Goal: Task Accomplishment & Management: Manage account settings

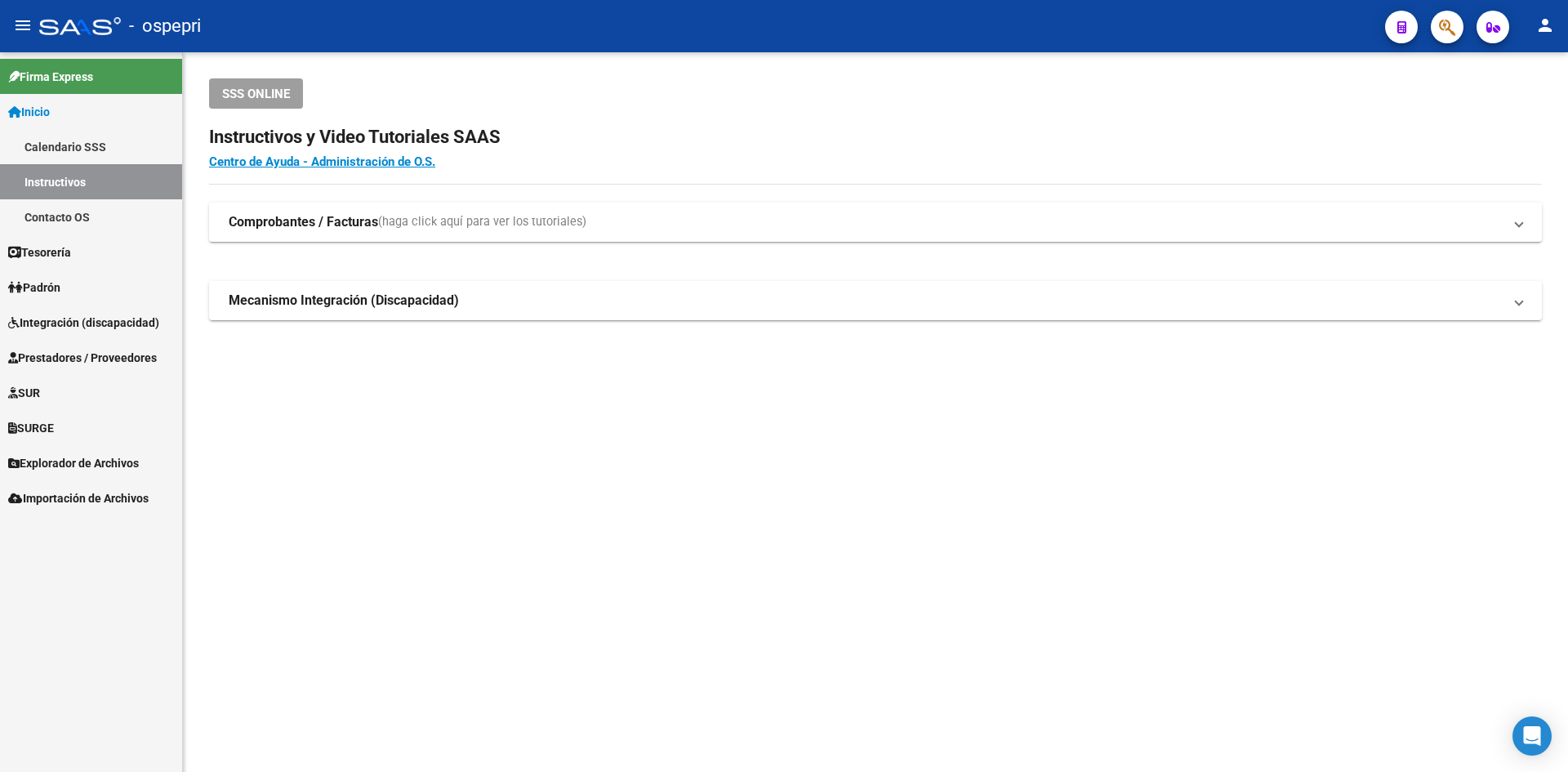
click at [21, 25] on mat-icon "menu" at bounding box center [22, 25] width 20 height 20
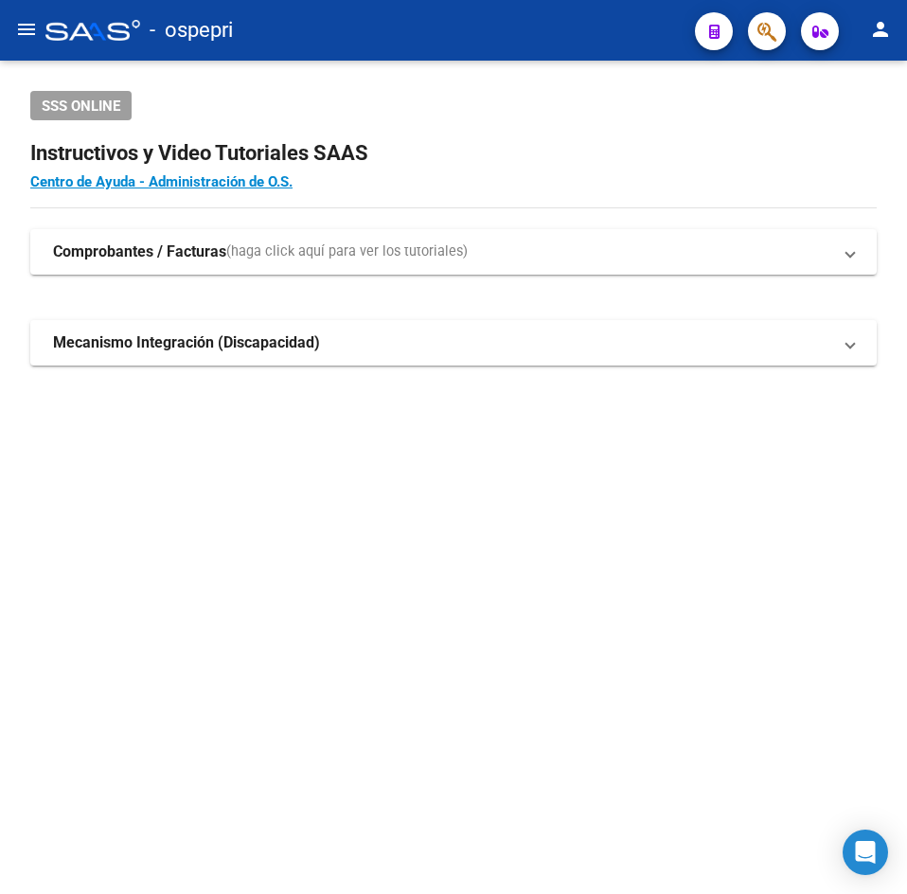
click at [9, 27] on button "menu" at bounding box center [27, 30] width 38 height 38
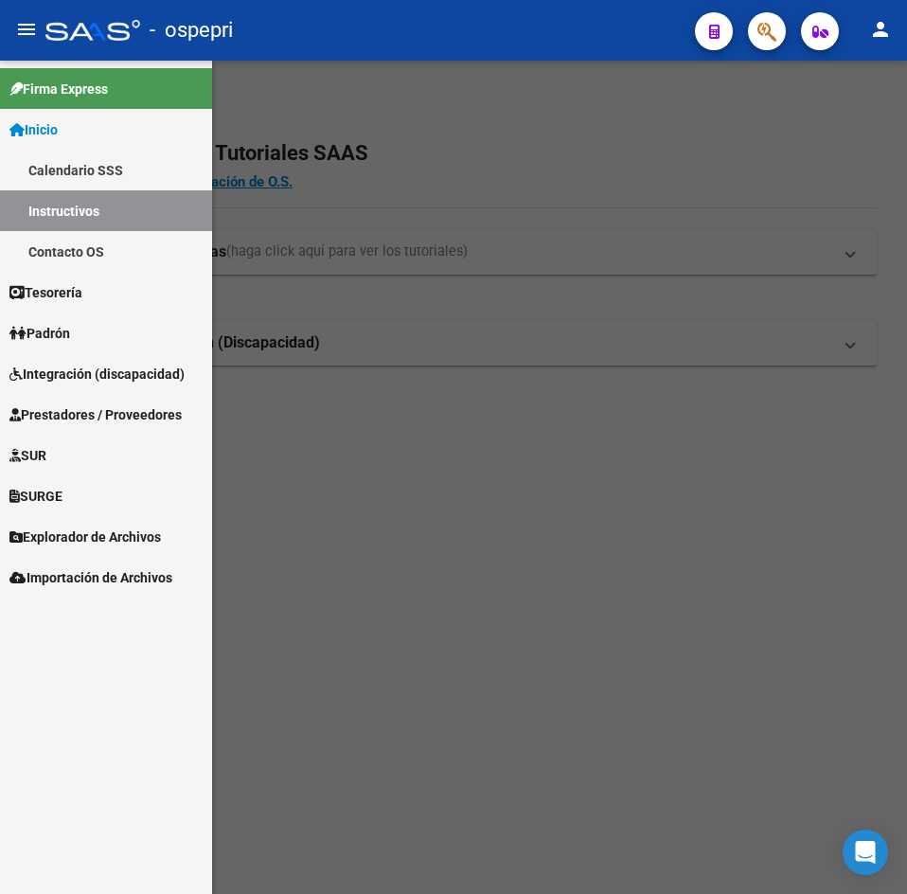
click at [101, 411] on span "Prestadores / Proveedores" at bounding box center [95, 414] width 172 height 21
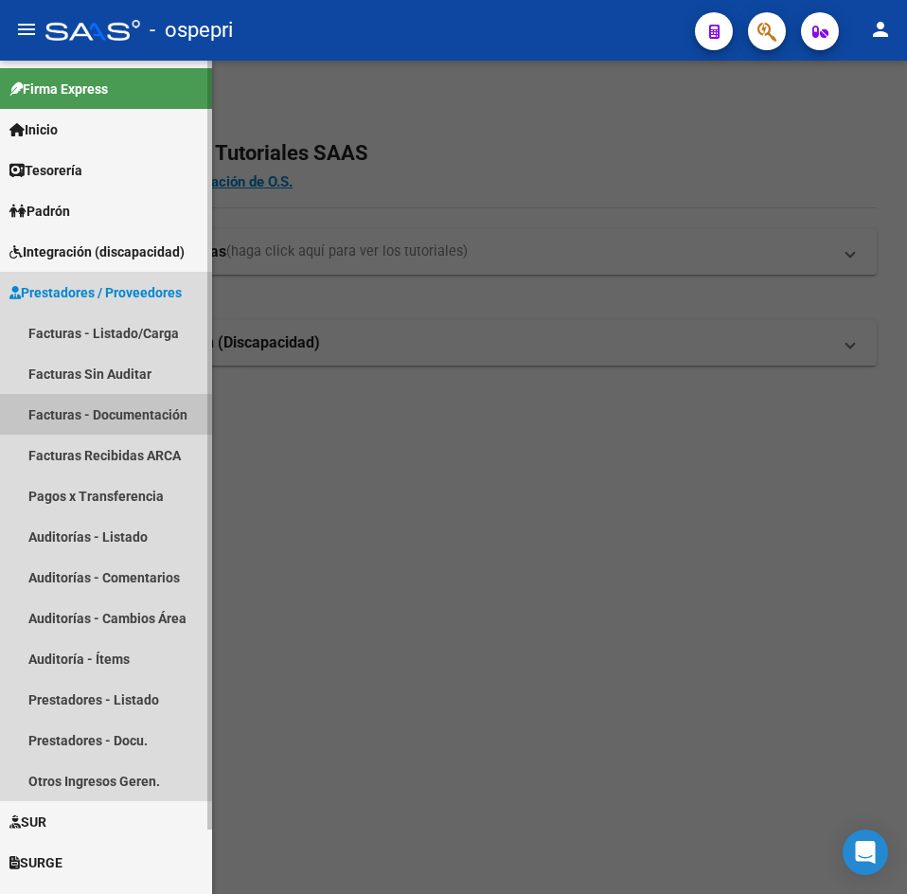
click at [113, 414] on link "Facturas - Documentación" at bounding box center [106, 414] width 212 height 41
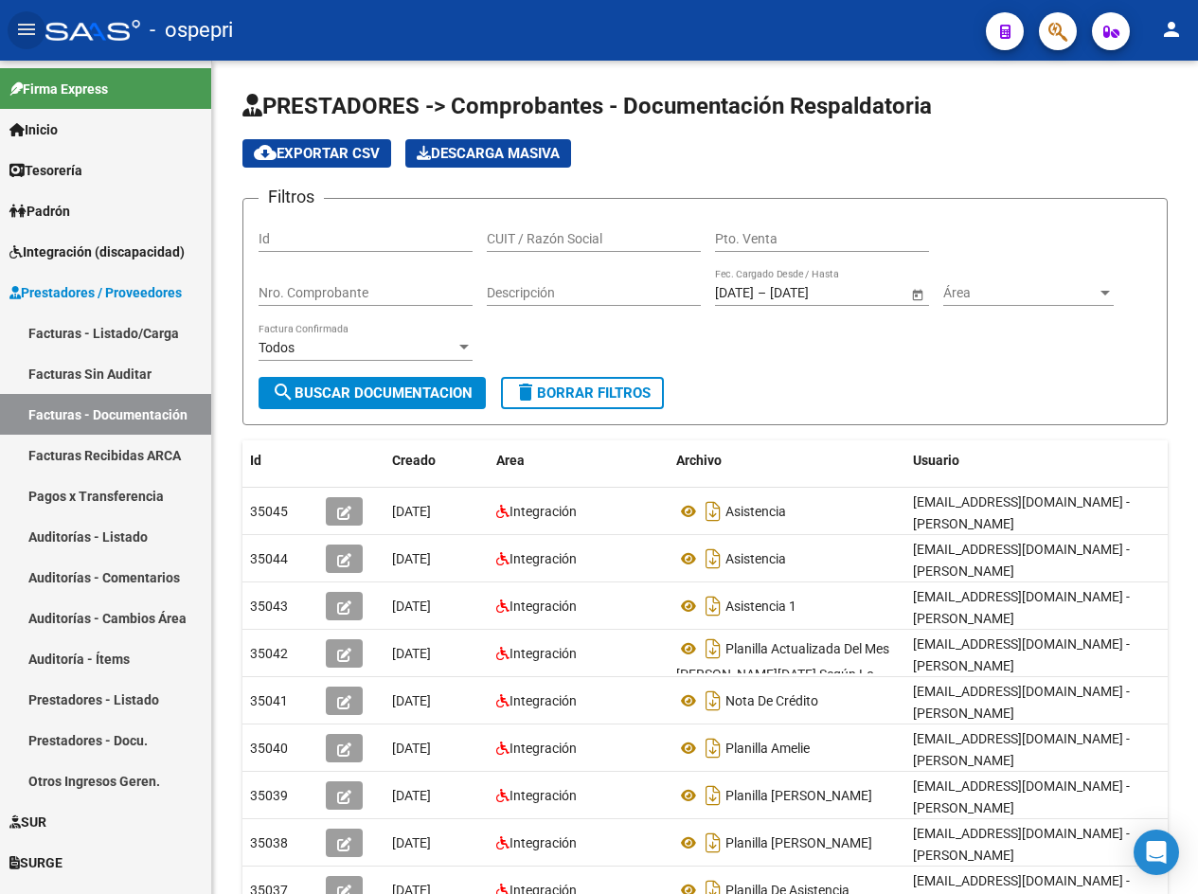
click at [27, 27] on mat-icon "menu" at bounding box center [26, 29] width 23 height 23
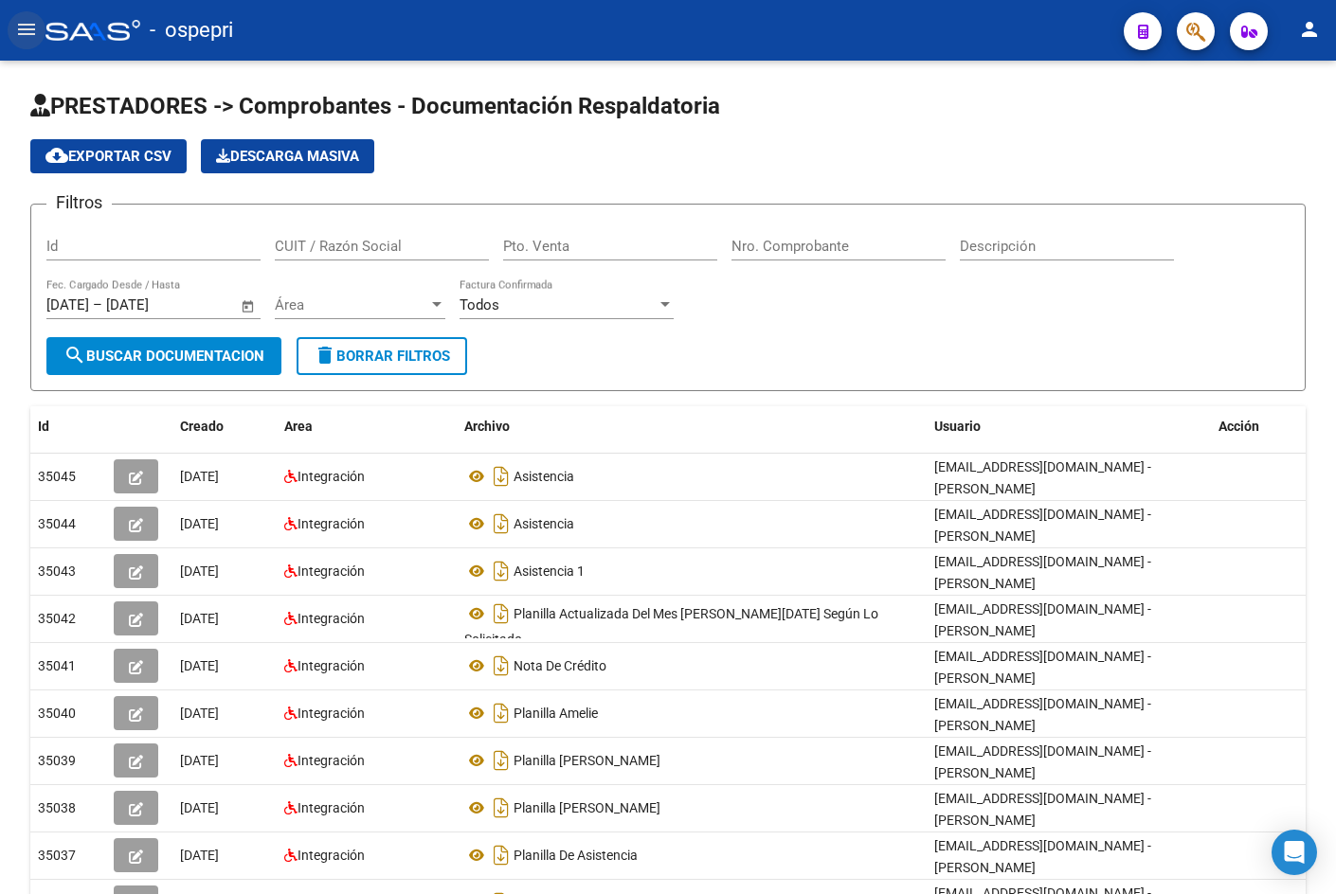
click at [24, 19] on mat-icon "menu" at bounding box center [26, 29] width 23 height 23
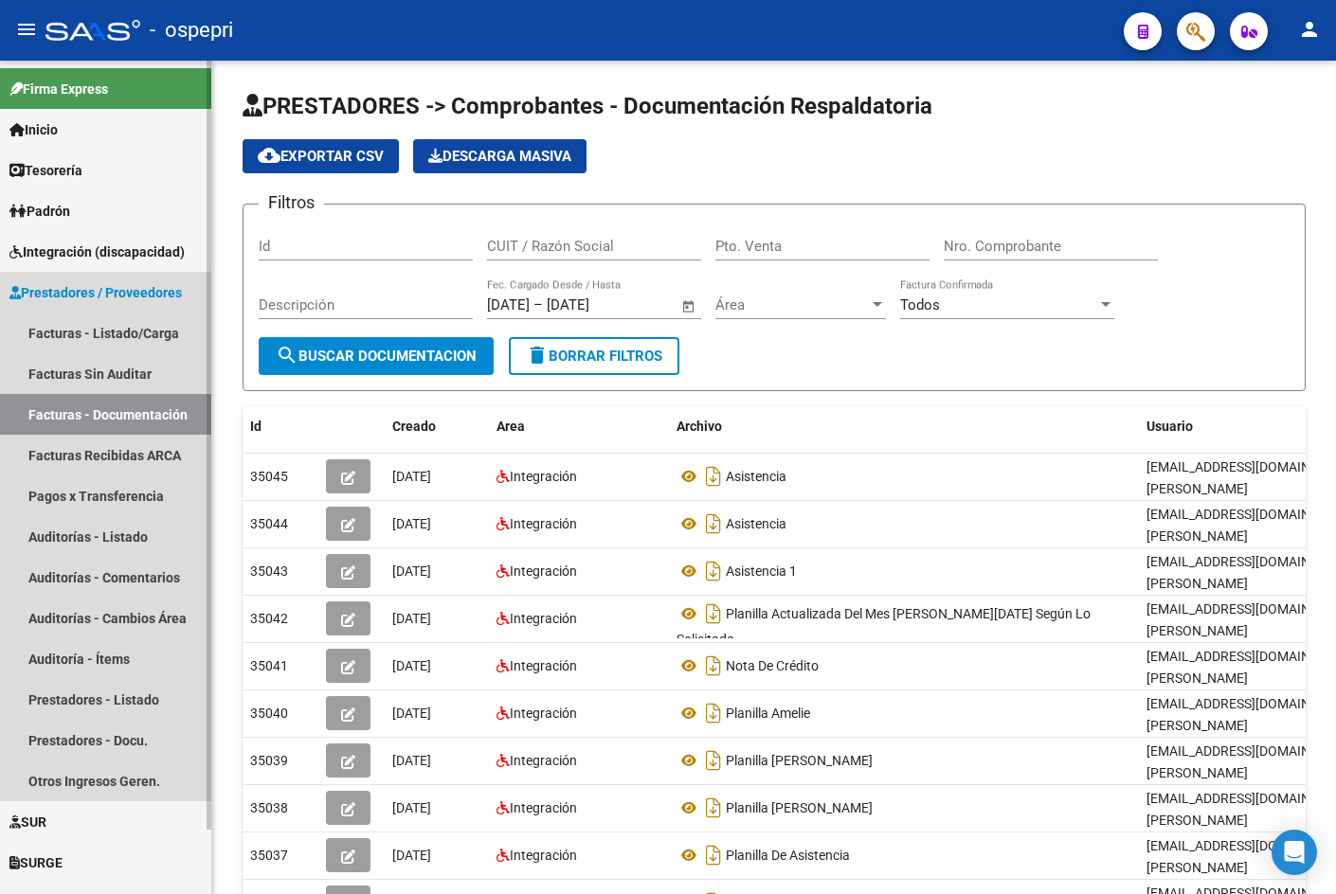
click at [100, 409] on link "Facturas - Documentación" at bounding box center [105, 414] width 211 height 41
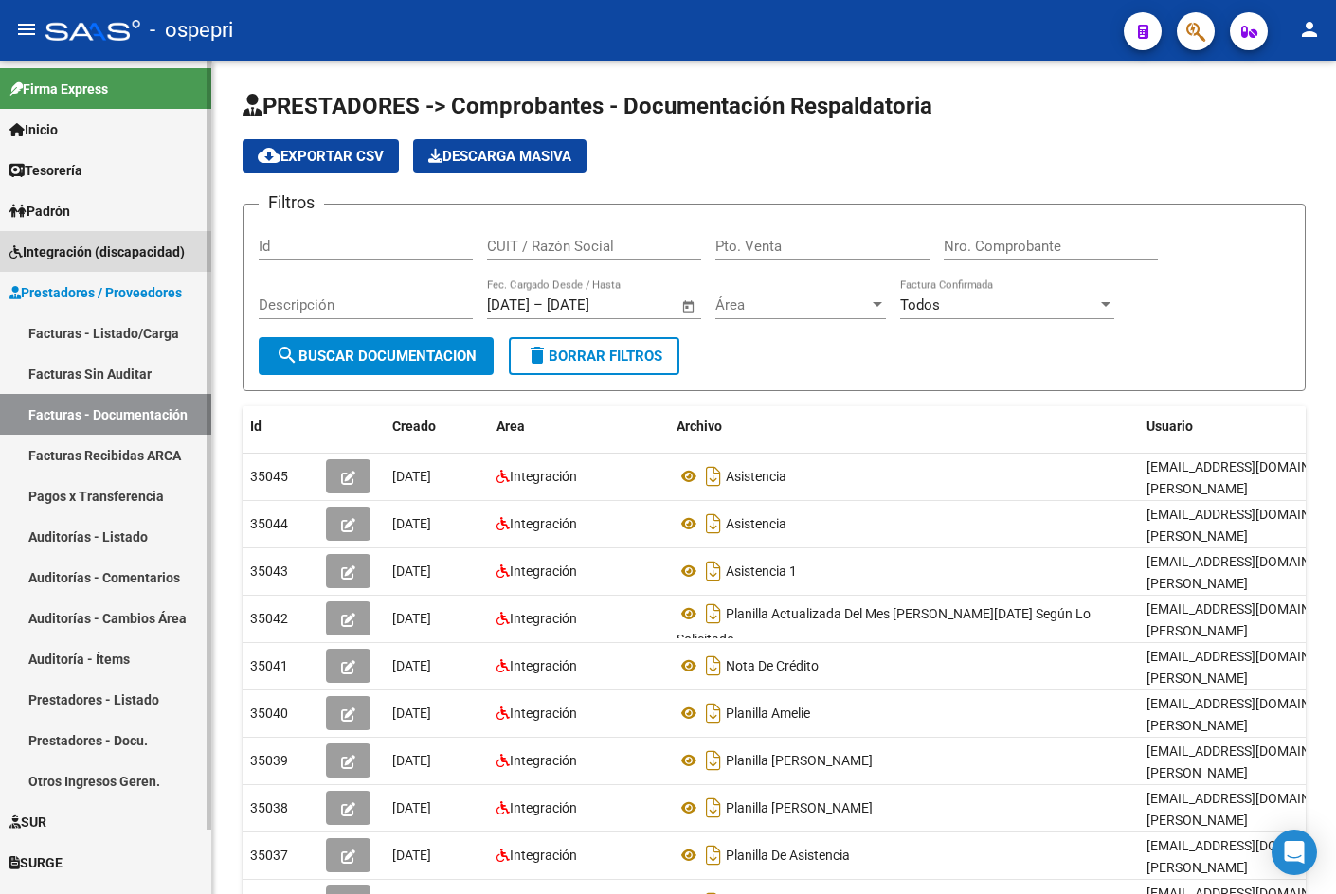
click at [88, 247] on span "Integración (discapacidad)" at bounding box center [96, 252] width 175 height 21
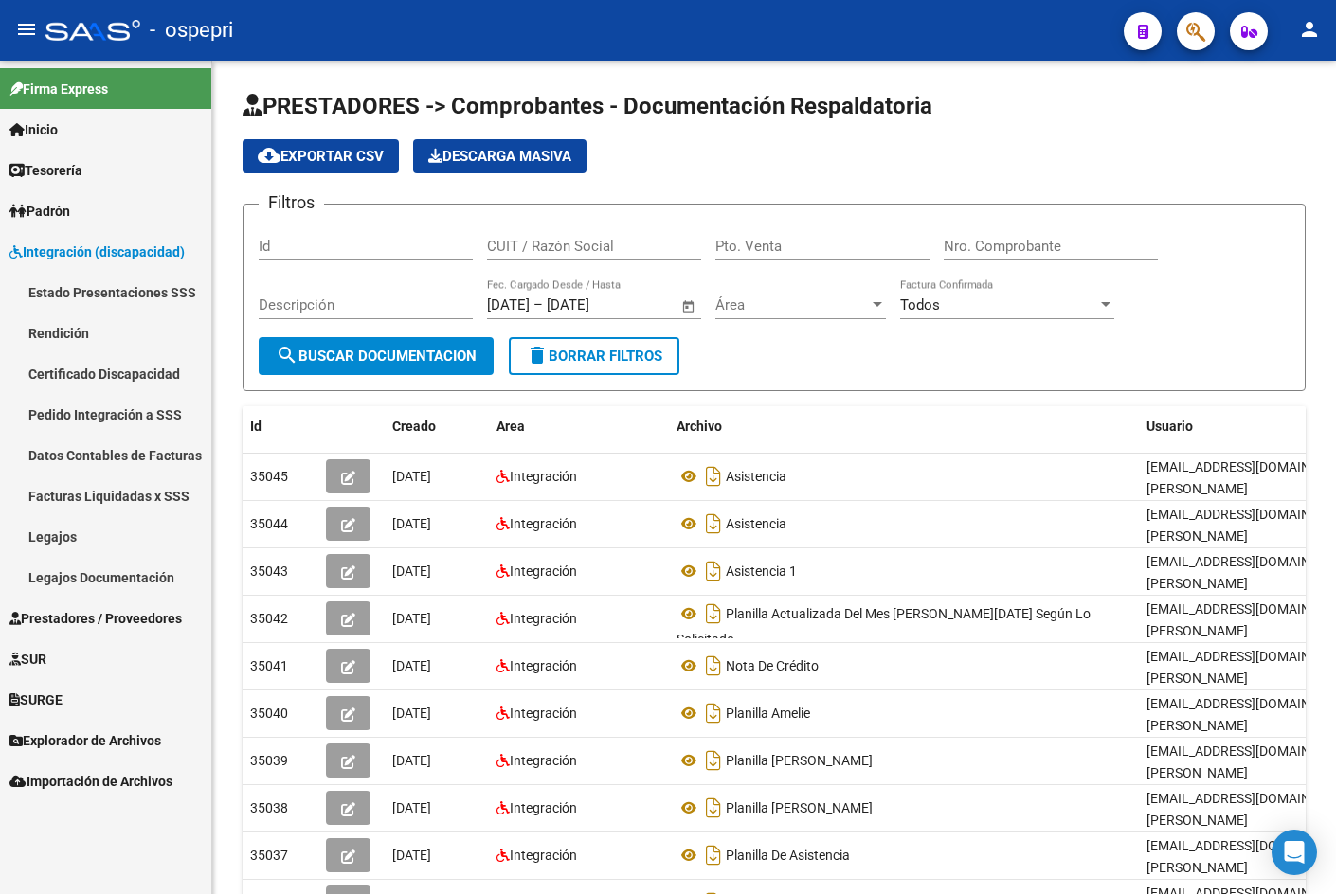
click at [88, 247] on span "Integración (discapacidad)" at bounding box center [96, 252] width 175 height 21
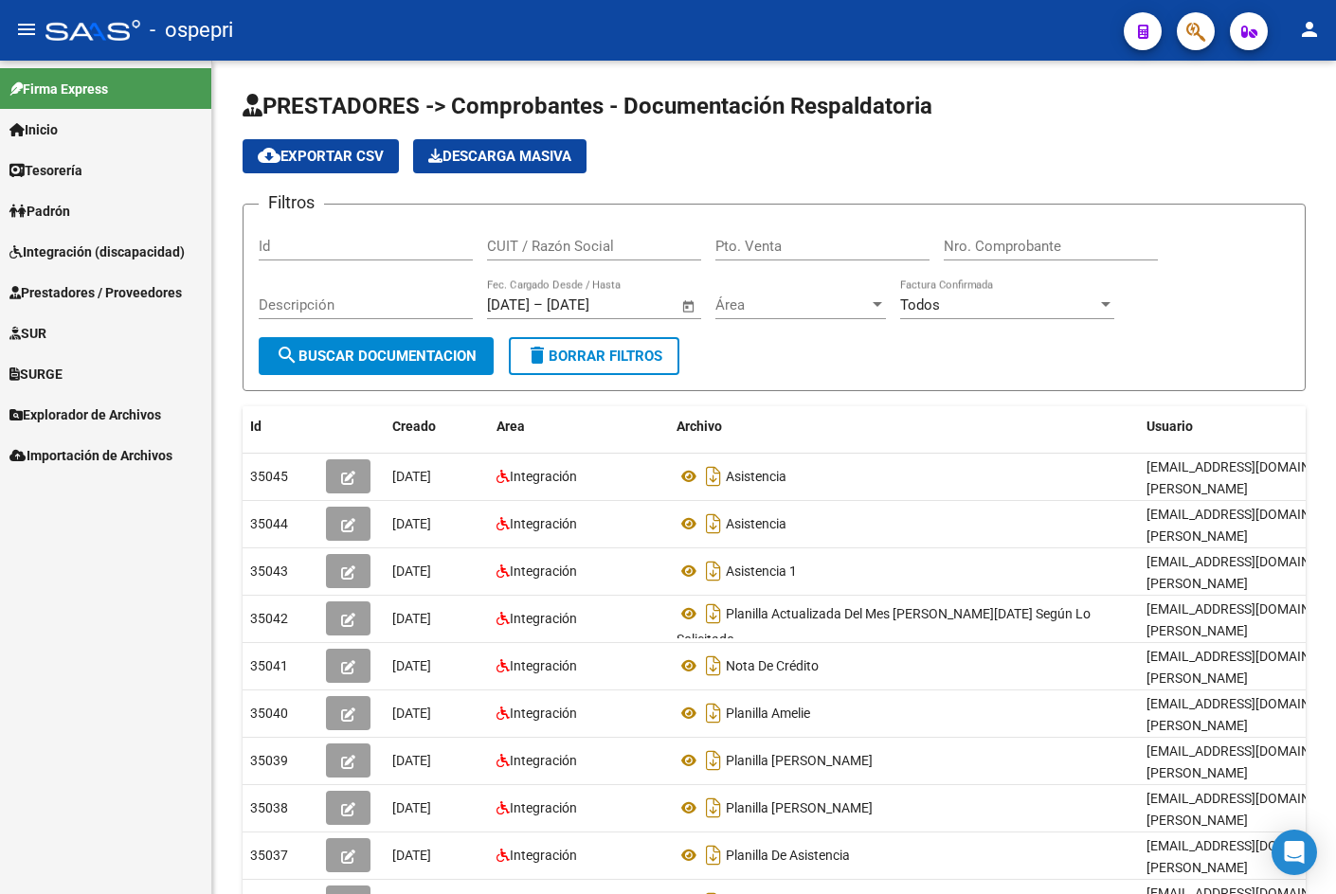
click at [74, 289] on span "Prestadores / Proveedores" at bounding box center [95, 292] width 172 height 21
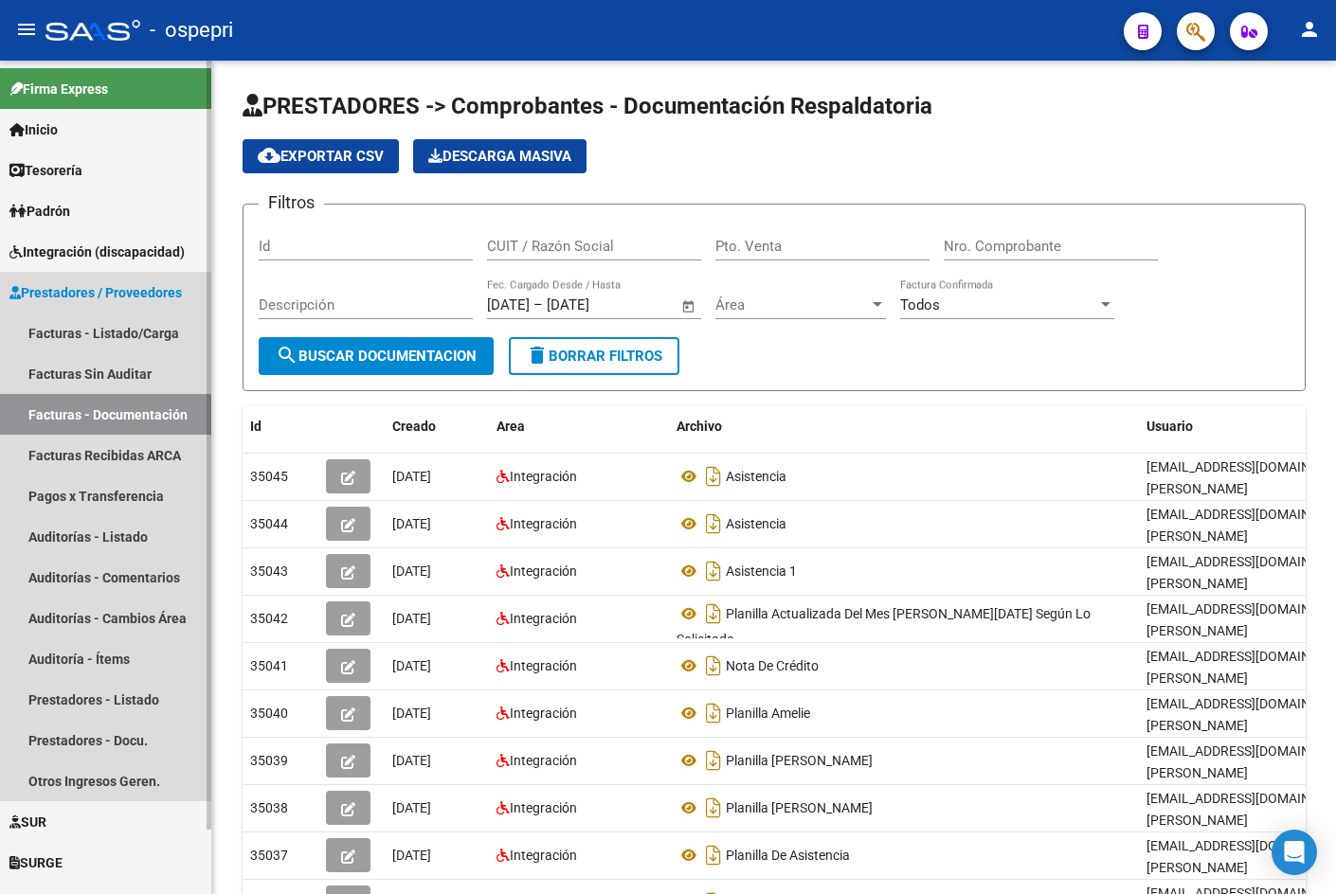
click at [68, 407] on link "Facturas - Documentación" at bounding box center [105, 414] width 211 height 41
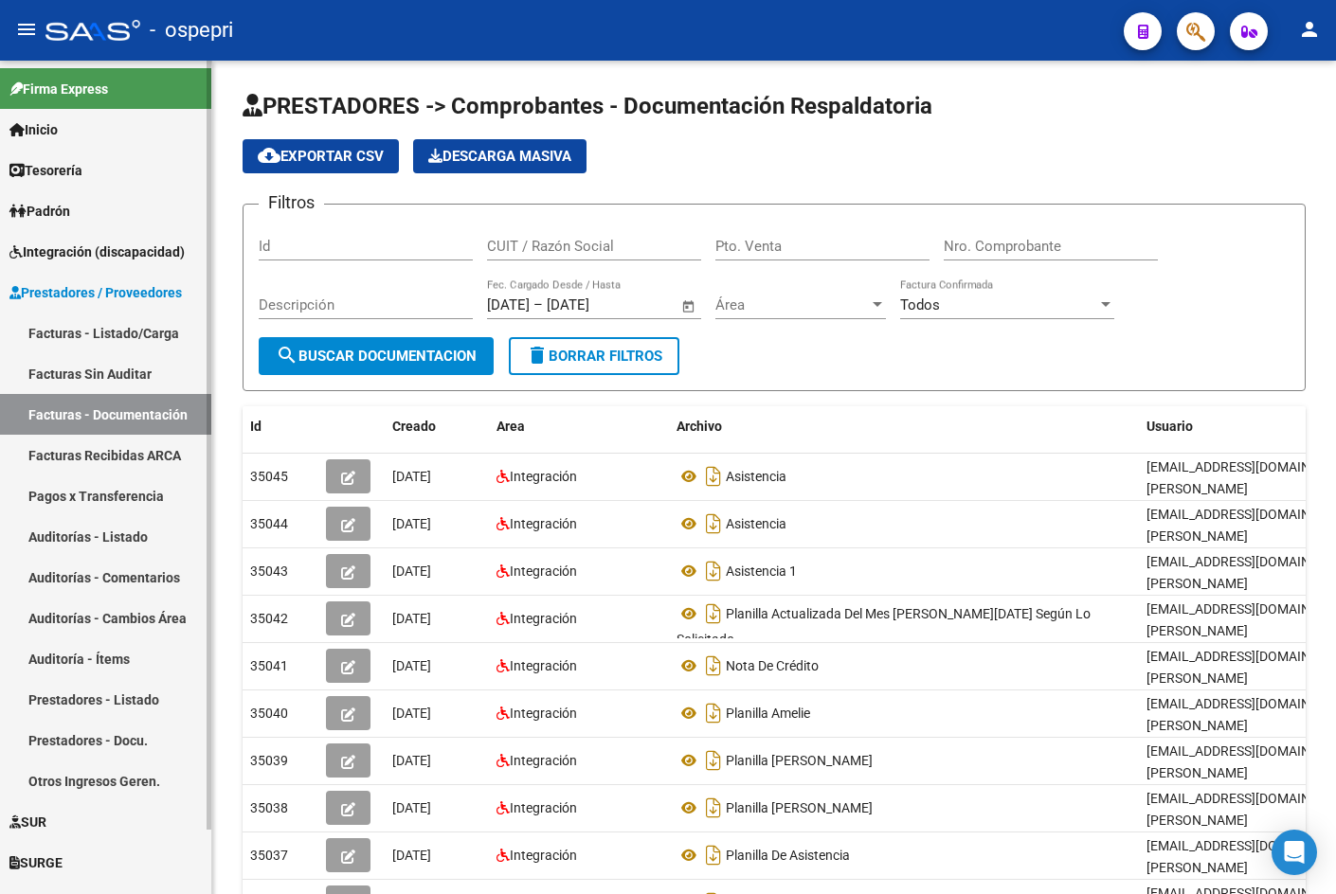
click at [74, 330] on link "Facturas - Listado/Carga" at bounding box center [105, 333] width 211 height 41
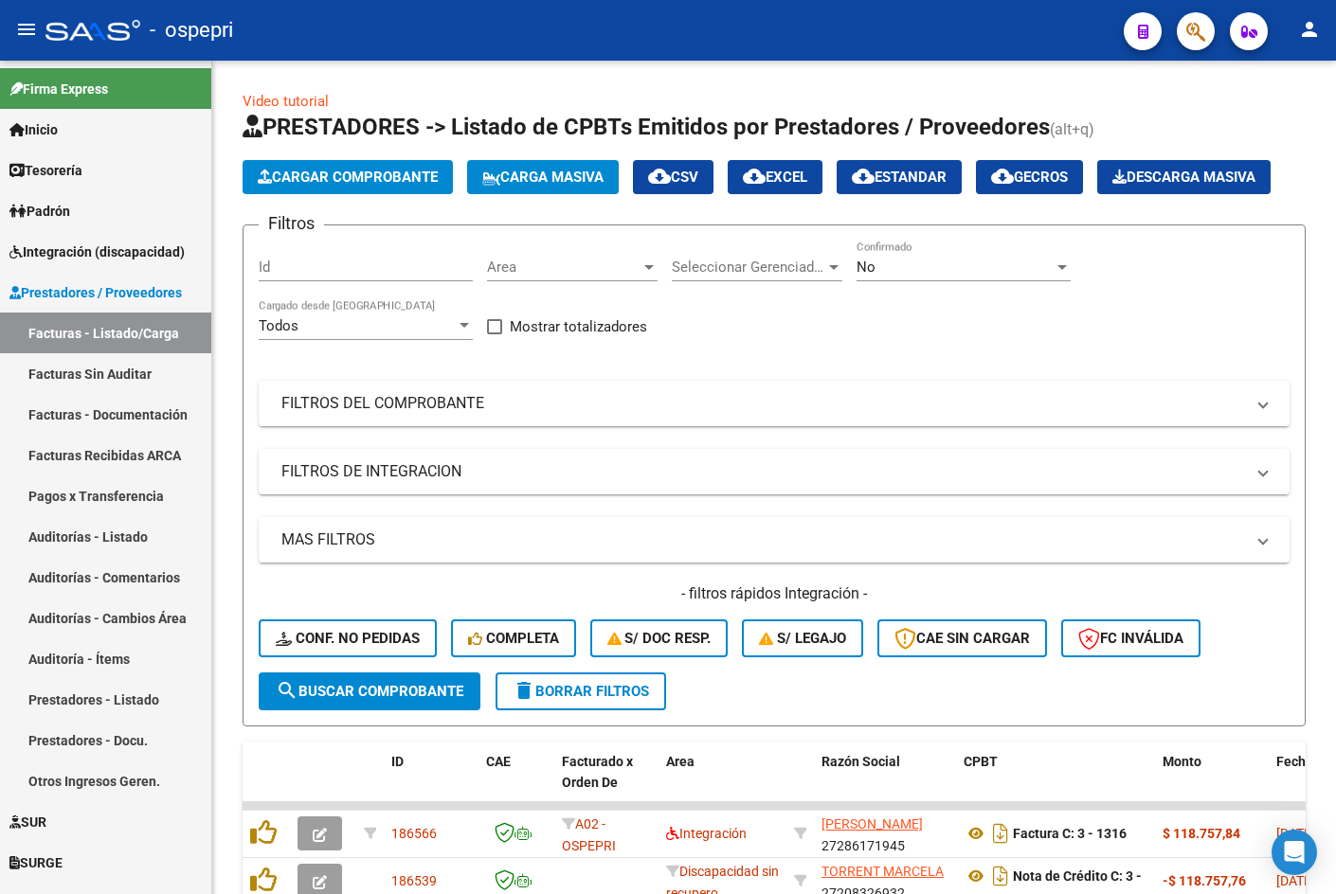
click at [28, 32] on mat-icon "menu" at bounding box center [26, 29] width 23 height 23
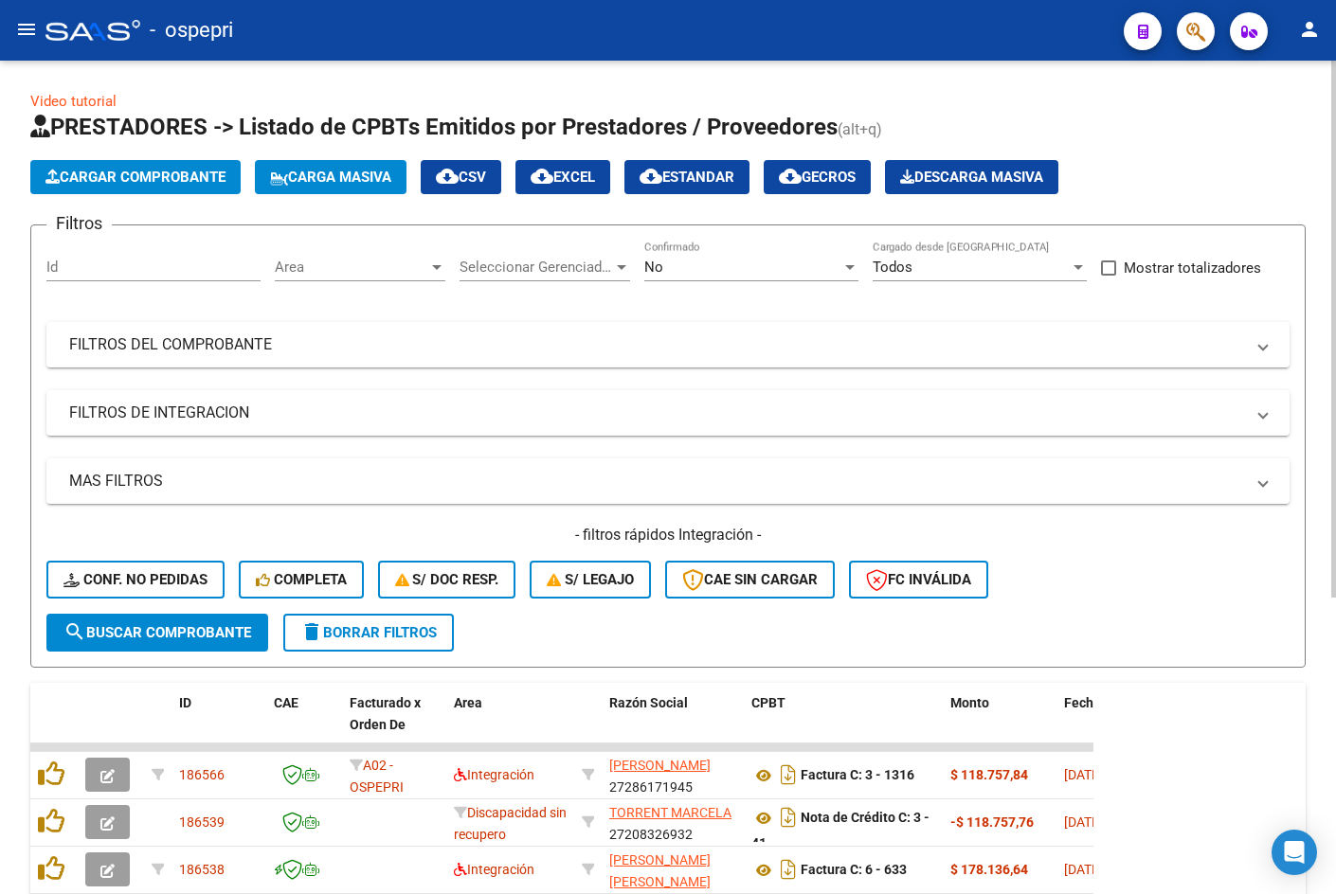
click at [733, 263] on div "No" at bounding box center [742, 267] width 197 height 17
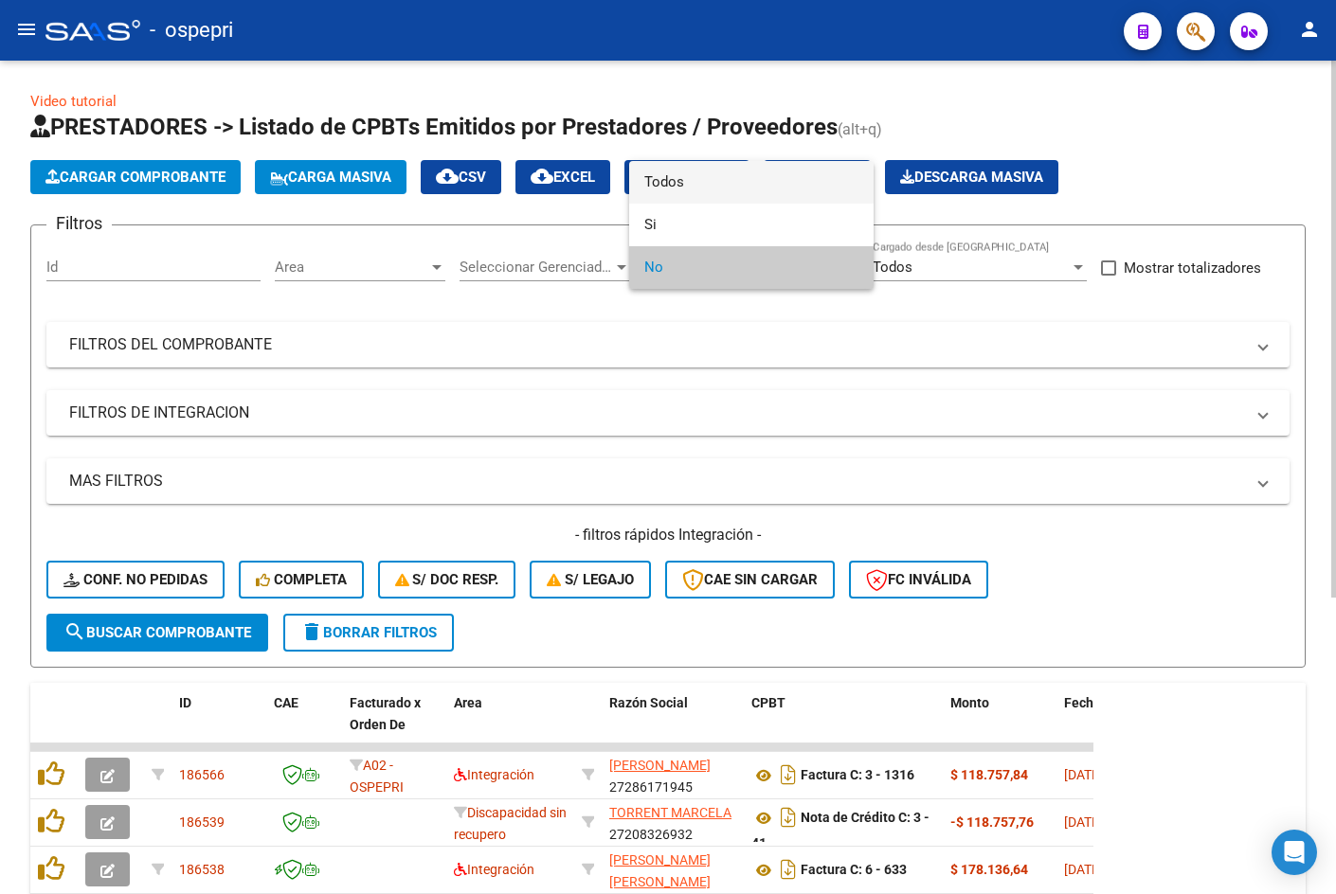
click at [726, 199] on span "Todos" at bounding box center [751, 182] width 214 height 43
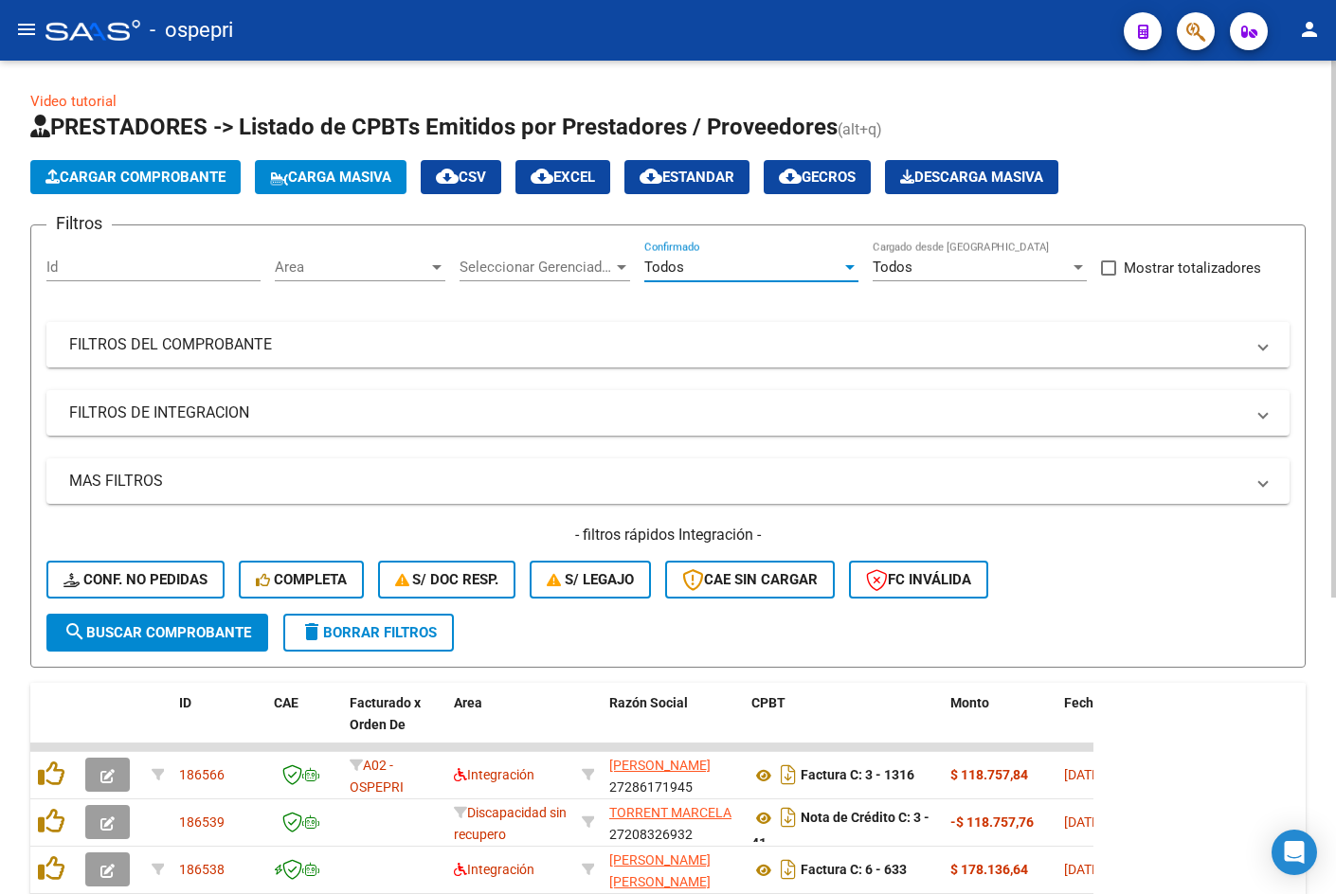
click at [757, 350] on mat-panel-title "FILTROS DEL COMPROBANTE" at bounding box center [656, 344] width 1174 height 21
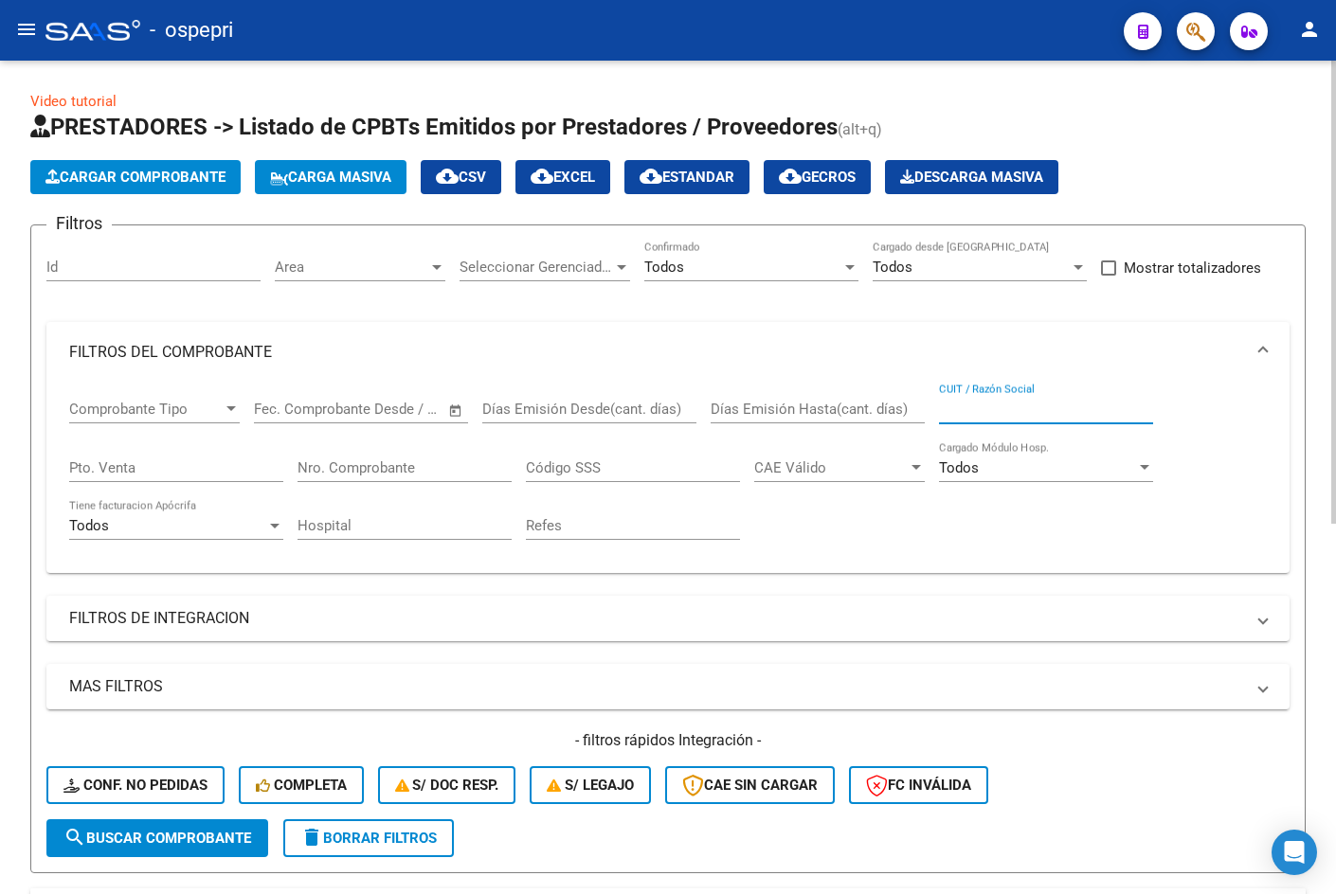
click at [1049, 409] on input "CUIT / Razón Social" at bounding box center [1046, 409] width 214 height 17
paste input "27399984705"
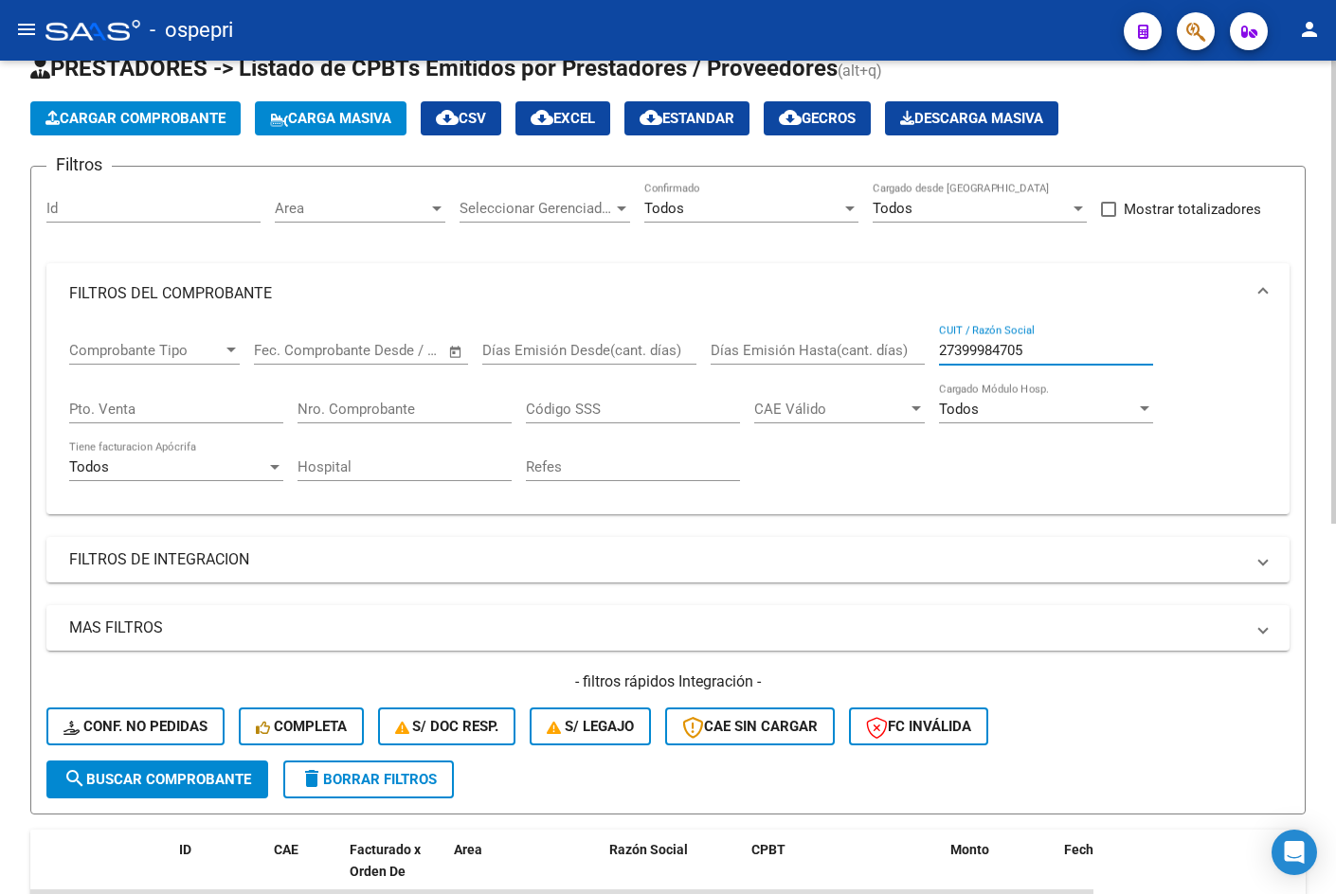
scroll to position [284, 0]
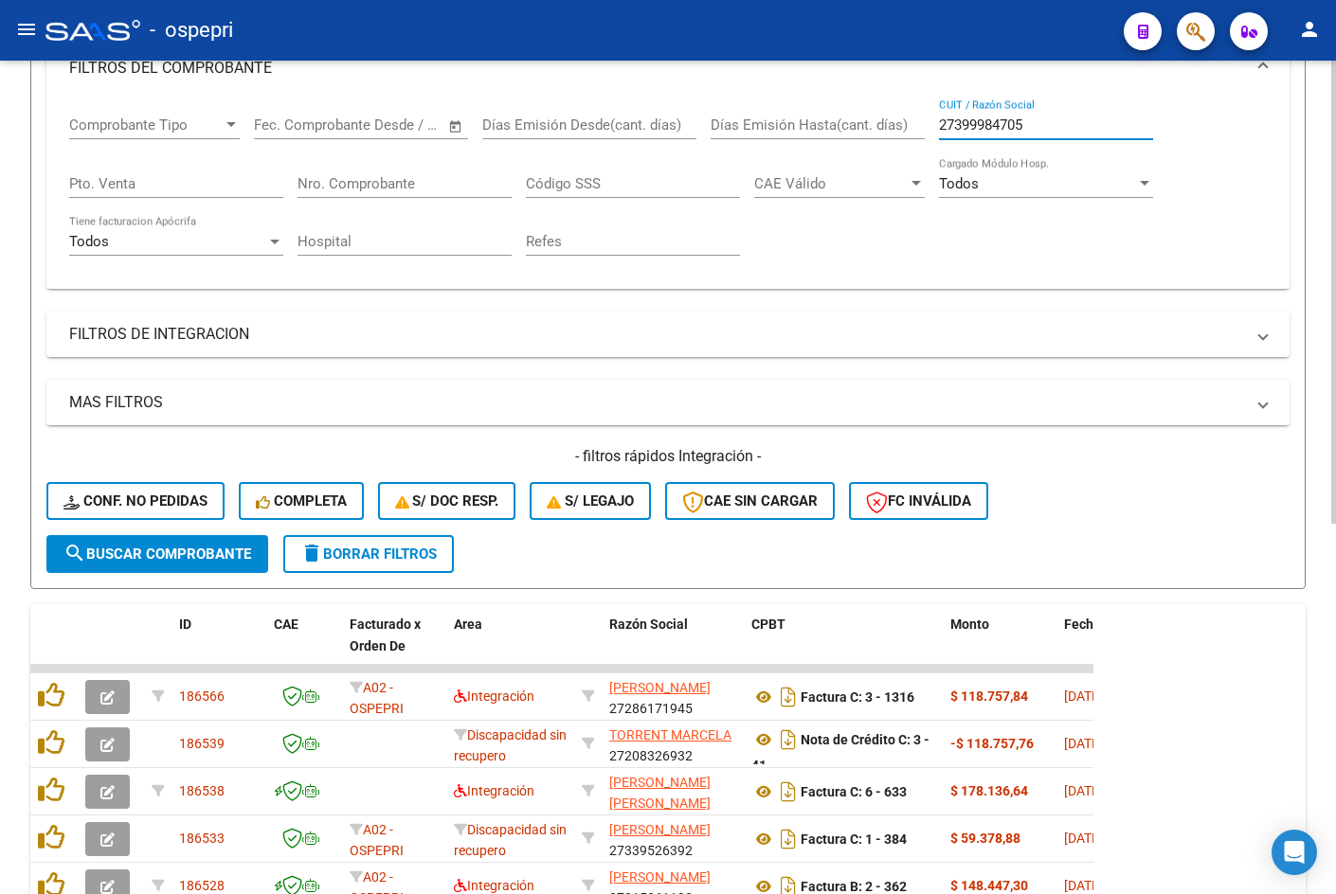
click at [209, 550] on span "search Buscar Comprobante" at bounding box center [157, 554] width 188 height 17
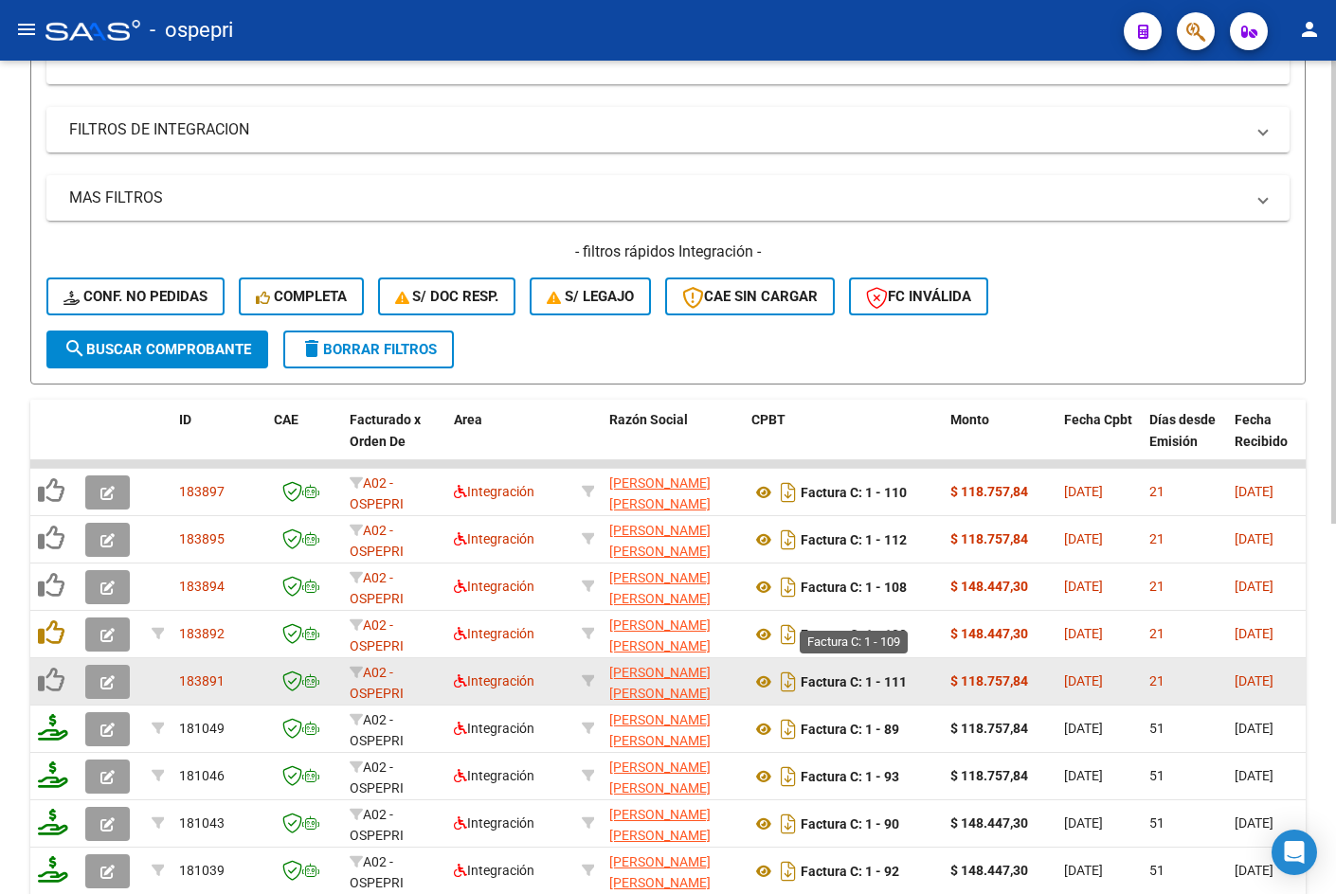
scroll to position [568, 0]
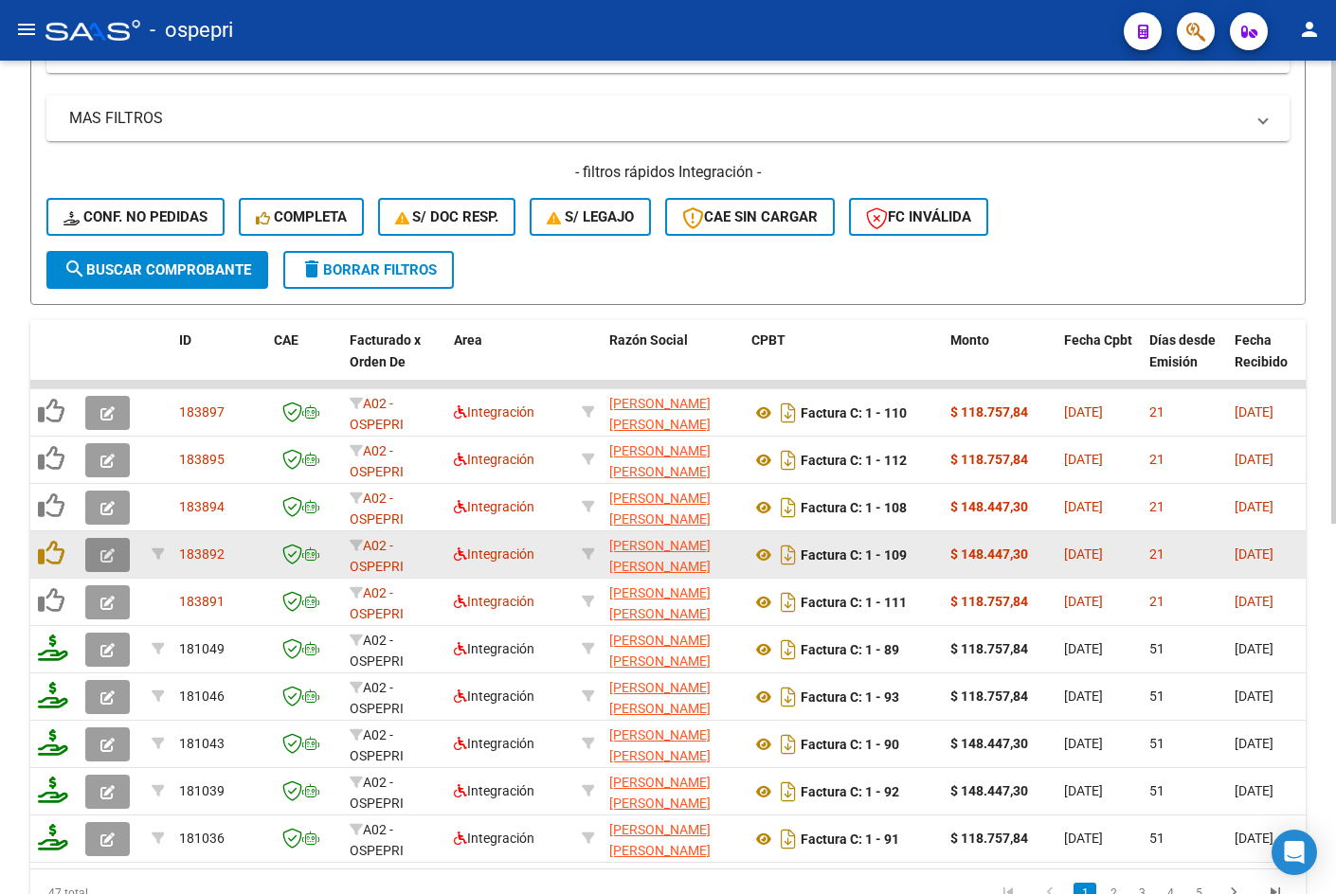
click at [107, 549] on icon "button" at bounding box center [107, 555] width 14 height 14
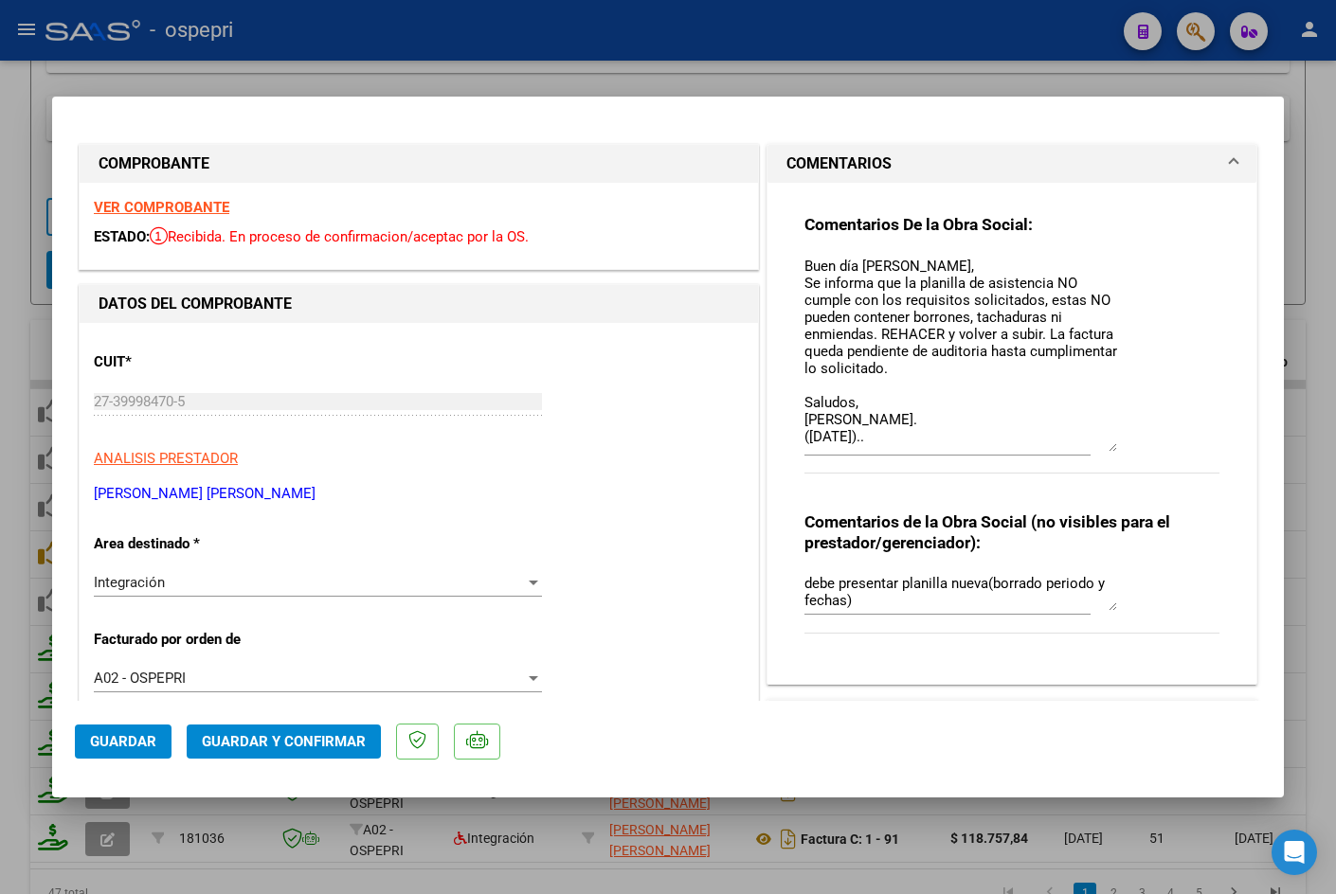
drag, startPoint x: 1103, startPoint y: 290, endPoint x: 1086, endPoint y: 448, distance: 159.0
click at [1086, 448] on textarea "Buen día Nelly, Se informa que la planilla de asistencia NO cumple con los requ…" at bounding box center [960, 354] width 313 height 196
drag, startPoint x: 1104, startPoint y: 608, endPoint x: 1113, endPoint y: 639, distance: 32.4
click at [1113, 639] on div "Comentarios de la Obra Social (no visibles para el prestador/gerenciador): debe…" at bounding box center [1011, 598] width 415 height 174
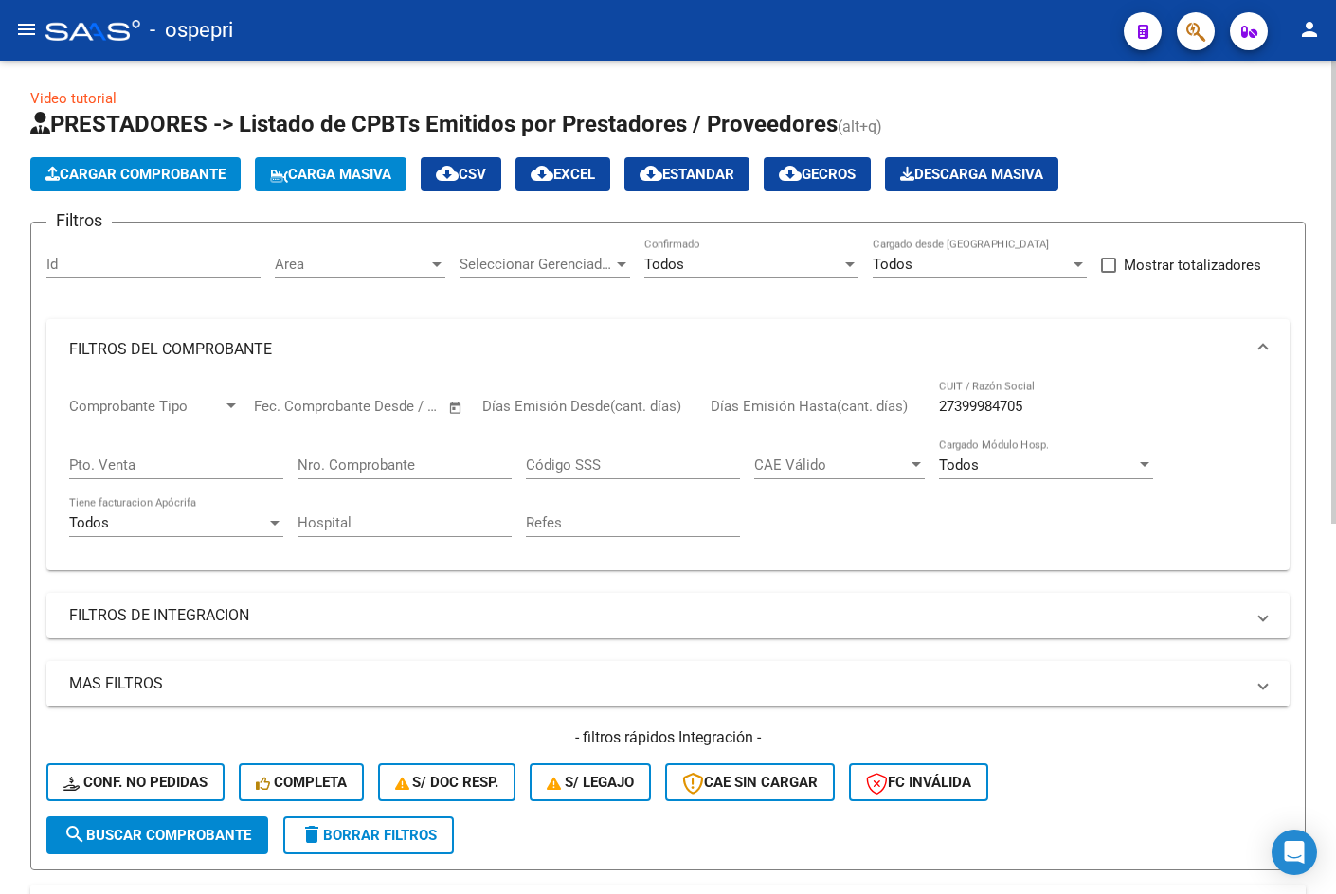
scroll to position [0, 0]
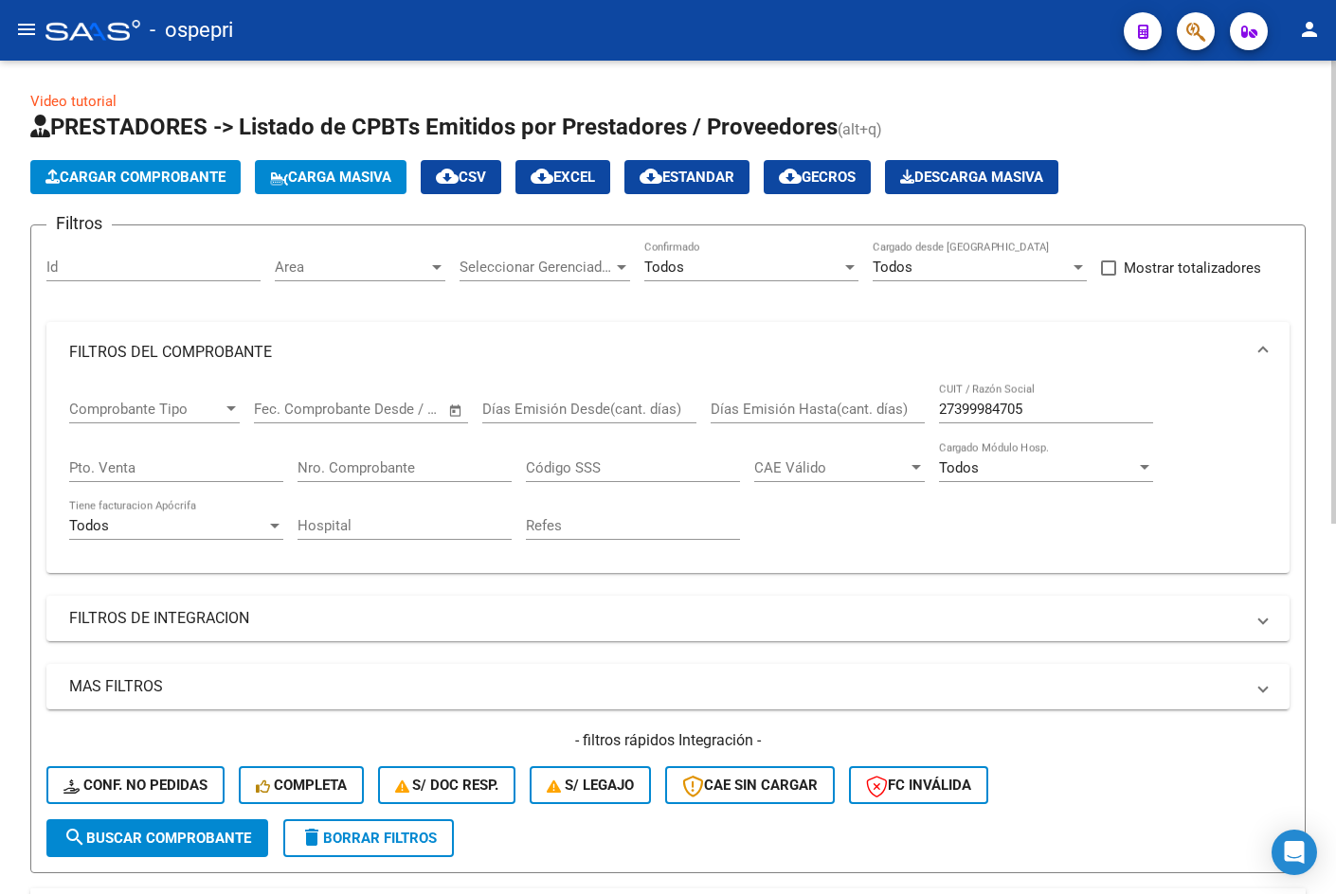
click at [1052, 413] on input "27399984705" at bounding box center [1046, 409] width 214 height 17
paste input "162218544"
type input "27162218544"
click at [224, 830] on span "search Buscar Comprobante" at bounding box center [157, 838] width 188 height 17
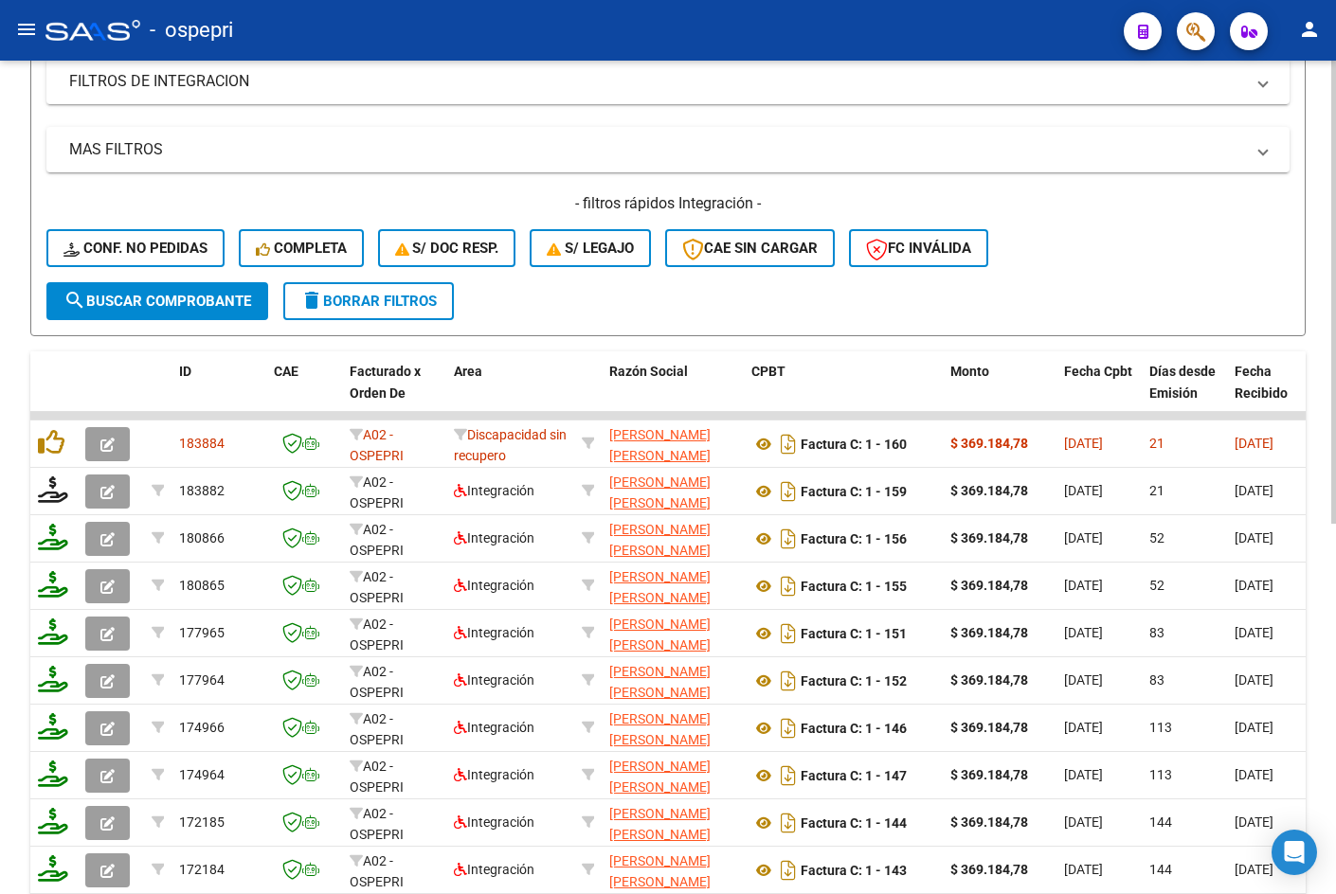
scroll to position [568, 0]
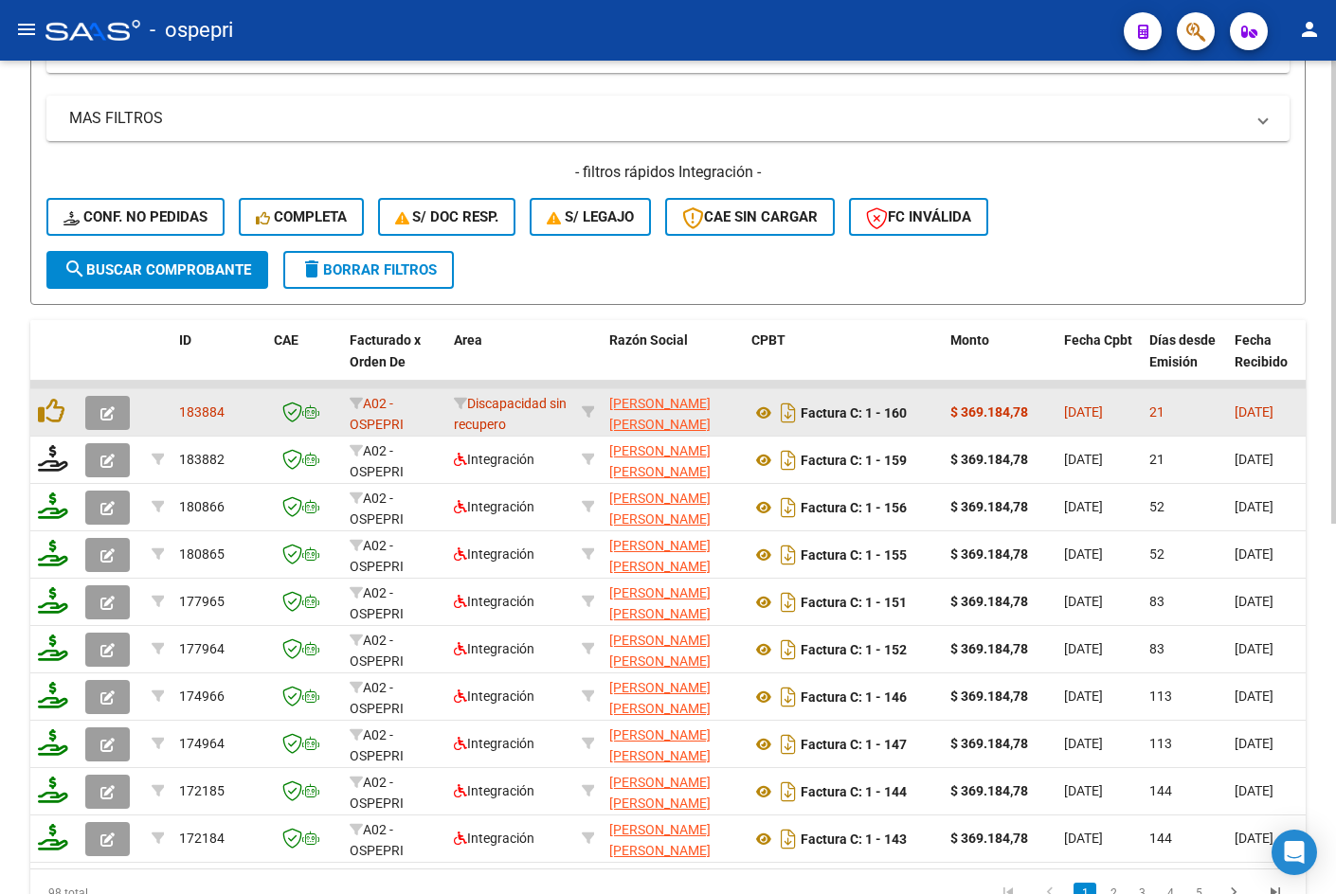
click at [106, 410] on icon "button" at bounding box center [107, 413] width 14 height 14
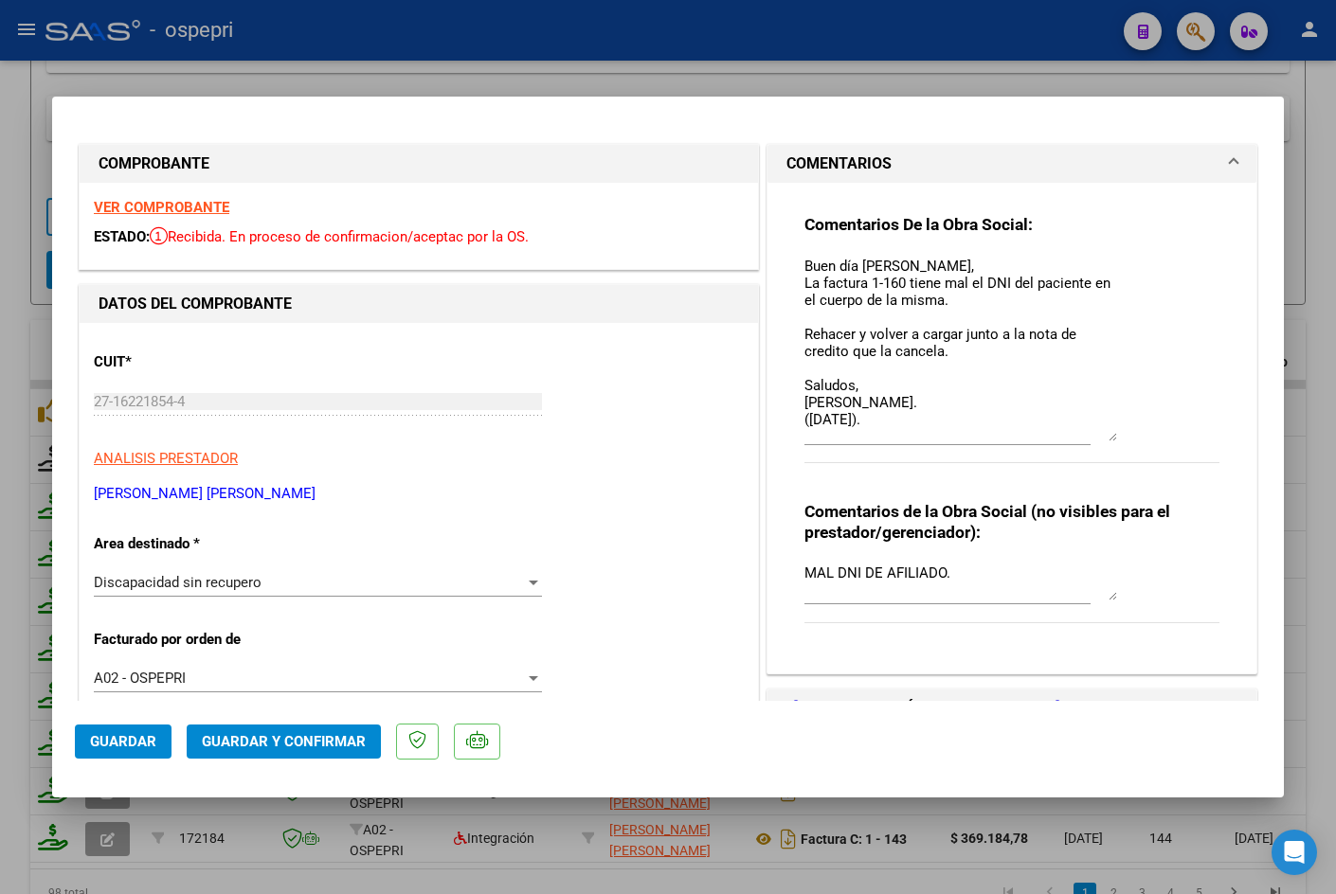
drag, startPoint x: 1100, startPoint y: 286, endPoint x: 1111, endPoint y: 434, distance: 148.2
click at [1111, 434] on div "Comentarios De la Obra Social: Buen día Ana, La factura 1-160 tiene mal el DNI …" at bounding box center [1011, 349] width 415 height 270
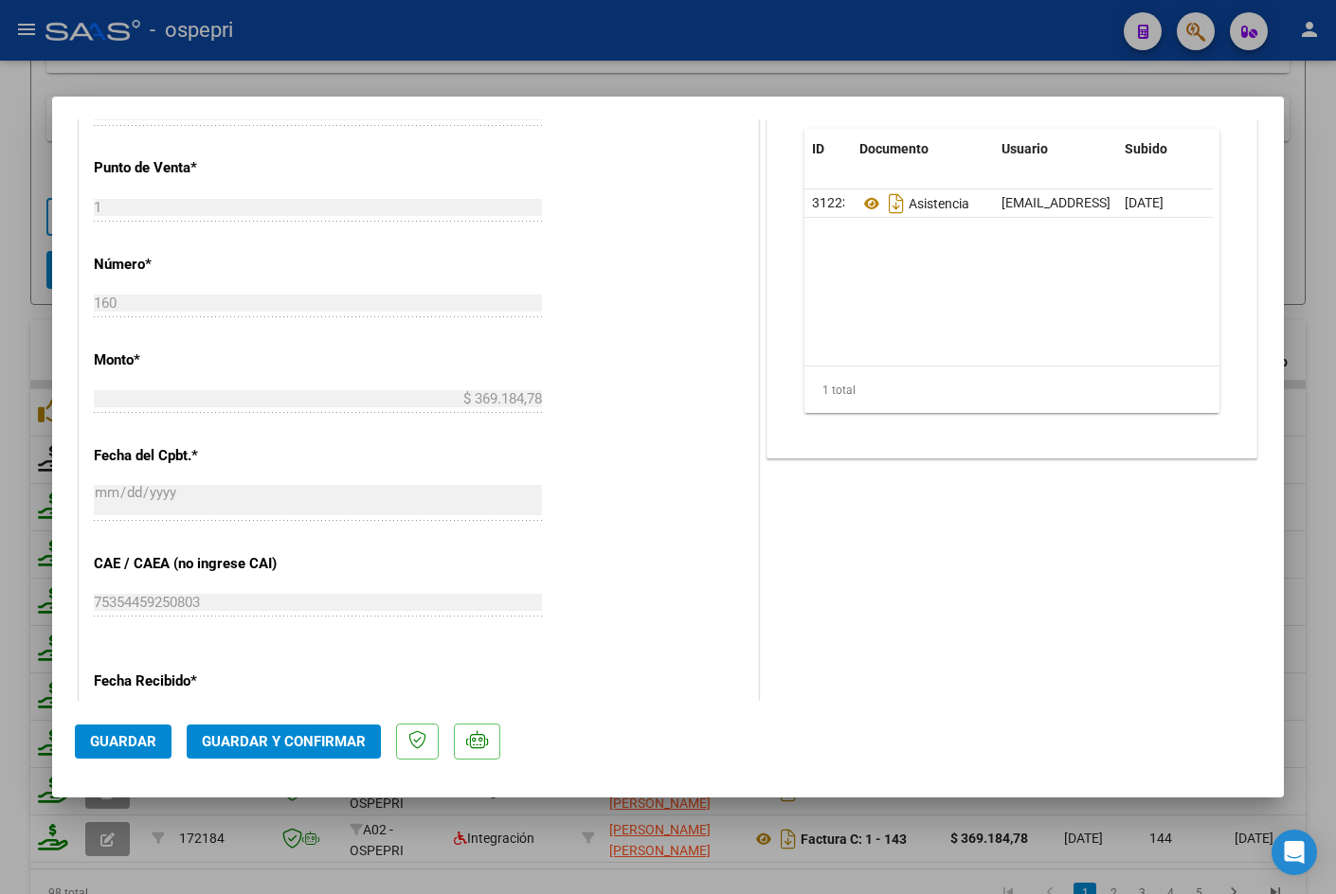
scroll to position [0, 0]
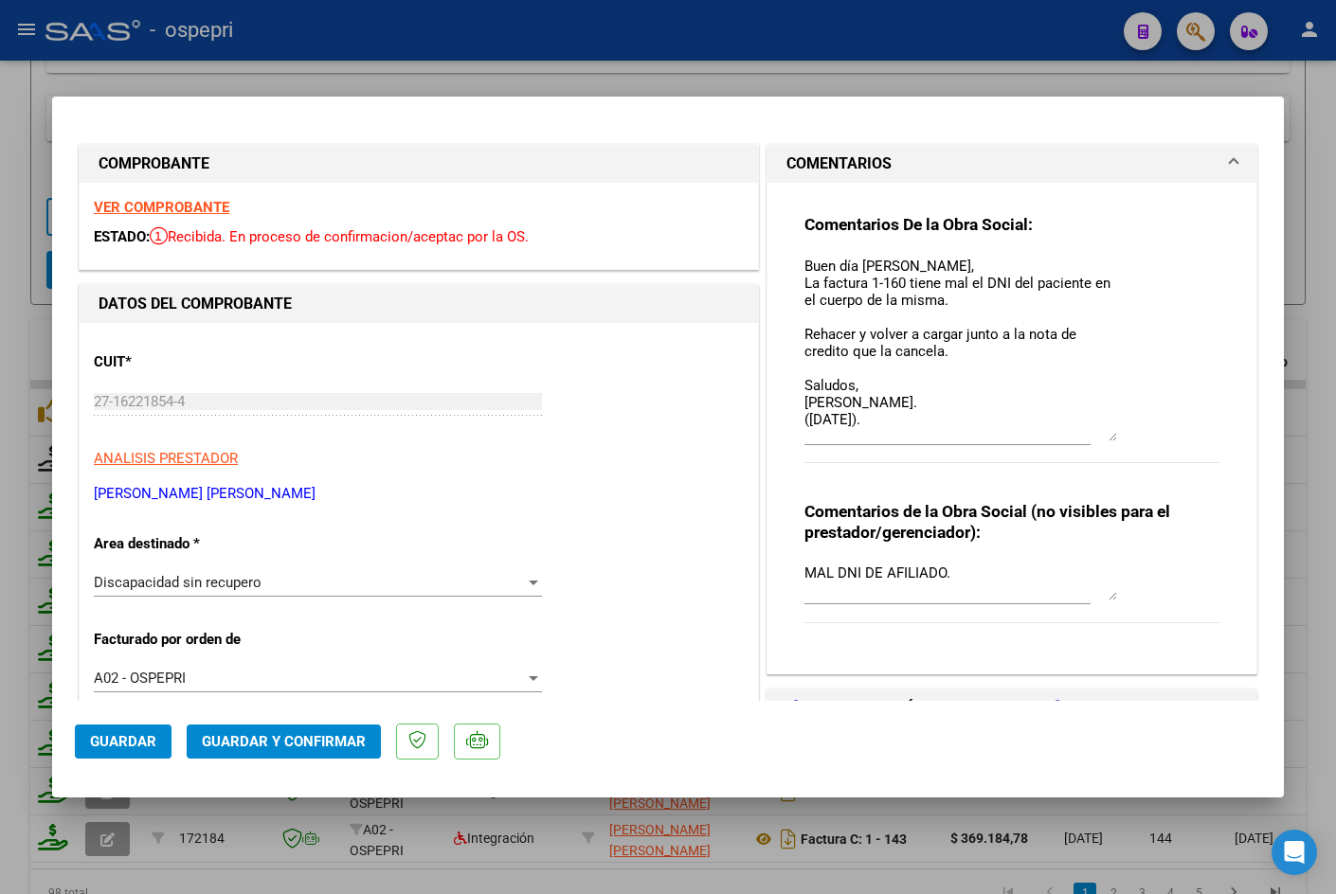
click at [922, 423] on textarea "Buen día Ana, La factura 1-160 tiene mal el DNI del paciente en el cuerpo de la…" at bounding box center [960, 349] width 313 height 186
type textarea "Buen día Ana, La factura 1-160 tiene mal el DNI del paciente en el cuerpo de la…"
click at [152, 743] on span "Guardar" at bounding box center [123, 741] width 66 height 17
type input "$ 0,00"
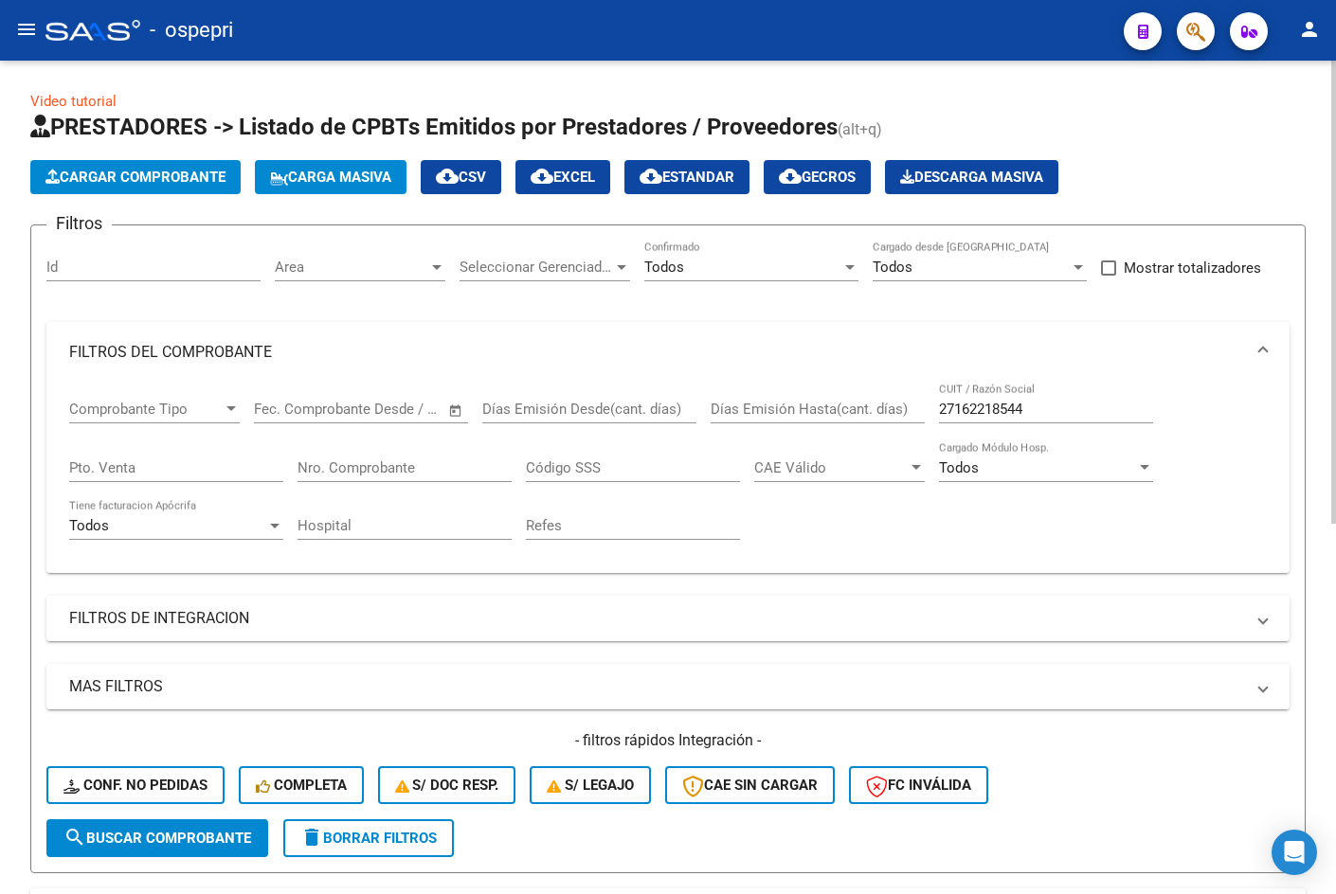
click at [1054, 410] on input "27162218544" at bounding box center [1046, 409] width 214 height 17
paste input "354924809"
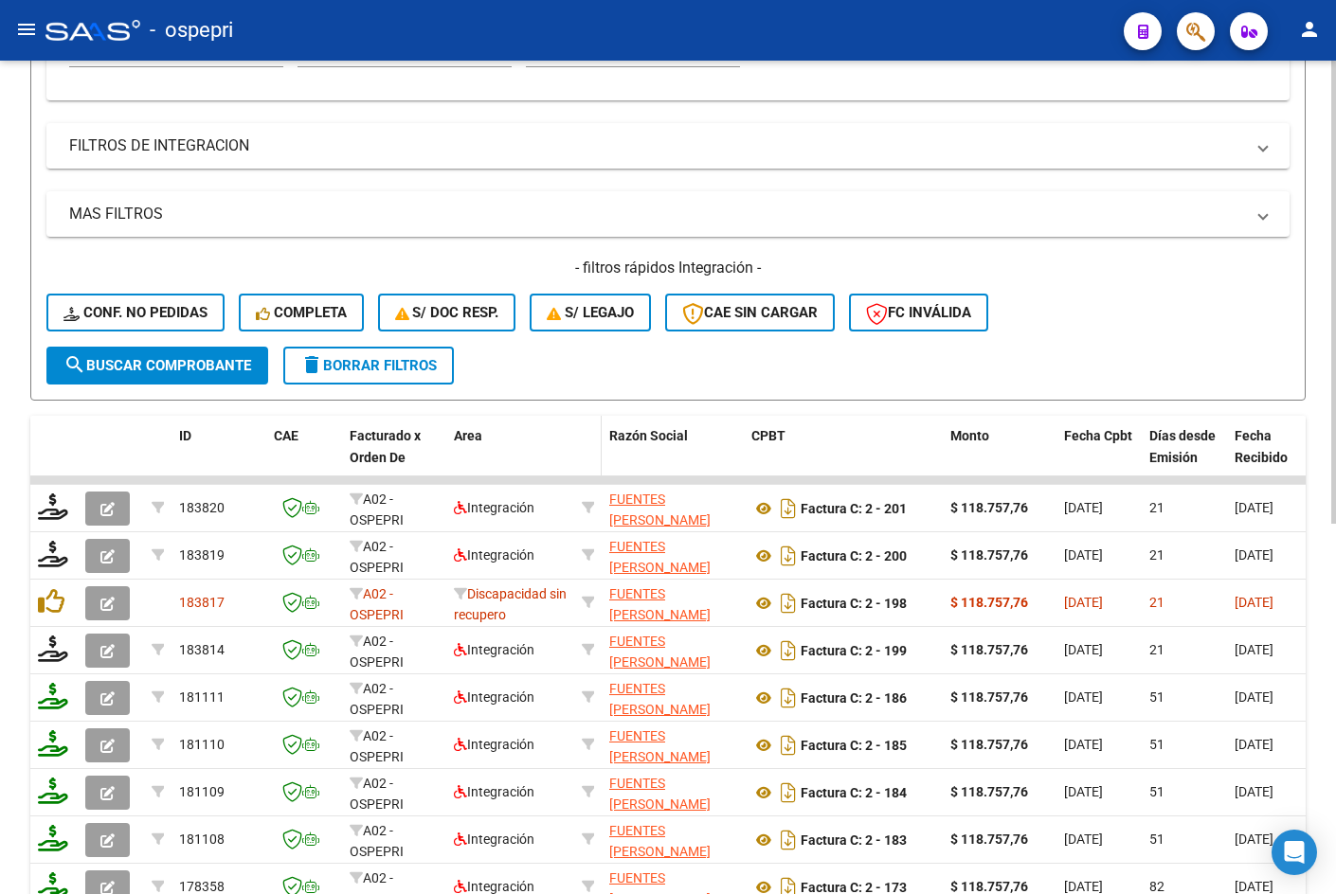
scroll to position [474, 0]
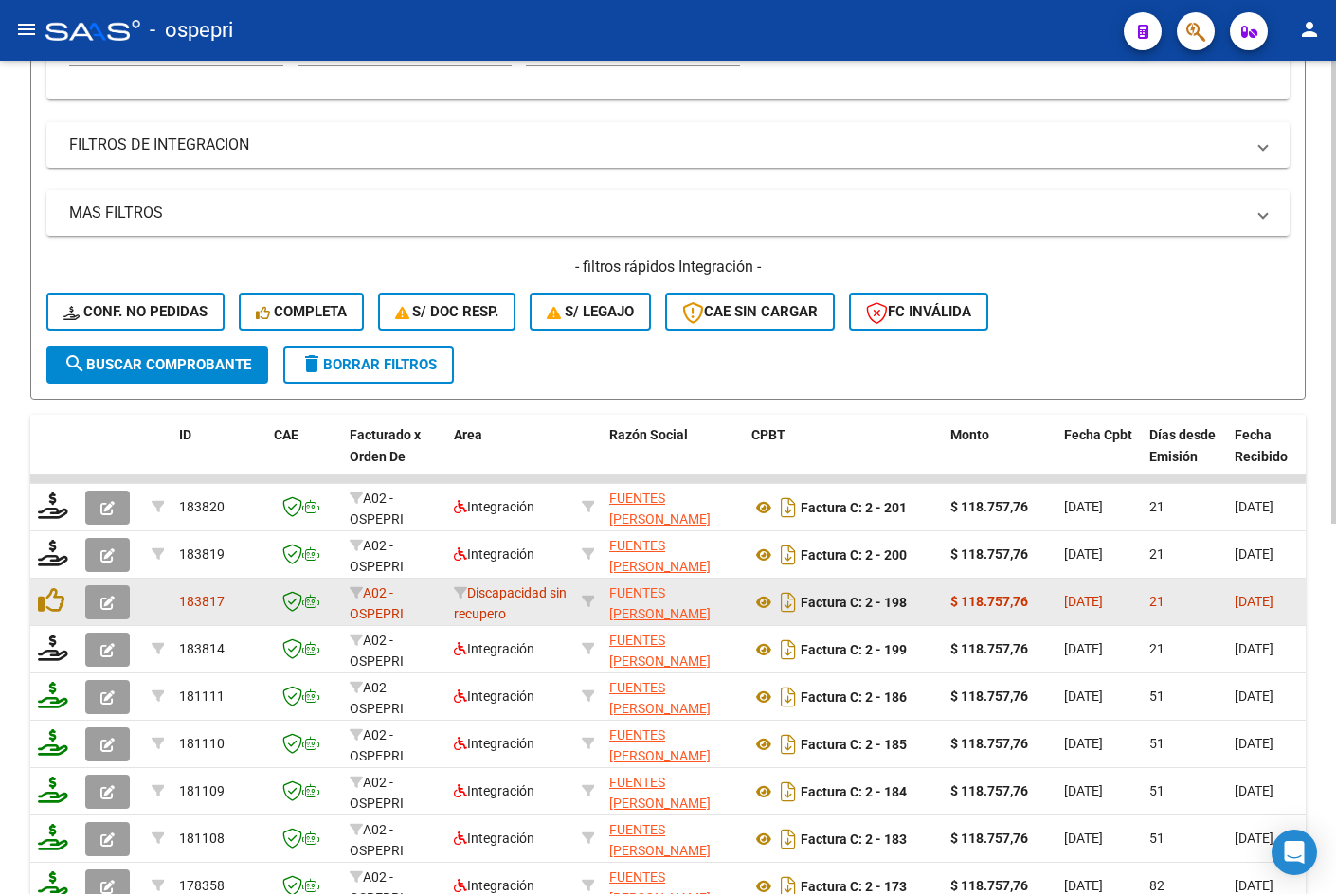
type input "27354924809"
click at [105, 601] on icon "button" at bounding box center [107, 603] width 14 height 14
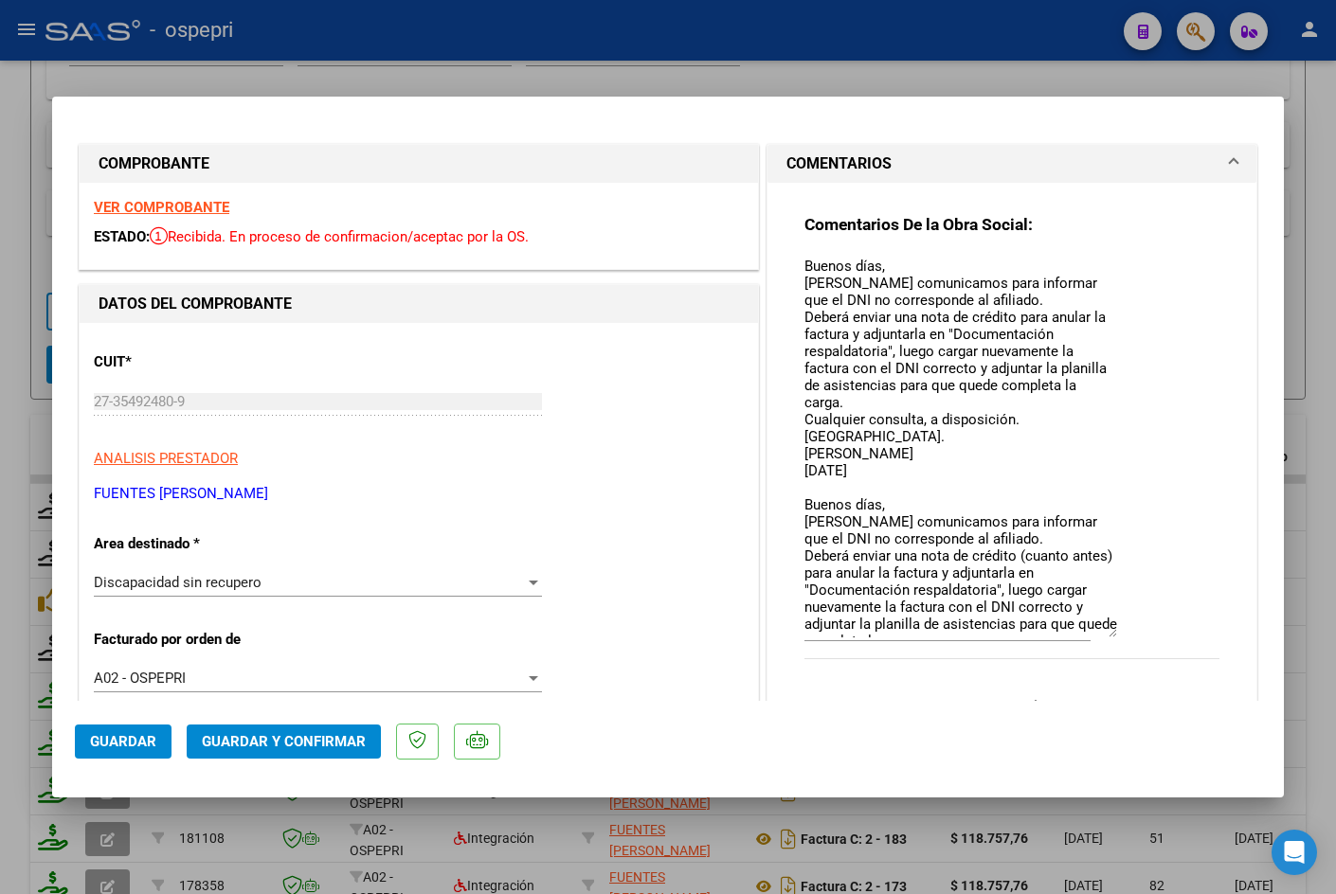
drag, startPoint x: 1101, startPoint y: 288, endPoint x: 1132, endPoint y: 632, distance: 345.2
click at [1132, 632] on div "Comentarios De la Obra Social: Buenos días, Nos comunicamos para informar que e…" at bounding box center [1011, 447] width 415 height 466
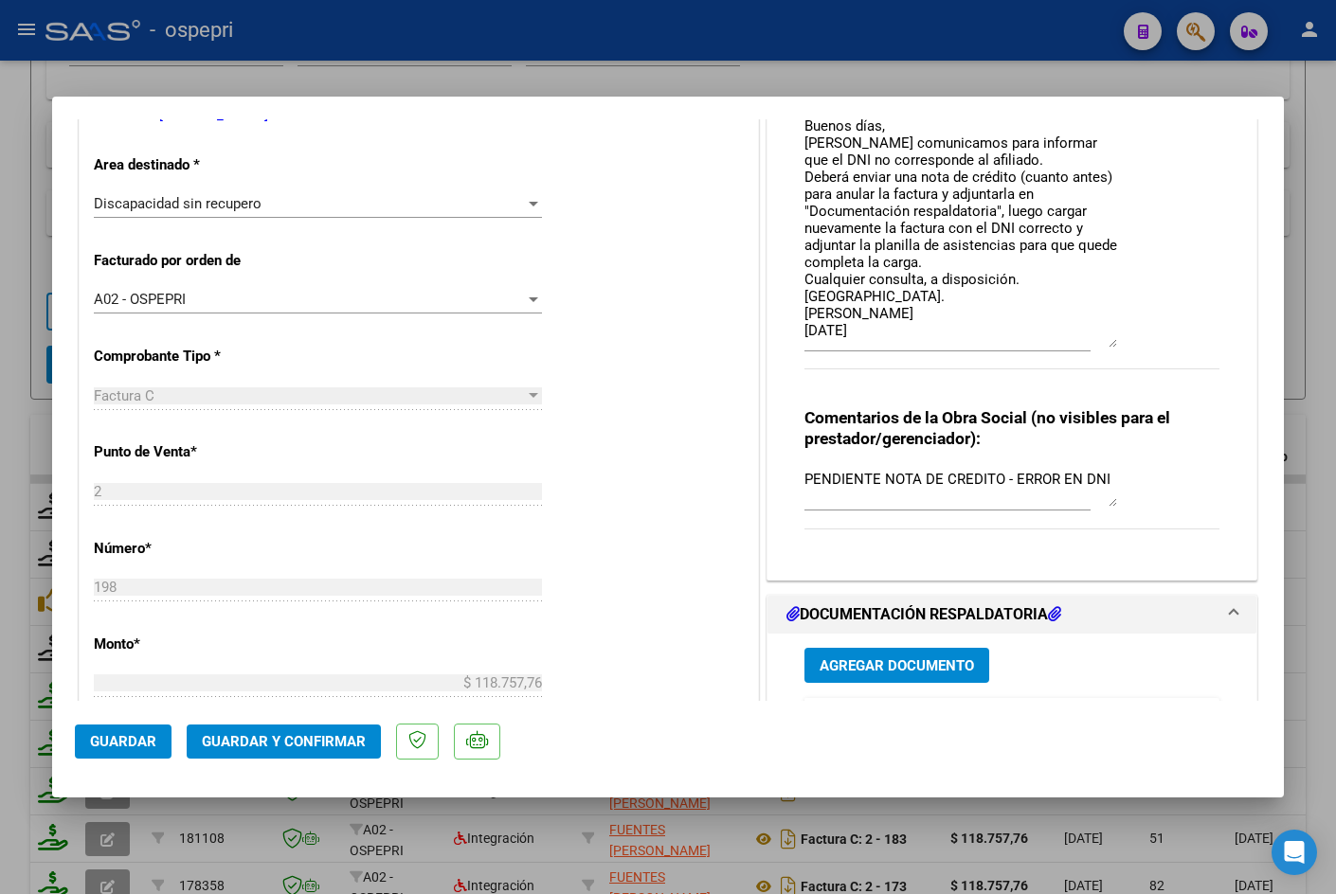
scroll to position [0, 0]
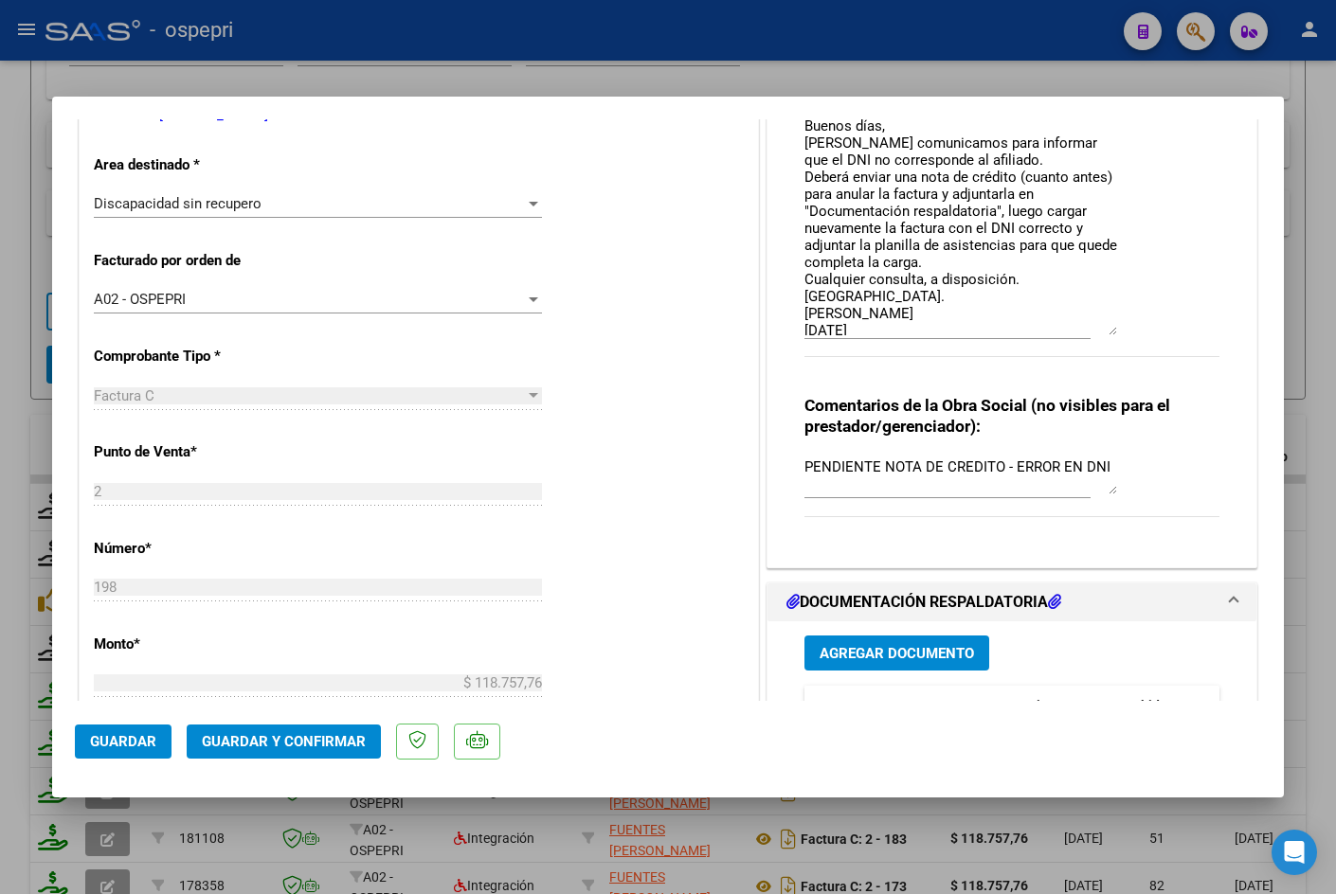
drag, startPoint x: 1103, startPoint y: 252, endPoint x: 1125, endPoint y: 330, distance: 80.7
click at [1125, 330] on div "Comentarios De la Obra Social: Buenos días, Nos comunicamos para informar que e…" at bounding box center [1011, 106] width 415 height 543
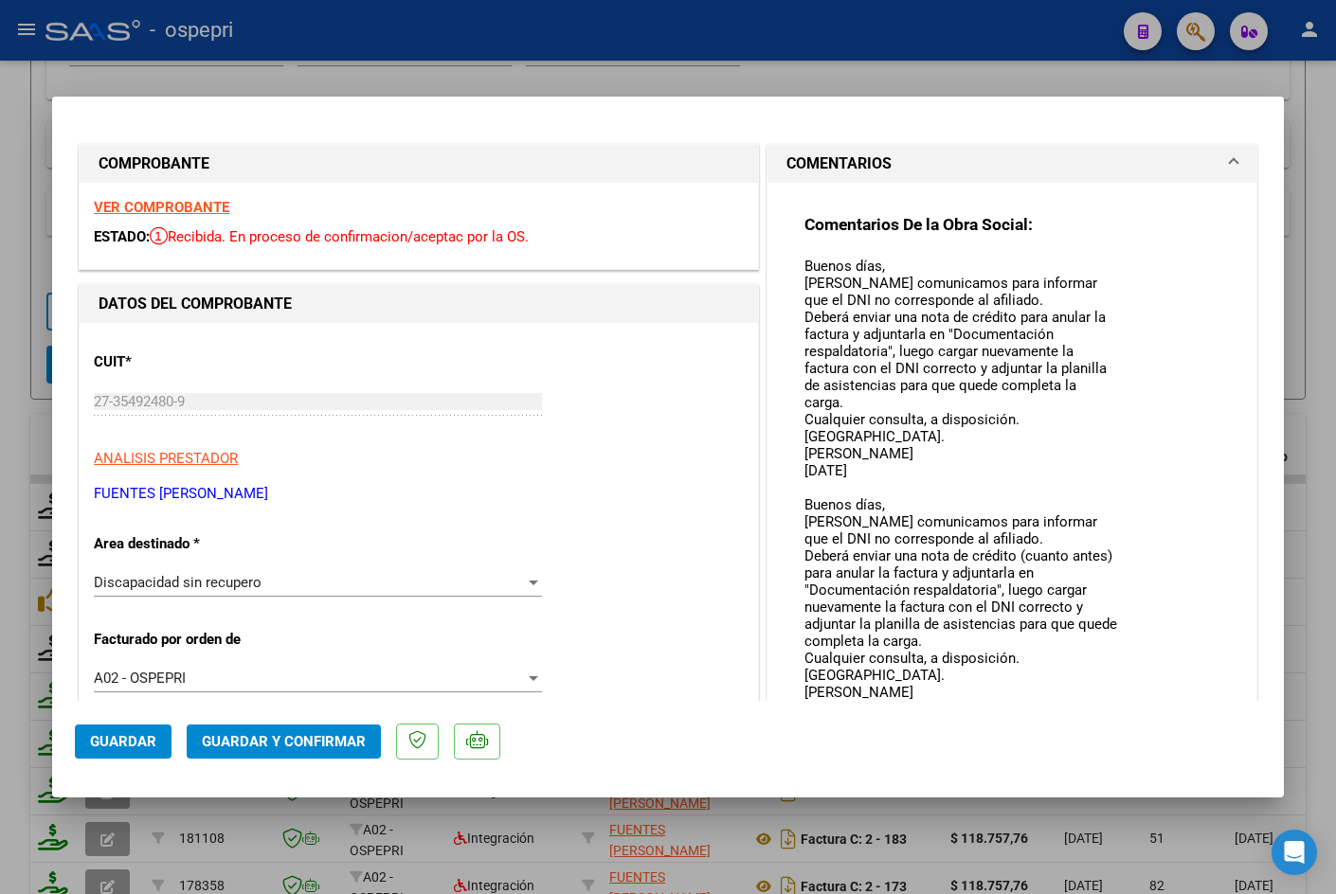
click at [190, 202] on strong "VER COMPROBANTE" at bounding box center [161, 207] width 135 height 17
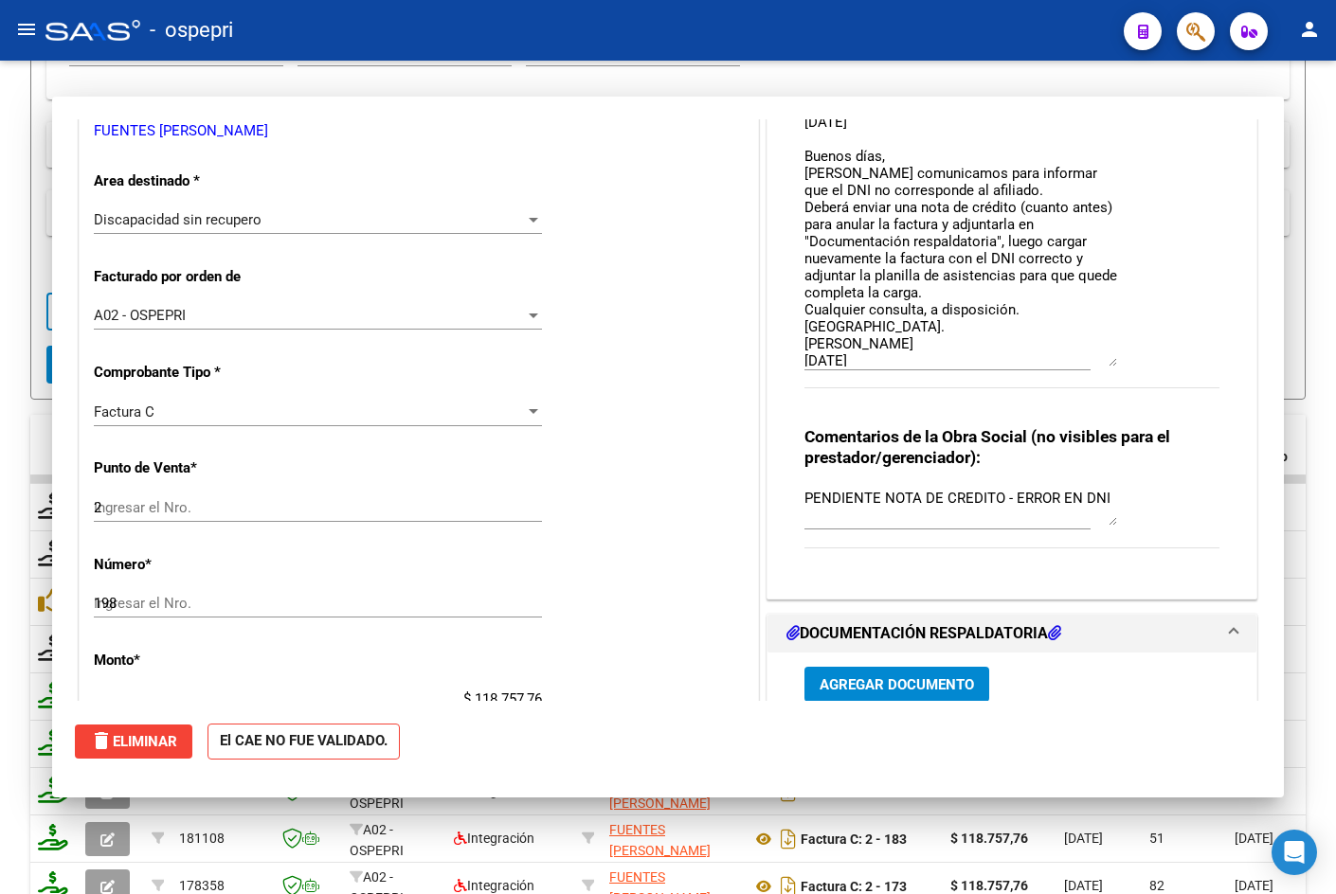
type input "$ 0,00"
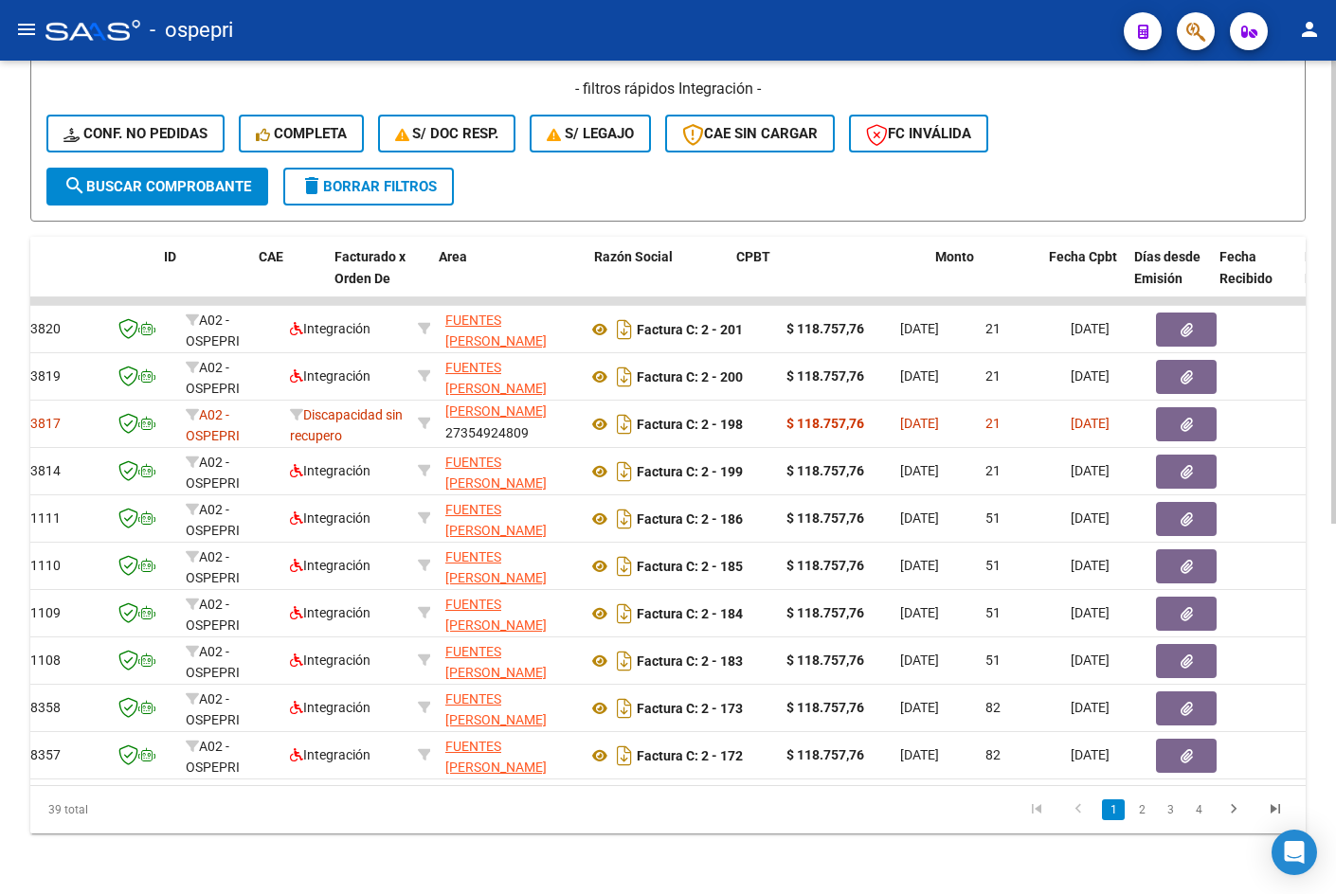
scroll to position [0, 0]
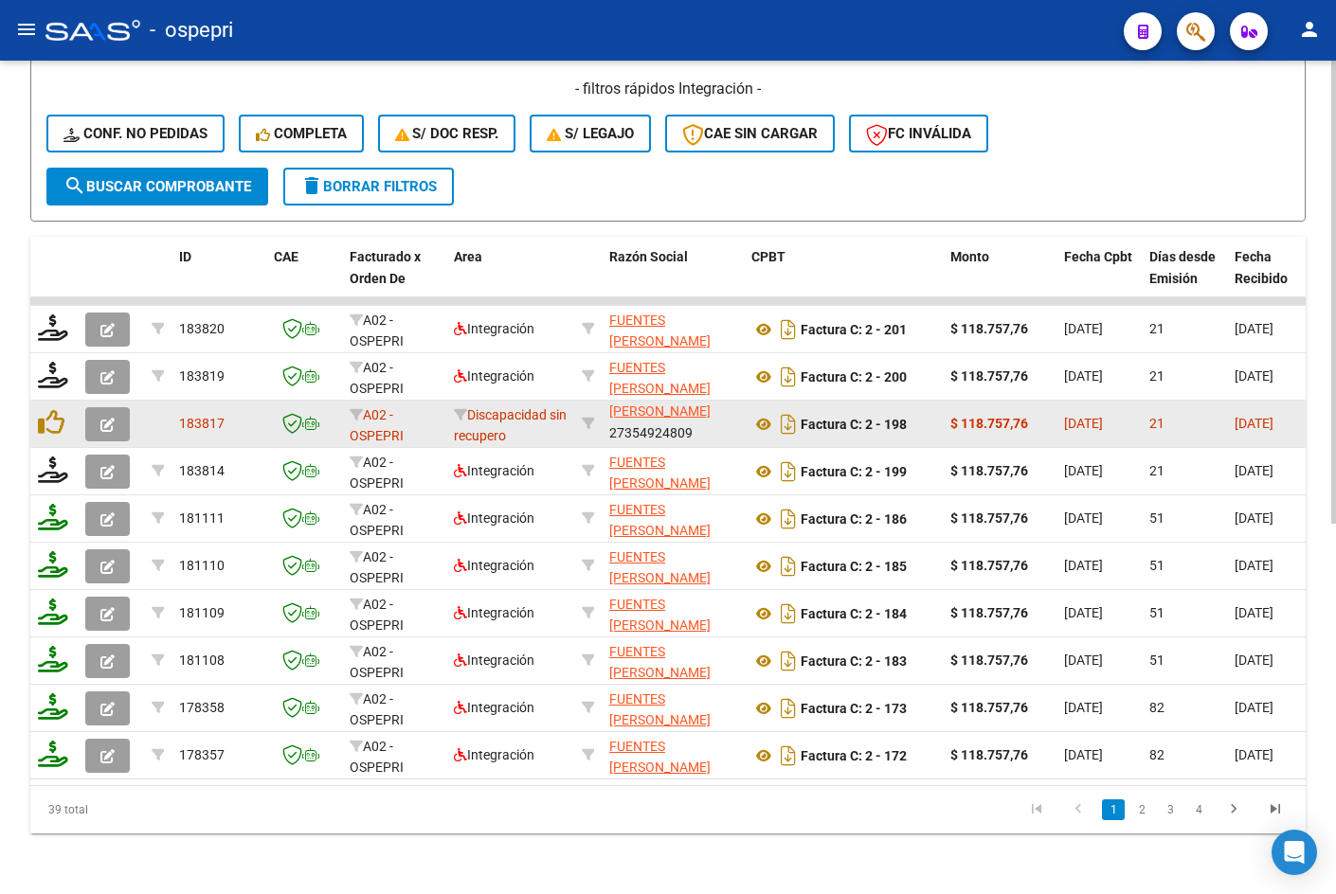
click at [101, 418] on icon "button" at bounding box center [107, 425] width 14 height 14
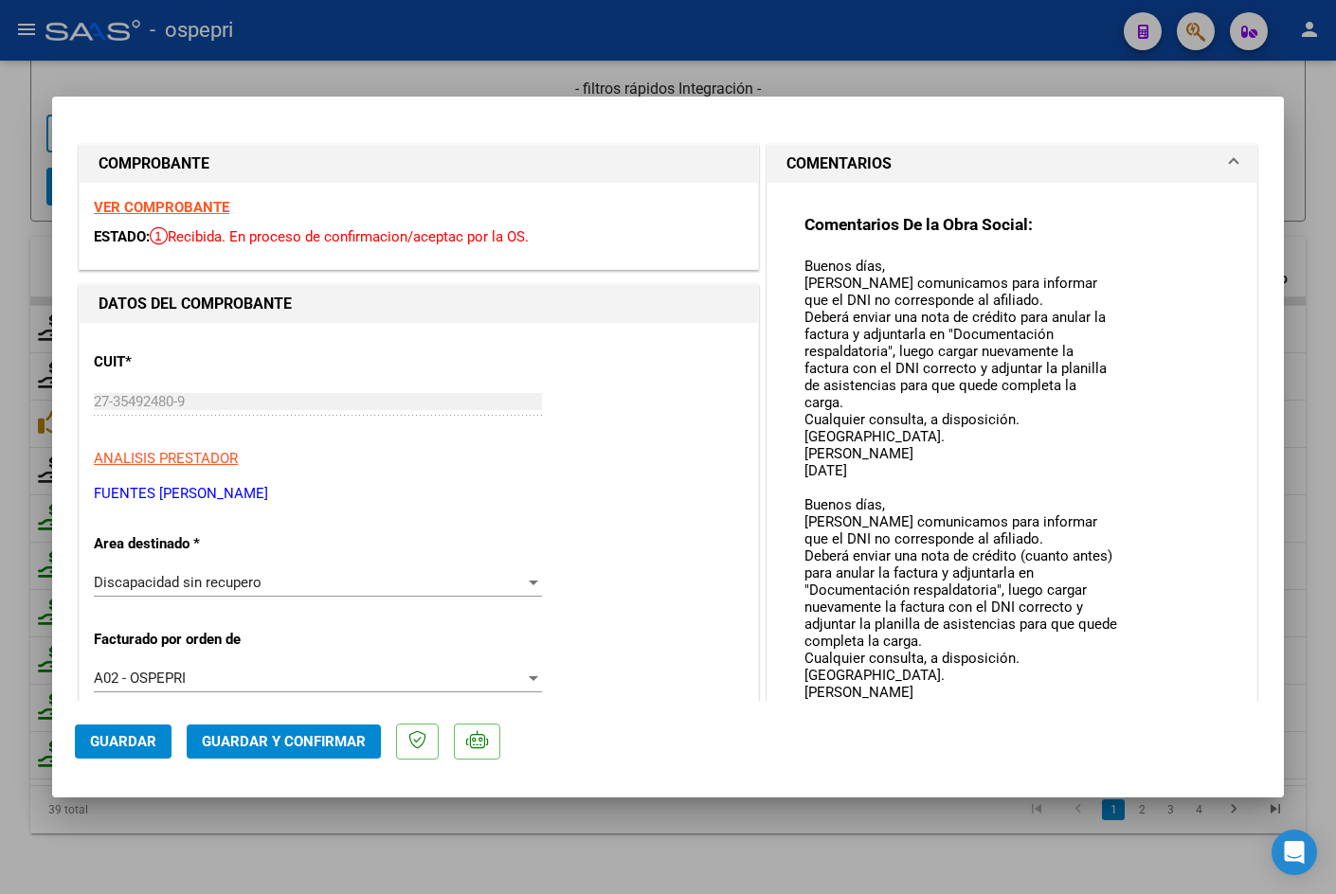
drag, startPoint x: 1102, startPoint y: 288, endPoint x: 1123, endPoint y: 703, distance: 415.4
click at [1123, 703] on mat-dialog-container "COMPROBANTE VER COMPROBANTE ESTADO: Recibida. En proceso de confirmacion/acepta…" at bounding box center [667, 447] width 1231 height 701
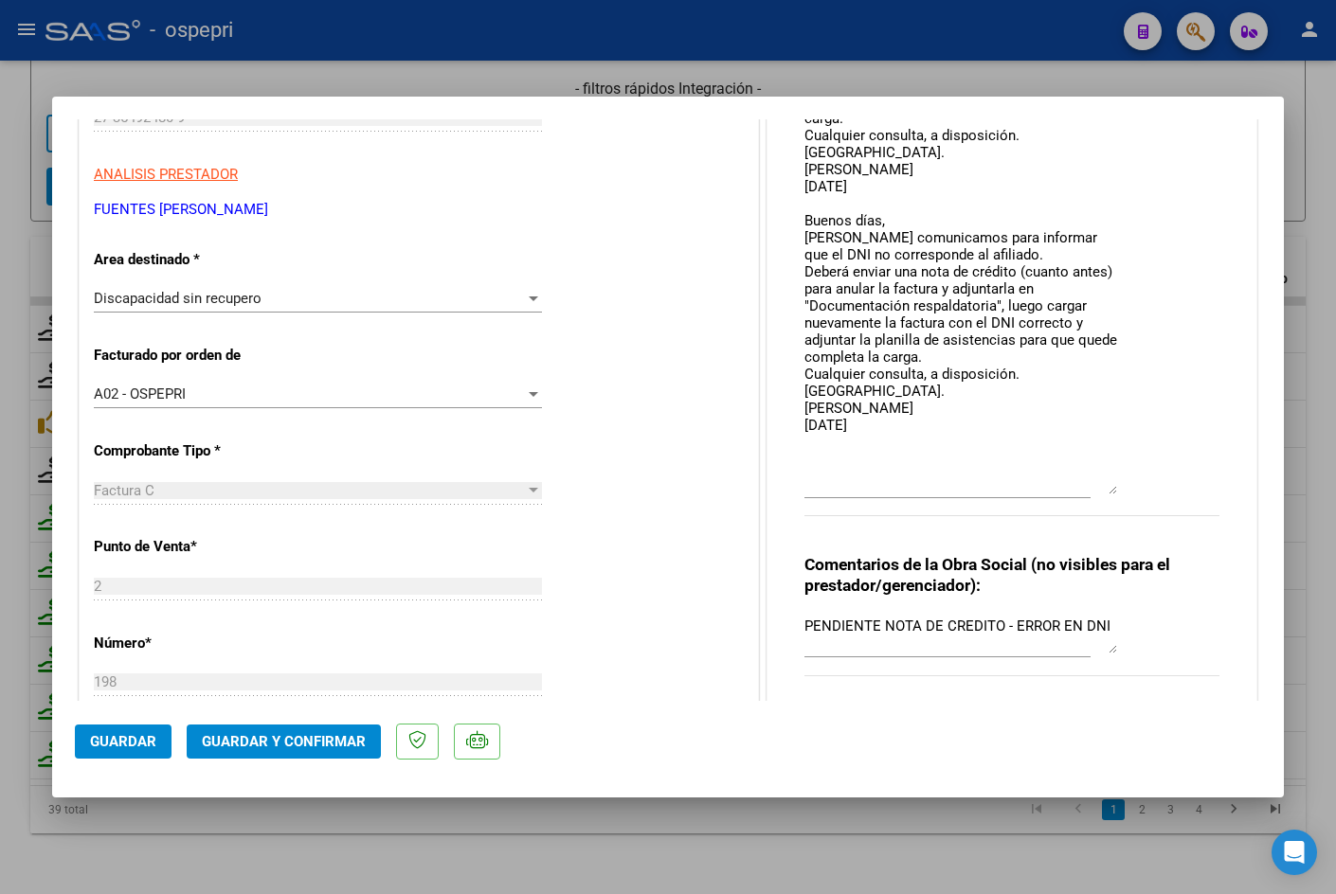
drag, startPoint x: 1104, startPoint y: 418, endPoint x: 1107, endPoint y: 488, distance: 70.1
click at [1106, 488] on textarea "Buenos días, Nos comunicamos para informar que el DNI no corresponde al afiliad…" at bounding box center [960, 233] width 313 height 523
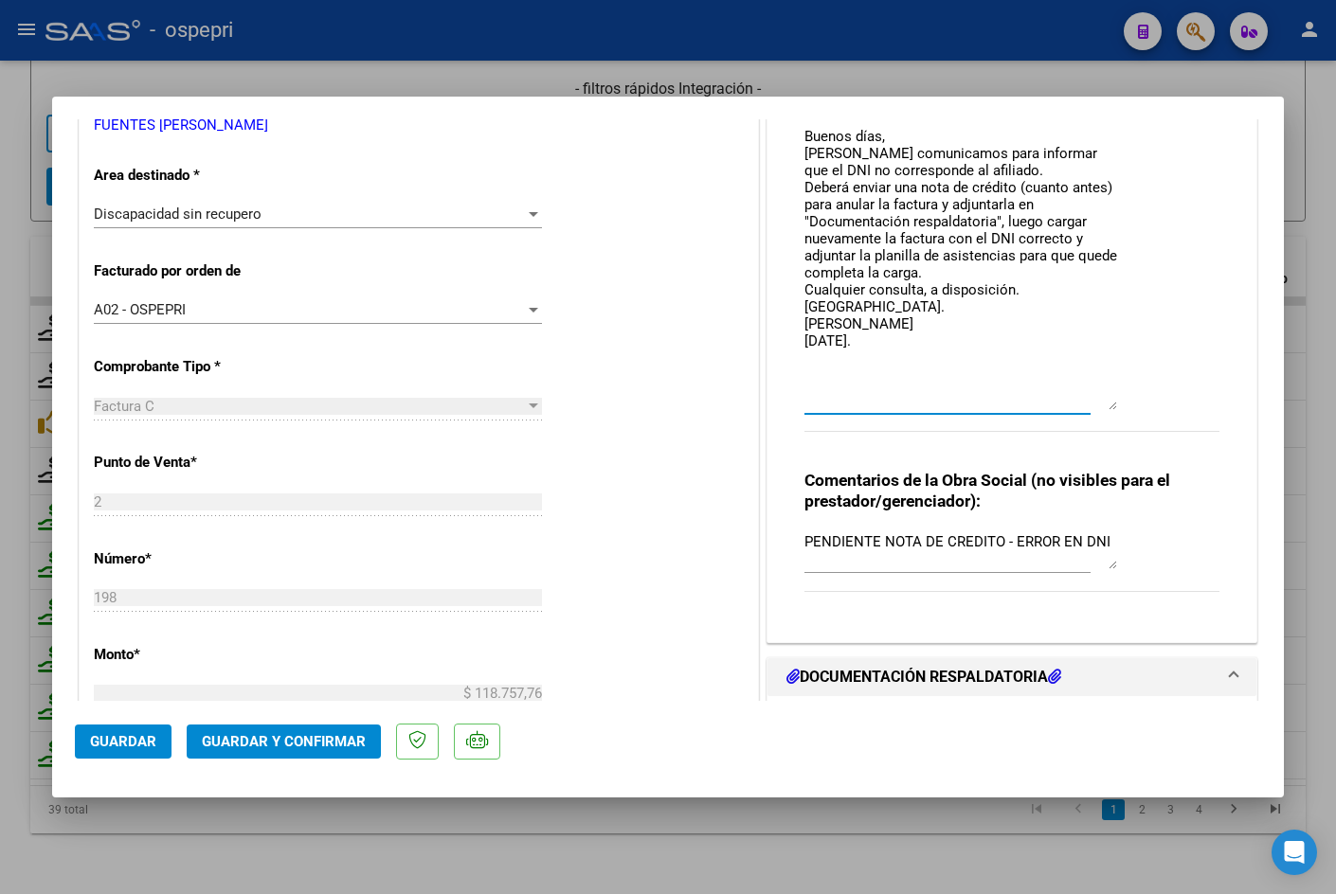
scroll to position [474, 0]
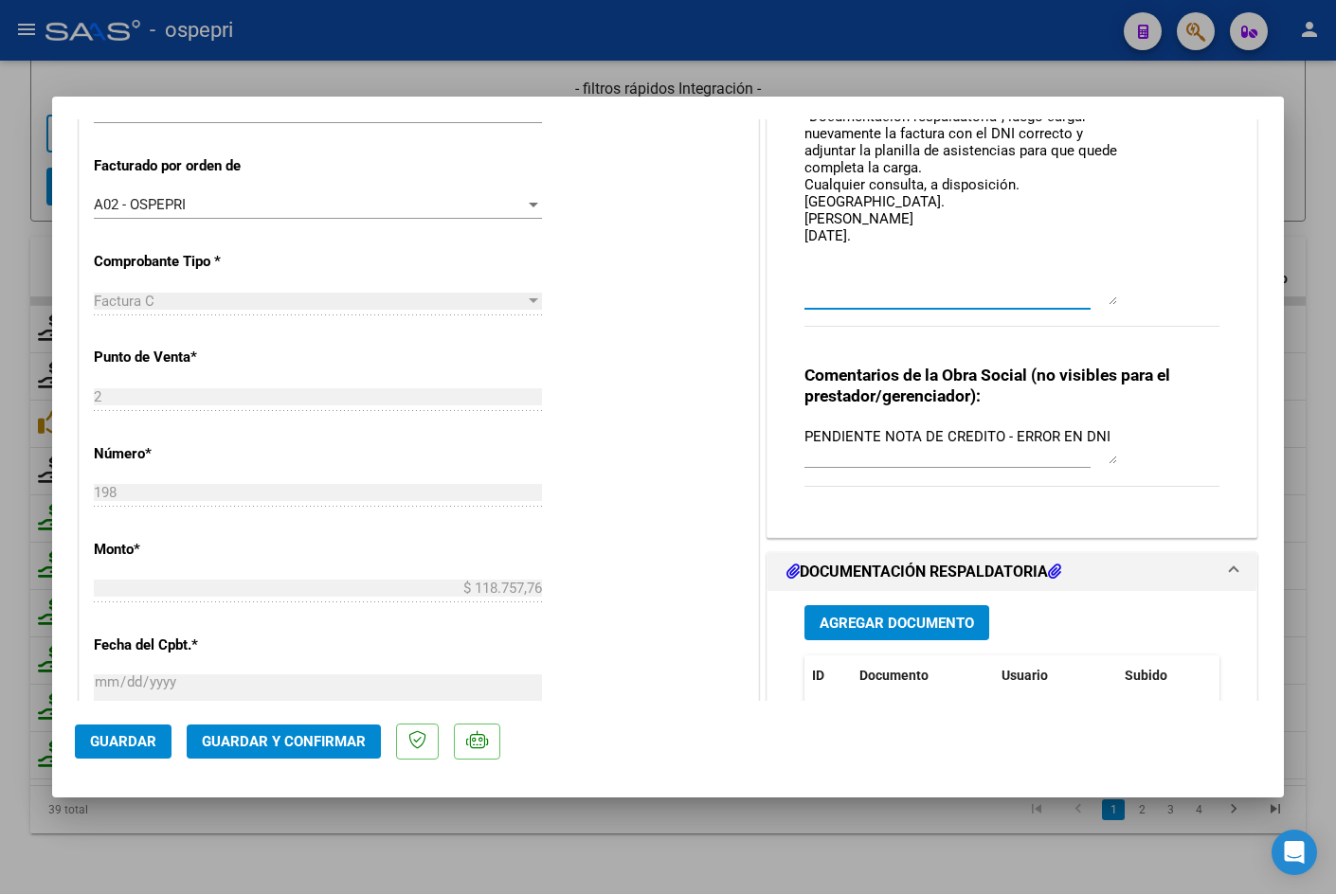
click at [929, 231] on textarea "Buenos días, Nos comunicamos para informar que el DNI no corresponde al afiliad…" at bounding box center [960, 43] width 313 height 523
type textarea "Buenos días, Nos comunicamos para informar que el DNI no corresponde al afiliad…"
click at [1313, 130] on div at bounding box center [668, 447] width 1336 height 894
type input "$ 0,00"
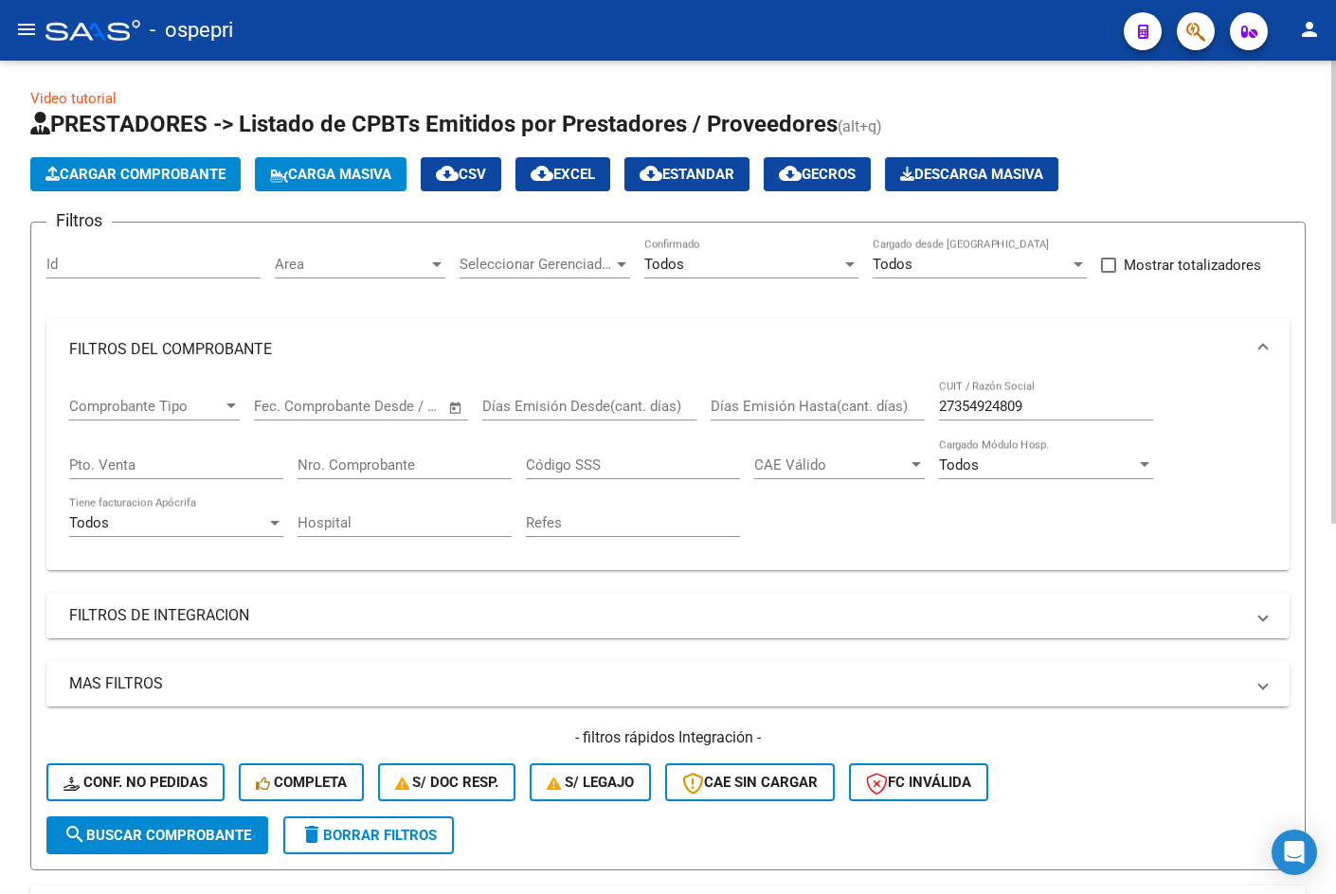
scroll to position [0, 0]
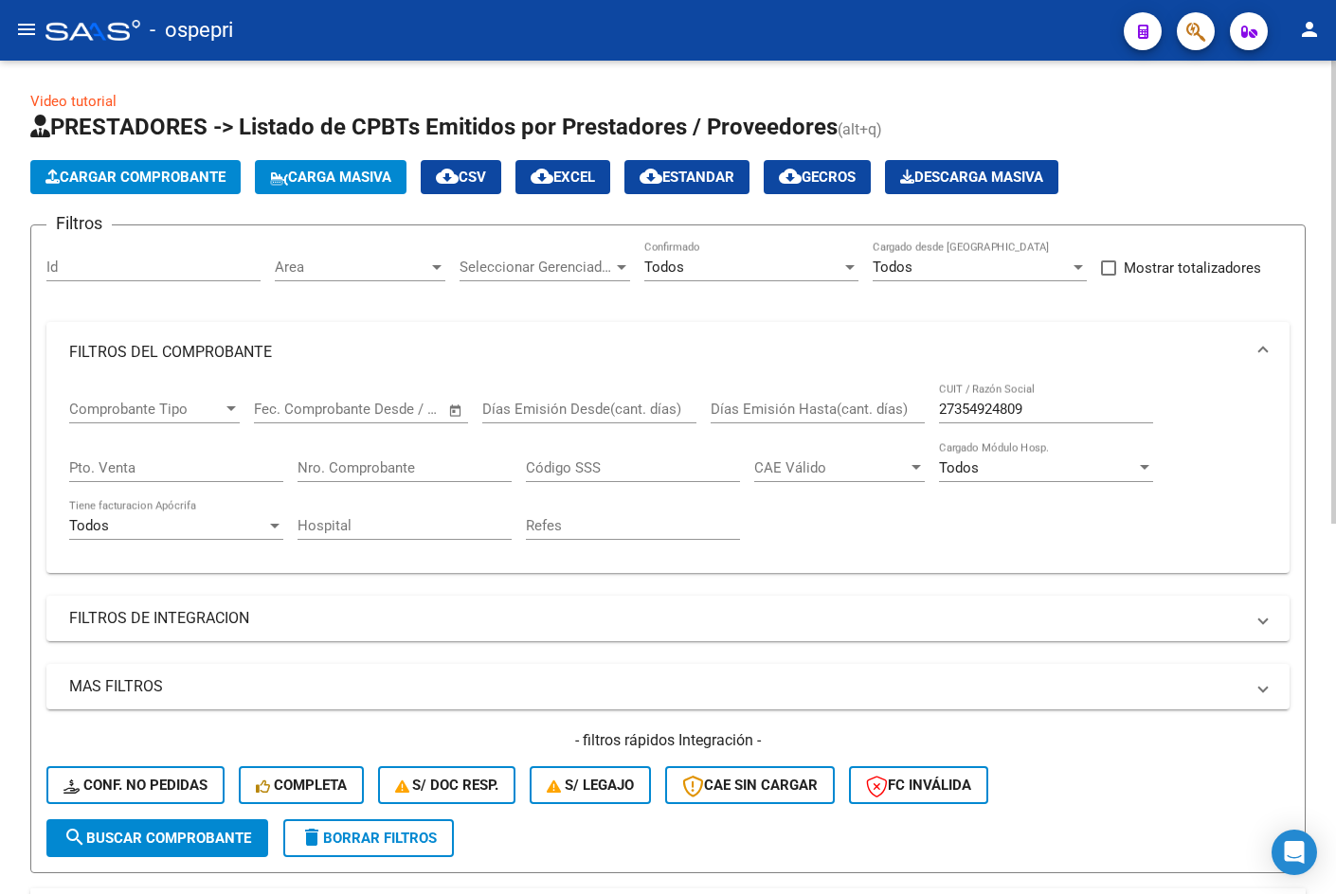
click at [1045, 405] on input "27354924809" at bounding box center [1046, 409] width 214 height 17
paste input "01830160"
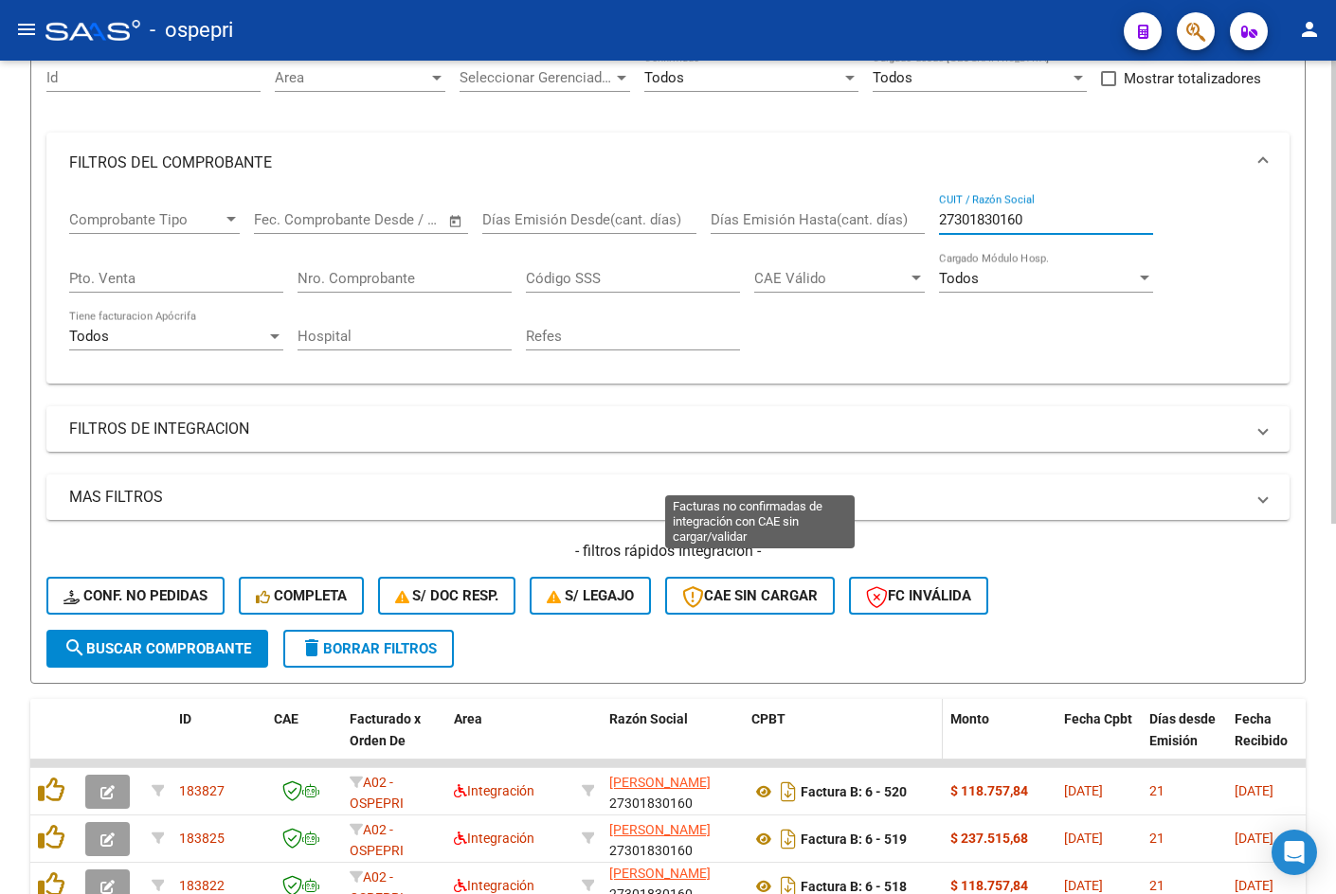
scroll to position [474, 0]
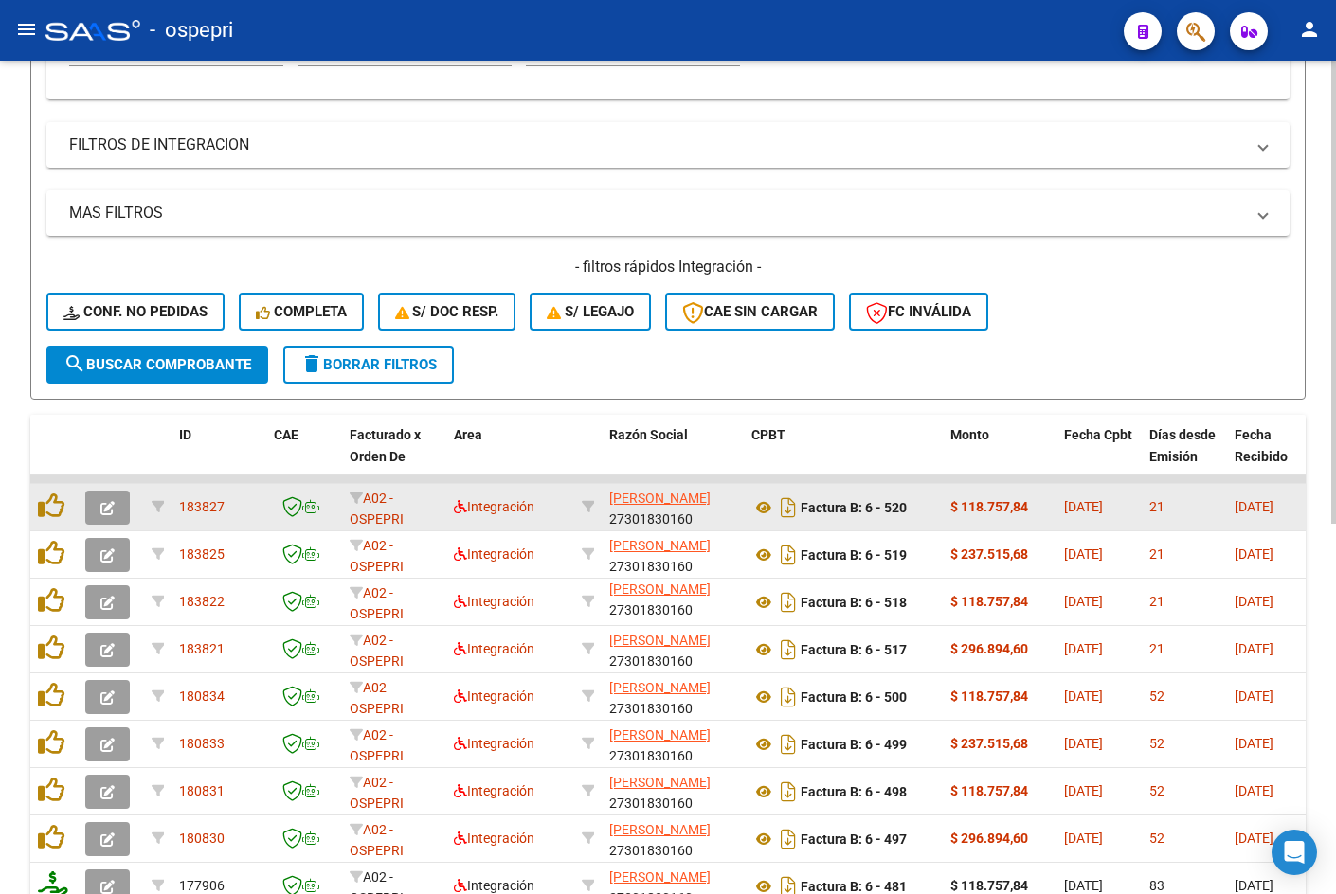
type input "27301830160"
click at [119, 503] on button "button" at bounding box center [107, 508] width 45 height 34
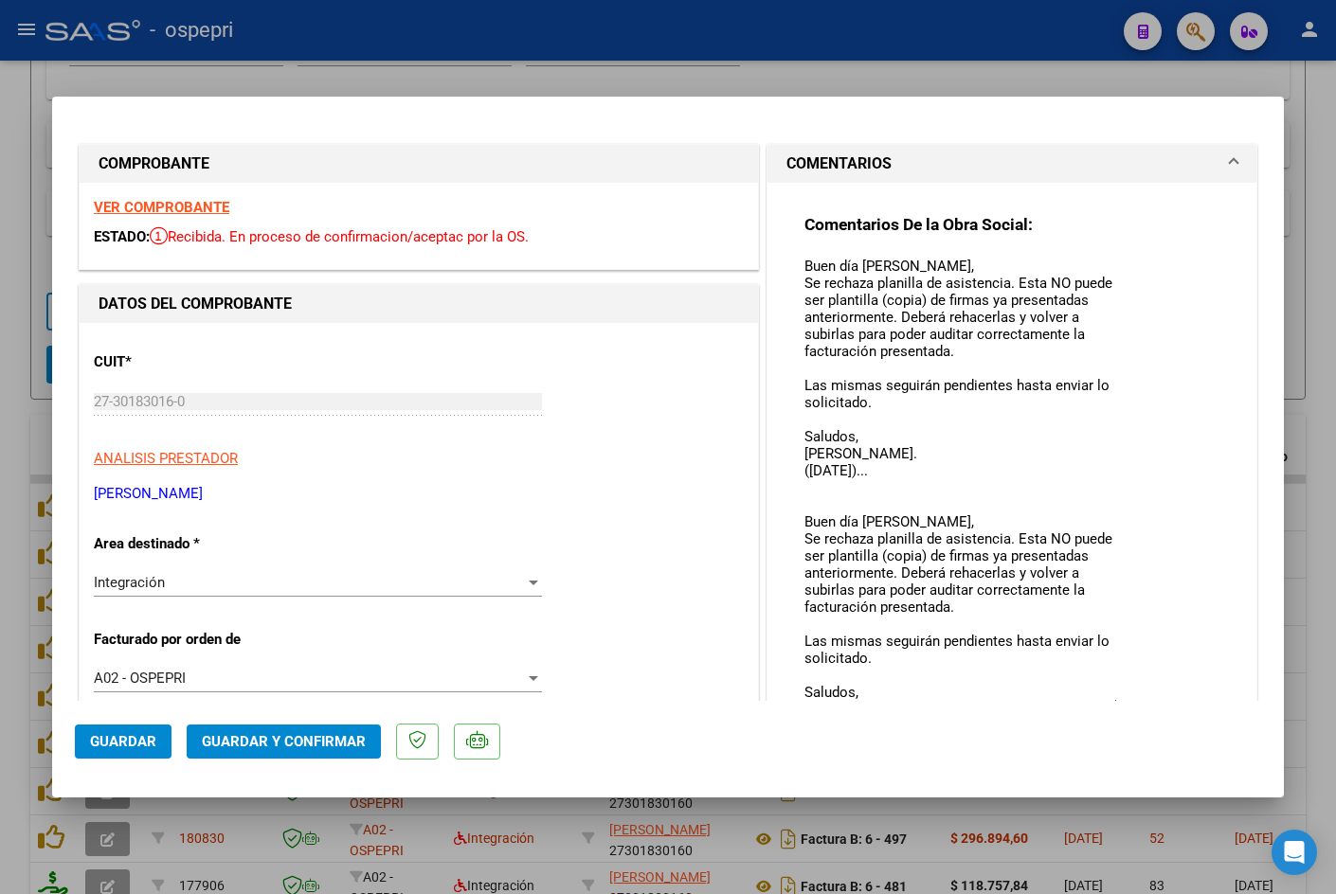
drag, startPoint x: 1103, startPoint y: 291, endPoint x: 1119, endPoint y: 705, distance: 414.2
click at [1119, 705] on mat-dialog-container "COMPROBANTE VER COMPROBANTE ESTADO: Recibida. En proceso de confirmacion/acepta…" at bounding box center [667, 447] width 1231 height 701
drag, startPoint x: 1102, startPoint y: 697, endPoint x: 1103, endPoint y: 760, distance: 62.5
click at [1103, 760] on mat-dialog-container "COMPROBANTE VER COMPROBANTE ESTADO: Recibida. En proceso de confirmacion/acepta…" at bounding box center [667, 447] width 1231 height 701
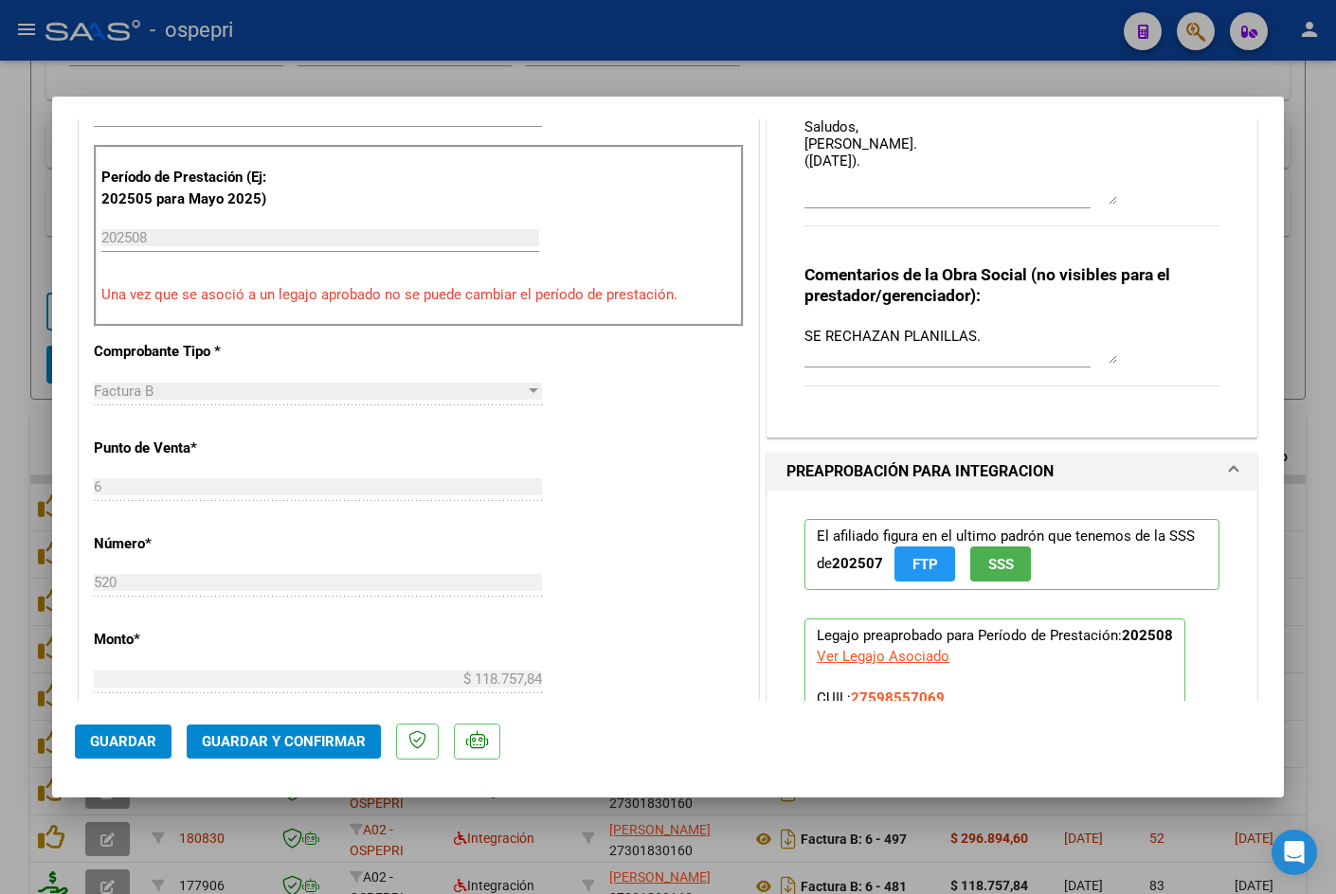
scroll to position [568, 0]
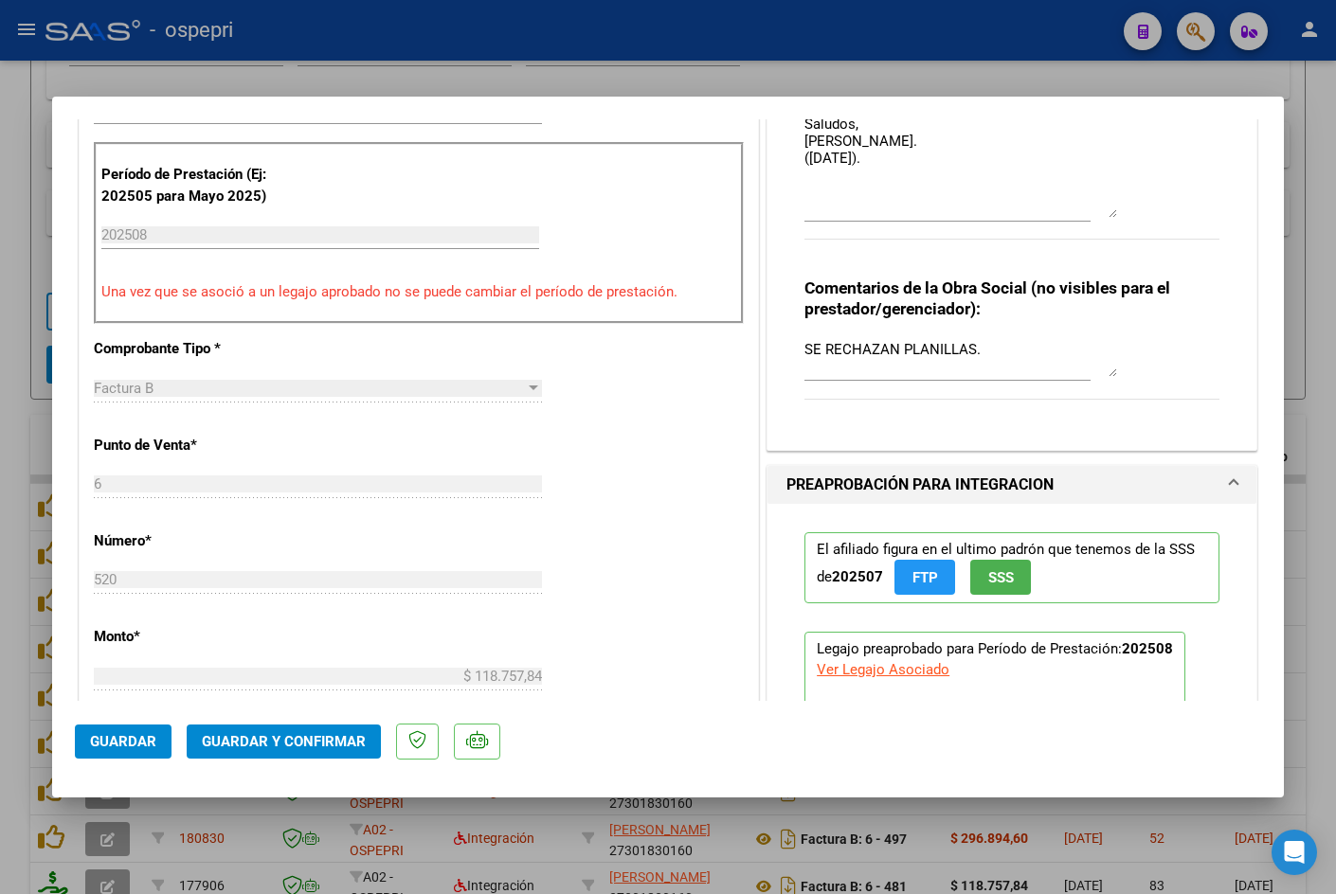
drag, startPoint x: 1105, startPoint y: 200, endPoint x: 1107, endPoint y: 216, distance: 16.2
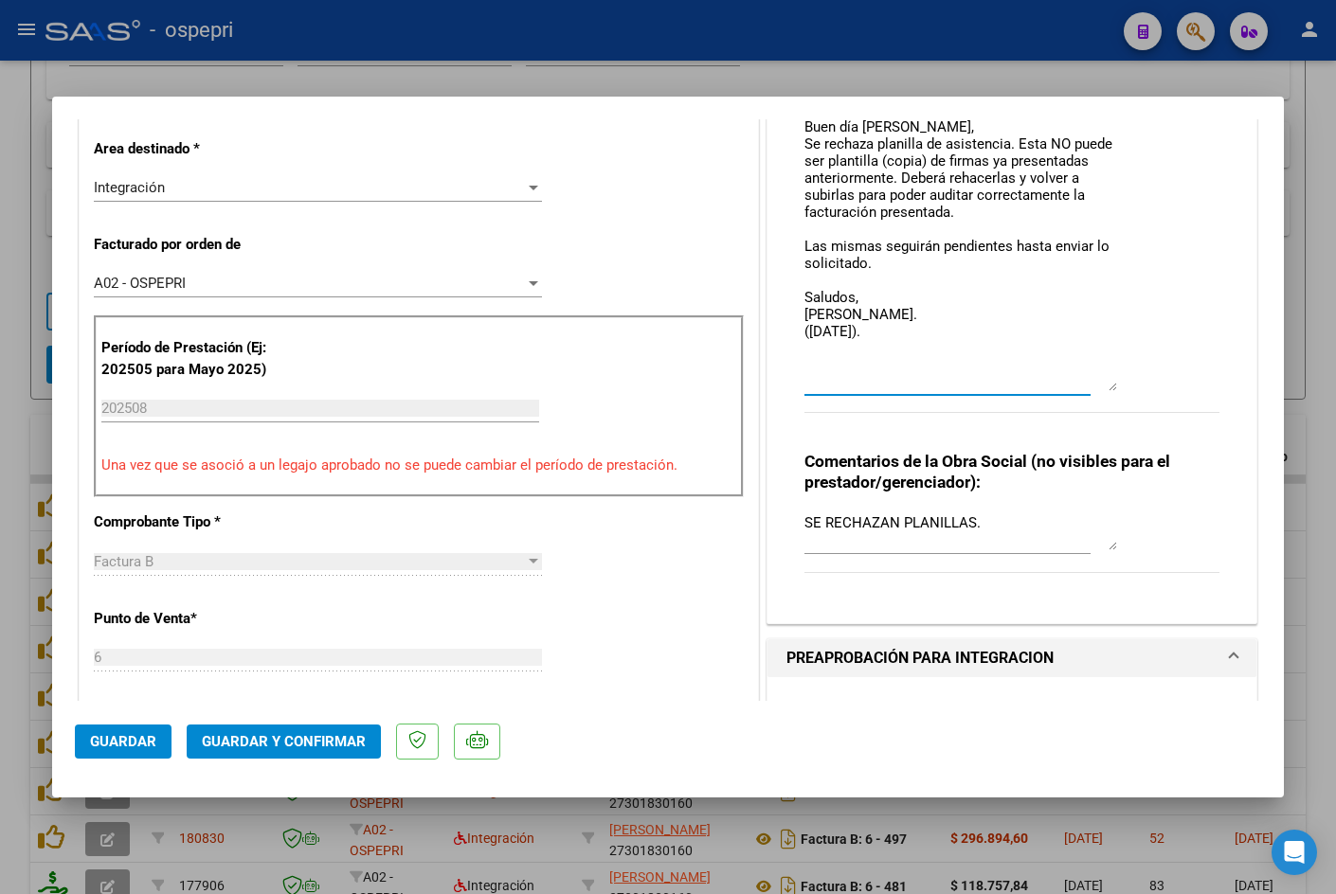
scroll to position [0, 0]
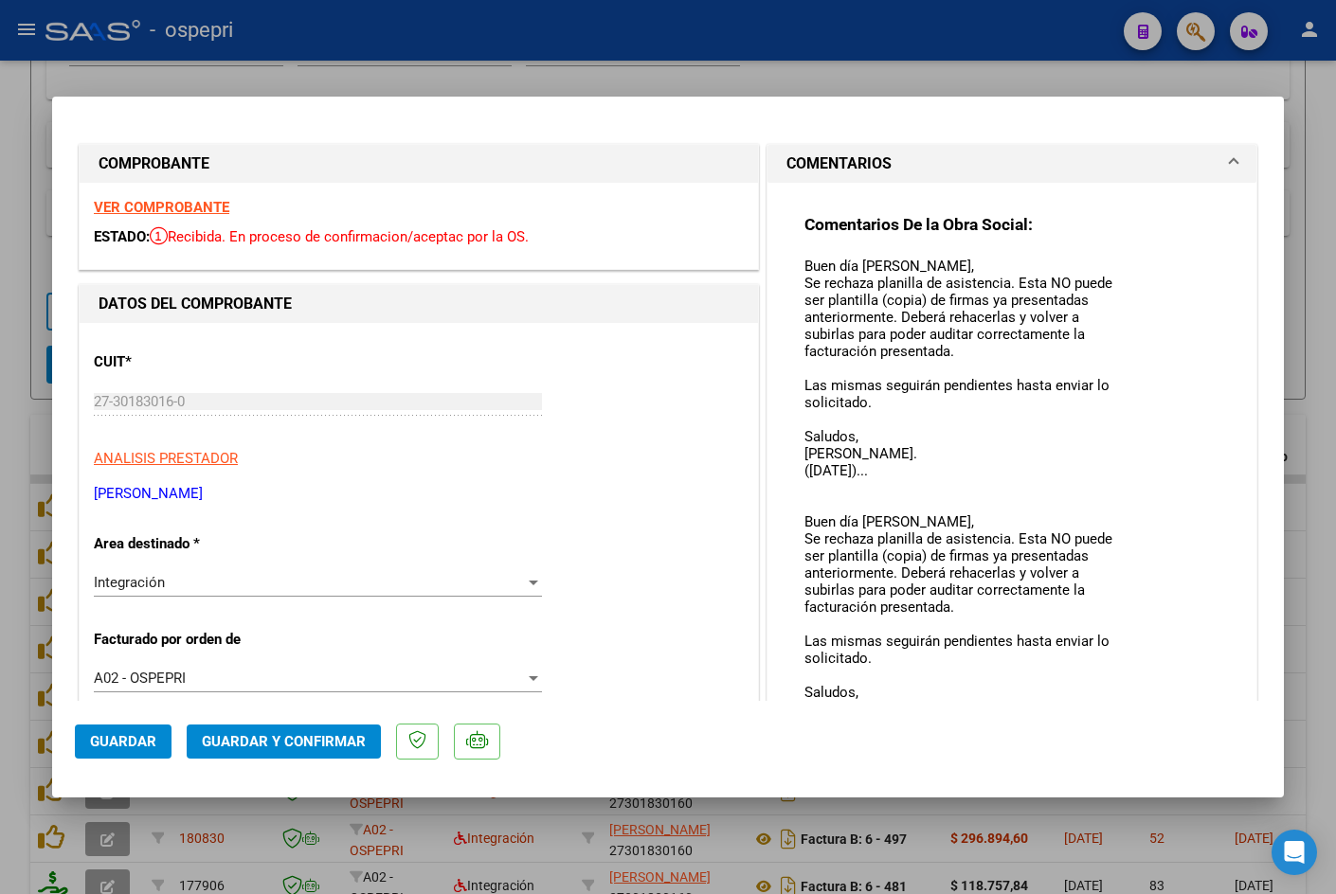
click at [1100, 69] on div at bounding box center [668, 447] width 1336 height 894
type input "$ 0,00"
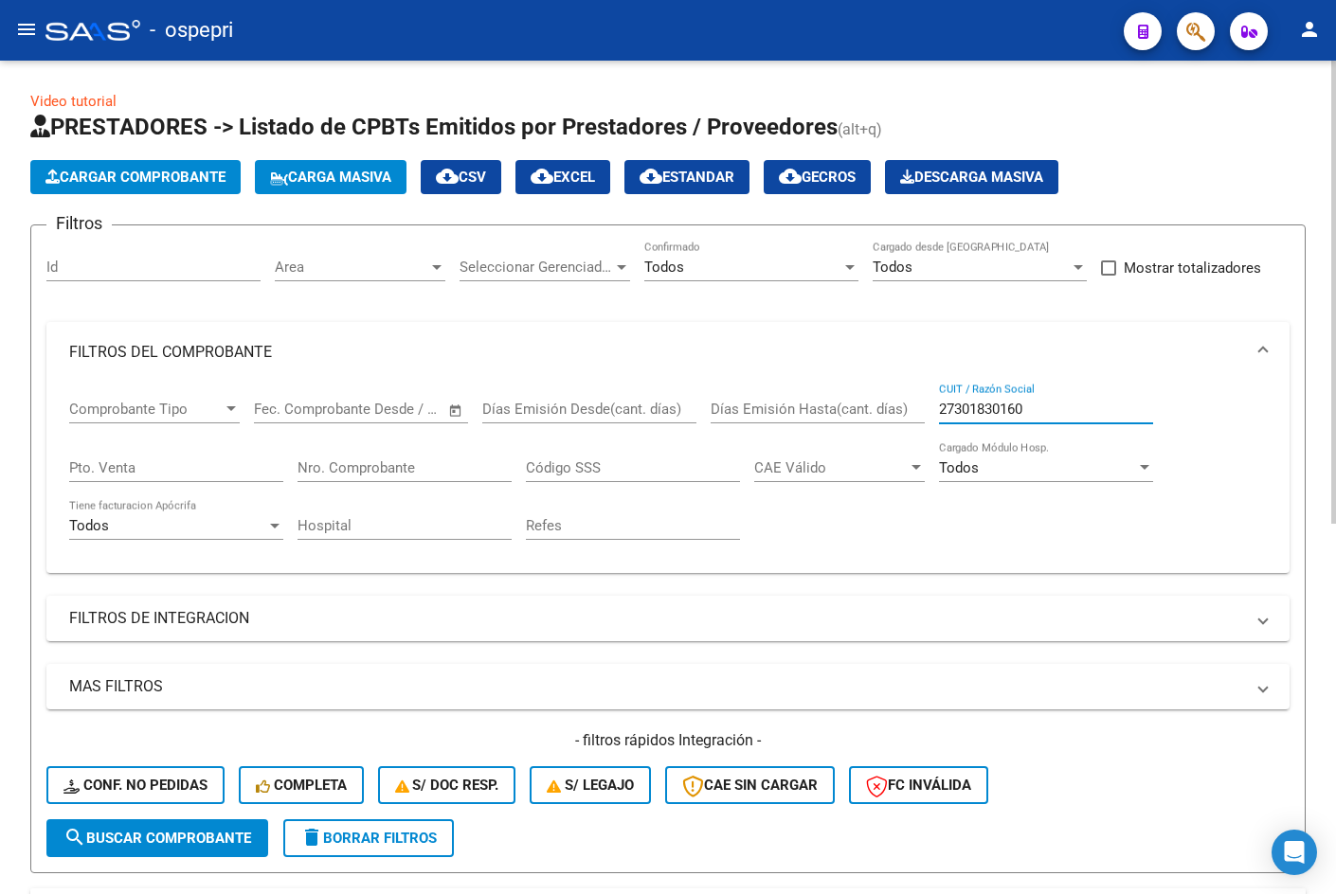
click at [1058, 409] on input "27301830160" at bounding box center [1046, 409] width 214 height 17
paste input "68003161"
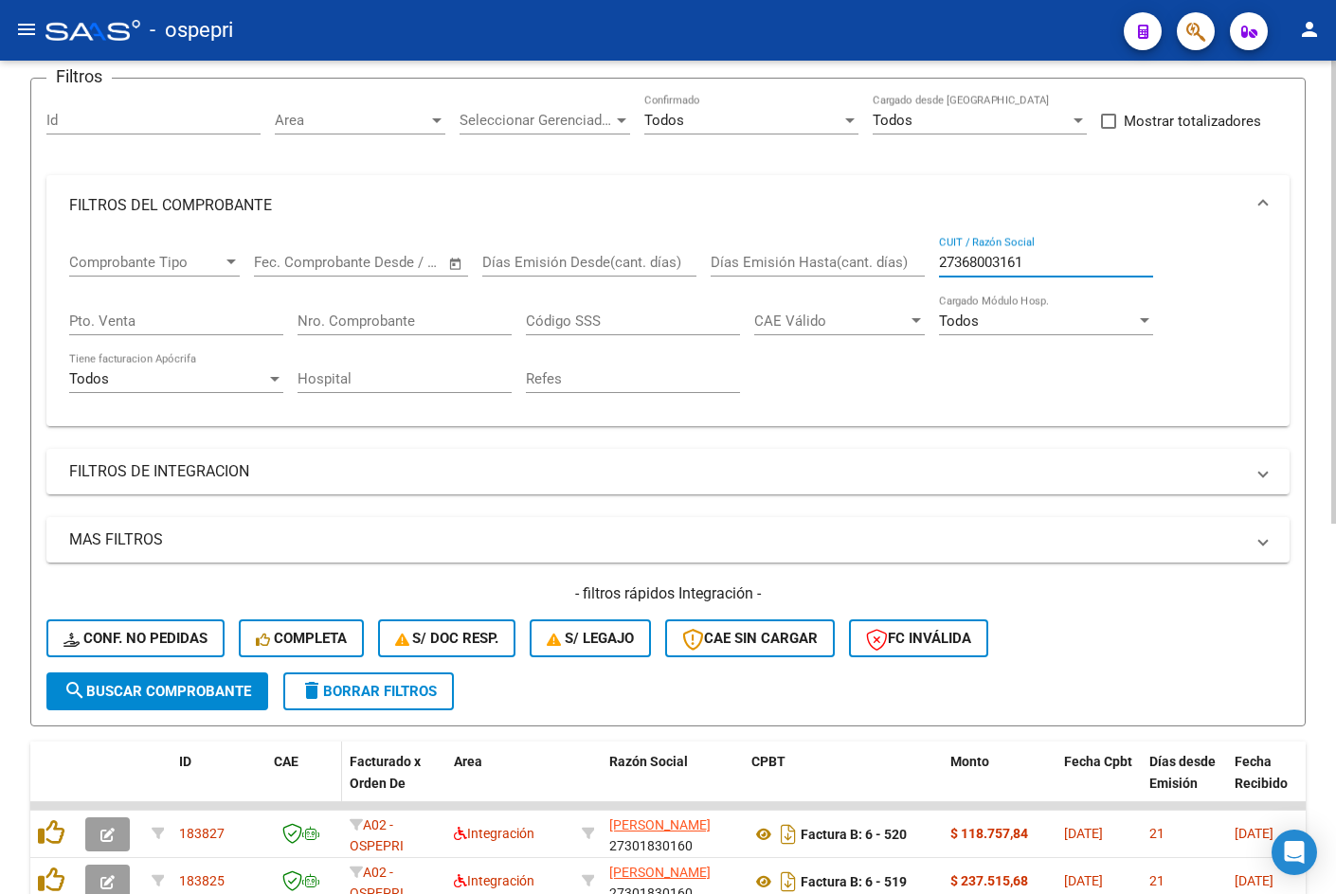
scroll to position [284, 0]
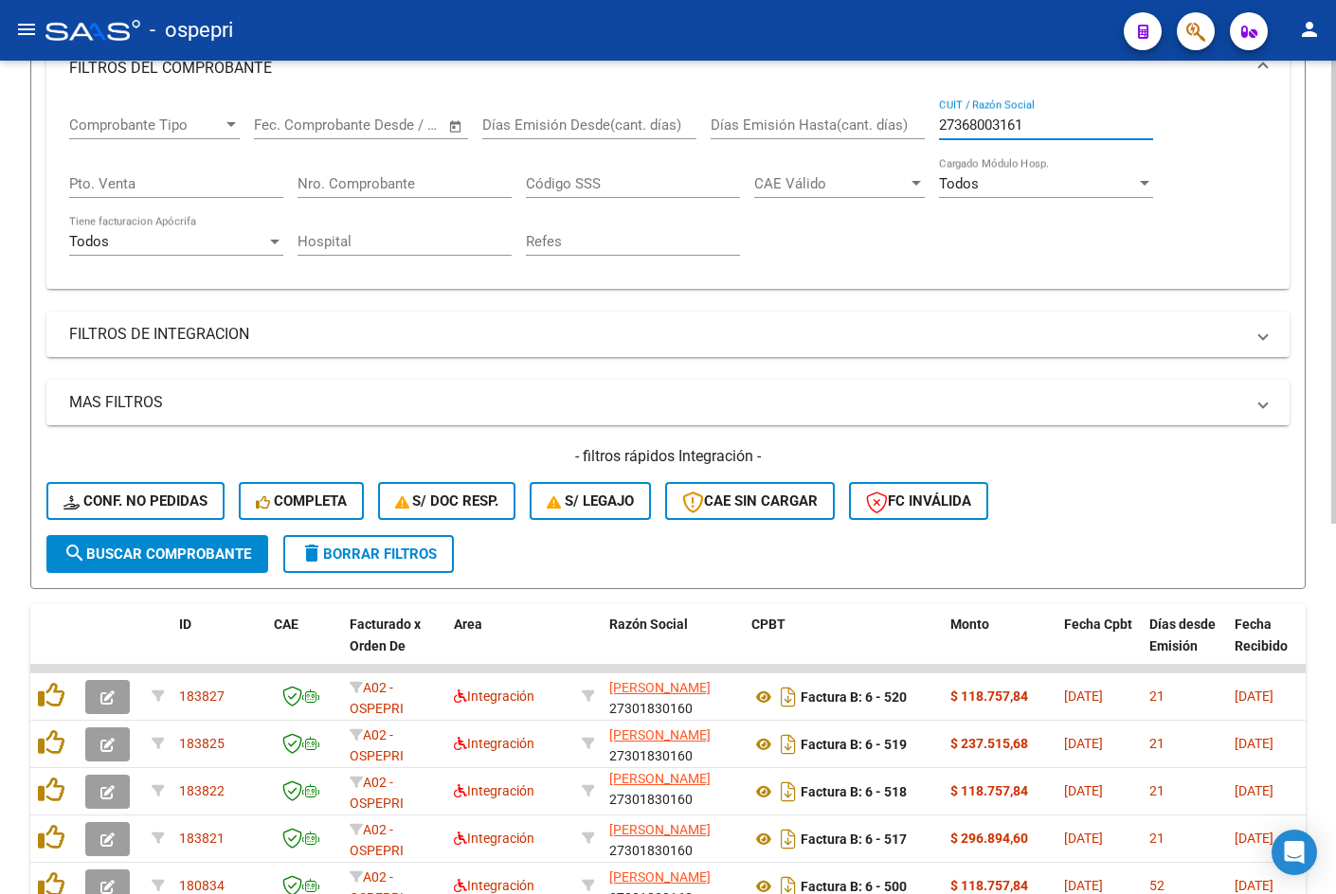
type input "27368003161"
click at [191, 563] on button "search Buscar Comprobante" at bounding box center [157, 554] width 222 height 38
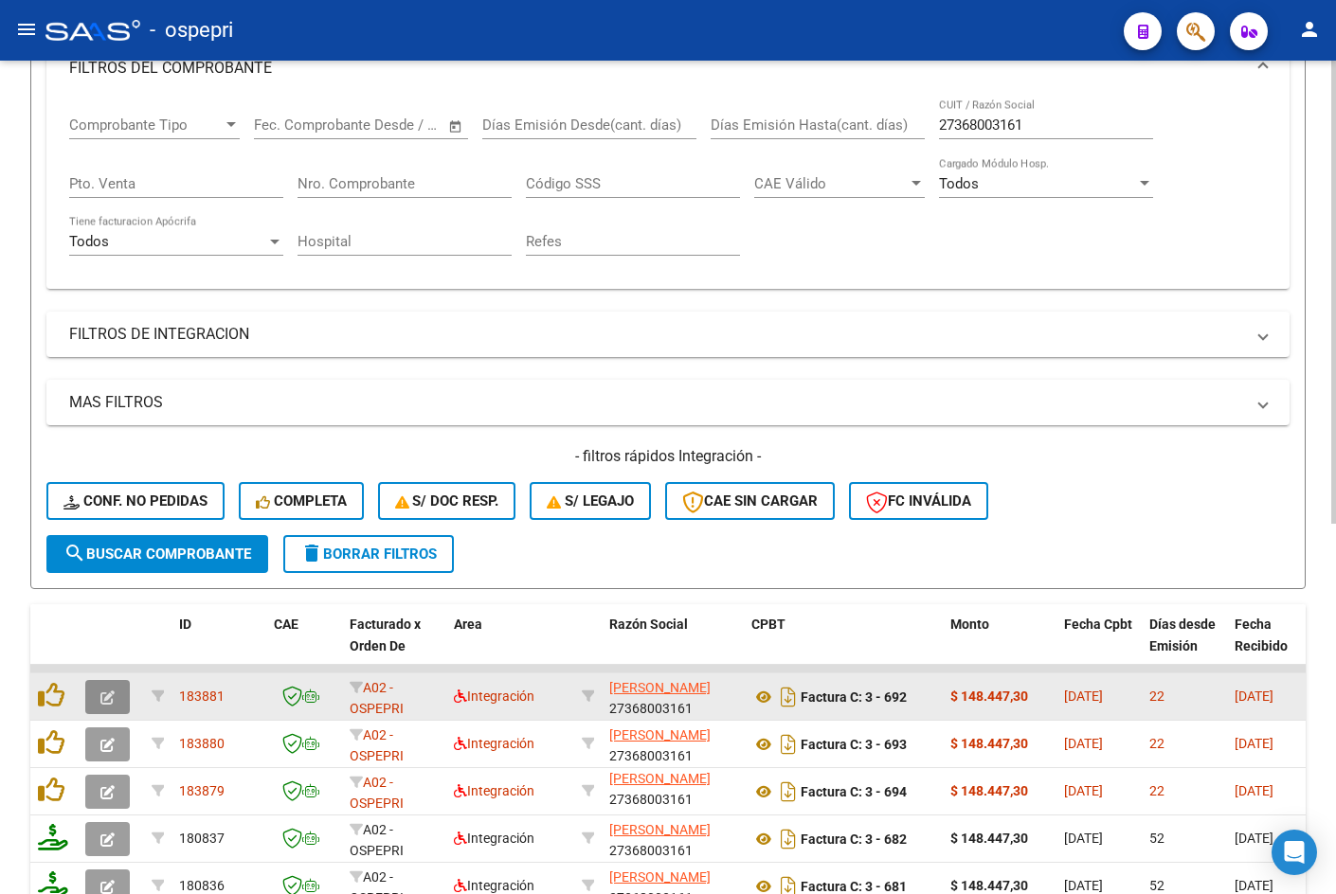
click at [104, 690] on icon "button" at bounding box center [107, 697] width 14 height 14
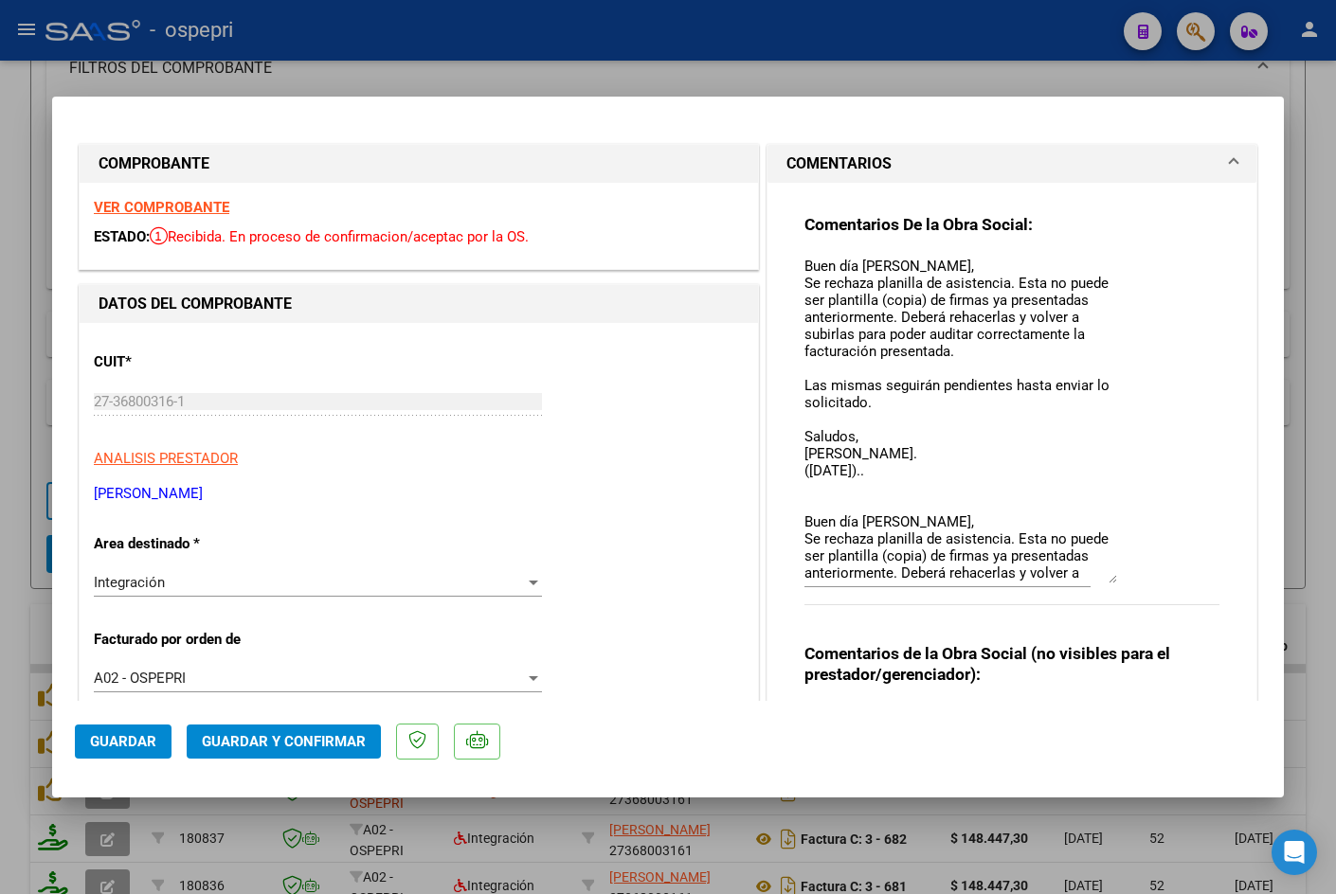
drag, startPoint x: 1104, startPoint y: 287, endPoint x: 1134, endPoint y: 583, distance: 297.0
click at [1134, 583] on div "Comentarios De la Obra Social: Buen día Sofia, Se rechaza planilla de asistenci…" at bounding box center [1011, 420] width 415 height 412
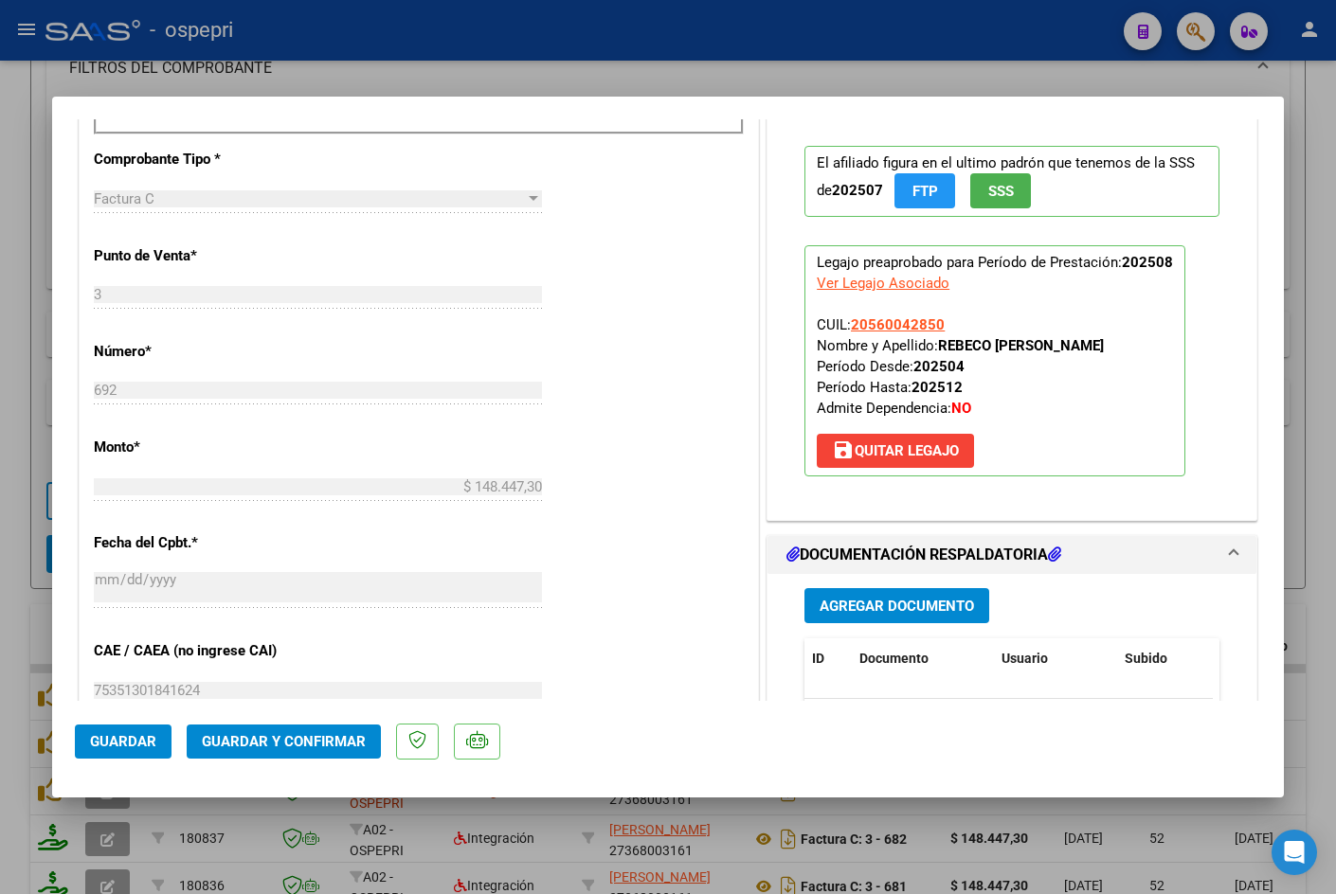
scroll to position [947, 0]
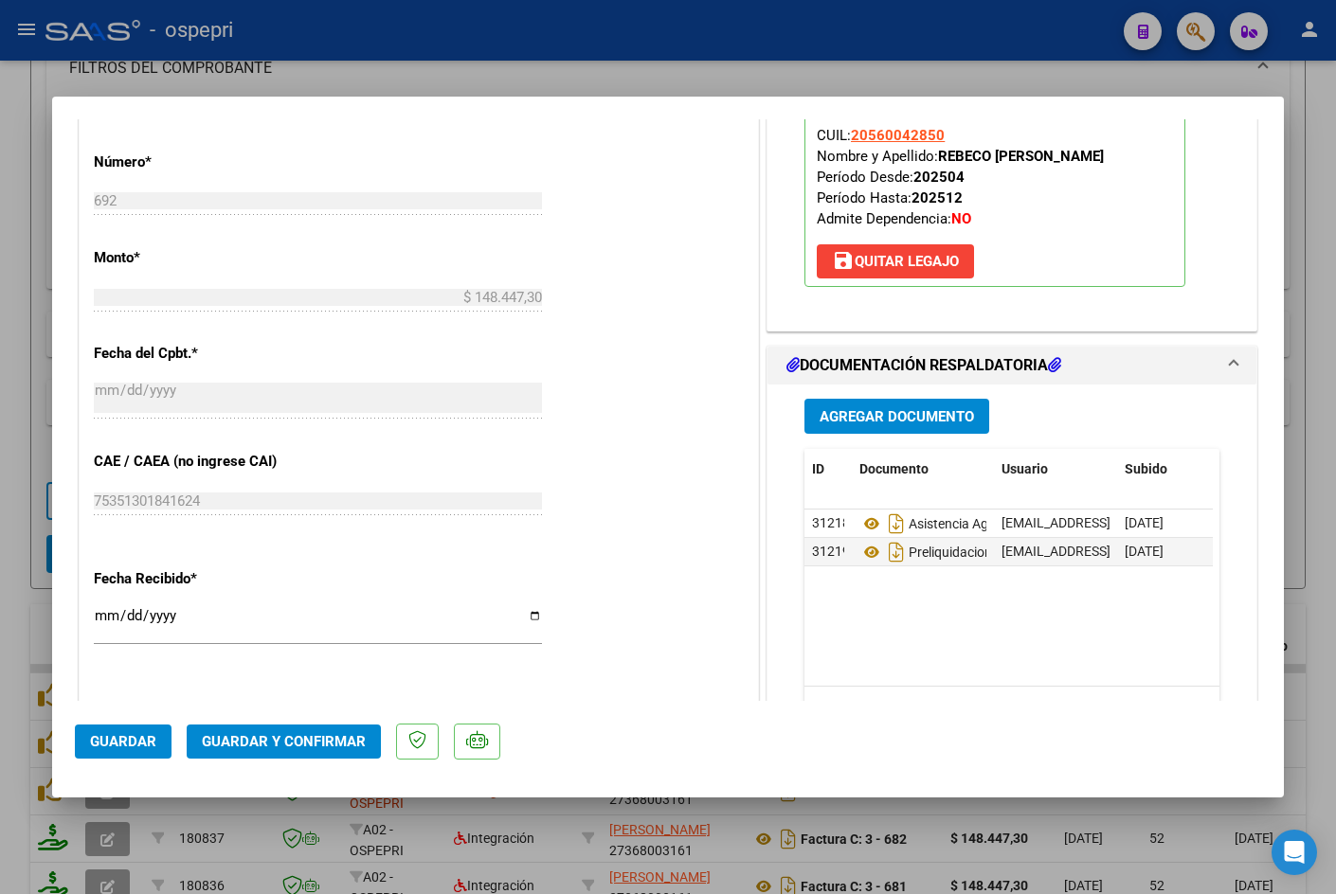
click at [426, 81] on div at bounding box center [668, 447] width 1336 height 894
type input "$ 0,00"
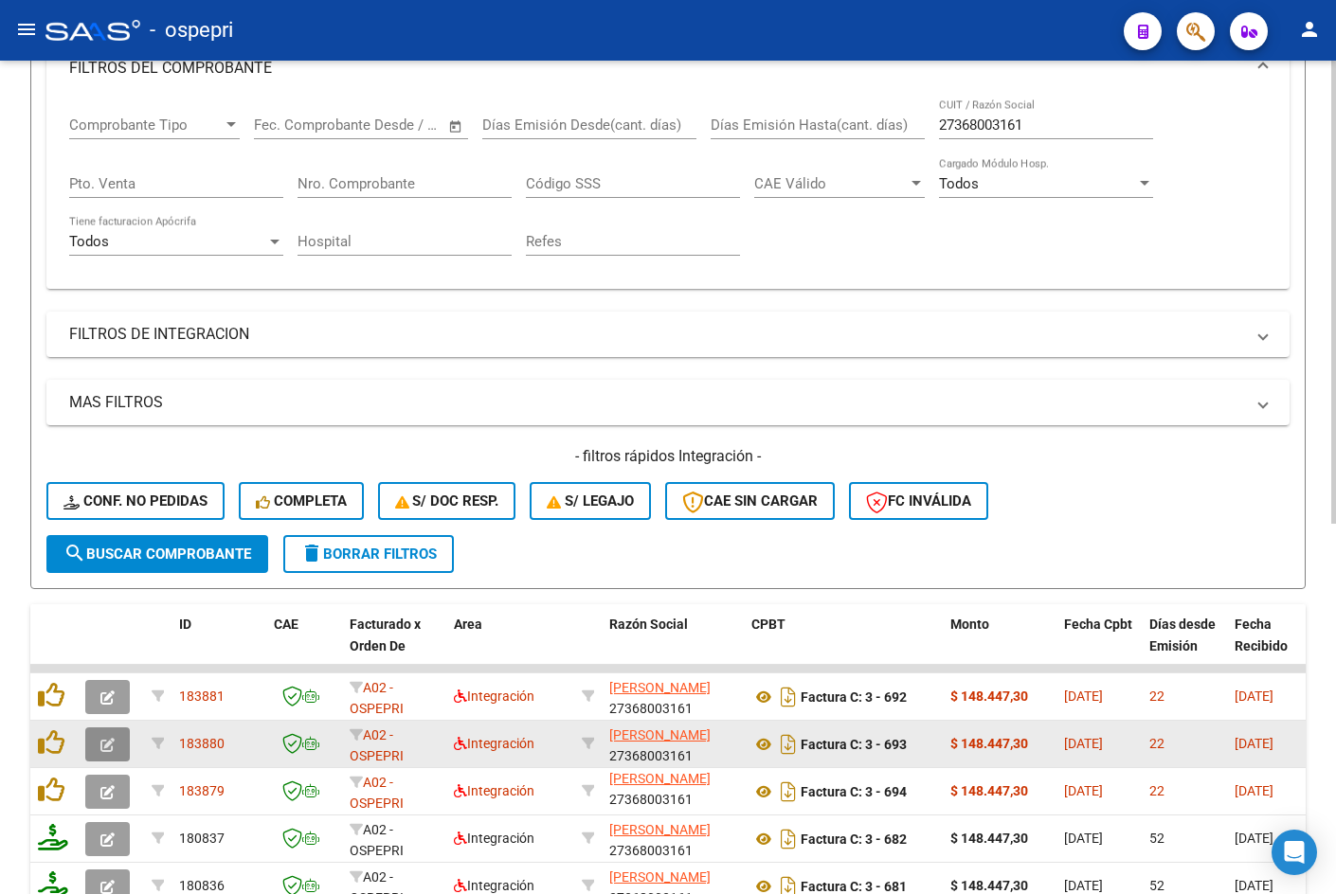
click at [111, 742] on icon "button" at bounding box center [107, 745] width 14 height 14
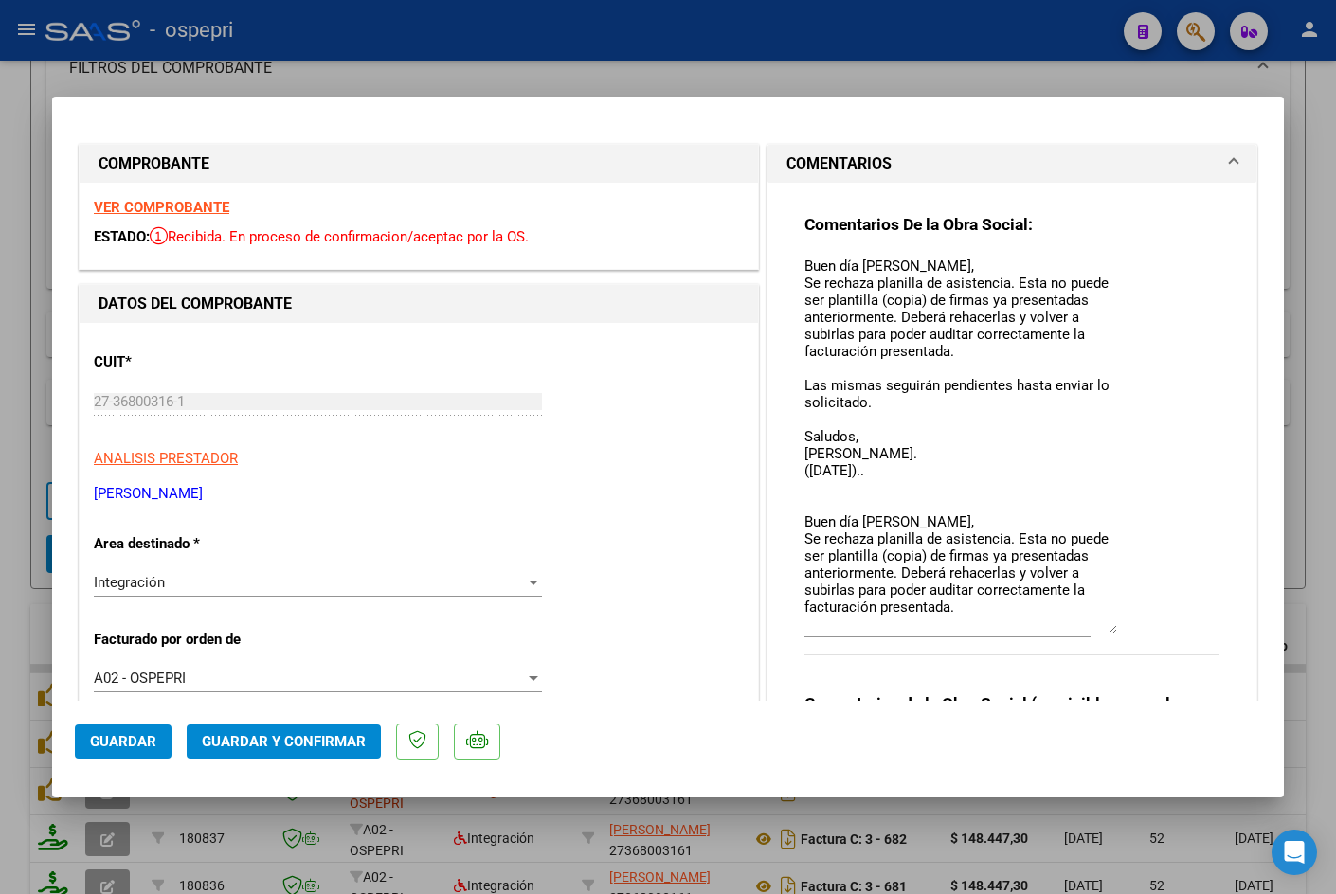
drag, startPoint x: 1103, startPoint y: 292, endPoint x: 1118, endPoint y: 632, distance: 340.3
click at [1118, 632] on div "Comentarios De la Obra Social: Buen día Sofia, Se rechaza planilla de asistenci…" at bounding box center [1011, 445] width 415 height 462
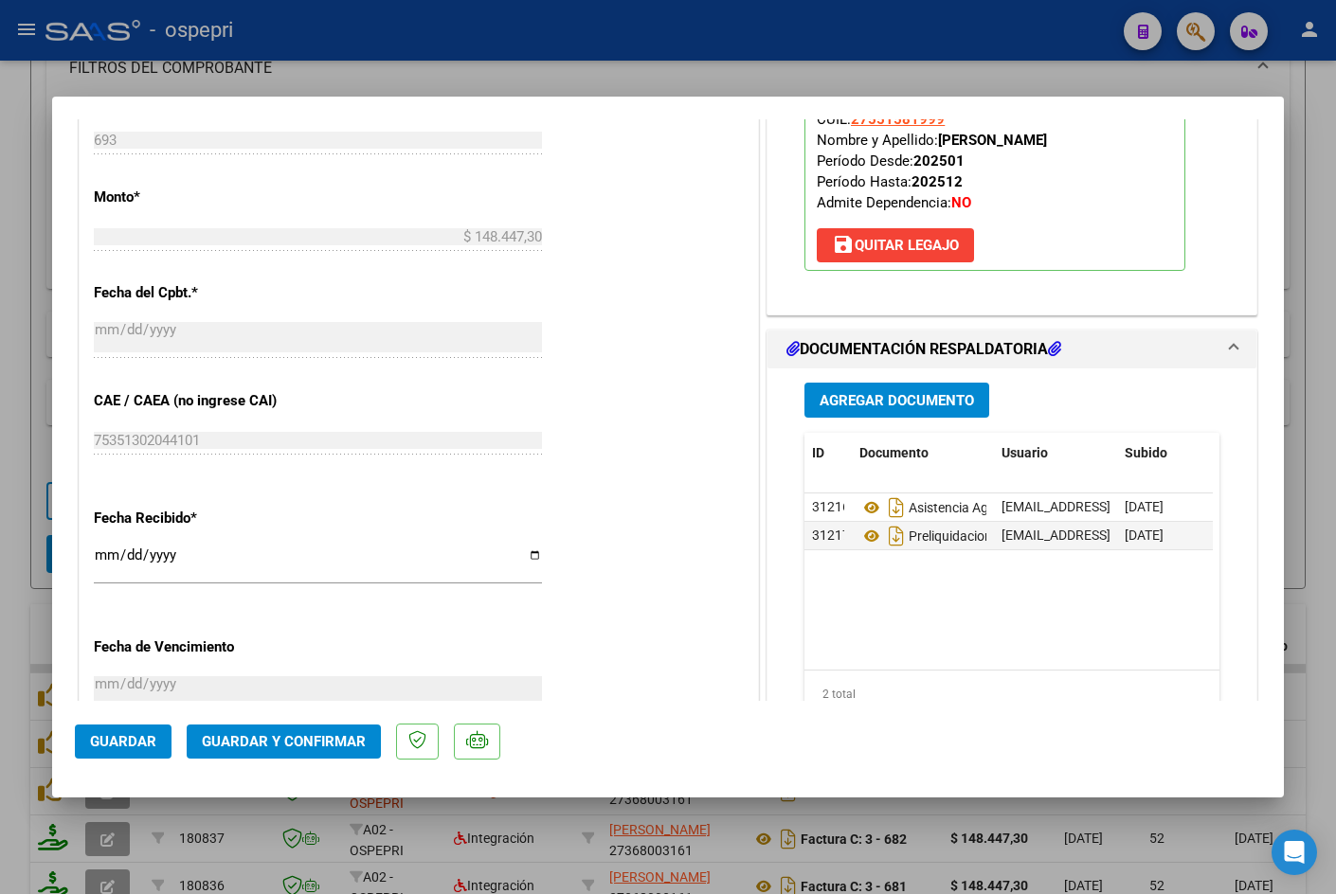
scroll to position [1231, 0]
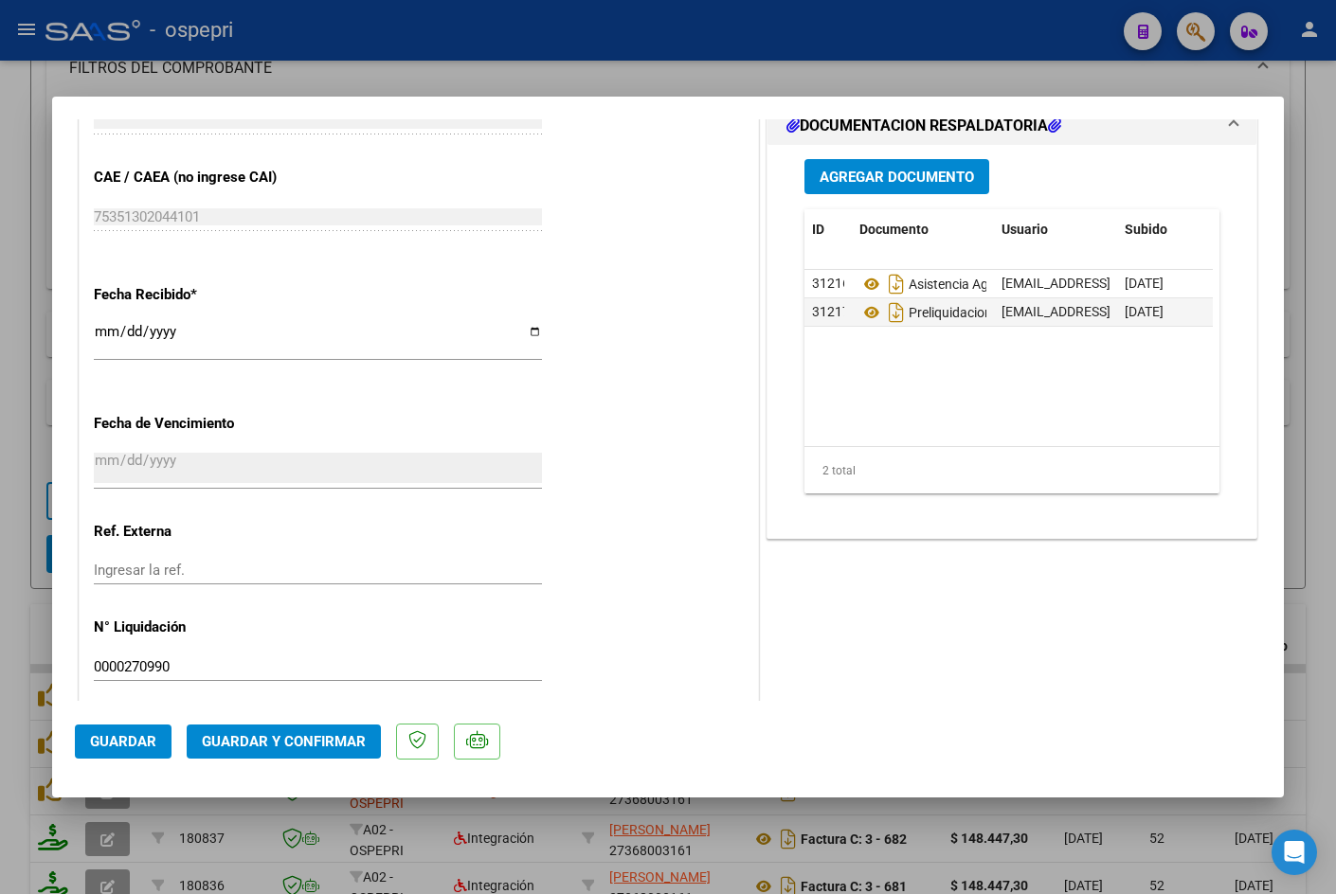
type input "$ 0,00"
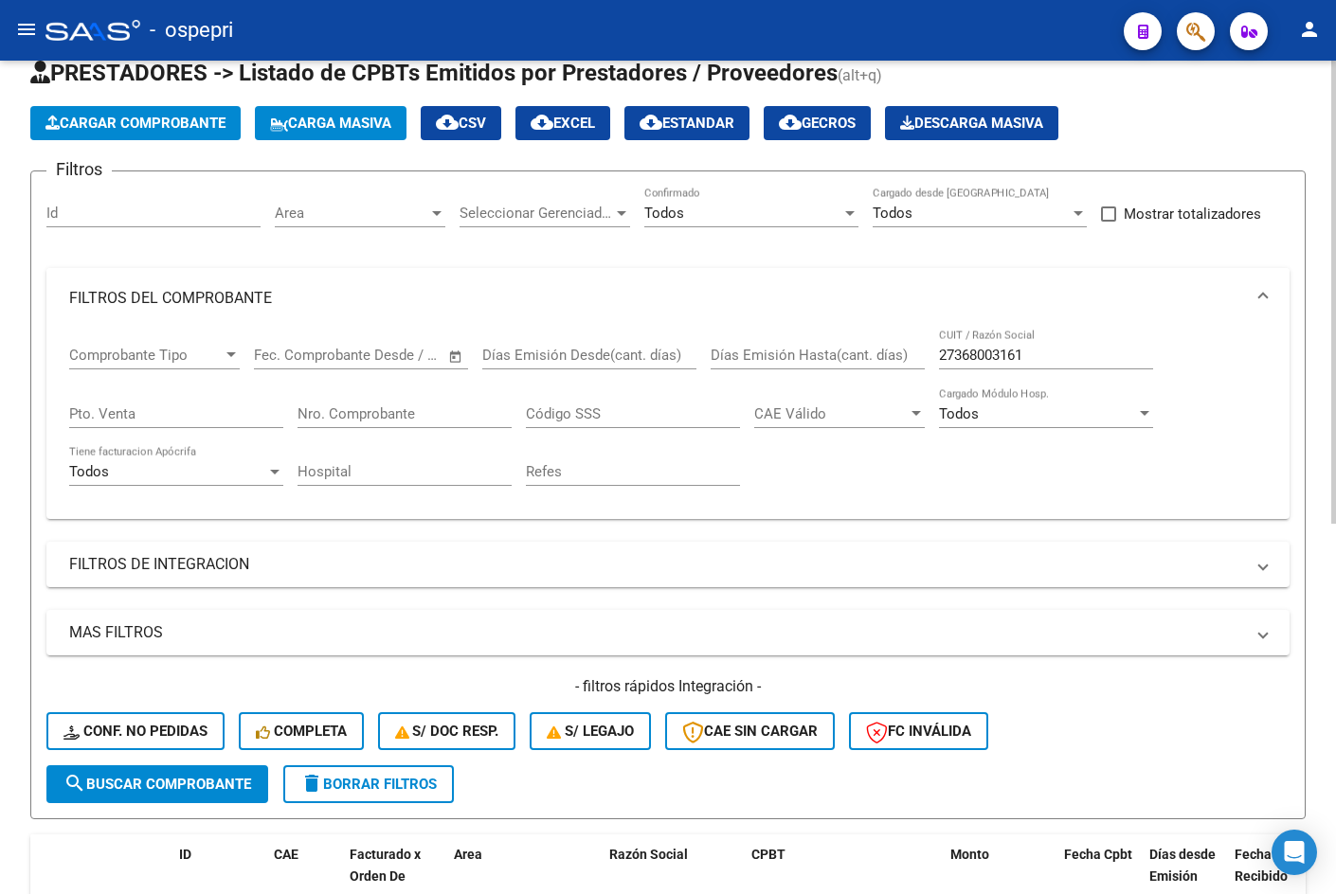
scroll to position [0, 0]
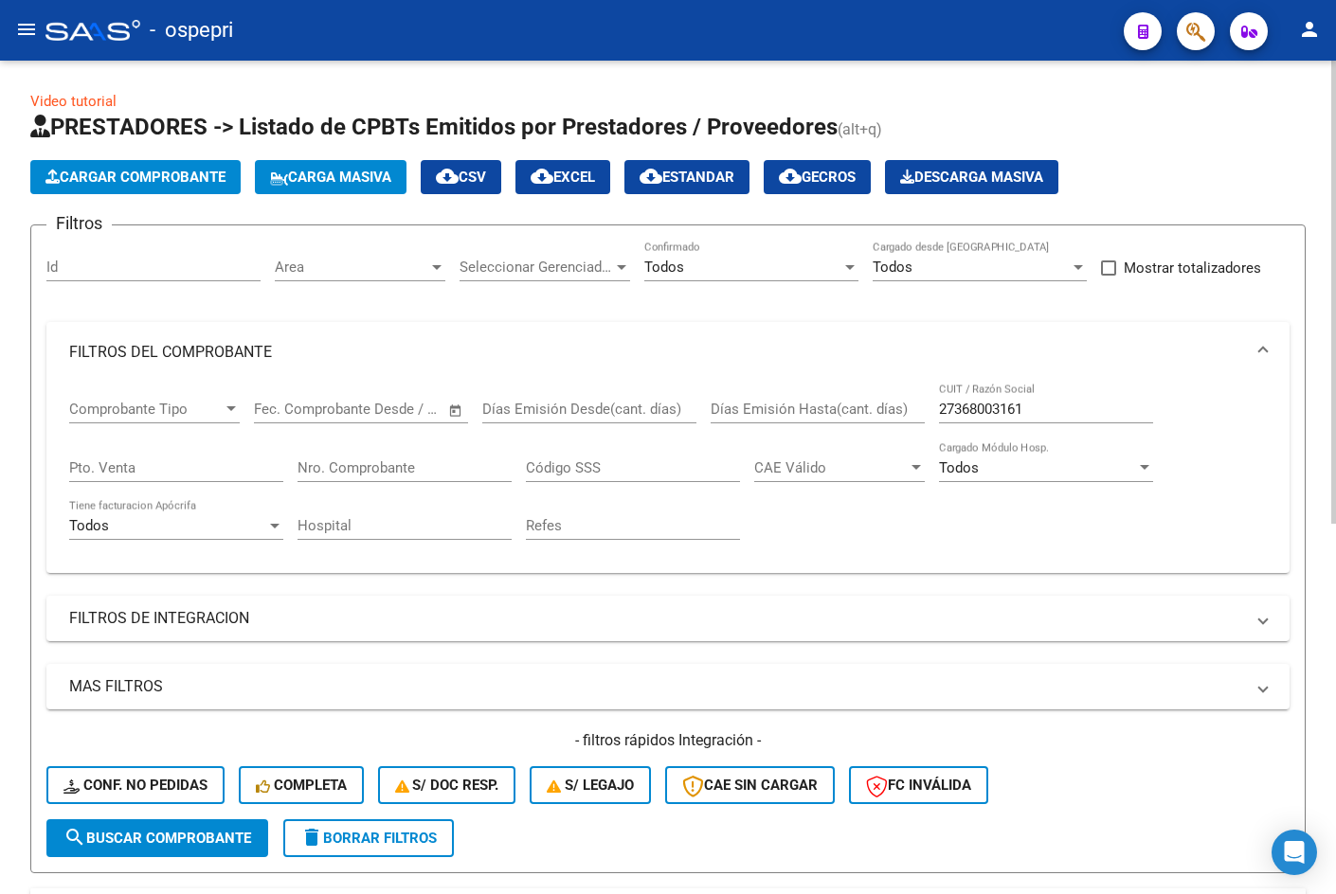
click at [1058, 409] on input "27368003161" at bounding box center [1046, 409] width 214 height 17
paste input "NADAL KARINA"
click at [1061, 409] on input "NADAL KARINA" at bounding box center [1046, 409] width 214 height 17
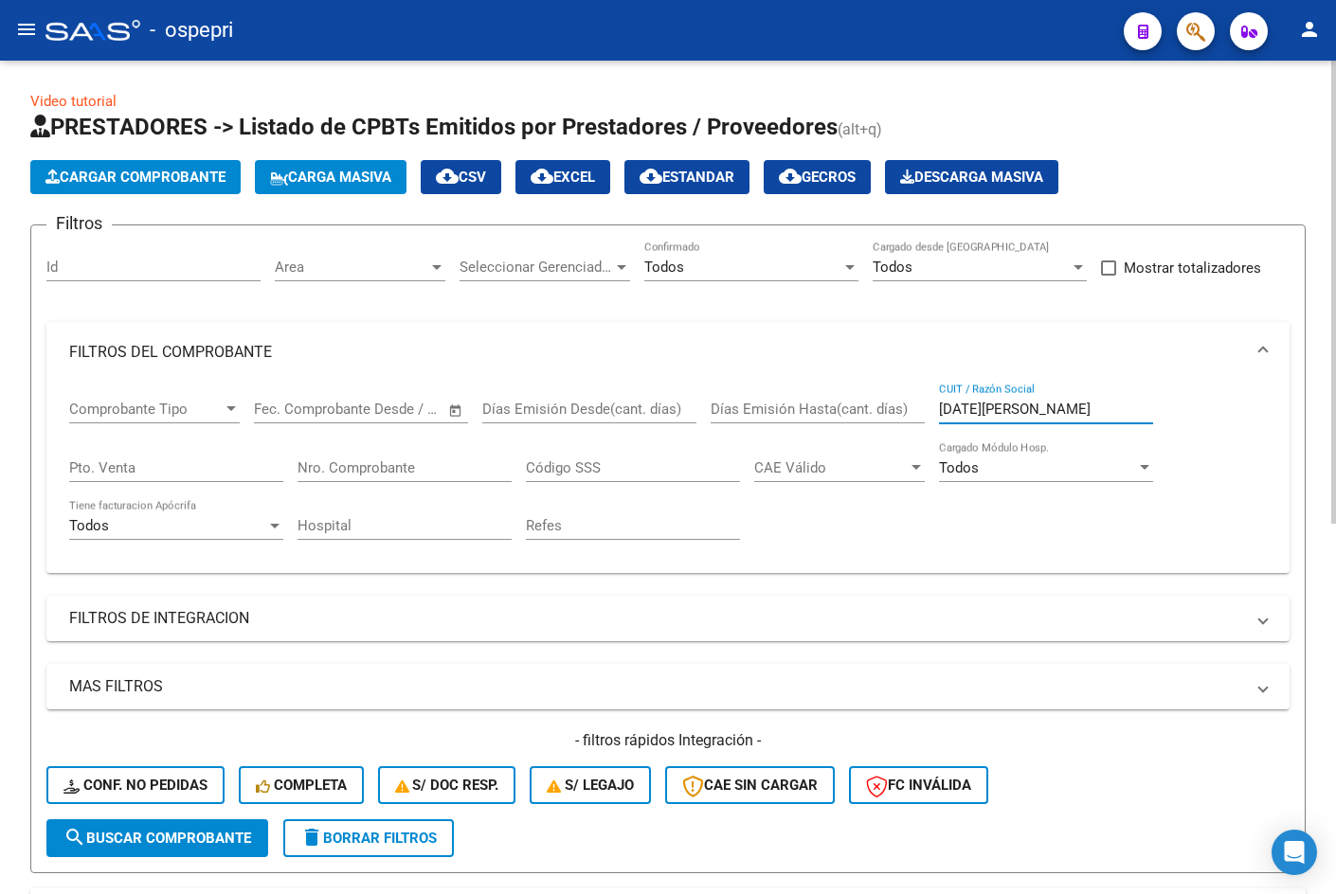
click at [1061, 409] on input "NADAL KARINA" at bounding box center [1046, 409] width 214 height 17
paste input "27233488939"
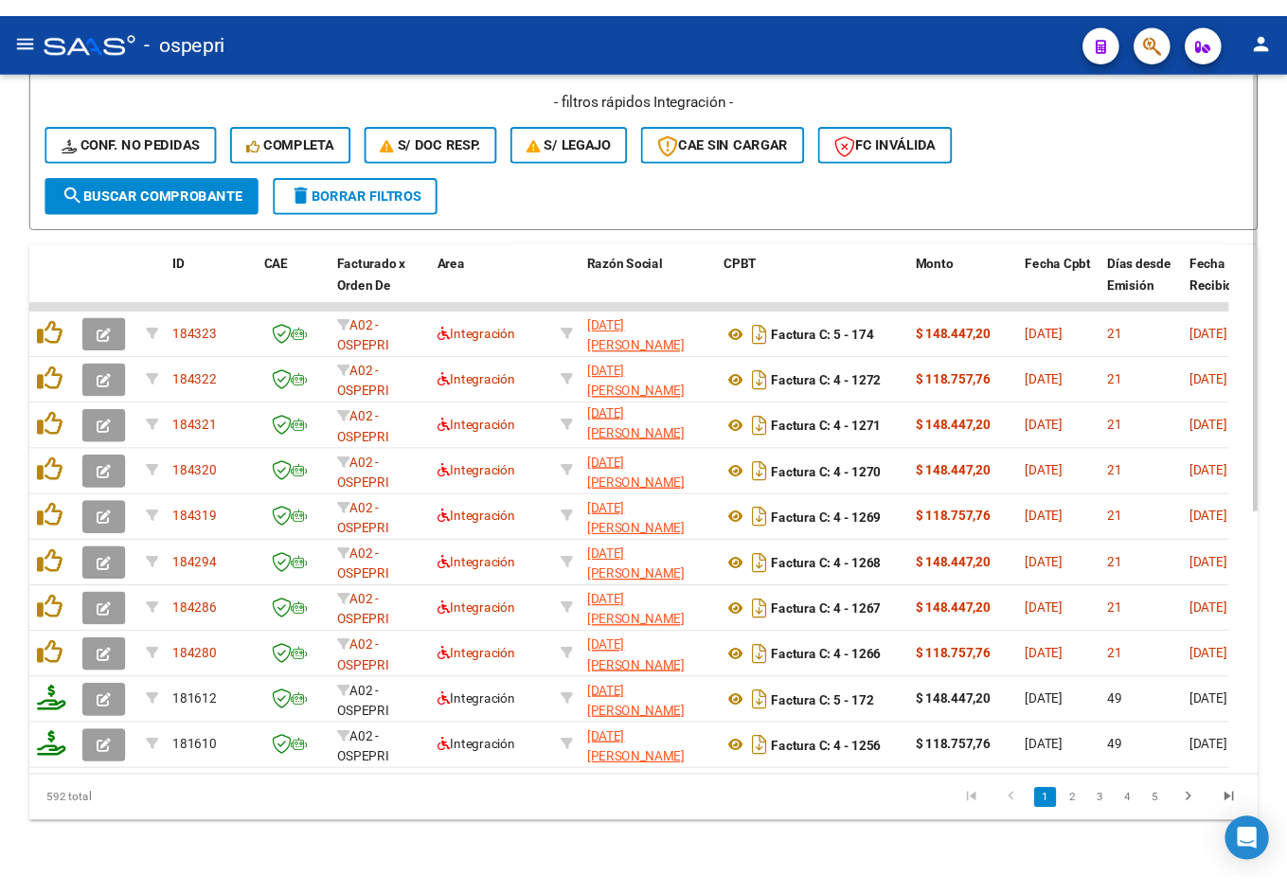
scroll to position [697, 0]
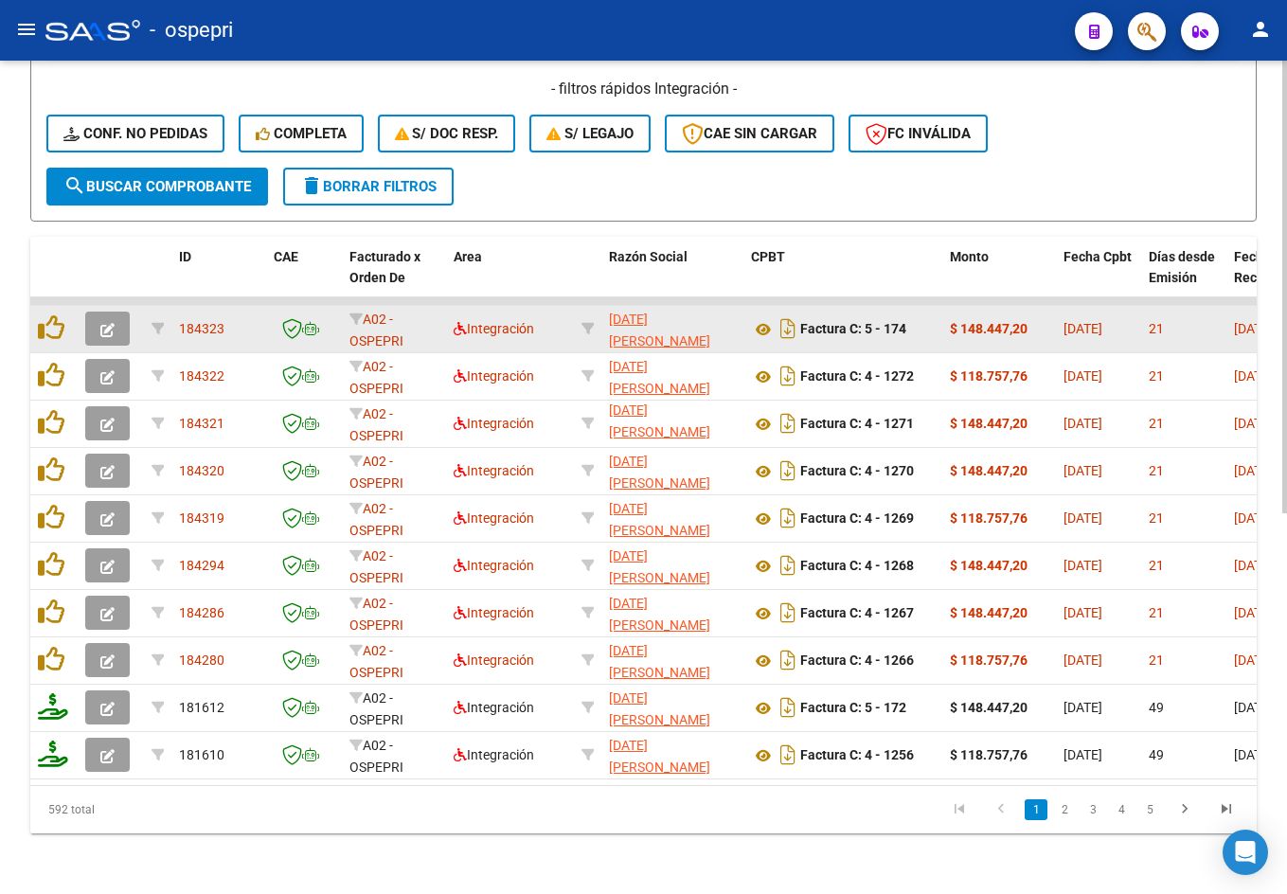
type input "27233488939"
click at [101, 320] on span "button" at bounding box center [107, 328] width 14 height 17
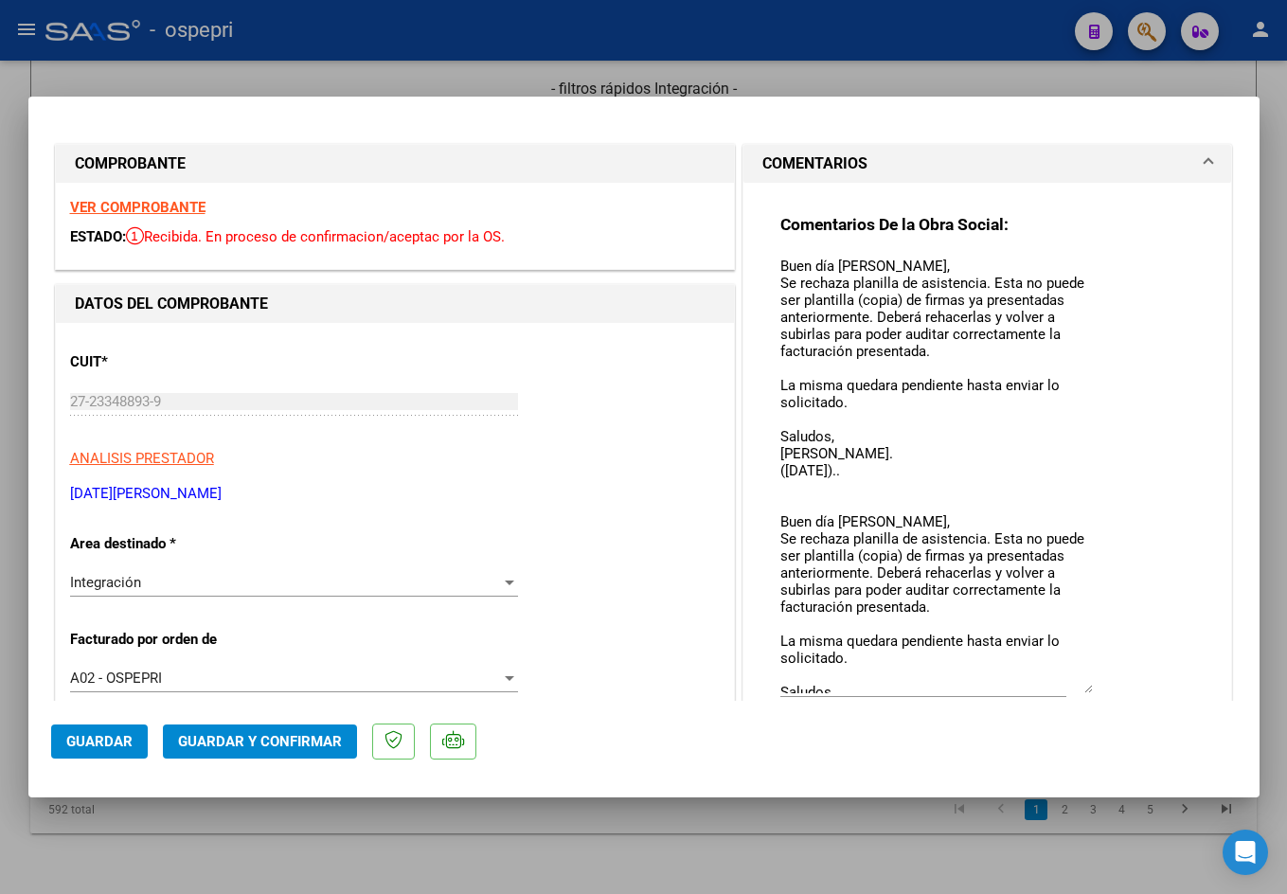
drag, startPoint x: 1079, startPoint y: 290, endPoint x: 1102, endPoint y: 690, distance: 400.4
click at [1102, 690] on div "Comentarios De la Obra Social: Buen día Karina, Se rechaza planilla de asistenc…" at bounding box center [987, 475] width 415 height 522
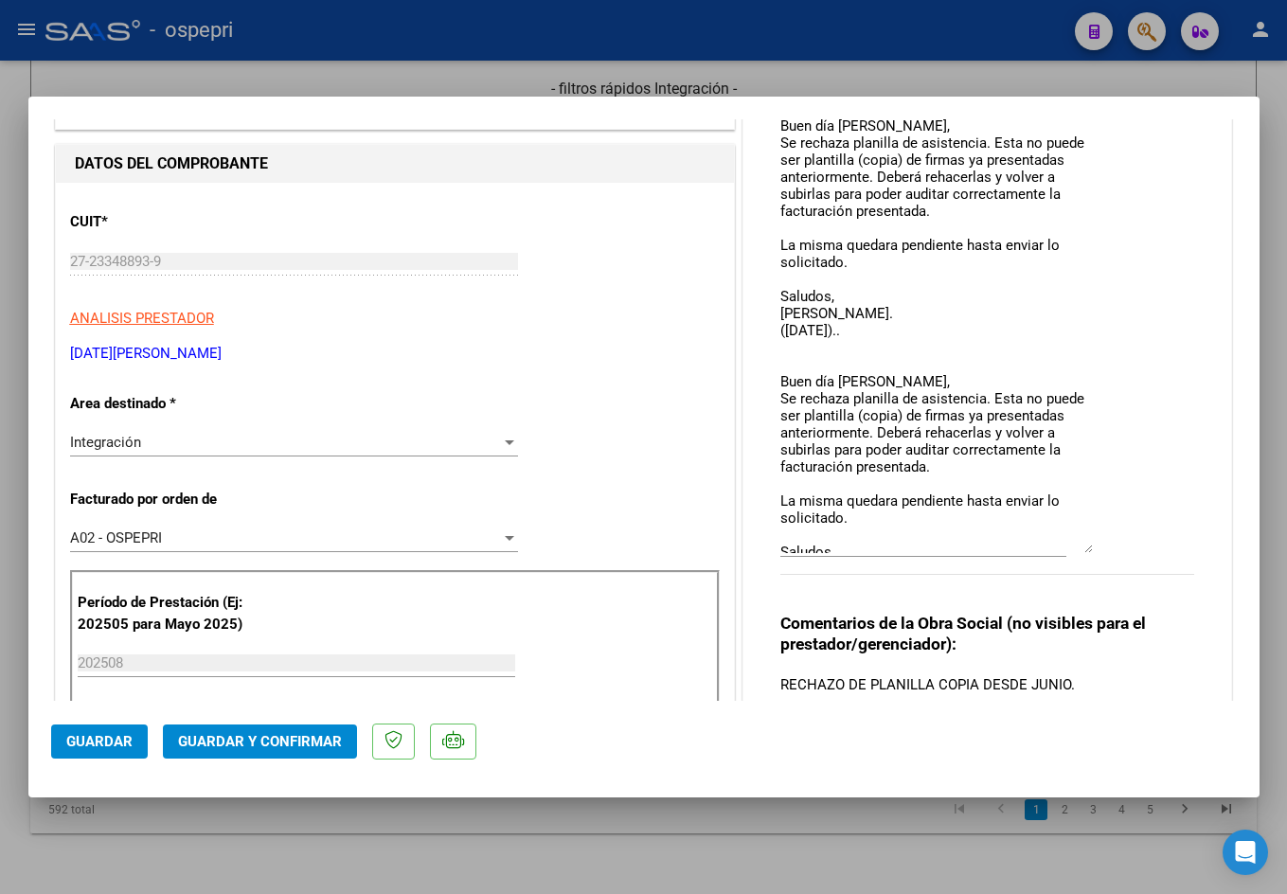
scroll to position [189, 0]
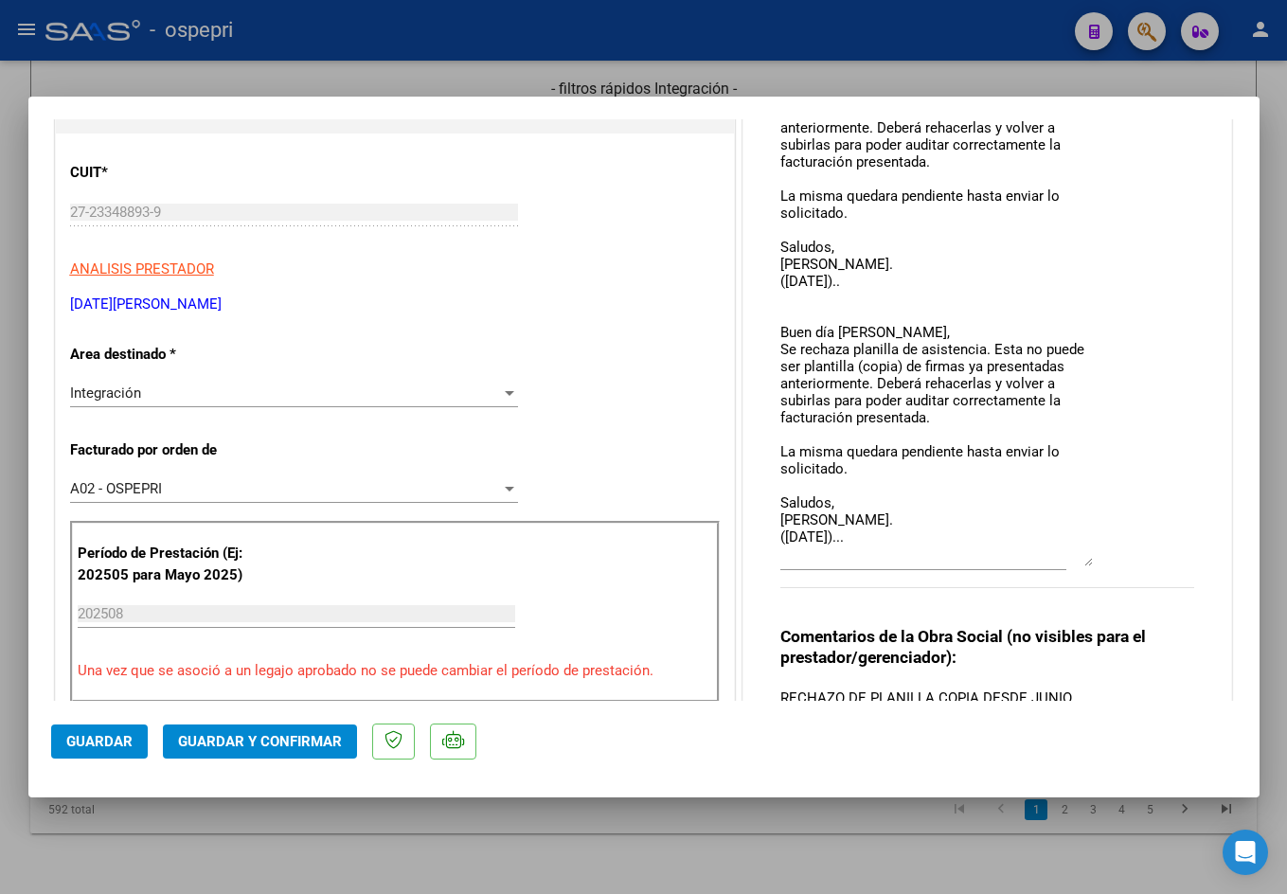
drag, startPoint x: 1081, startPoint y: 498, endPoint x: 1075, endPoint y: 561, distance: 62.8
click at [1075, 561] on textarea "Buen día Karina, Se rechaza planilla de asistencia. Esta no puede ser plantilla…" at bounding box center [936, 316] width 313 height 500
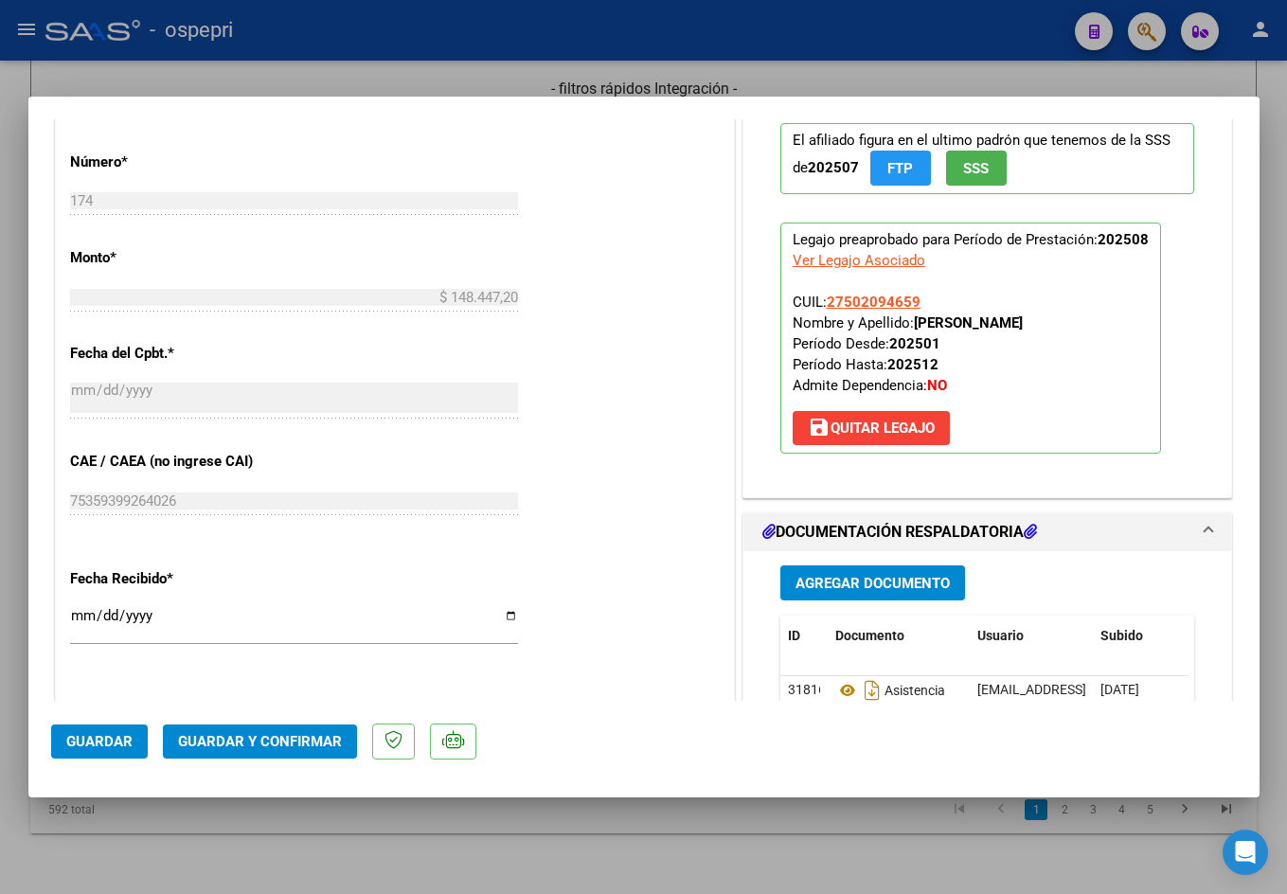
scroll to position [1247, 0]
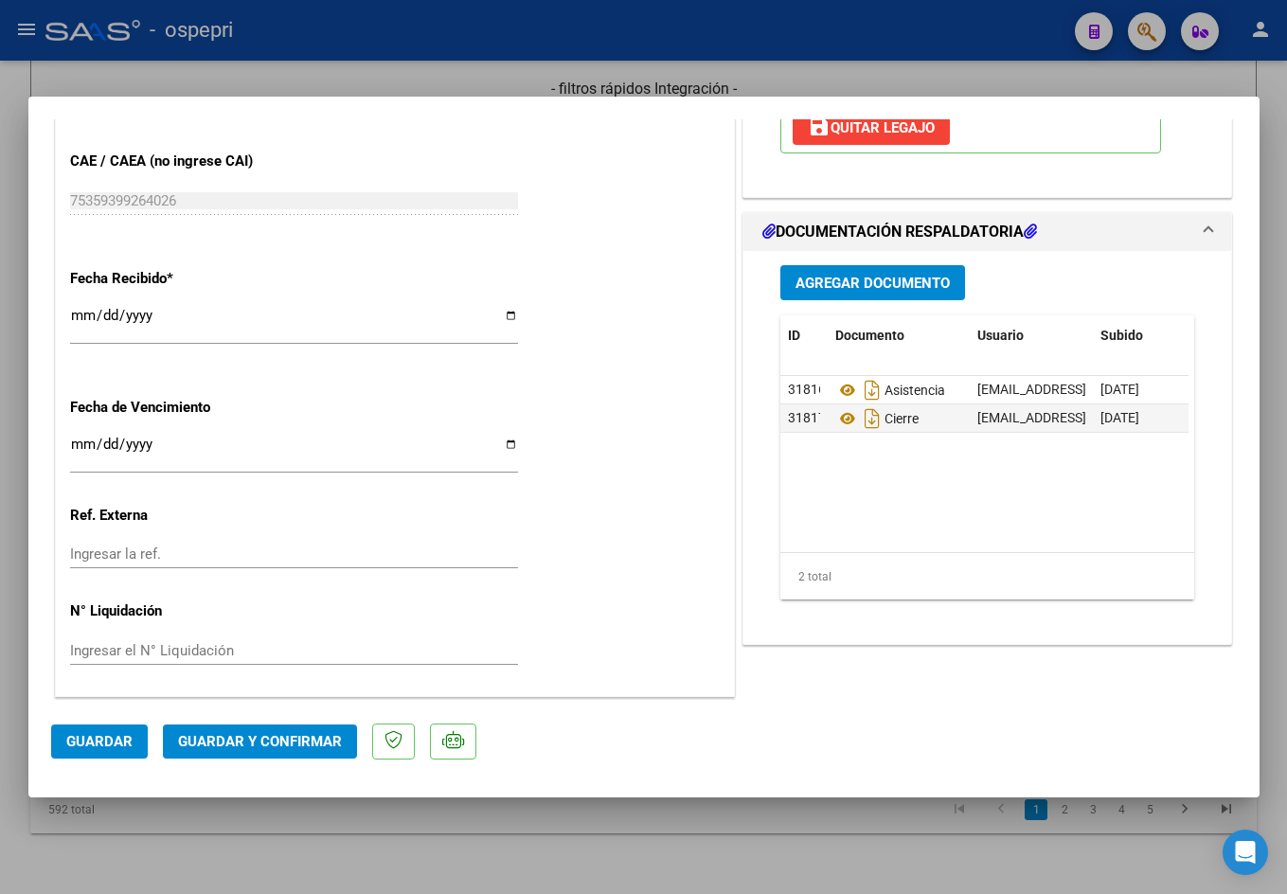
type input "$ 0,00"
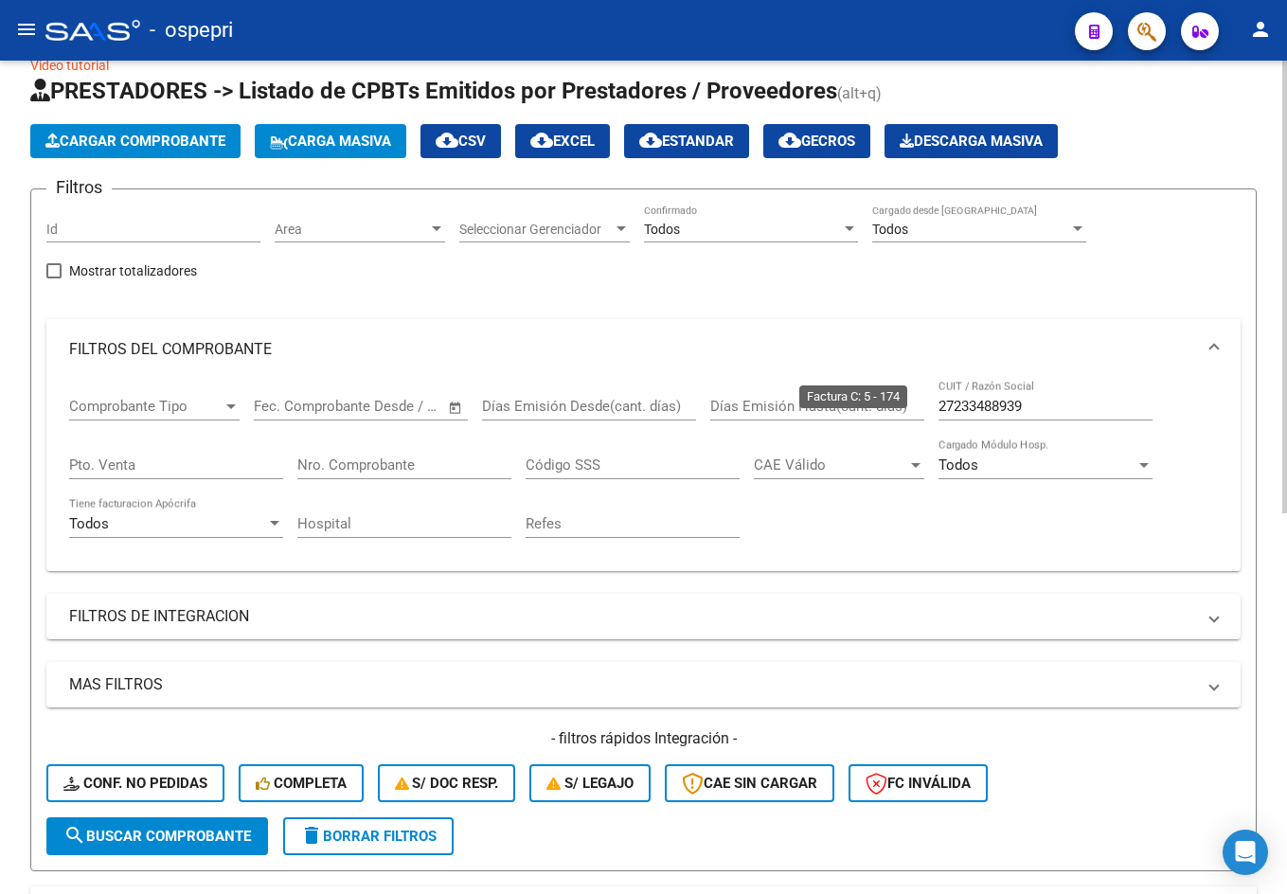
scroll to position [34, 0]
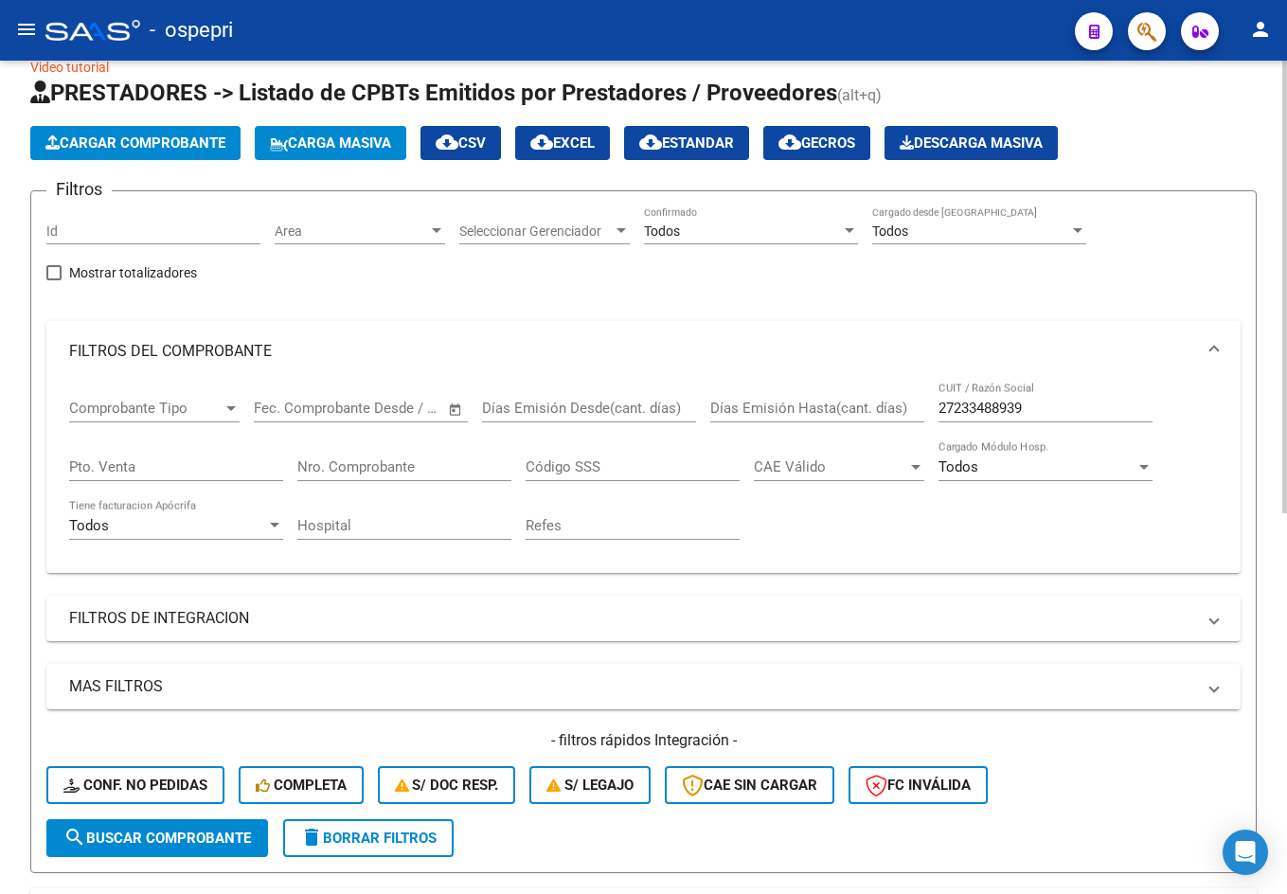
click at [1044, 415] on input "27233488939" at bounding box center [1046, 408] width 214 height 17
paste input "332761248"
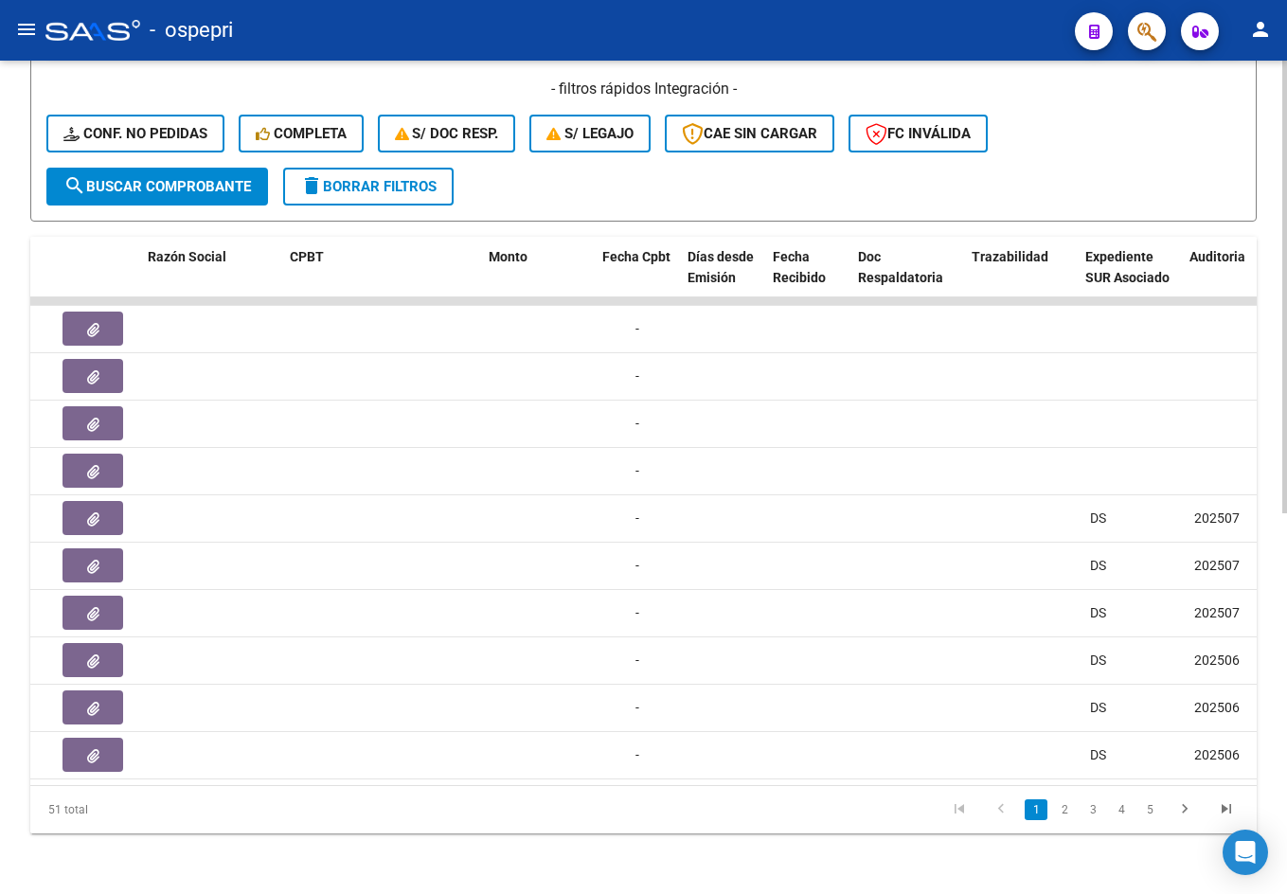
scroll to position [0, 0]
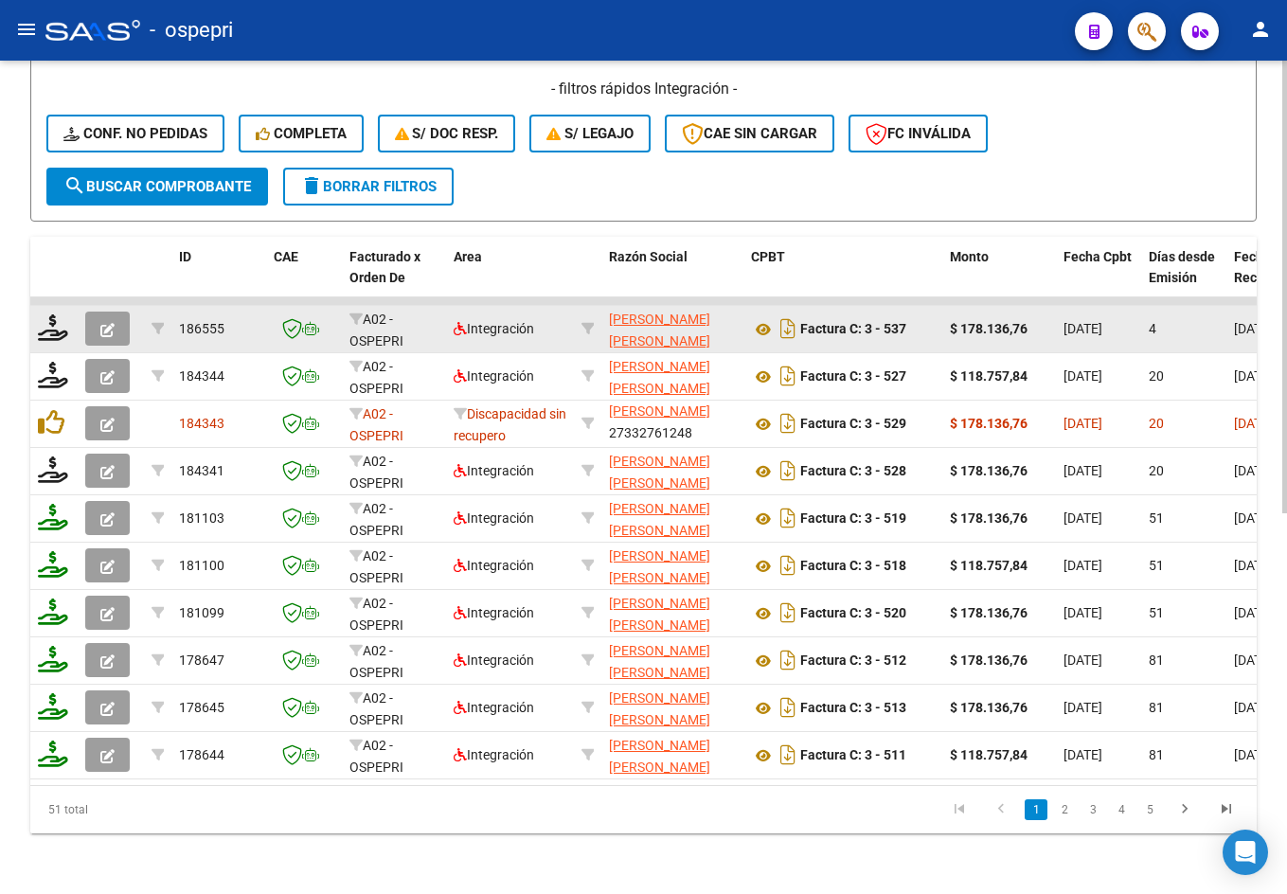
type input "27332761248"
click at [113, 323] on icon "button" at bounding box center [107, 330] width 14 height 14
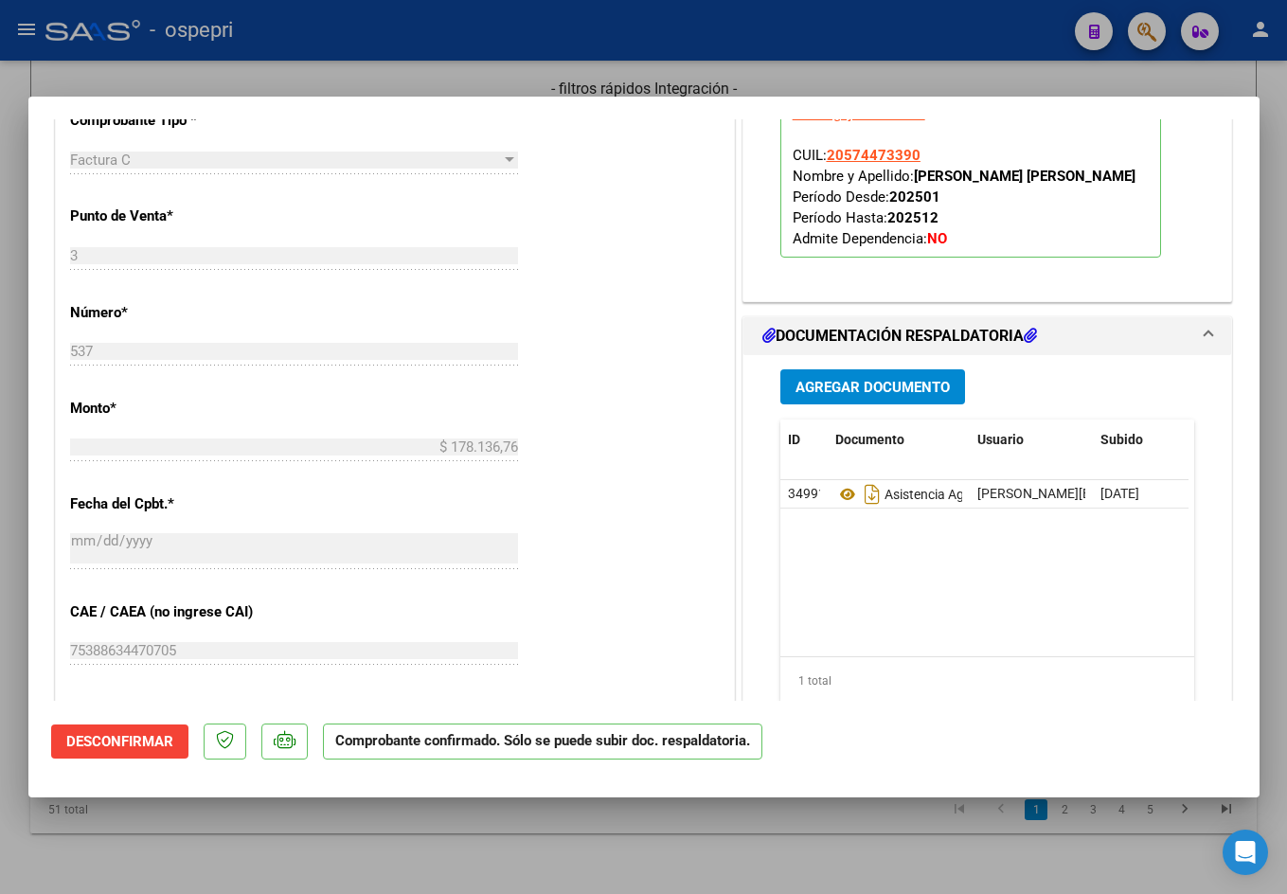
scroll to position [1231, 0]
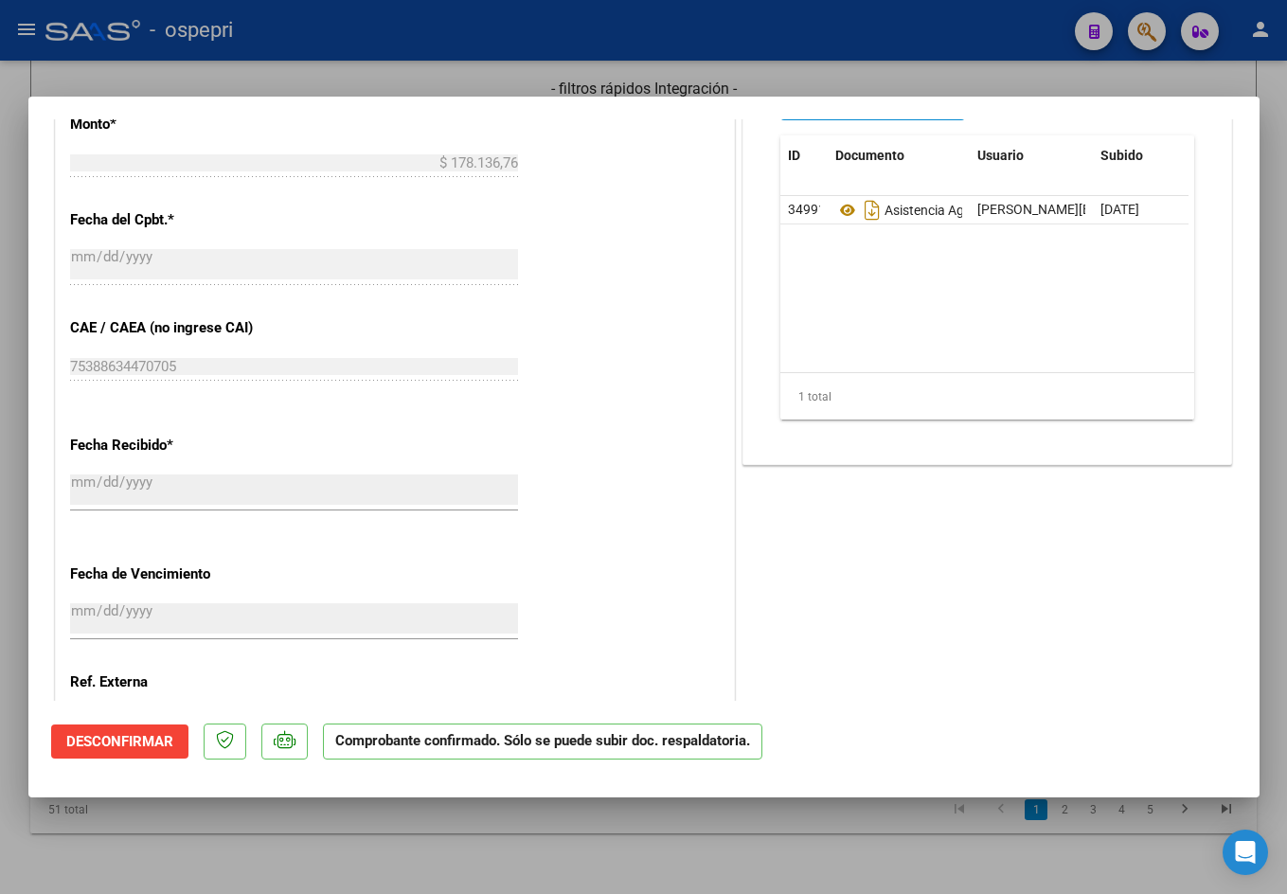
click at [839, 79] on div at bounding box center [643, 447] width 1287 height 894
type input "$ 0,00"
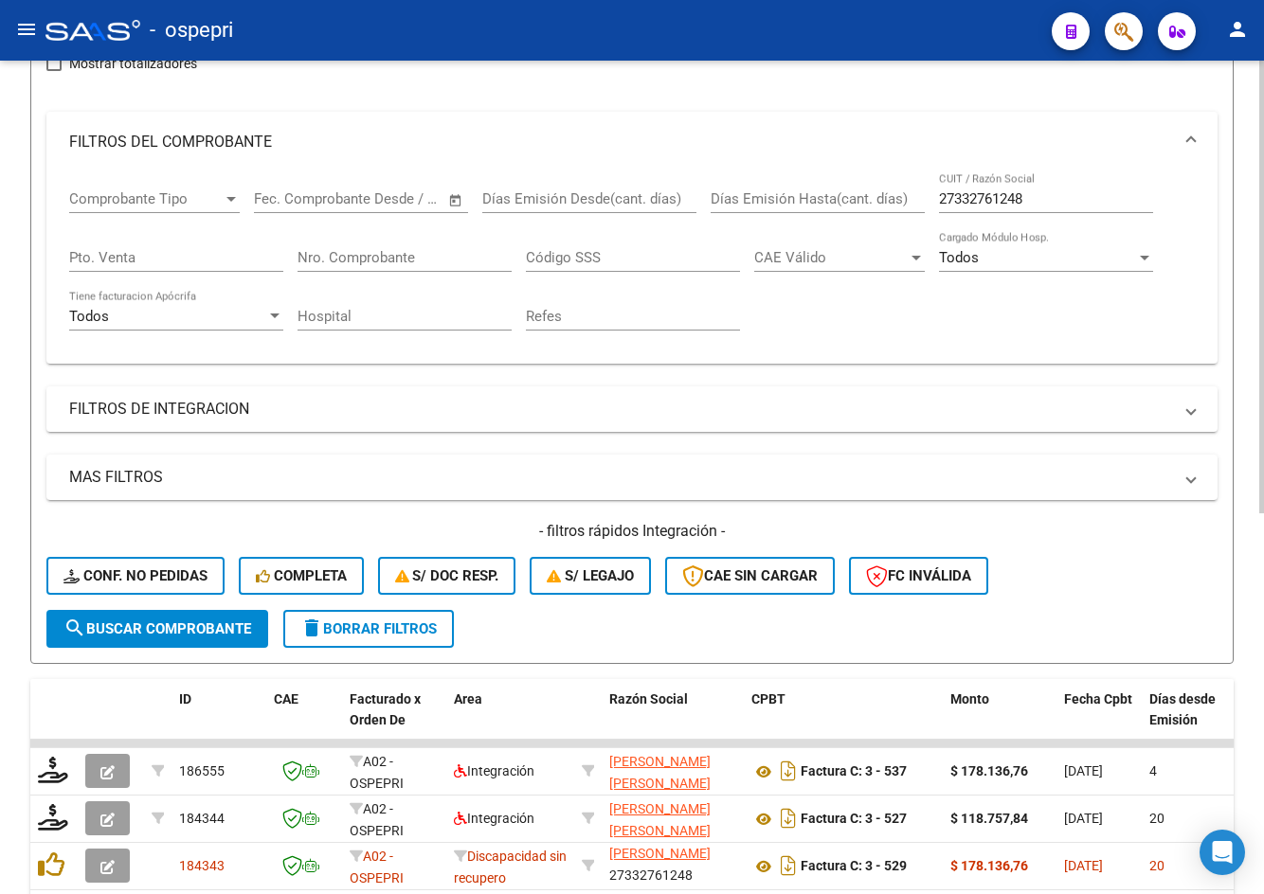
scroll to position [133, 0]
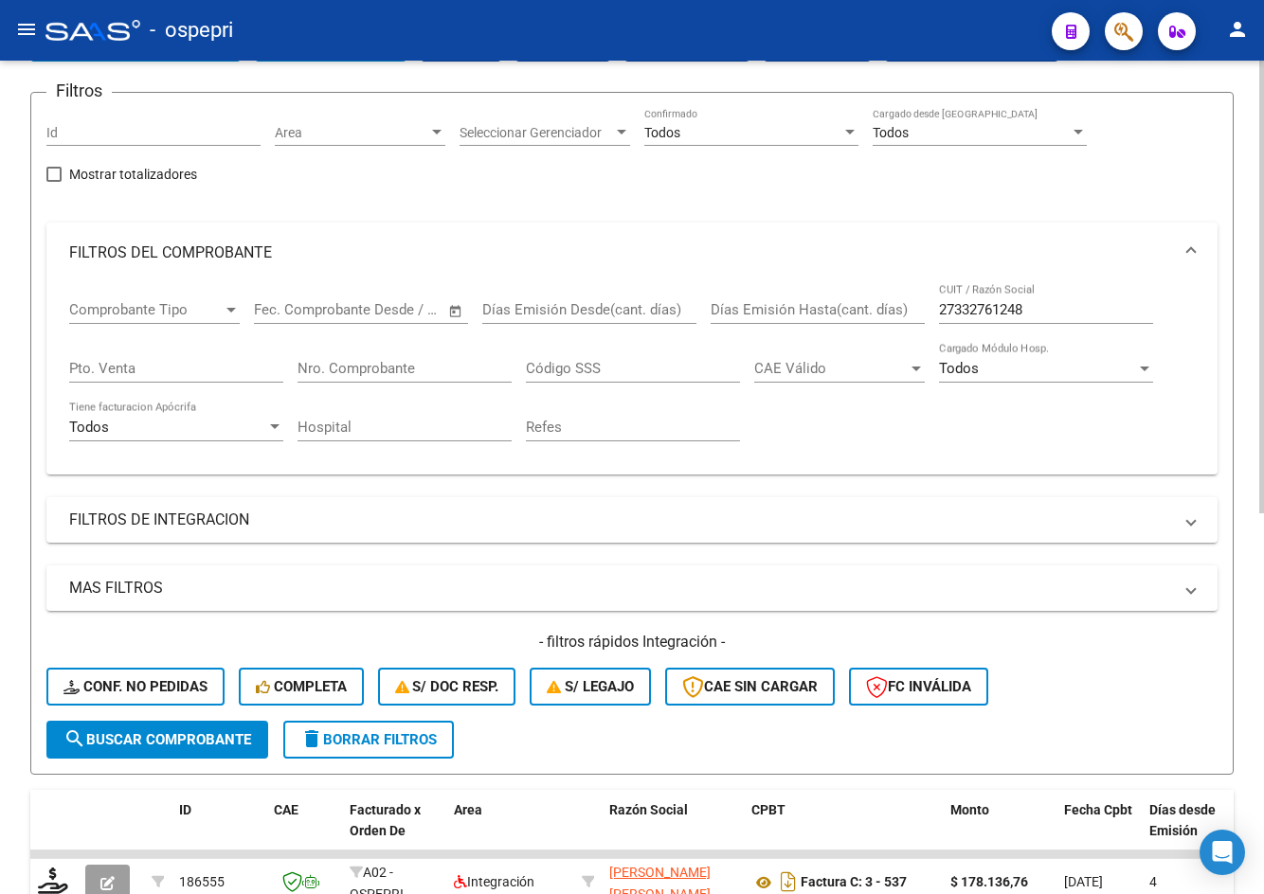
click at [1054, 308] on input "27332761248" at bounding box center [1046, 309] width 214 height 17
paste input "46062903"
type input "27346062903"
click at [135, 744] on span "search Buscar Comprobante" at bounding box center [157, 739] width 188 height 17
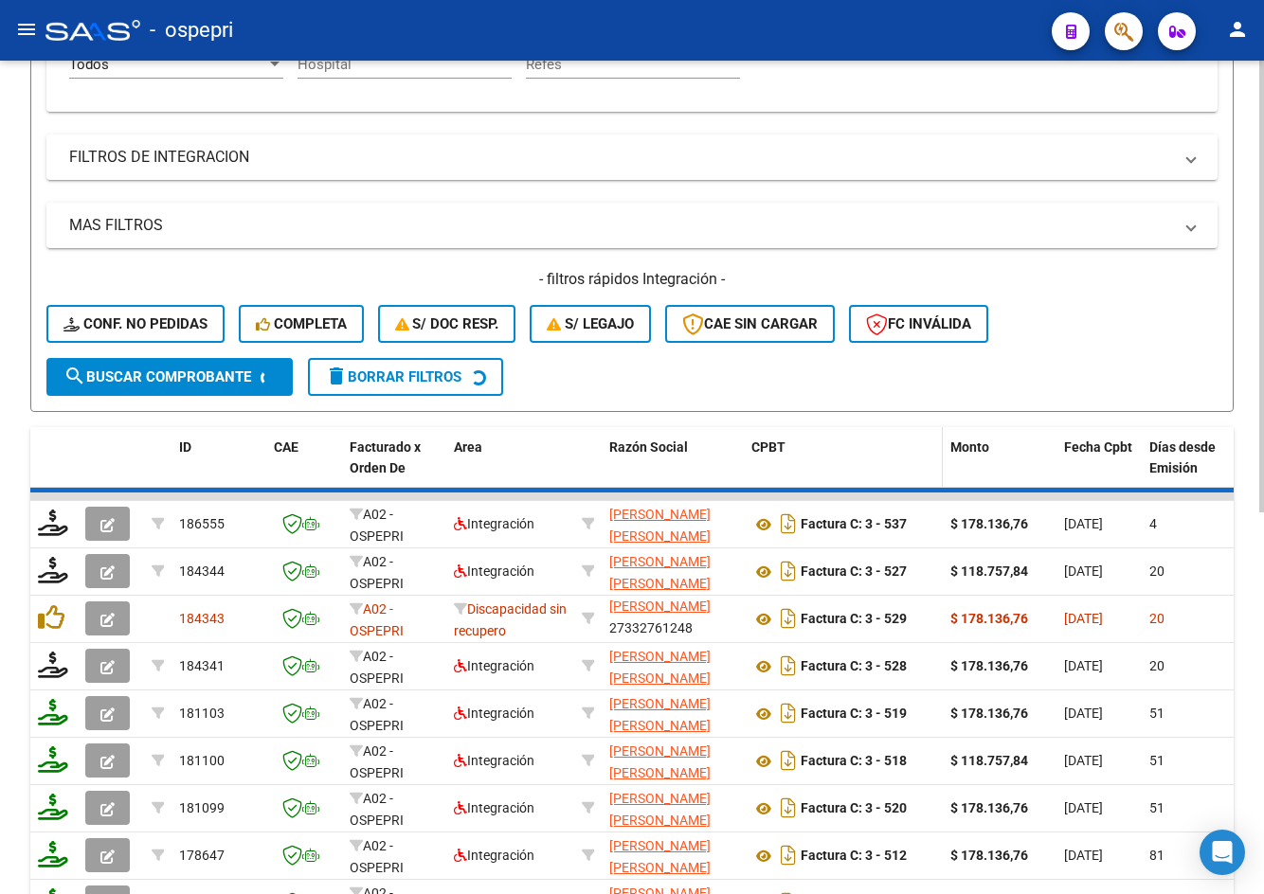
scroll to position [511, 0]
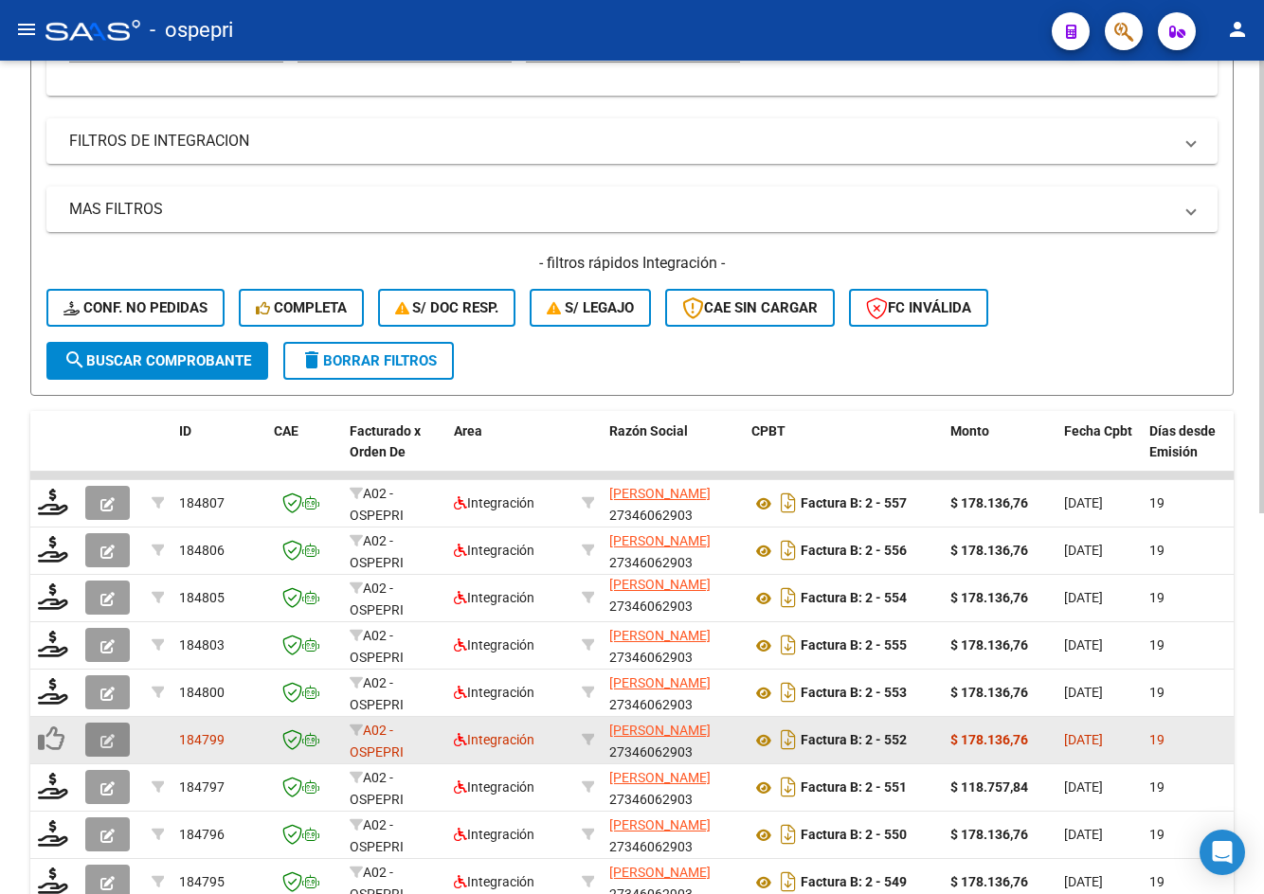
click at [110, 734] on icon "button" at bounding box center [107, 741] width 14 height 14
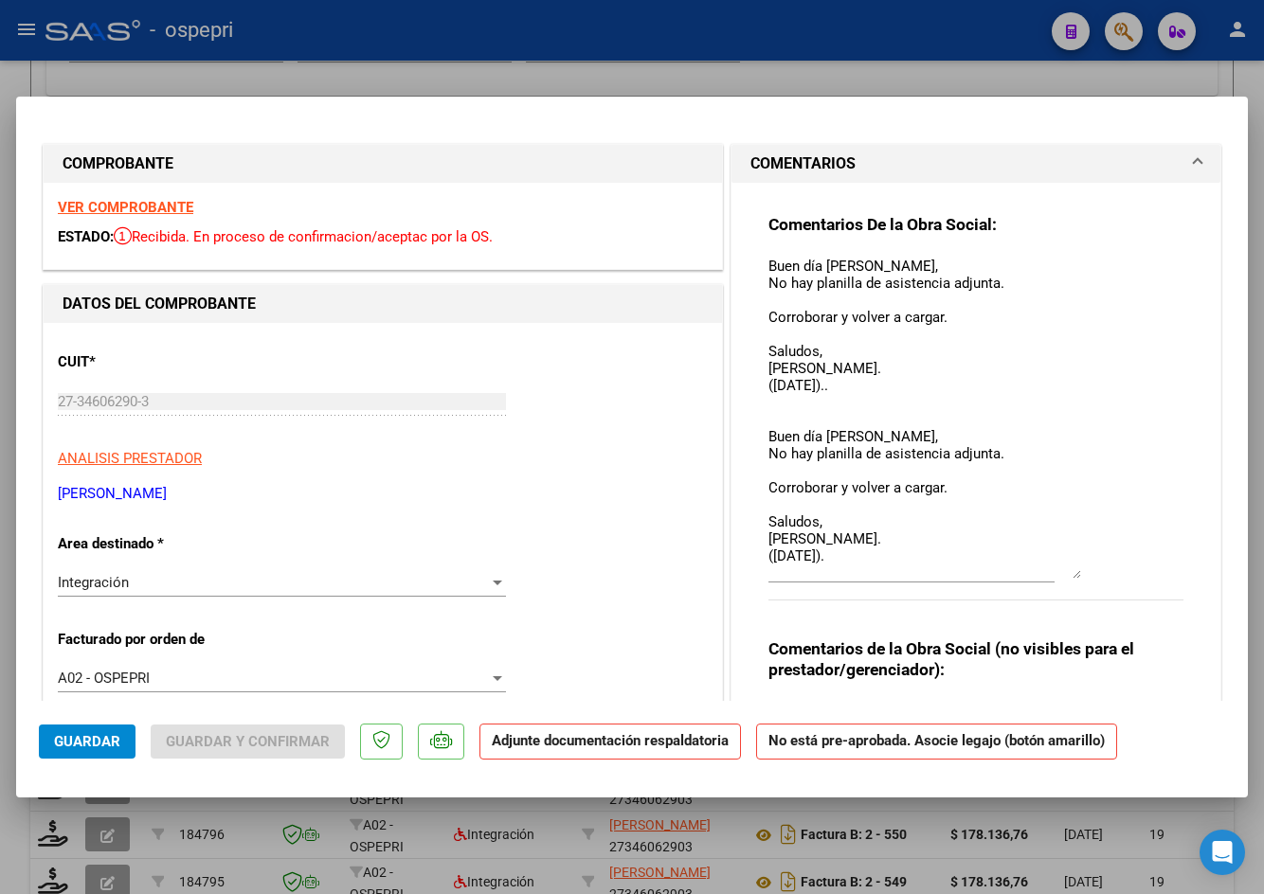
drag, startPoint x: 1070, startPoint y: 285, endPoint x: 1085, endPoint y: 570, distance: 285.5
click at [1085, 570] on div "Comentarios De la Obra Social: Buen día Emilia, No hay planilla de asistencia a…" at bounding box center [975, 417] width 415 height 407
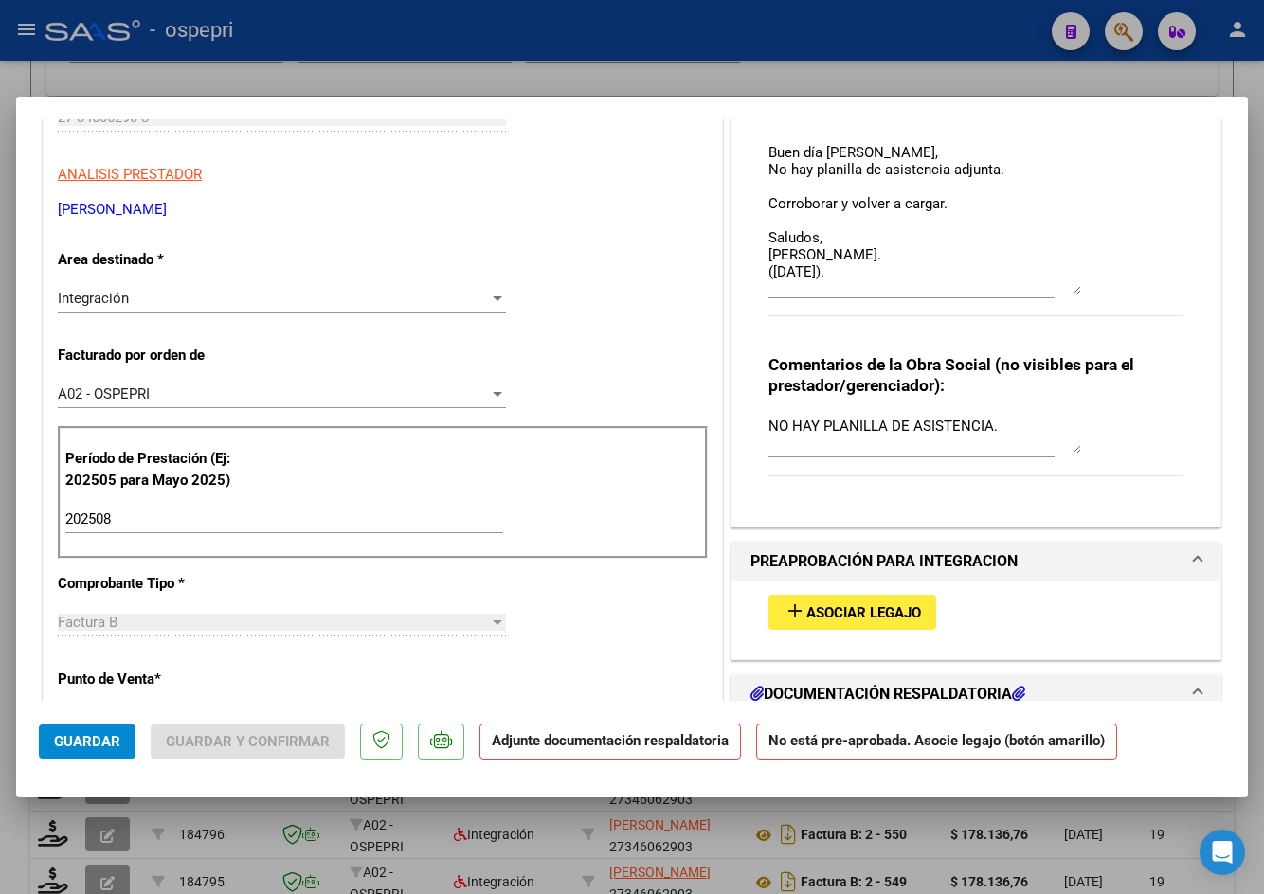
scroll to position [95, 0]
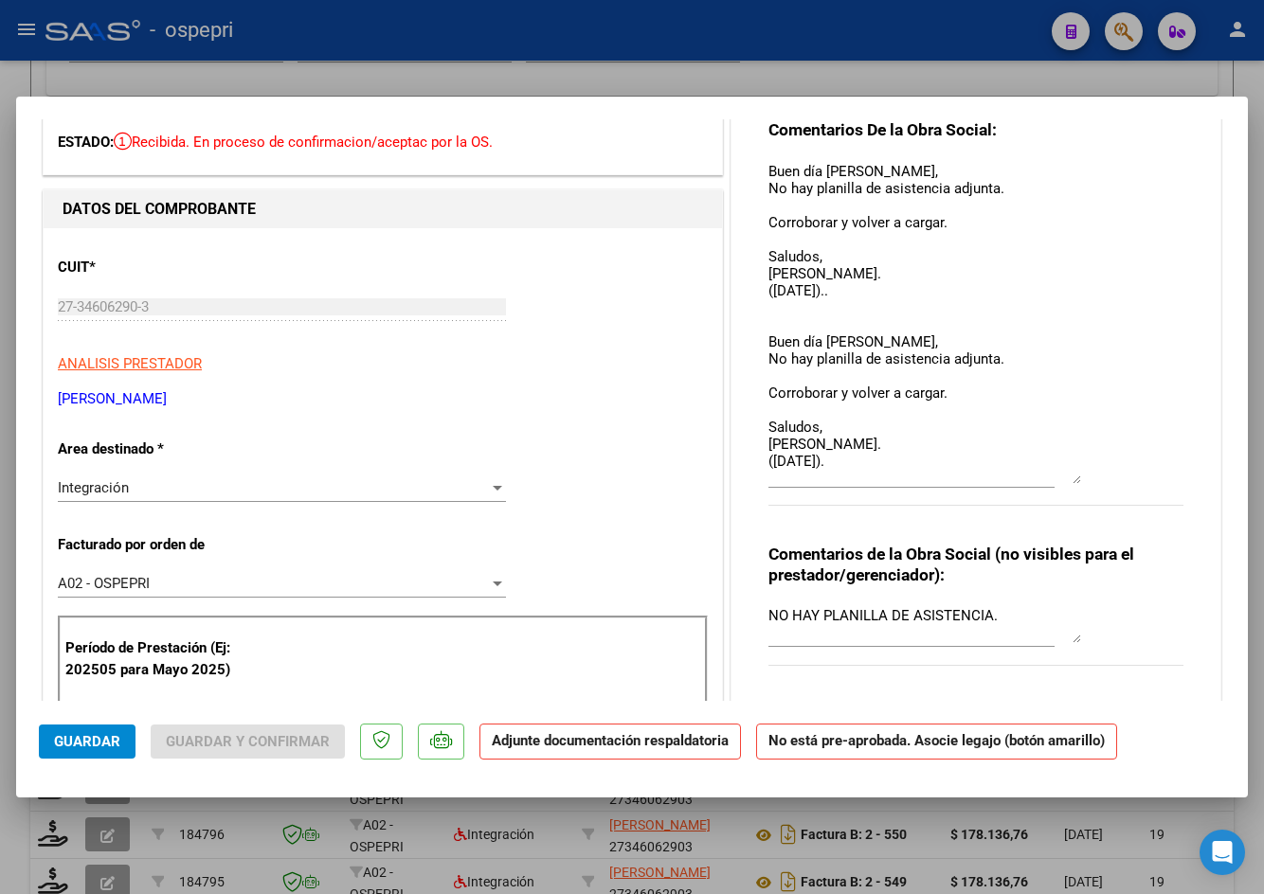
type input "$ 0,00"
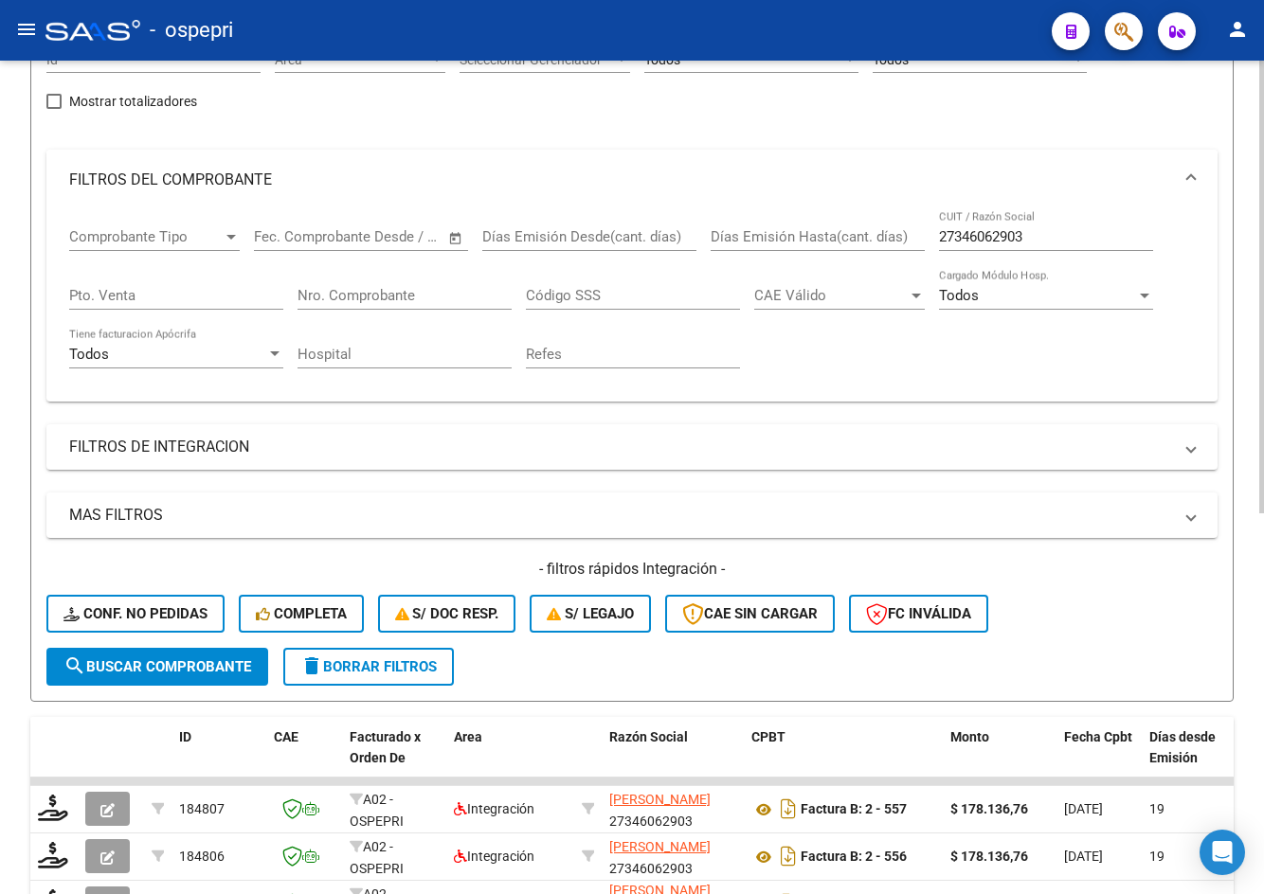
scroll to position [0, 0]
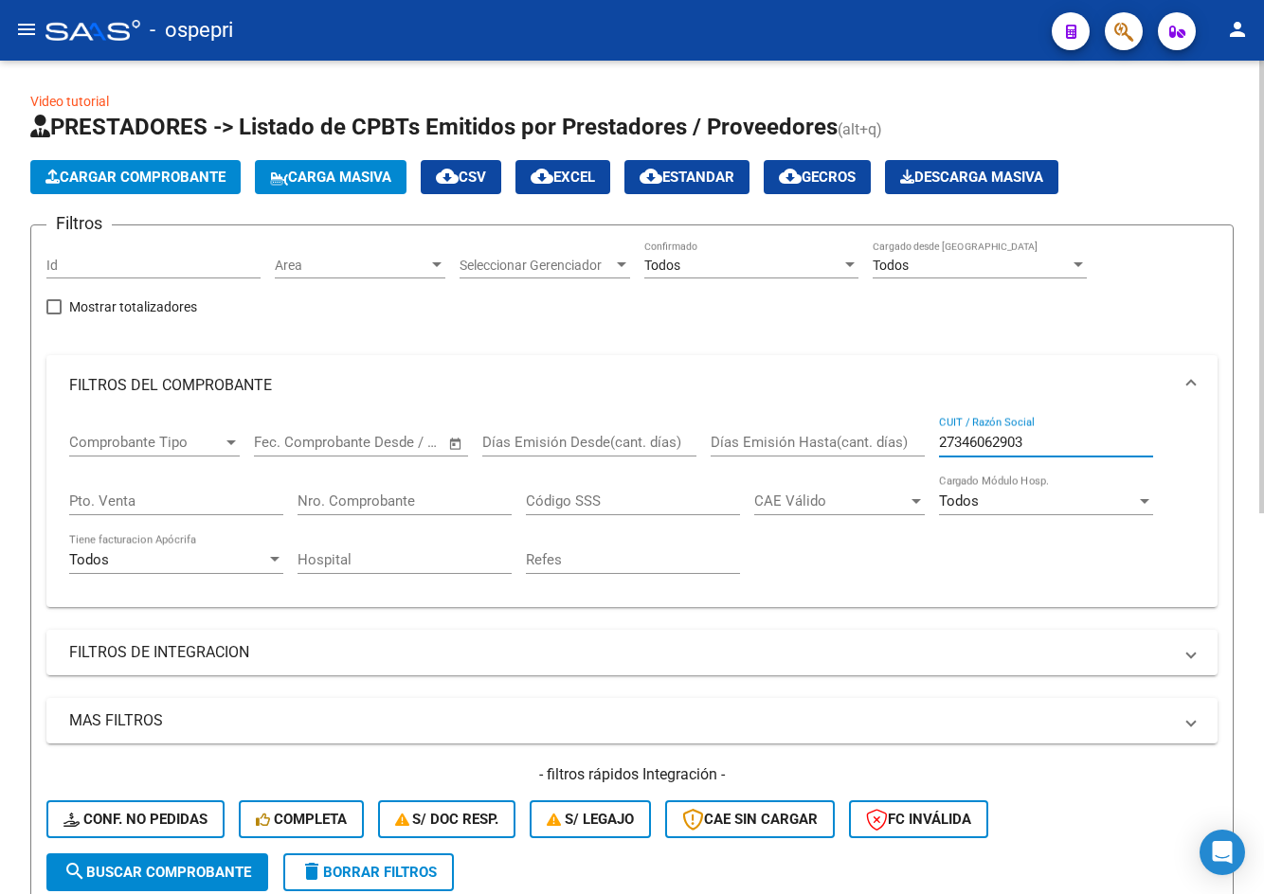
click at [1042, 441] on input "27346062903" at bounding box center [1046, 442] width 214 height 17
paste input "293156110"
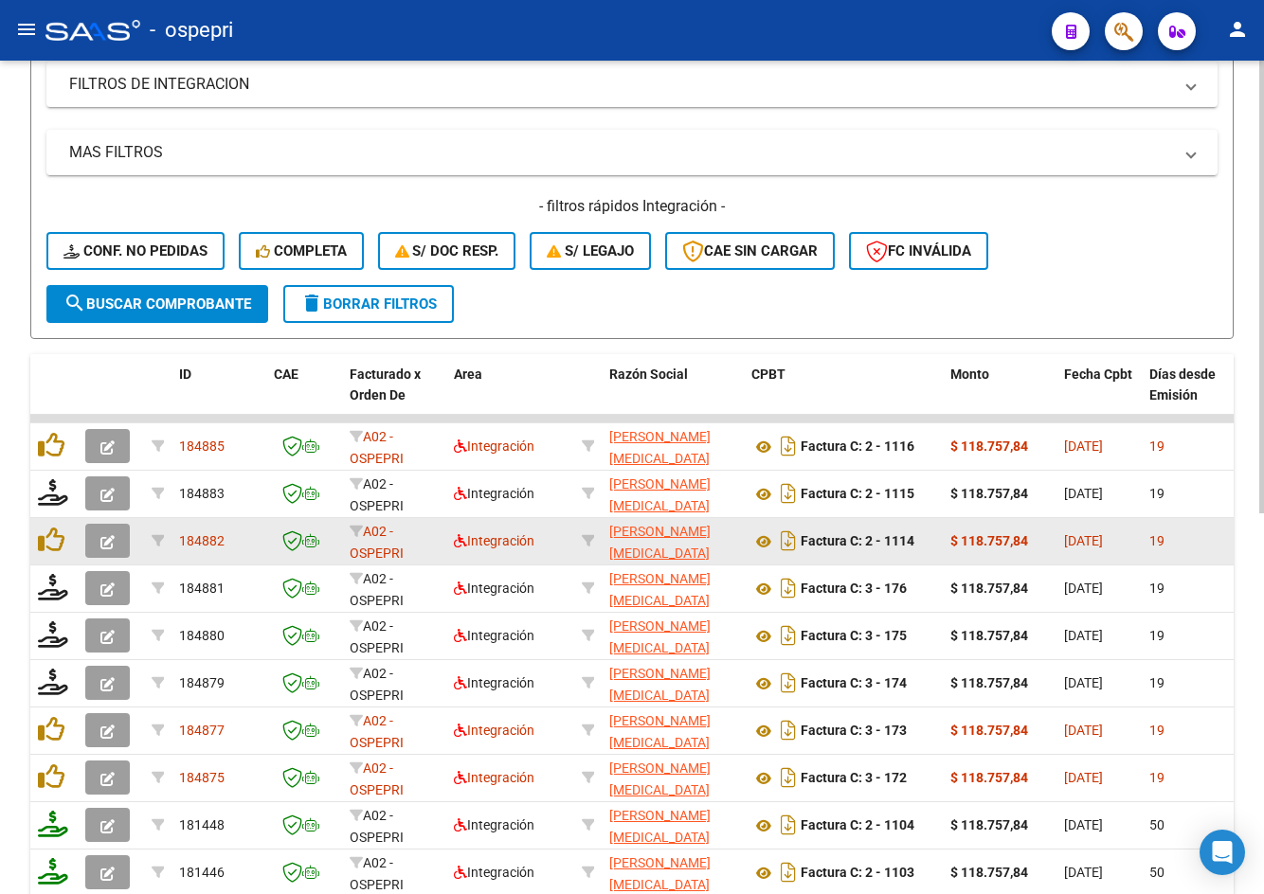
click at [107, 535] on icon "button" at bounding box center [107, 542] width 14 height 14
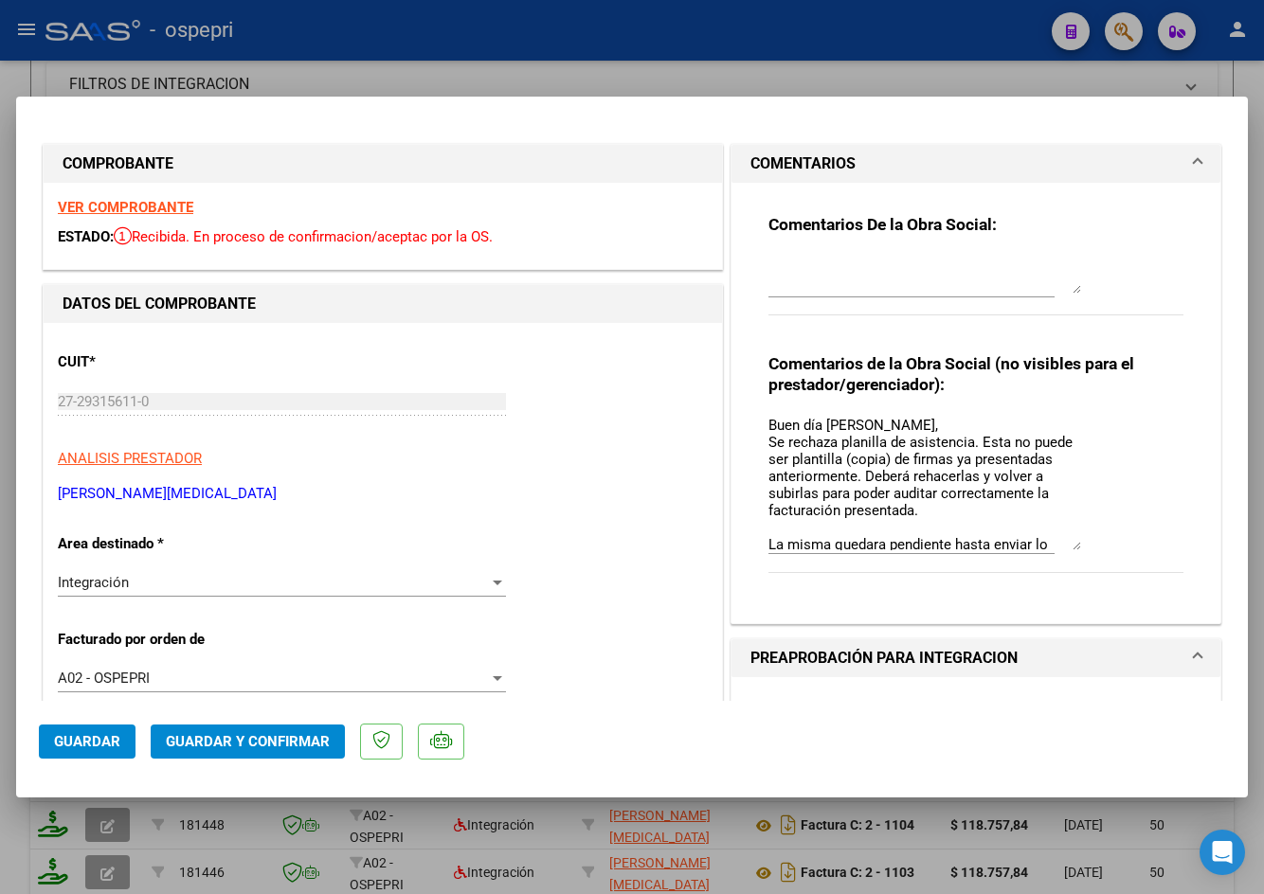
drag, startPoint x: 1067, startPoint y: 454, endPoint x: 1070, endPoint y: 547, distance: 93.8
click at [1070, 547] on textarea "Buen día Elisa, Se rechaza planilla de asistencia. Esta no puede ser plantilla …" at bounding box center [924, 482] width 313 height 135
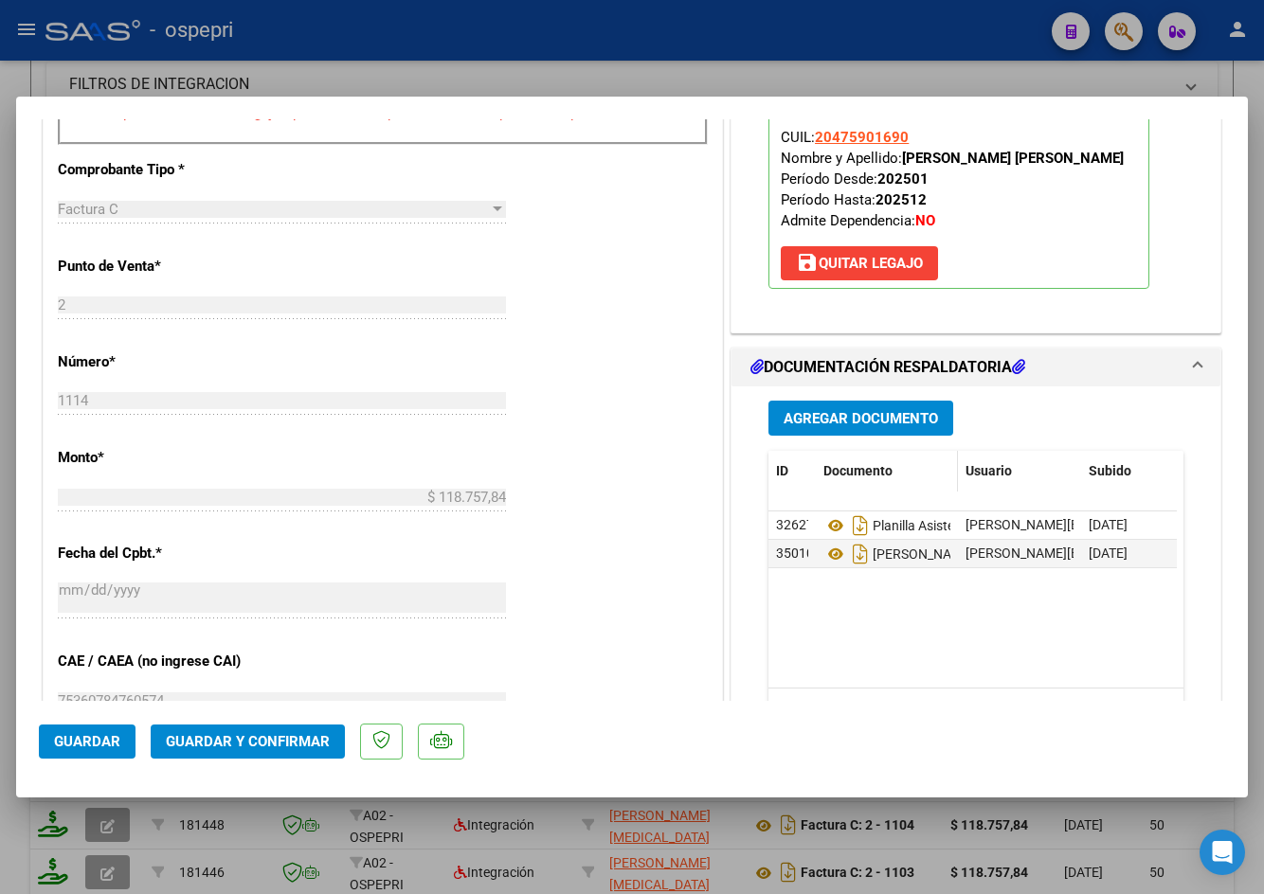
scroll to position [852, 0]
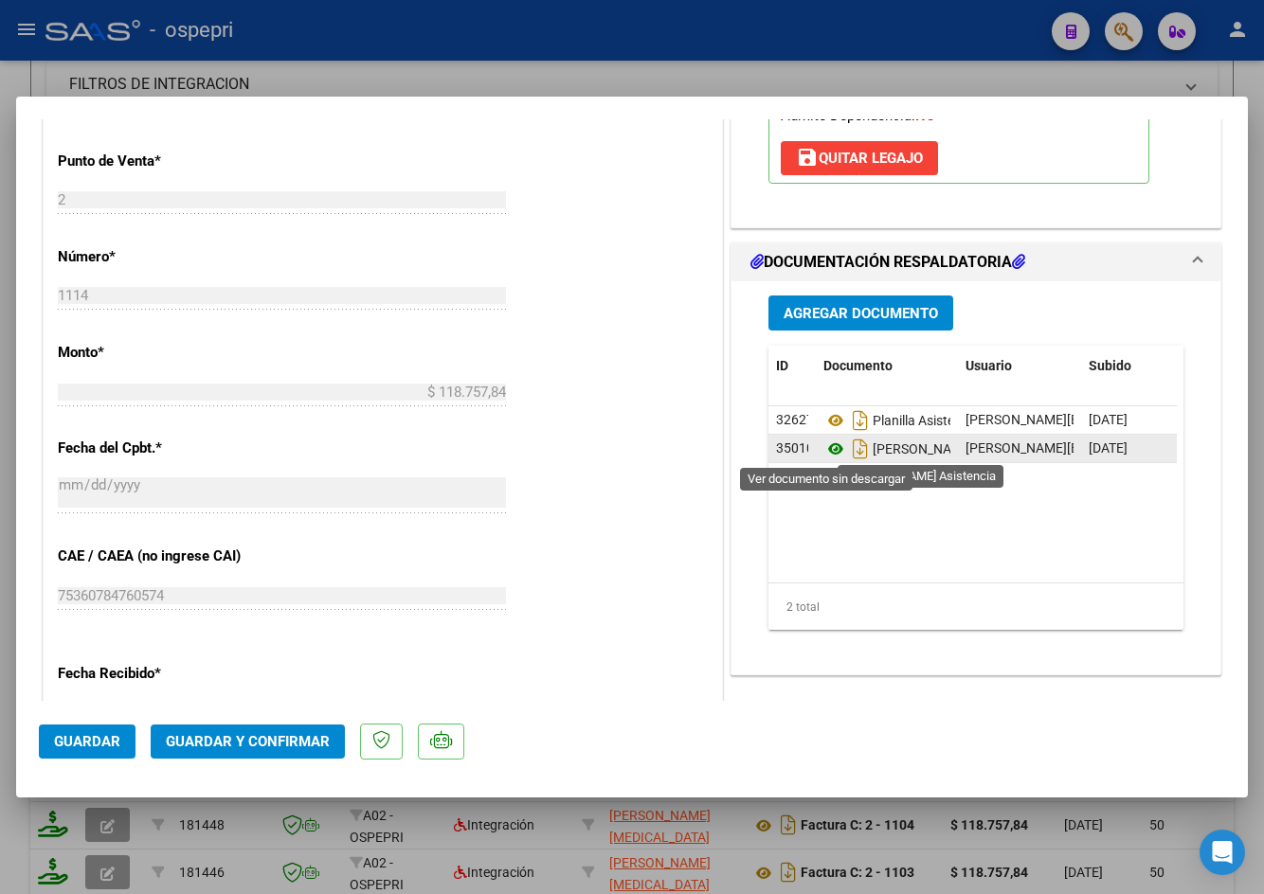
click at [829, 449] on icon at bounding box center [835, 449] width 25 height 23
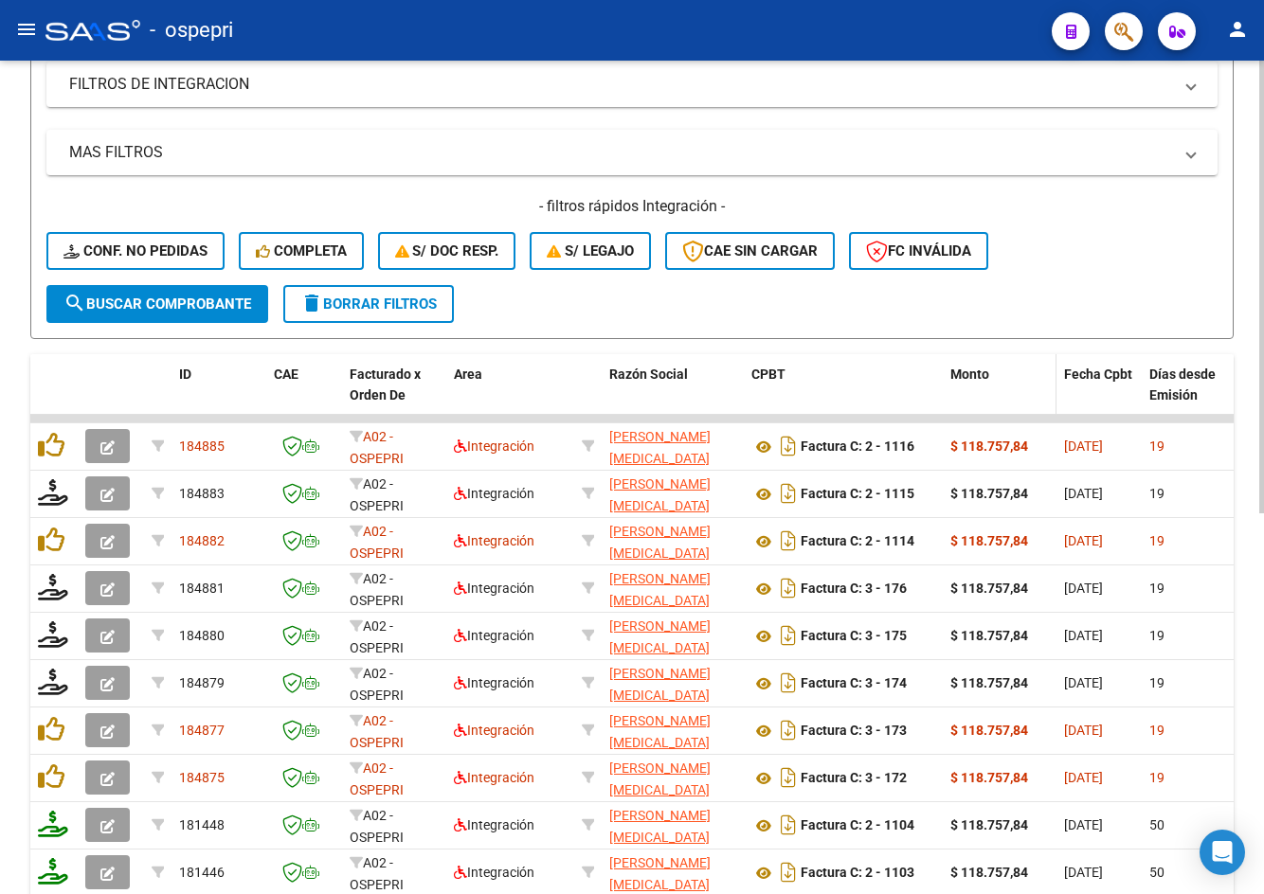
scroll to position [0, 0]
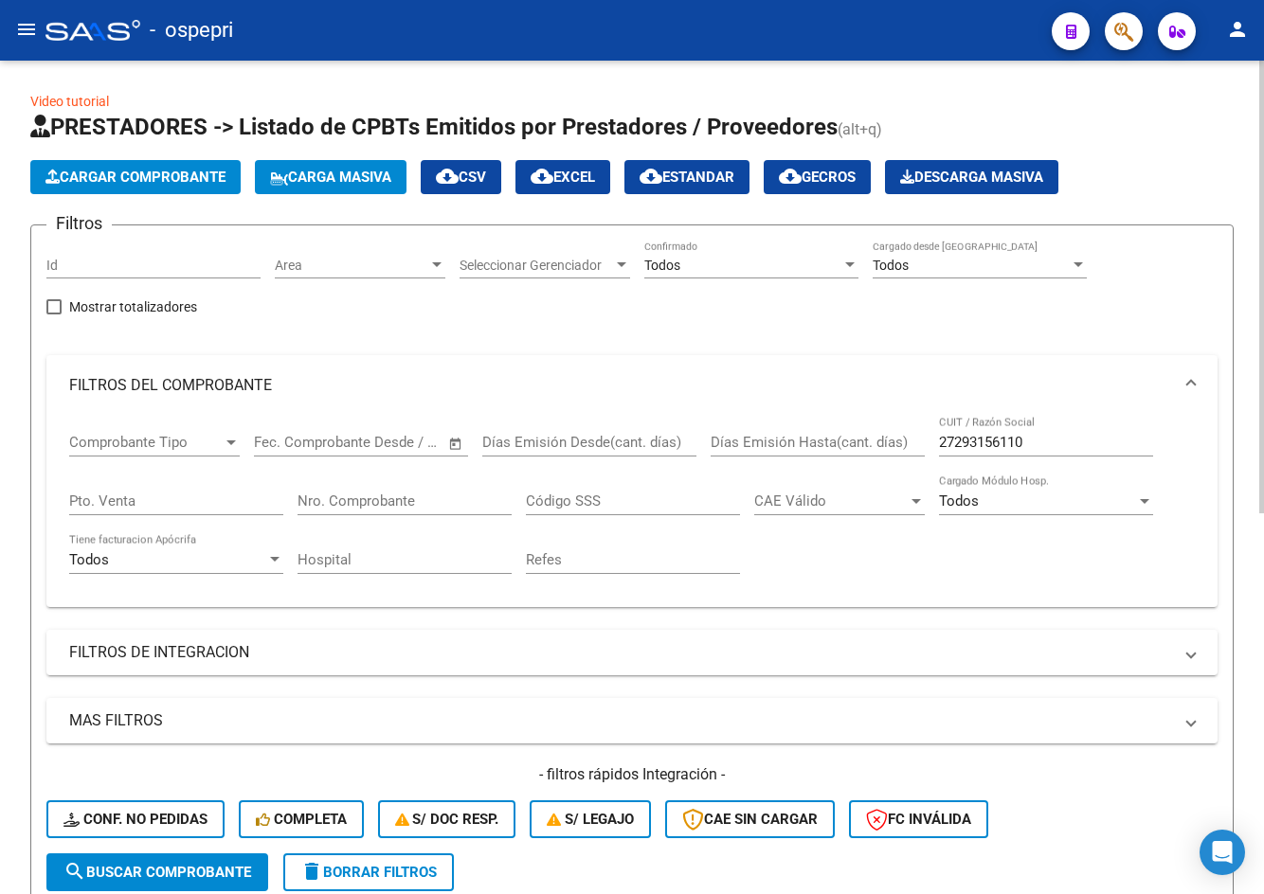
click at [1072, 443] on input "27293156110" at bounding box center [1046, 442] width 214 height 17
paste input "5045995"
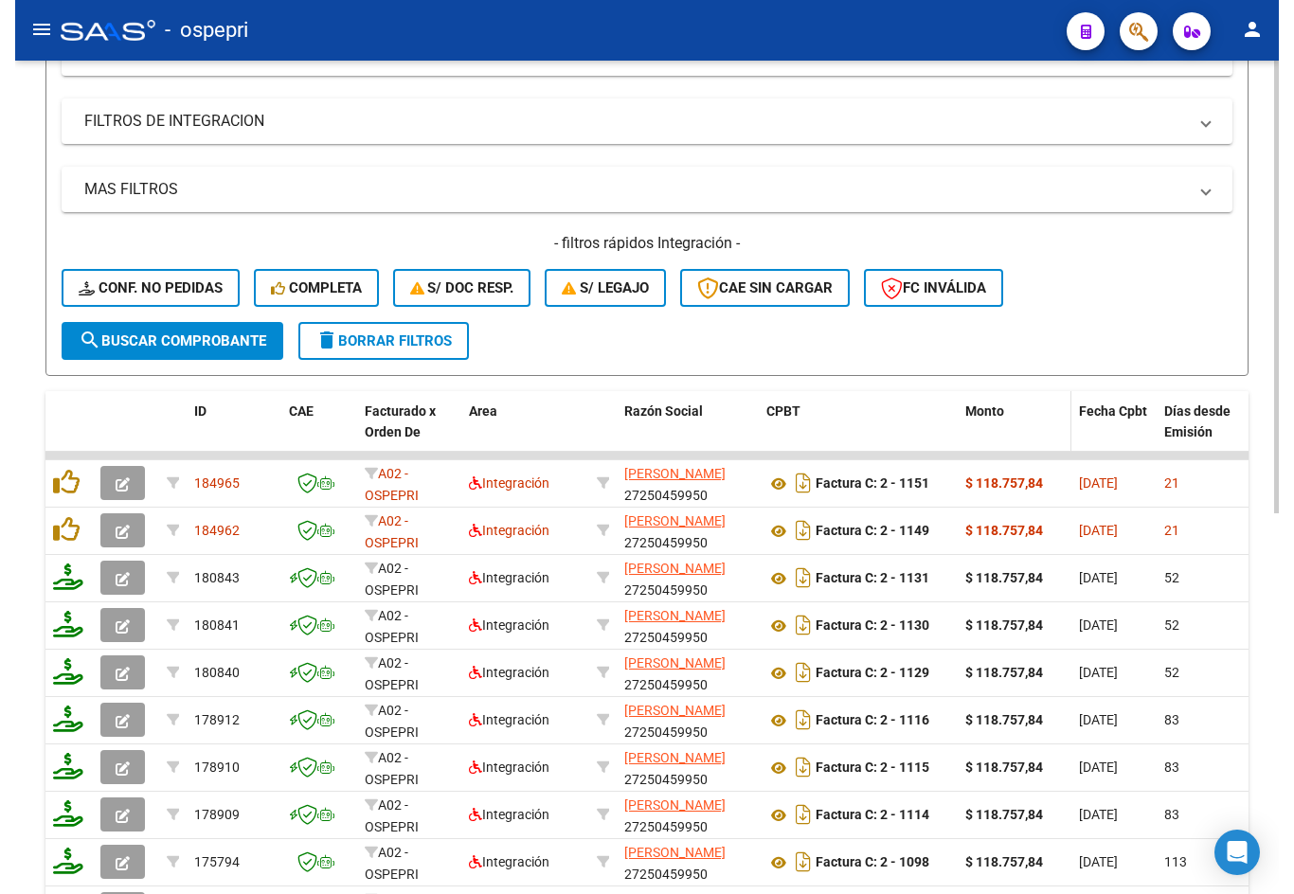
scroll to position [568, 0]
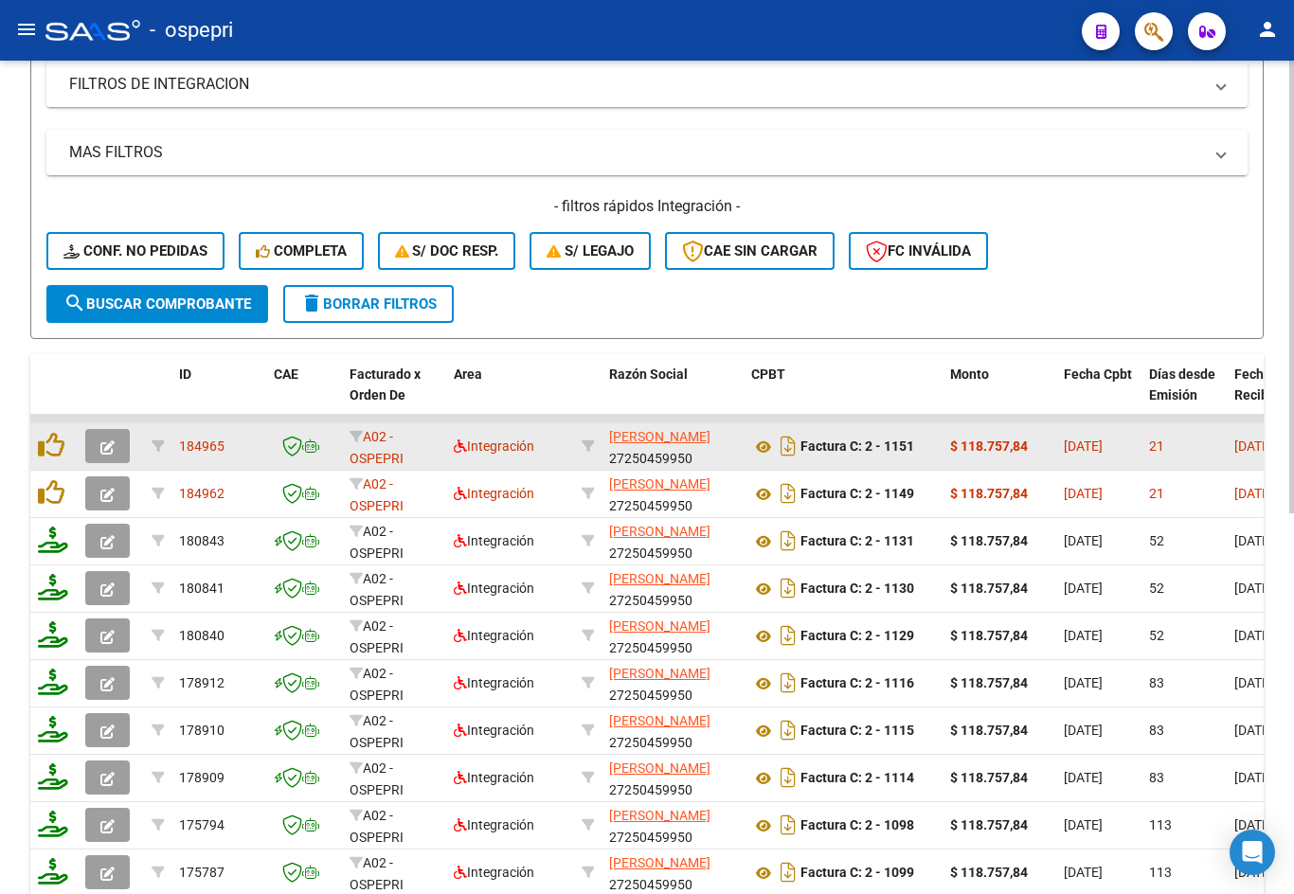
type input "27250459950"
click at [114, 442] on icon "button" at bounding box center [107, 447] width 14 height 14
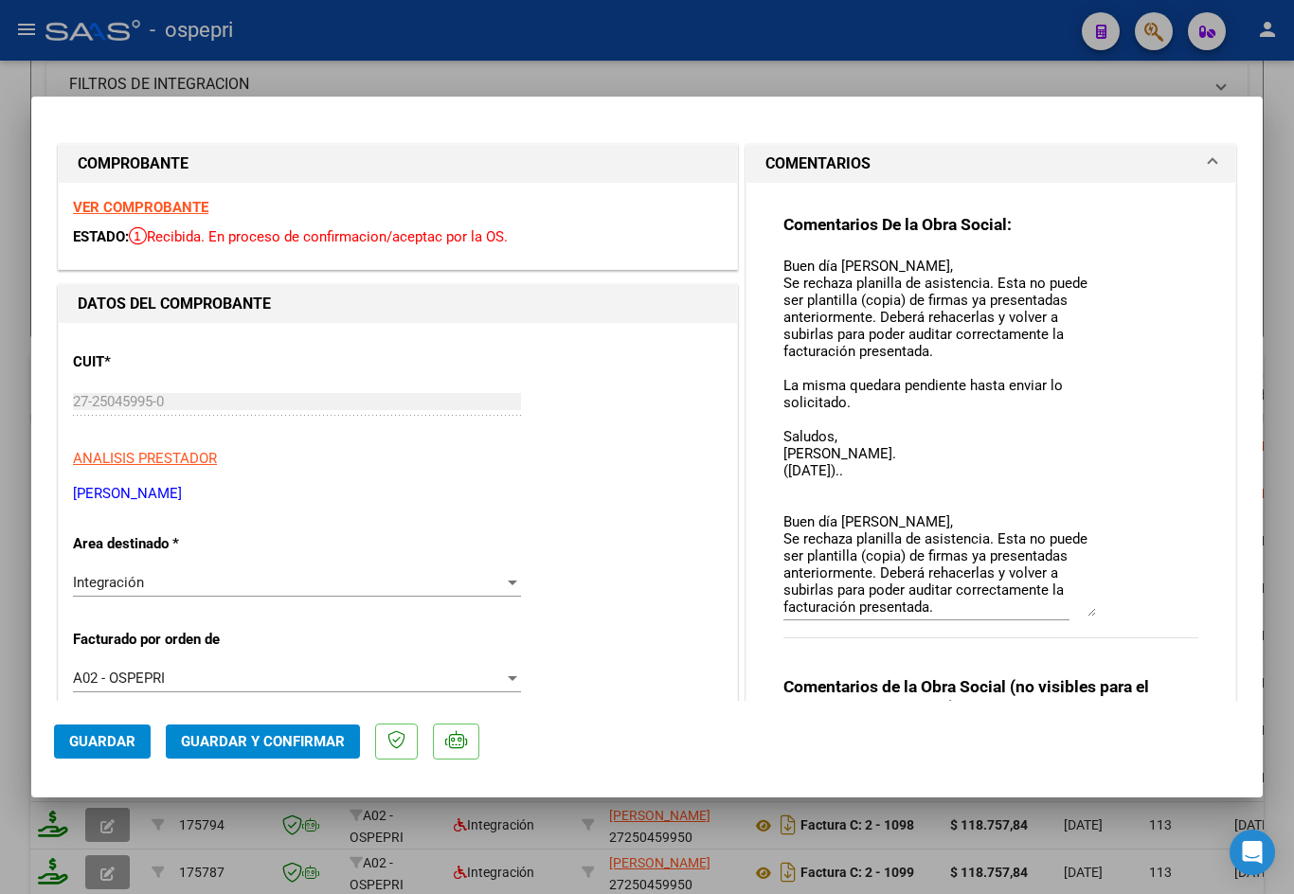
drag, startPoint x: 1078, startPoint y: 286, endPoint x: 1133, endPoint y: 609, distance: 327.6
click at [1133, 609] on div "Comentarios De la Obra Social: Buen día Adriana, Se rechaza planilla de asisten…" at bounding box center [990, 436] width 415 height 445
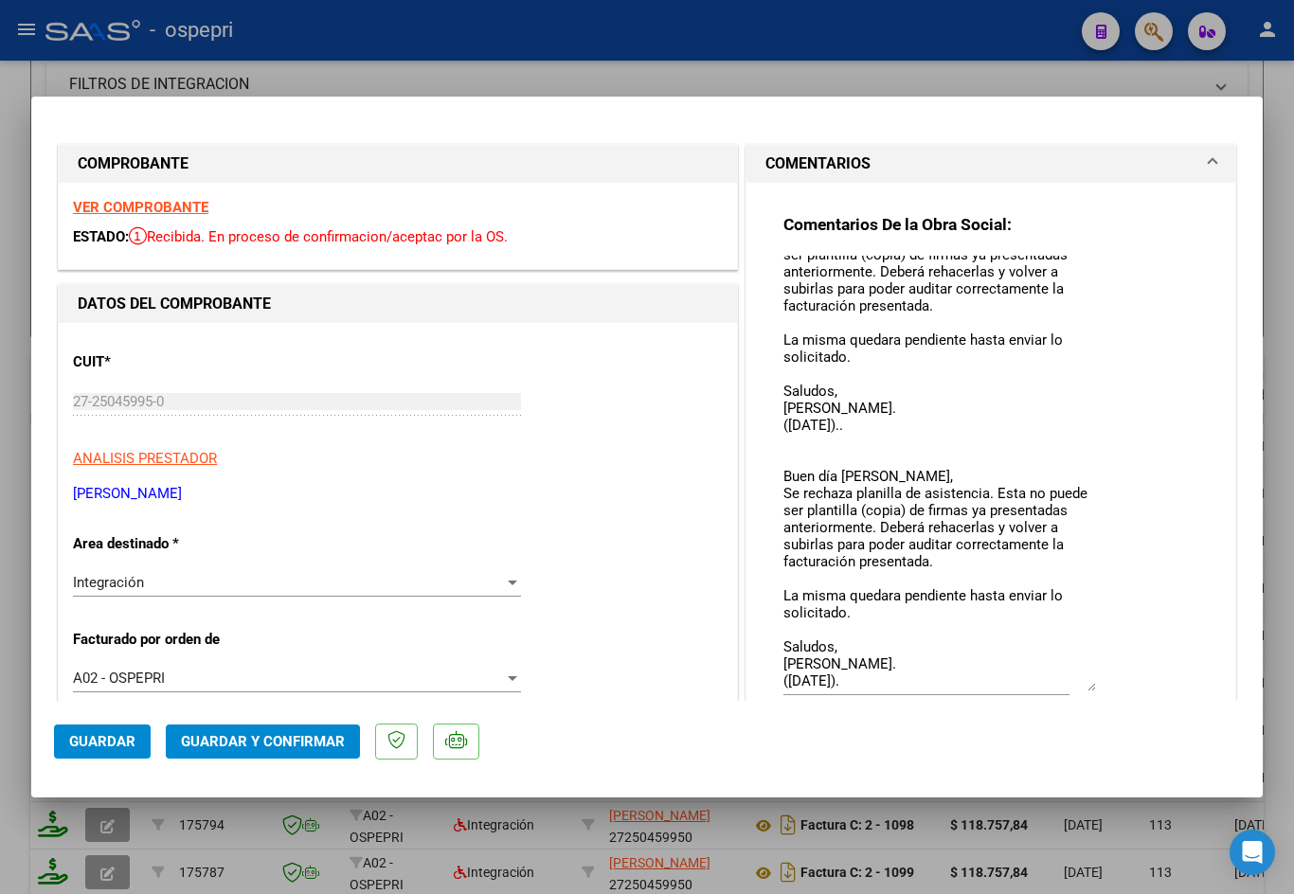
scroll to position [44, 0]
drag, startPoint x: 1080, startPoint y: 612, endPoint x: 1085, endPoint y: 689, distance: 76.9
click at [1085, 689] on textarea "Buen día Adriana, Se rechaza planilla de asistencia. Esta no puede ser plantill…" at bounding box center [939, 474] width 313 height 436
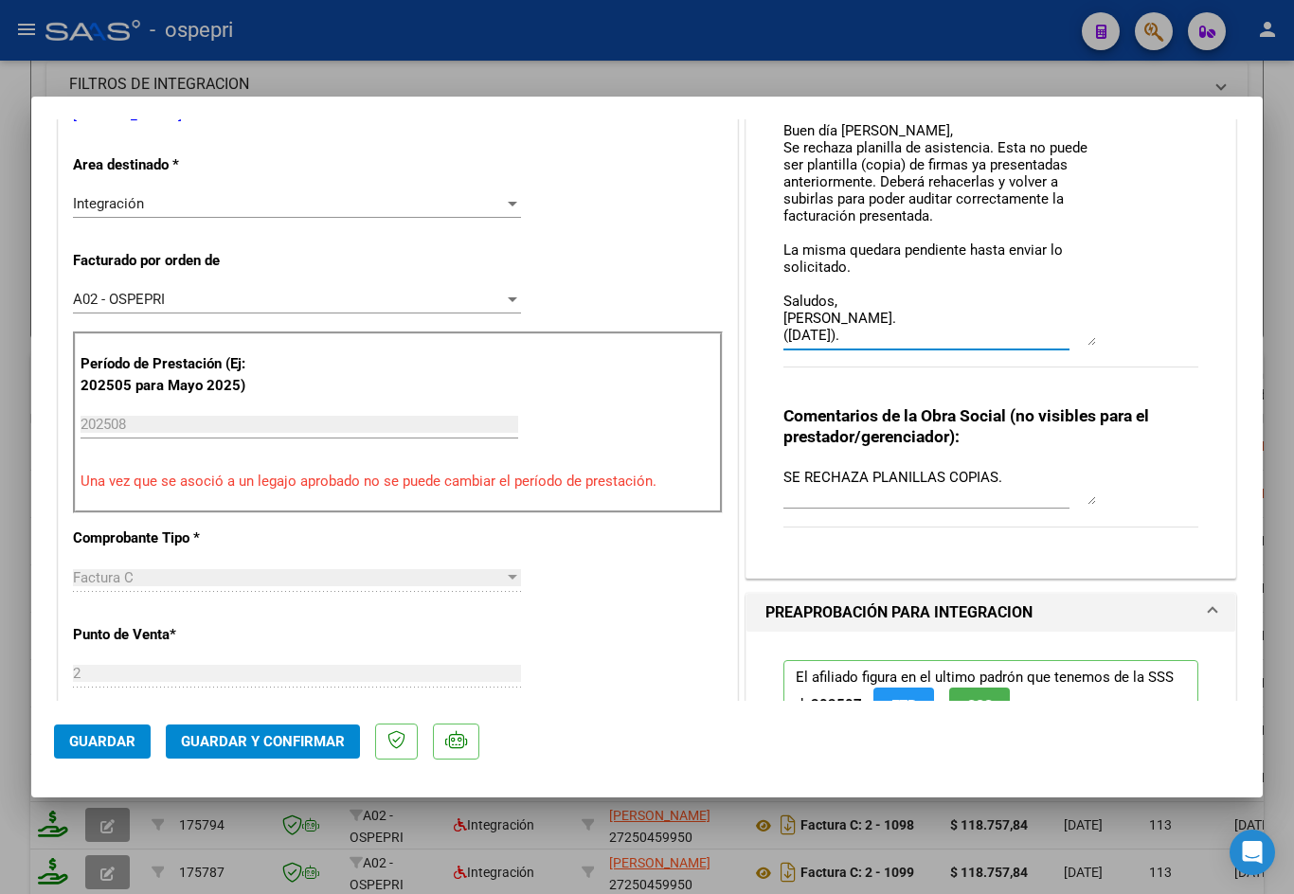
scroll to position [0, 0]
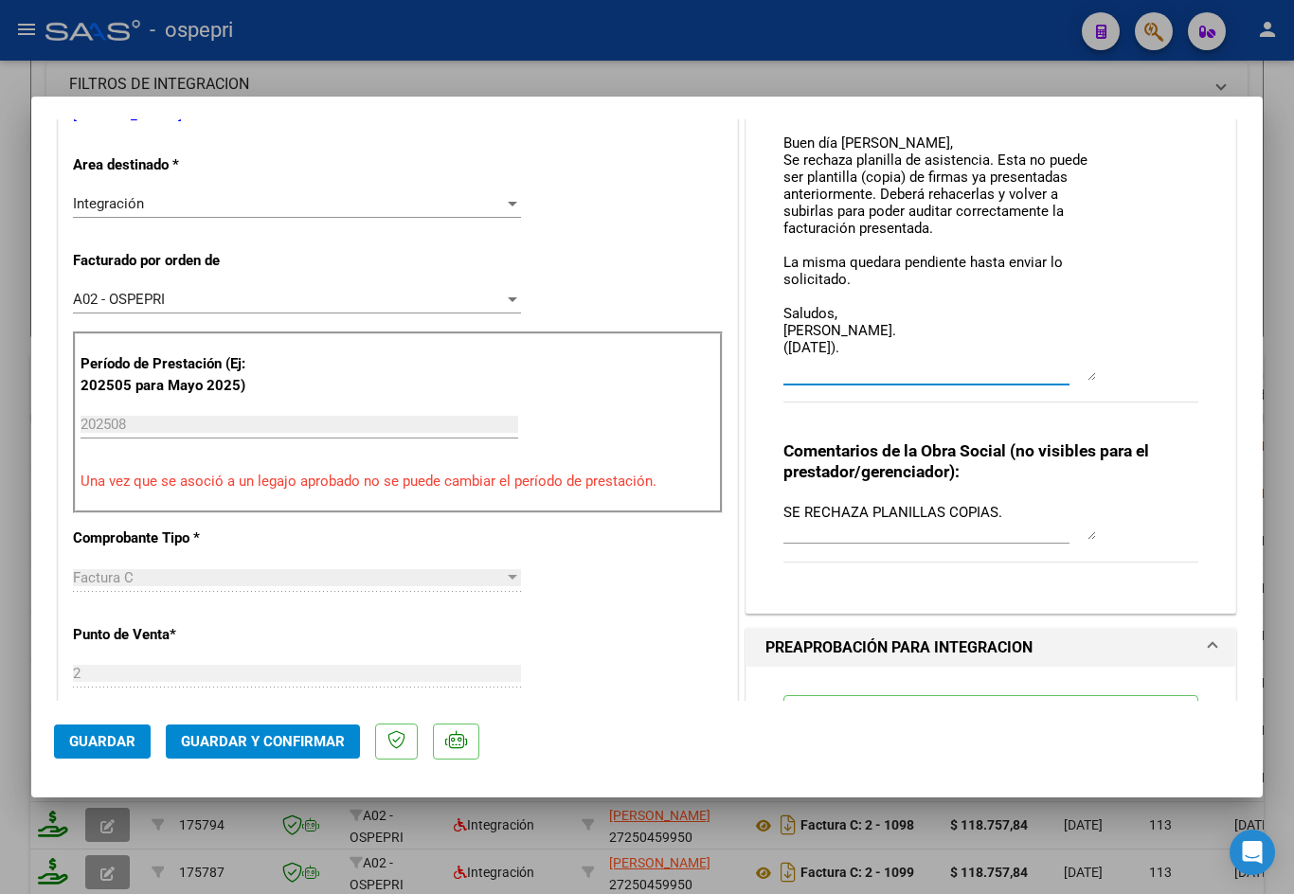
drag, startPoint x: 1082, startPoint y: 306, endPoint x: 1085, endPoint y: 372, distance: 66.4
click at [1085, 372] on textarea "Buen día Adriana, Se rechaza planilla de asistencia. Esta no puede ser plantill…" at bounding box center [939, 129] width 313 height 504
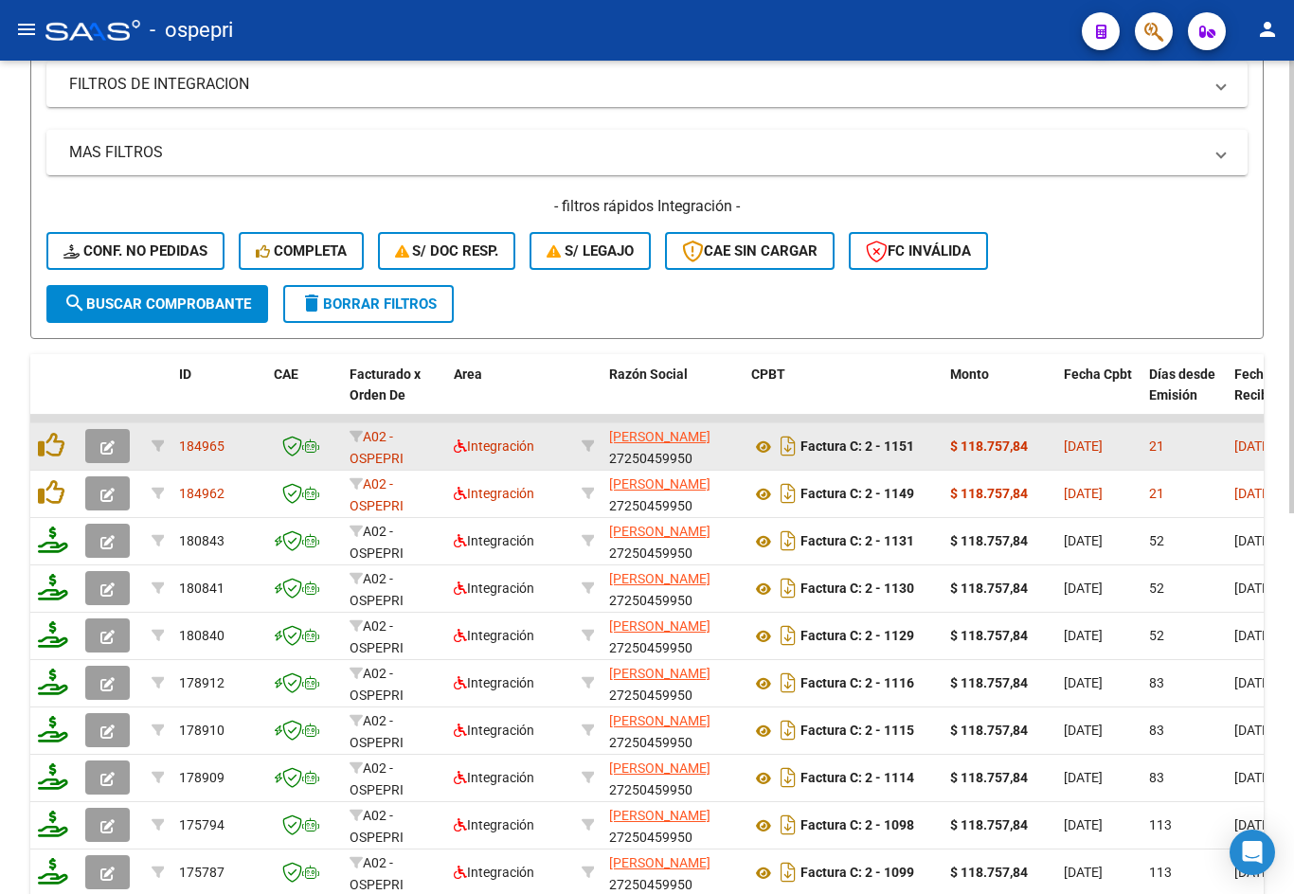
click at [112, 445] on icon "button" at bounding box center [107, 447] width 14 height 14
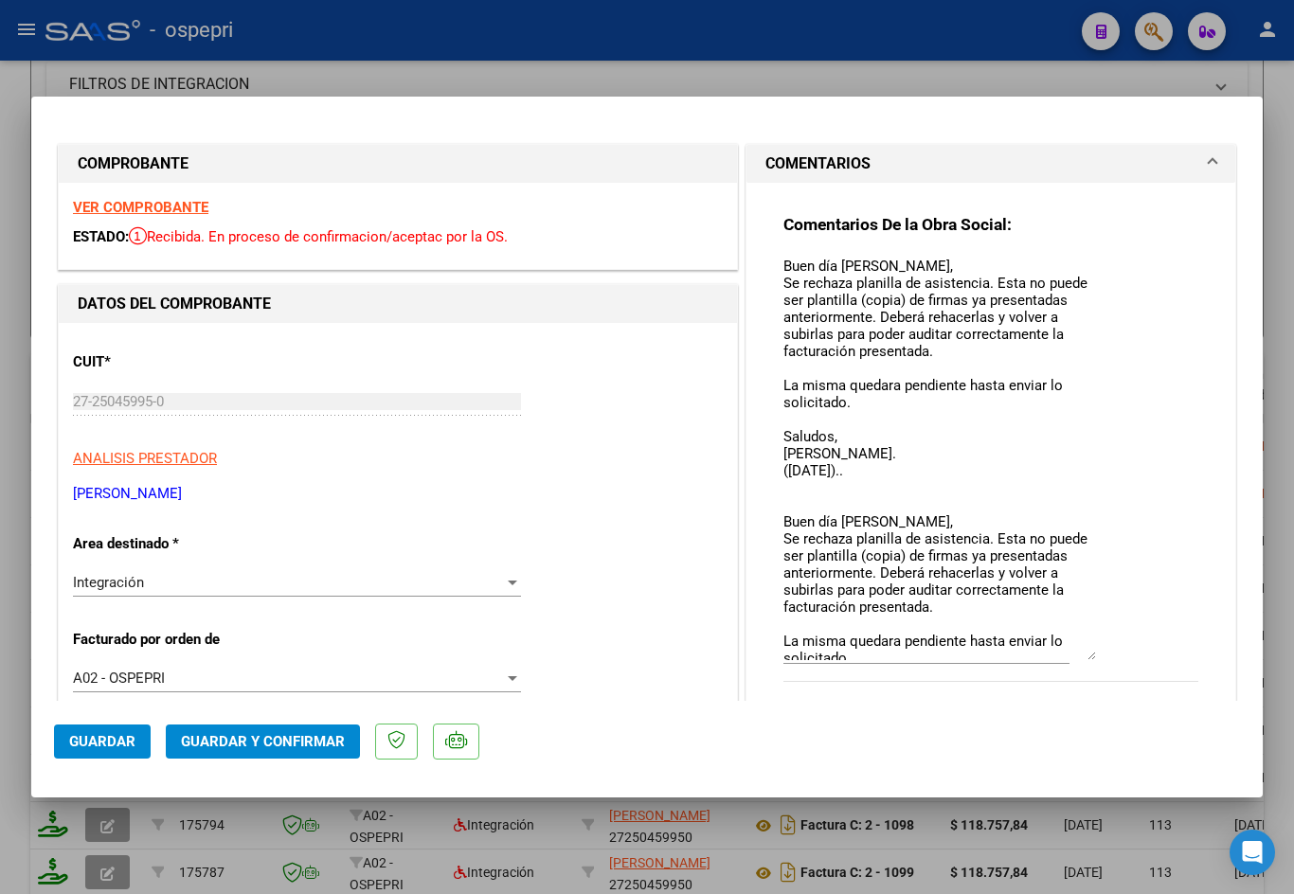
drag, startPoint x: 1085, startPoint y: 288, endPoint x: 1111, endPoint y: 654, distance: 367.5
click at [1111, 654] on div "Comentarios De la Obra Social: Buen día Adriana, Se rechaza planilla de asisten…" at bounding box center [990, 458] width 415 height 489
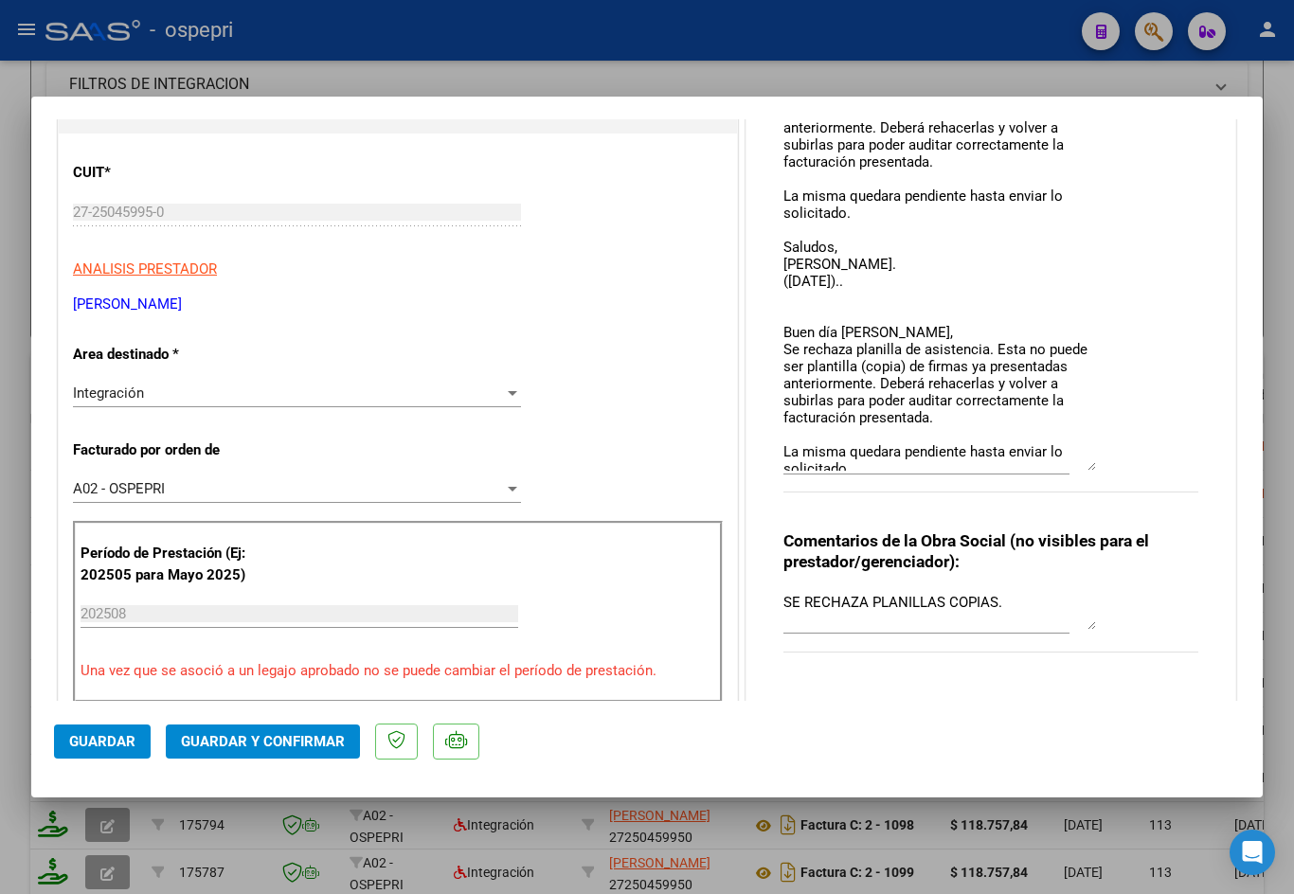
type input "$ 0,00"
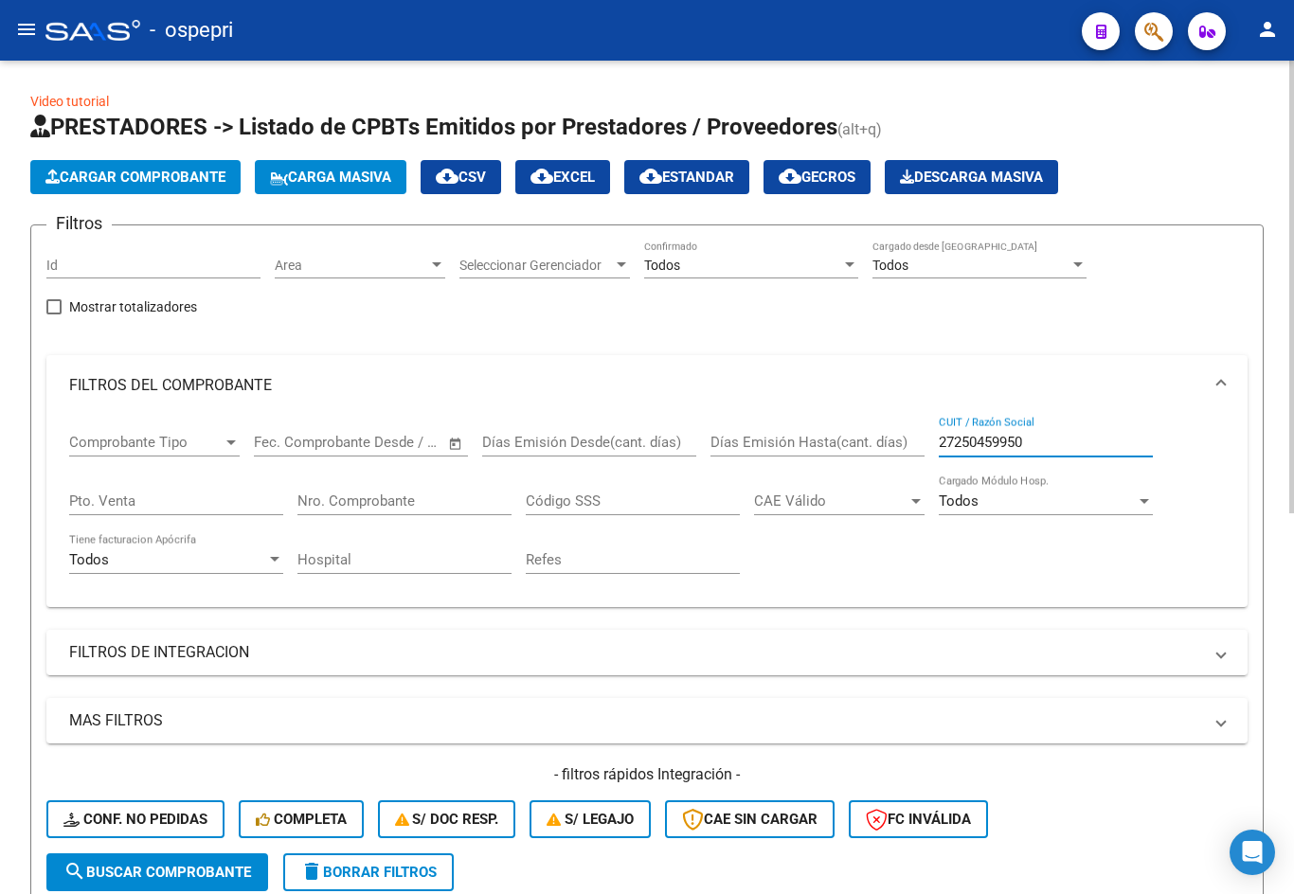
click at [1063, 442] on input "27250459950" at bounding box center [1046, 442] width 214 height 17
paste input "326946317"
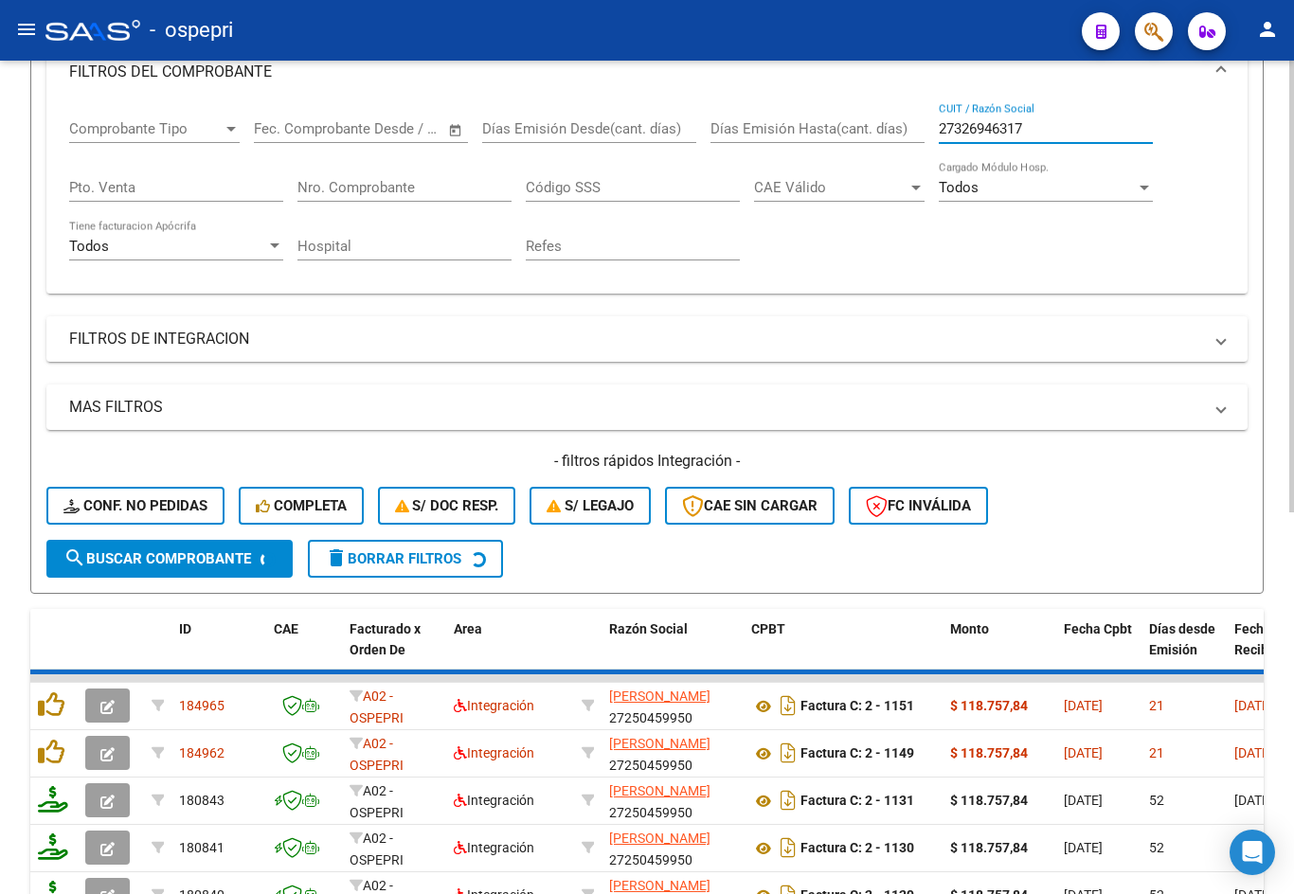
scroll to position [474, 0]
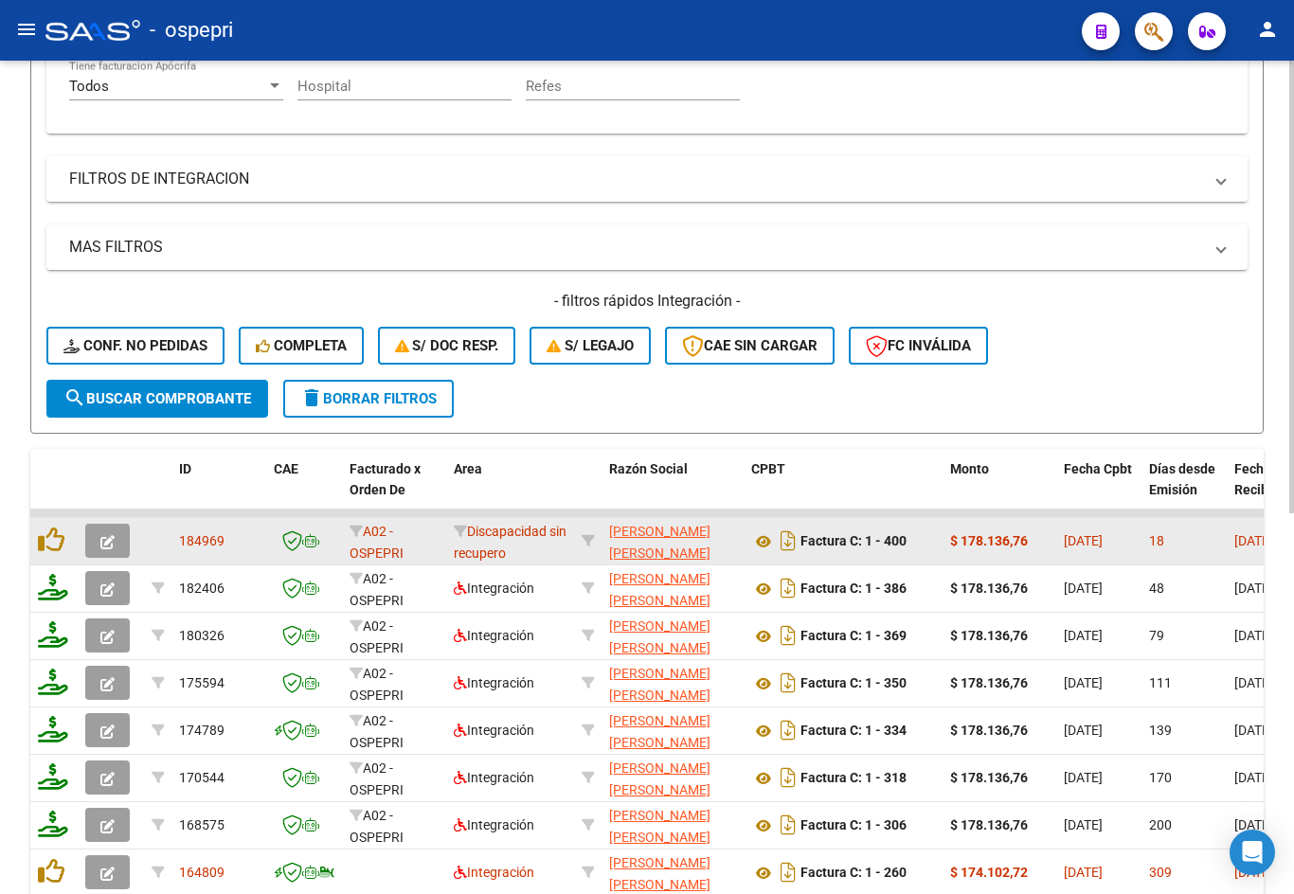
type input "27326946317"
click at [112, 536] on icon "button" at bounding box center [107, 542] width 14 height 14
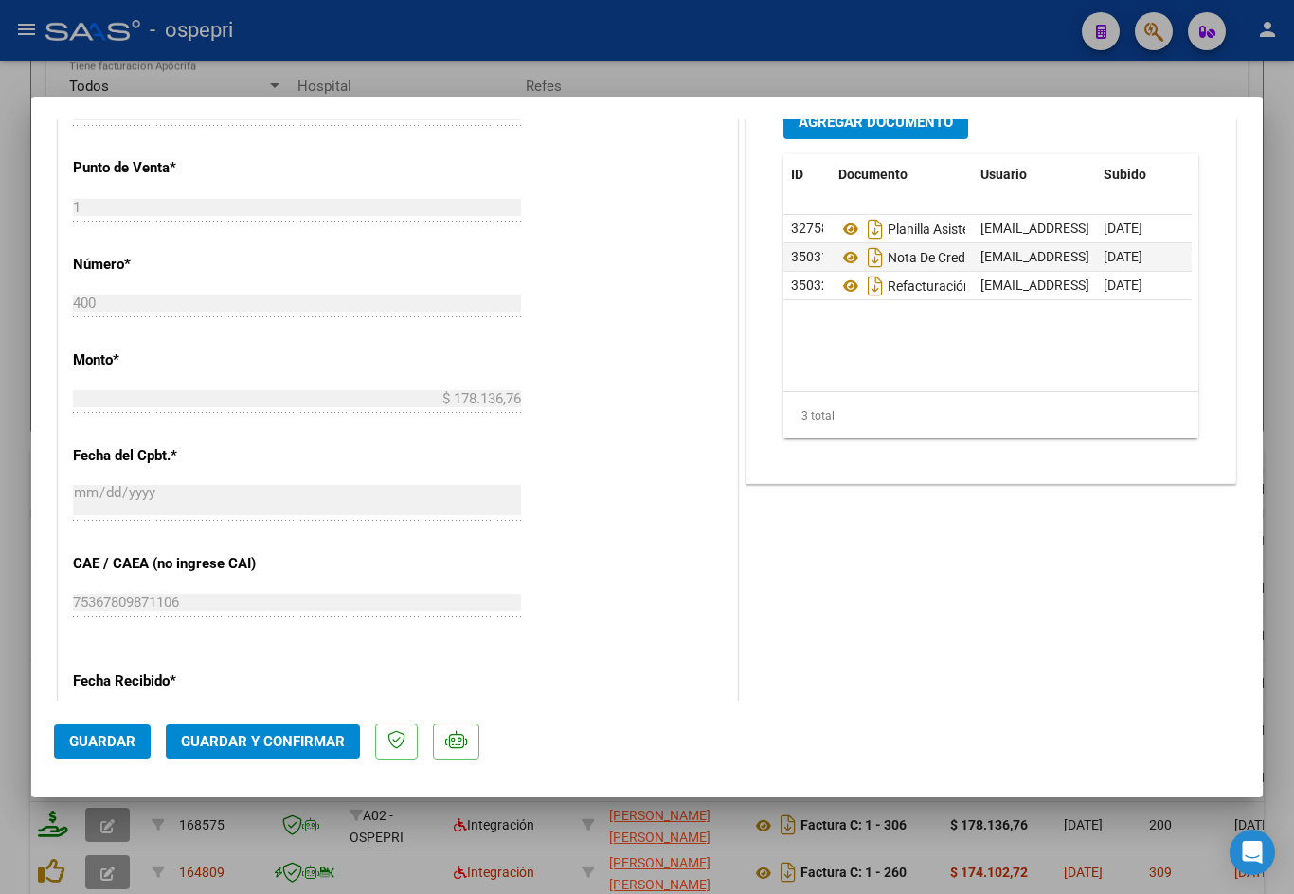
scroll to position [568, 0]
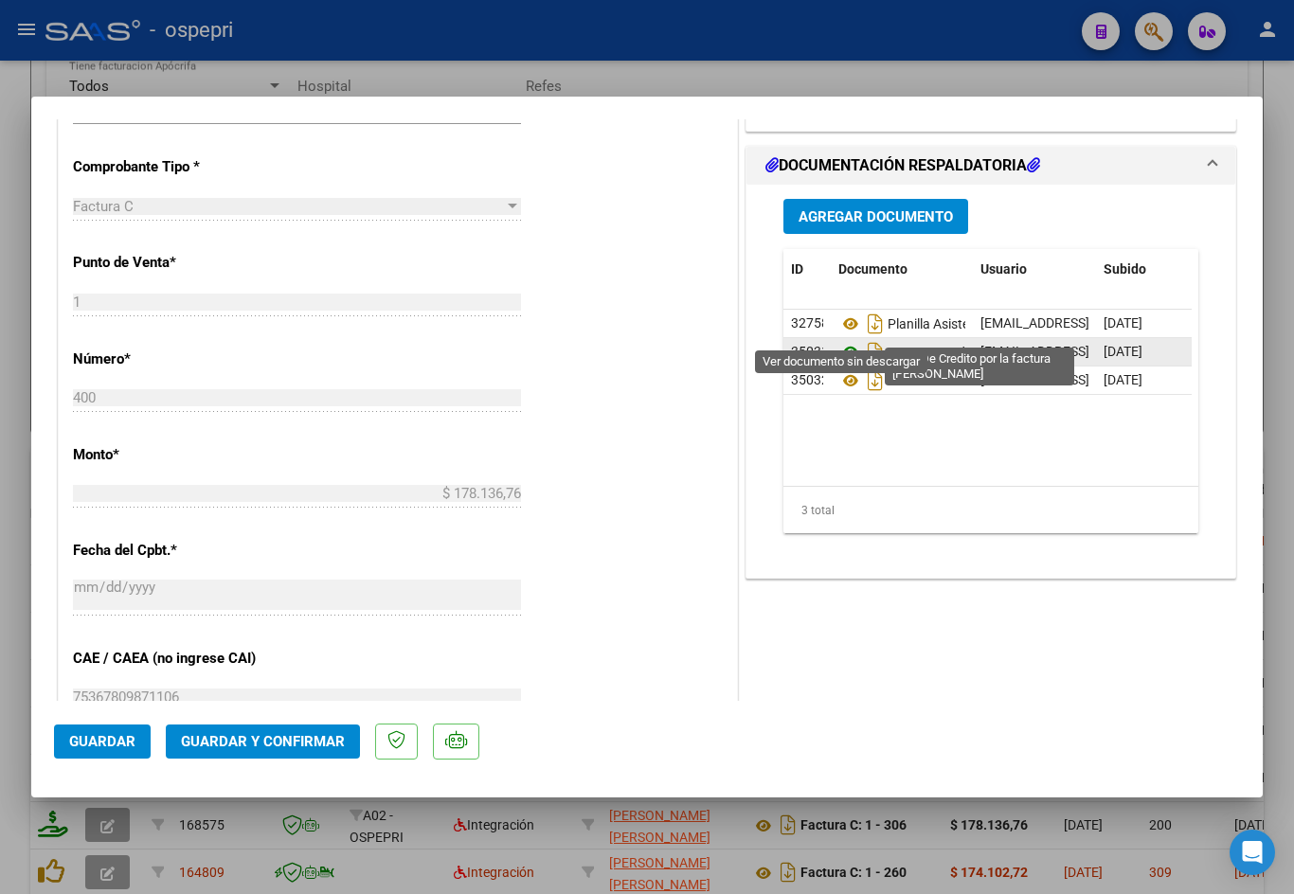
click at [839, 341] on icon at bounding box center [850, 352] width 25 height 23
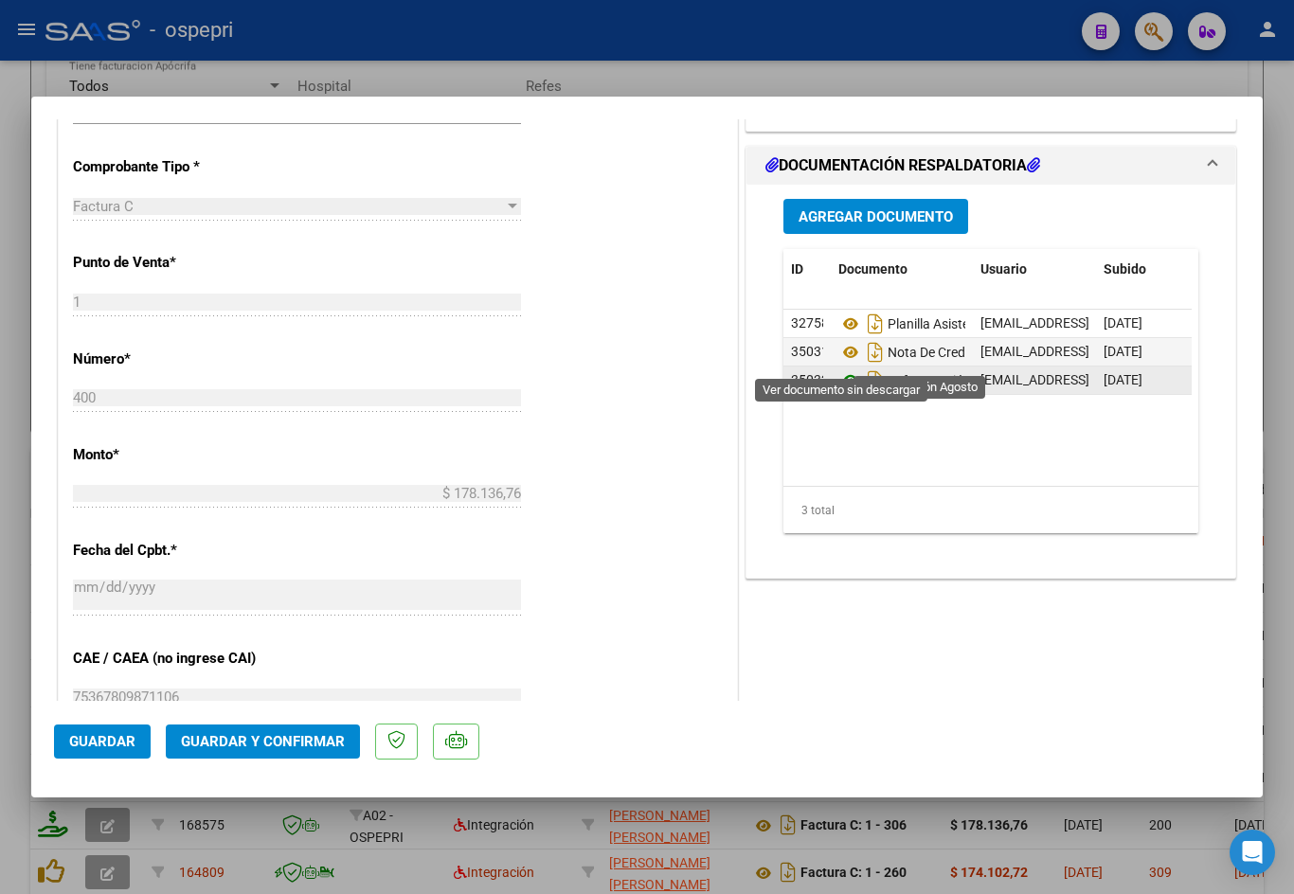
click at [844, 369] on icon at bounding box center [850, 380] width 25 height 23
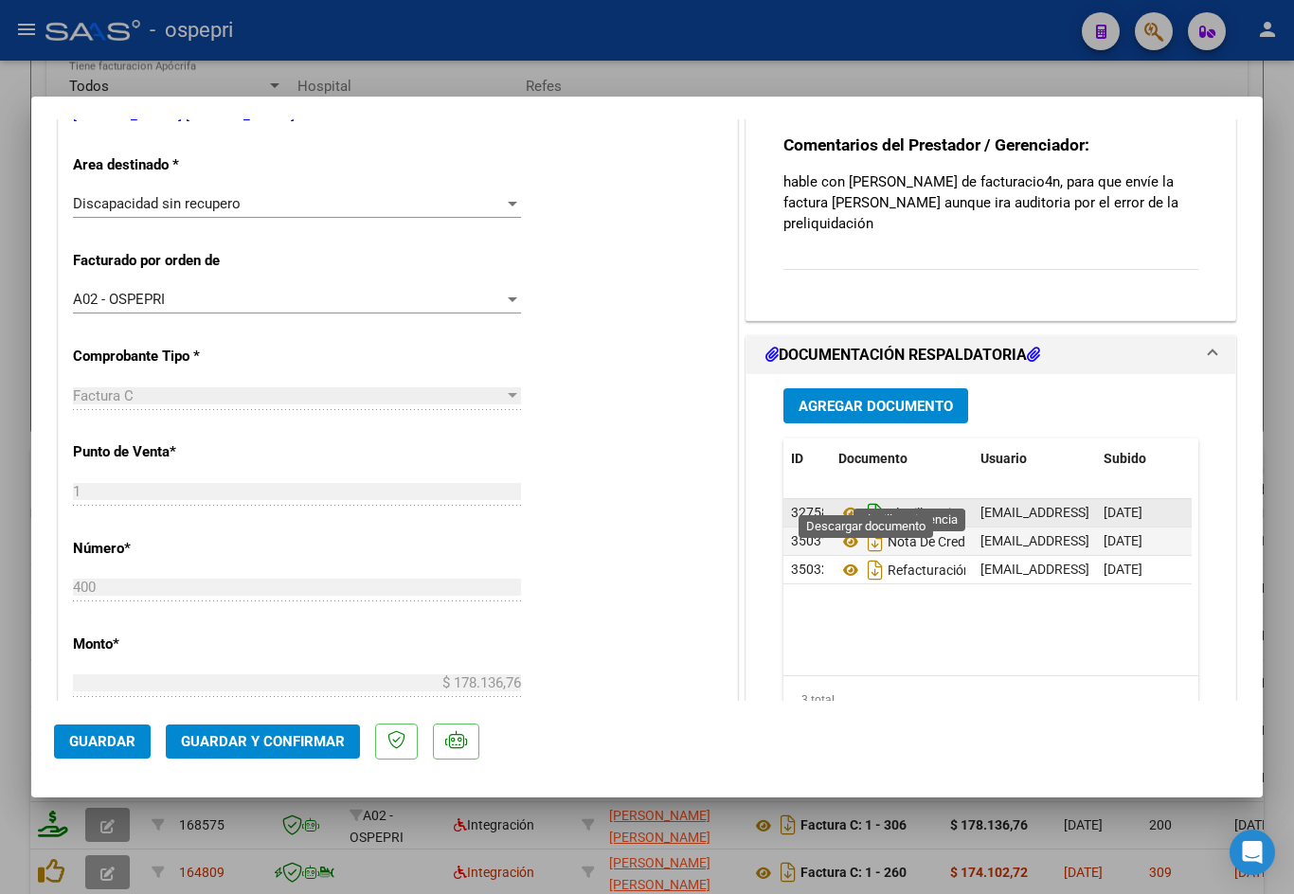
click at [869, 498] on icon "Descargar documento" at bounding box center [875, 513] width 25 height 30
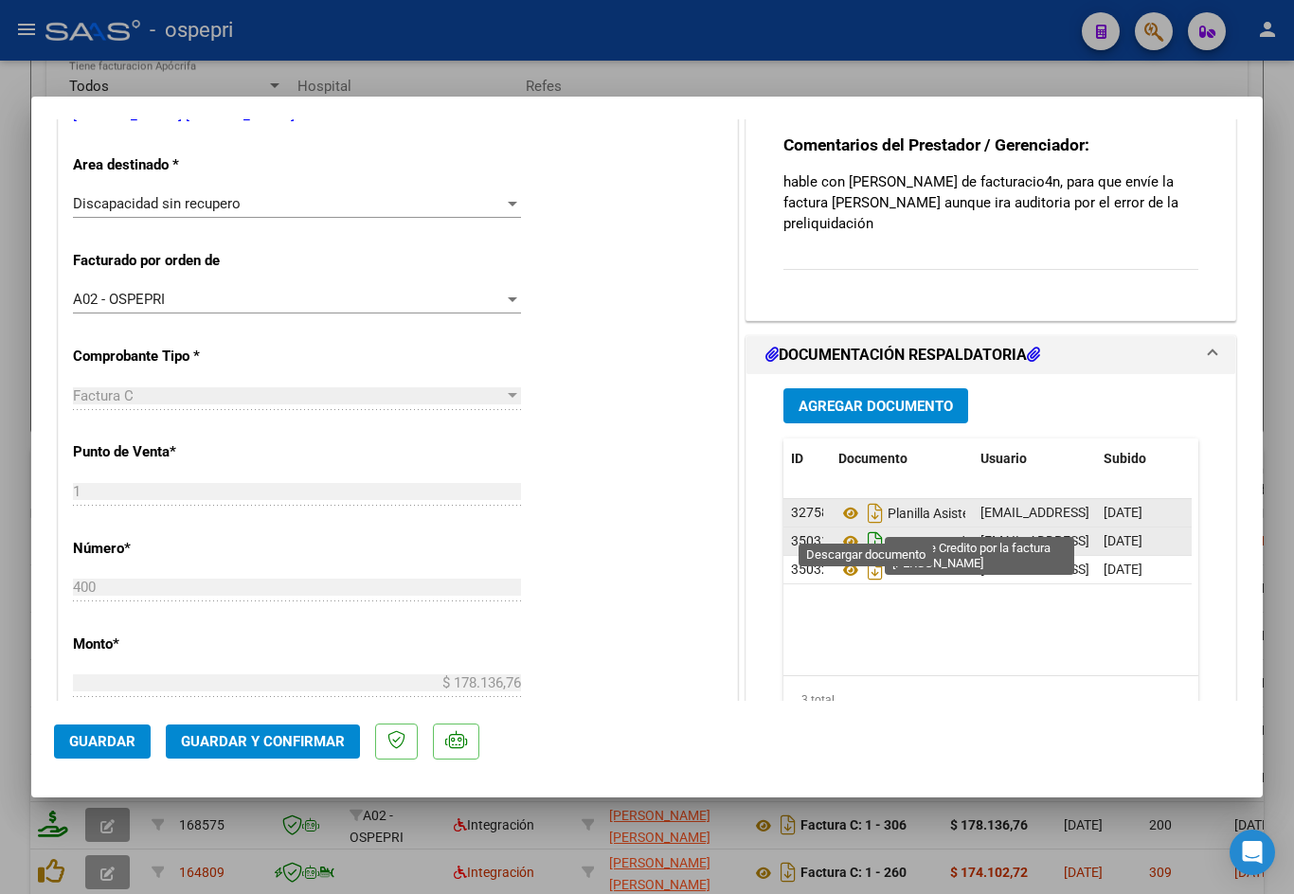
click at [864, 527] on icon "Descargar documento" at bounding box center [875, 542] width 25 height 30
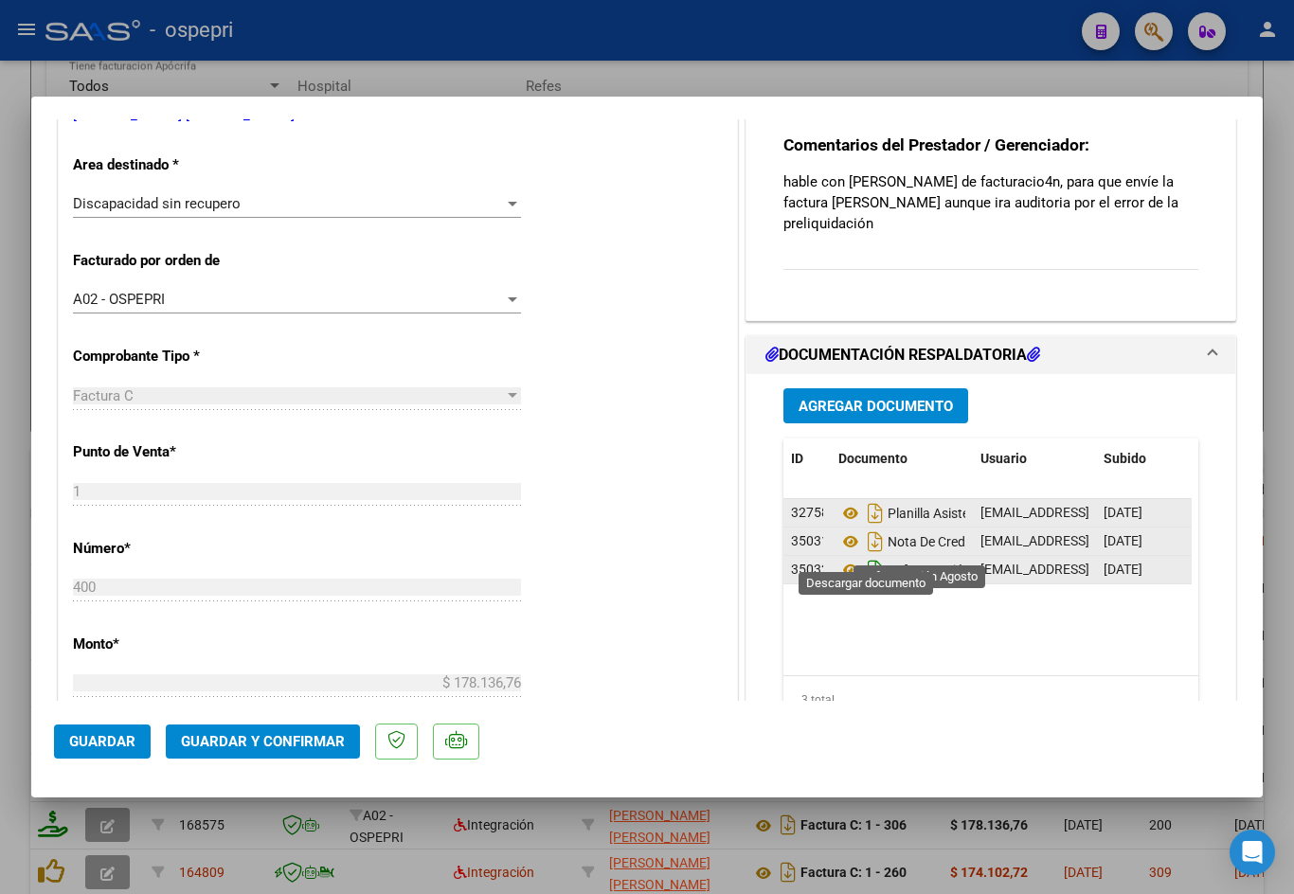
click at [867, 555] on icon "Descargar documento" at bounding box center [875, 570] width 25 height 30
click at [886, 586] on datatable-body "32758 Planilla Asistencia josefinaargibay@gmail.com - JOSEFINA SOFIA ARGIBAY MO…" at bounding box center [987, 587] width 408 height 176
click at [863, 555] on icon "Descargar documento" at bounding box center [875, 570] width 25 height 30
click at [865, 79] on div at bounding box center [647, 447] width 1294 height 894
type input "$ 0,00"
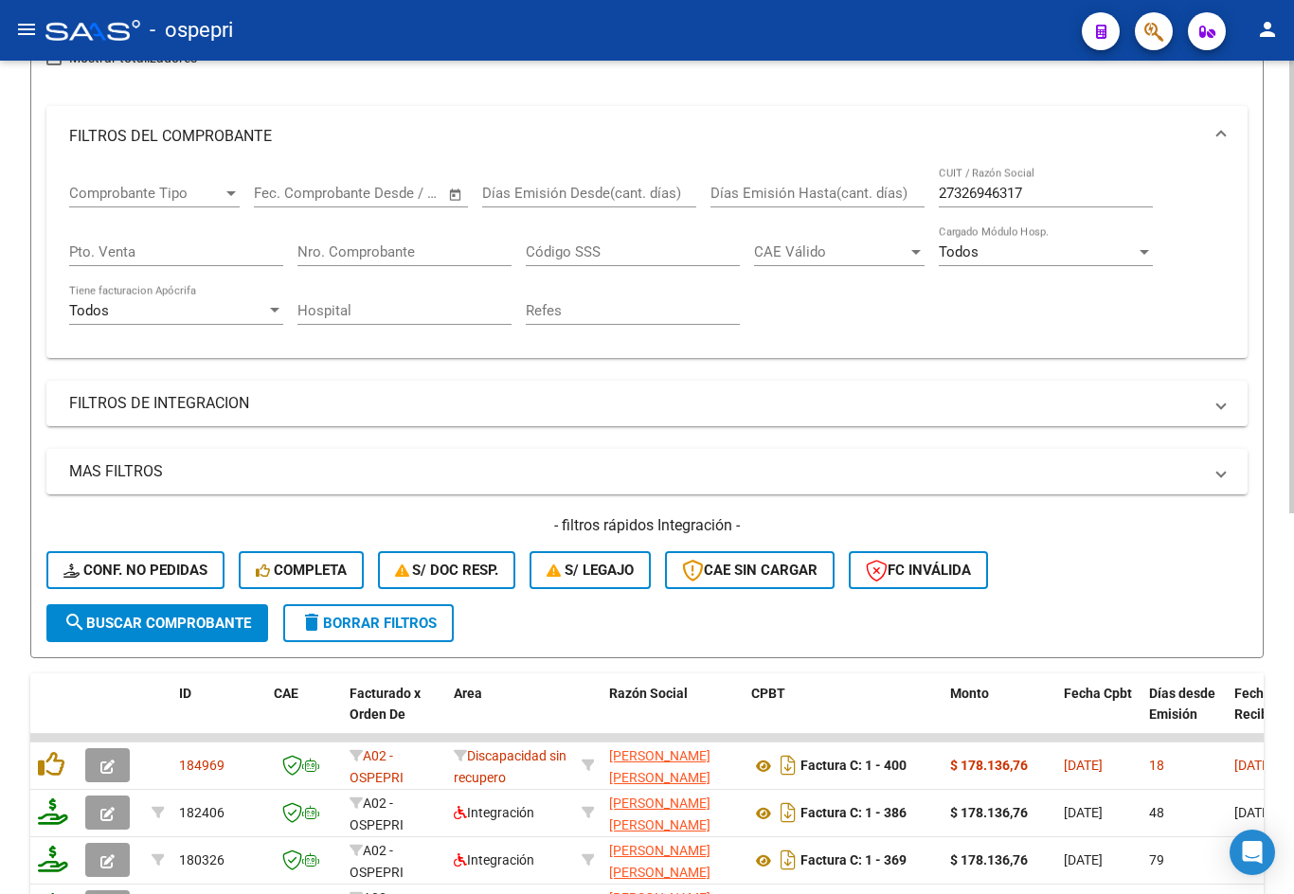
scroll to position [0, 0]
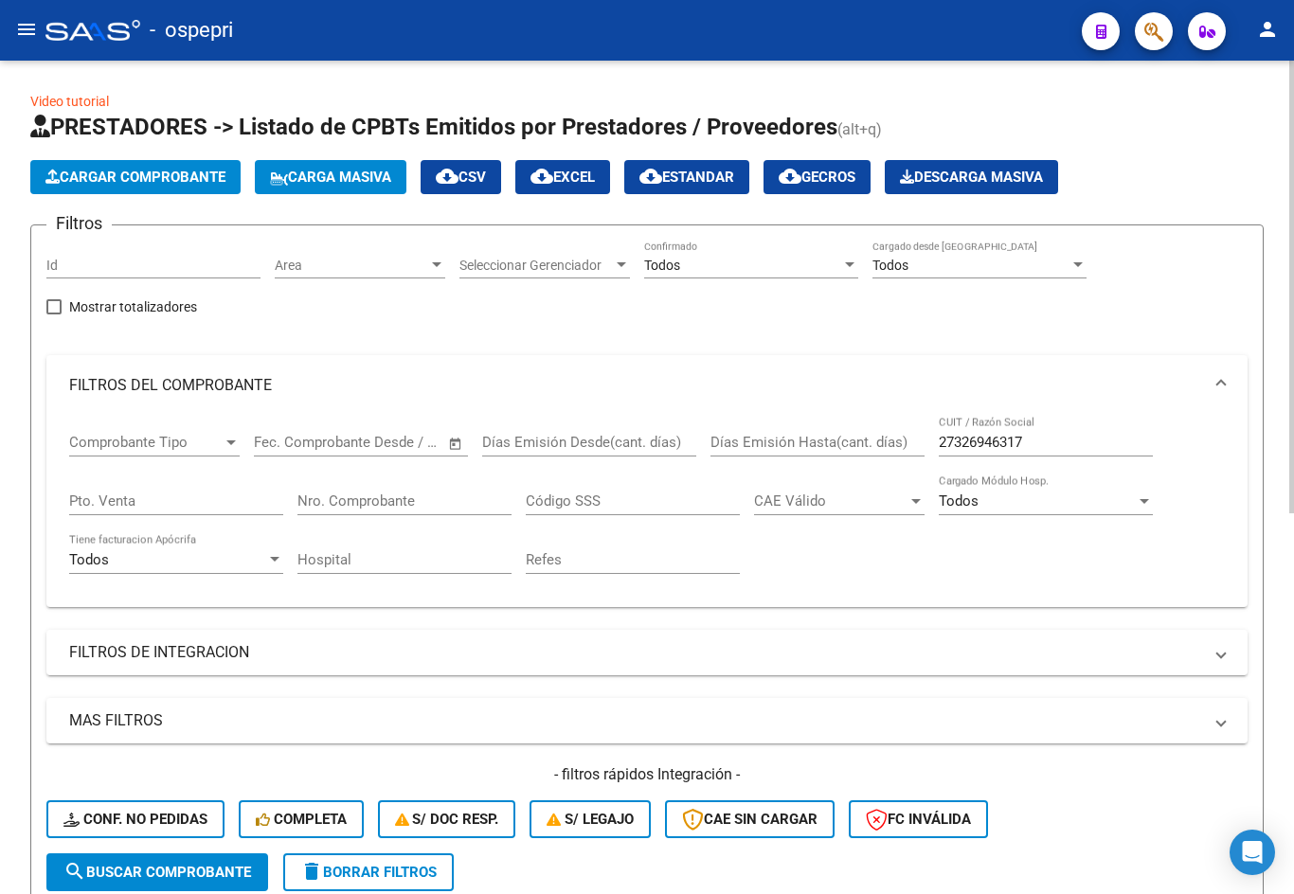
click at [179, 177] on span "Cargar Comprobante" at bounding box center [135, 177] width 180 height 17
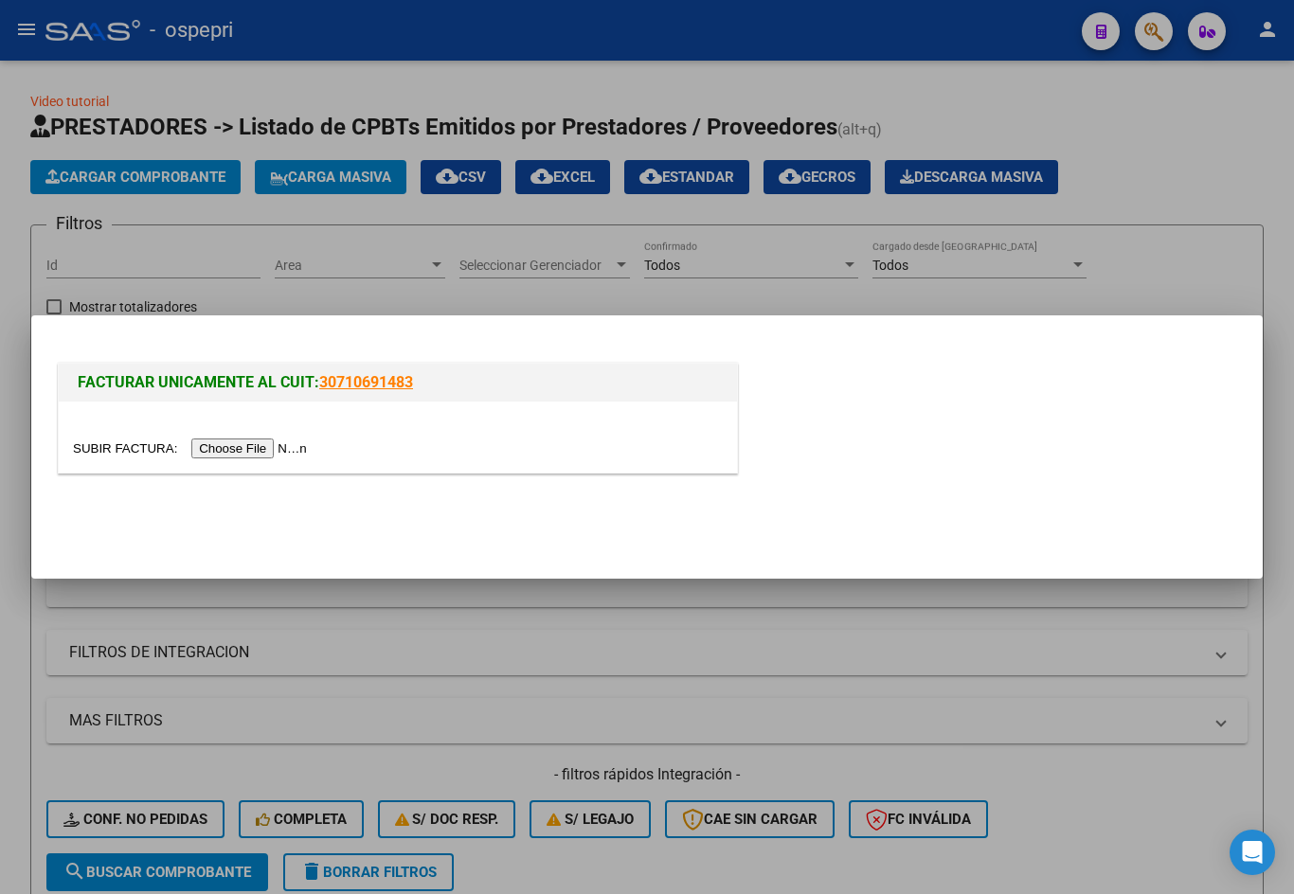
click at [246, 447] on input "file" at bounding box center [193, 449] width 240 height 20
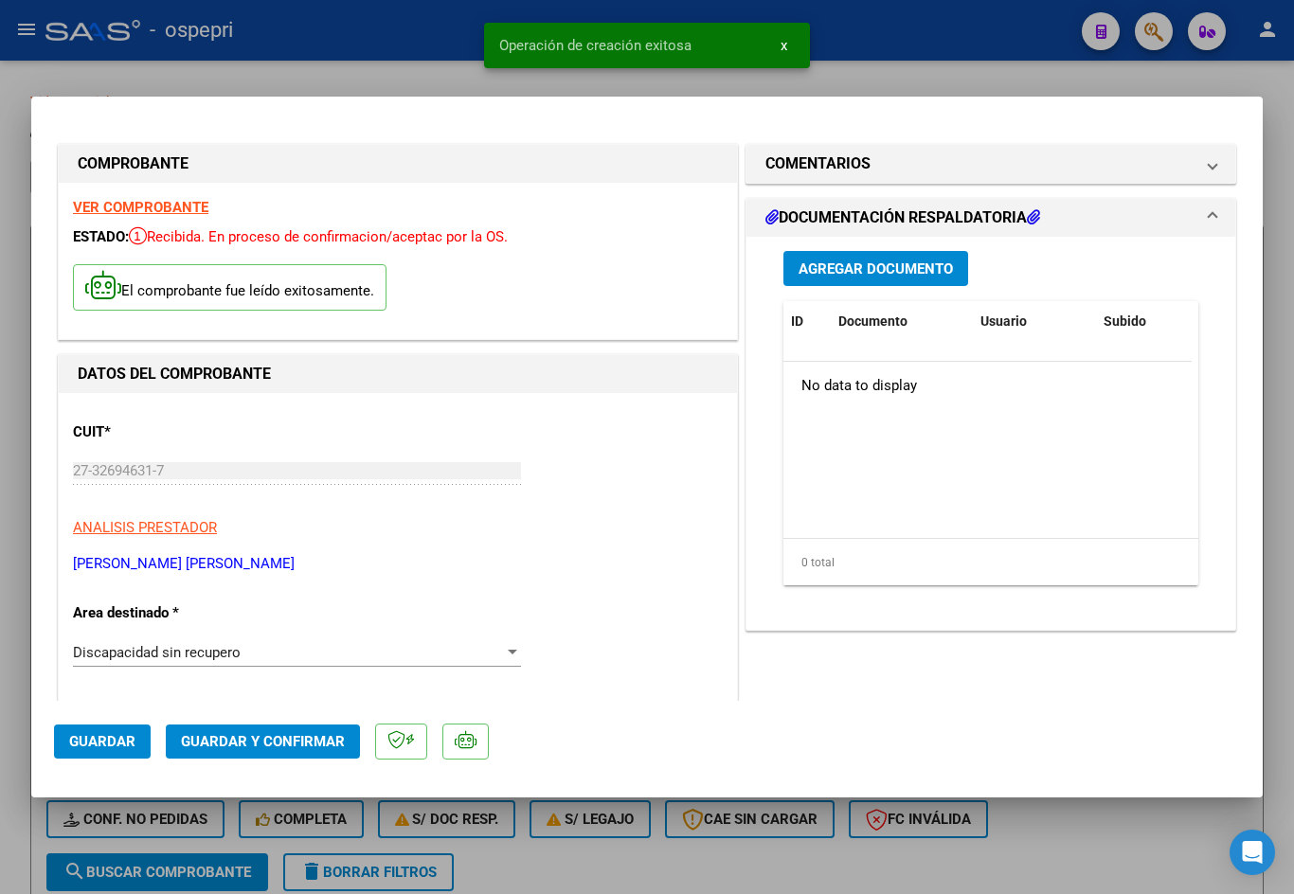
click at [238, 654] on span "Discapacidad sin recupero" at bounding box center [157, 652] width 168 height 17
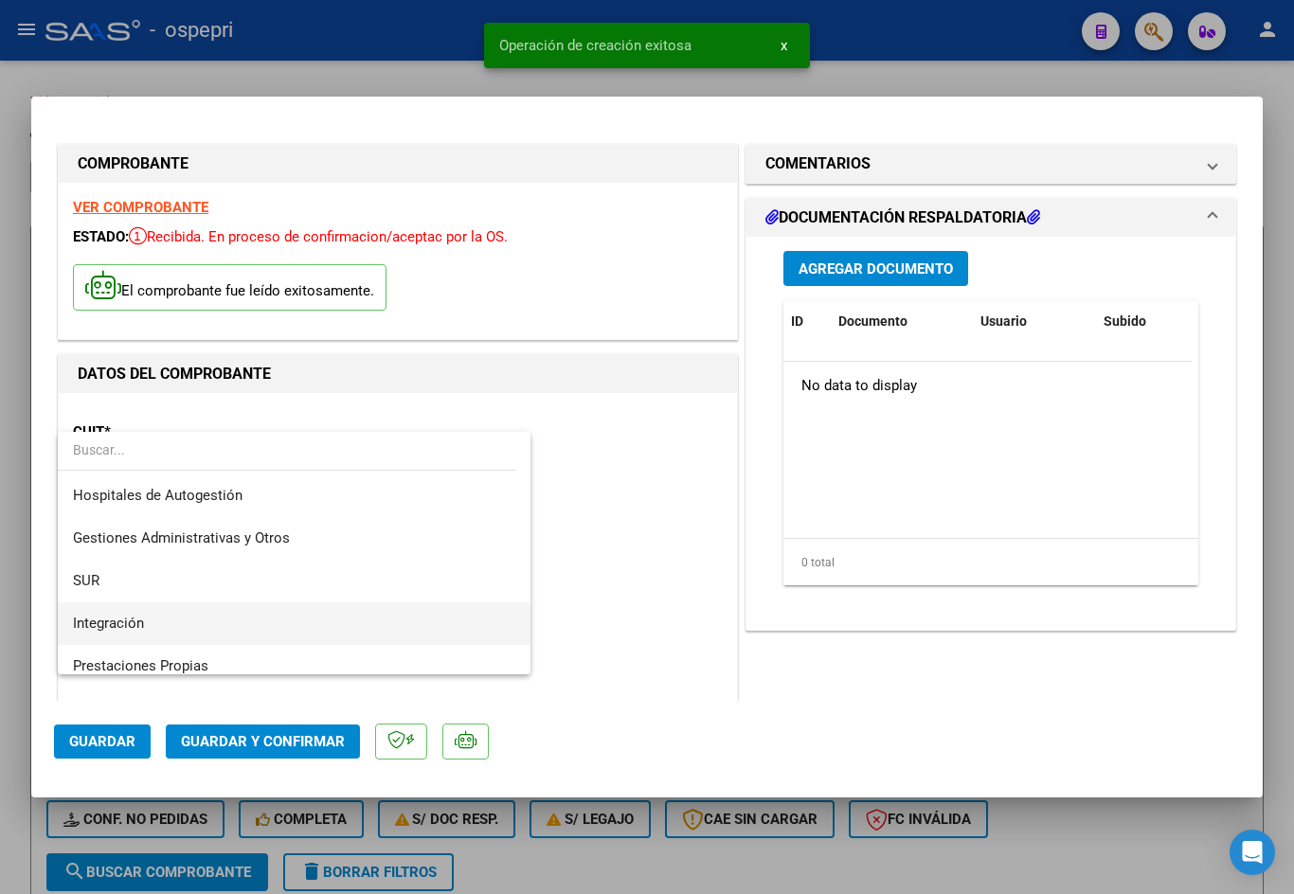
click at [173, 620] on span "Integración" at bounding box center [294, 623] width 442 height 43
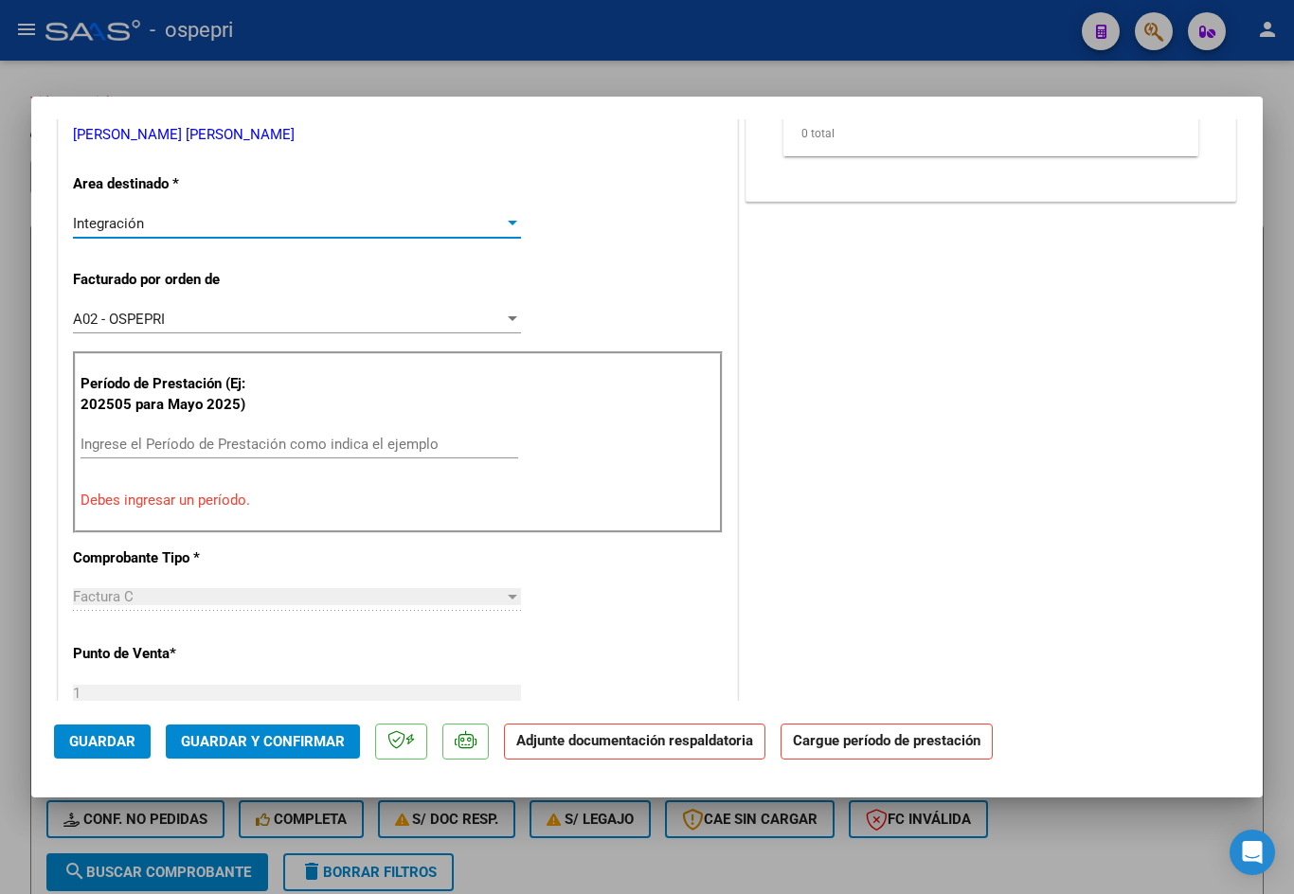
scroll to position [568, 0]
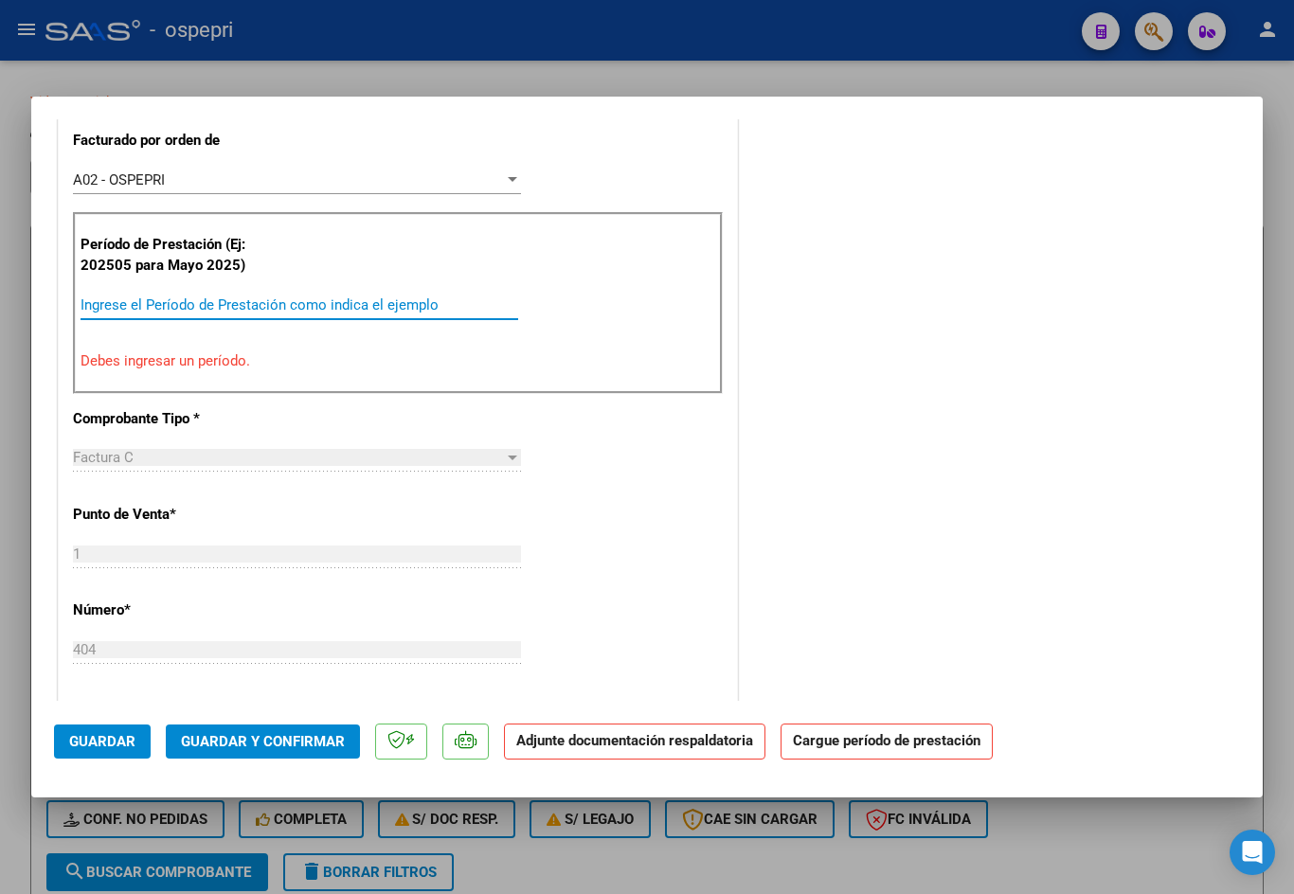
click at [202, 313] on input "Ingrese el Período de Prestación como indica el ejemplo" at bounding box center [300, 304] width 438 height 17
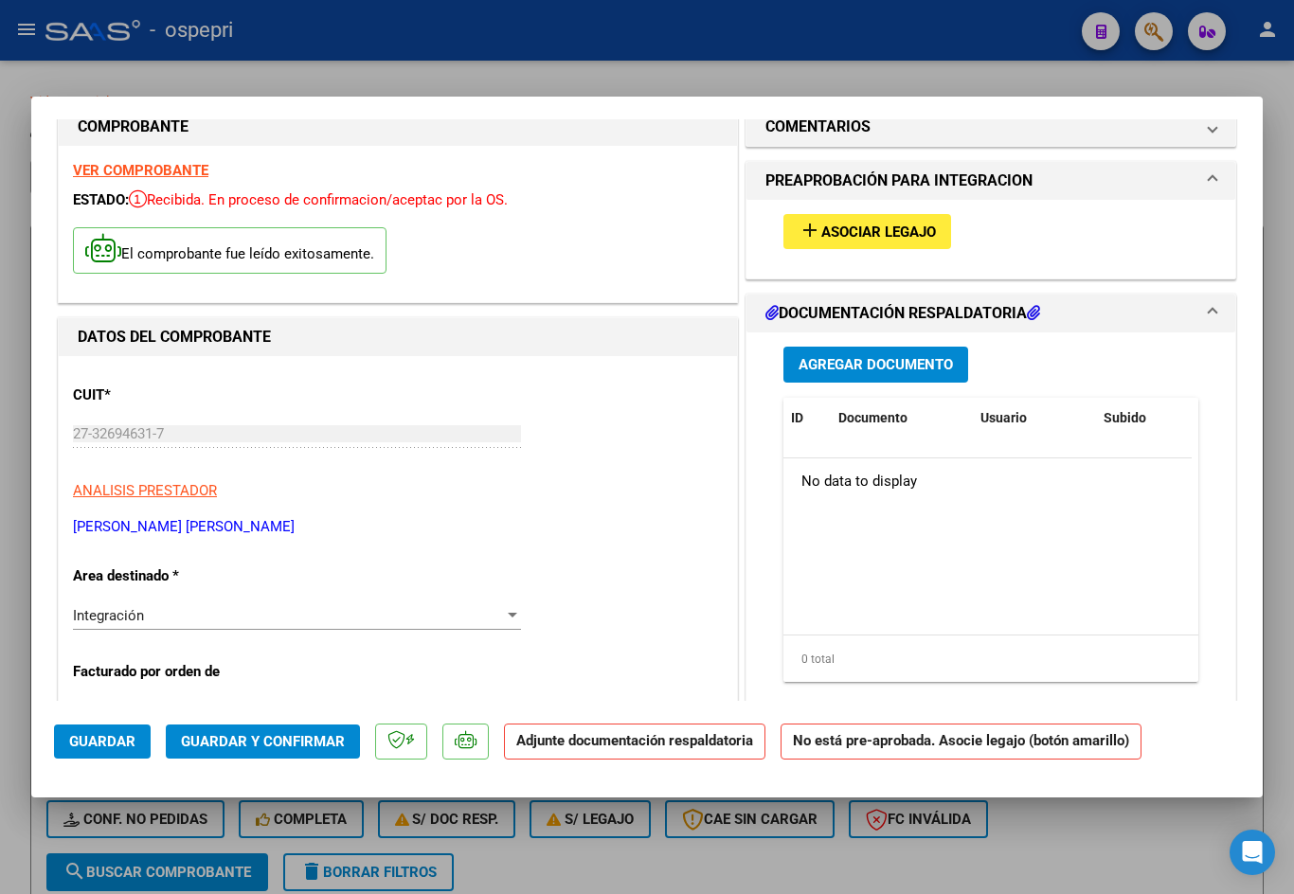
scroll to position [0, 0]
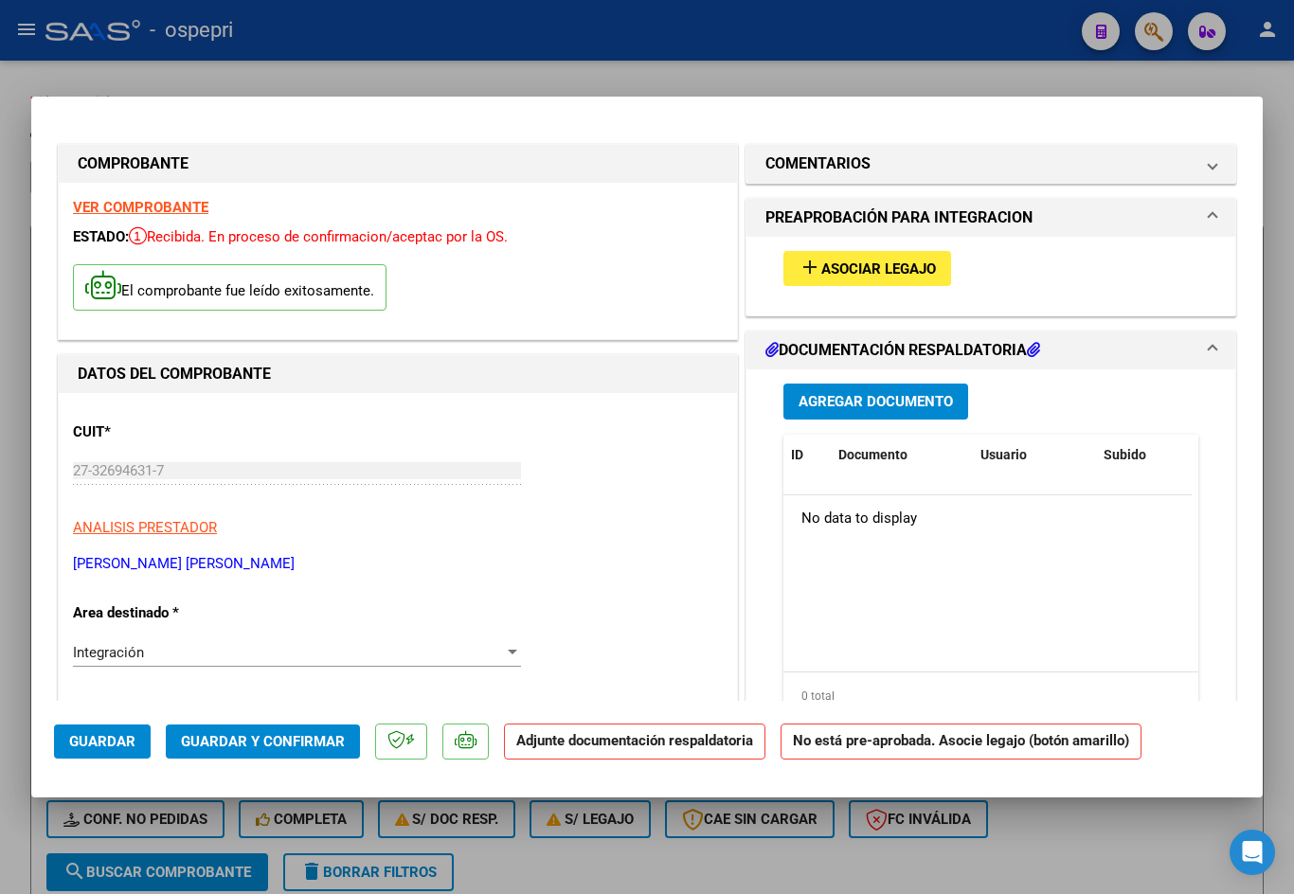
type input "202508"
click at [883, 267] on span "Asociar Legajo" at bounding box center [878, 268] width 115 height 17
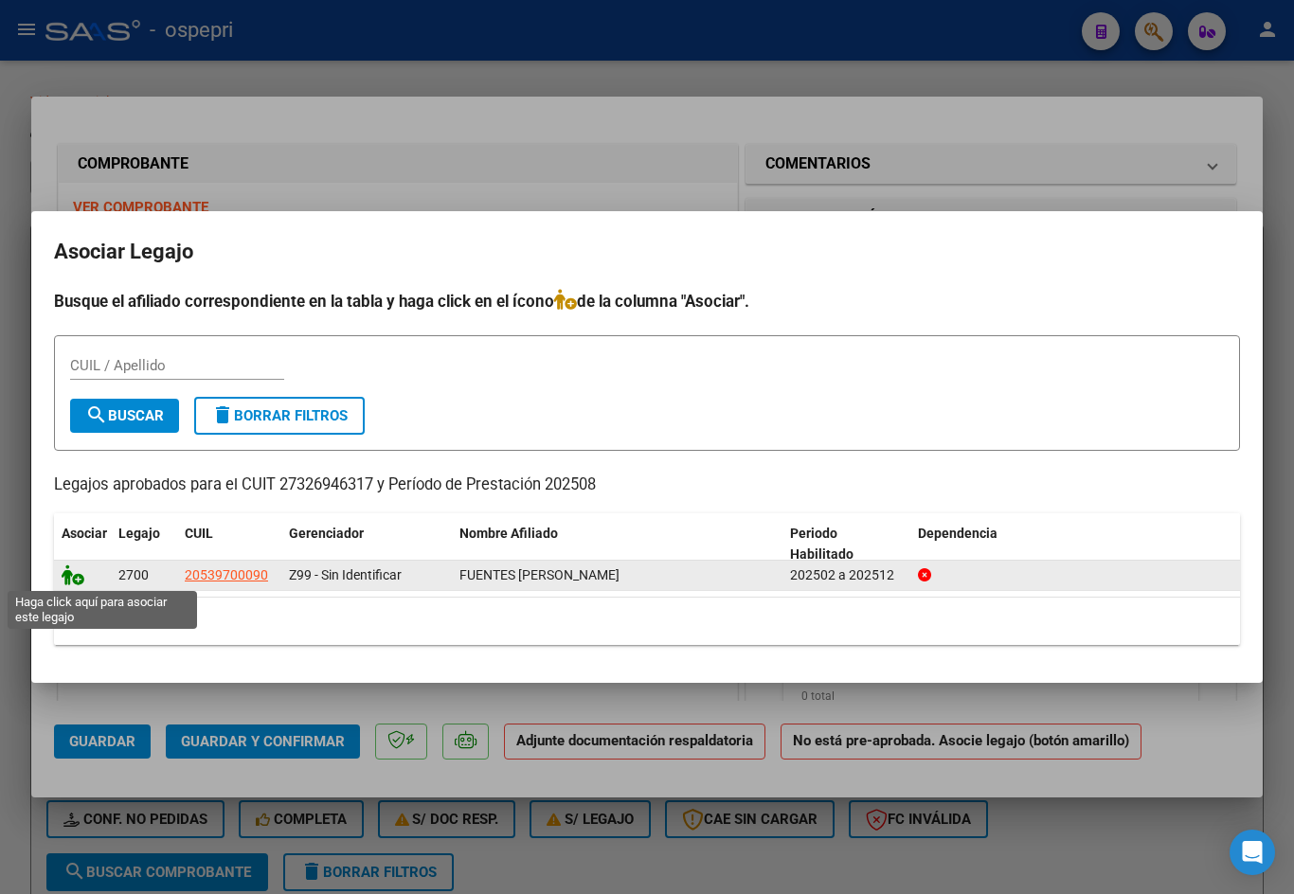
click at [72, 580] on icon at bounding box center [73, 575] width 23 height 21
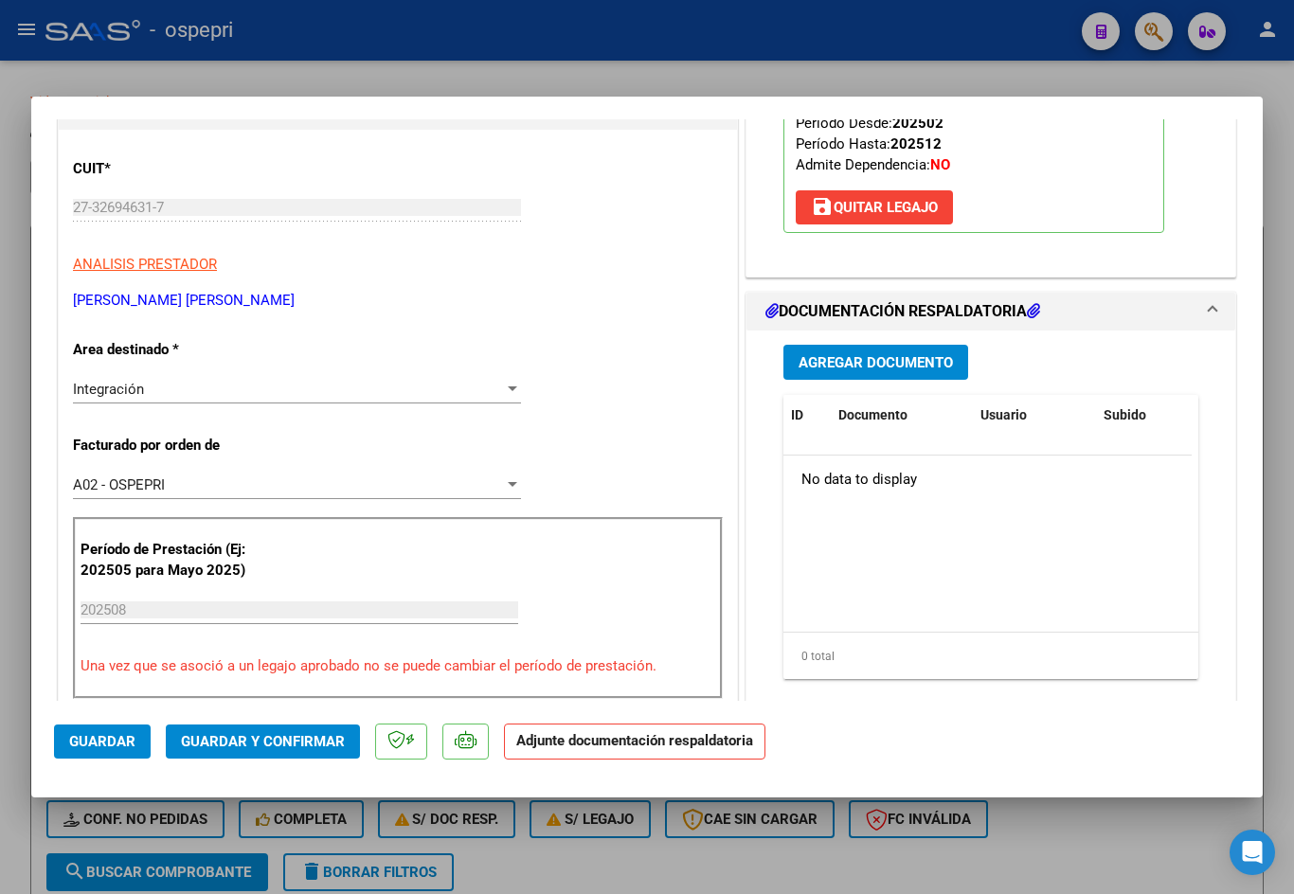
scroll to position [379, 0]
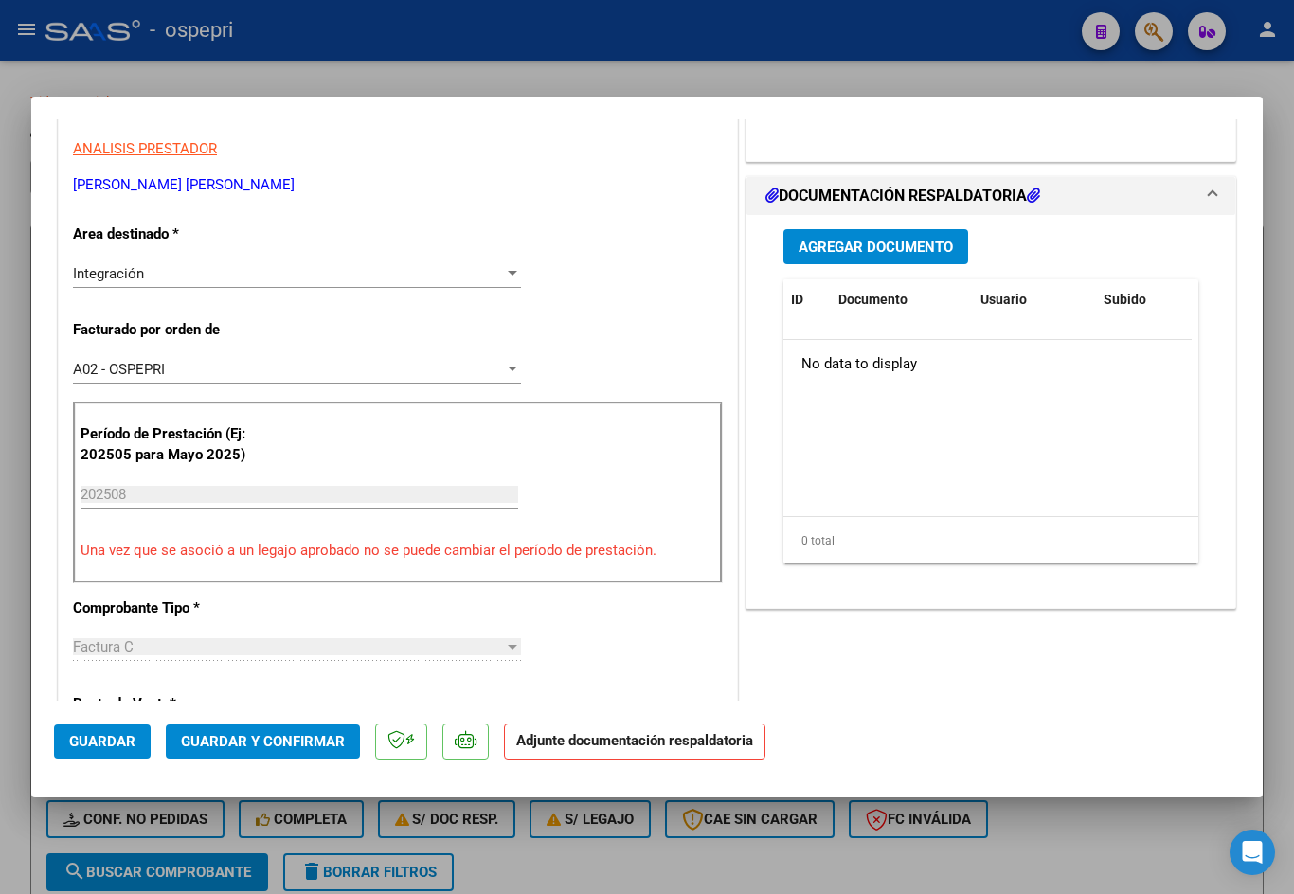
click at [877, 247] on span "Agregar Documento" at bounding box center [875, 247] width 154 height 17
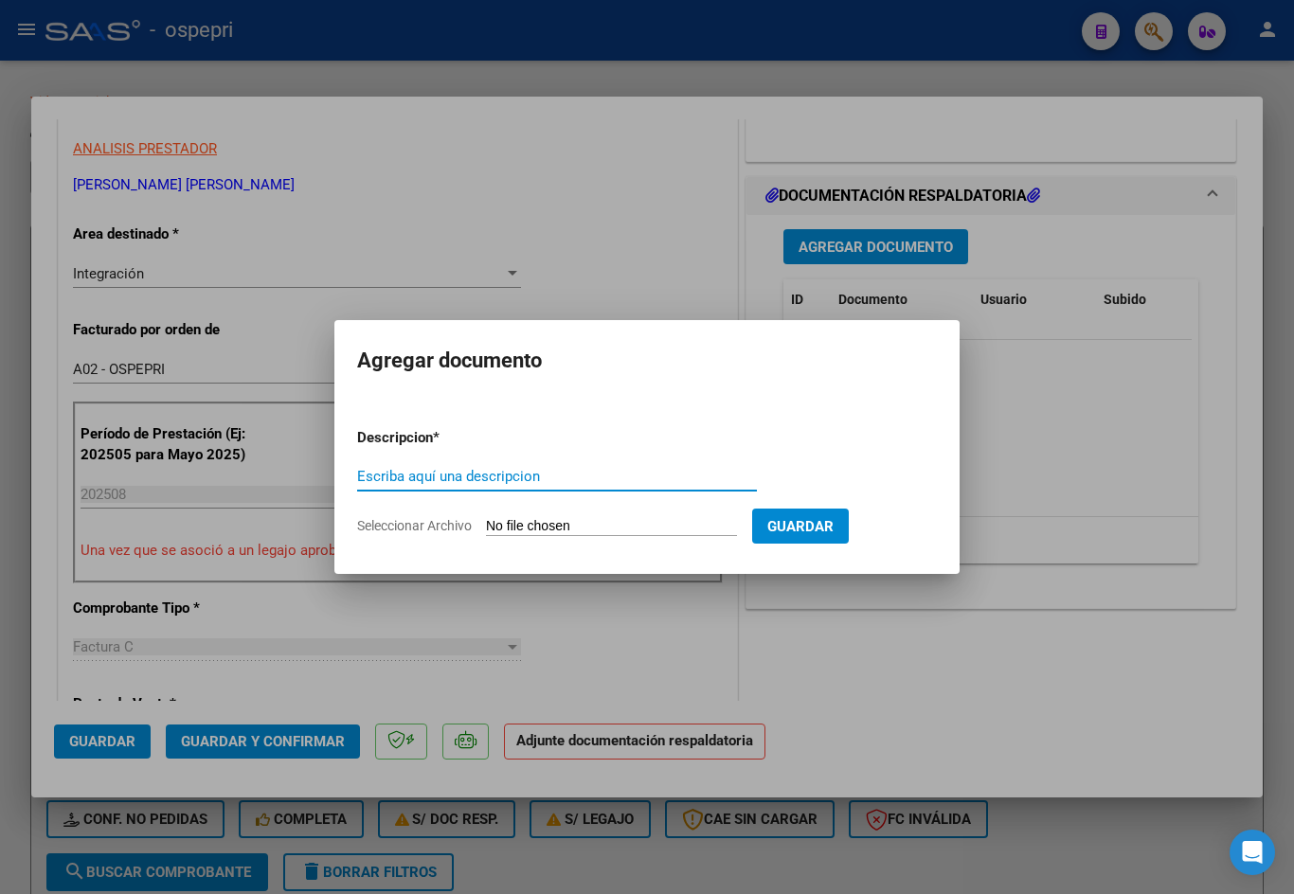
type input "A"
type input "asistencia ago 2025 argibay"
click at [636, 528] on input "Seleccionar Archivo" at bounding box center [611, 527] width 251 height 18
type input "C:\fakepath\27326946317-FACTURA_C-1-400-ANEXO-PLANILLA ASISTENCIA.pdf"
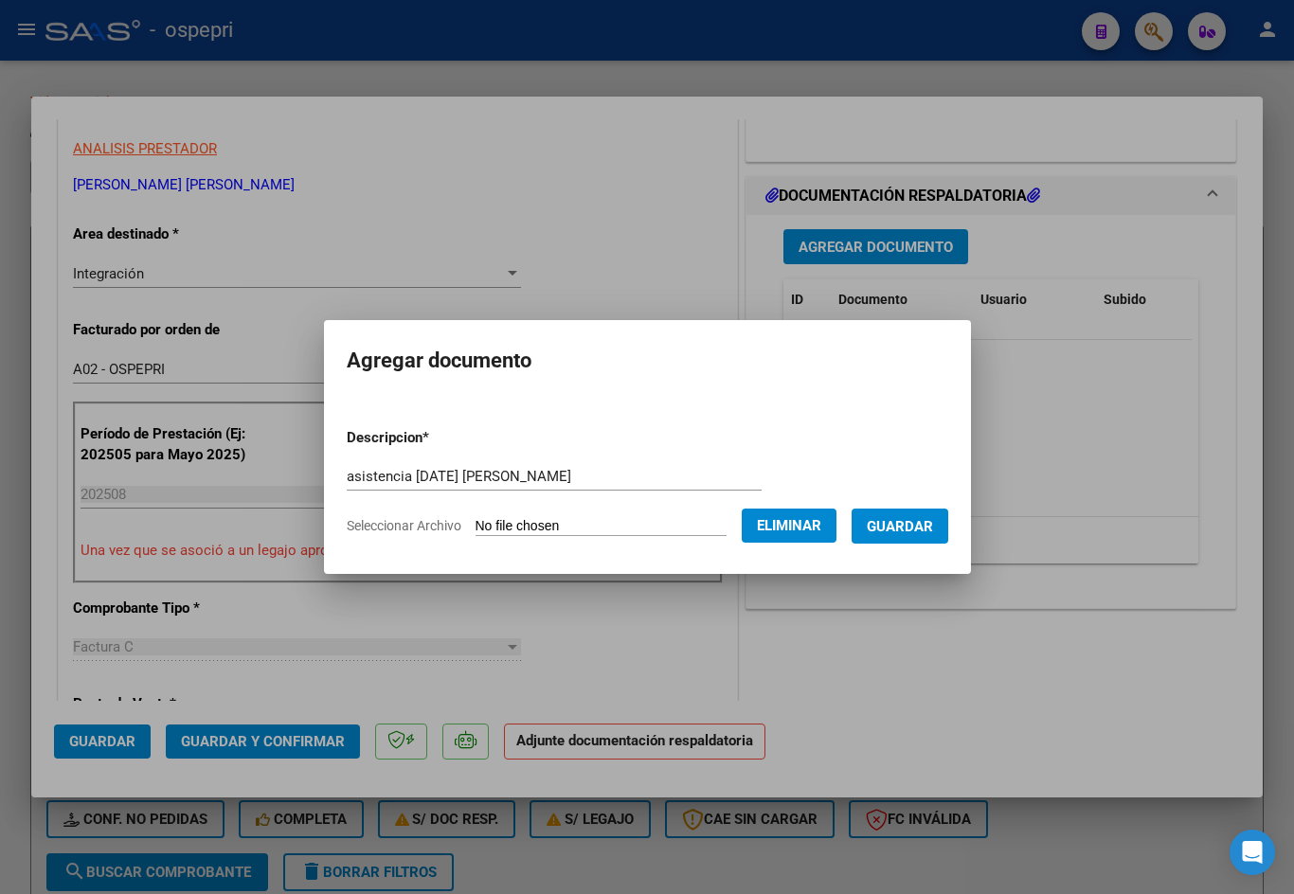
click at [927, 535] on span "Guardar" at bounding box center [900, 526] width 66 height 17
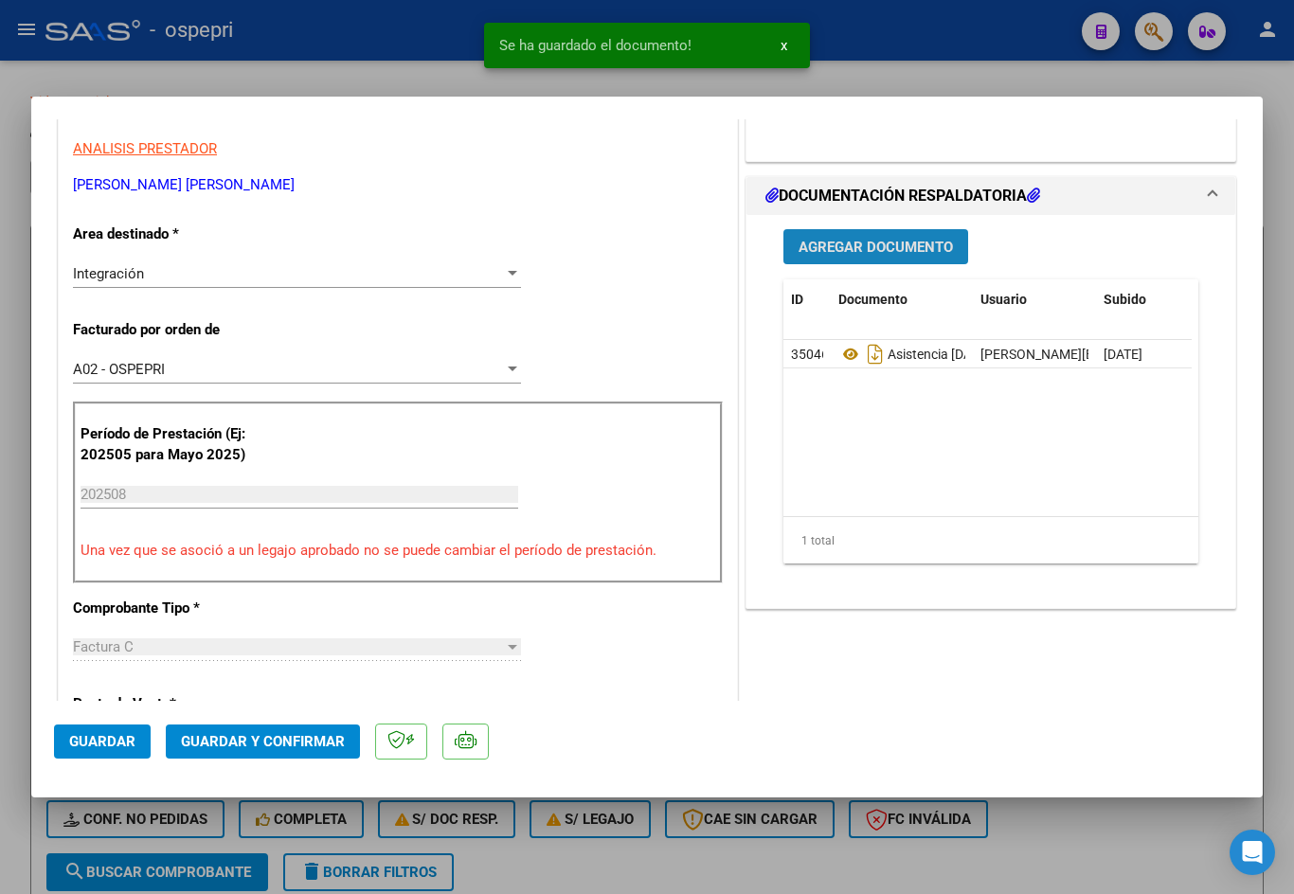
click at [829, 238] on span "Agregar Documento" at bounding box center [875, 246] width 154 height 17
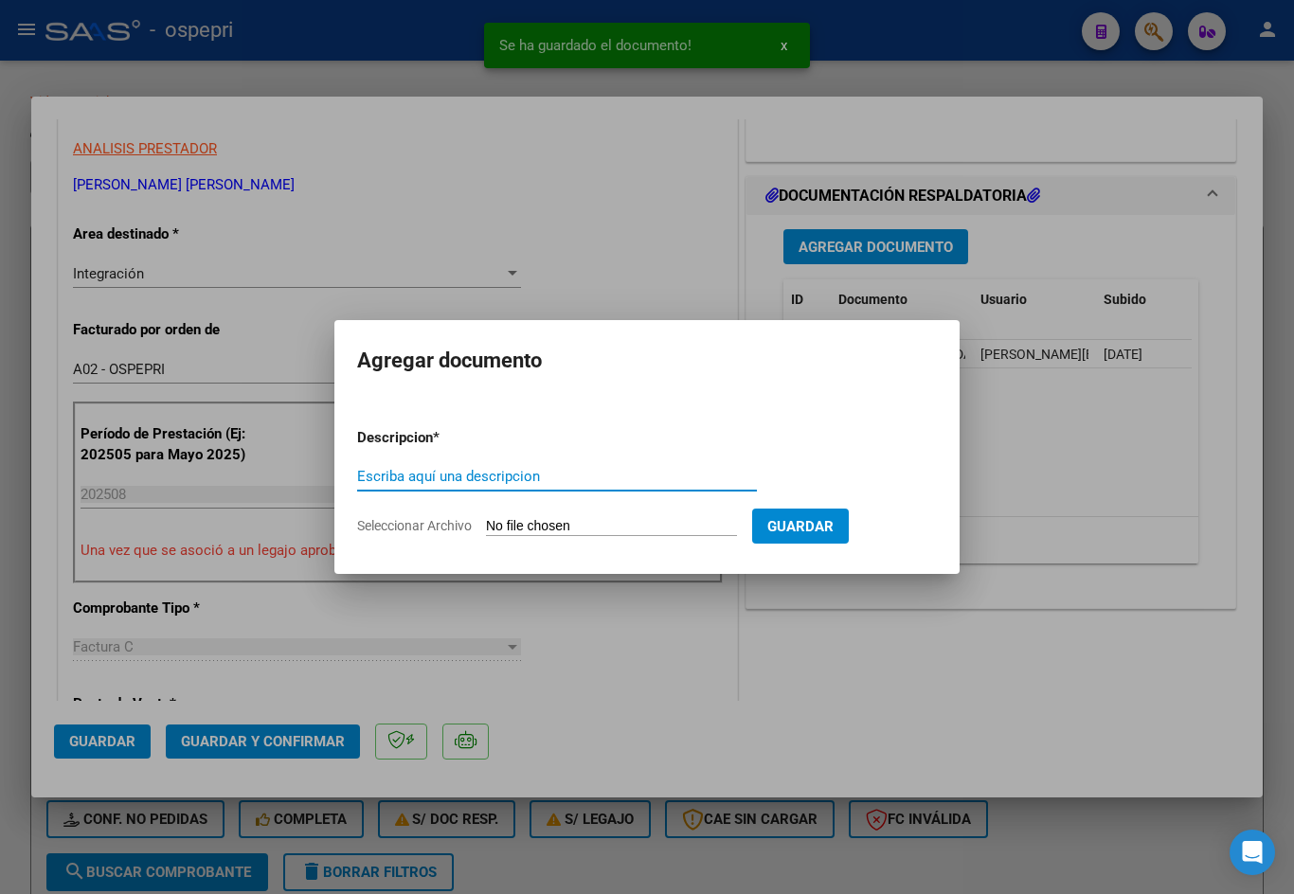
click at [514, 479] on input "Escriba aquí una descripcion" at bounding box center [557, 476] width 400 height 17
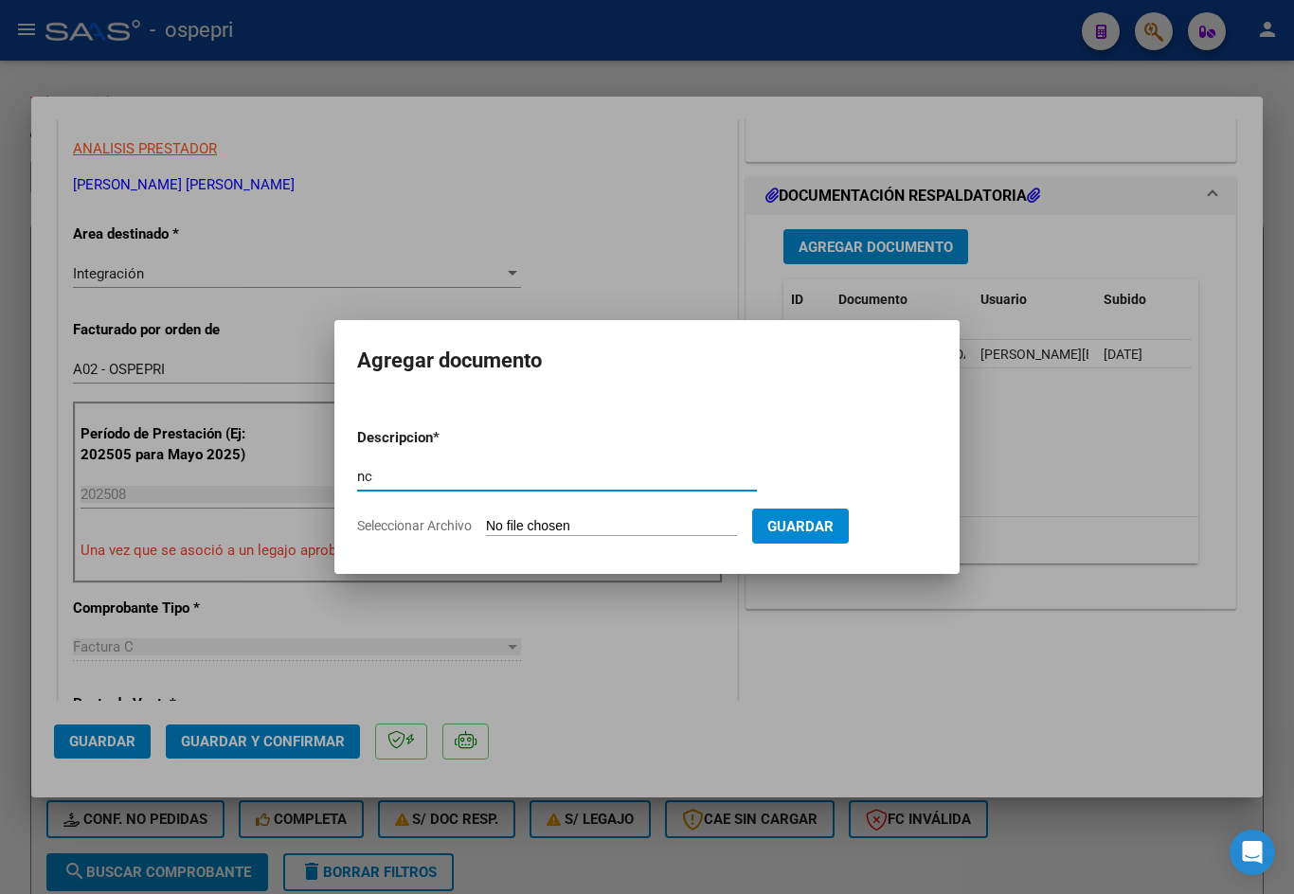
type input "nc"
click at [685, 529] on input "Seleccionar Archivo" at bounding box center [611, 527] width 251 height 18
type input "C:\fakepath\27326946317-FACTURA_C-1-400-ANEXO-NOTA DE CREDITO POR LA FACTURA DE…"
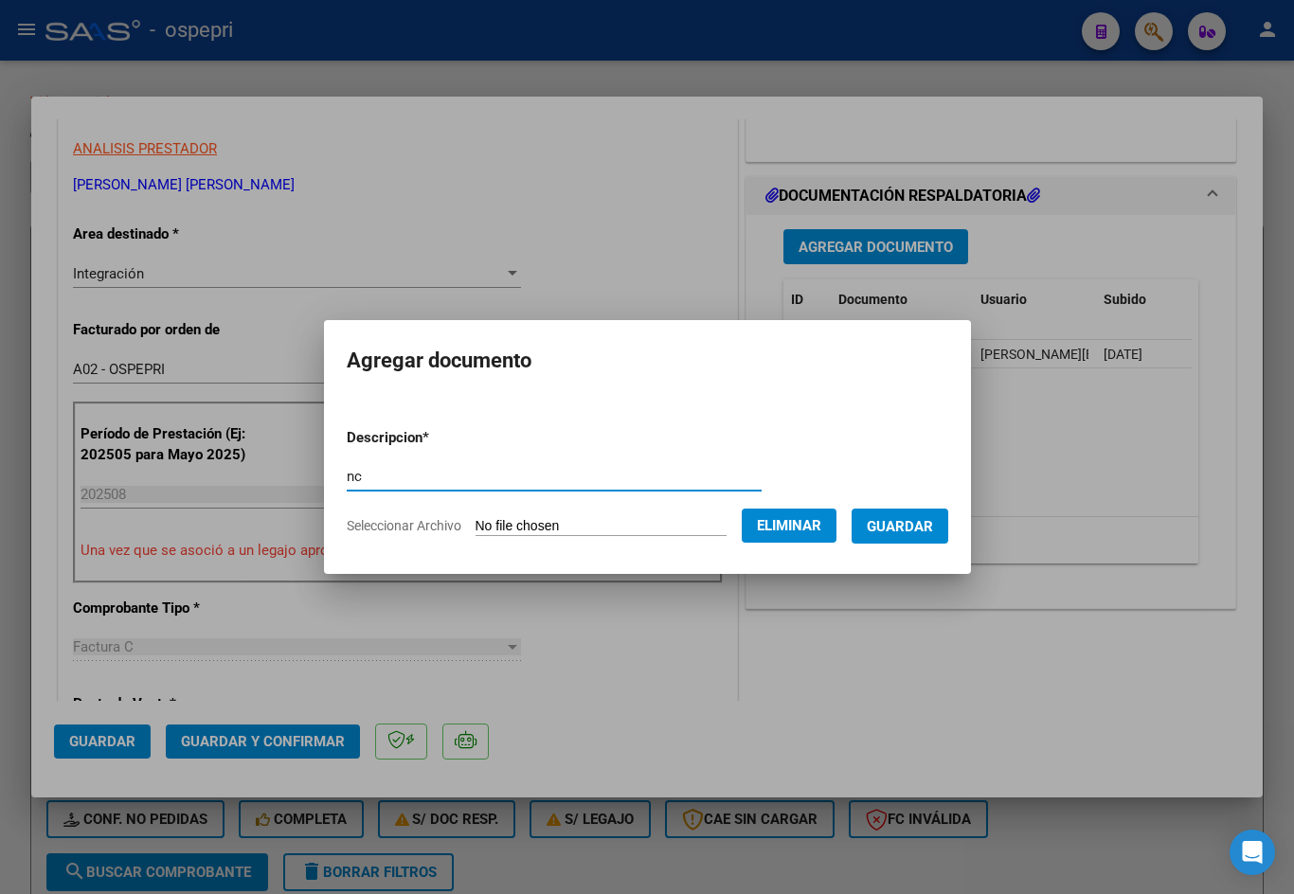
click at [425, 478] on input "nc" at bounding box center [554, 476] width 415 height 17
type input "nc 1-31 (fac 1-400)"
click at [933, 518] on span "Guardar" at bounding box center [900, 526] width 66 height 17
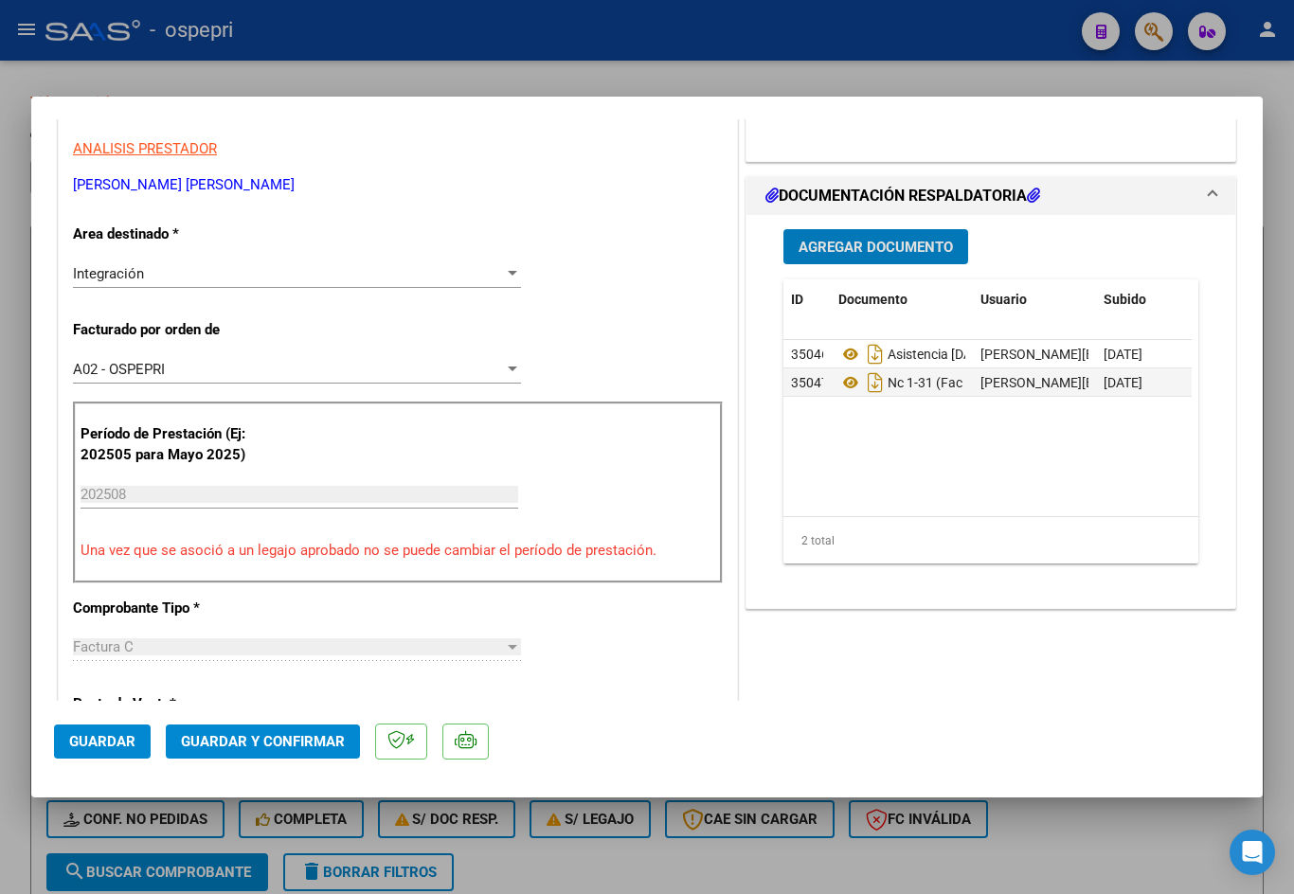
click at [309, 731] on button "Guardar y Confirmar" at bounding box center [263, 742] width 194 height 34
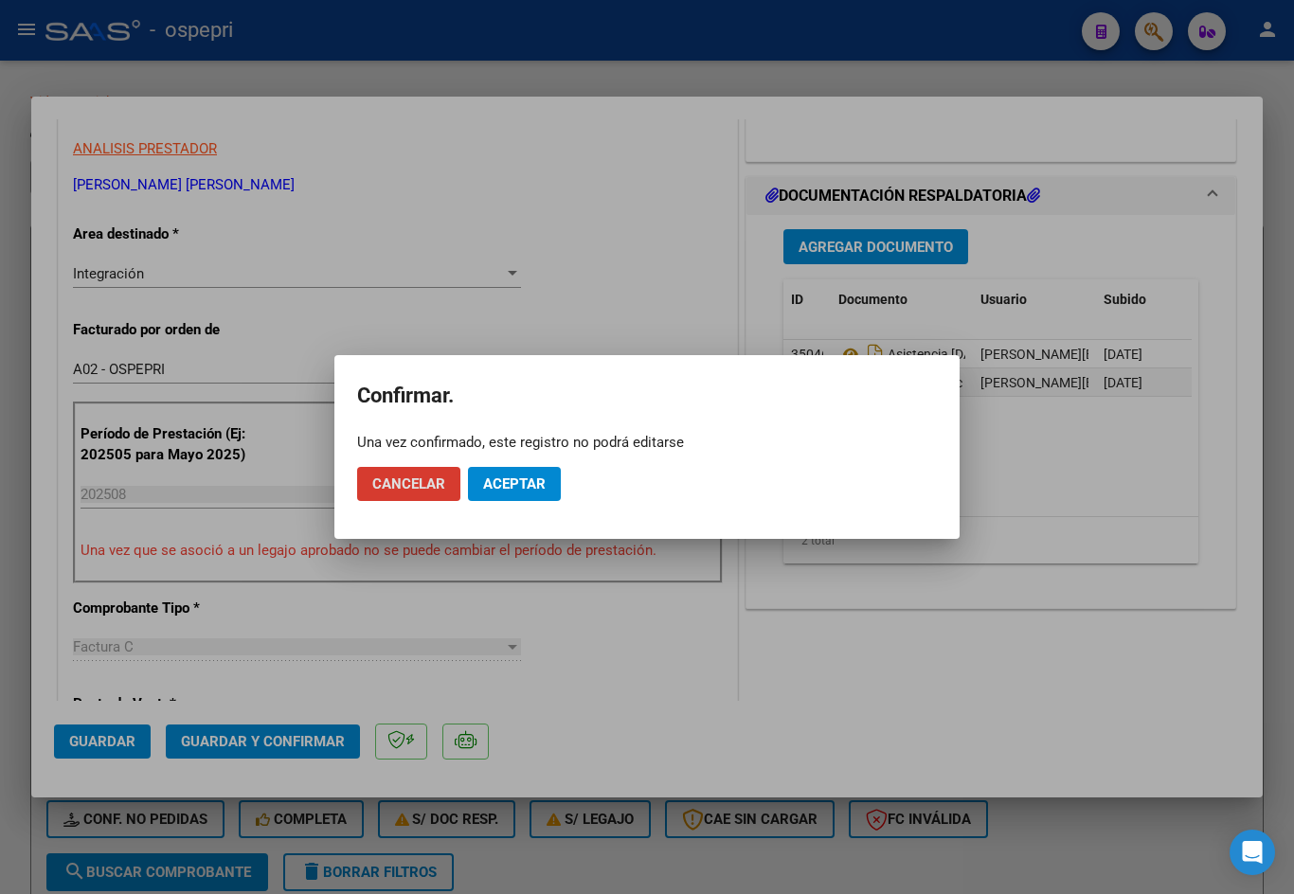
click at [449, 483] on button "Cancelar" at bounding box center [408, 484] width 103 height 34
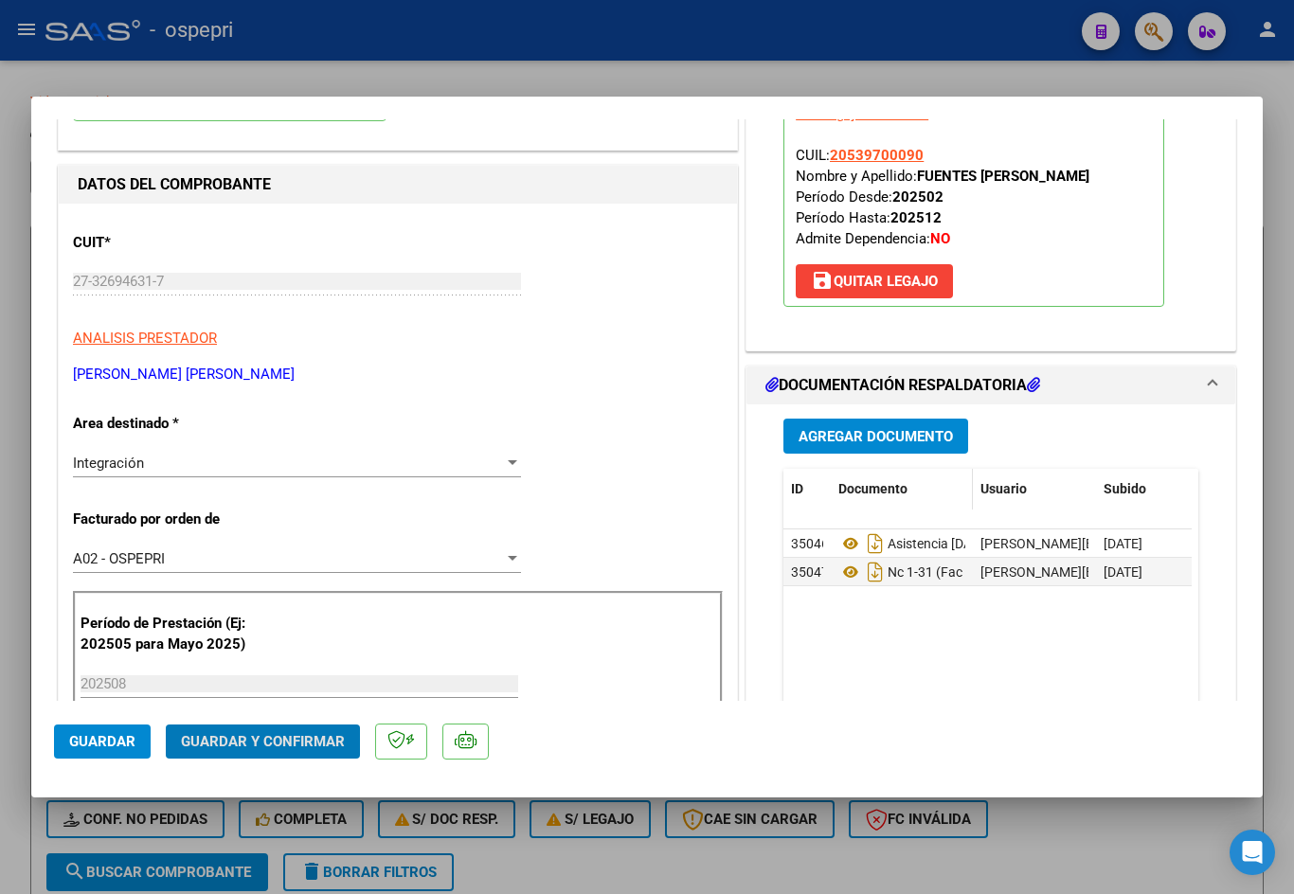
scroll to position [0, 0]
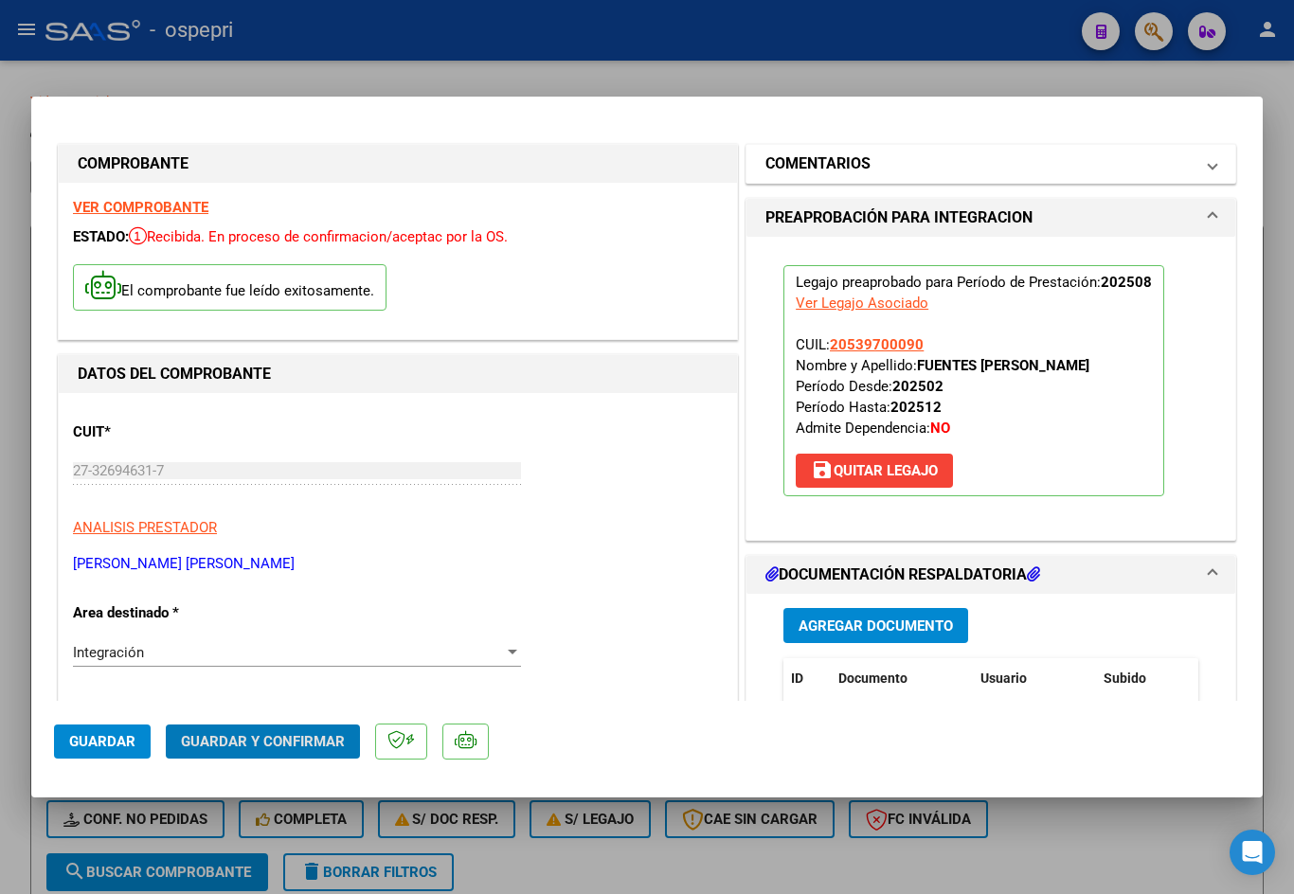
click at [878, 146] on mat-expansion-panel-header "COMENTARIOS" at bounding box center [990, 164] width 489 height 38
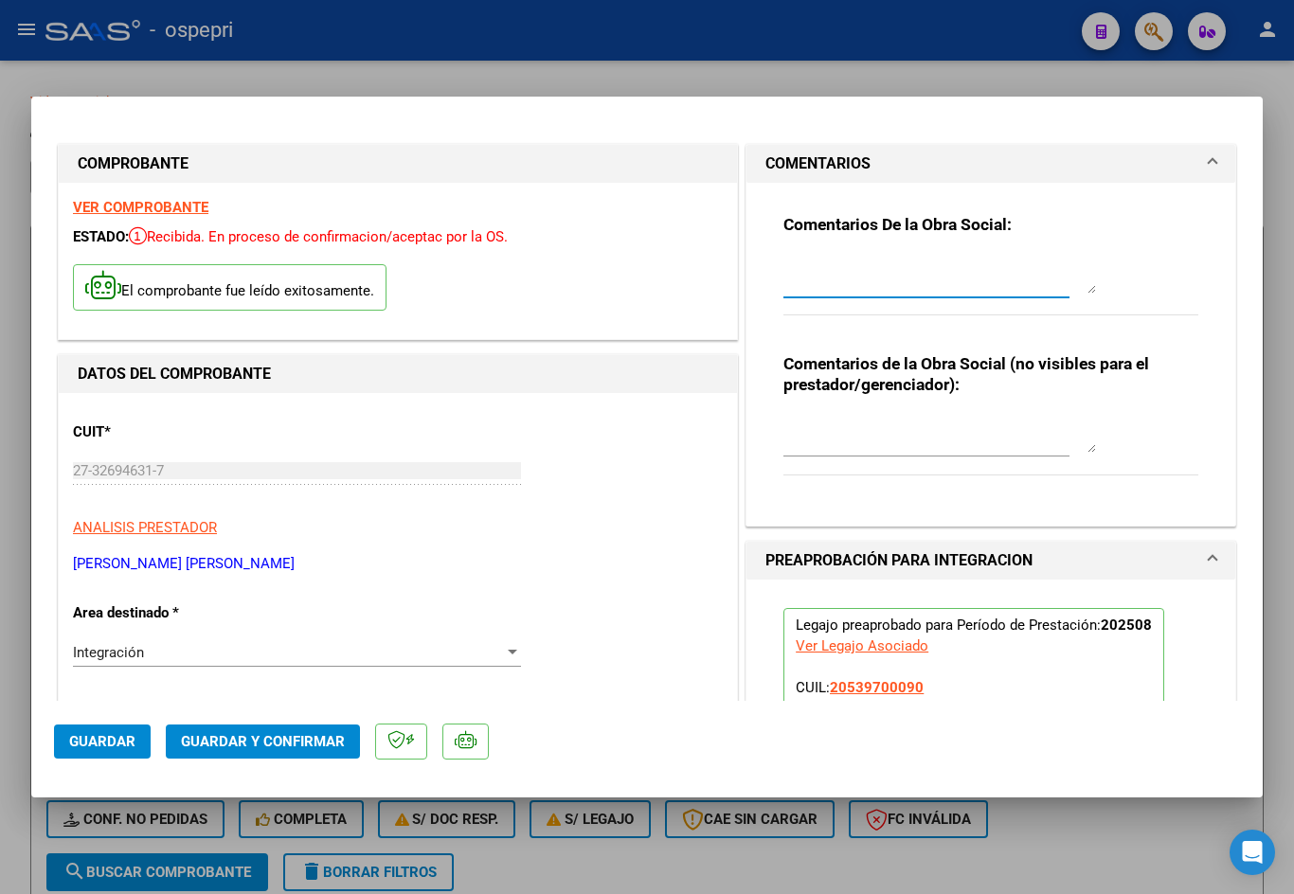
click at [883, 286] on textarea at bounding box center [939, 275] width 313 height 38
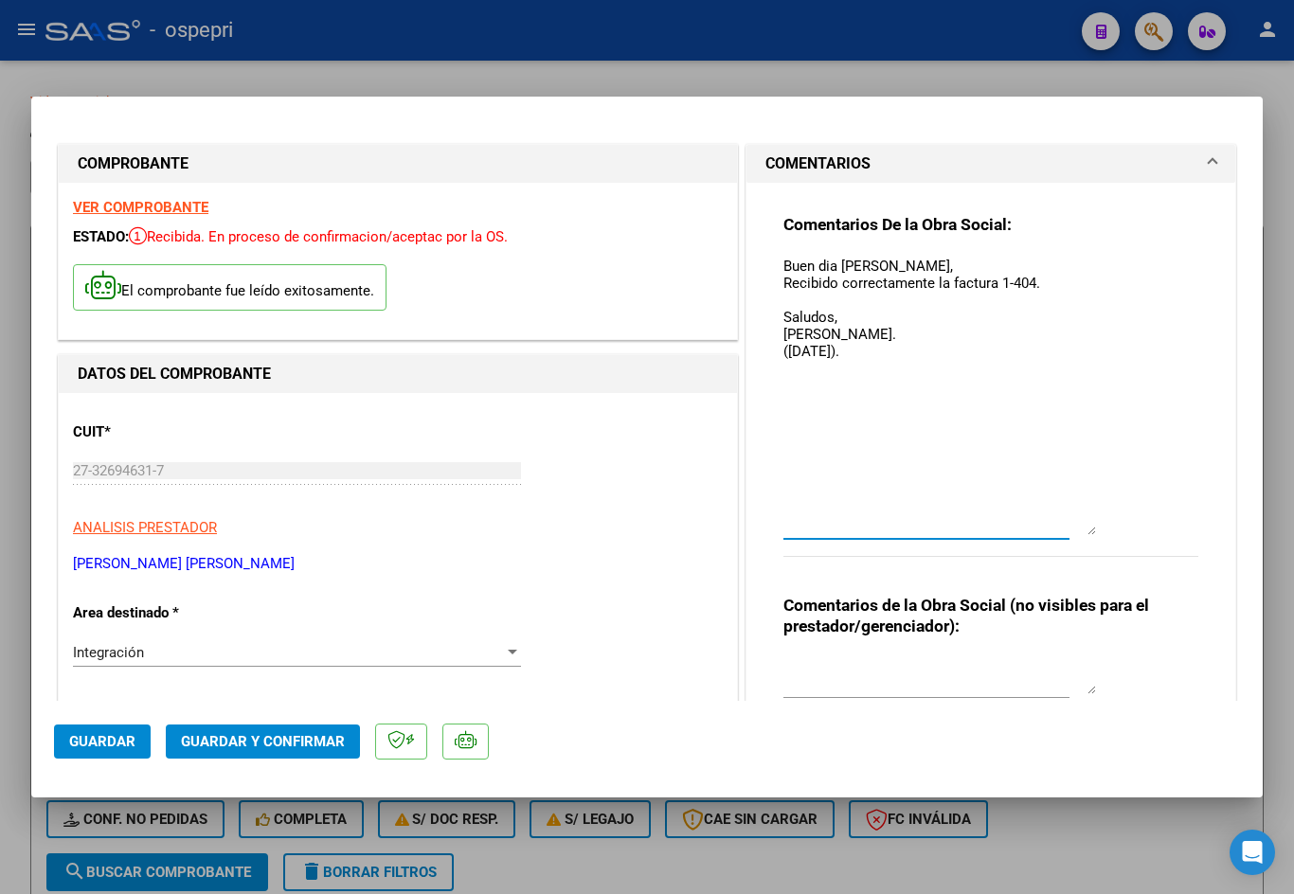
drag, startPoint x: 1085, startPoint y: 287, endPoint x: 894, endPoint y: 307, distance: 191.4
click at [1118, 526] on div "Comentarios De la Obra Social: Buen dia Josefina, Recibido correctamente la fac…" at bounding box center [990, 396] width 415 height 364
click at [825, 263] on textarea "Buen dia Josefina, Recibido correctamente la factura 1-404. Saludos, Brusain Ag…" at bounding box center [939, 394] width 313 height 277
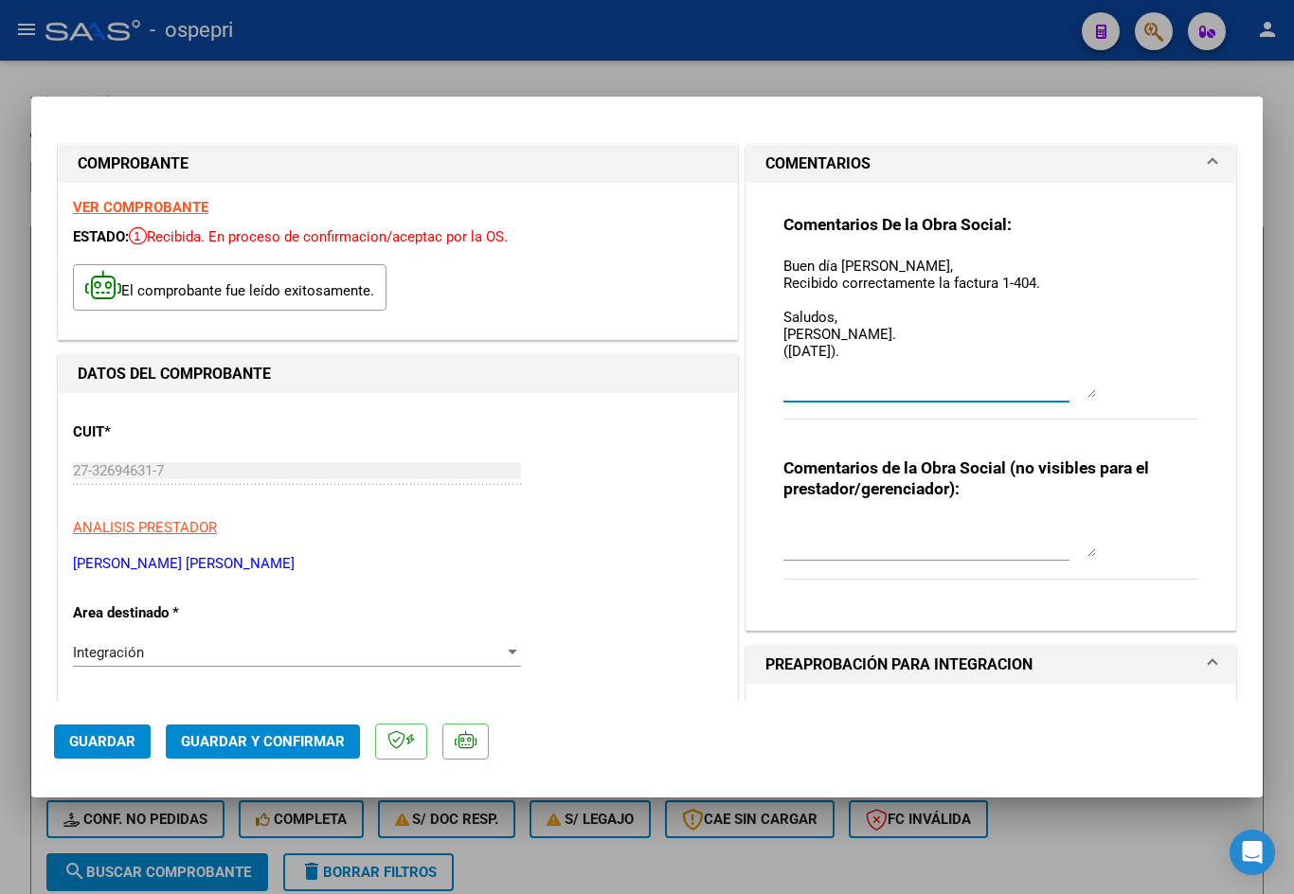
drag, startPoint x: 1084, startPoint y: 523, endPoint x: 1065, endPoint y: 388, distance: 135.8
click at [1065, 388] on textarea "Buen día Josefina, Recibido correctamente la factura 1-404. Saludos, Brusain Ag…" at bounding box center [939, 327] width 313 height 142
type textarea "Buen día Josefina, Recibido correctamente la factura 1-404. Saludos, Brusain Ag…"
click at [939, 537] on textarea at bounding box center [939, 538] width 313 height 38
type textarea "P"
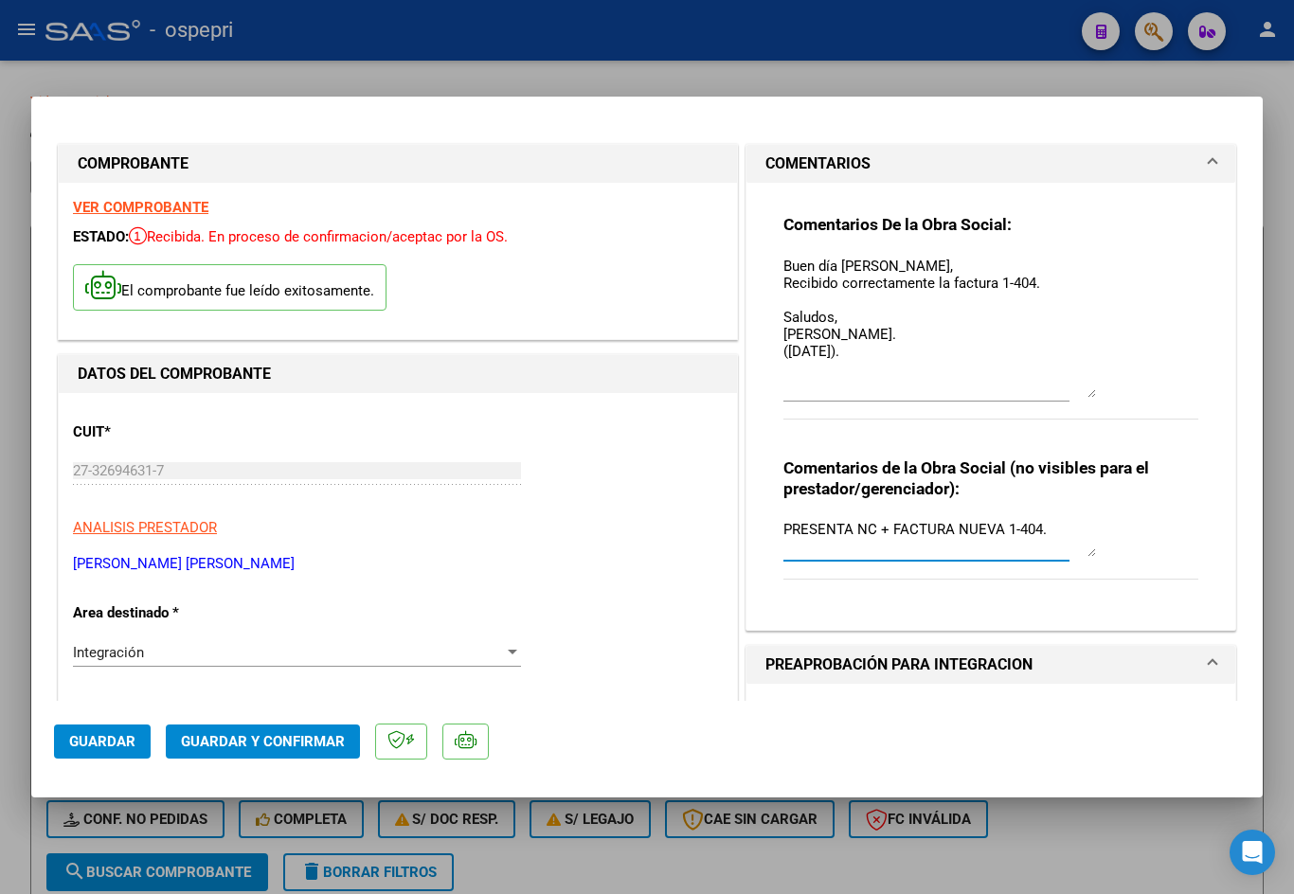
type textarea "PRESENTA NC + FACTURA NUEVA 1-404."
click at [259, 744] on span "Guardar y Confirmar" at bounding box center [263, 741] width 164 height 17
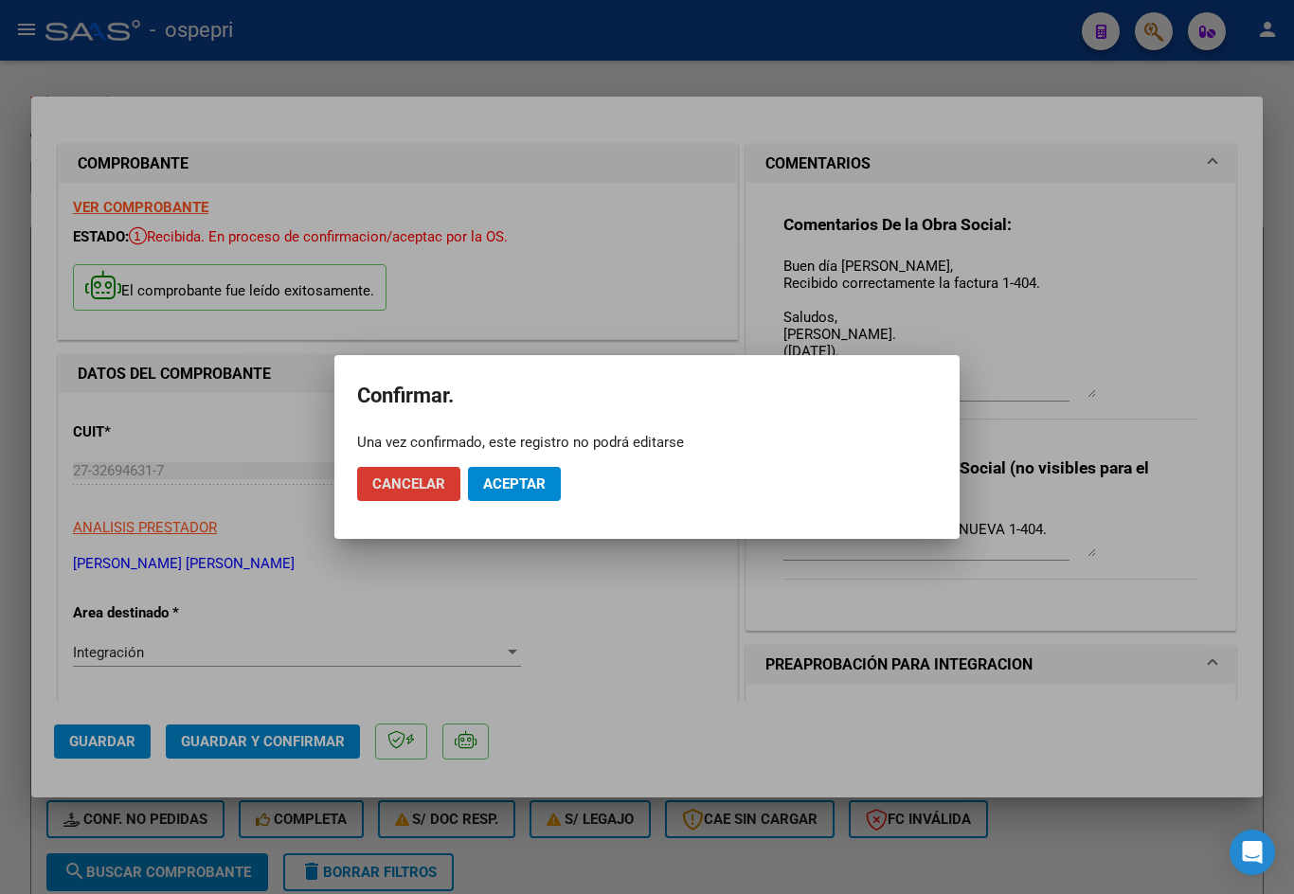
click at [508, 482] on span "Aceptar" at bounding box center [514, 483] width 63 height 17
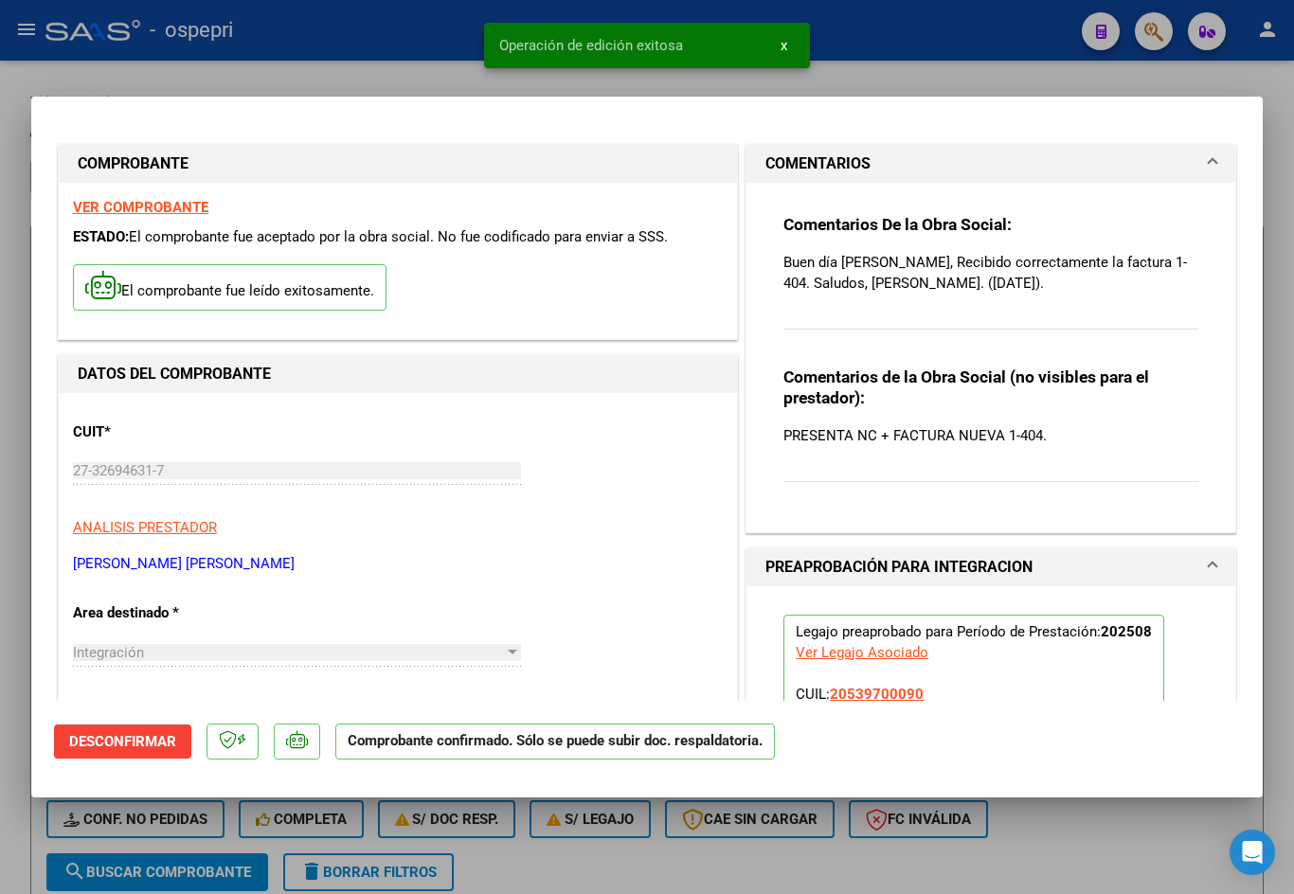
type input "$ 0,00"
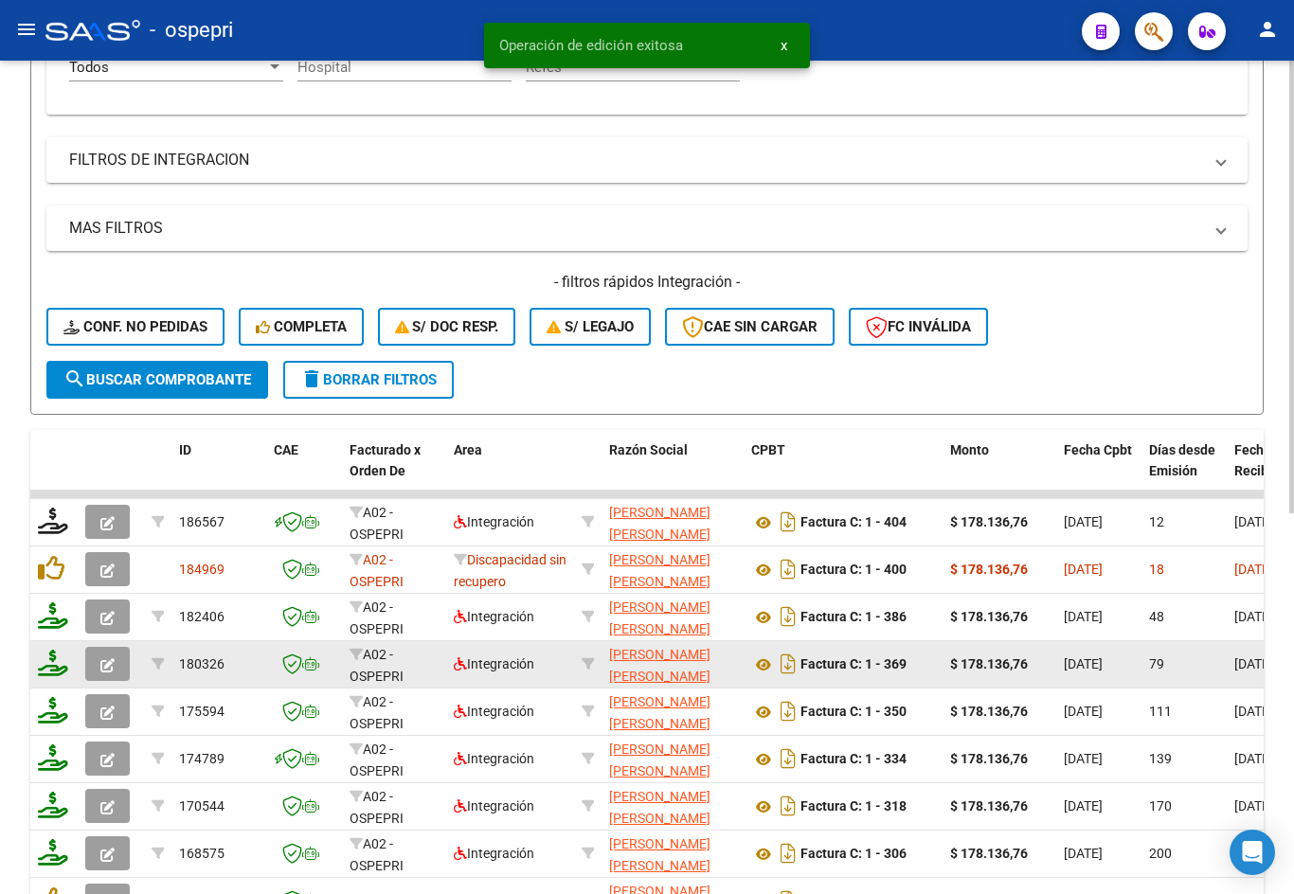
scroll to position [701, 0]
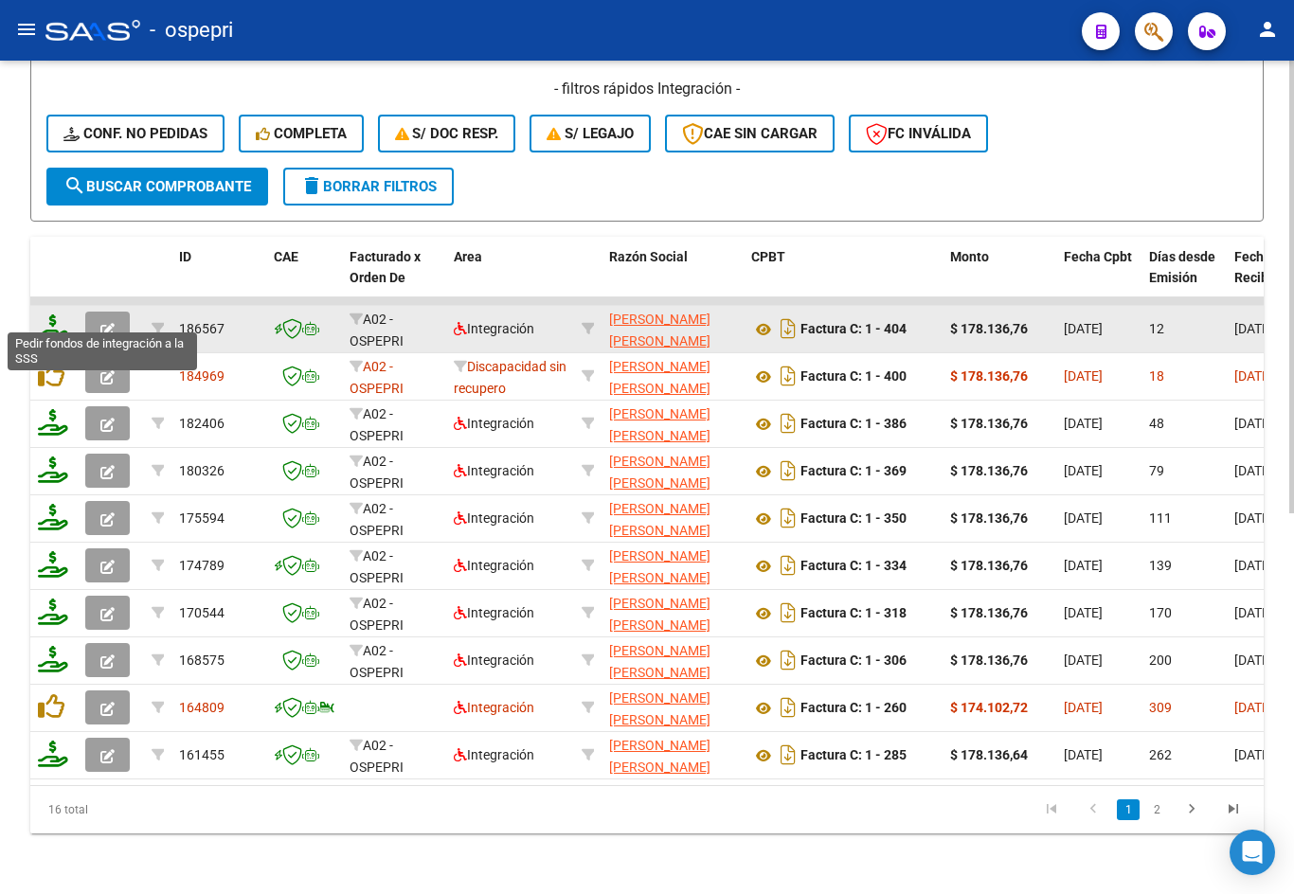
click at [53, 318] on icon at bounding box center [53, 327] width 30 height 27
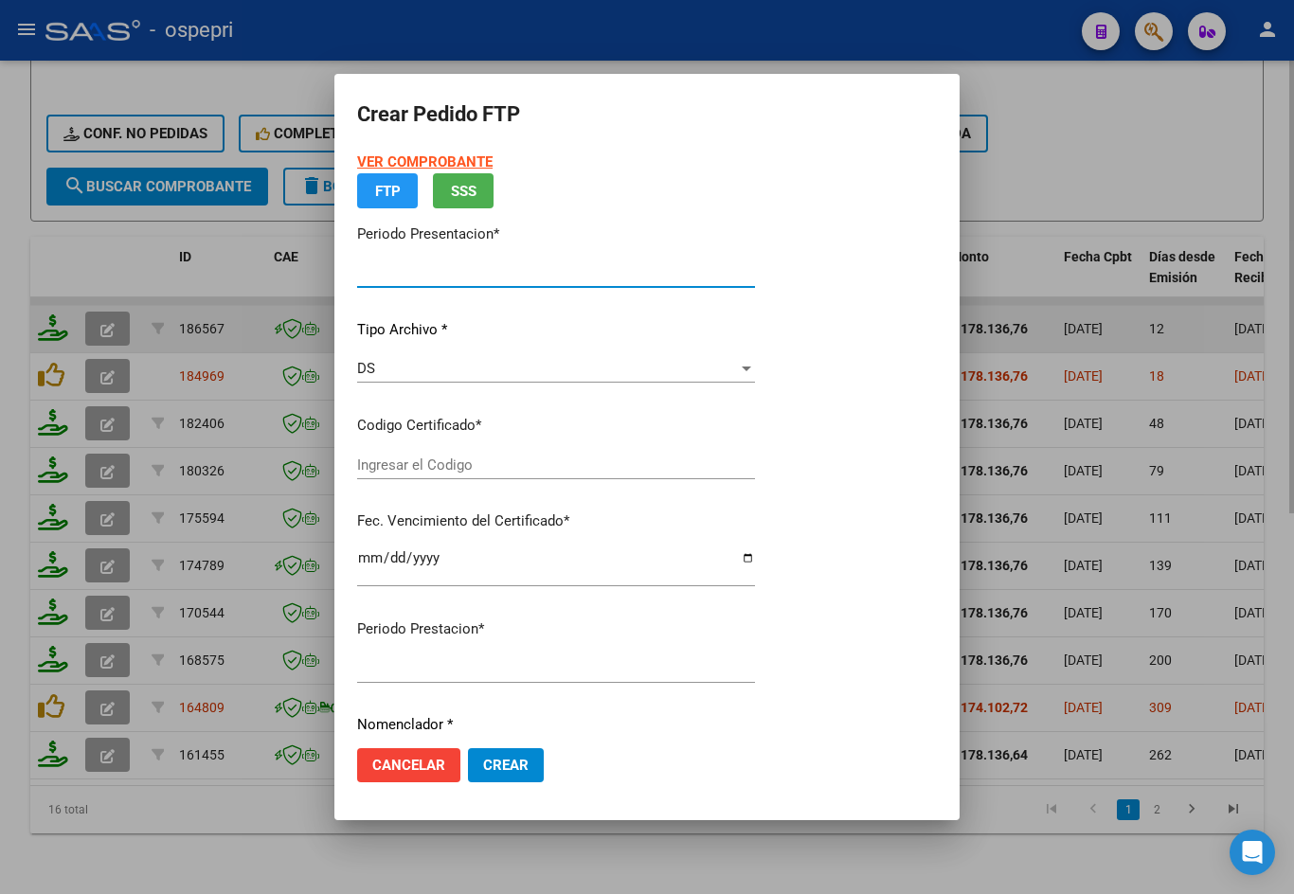
type input "202508"
type input "$ 178.136,76"
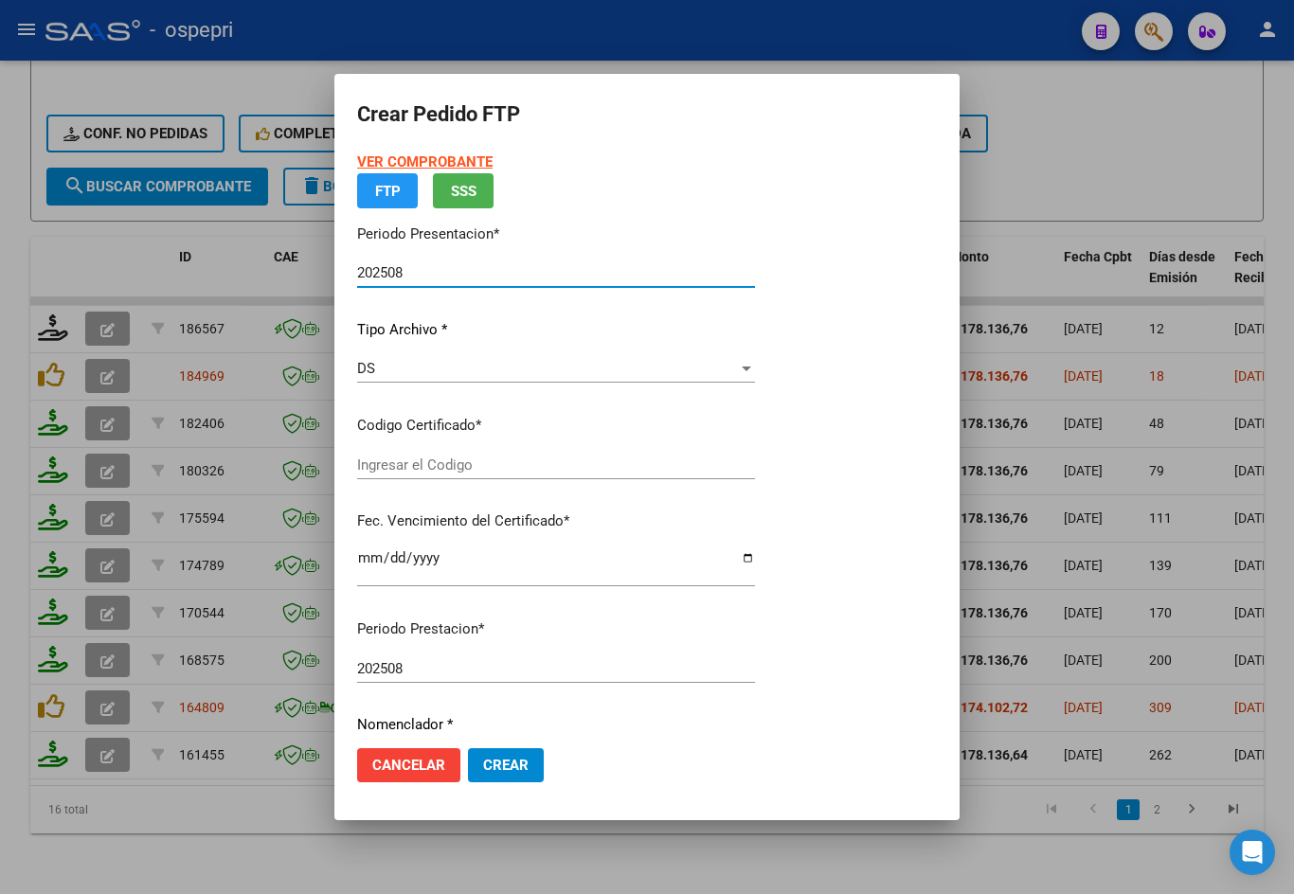
type input "2053970009-0"
type input "2034-02-04"
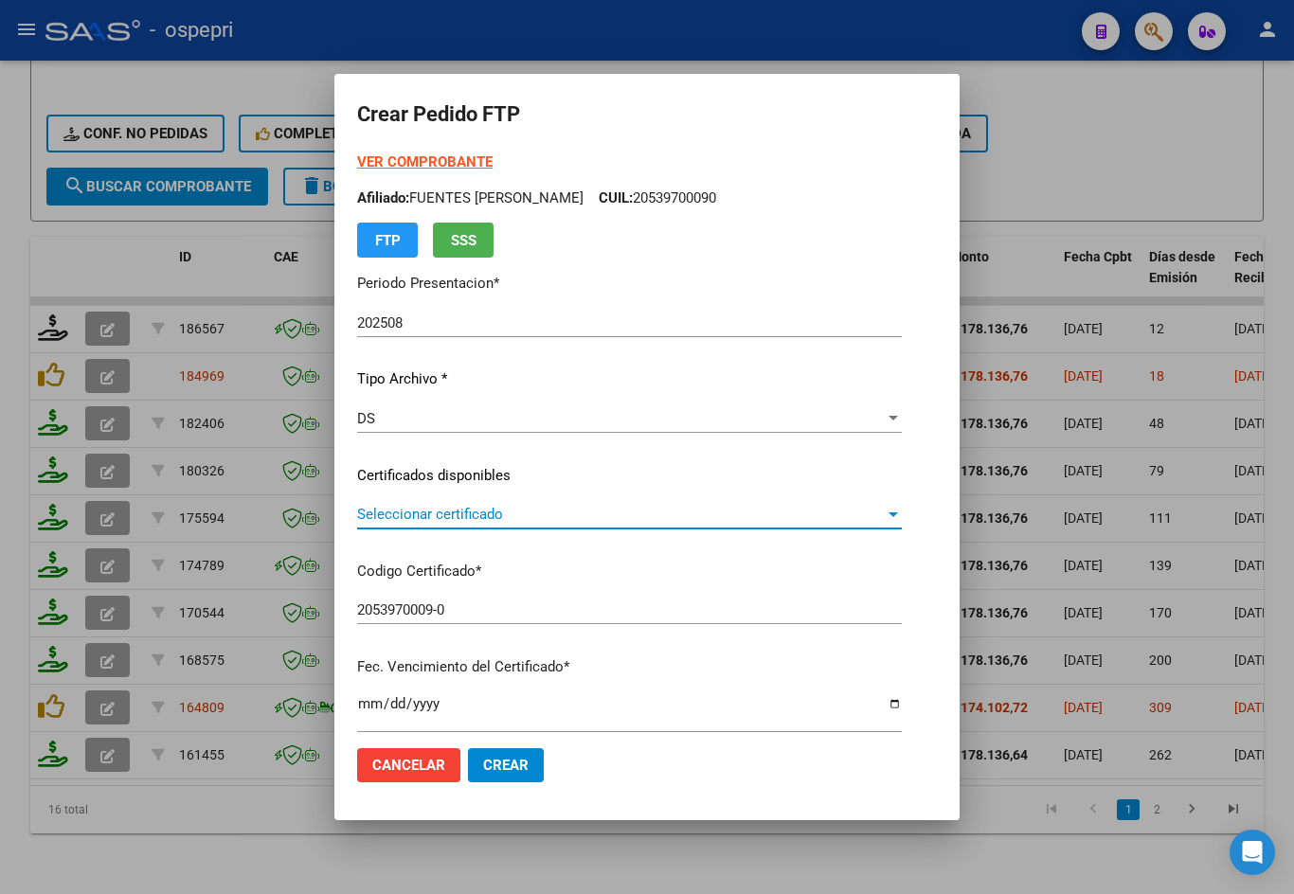
click at [557, 521] on span "Seleccionar certificado" at bounding box center [621, 514] width 528 height 17
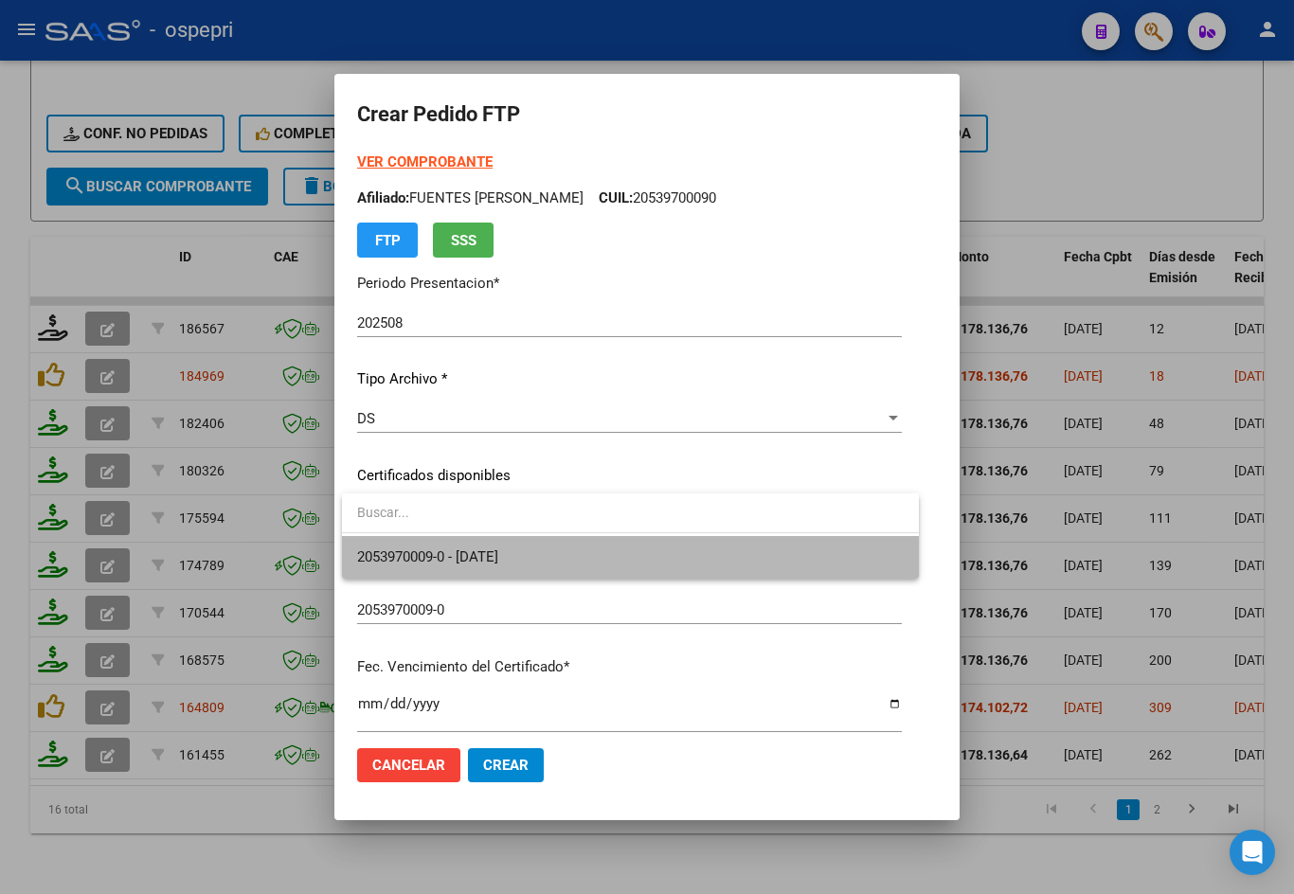
click at [547, 567] on span "2053970009-0 - 2034-02-04" at bounding box center [630, 557] width 547 height 43
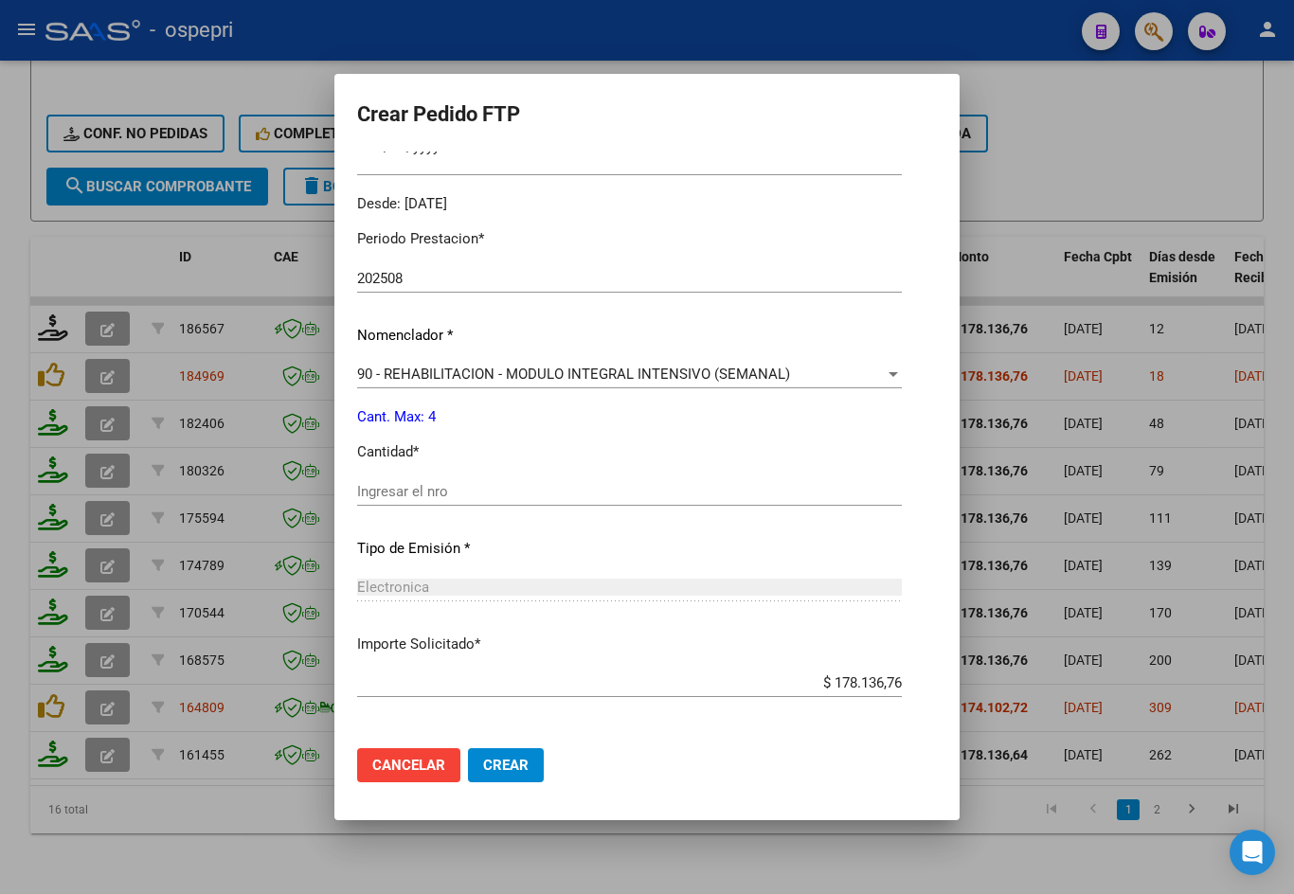
scroll to position [568, 0]
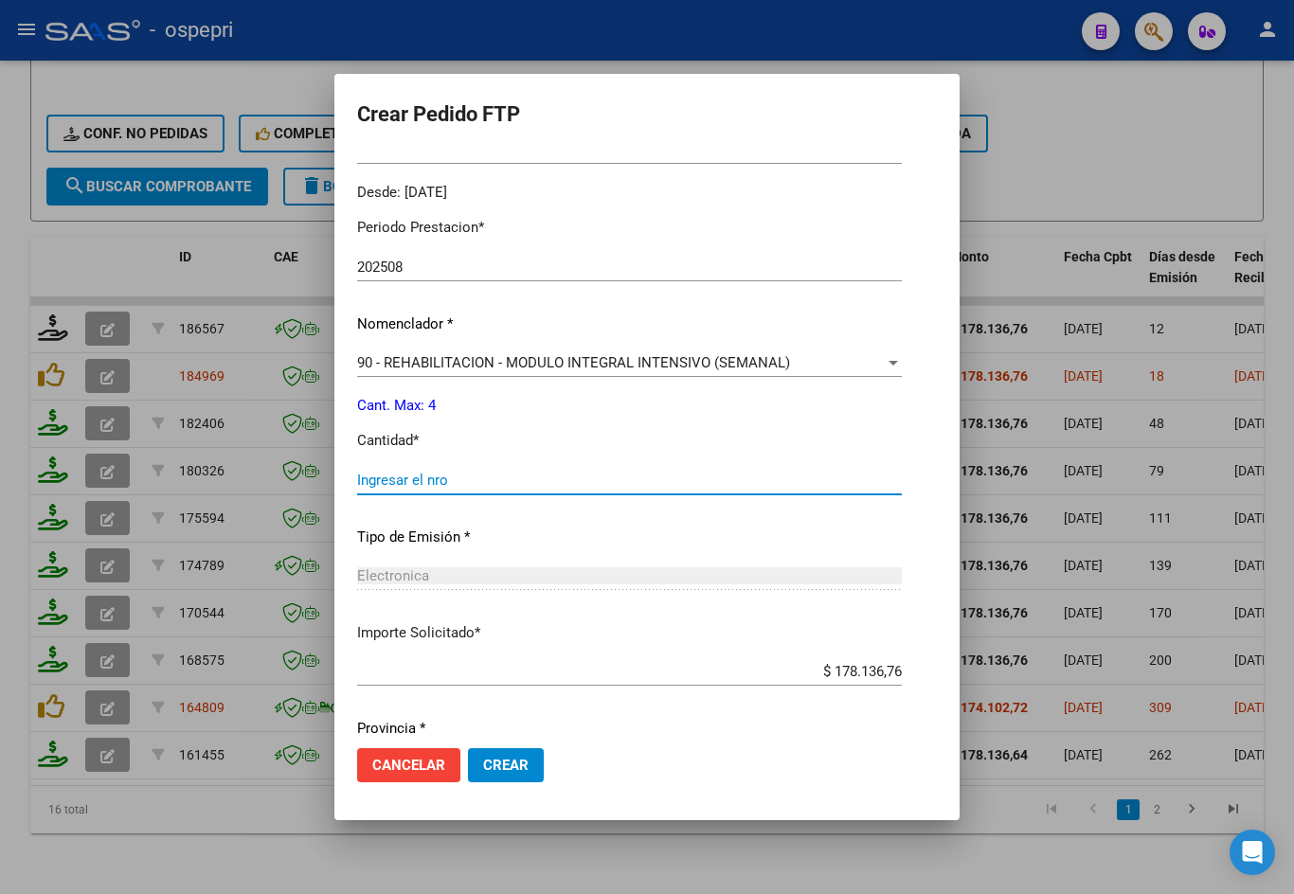
click at [511, 475] on input "Ingresar el nro" at bounding box center [629, 480] width 545 height 17
type input "4"
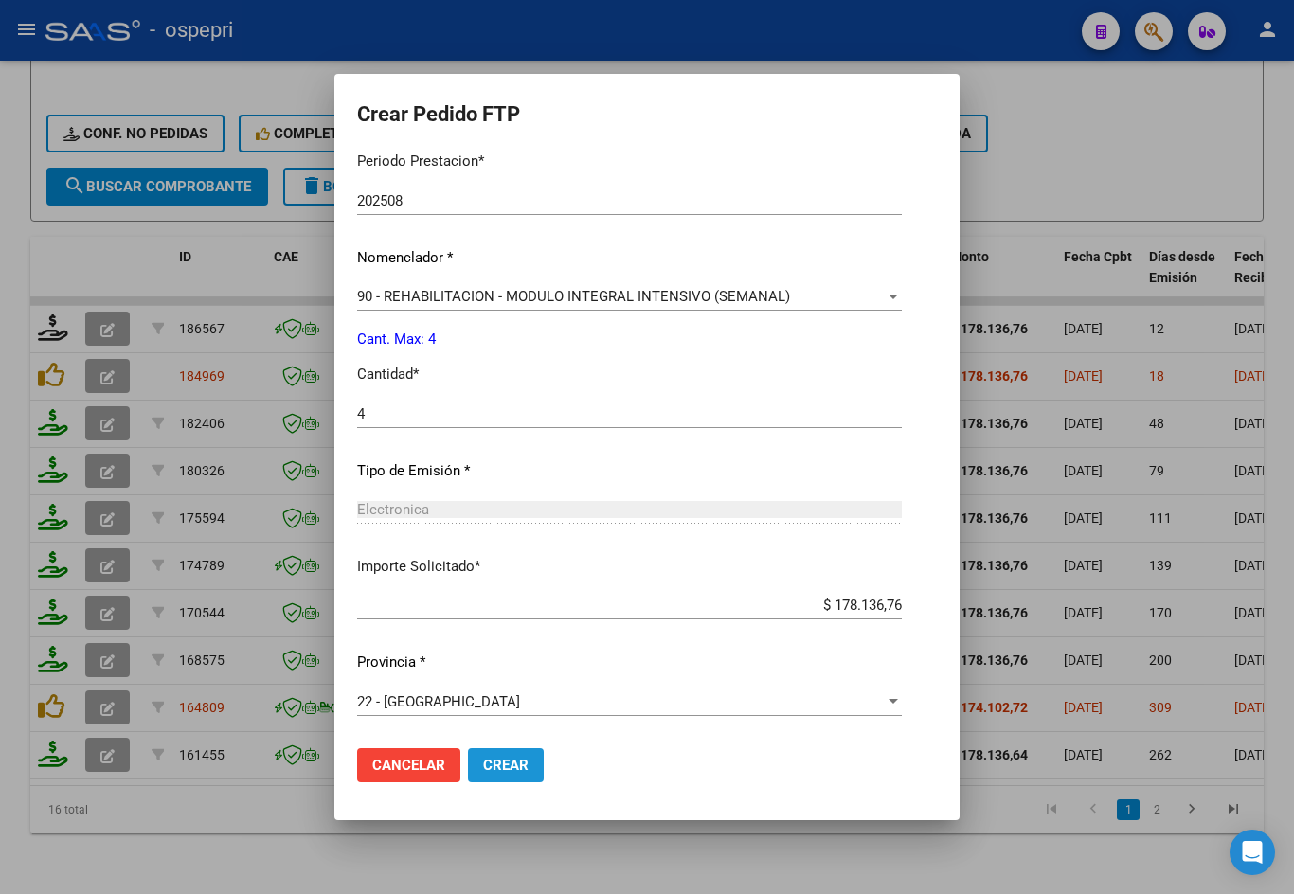
click at [534, 761] on button "Crear" at bounding box center [506, 765] width 76 height 34
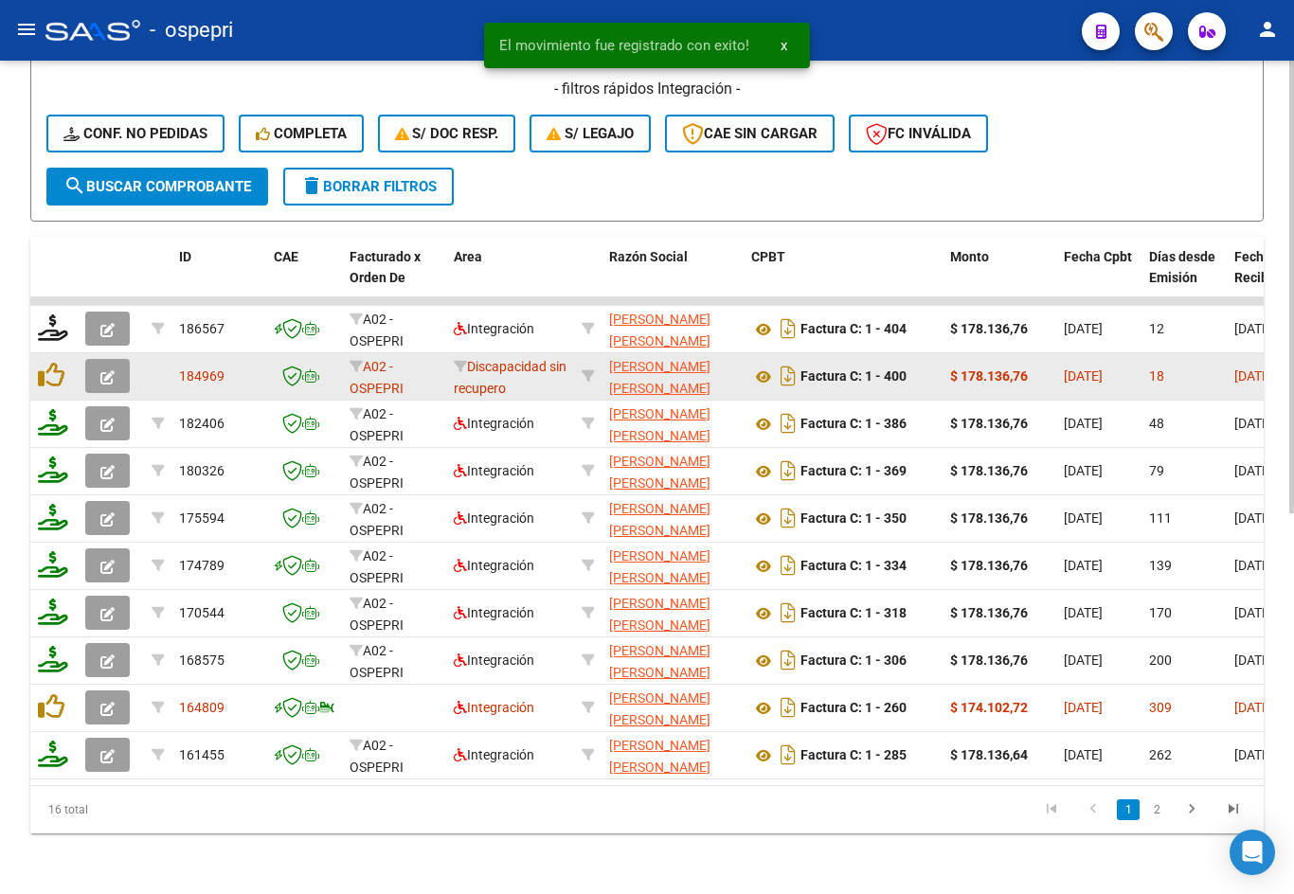
click at [103, 370] on icon "button" at bounding box center [107, 377] width 14 height 14
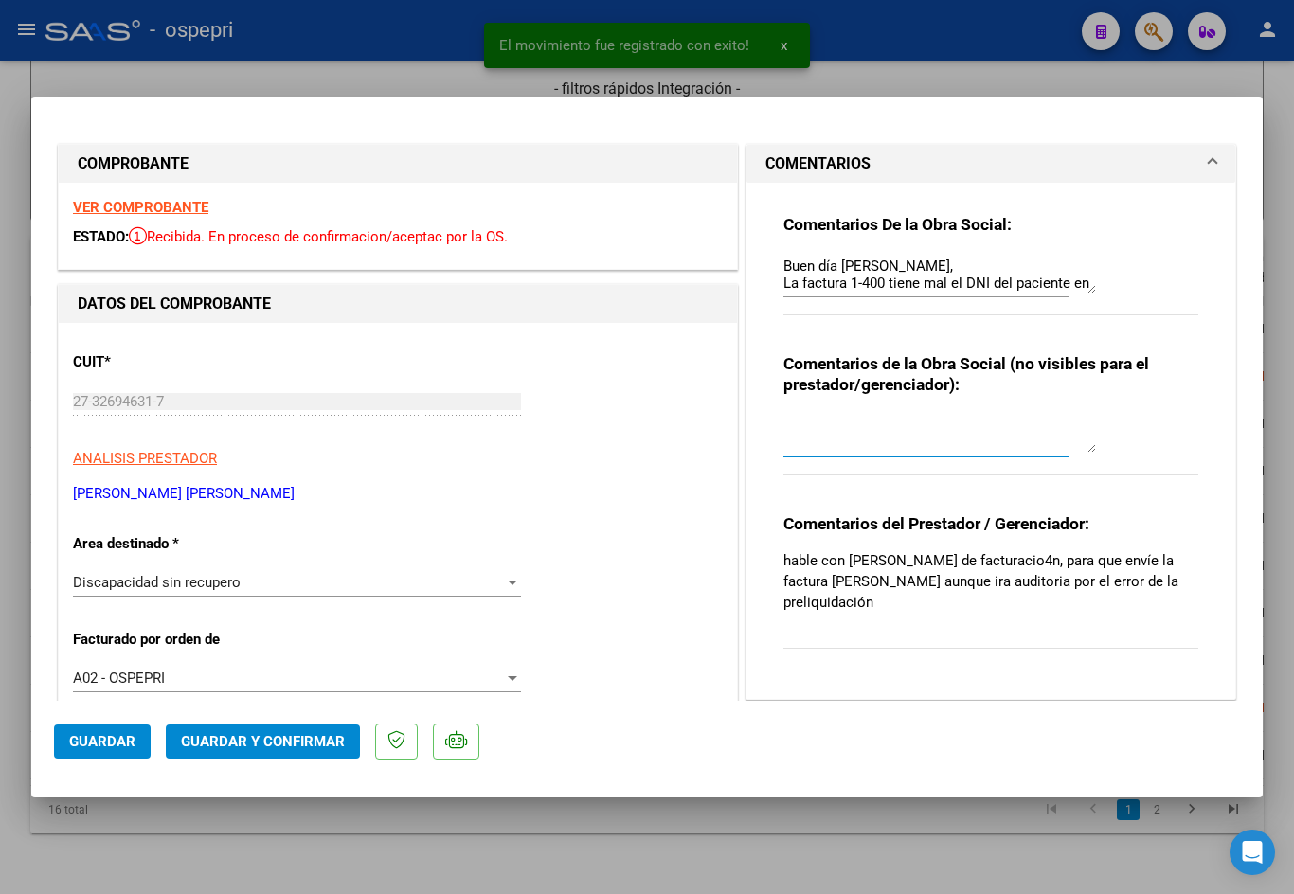
click at [808, 427] on textarea at bounding box center [939, 434] width 313 height 38
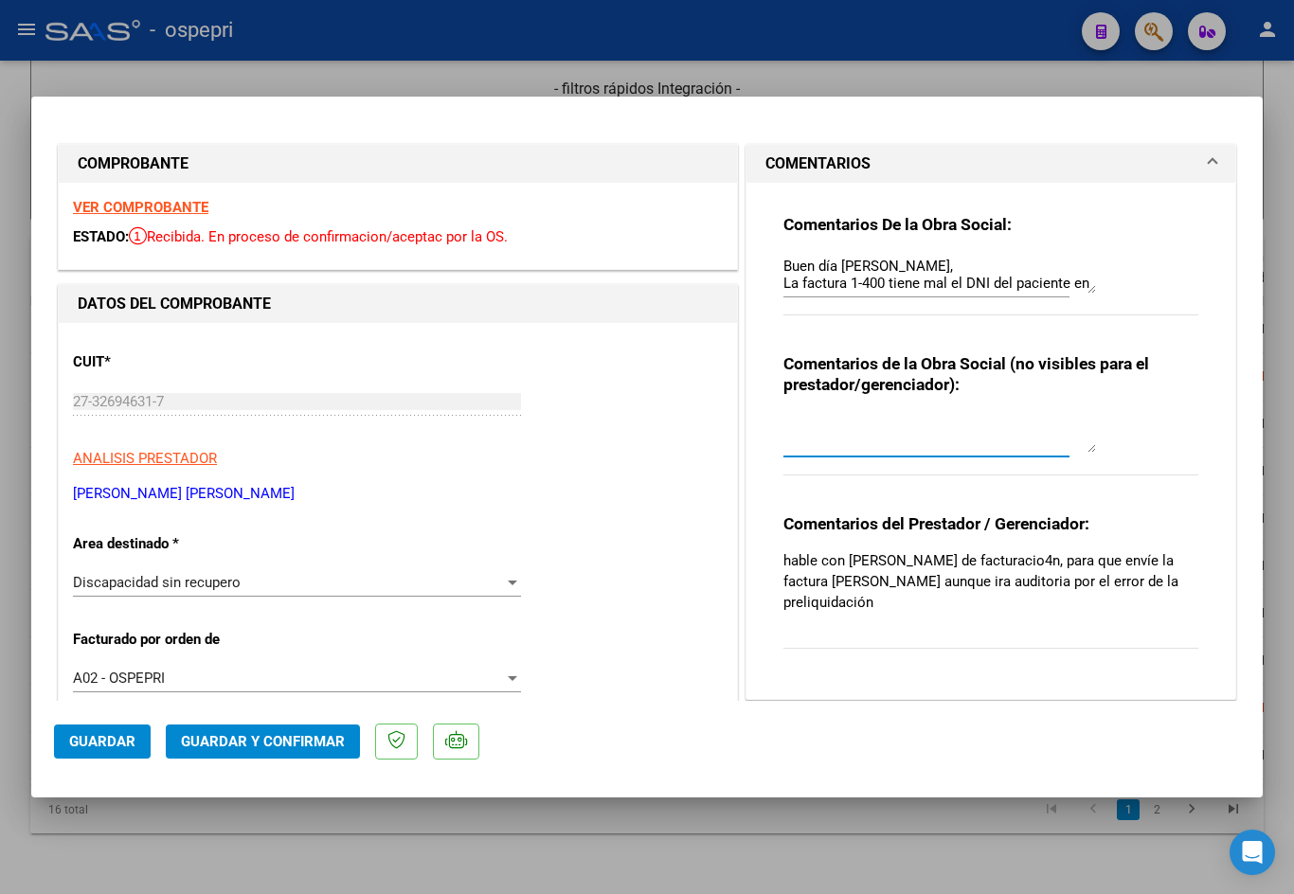
paste textarea "PRESENTA NC + FACTURA NUEVA 1-404."
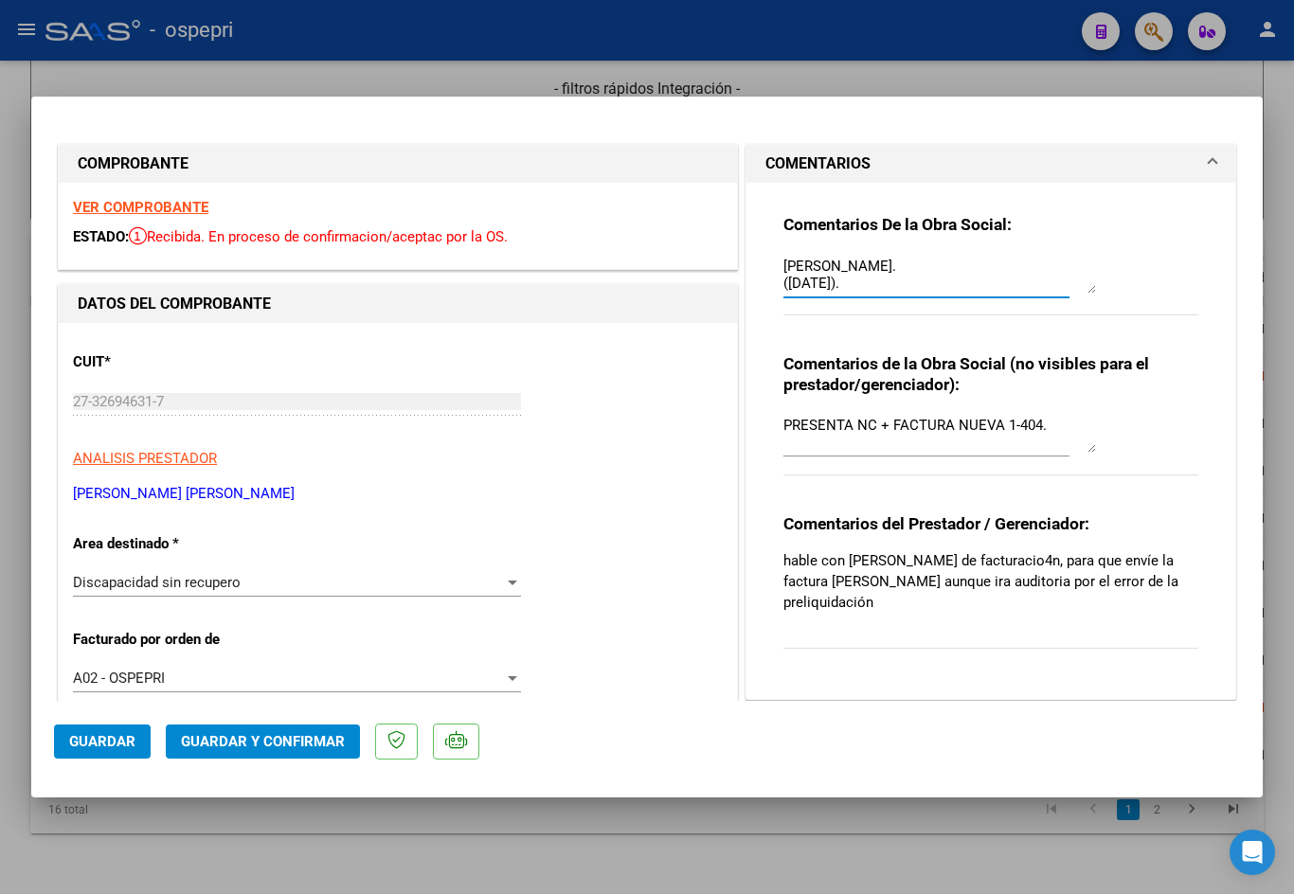
drag, startPoint x: 778, startPoint y: 260, endPoint x: 1004, endPoint y: 414, distance: 273.5
click at [1004, 414] on div "Comentarios De la Obra Social: Buen día Josefina, La factura 1-400 tiene mal el…" at bounding box center [990, 433] width 443 height 501
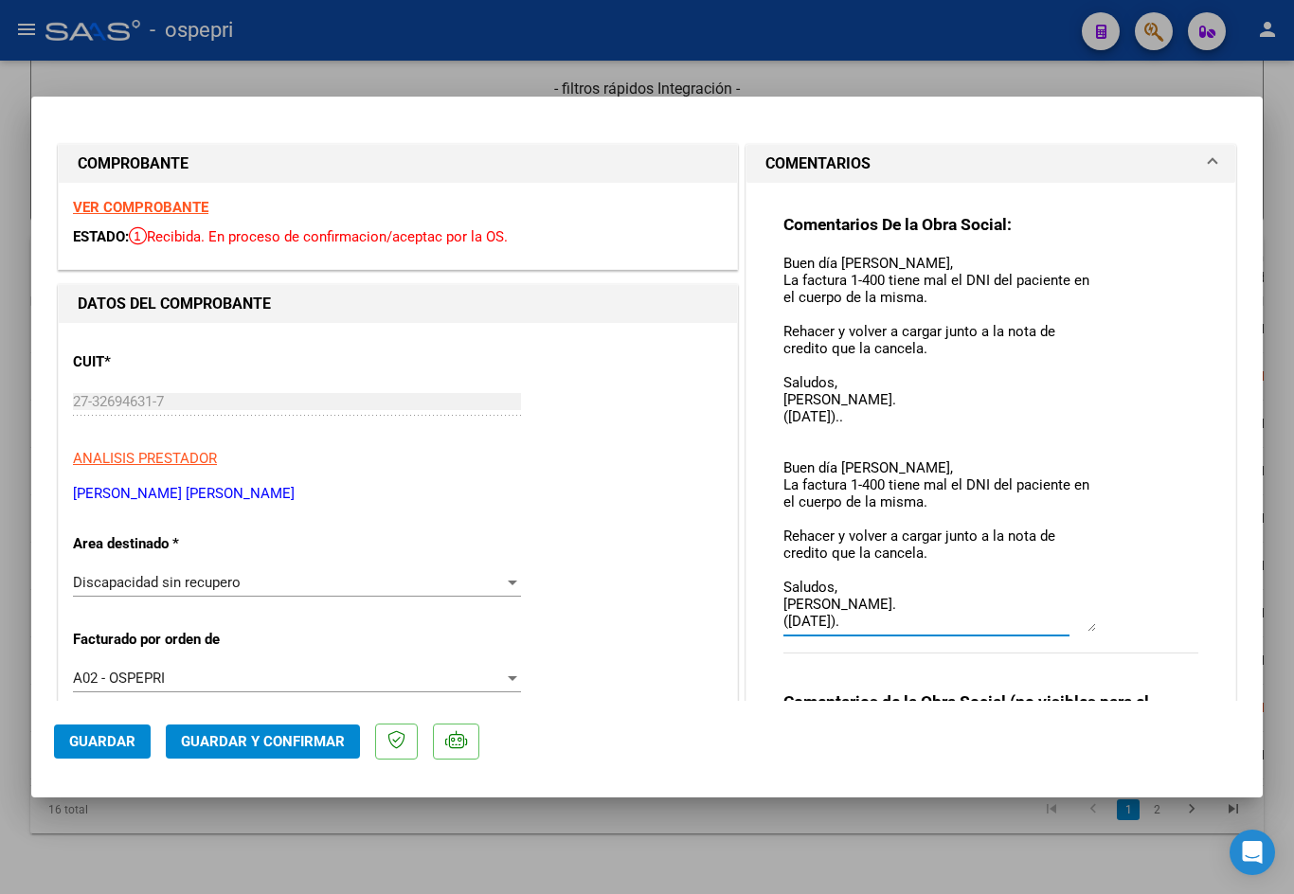
scroll to position [0, 0]
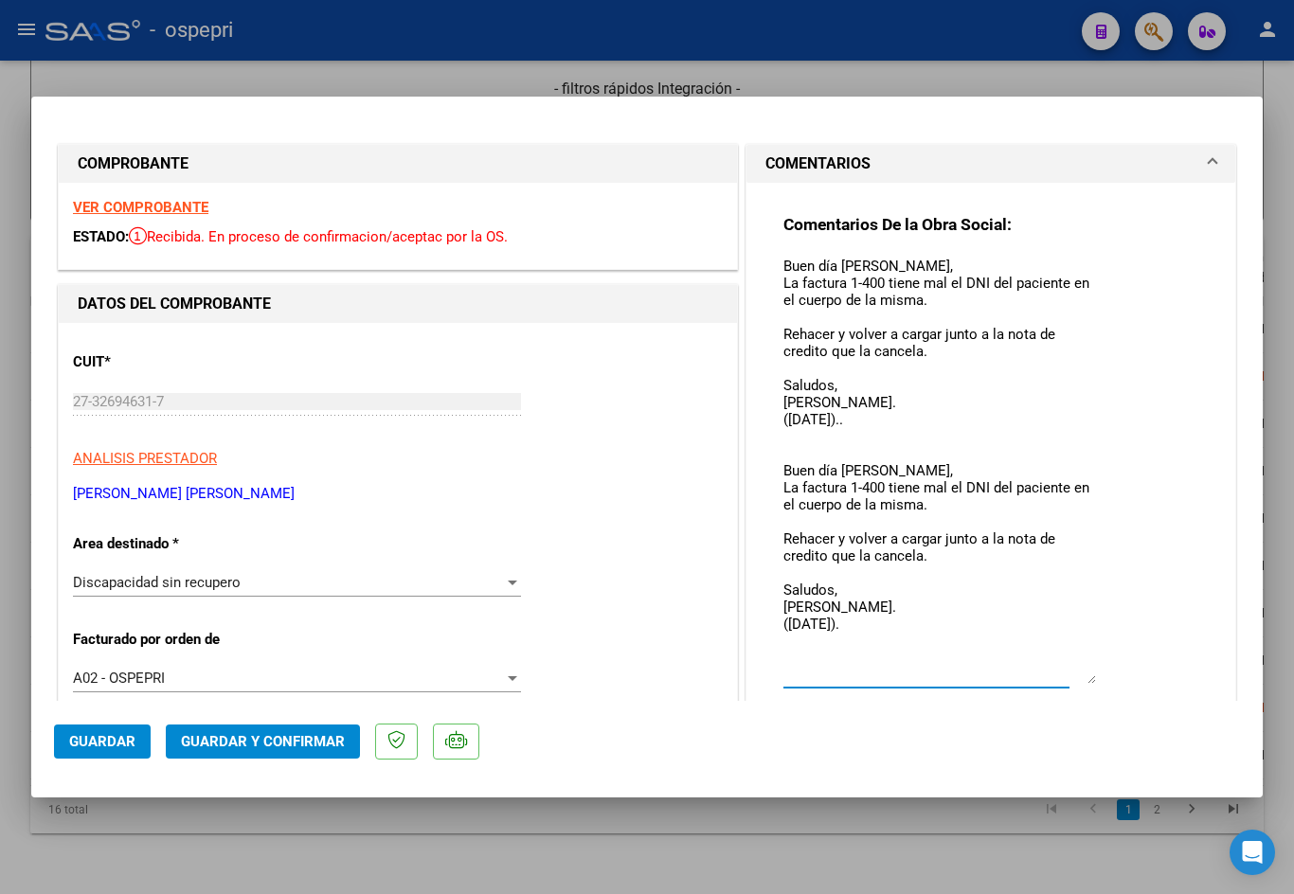
drag, startPoint x: 1084, startPoint y: 291, endPoint x: 1155, endPoint y: 681, distance: 396.6
click at [1155, 681] on div "Comentarios De la Obra Social: Buen día Josefina, La factura 1-400 tiene mal el…" at bounding box center [990, 470] width 415 height 512
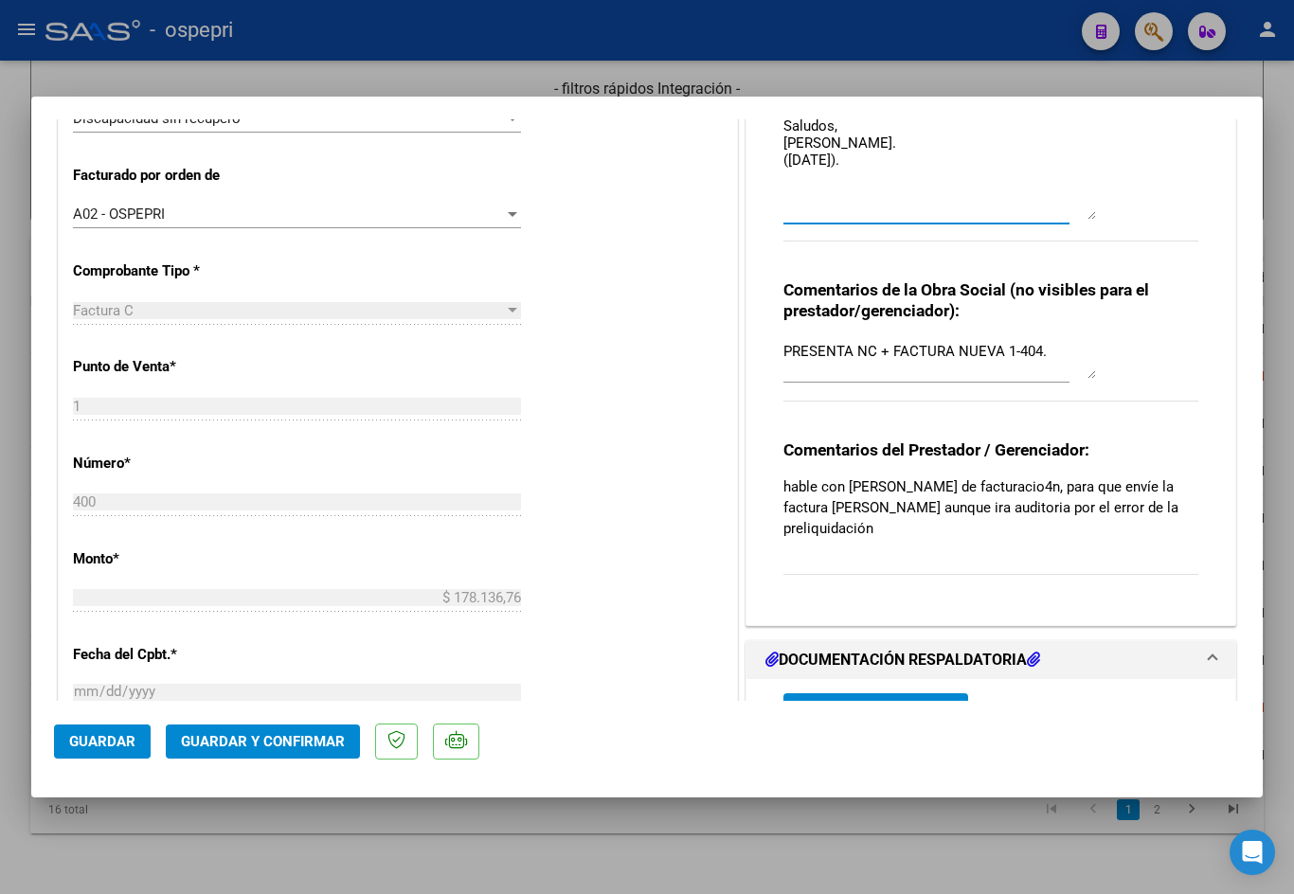
scroll to position [568, 0]
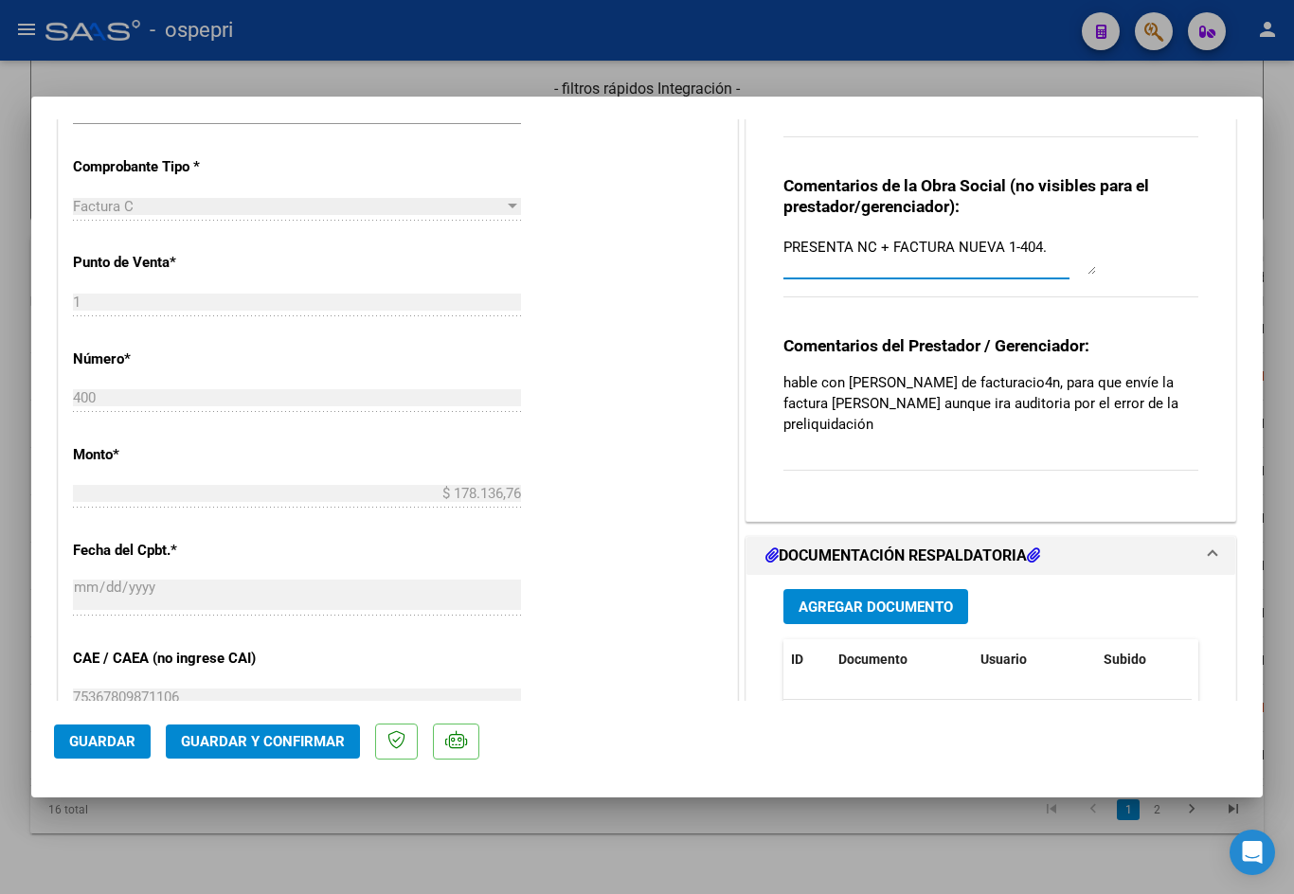
click at [1047, 238] on textarea "PRESENTA NC + FACTURA NUEVA 1-404." at bounding box center [939, 256] width 313 height 38
paste textarea "Buen día Josefina, La factura 1-400 tiene mal el DNI del paciente en el cuerpo …"
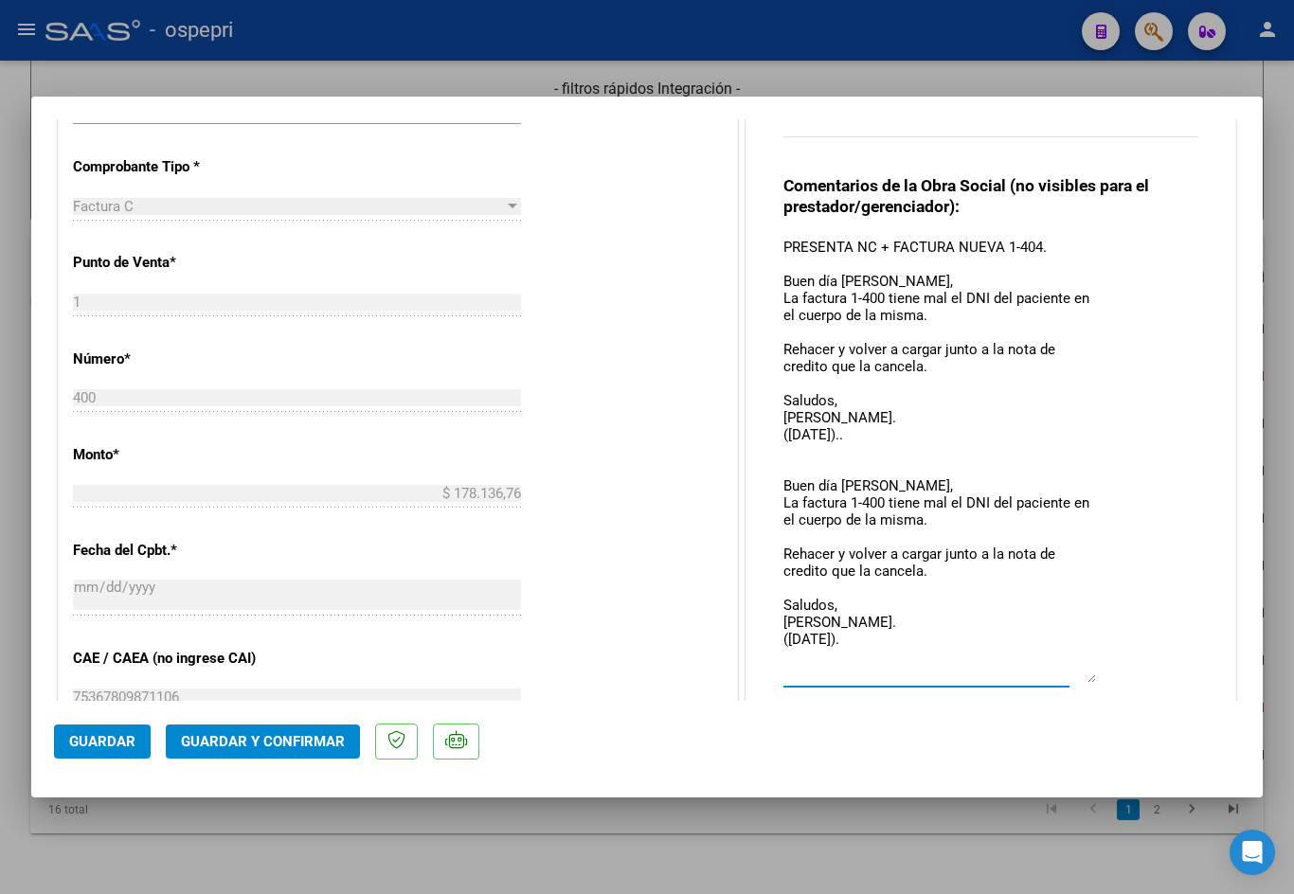
scroll to position [0, 0]
drag, startPoint x: 1085, startPoint y: 270, endPoint x: 1124, endPoint y: 662, distance: 394.0
click at [1124, 662] on div "Comentarios de la Obra Social (no visibles para el prestador/gerenciador): PRES…" at bounding box center [990, 442] width 415 height 535
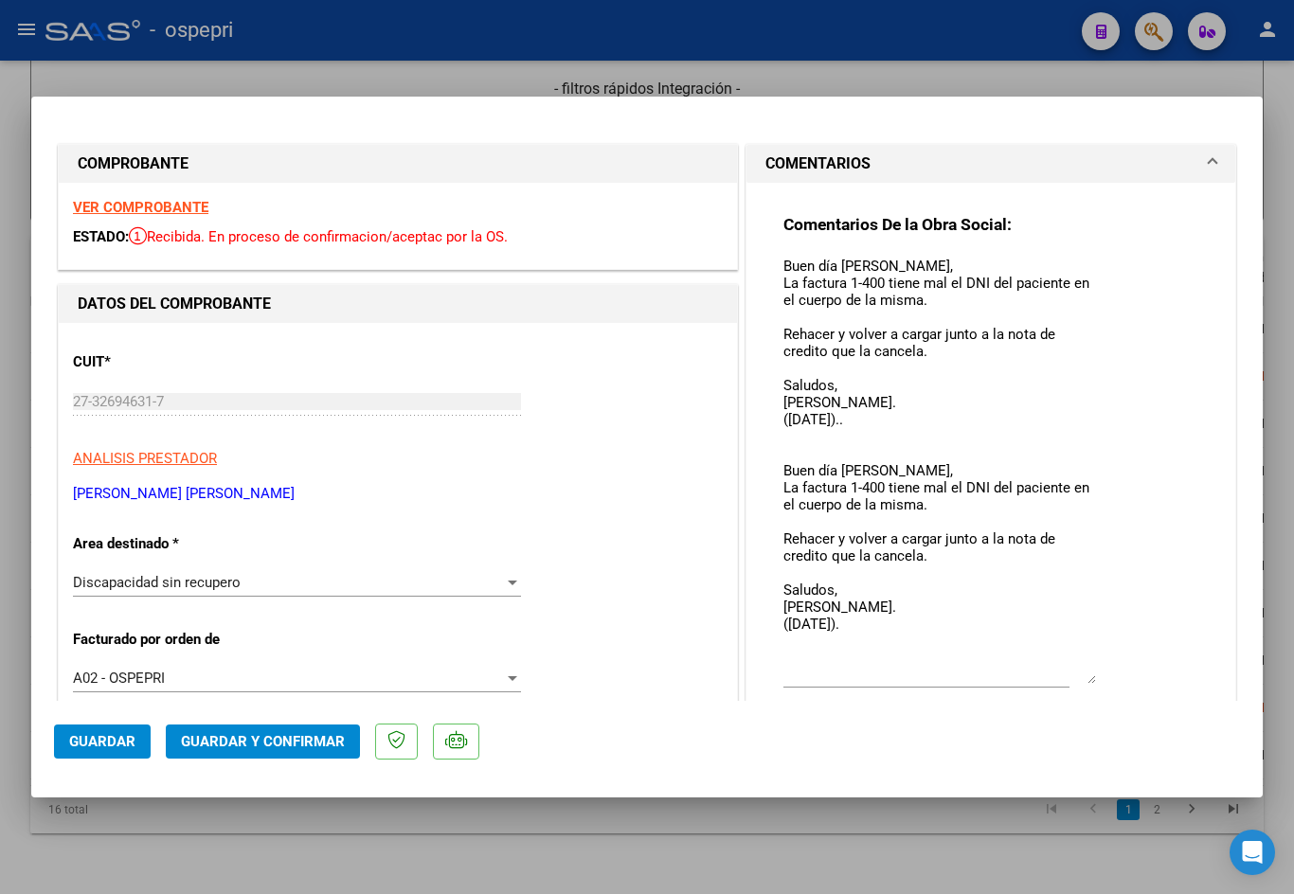
type textarea "PRESENTA NC + FACTURA NUEVA 1-404. Buen día Josefina, La factura 1-400 tiene ma…"
drag, startPoint x: 773, startPoint y: 263, endPoint x: 795, endPoint y: 303, distance: 45.4
click at [795, 303] on div "Comentarios De la Obra Social: Buen día Josefina, La factura 1-400 tiene mal el…" at bounding box center [990, 824] width 443 height 1283
drag, startPoint x: 773, startPoint y: 254, endPoint x: 779, endPoint y: 263, distance: 11.0
click at [779, 263] on div "Comentarios De la Obra Social: Buen día Josefina, La factura 1-400 tiene mal el…" at bounding box center [990, 824] width 443 height 1283
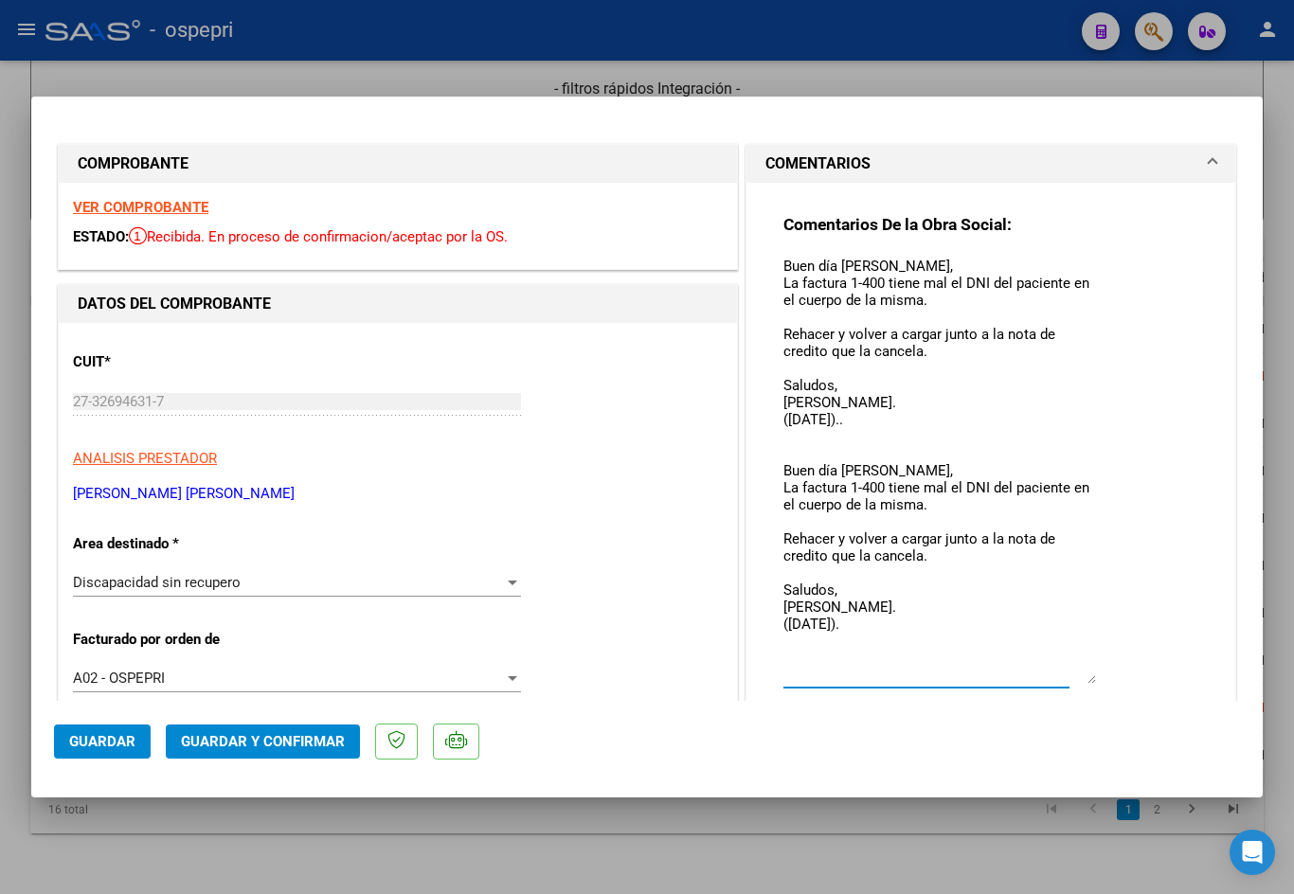
drag, startPoint x: 779, startPoint y: 263, endPoint x: 942, endPoint y: 663, distance: 432.0
click at [941, 663] on textarea "Buen día Josefina, La factura 1-400 tiene mal el DNI del paciente en el cuerpo …" at bounding box center [939, 470] width 313 height 428
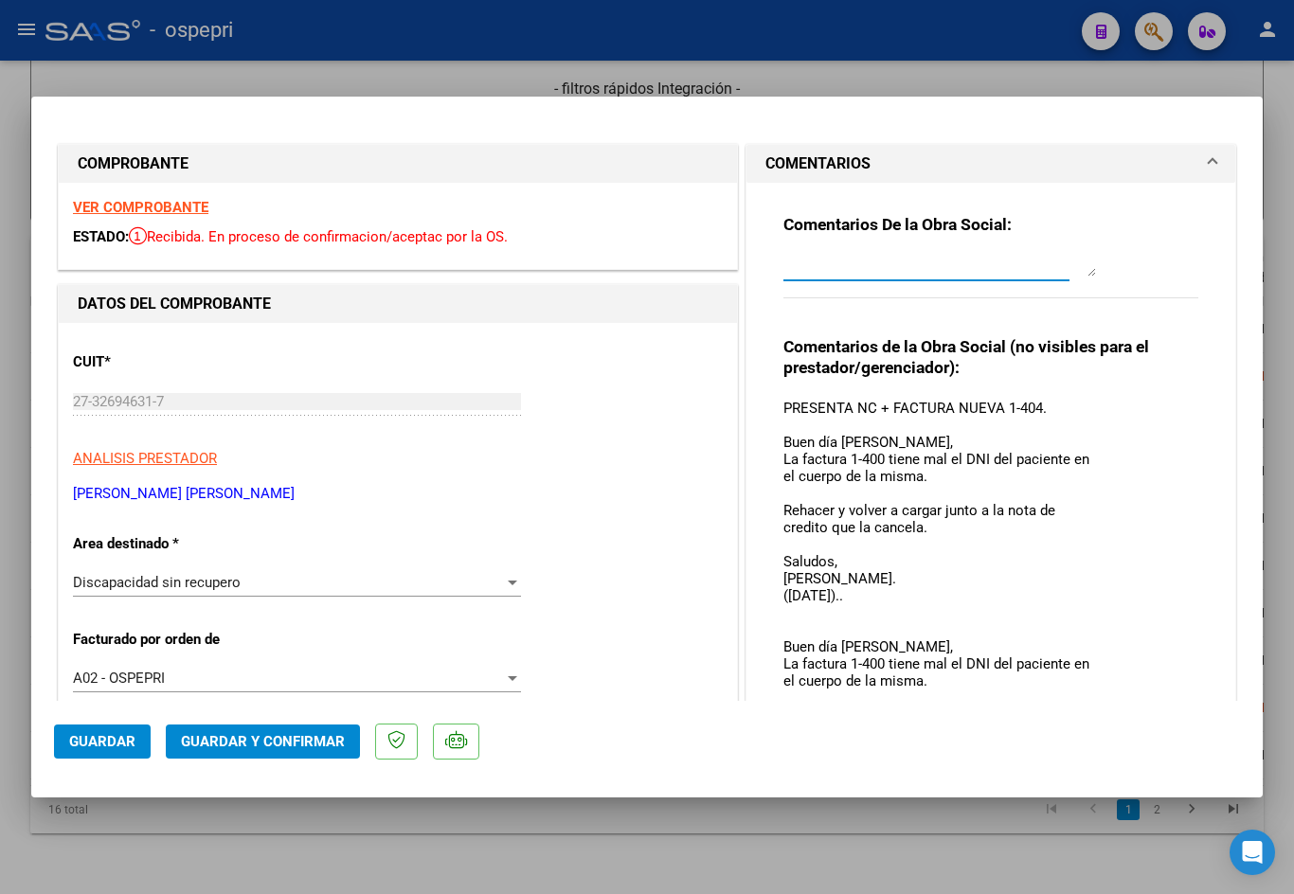
drag, startPoint x: 1083, startPoint y: 678, endPoint x: 1041, endPoint y: 271, distance: 409.4
click at [1041, 271] on textarea at bounding box center [939, 266] width 313 height 21
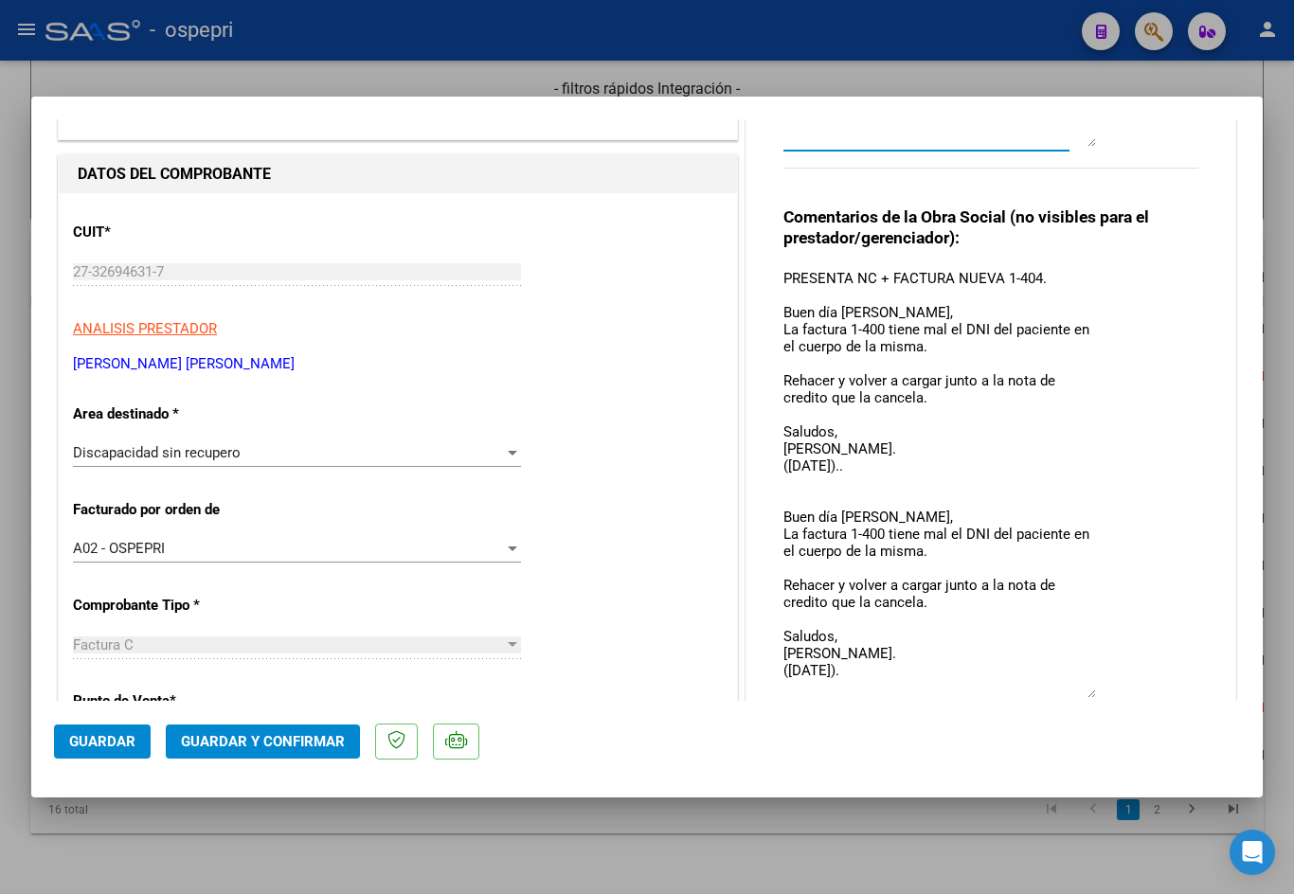
scroll to position [189, 0]
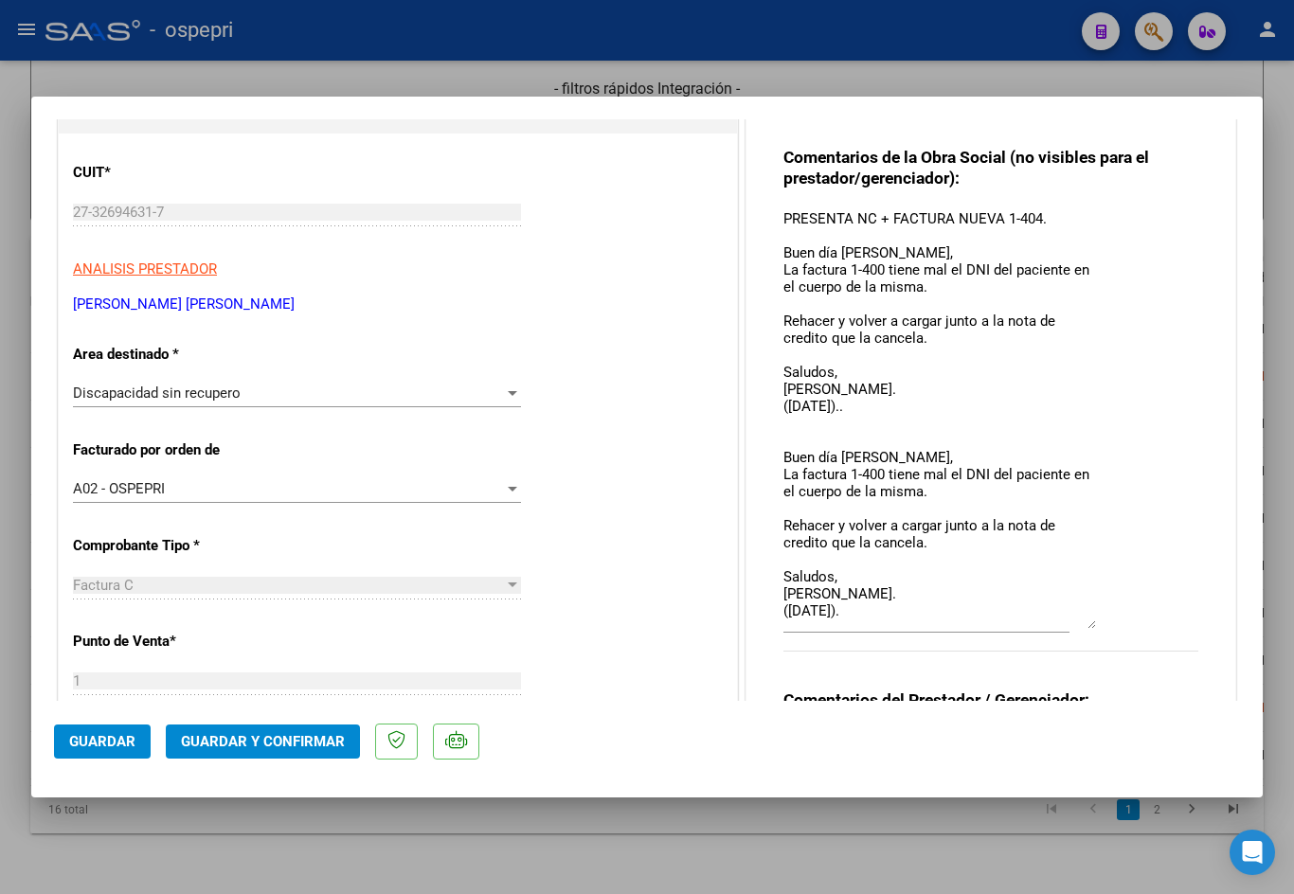
drag, startPoint x: 1085, startPoint y: 636, endPoint x: 1083, endPoint y: 626, distance: 9.9
click at [1083, 626] on textarea "PRESENTA NC + FACTURA NUEVA 1-404. Buen día Josefina, La factura 1-400 tiene ma…" at bounding box center [939, 418] width 313 height 421
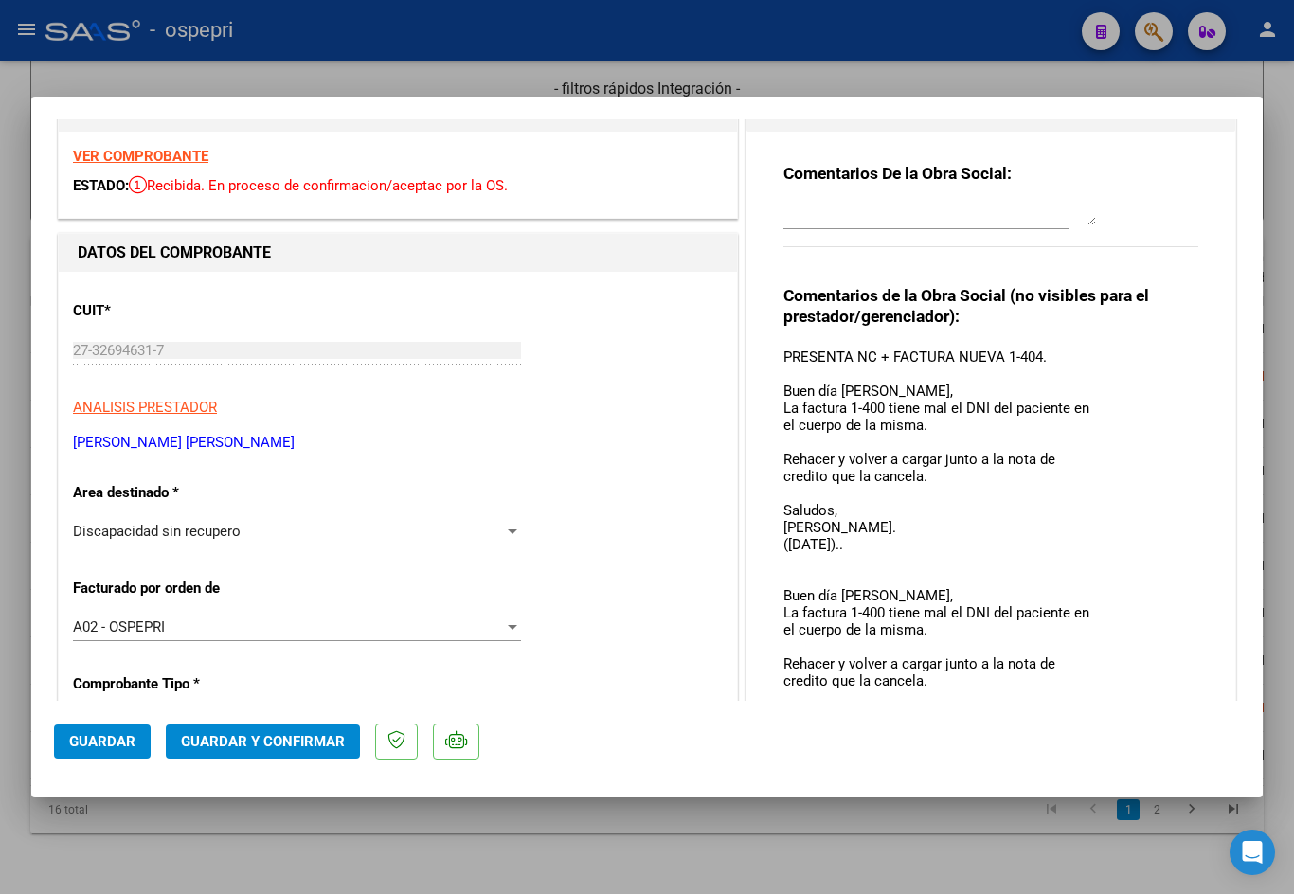
scroll to position [0, 0]
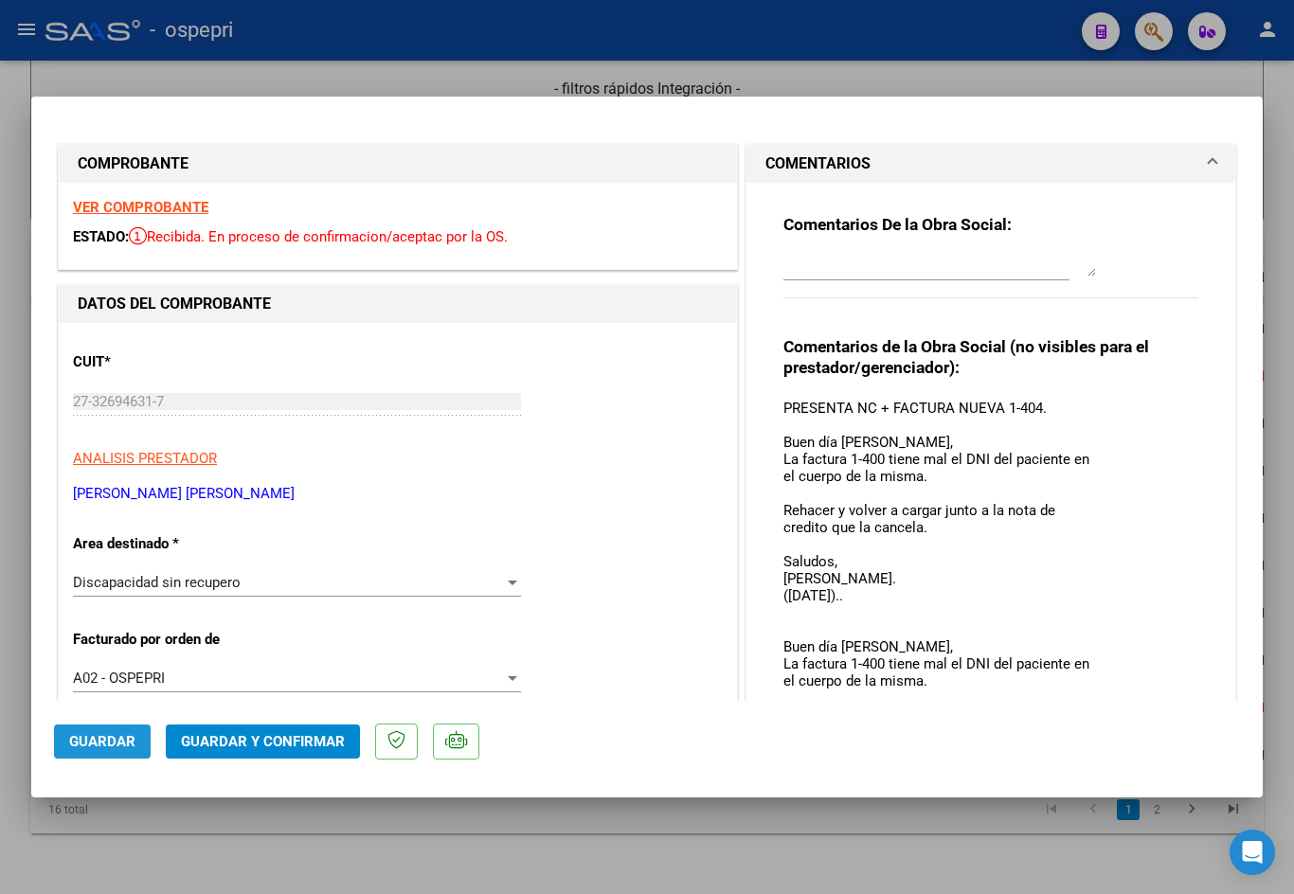
click at [117, 747] on span "Guardar" at bounding box center [102, 741] width 66 height 17
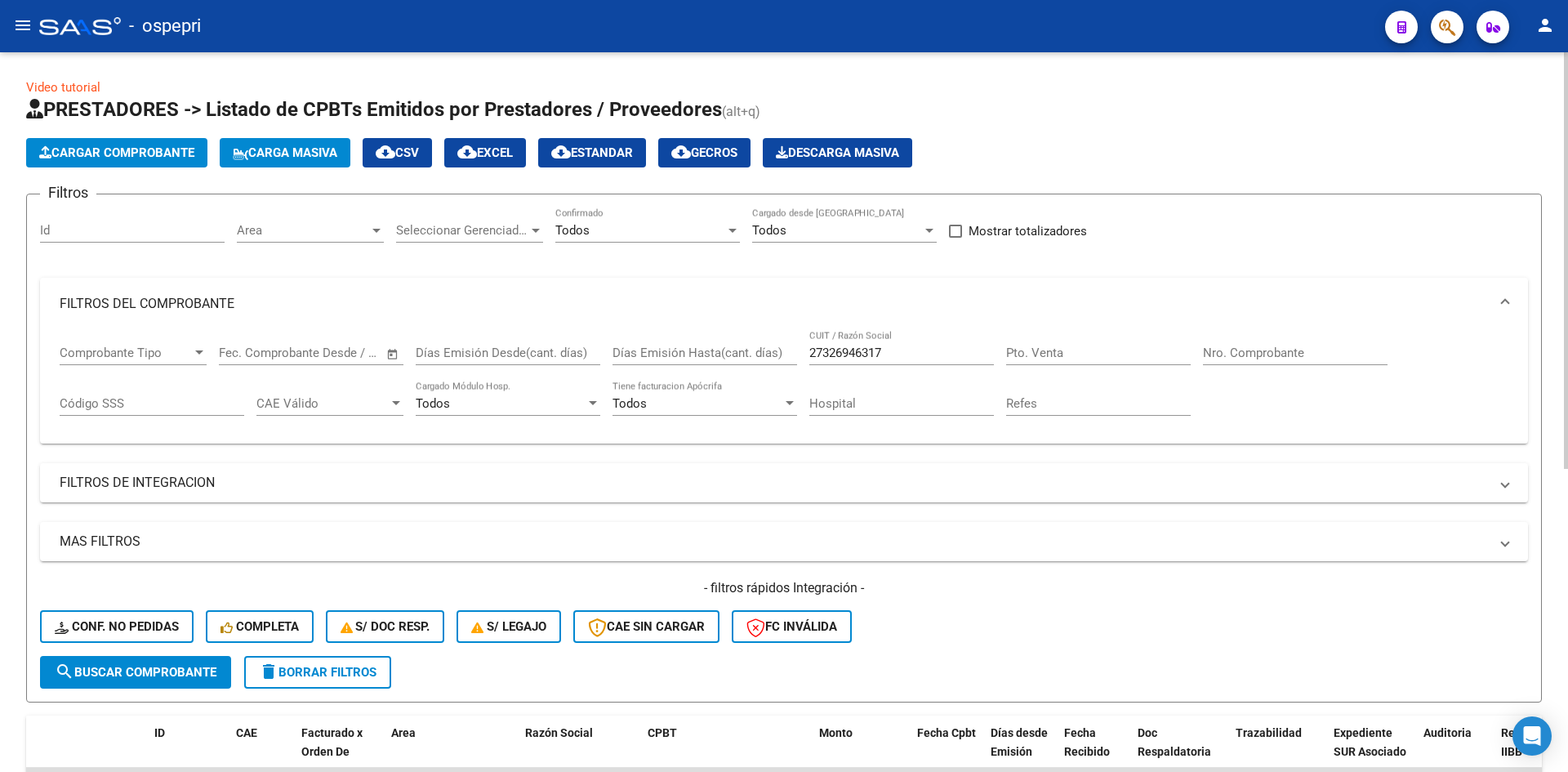
click at [922, 351] on input "27326946317" at bounding box center [902, 353] width 184 height 15
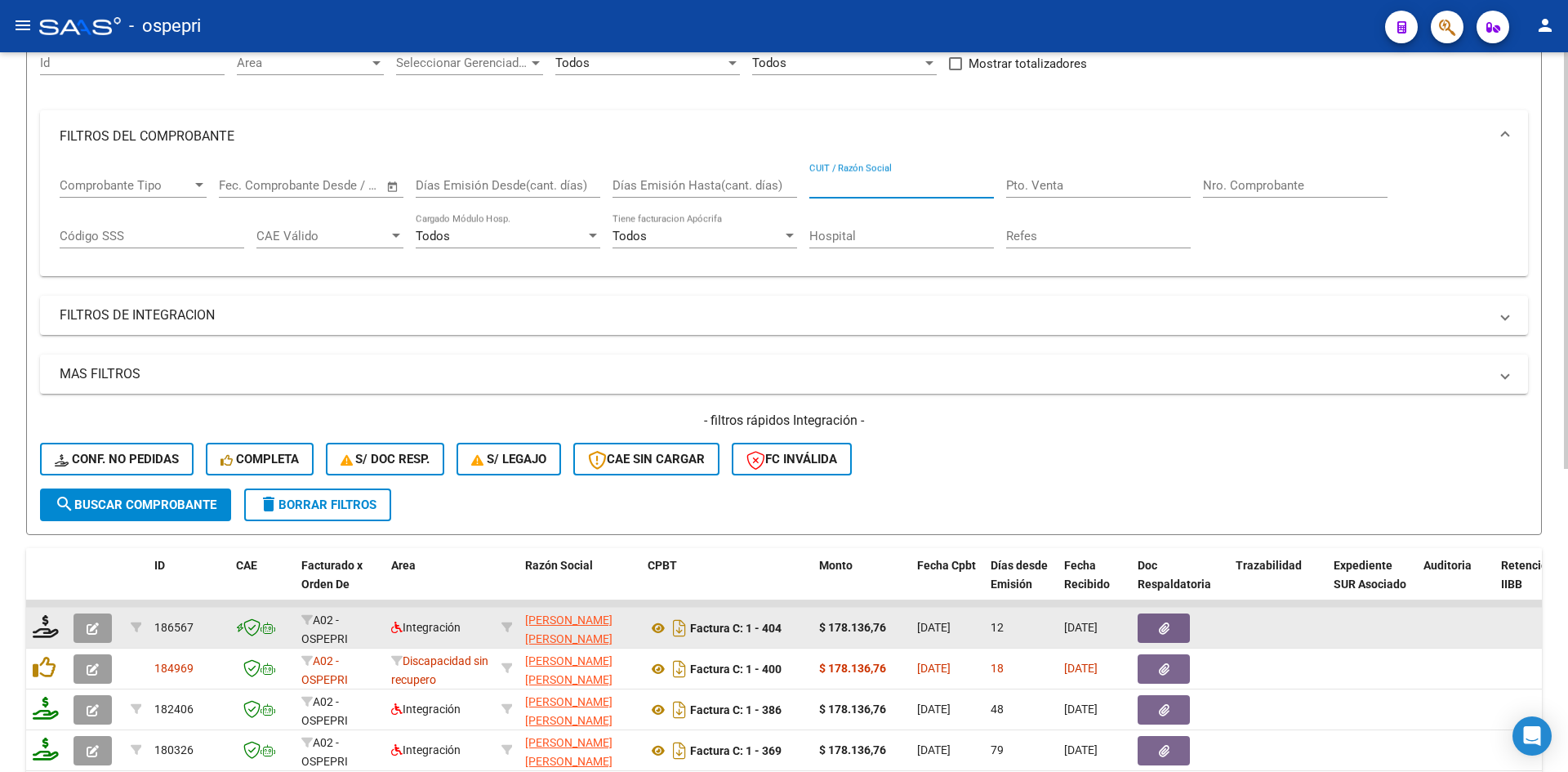
scroll to position [409, 0]
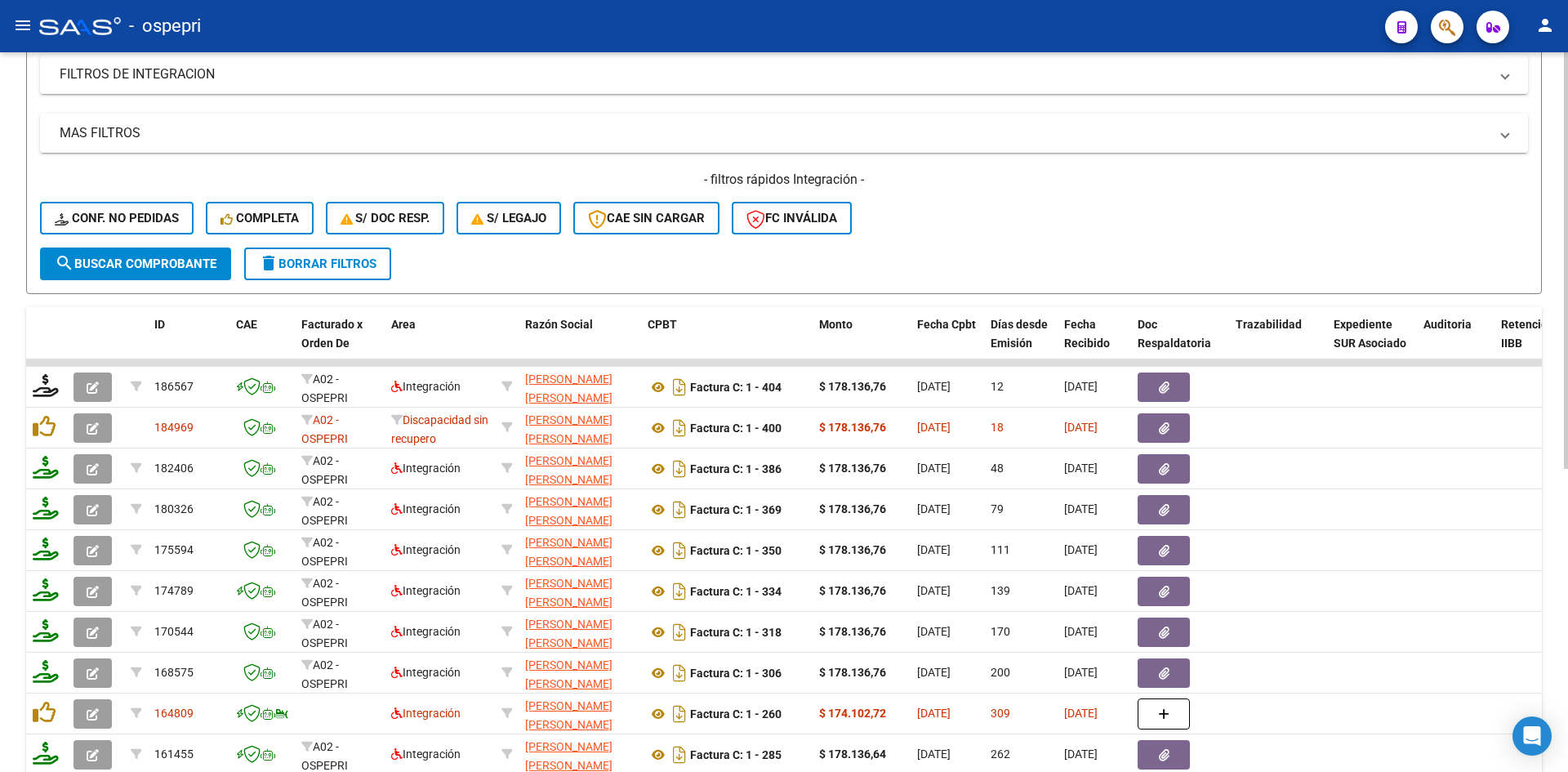
click at [196, 260] on span "search Buscar Comprobante" at bounding box center [135, 263] width 162 height 15
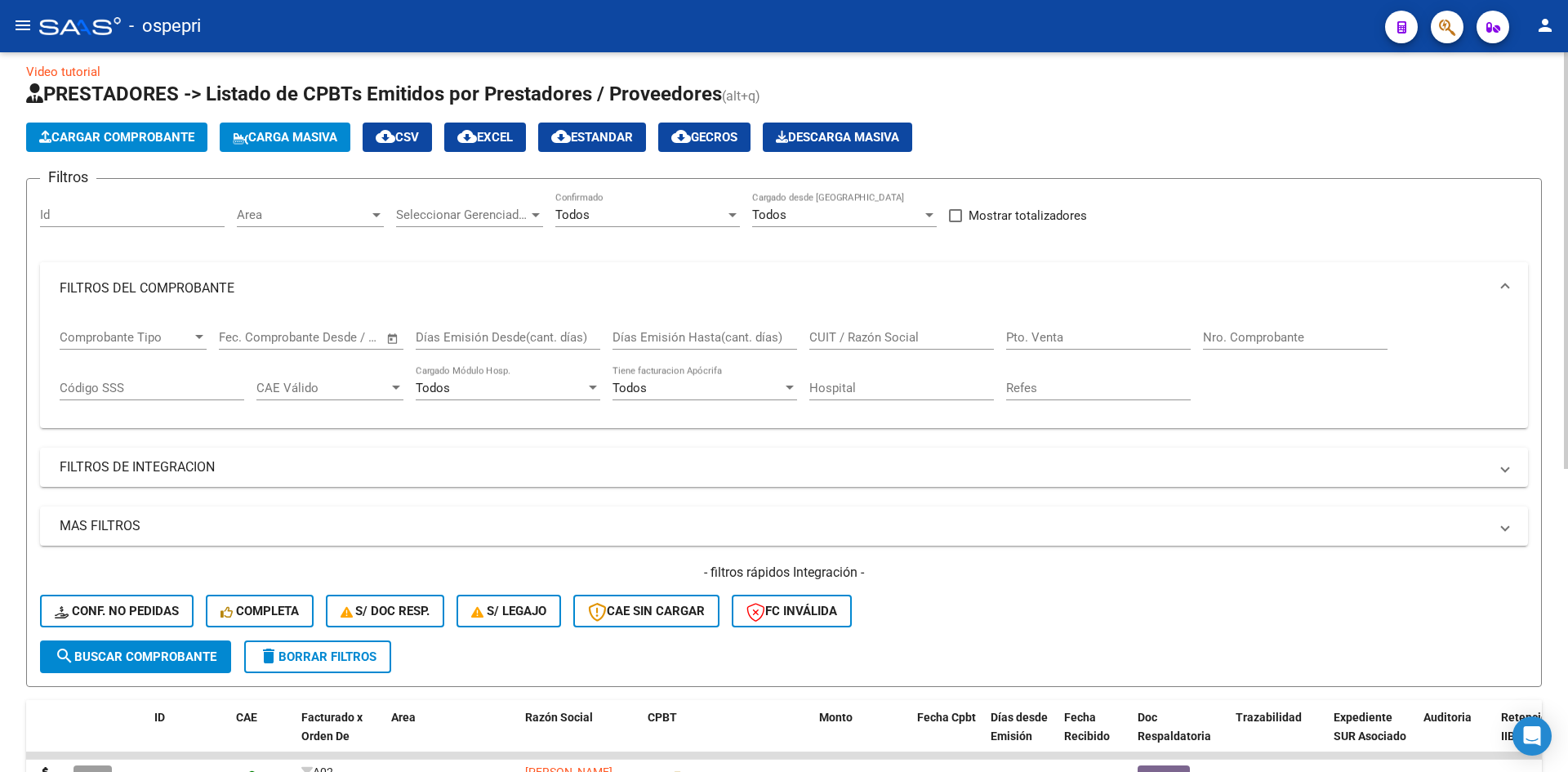
scroll to position [0, 0]
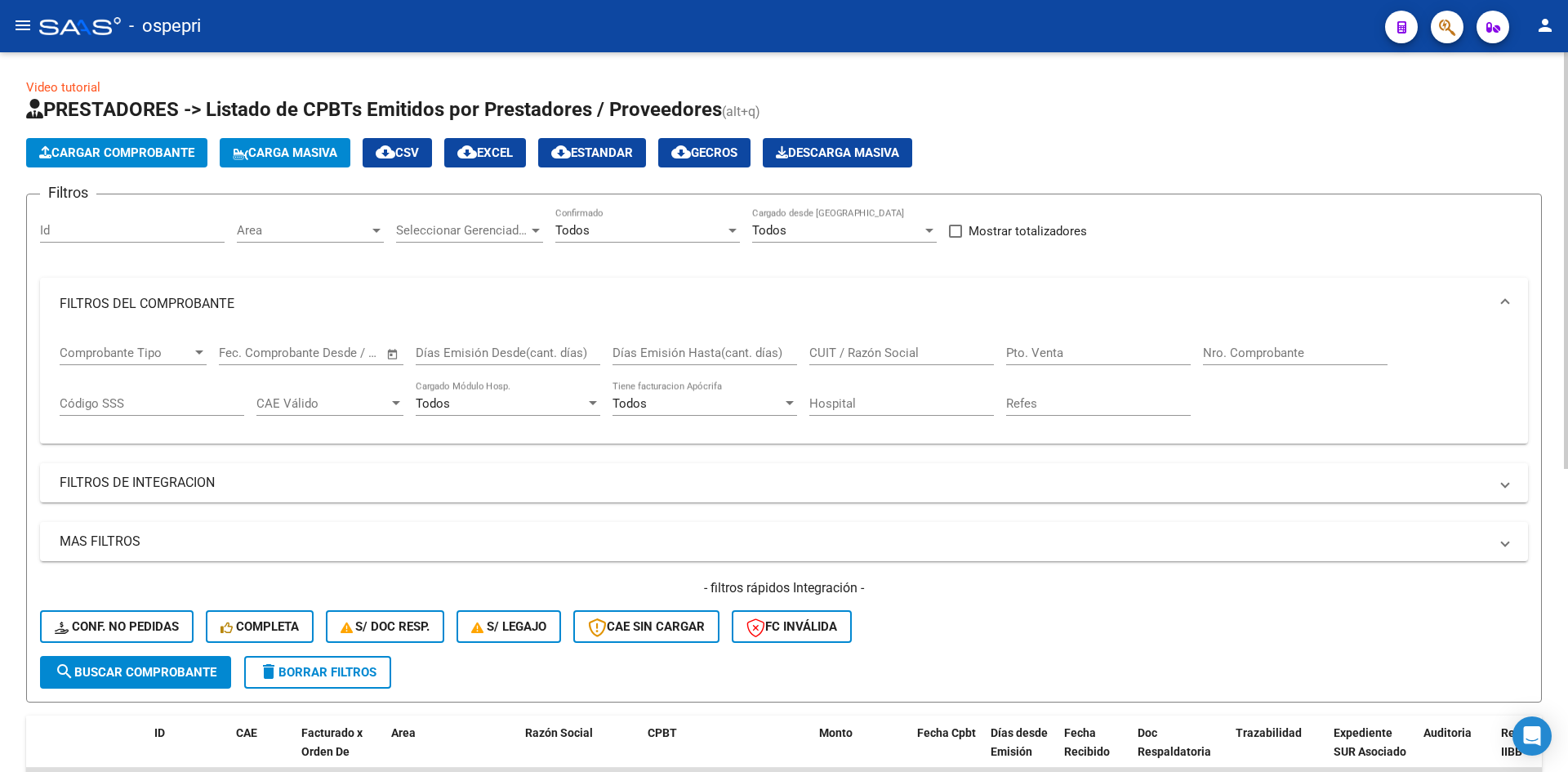
click at [644, 231] on div "Todos" at bounding box center [640, 230] width 170 height 15
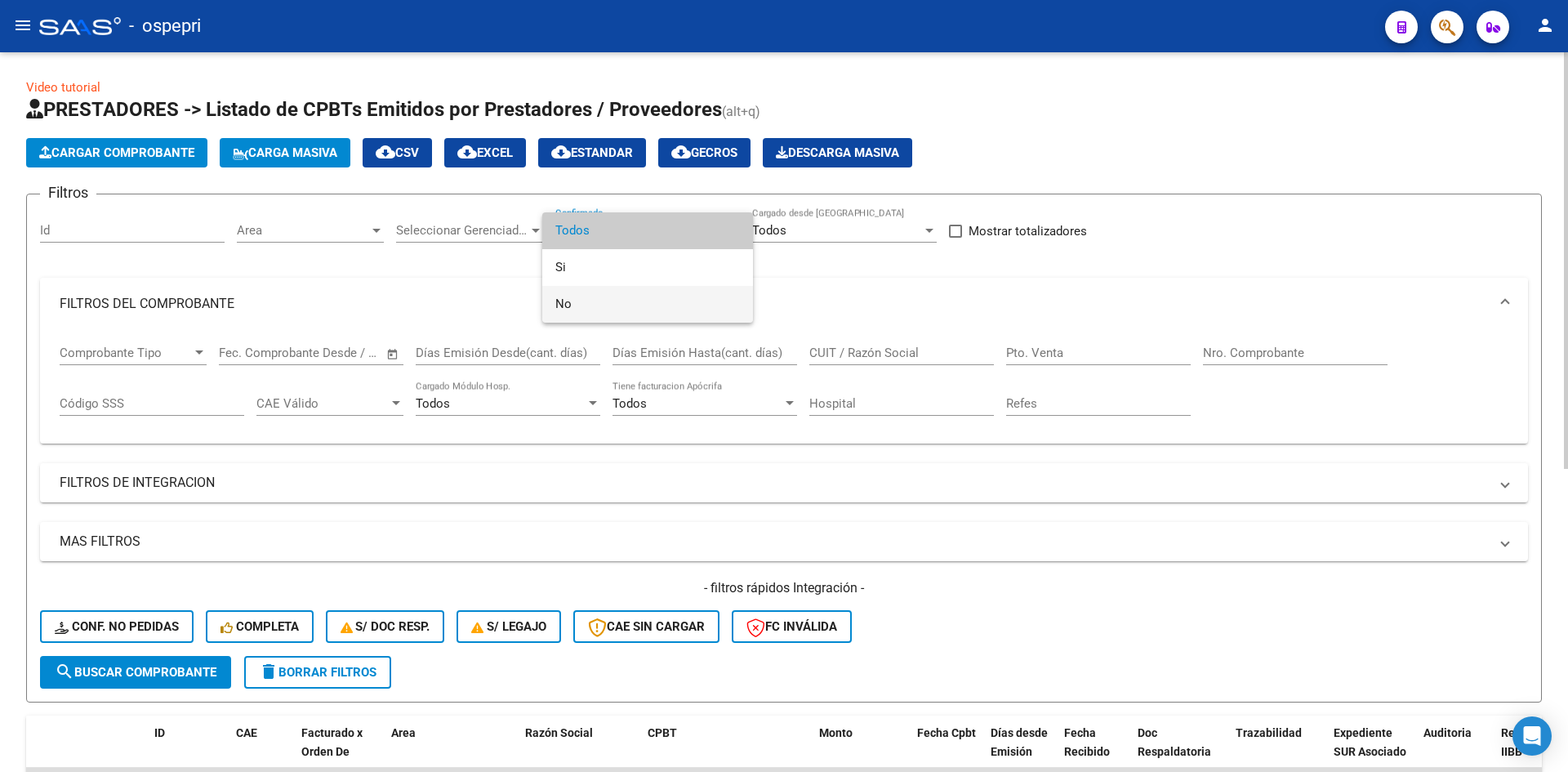
click at [653, 304] on span "No" at bounding box center [647, 304] width 184 height 37
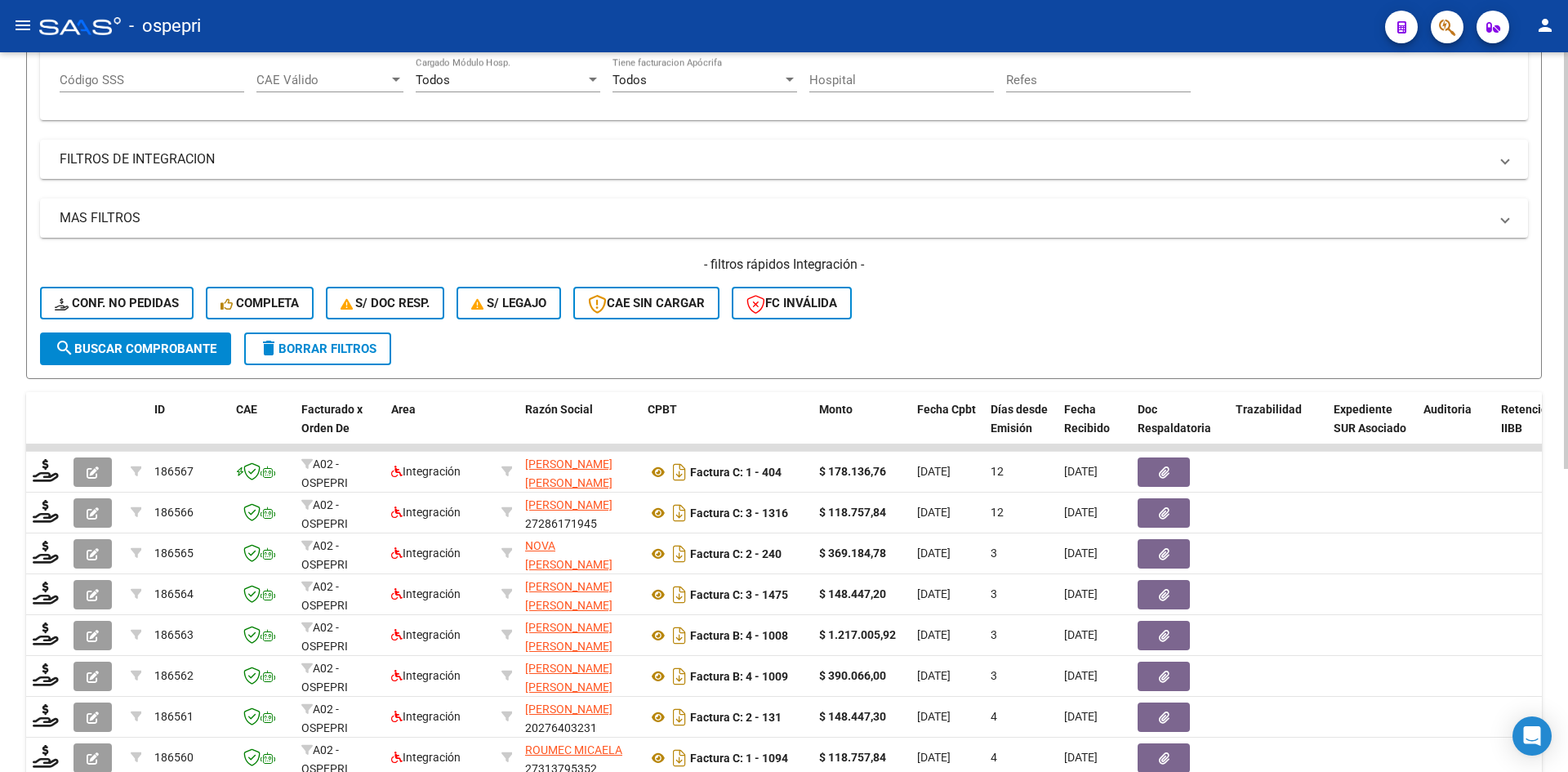
scroll to position [327, 0]
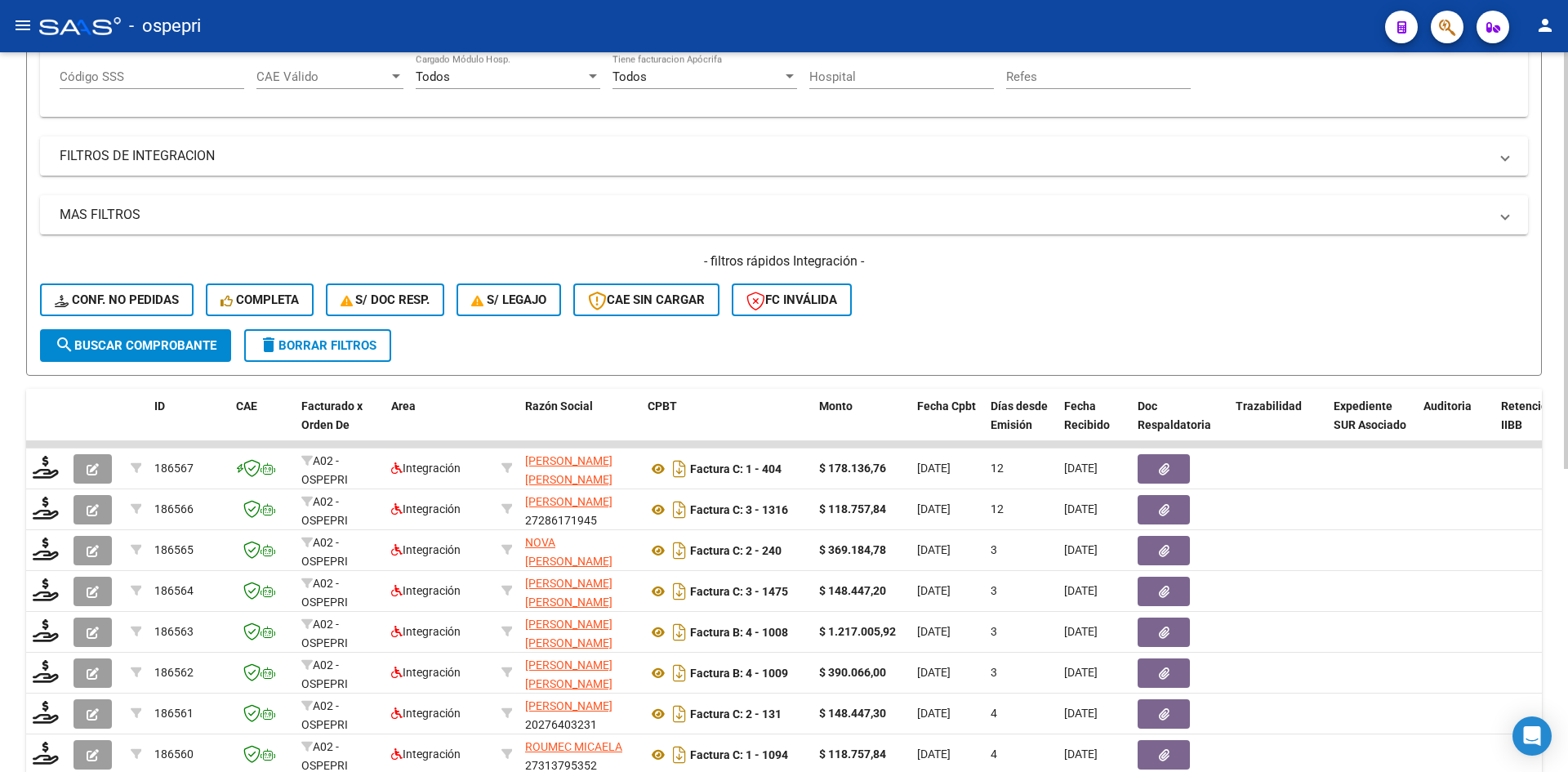
click at [162, 342] on span "search Buscar Comprobante" at bounding box center [135, 345] width 162 height 15
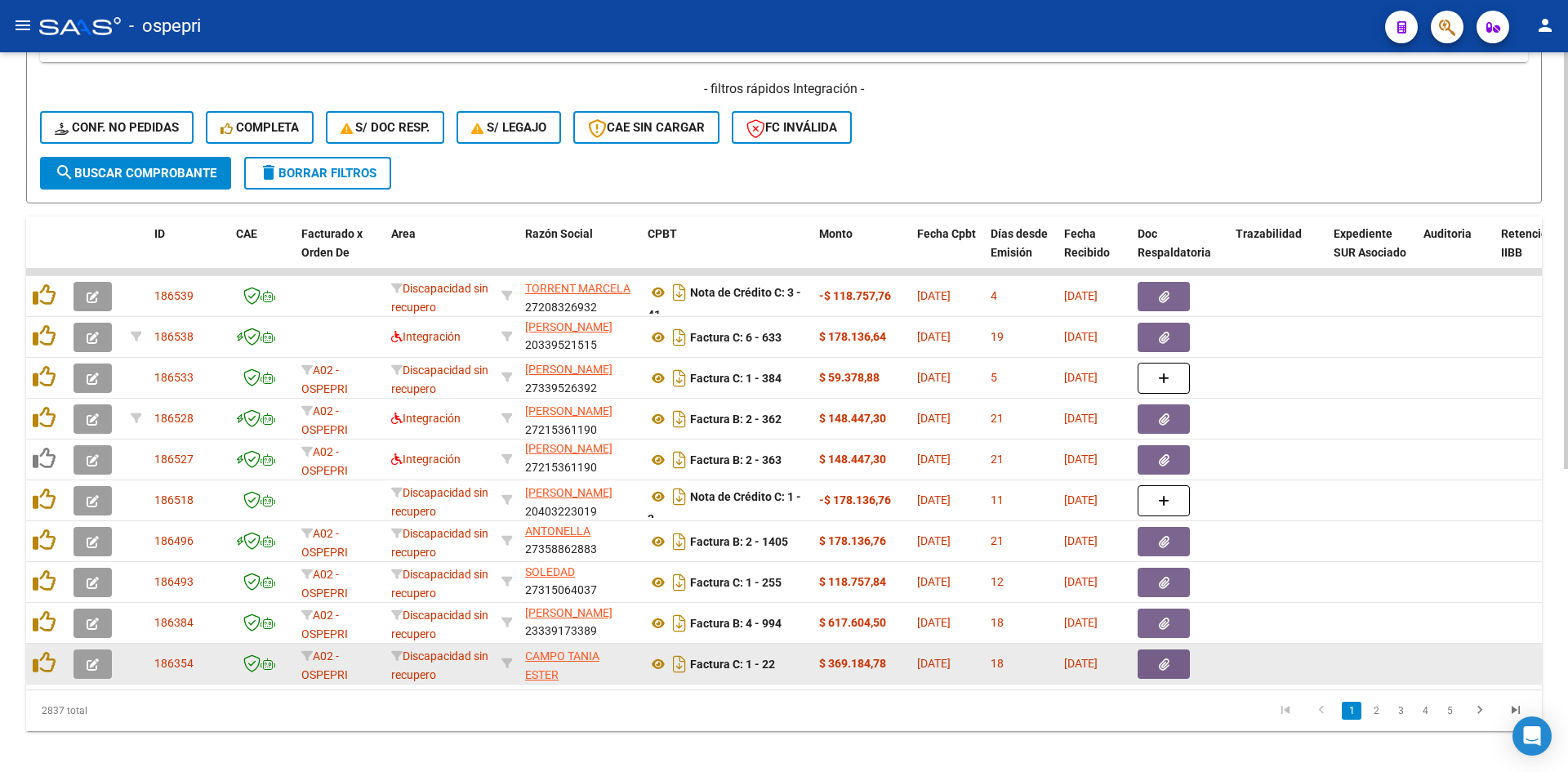
scroll to position [523, 0]
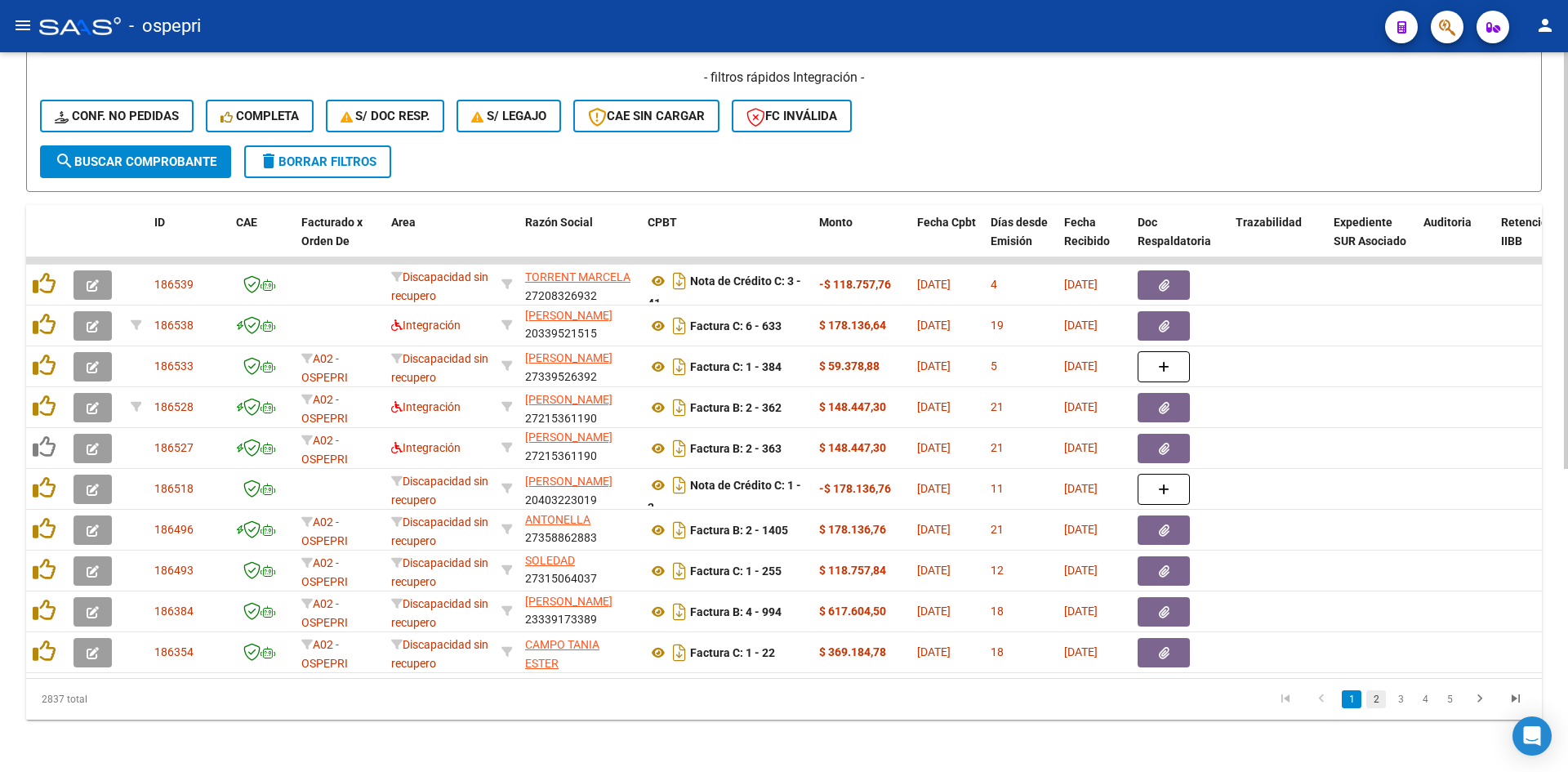
click at [1374, 699] on link "2" at bounding box center [1376, 699] width 20 height 18
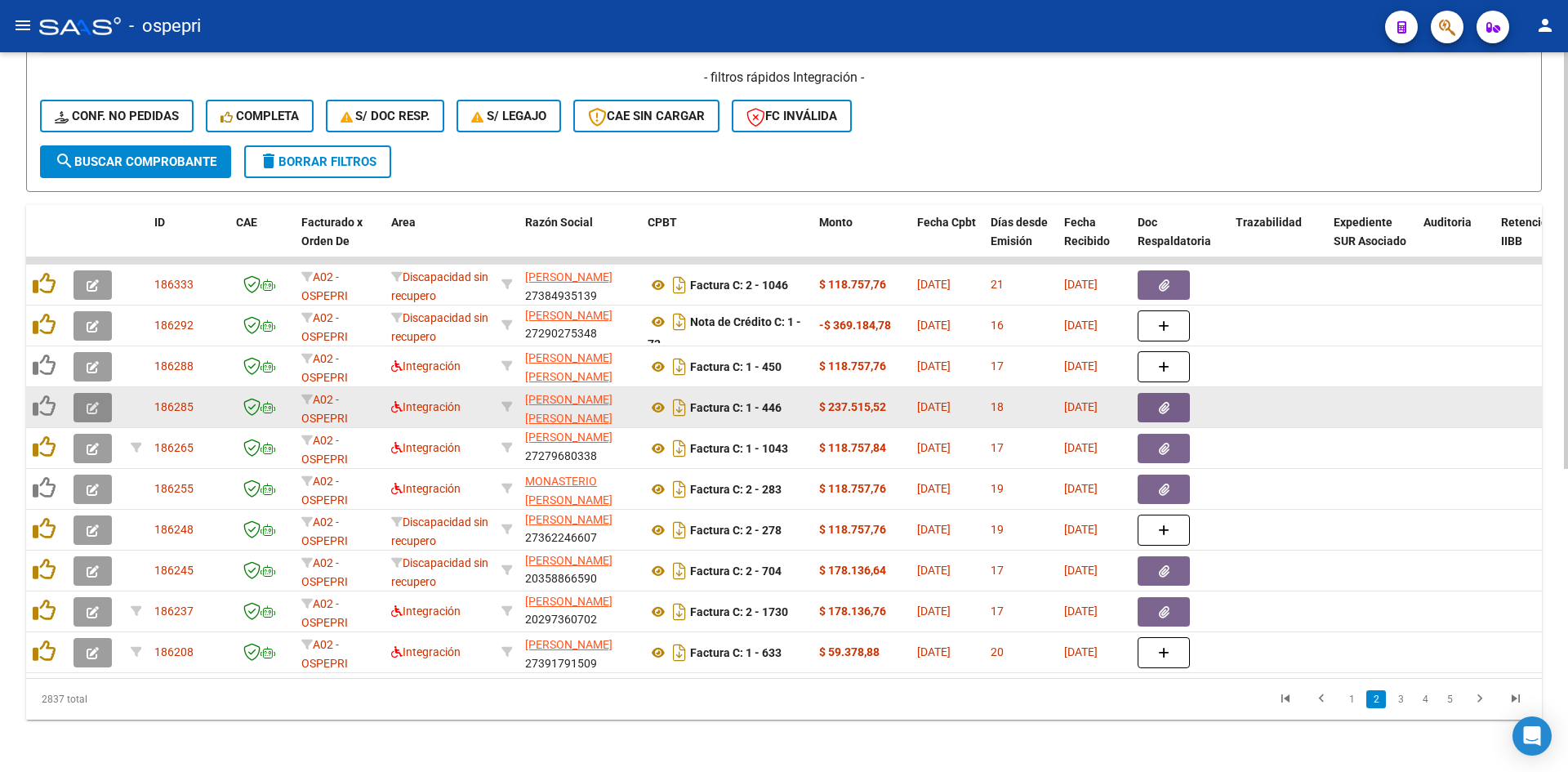
click at [98, 402] on icon "button" at bounding box center [92, 408] width 12 height 12
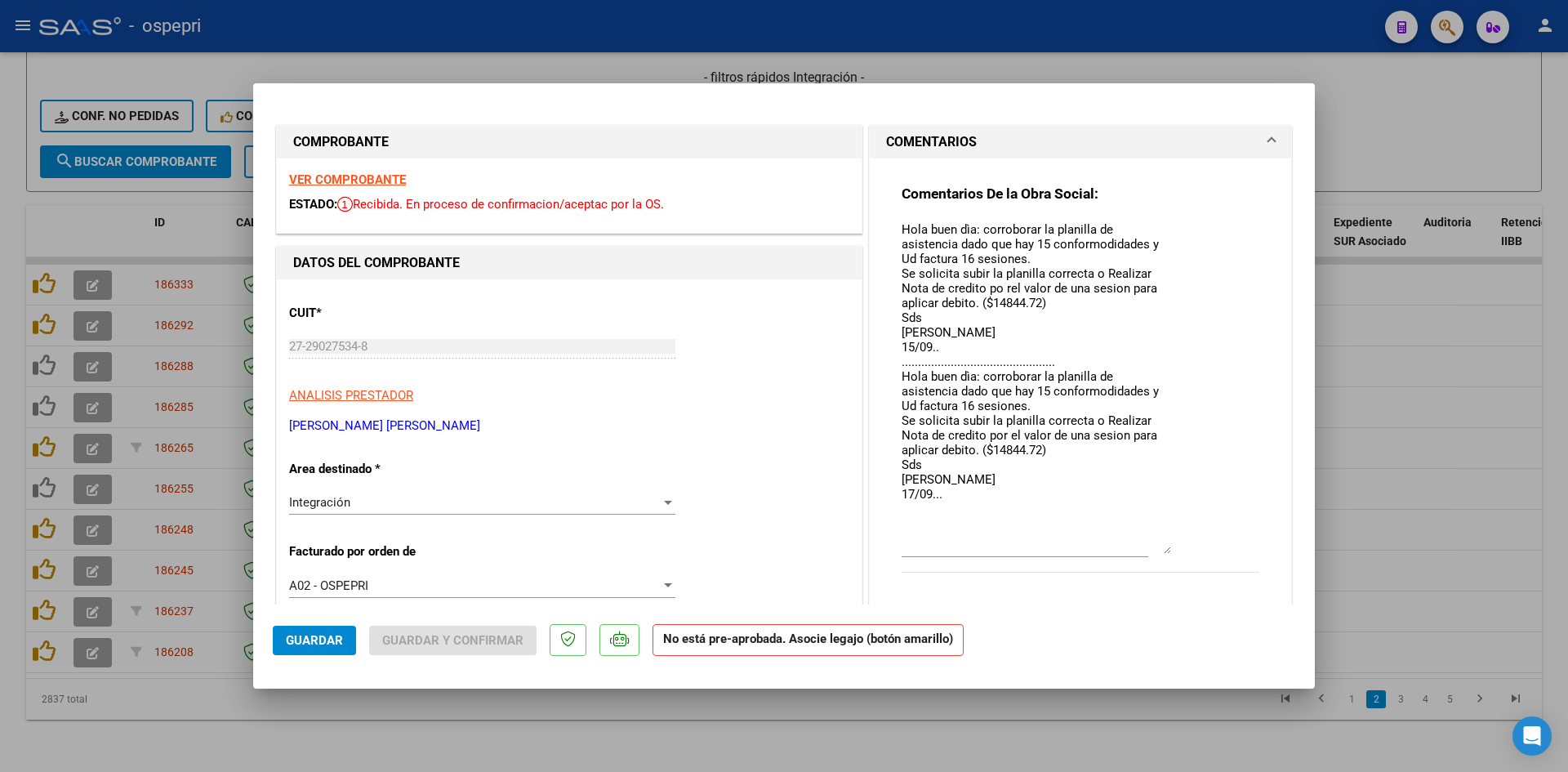
drag, startPoint x: 1163, startPoint y: 249, endPoint x: 1190, endPoint y: 549, distance: 301.2
click at [1190, 549] on div "Comentarios De la Obra Social: Hola buen dìa: corroborar la planilla de asisten…" at bounding box center [1080, 387] width 358 height 406
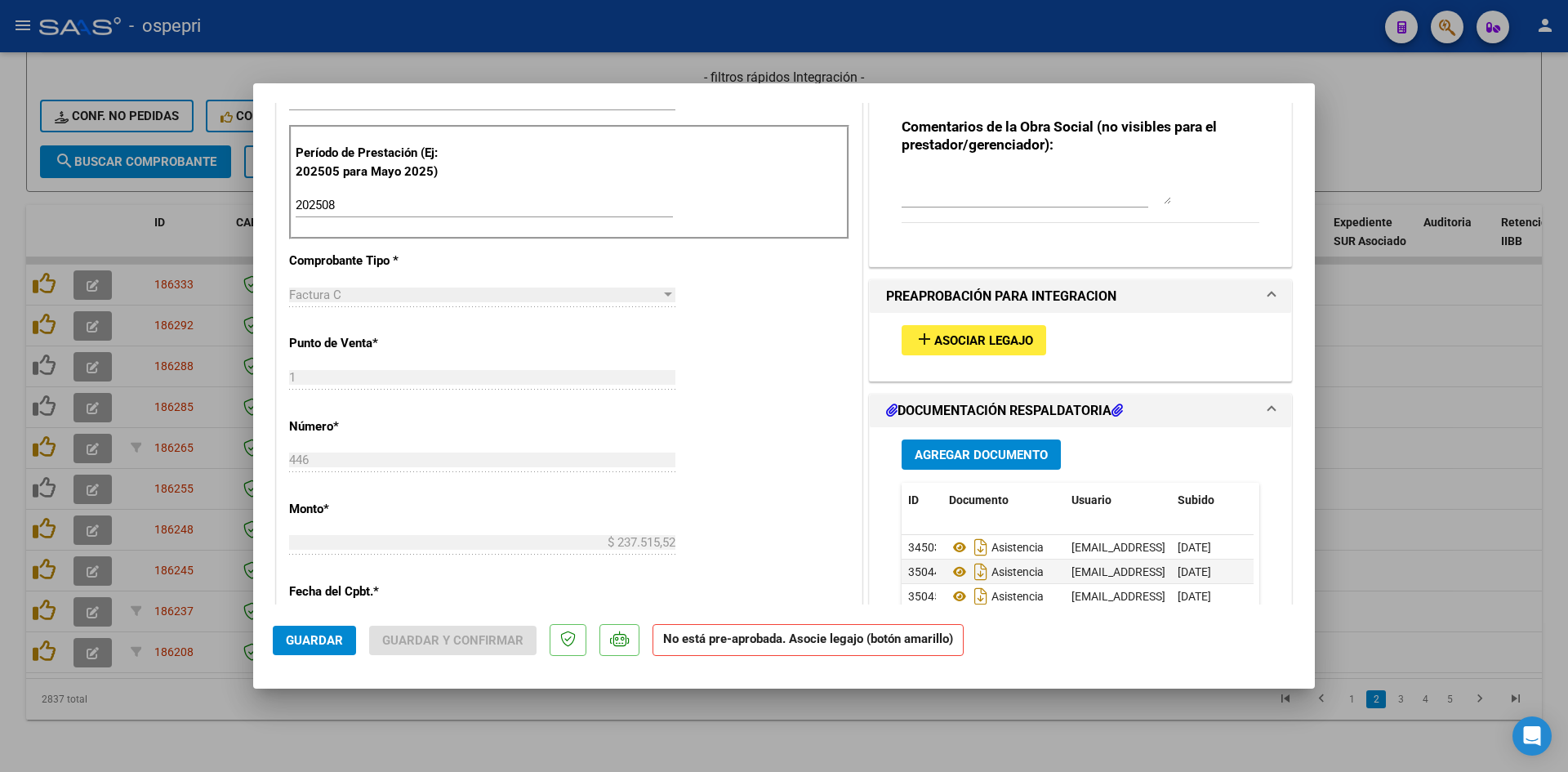
scroll to position [572, 0]
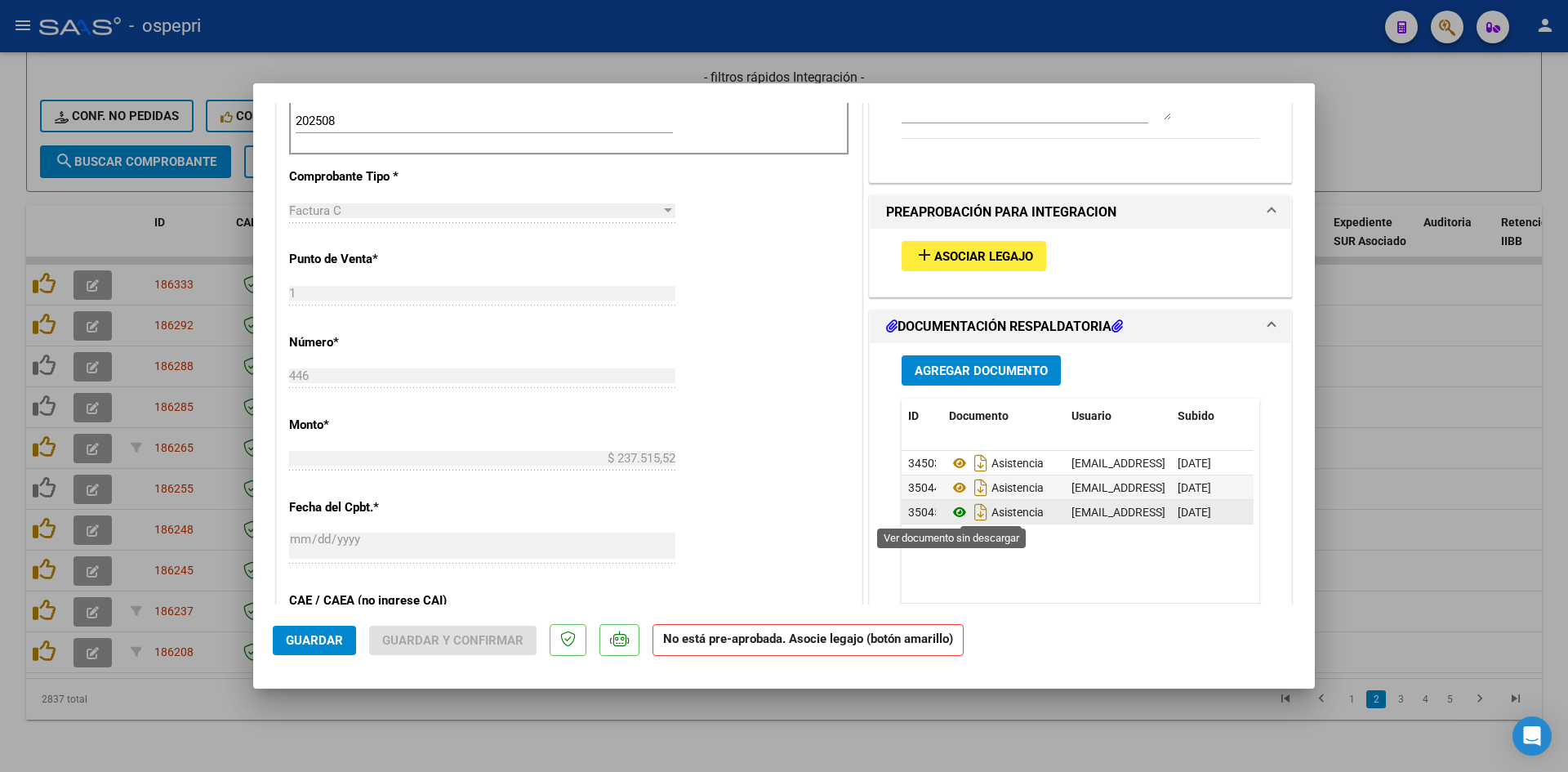
click at [953, 505] on icon at bounding box center [959, 512] width 22 height 20
click at [957, 487] on icon at bounding box center [959, 487] width 22 height 20
click at [1507, 429] on div at bounding box center [784, 386] width 1568 height 772
type input "$ 0,00"
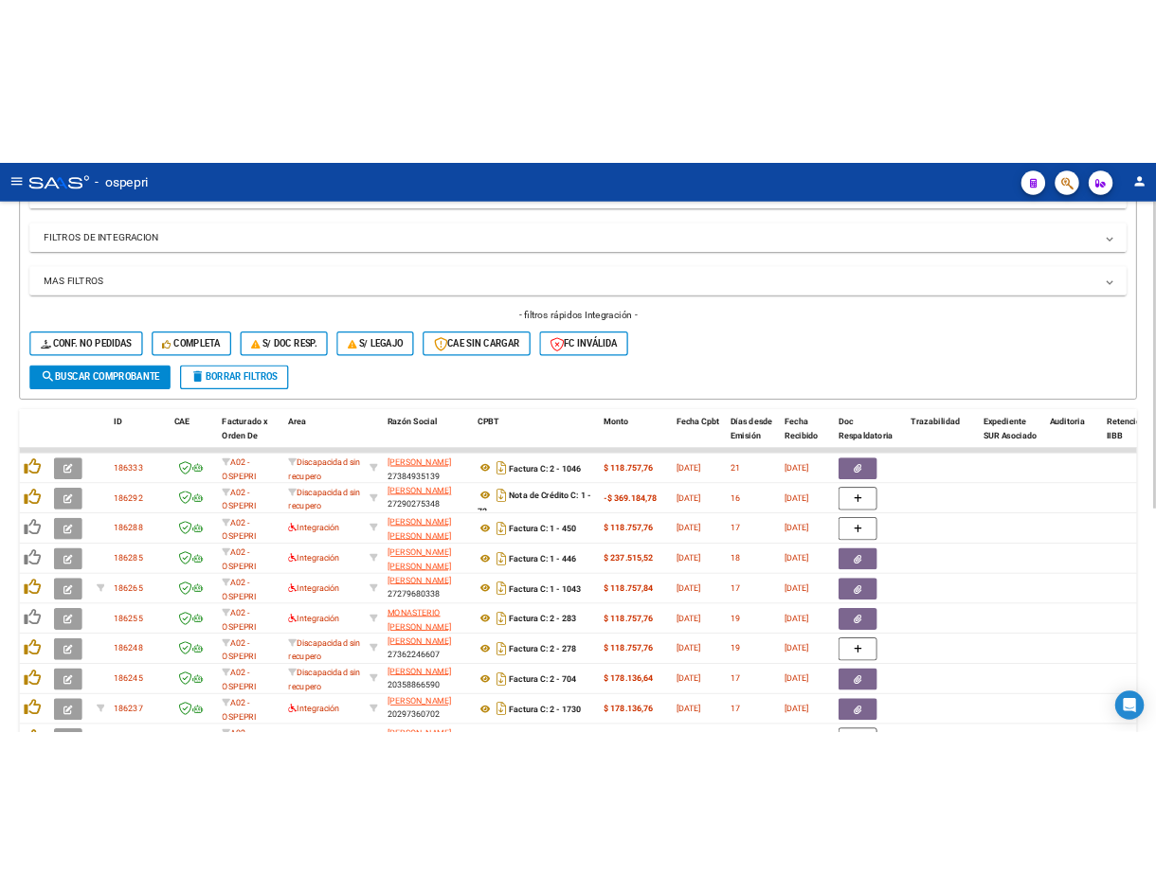
scroll to position [133, 0]
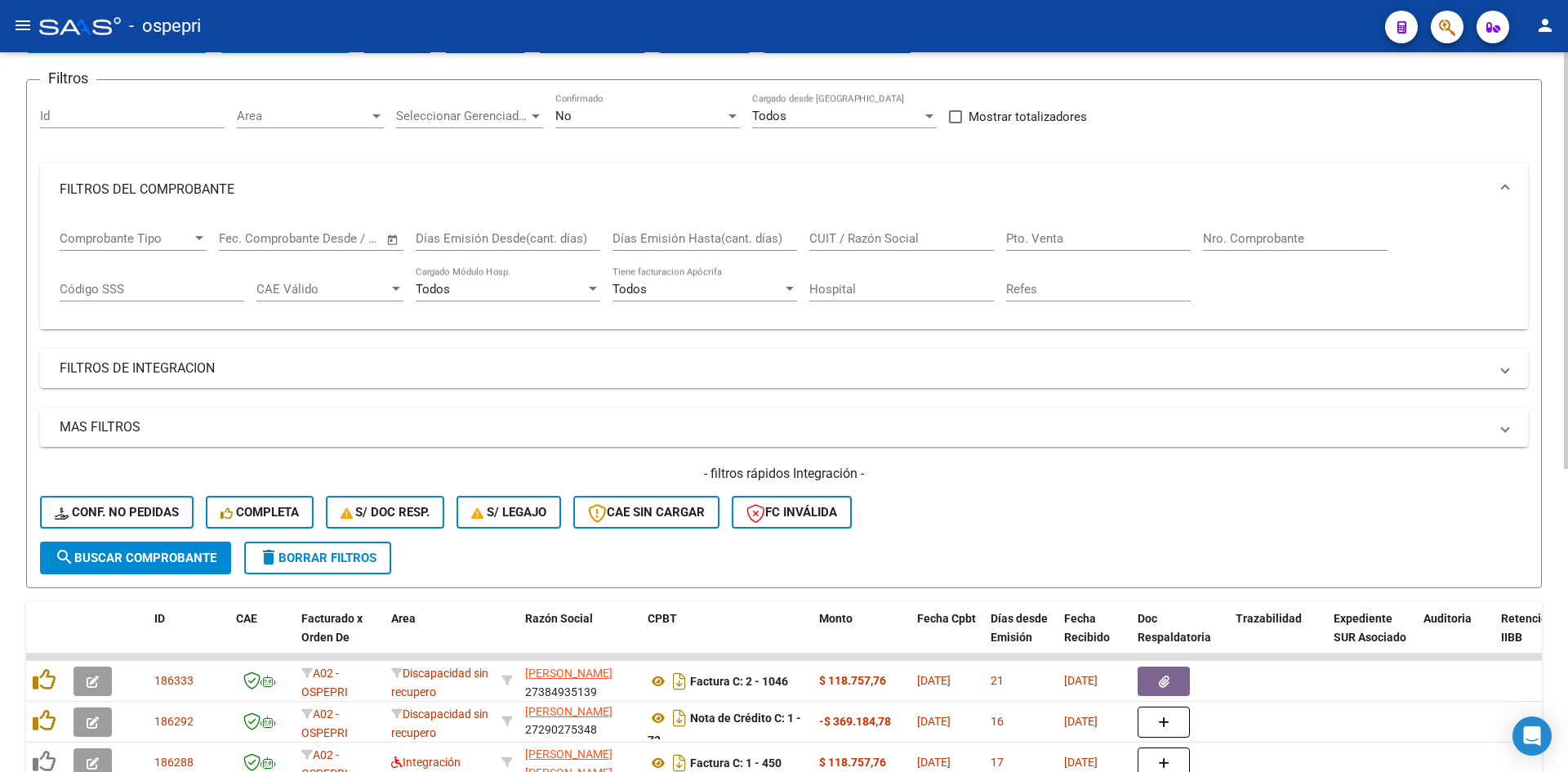
click at [577, 115] on div "No" at bounding box center [640, 116] width 170 height 15
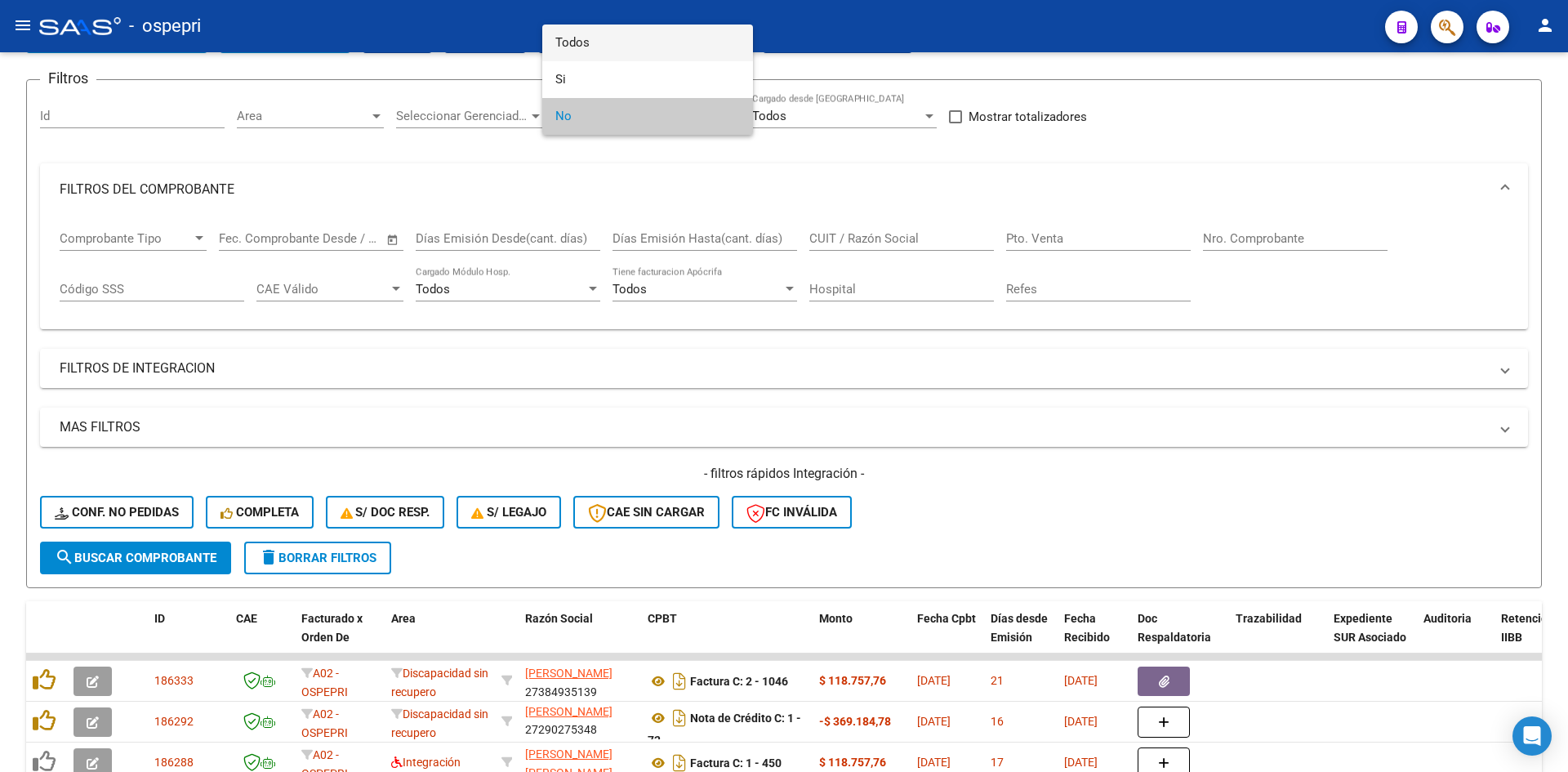
click at [639, 51] on span "Todos" at bounding box center [647, 42] width 184 height 37
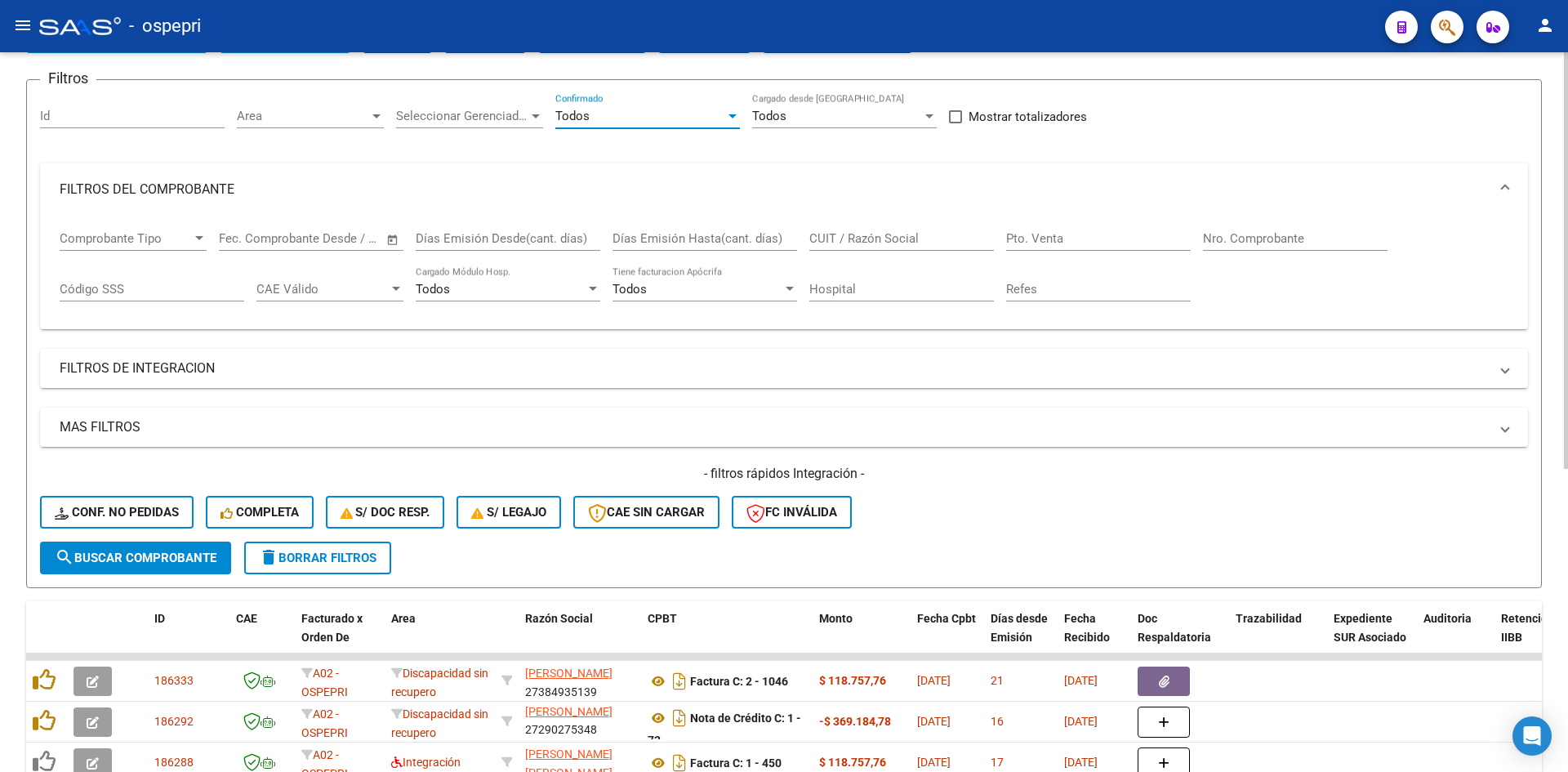
click at [896, 240] on input "CUIT / Razón Social" at bounding box center [902, 238] width 184 height 15
paste input "27414957590"
type input "27414957590"
click at [77, 566] on button "search Buscar Comprobante" at bounding box center [135, 558] width 191 height 33
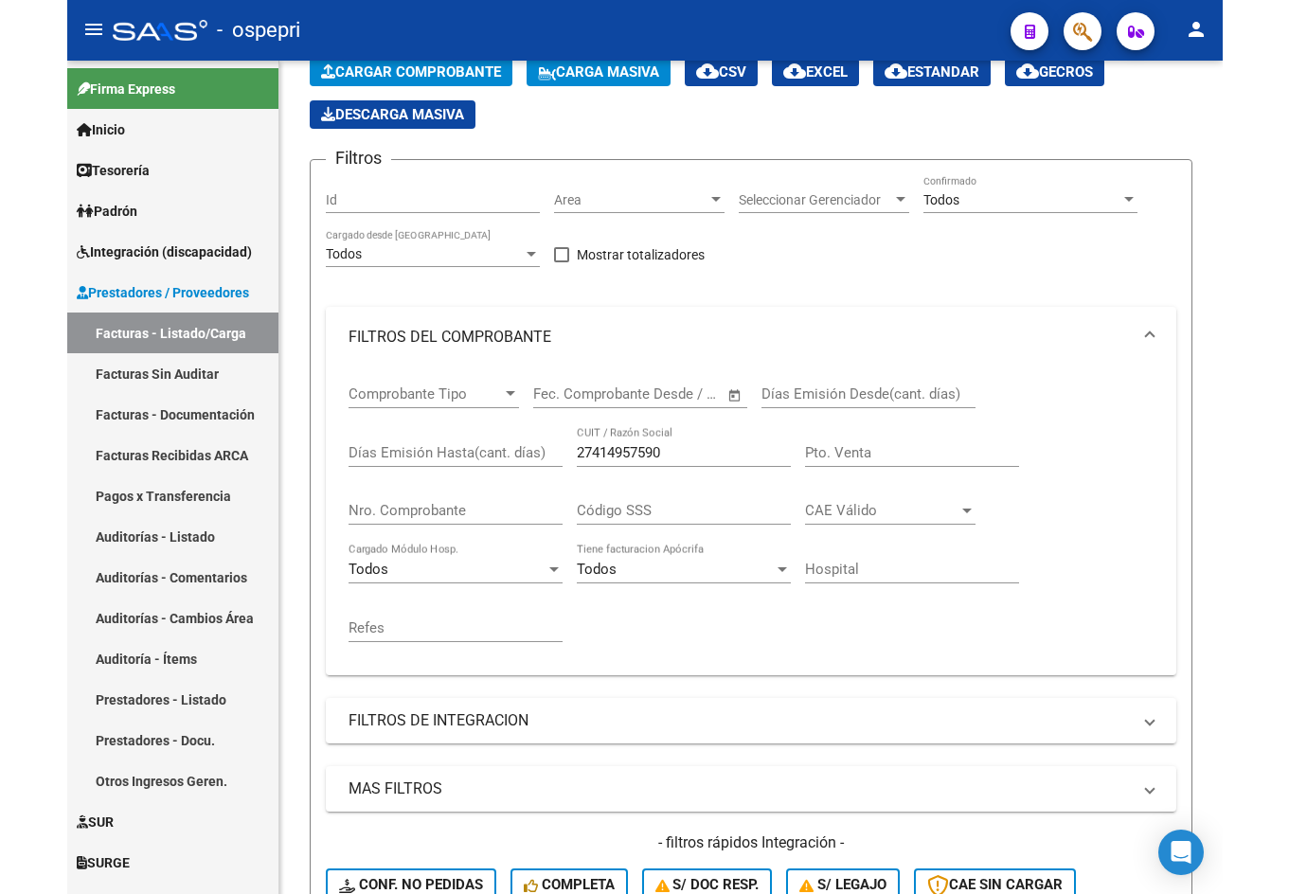
scroll to position [102, 0]
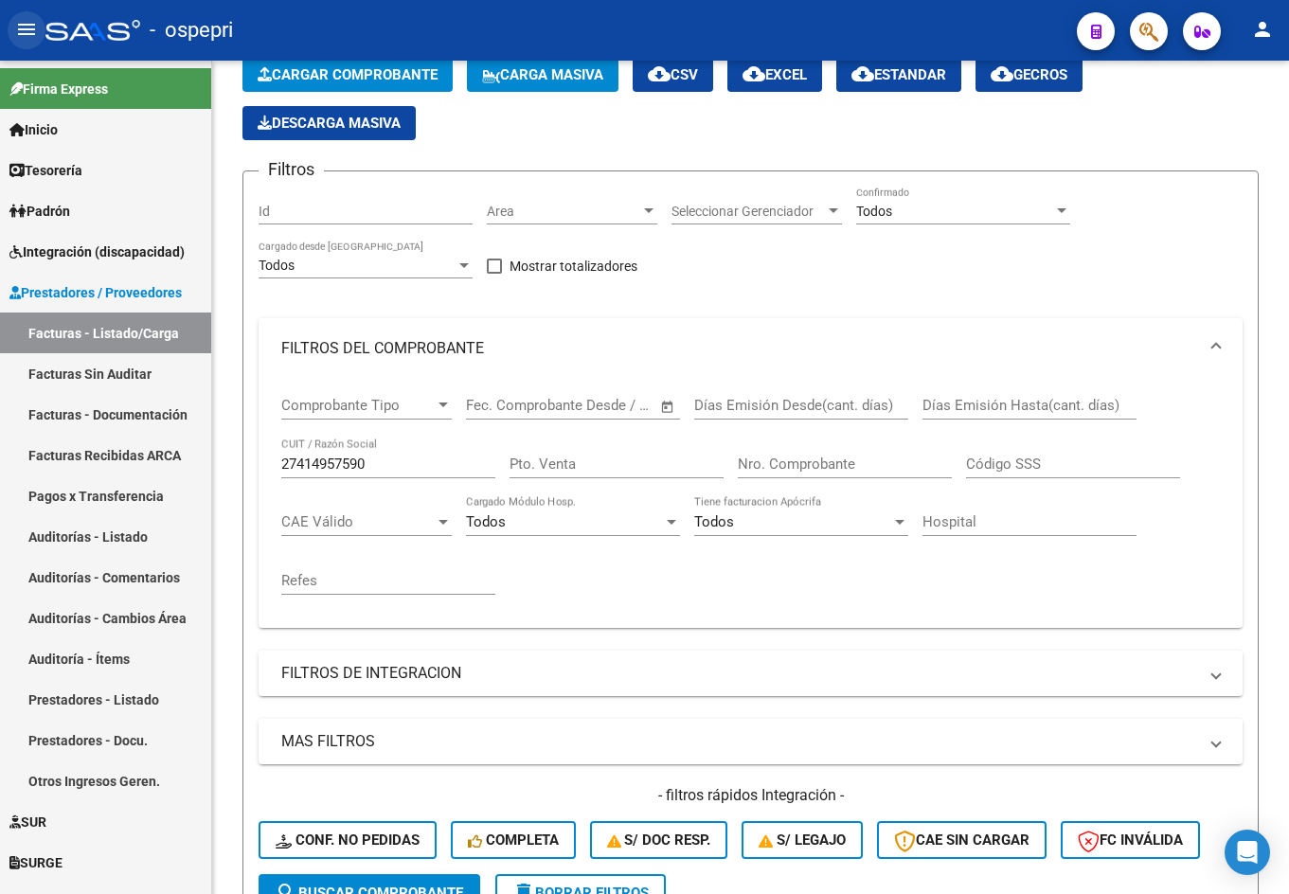
click at [33, 25] on mat-icon "menu" at bounding box center [26, 29] width 23 height 23
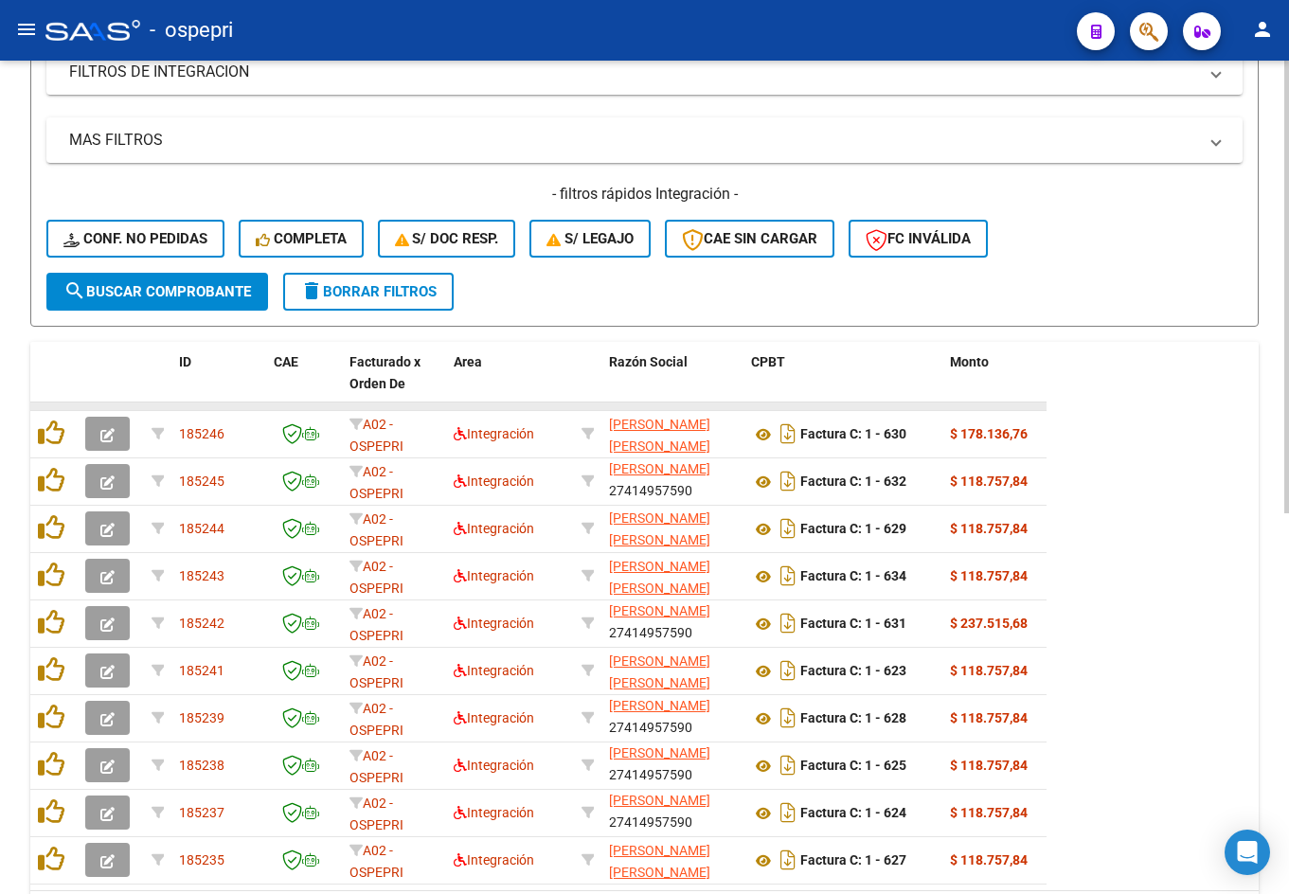
scroll to position [671, 0]
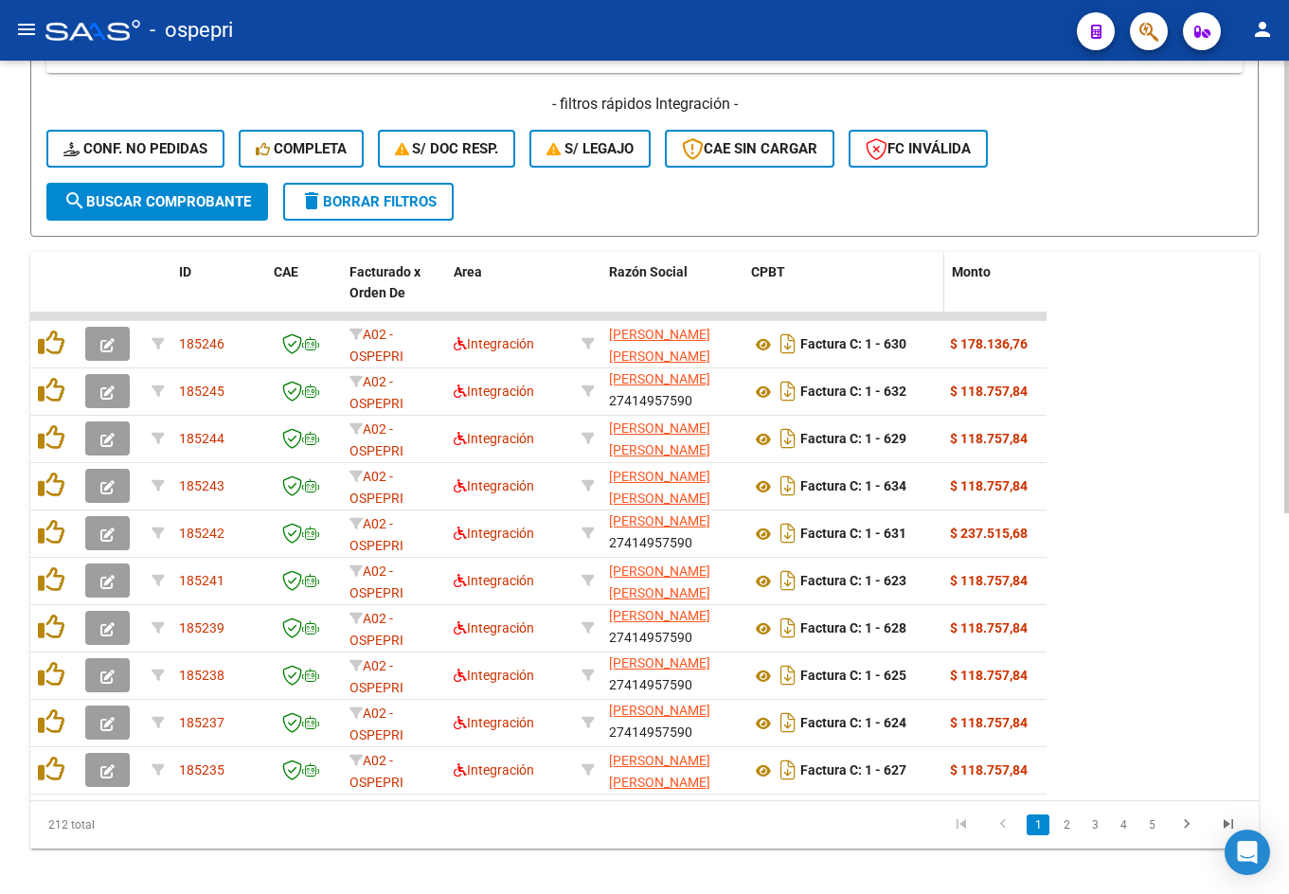
click at [940, 294] on span at bounding box center [940, 293] width 9 height 83
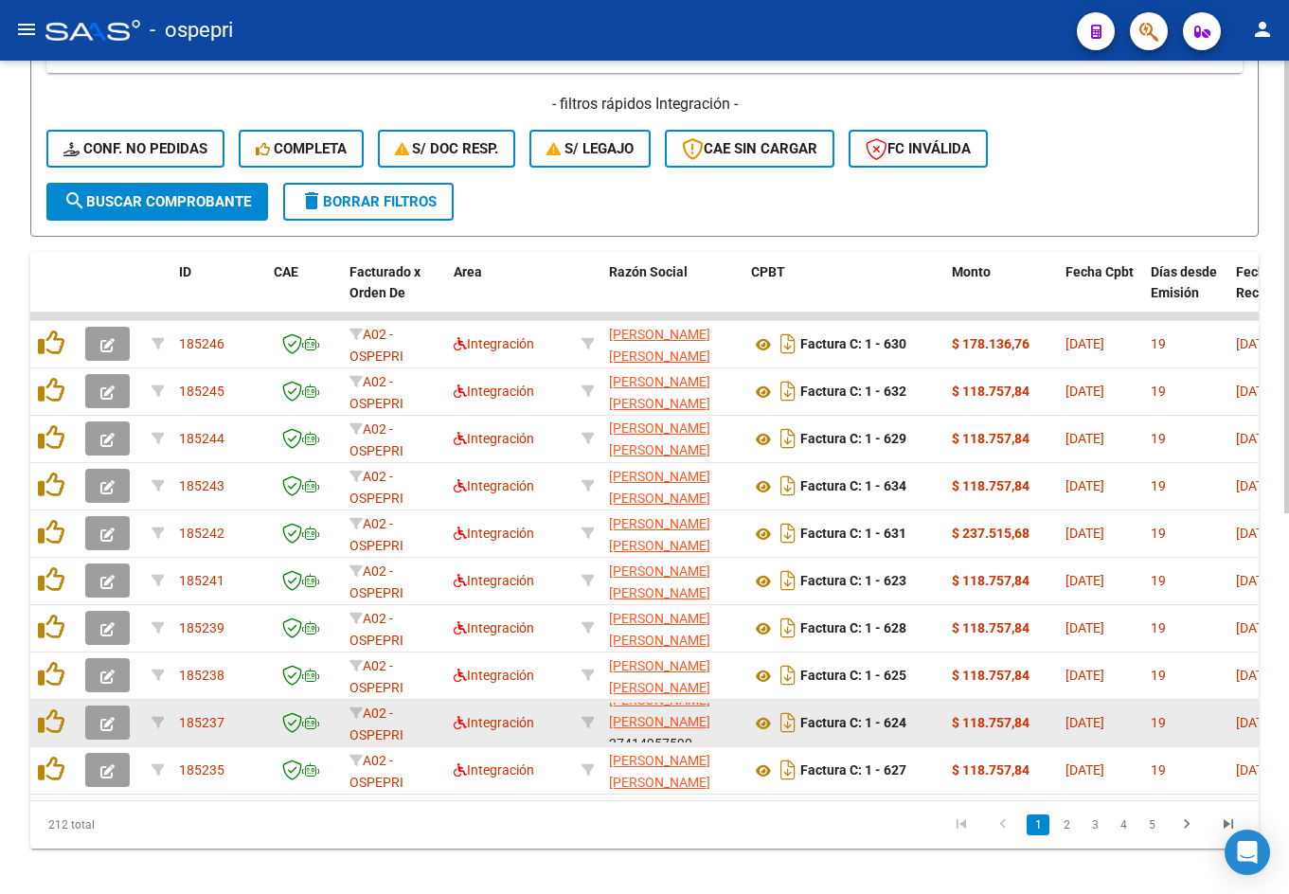
scroll to position [0, 0]
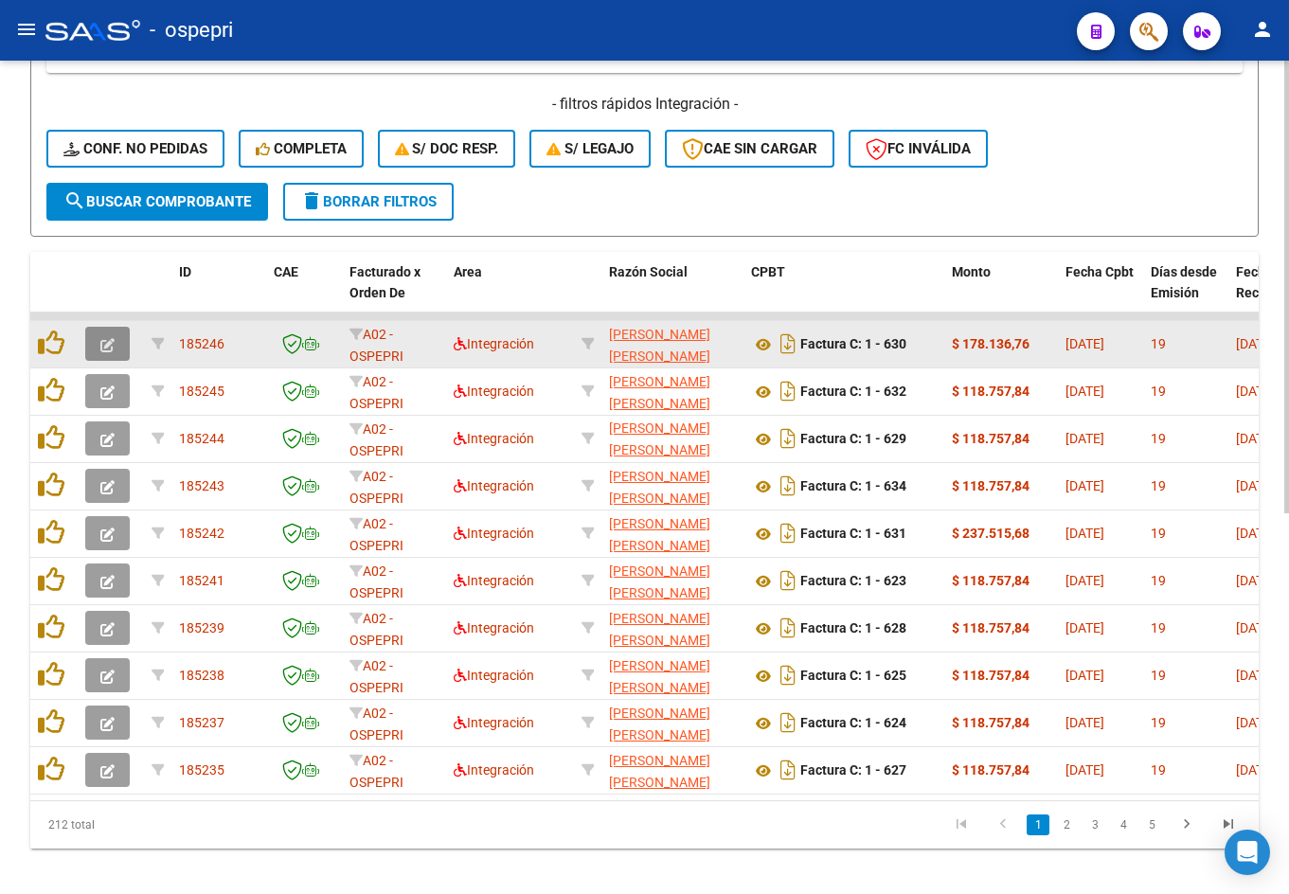
click at [109, 332] on button "button" at bounding box center [107, 344] width 45 height 34
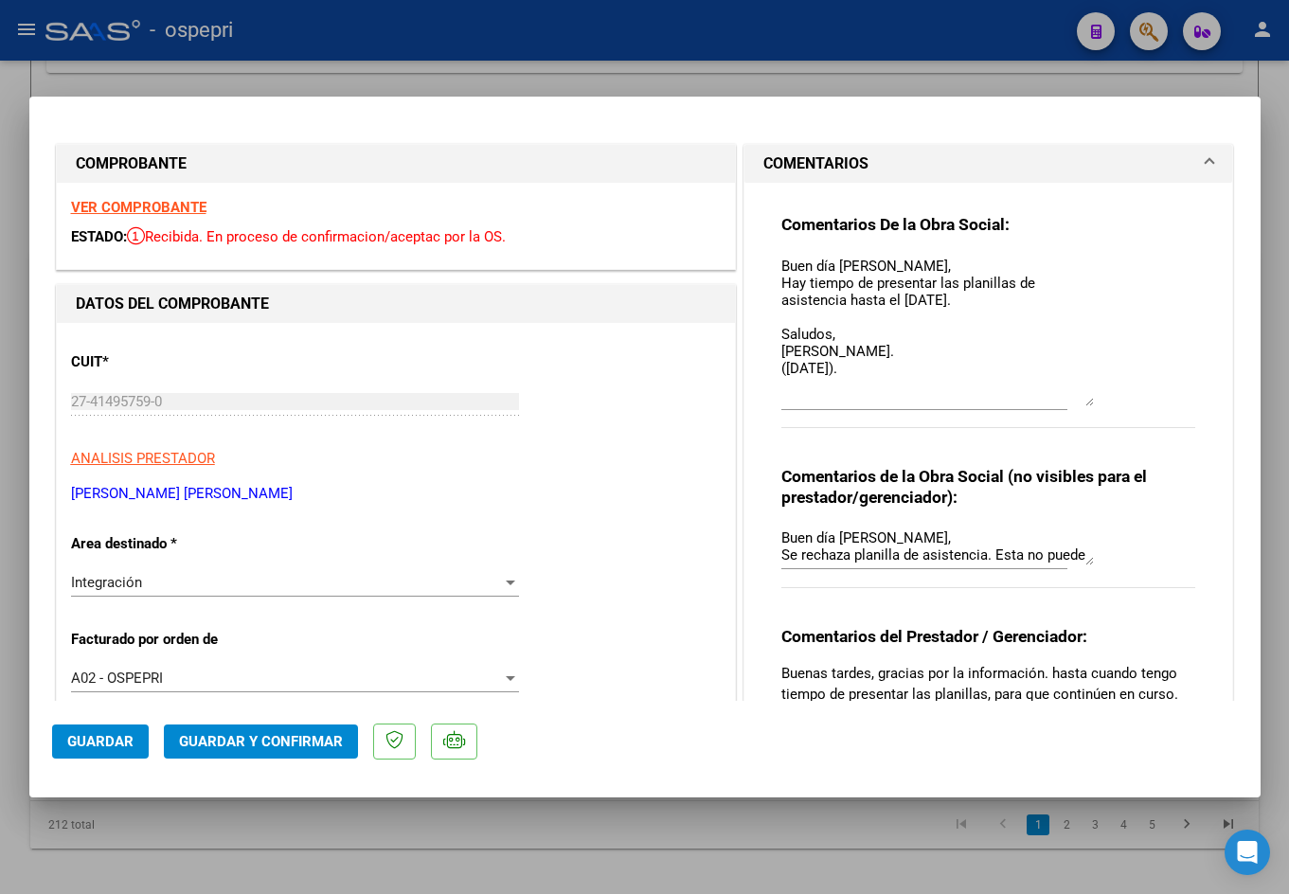
drag, startPoint x: 1082, startPoint y: 285, endPoint x: 1131, endPoint y: 397, distance: 122.1
click at [1131, 397] on div "Comentarios De la Obra Social: Buen día Micaela, Hay tiempo de presentar las pl…" at bounding box center [988, 331] width 415 height 235
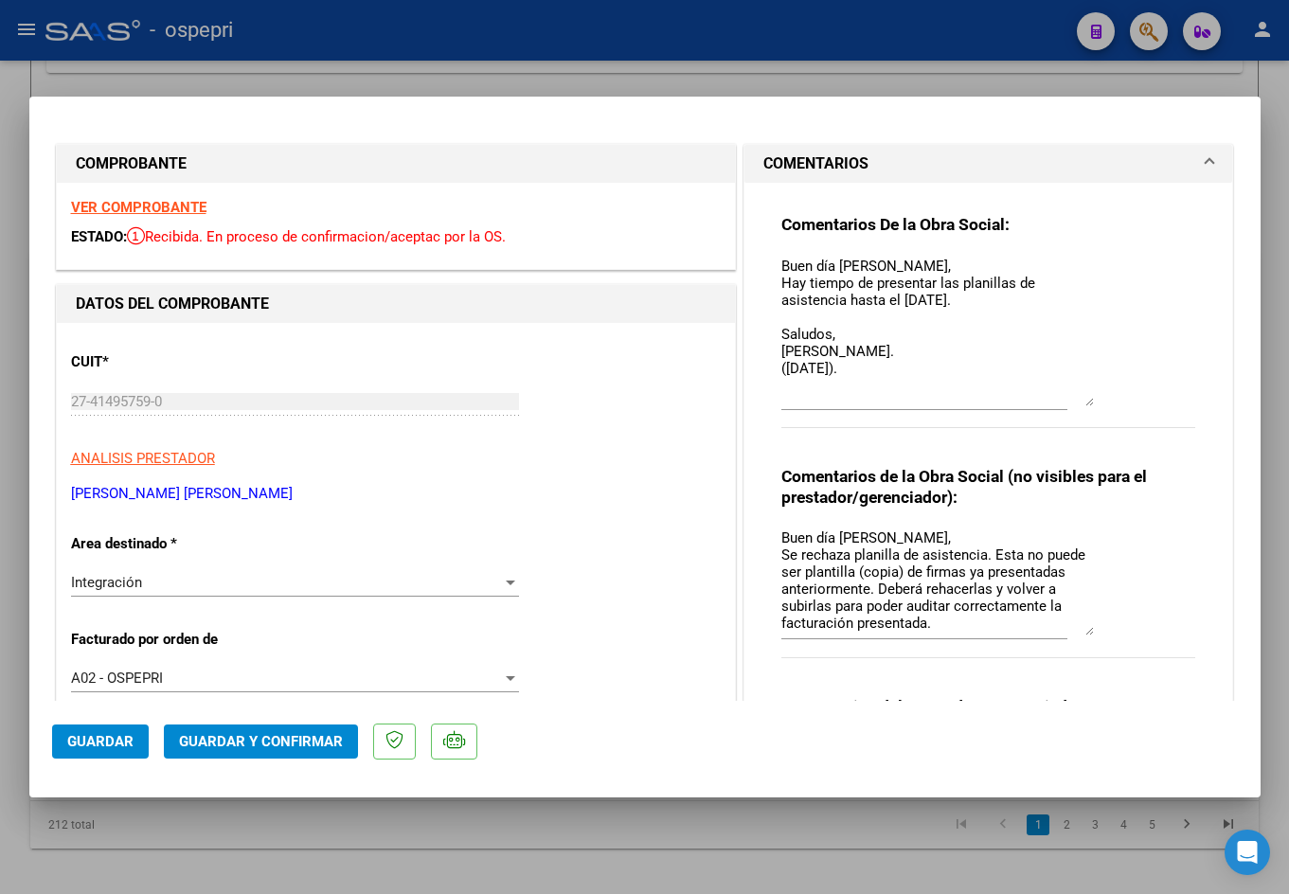
drag, startPoint x: 1078, startPoint y: 560, endPoint x: 1087, endPoint y: 630, distance: 70.7
click at [1087, 630] on div "Comentarios de la Obra Social (no visibles para el prestador/gerenciador): Buen…" at bounding box center [988, 572] width 415 height 213
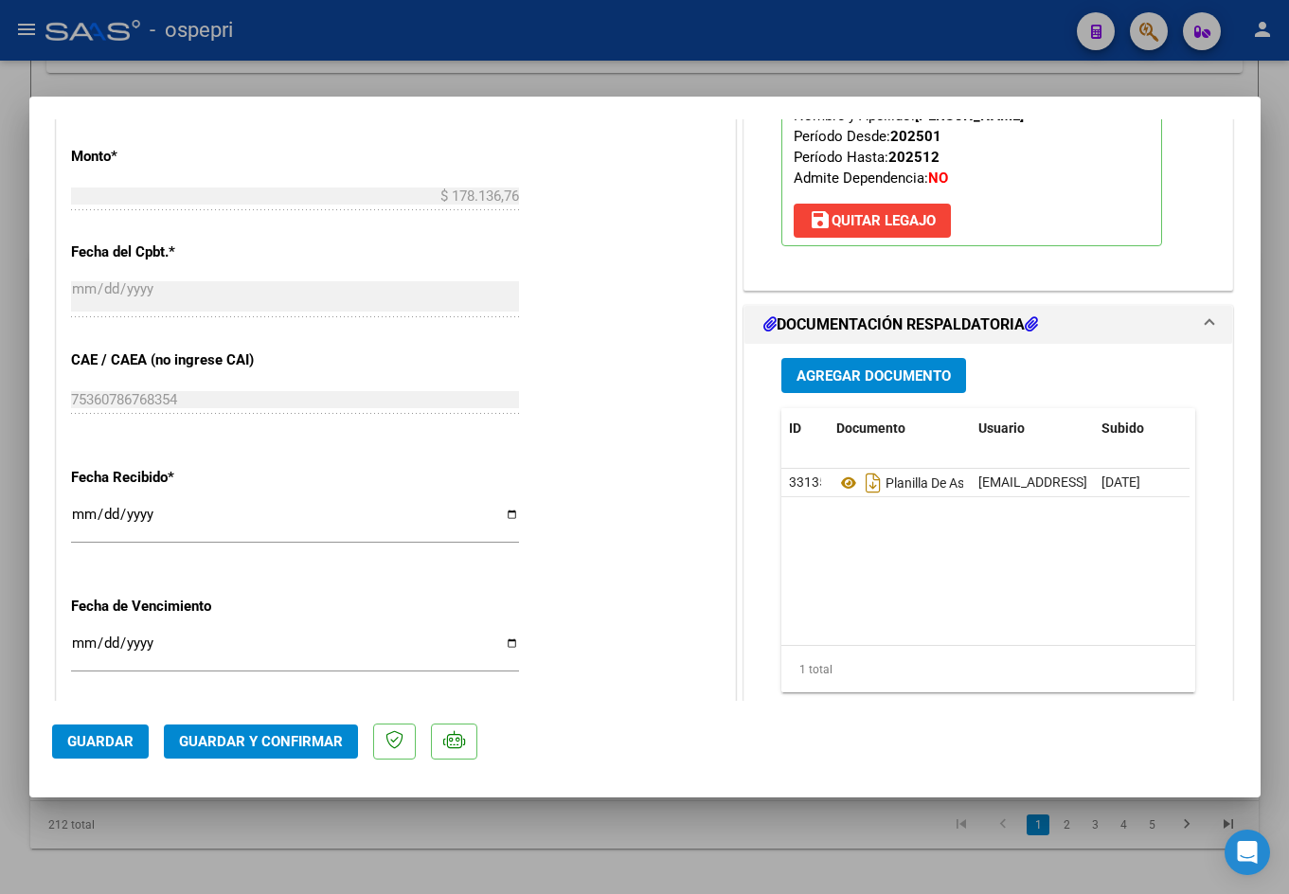
scroll to position [1137, 0]
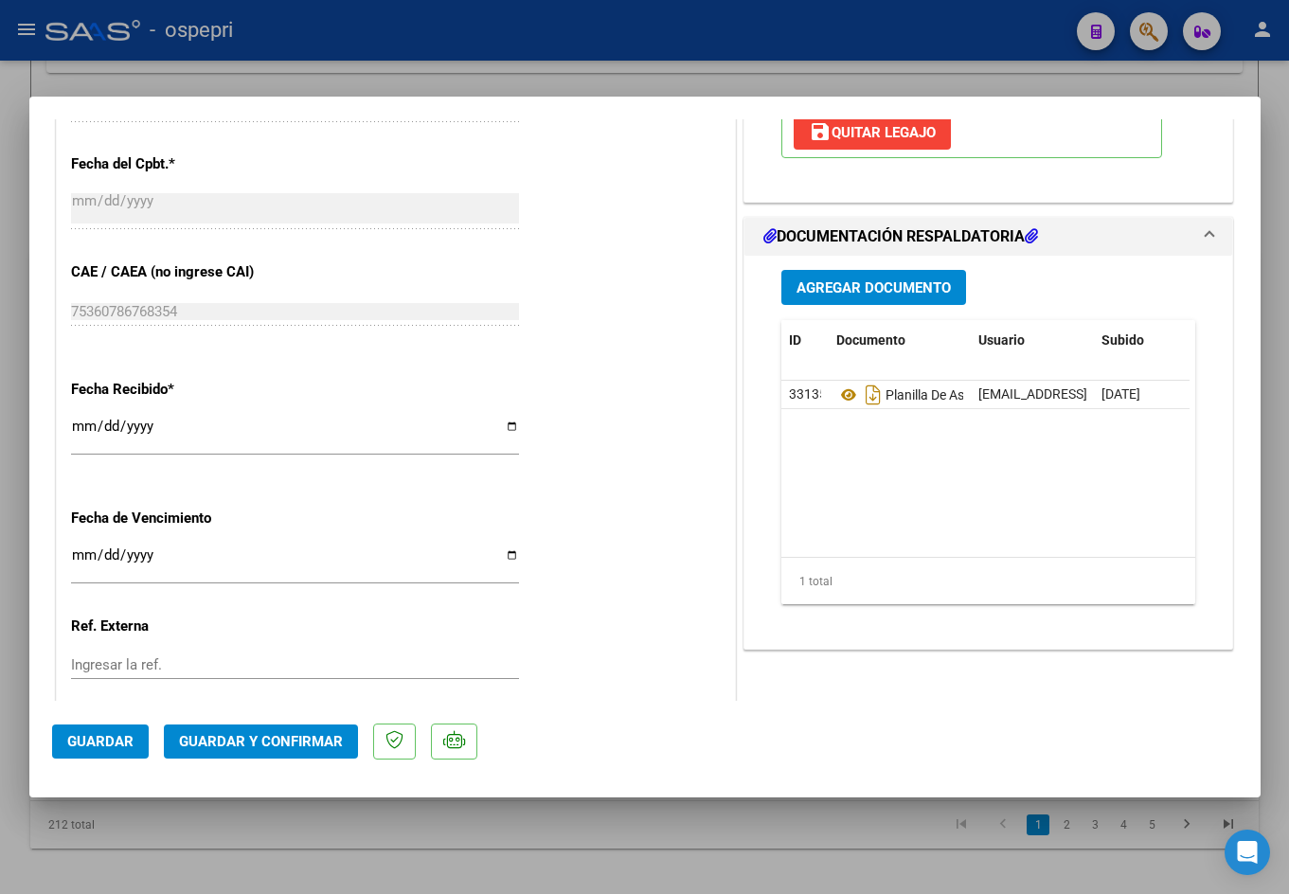
type input "$ 0,00"
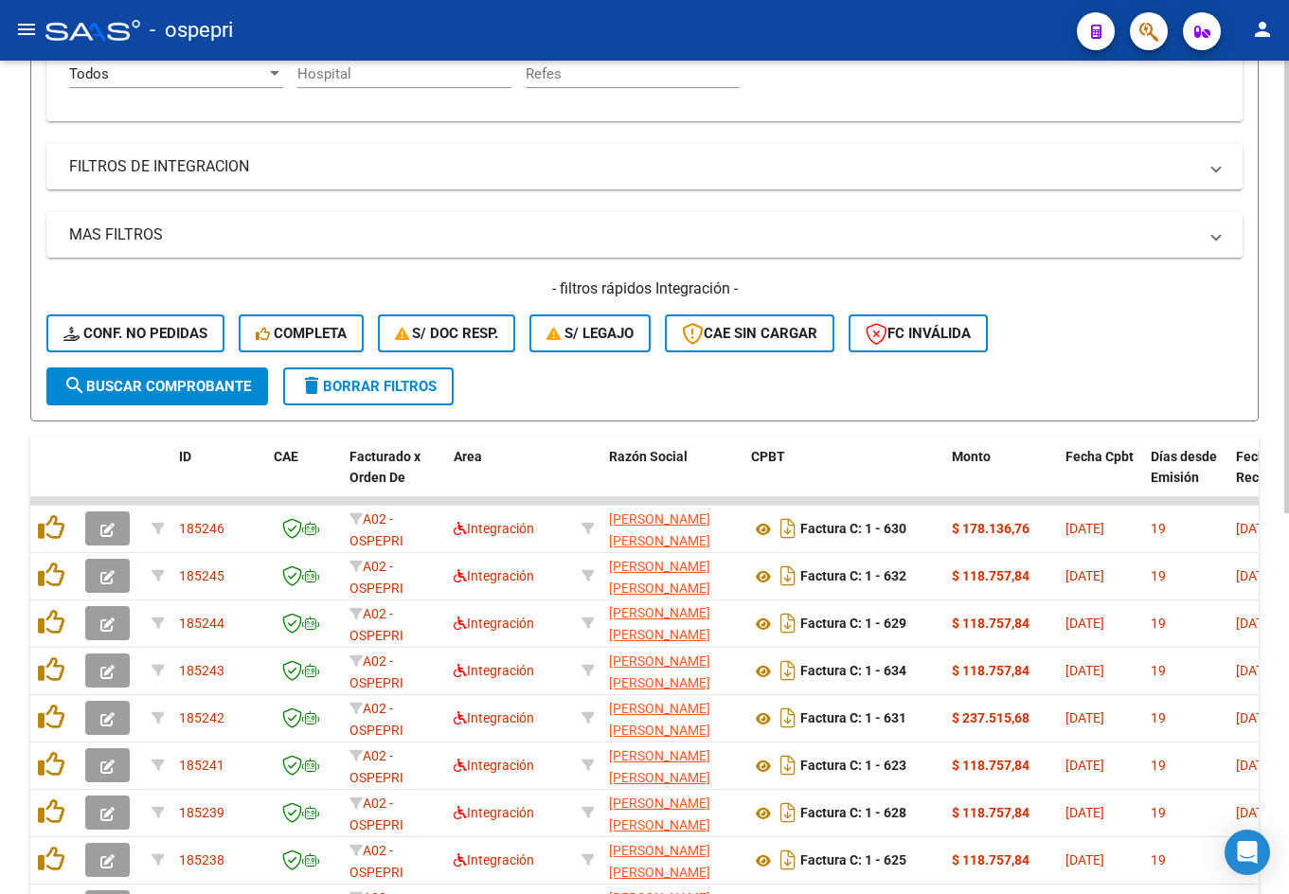
scroll to position [0, 0]
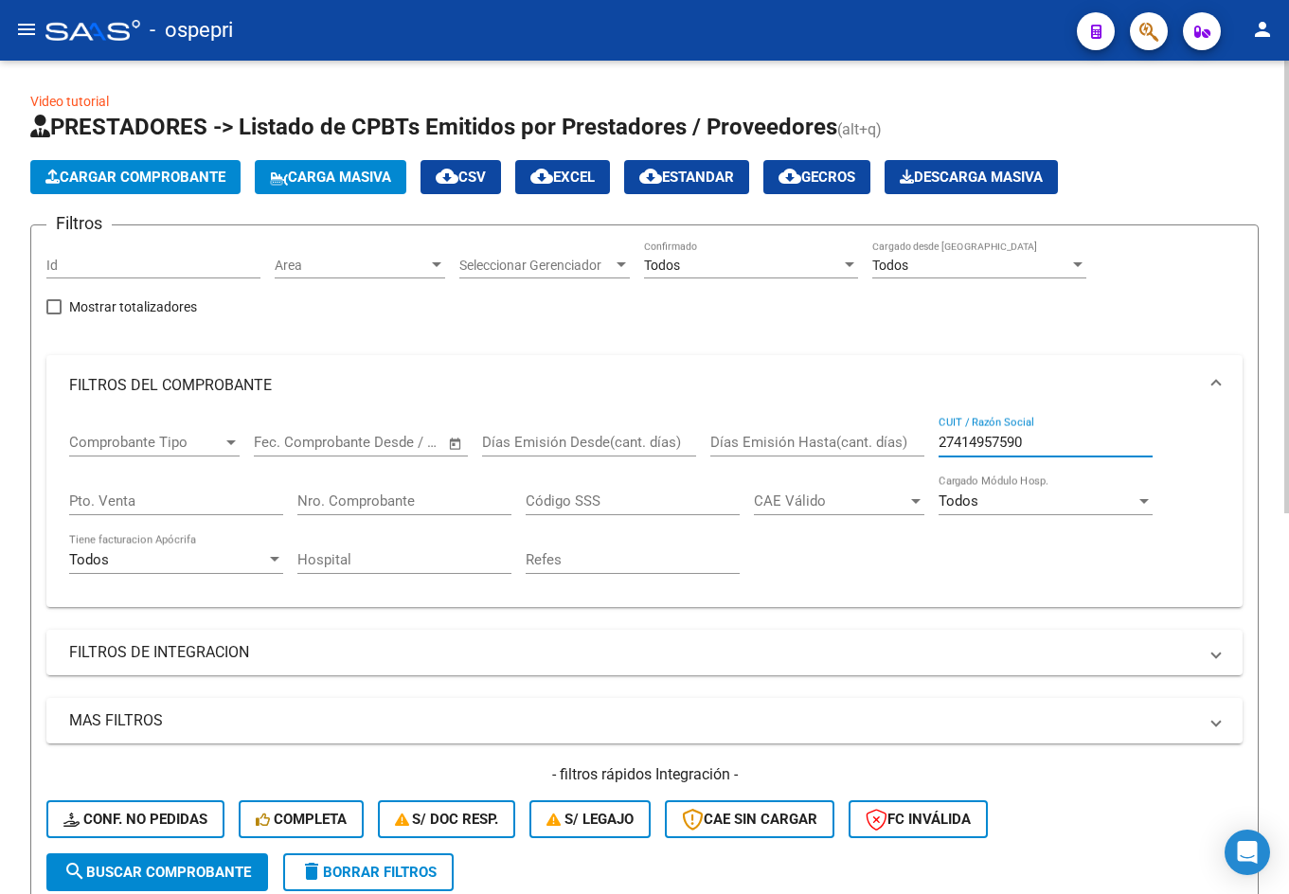
click at [1039, 439] on input "27414957590" at bounding box center [1046, 442] width 214 height 17
paste input "303620554"
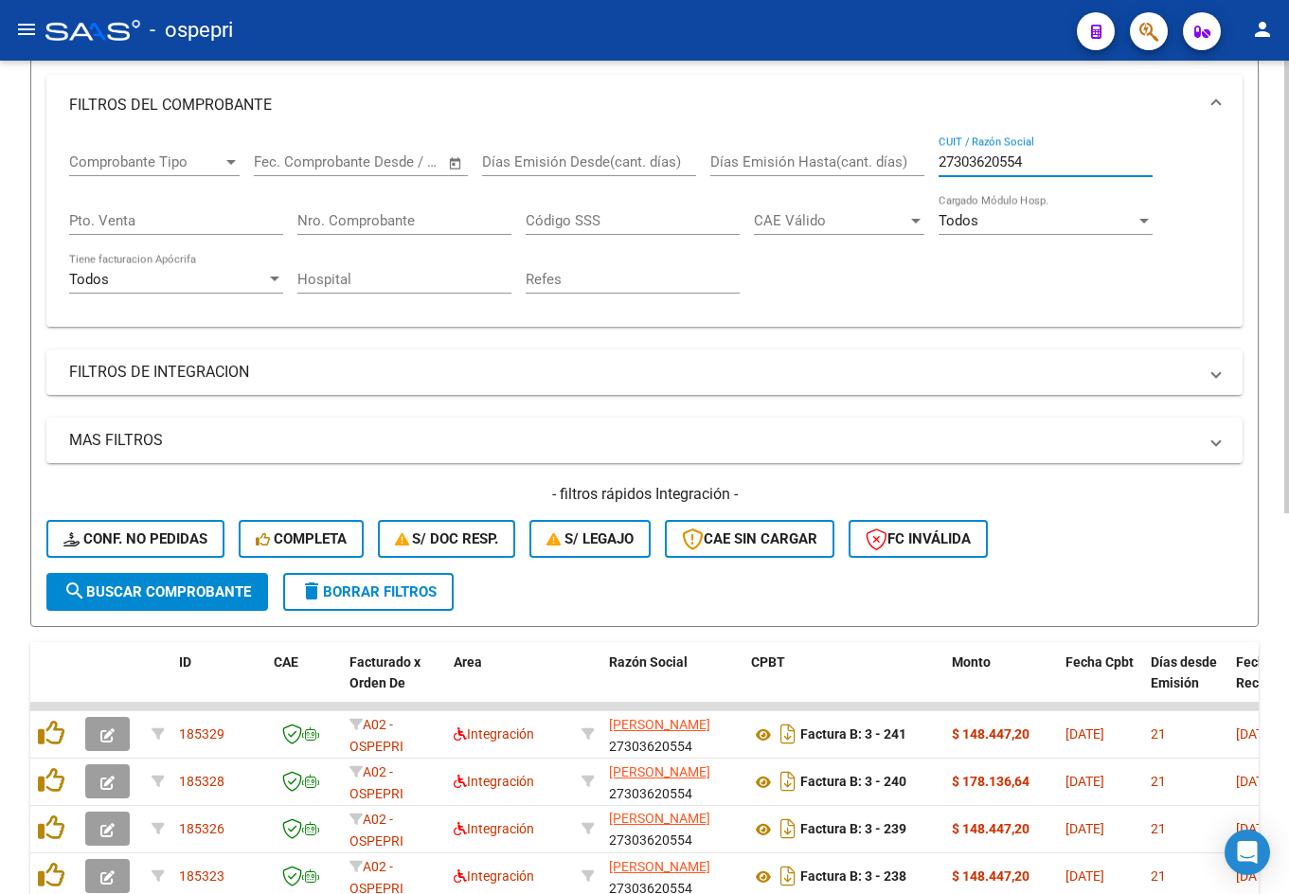
scroll to position [379, 0]
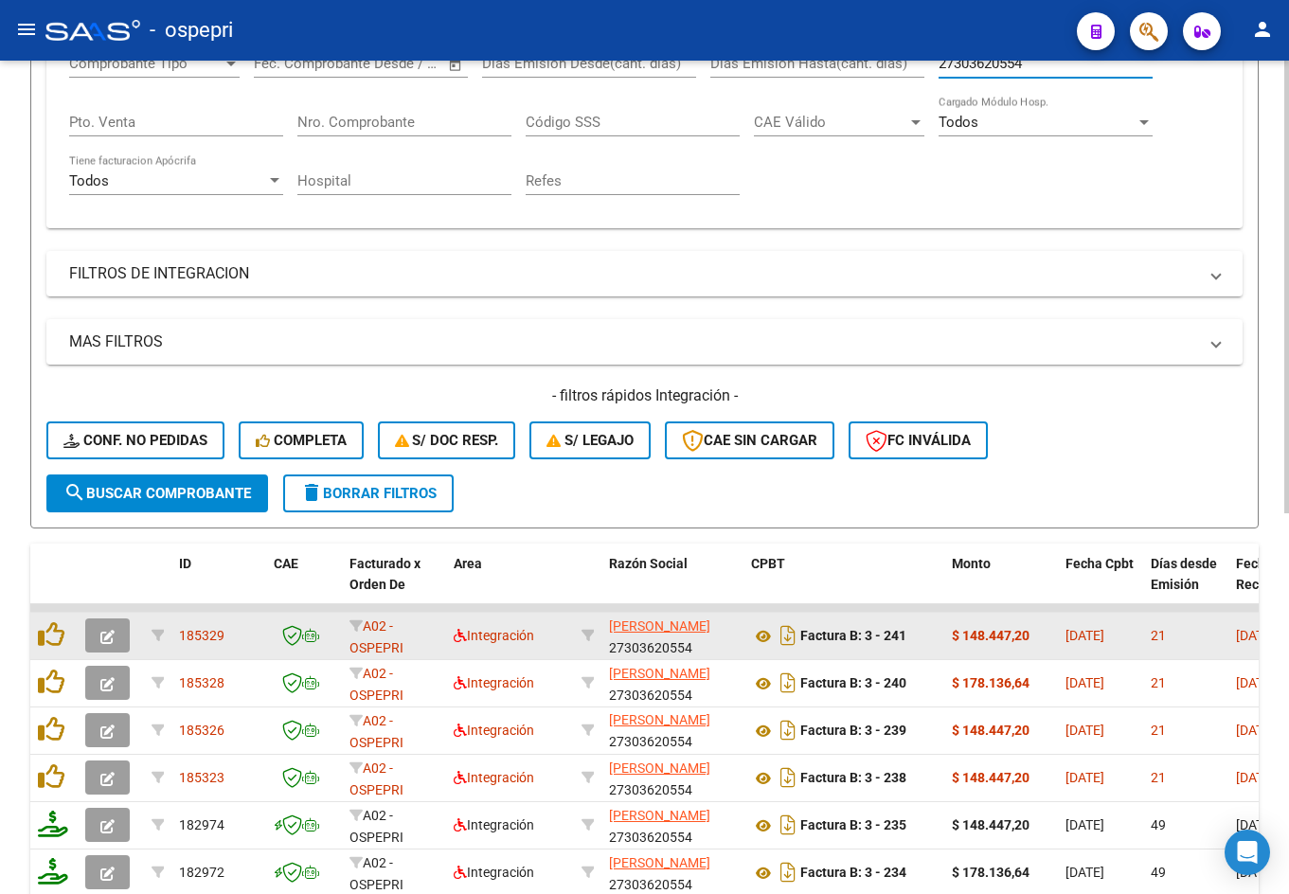
type input "27303620554"
click at [115, 638] on button "button" at bounding box center [107, 636] width 45 height 34
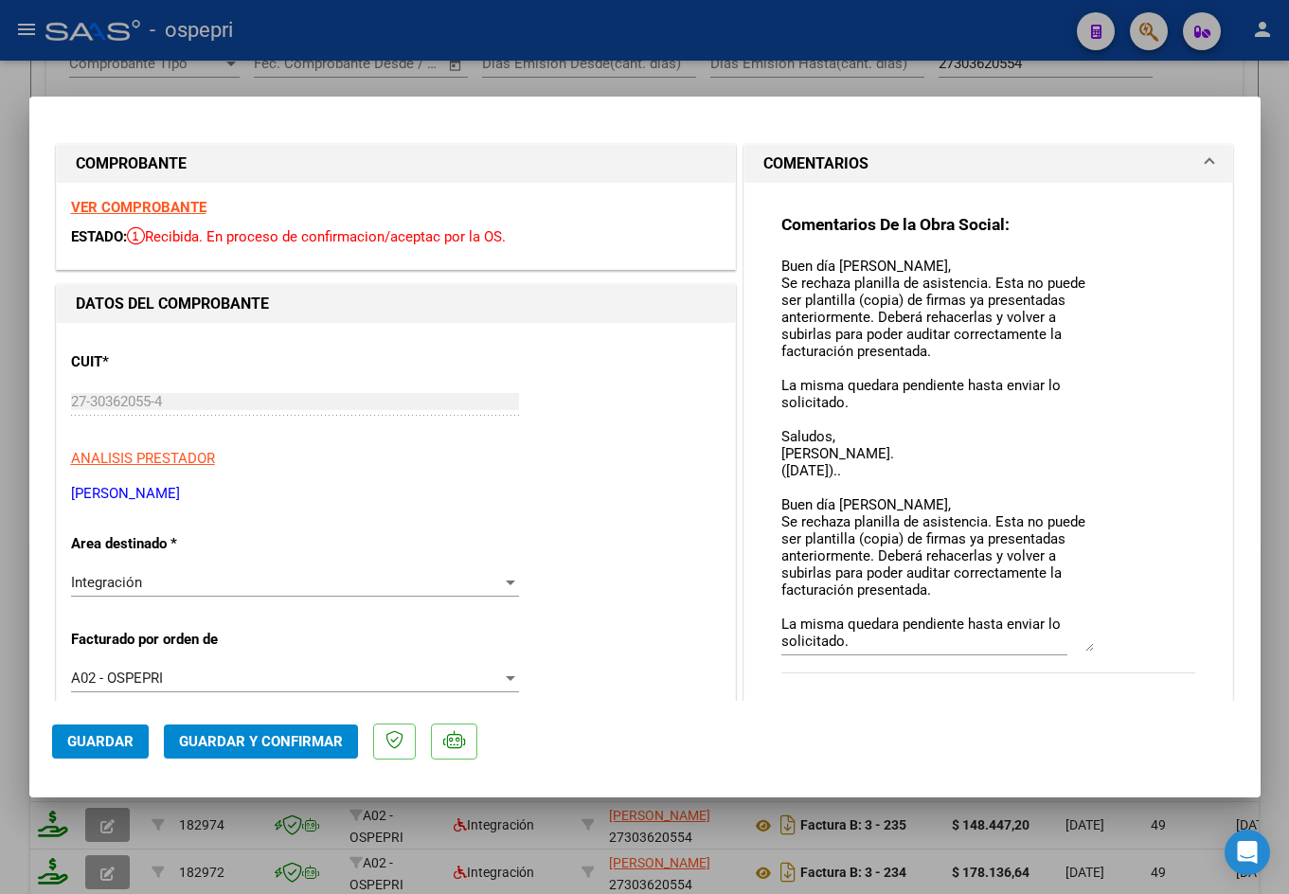
drag, startPoint x: 1080, startPoint y: 288, endPoint x: 1087, endPoint y: 646, distance: 358.1
click at [1087, 646] on div "Comentarios De la Obra Social: Buen día Gabriela, Se rechaza planilla de asiste…" at bounding box center [988, 454] width 415 height 480
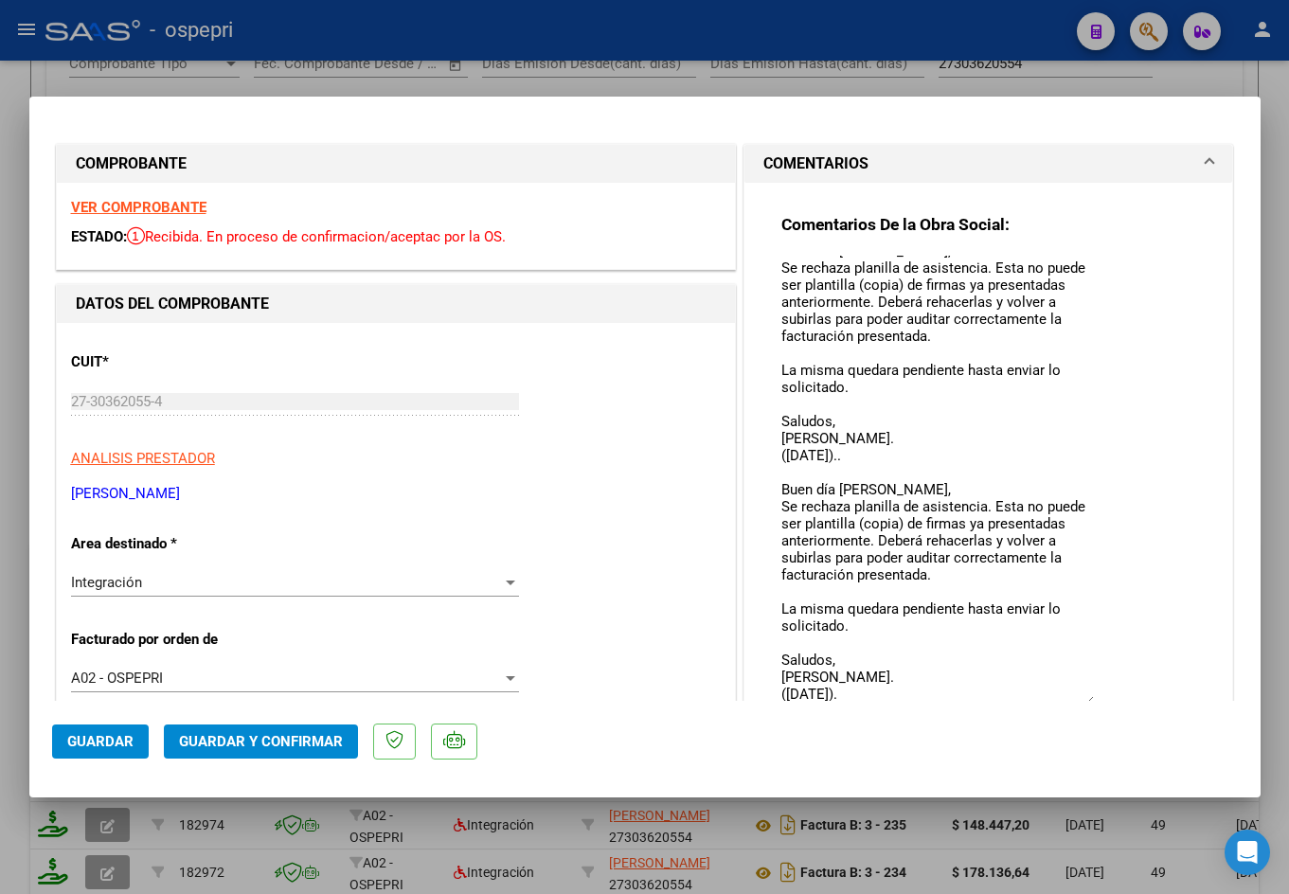
scroll to position [14, 0]
drag, startPoint x: 1079, startPoint y: 645, endPoint x: 1078, endPoint y: 694, distance: 49.3
click at [1079, 699] on textarea "Buen día Gabriela, Se rechaza planilla de asistencia. Esta no puede ser plantil…" at bounding box center [937, 480] width 313 height 449
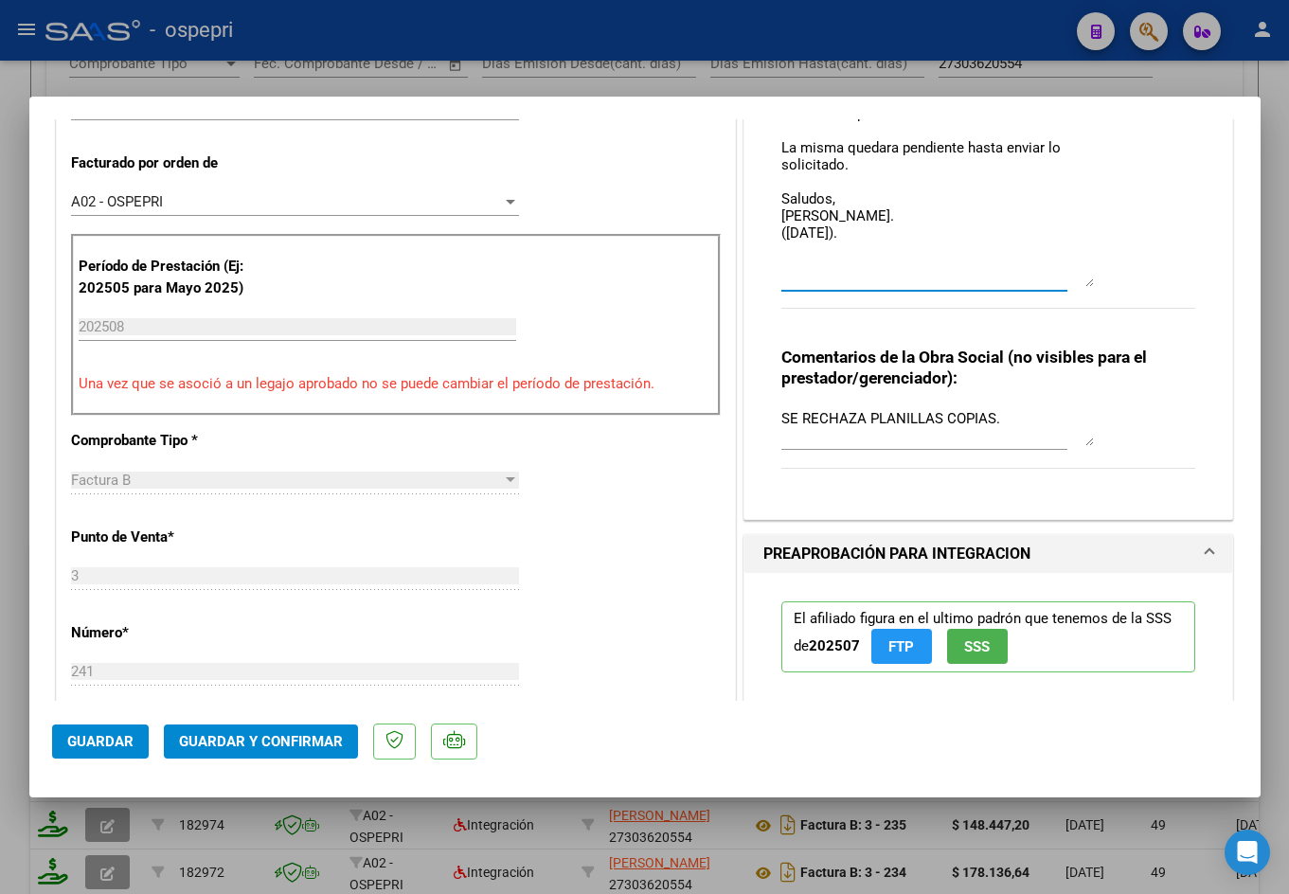
scroll to position [0, 0]
drag, startPoint x: 1081, startPoint y: 224, endPoint x: 1081, endPoint y: 285, distance: 61.6
click at [1081, 285] on textarea "Buen día Gabriela, Se rechaza planilla de asistencia. Esta no puede ser plantil…" at bounding box center [937, 33] width 313 height 508
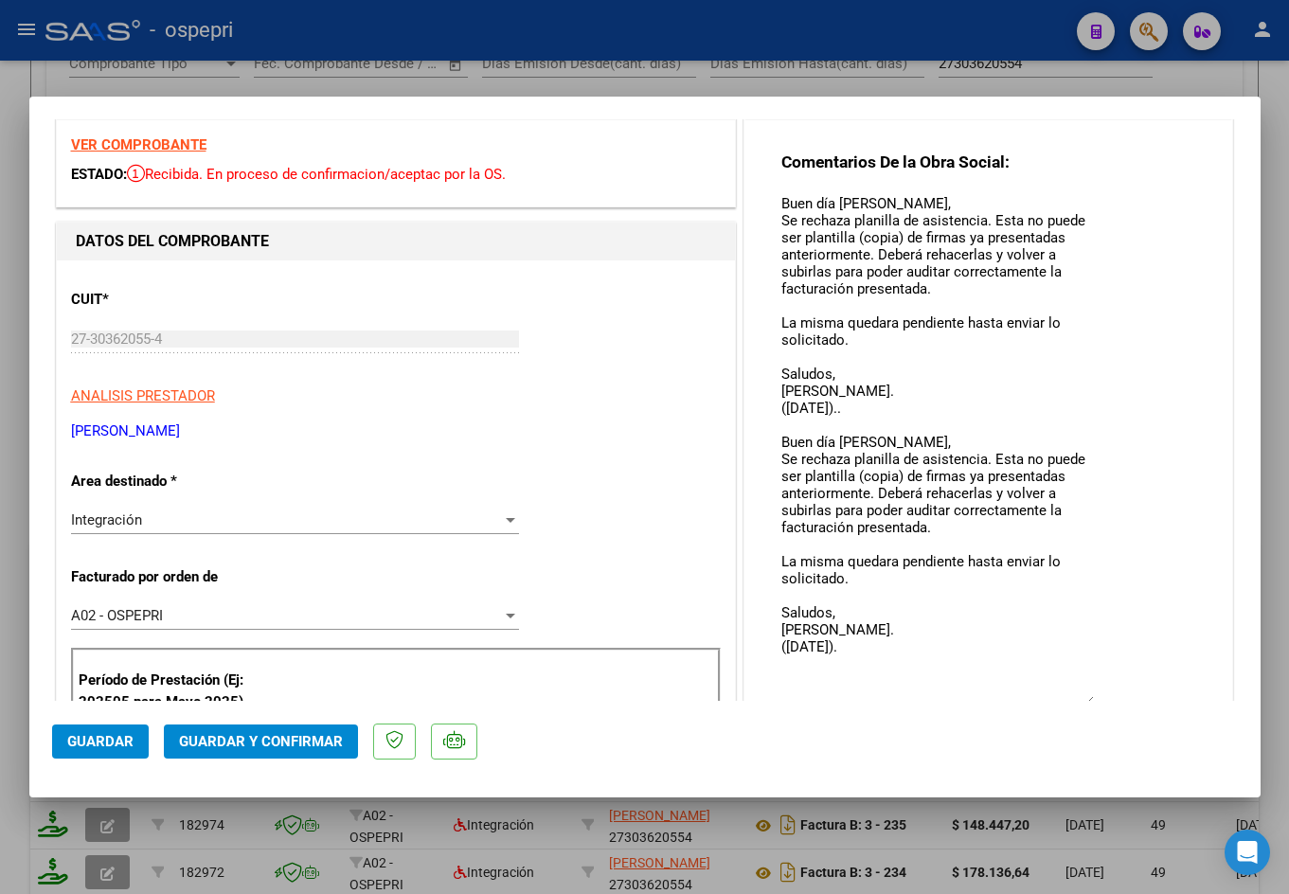
scroll to position [3, 0]
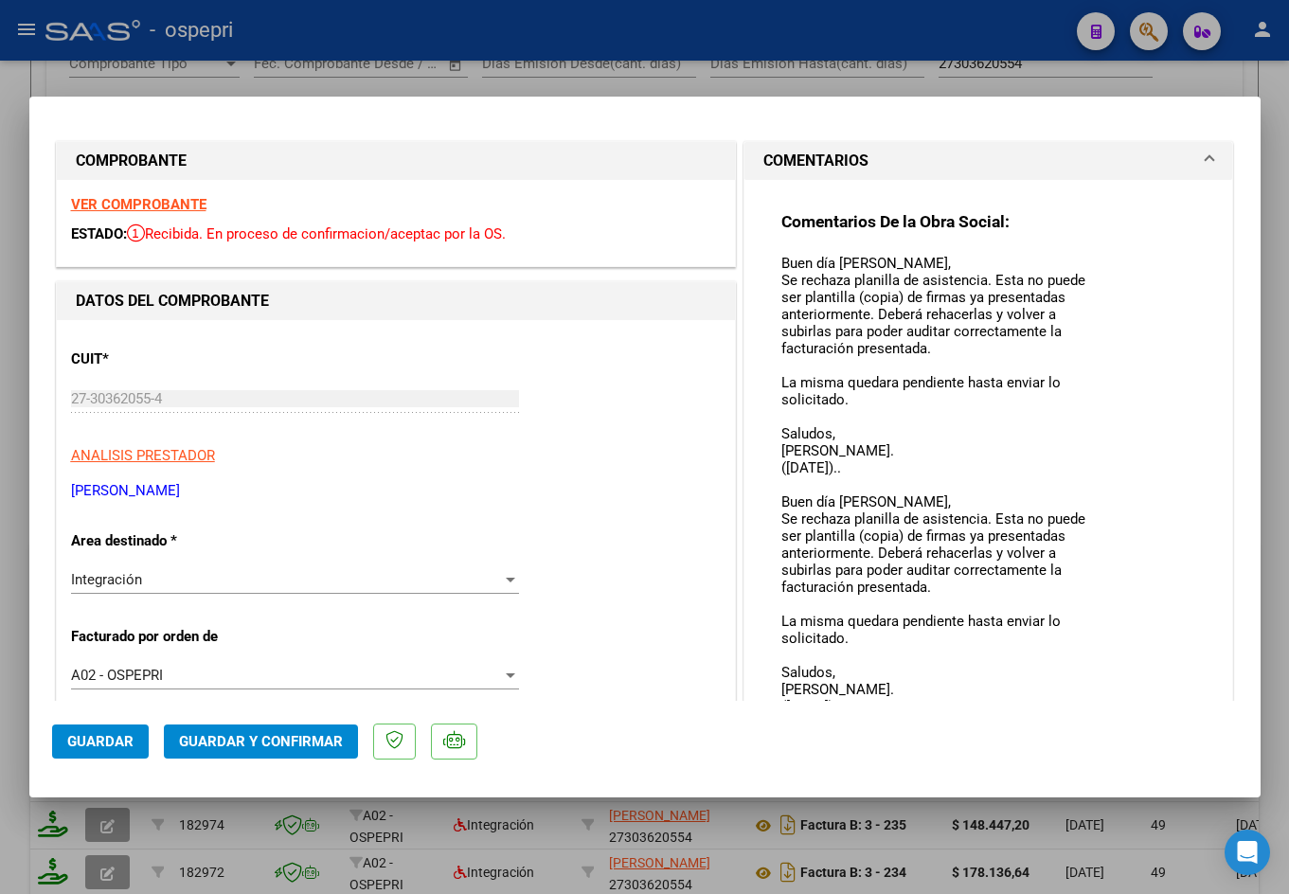
click at [120, 85] on div at bounding box center [644, 447] width 1289 height 894
type input "$ 0,00"
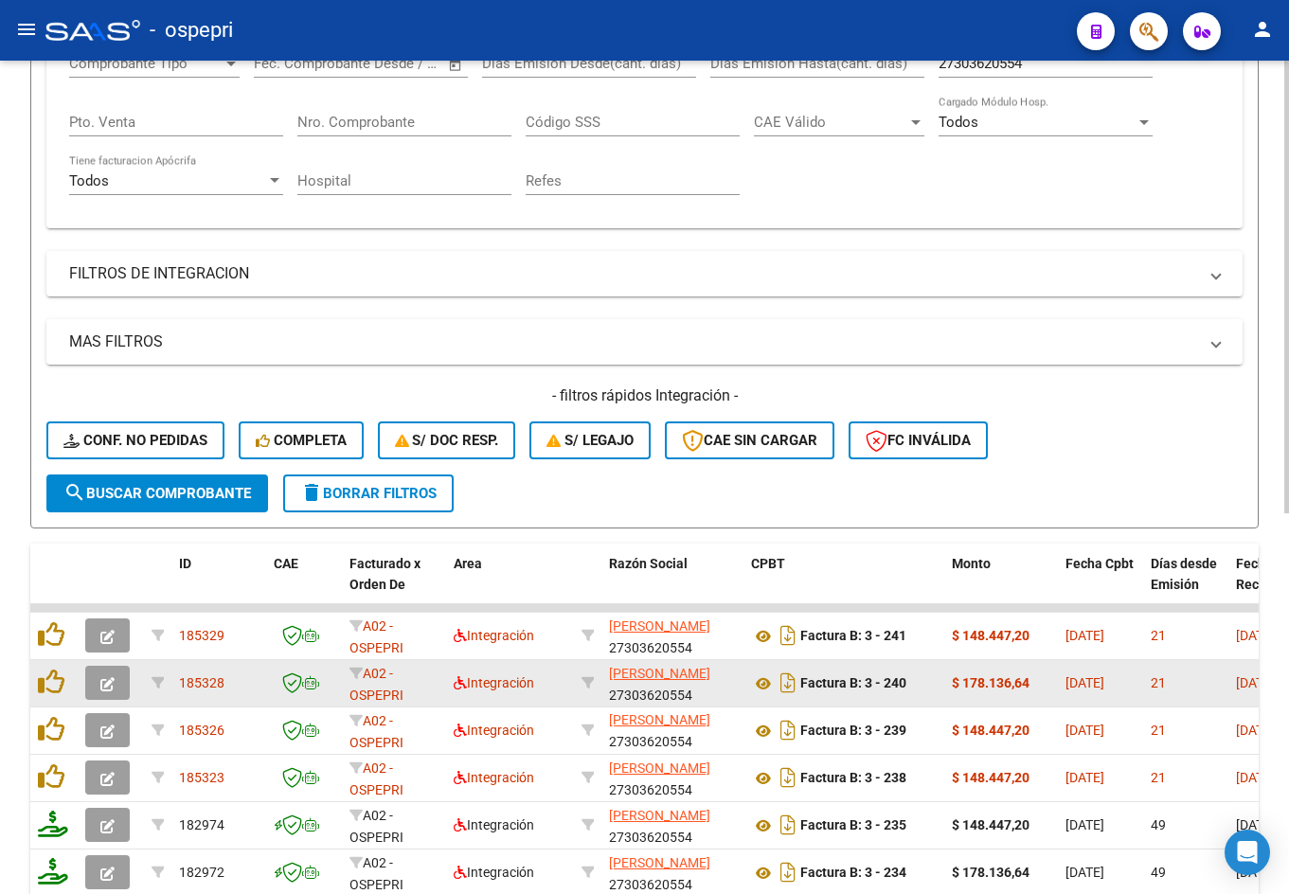
click at [113, 677] on icon "button" at bounding box center [107, 684] width 14 height 14
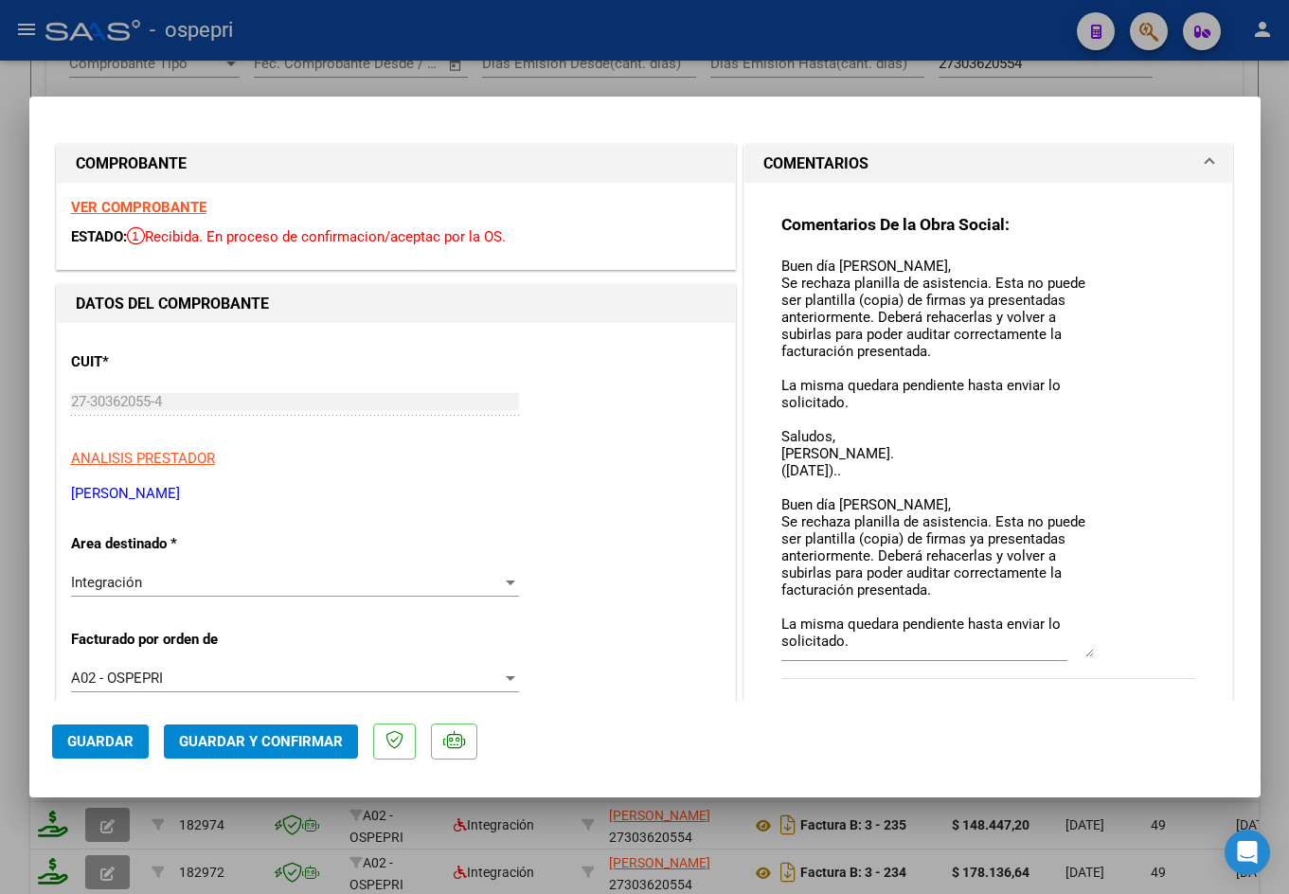
drag, startPoint x: 1083, startPoint y: 293, endPoint x: 1101, endPoint y: 659, distance: 367.0
click at [1101, 659] on div "Comentarios De la Obra Social: Buen día Gabriela, Se rechaza planilla de asiste…" at bounding box center [988, 457] width 415 height 486
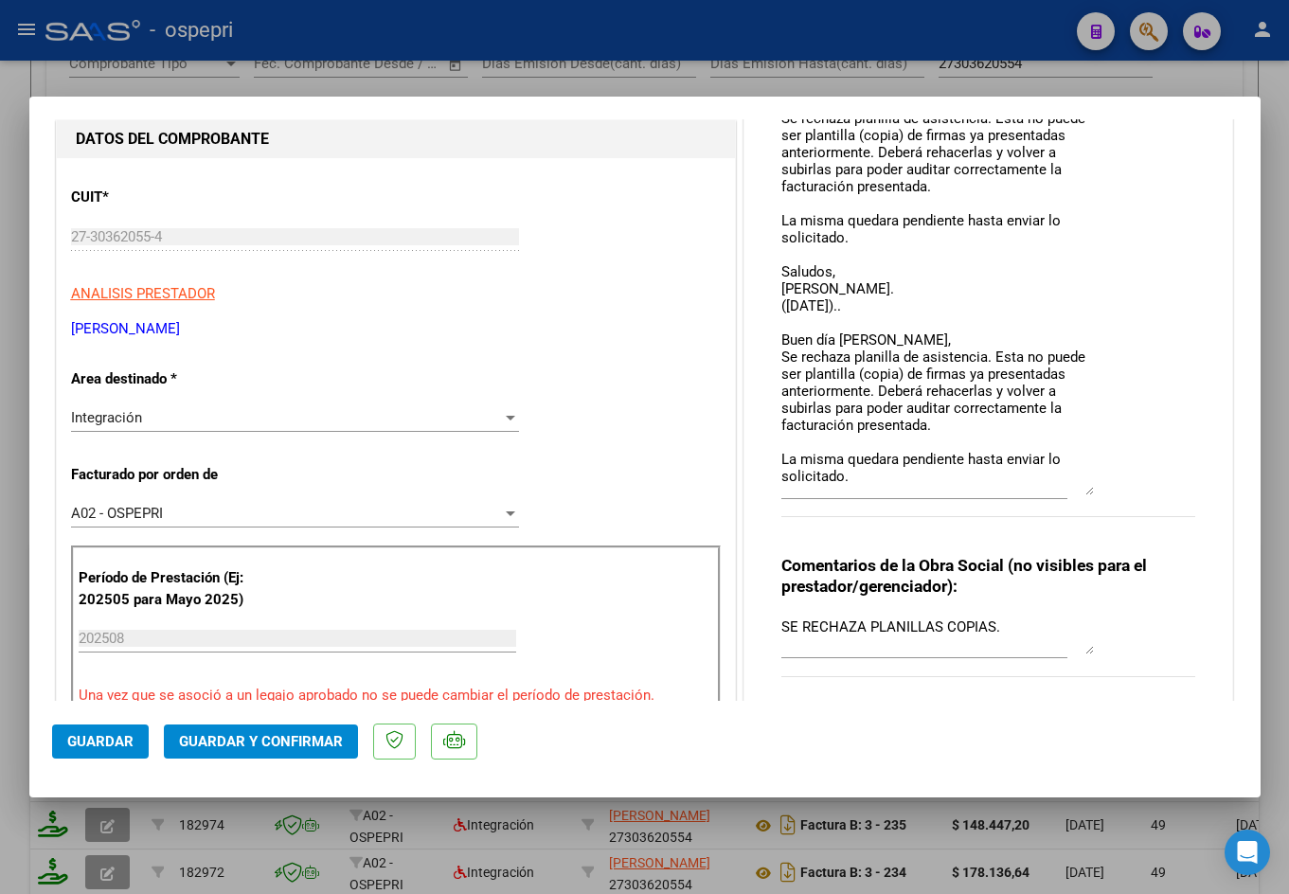
scroll to position [189, 0]
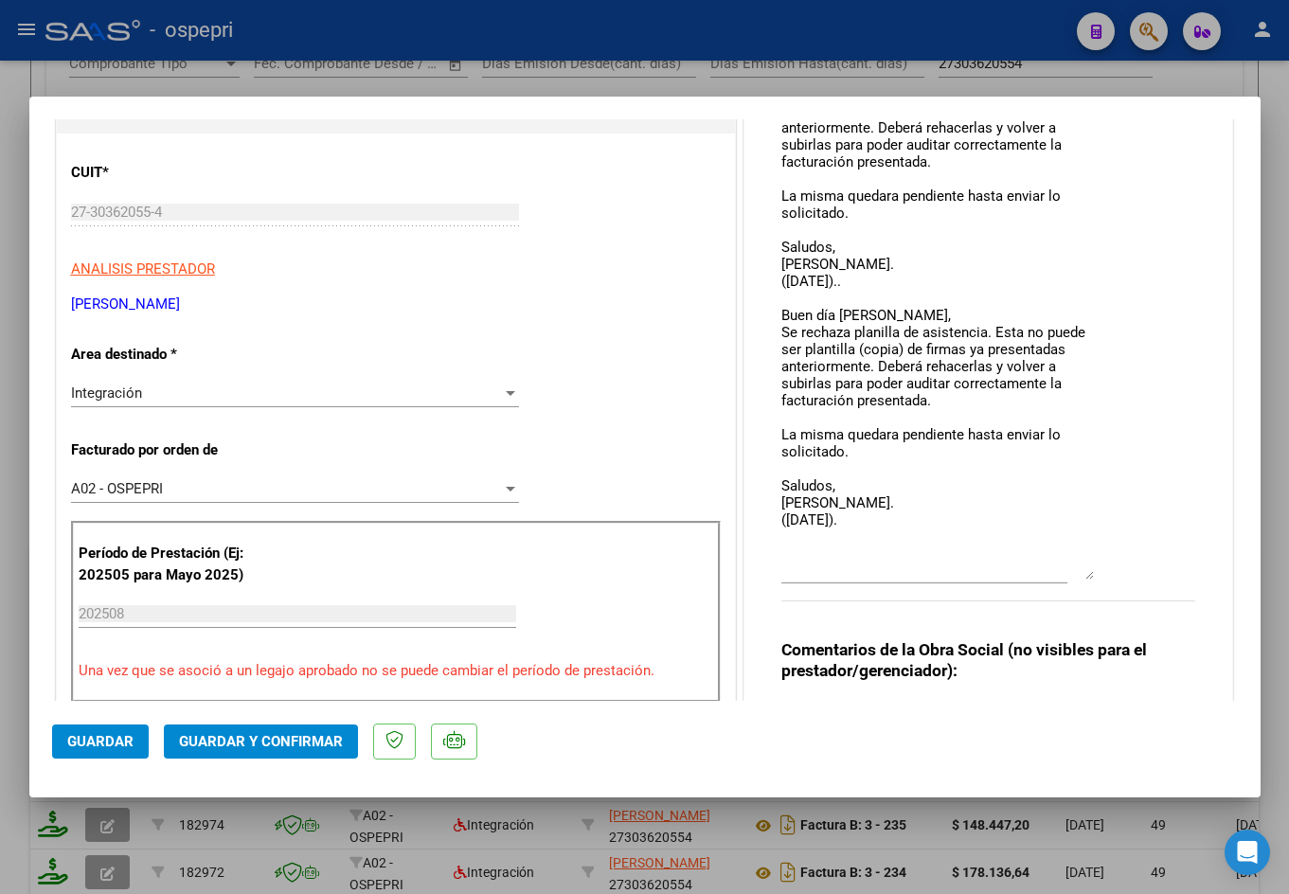
drag, startPoint x: 1082, startPoint y: 467, endPoint x: 1075, endPoint y: 579, distance: 112.0
click at [1075, 580] on textarea "Buen día Gabriela, Se rechaza planilla de asistencia. Esta no puede ser plantil…" at bounding box center [937, 322] width 313 height 513
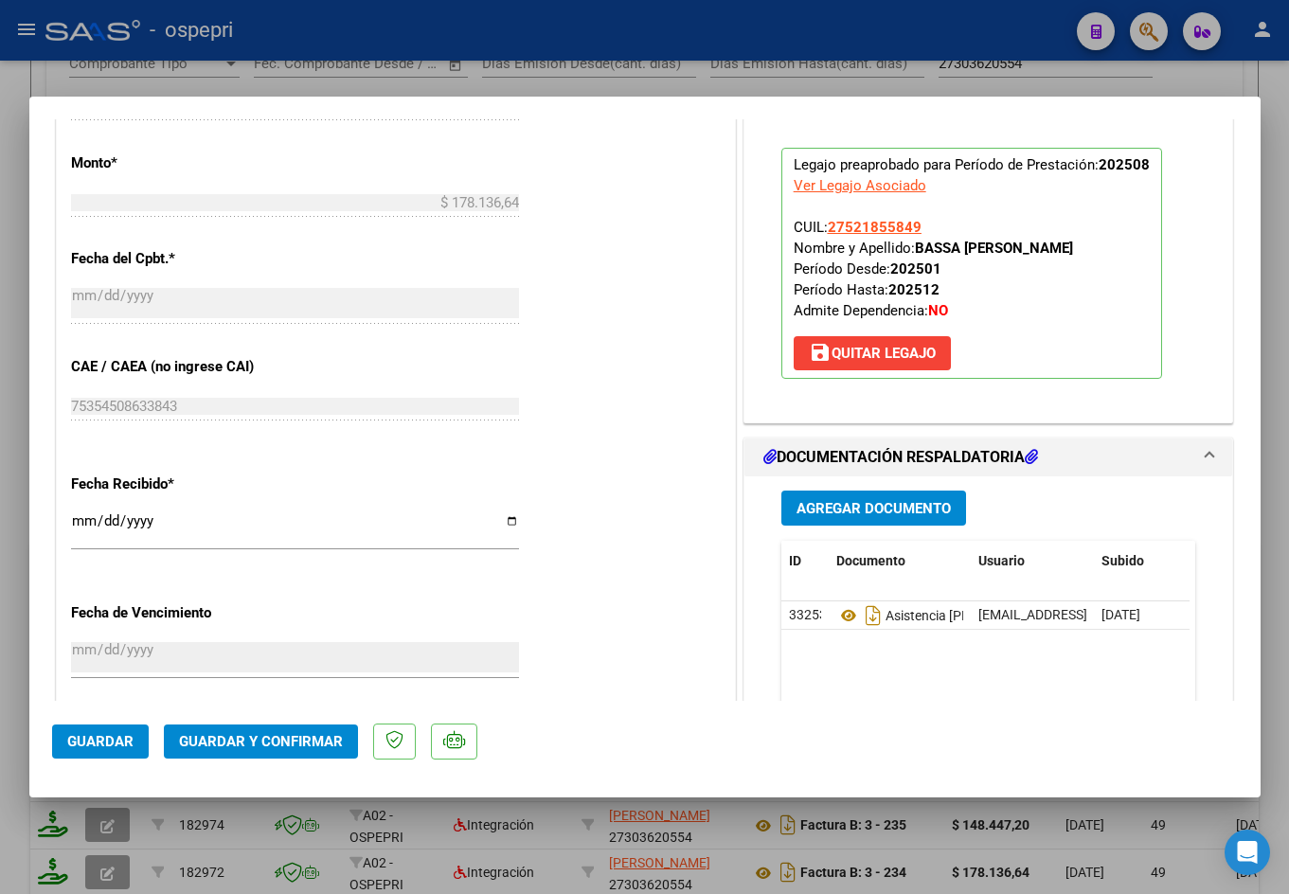
scroll to position [1247, 0]
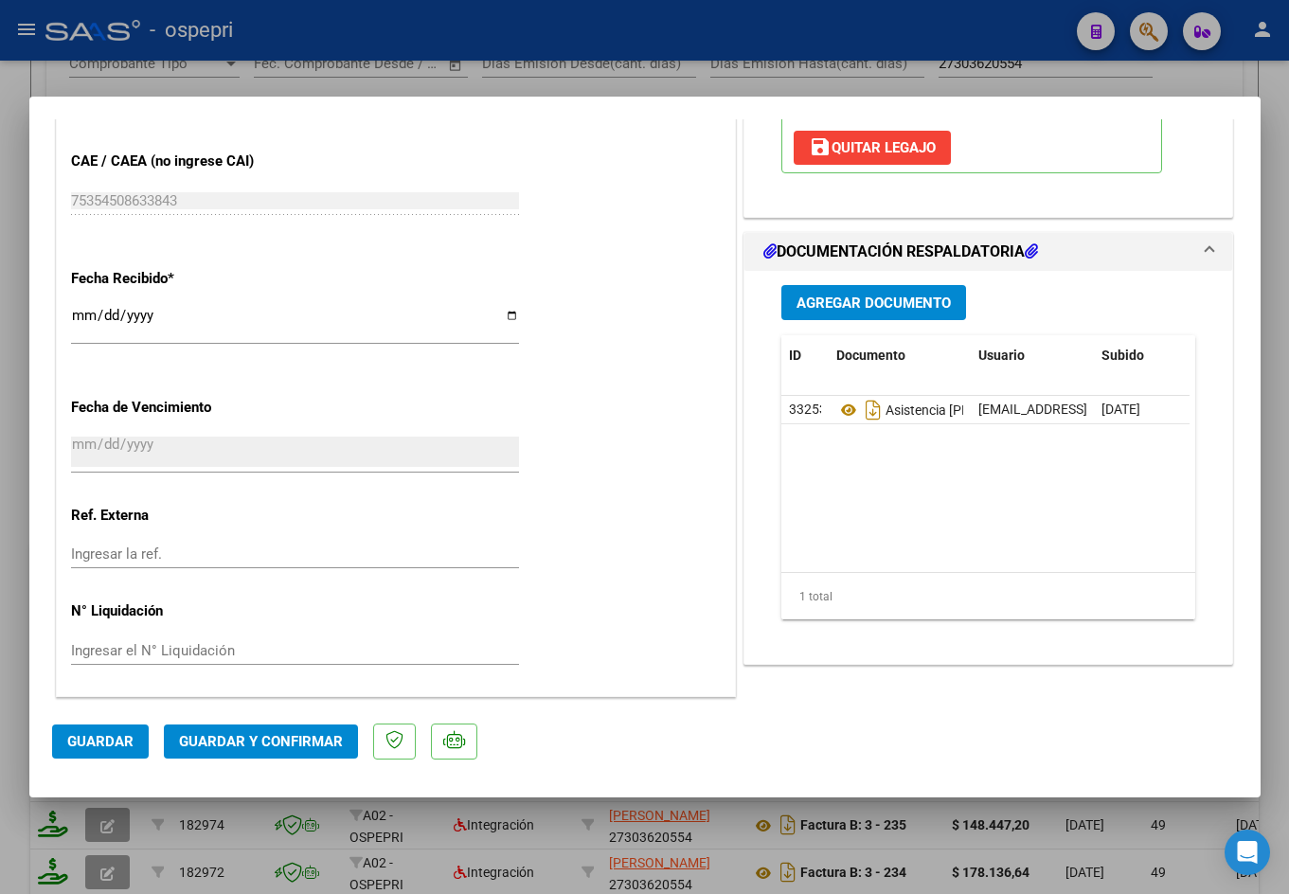
click at [1215, 86] on div at bounding box center [644, 447] width 1289 height 894
type input "$ 0,00"
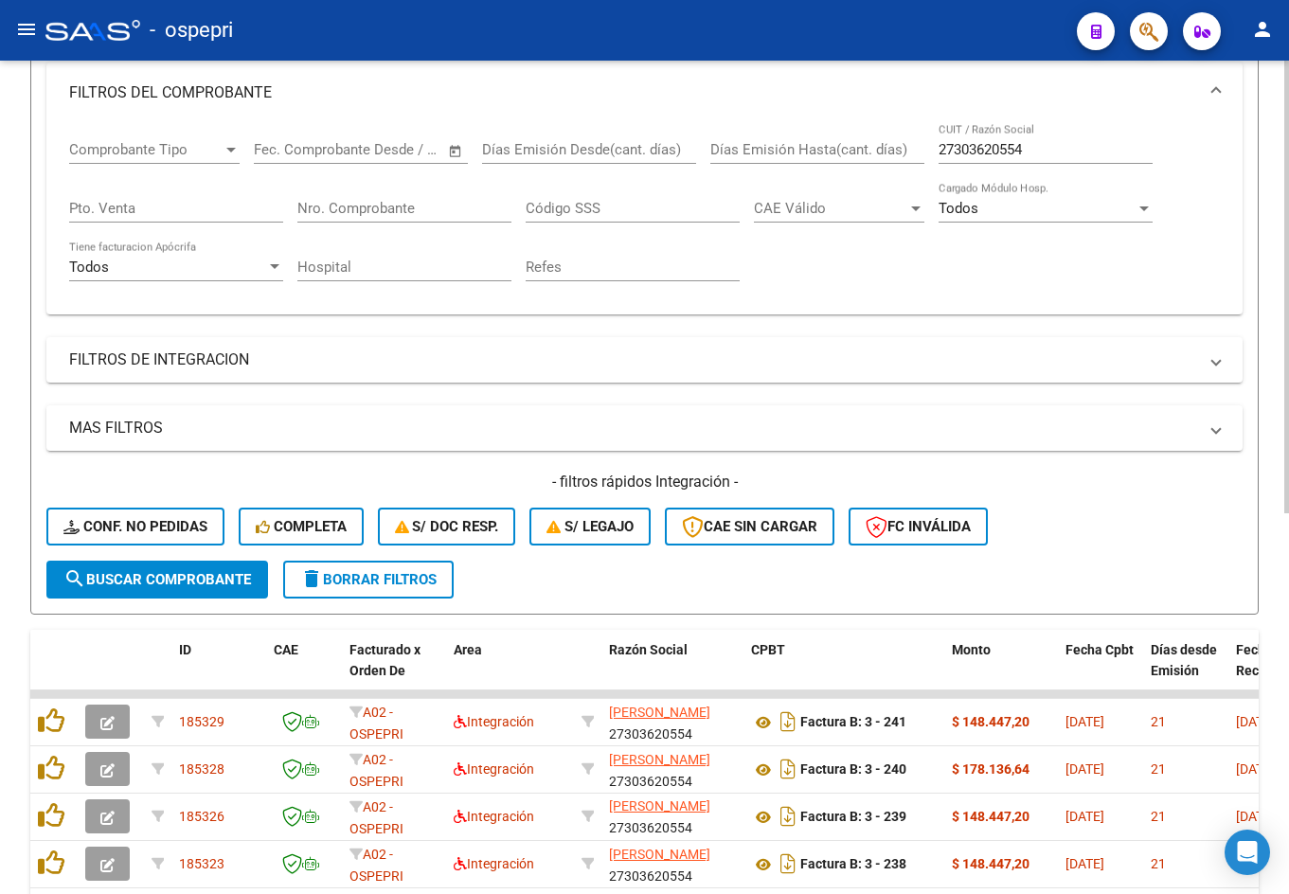
scroll to position [0, 0]
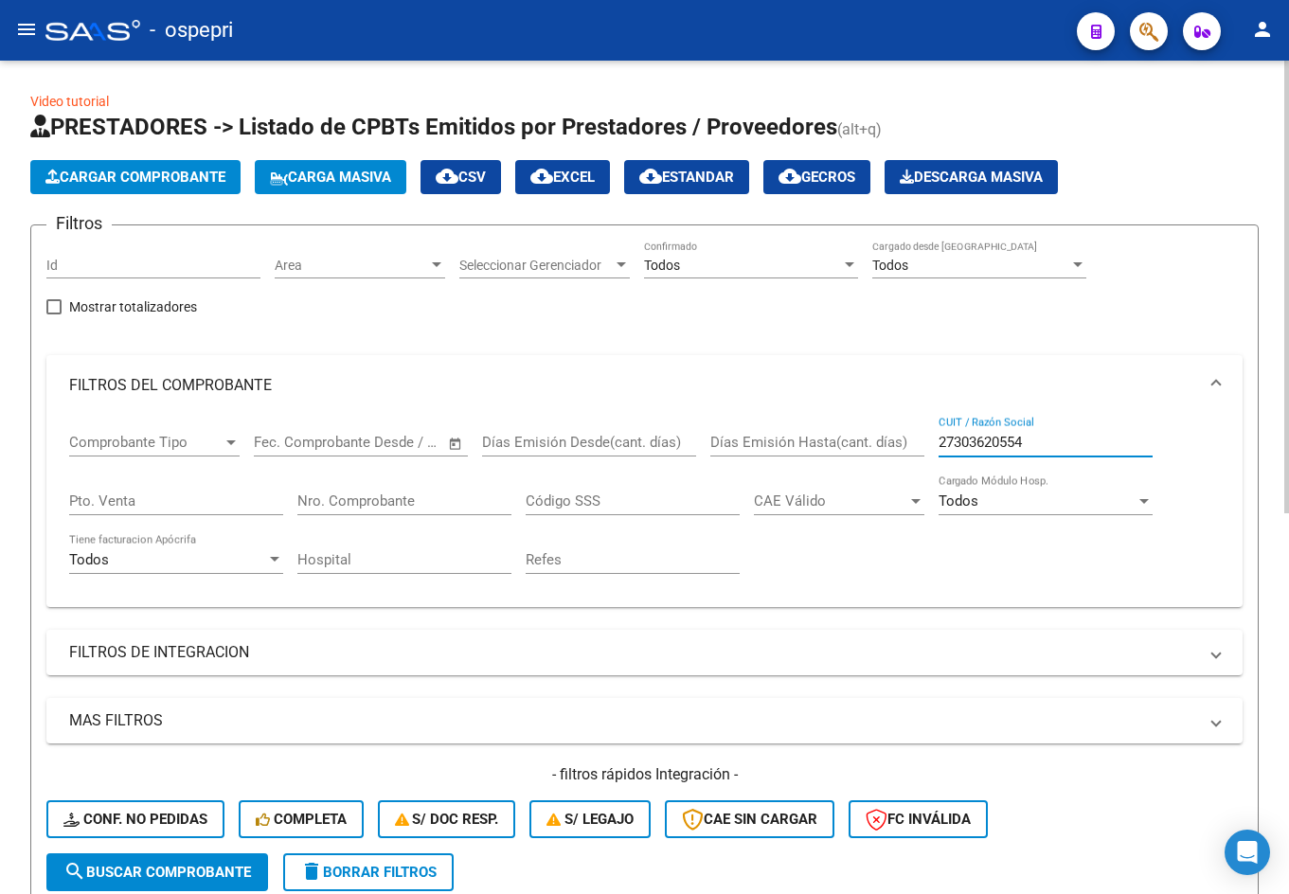
click at [1048, 435] on input "27303620554" at bounding box center [1046, 442] width 214 height 17
click at [1048, 442] on input "27303620554" at bounding box center [1046, 442] width 214 height 17
click at [1047, 442] on input "27303620554" at bounding box center [1046, 442] width 214 height 17
paste input "292081230"
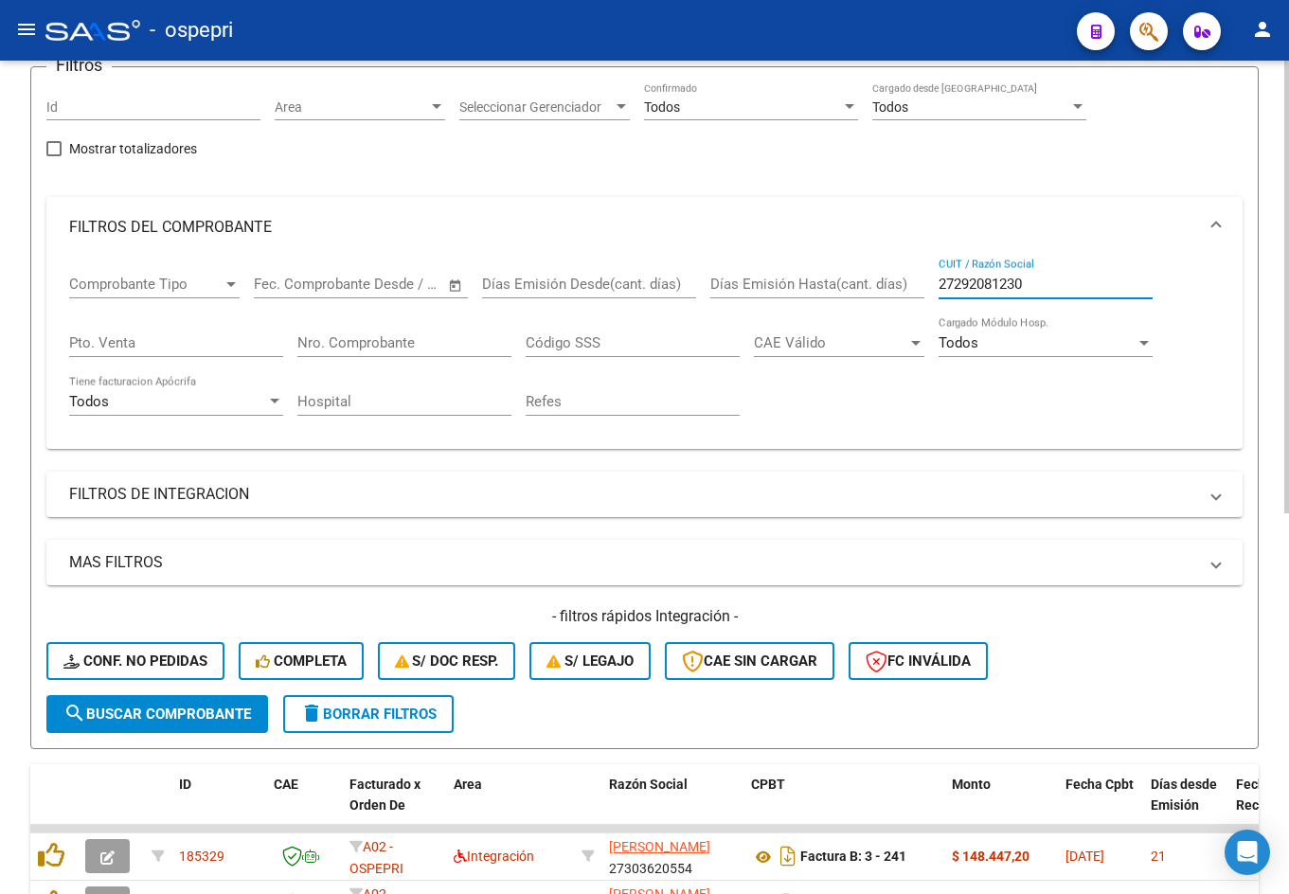
scroll to position [189, 0]
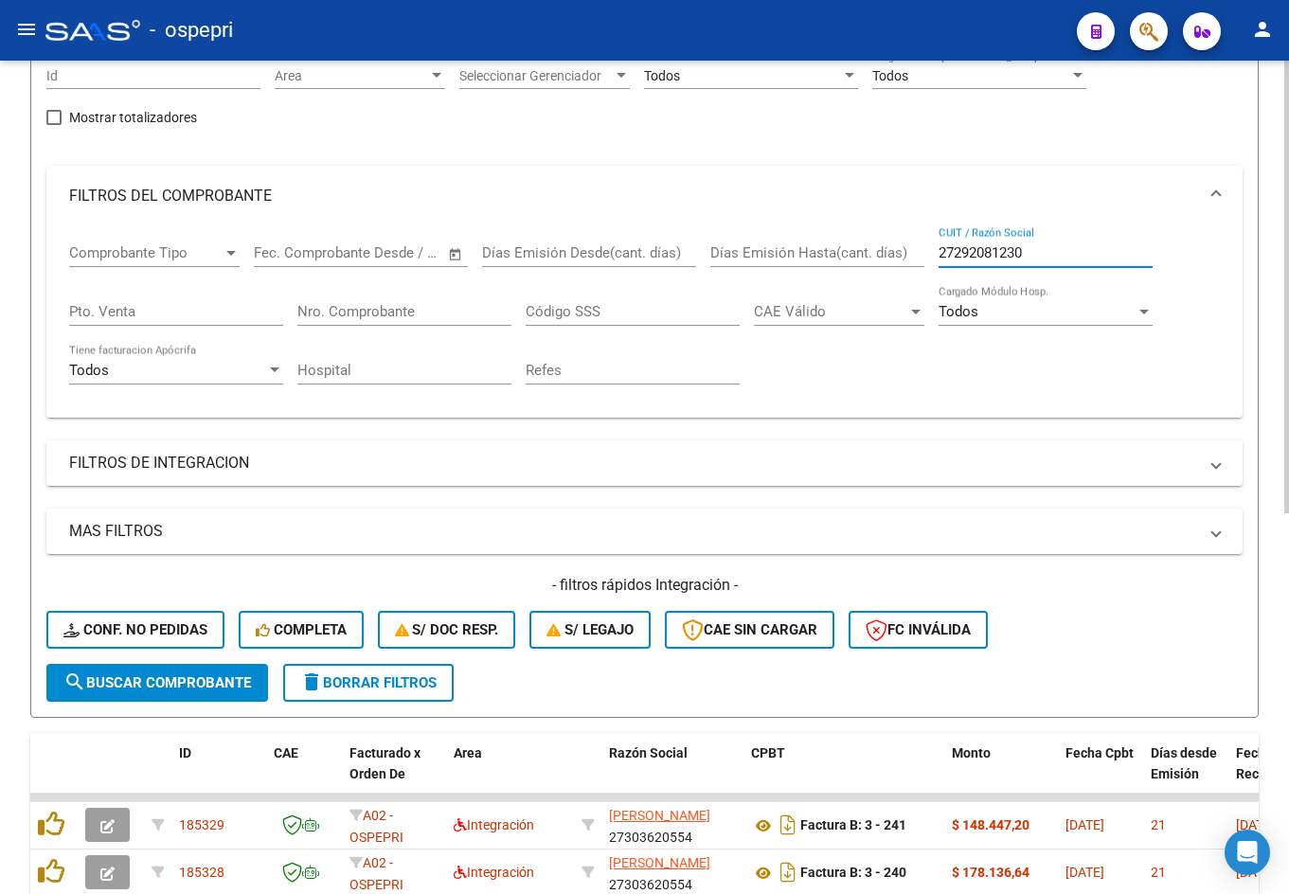
type input "27292081230"
click at [207, 678] on span "search Buscar Comprobante" at bounding box center [157, 682] width 188 height 17
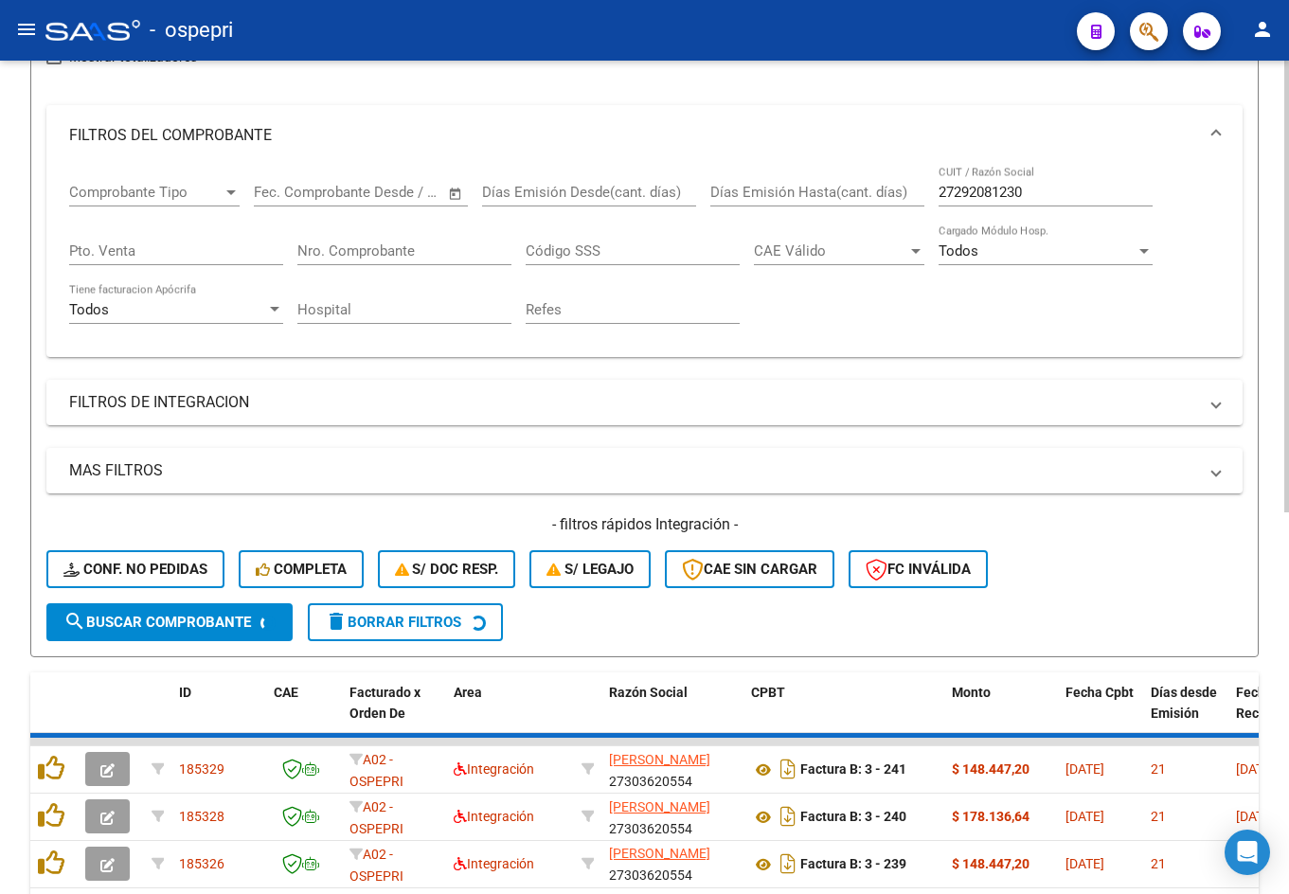
scroll to position [379, 0]
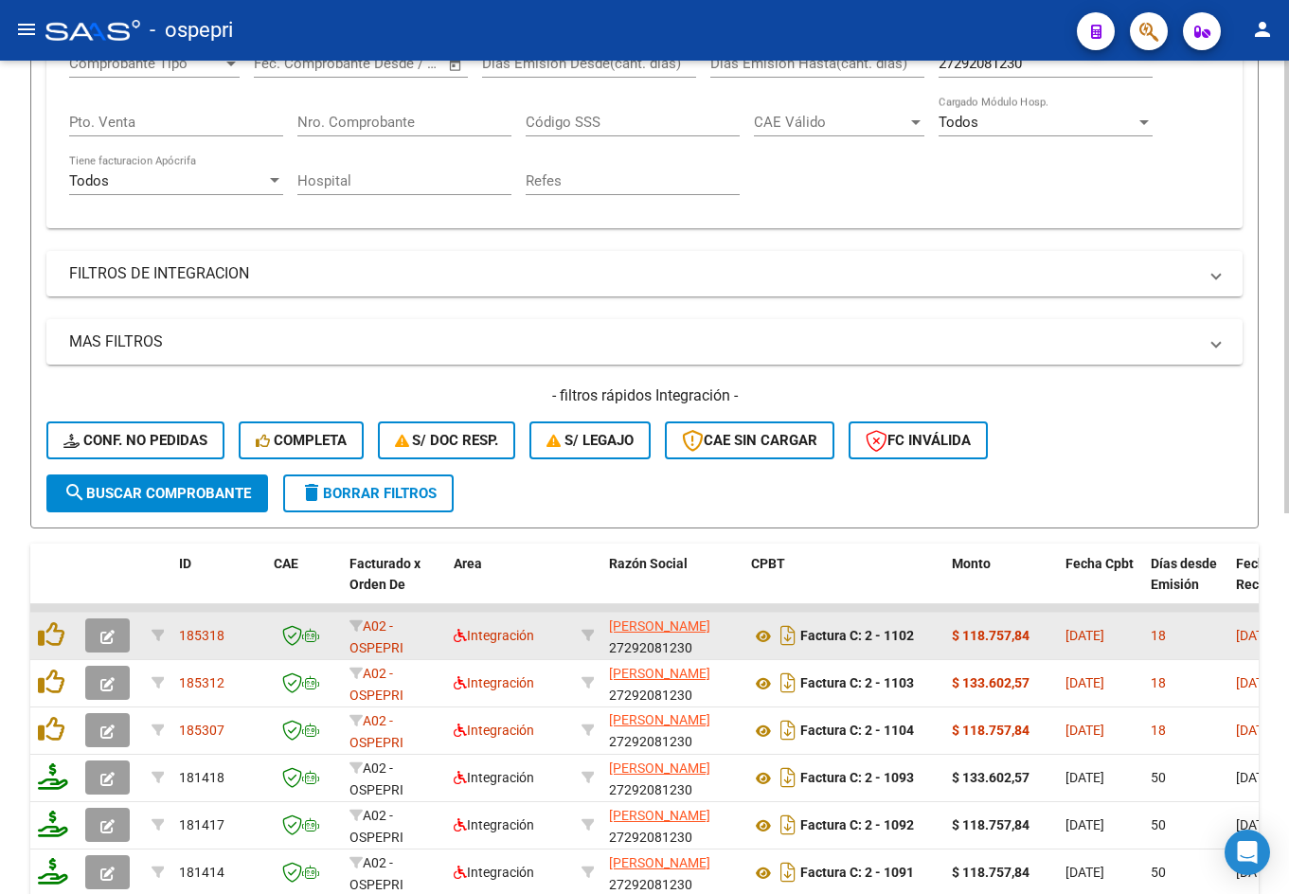
click at [105, 636] on icon "button" at bounding box center [107, 637] width 14 height 14
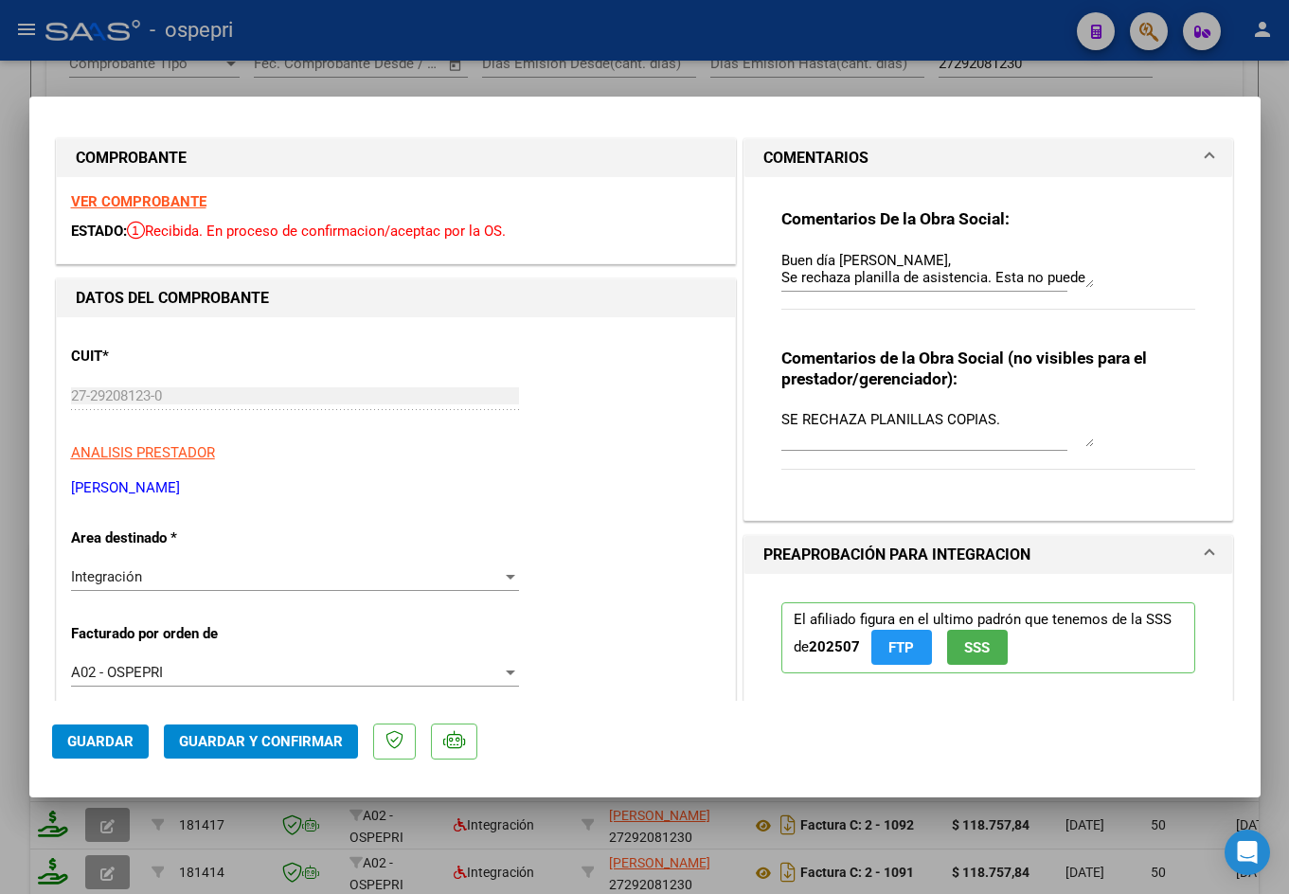
scroll to position [0, 0]
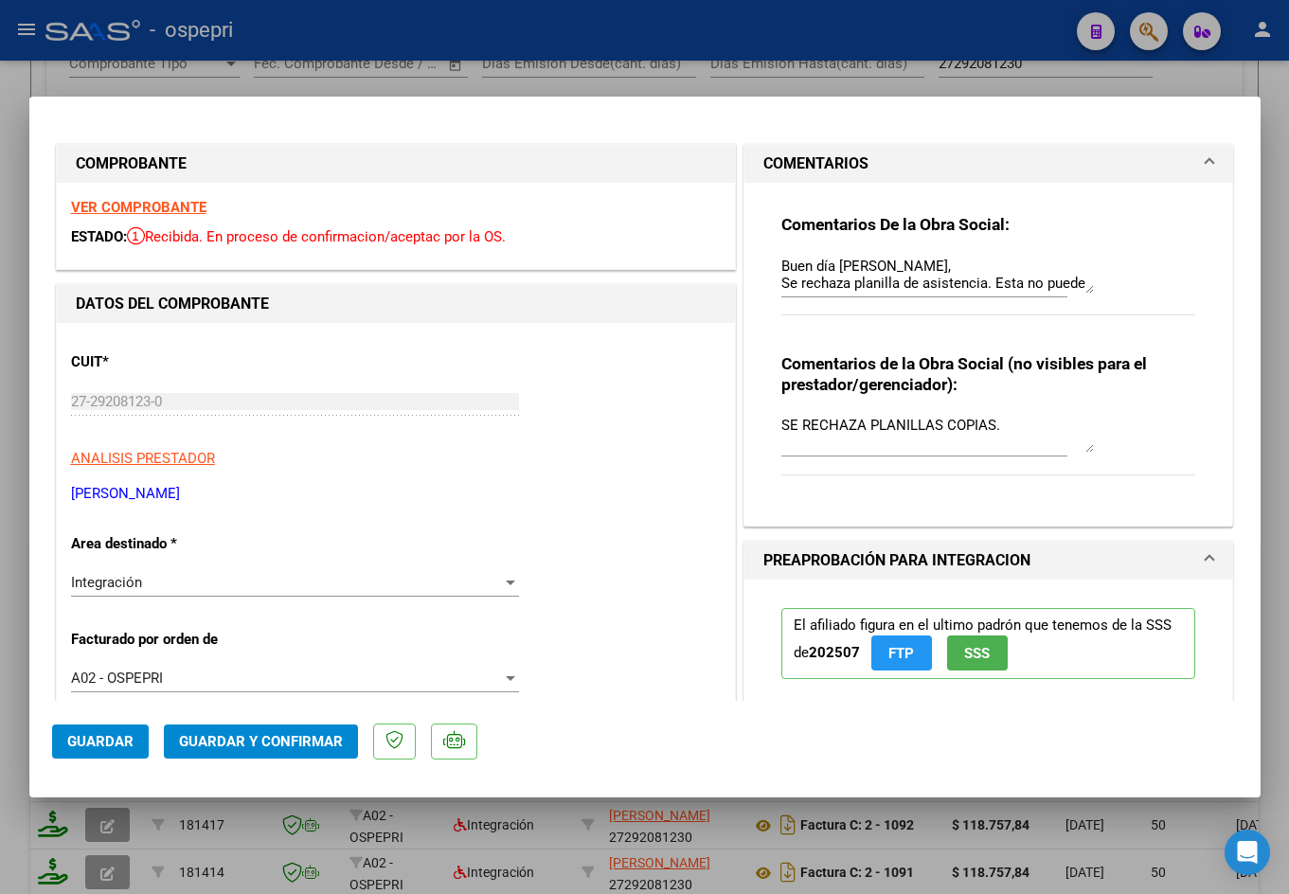
click at [657, 87] on div at bounding box center [644, 447] width 1289 height 894
type input "$ 0,00"
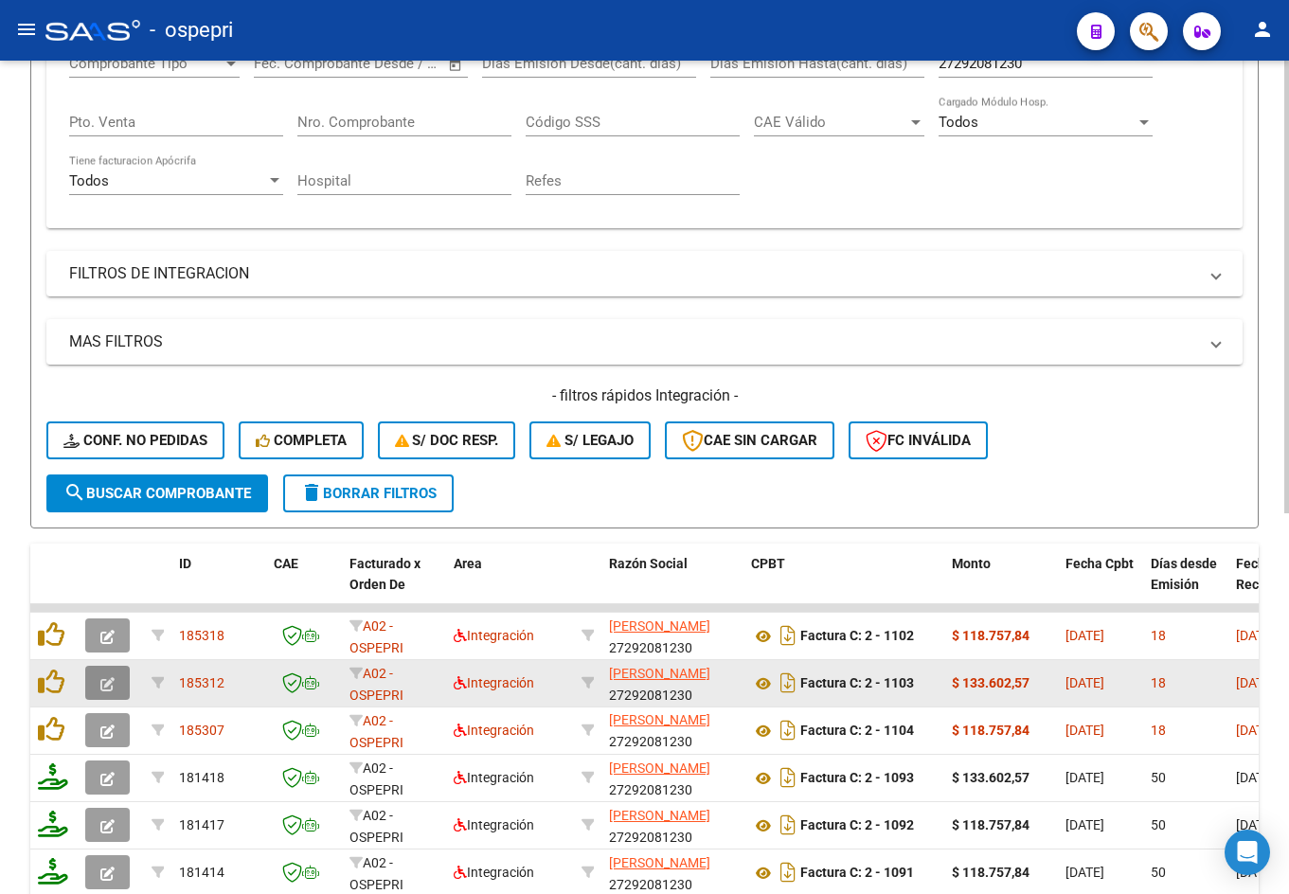
click at [111, 691] on span "button" at bounding box center [107, 682] width 14 height 17
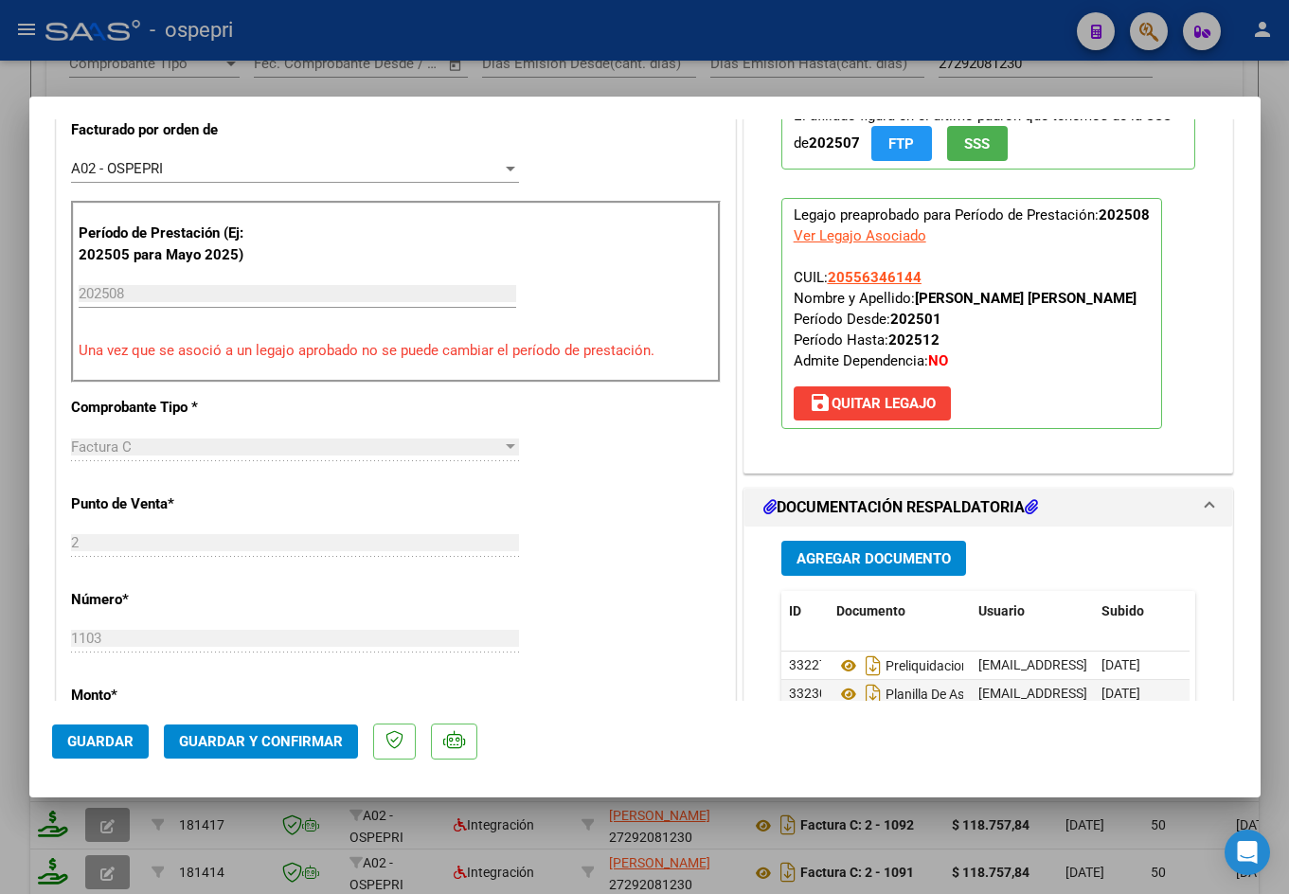
scroll to position [663, 0]
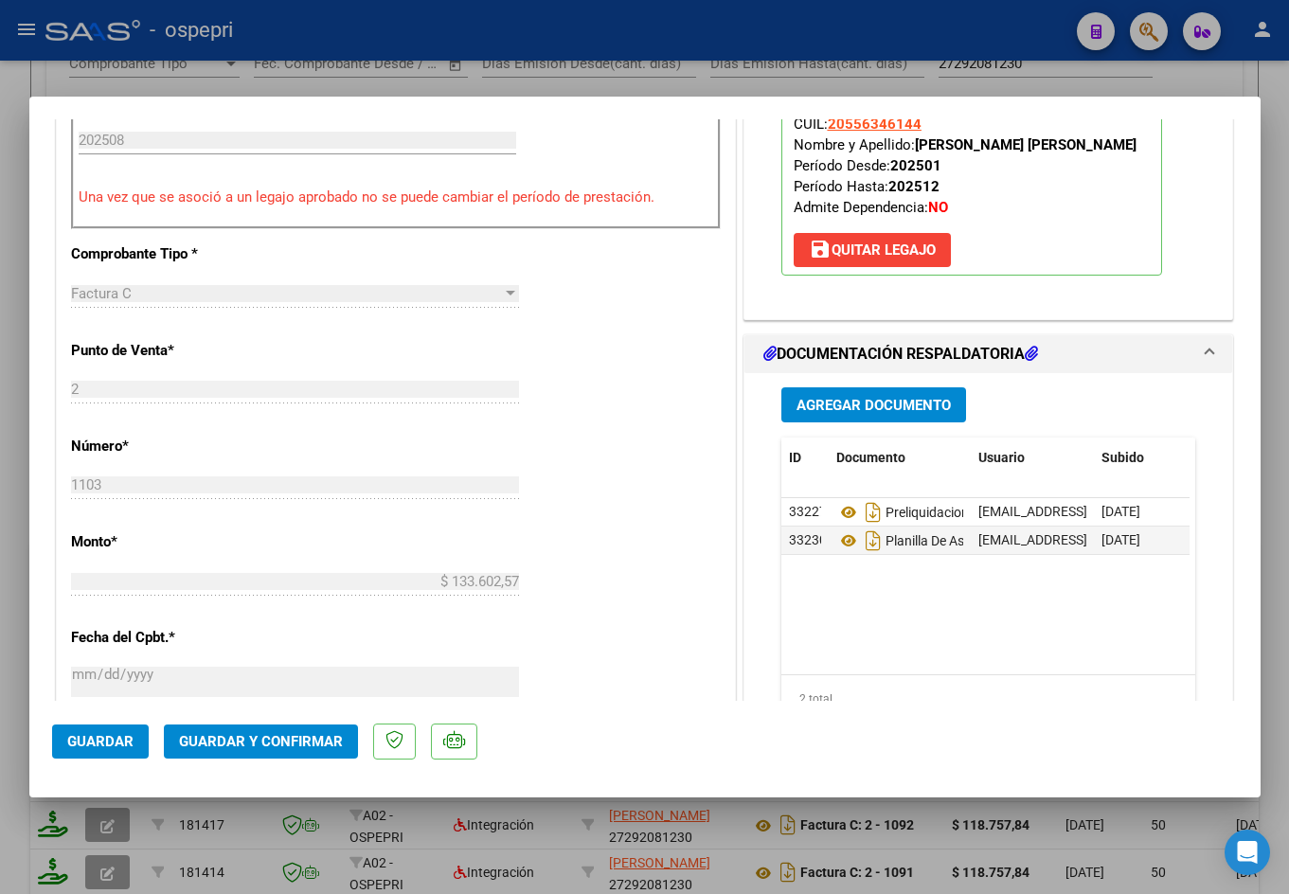
click at [996, 77] on div at bounding box center [644, 447] width 1289 height 894
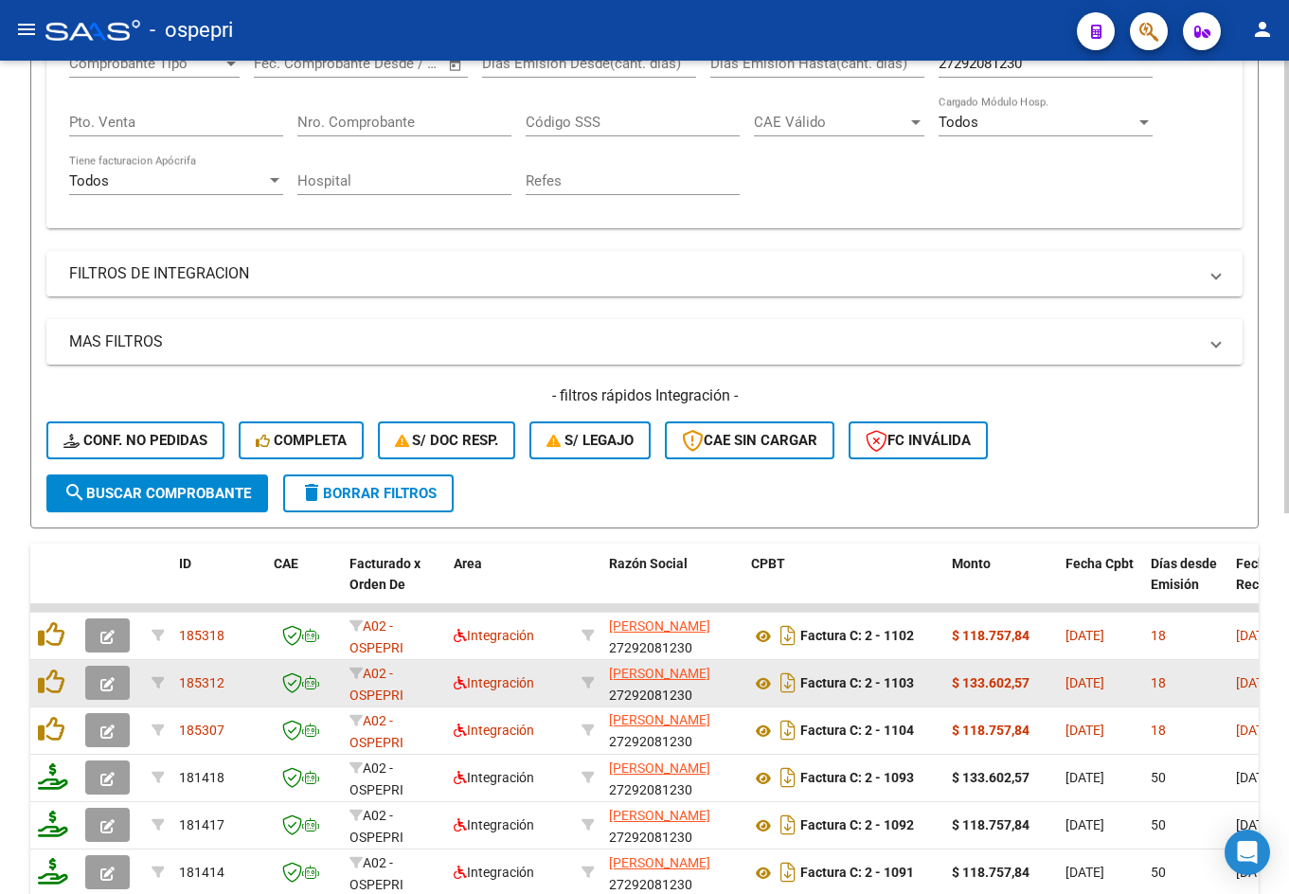
click at [108, 681] on icon "button" at bounding box center [107, 684] width 14 height 14
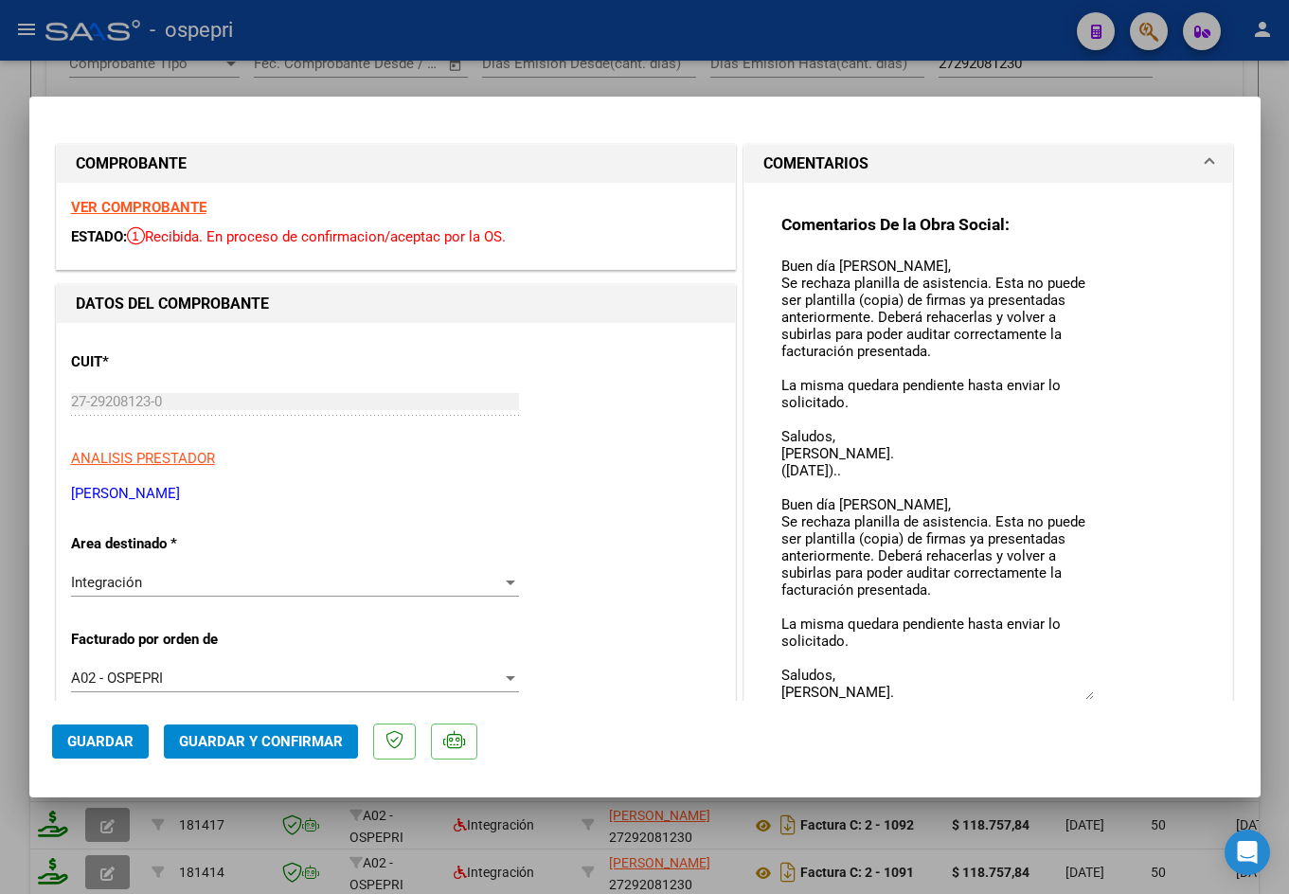
drag, startPoint x: 1077, startPoint y: 284, endPoint x: 1067, endPoint y: 690, distance: 406.5
click at [1067, 690] on textarea "Buen día Vanesa, Se rechaza planilla de asistencia. Esta no puede ser plantilla…" at bounding box center [937, 478] width 313 height 444
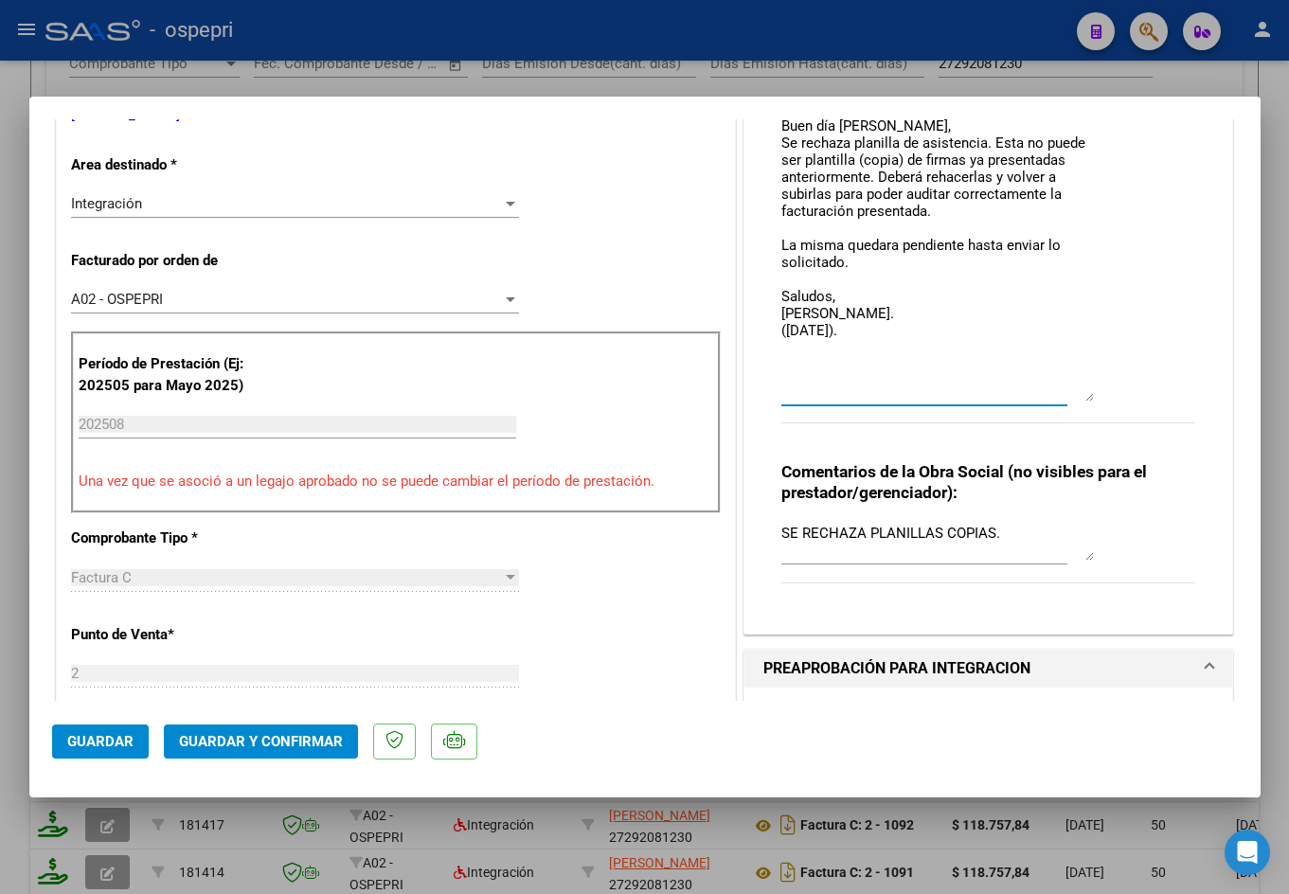
scroll to position [0, 0]
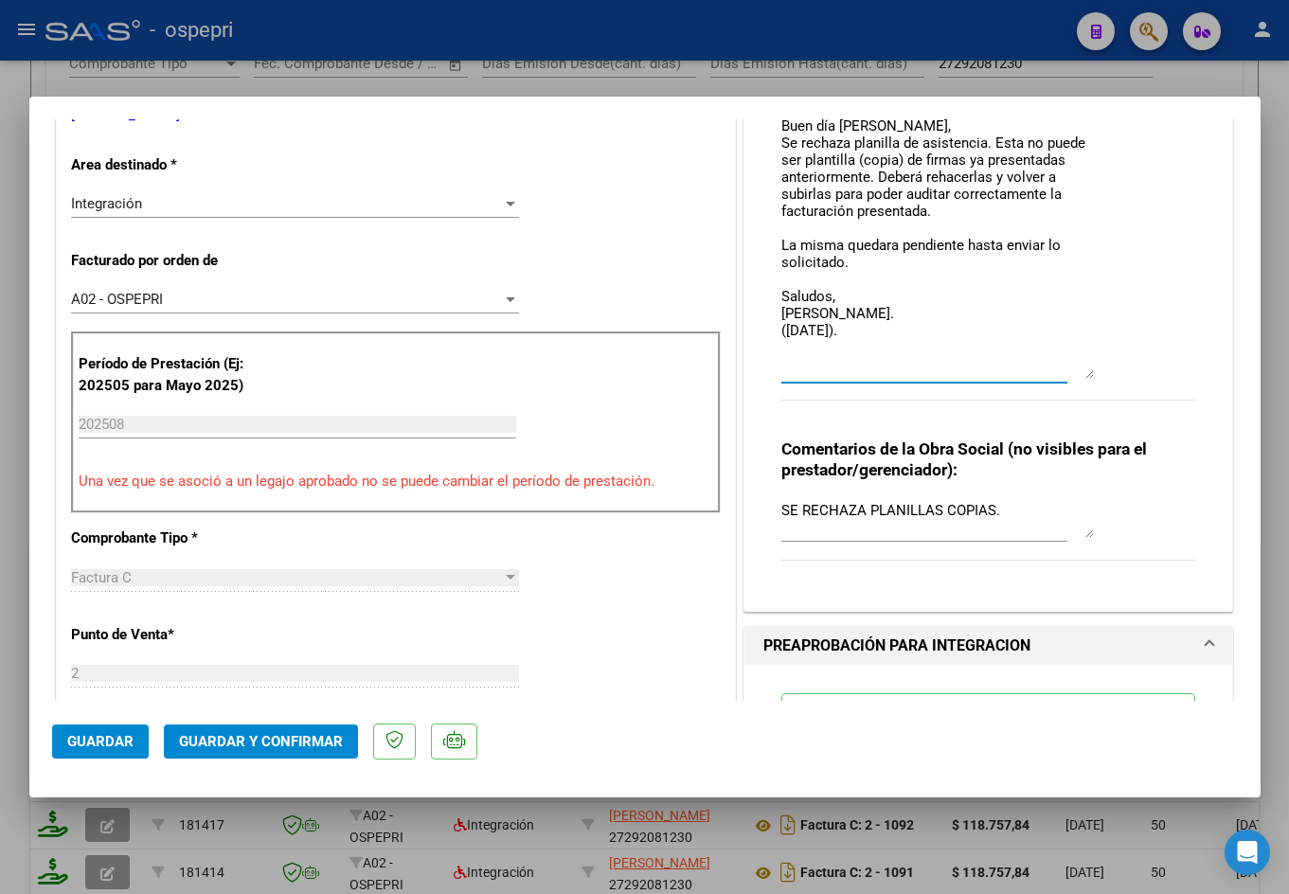
drag, startPoint x: 1079, startPoint y: 315, endPoint x: 1073, endPoint y: 373, distance: 58.1
click at [1073, 373] on textarea "Buen día Vanesa, Se rechaza planilla de asistencia. Esta no puede ser plantilla…" at bounding box center [937, 128] width 313 height 502
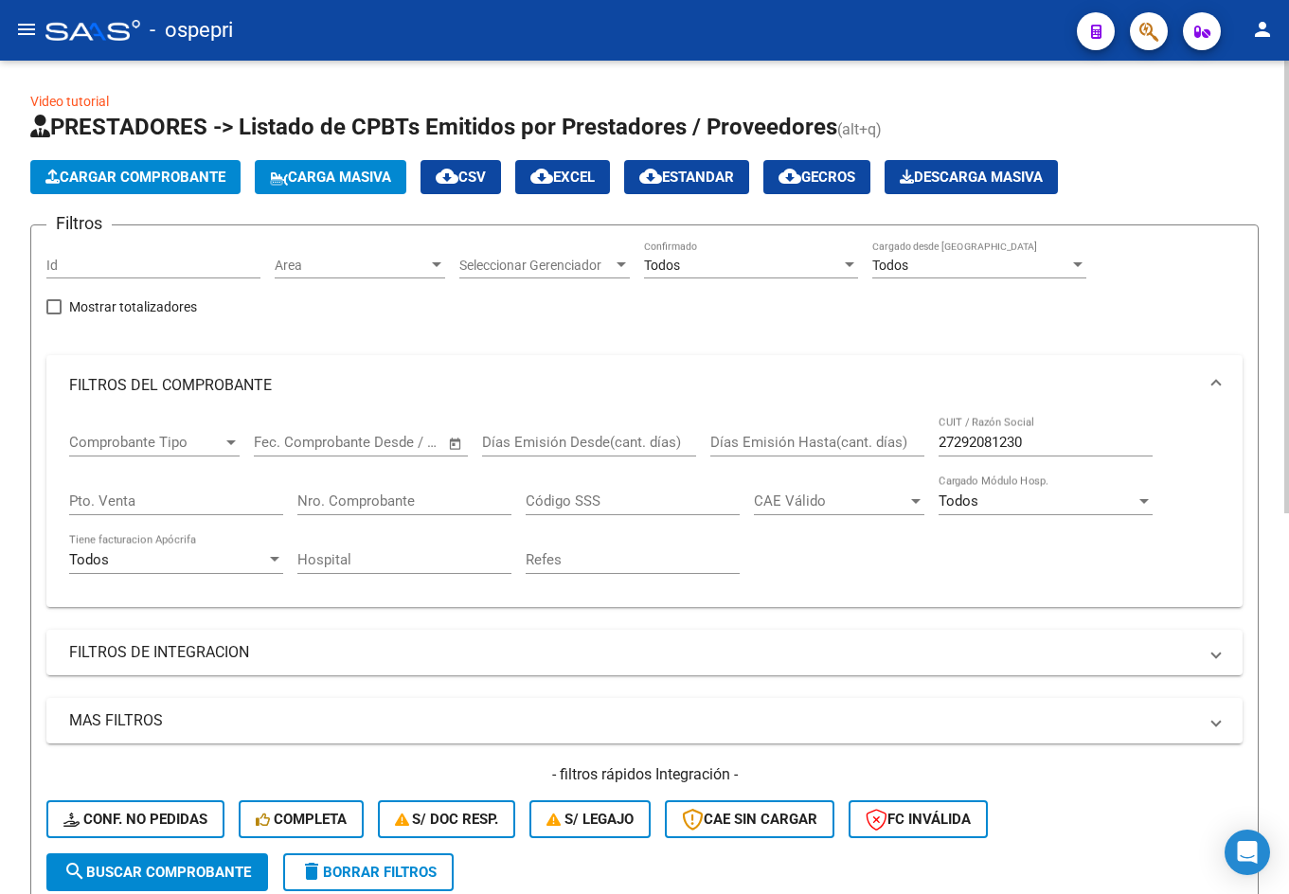
click at [1052, 445] on input "27292081230" at bounding box center [1046, 442] width 214 height 17
paste input "325293999"
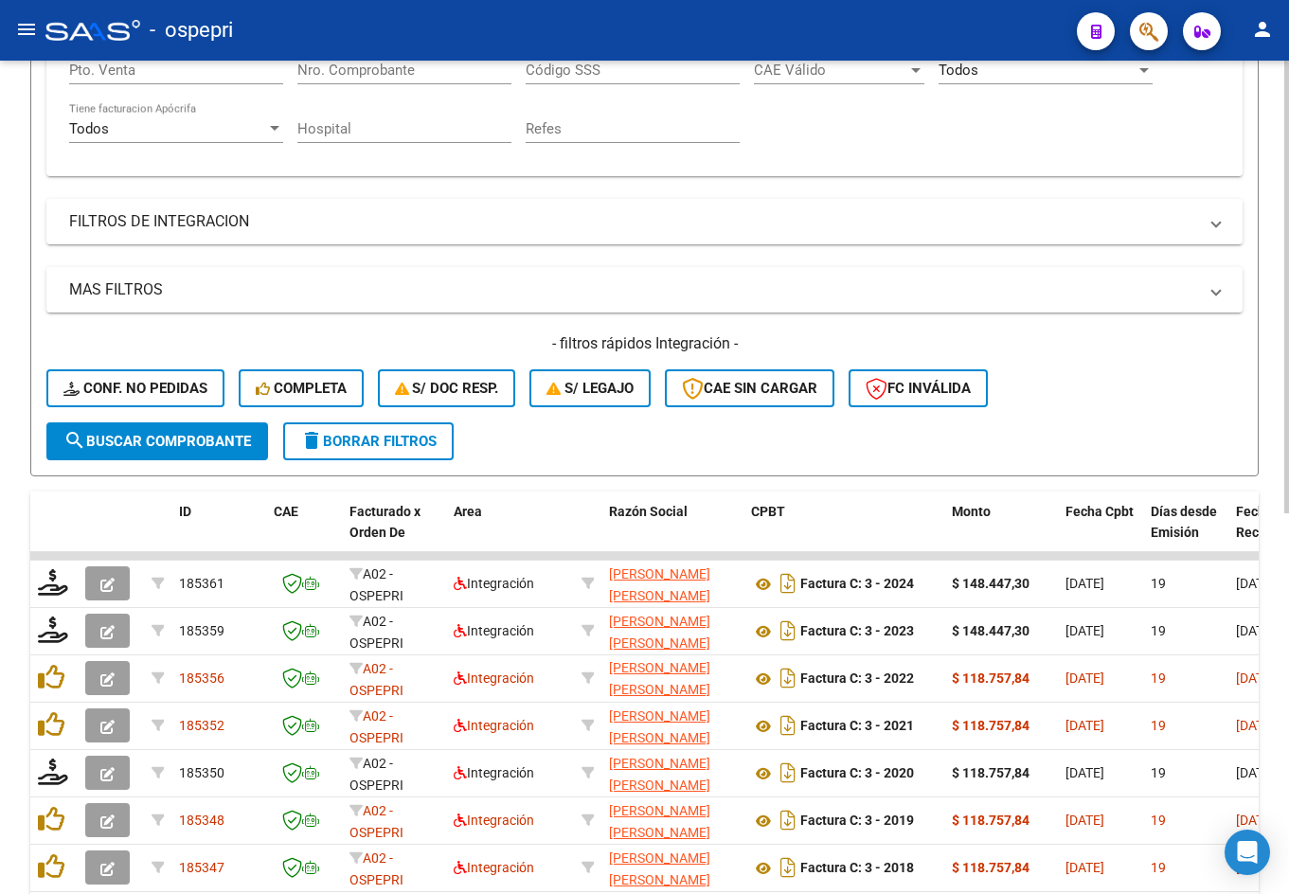
scroll to position [474, 0]
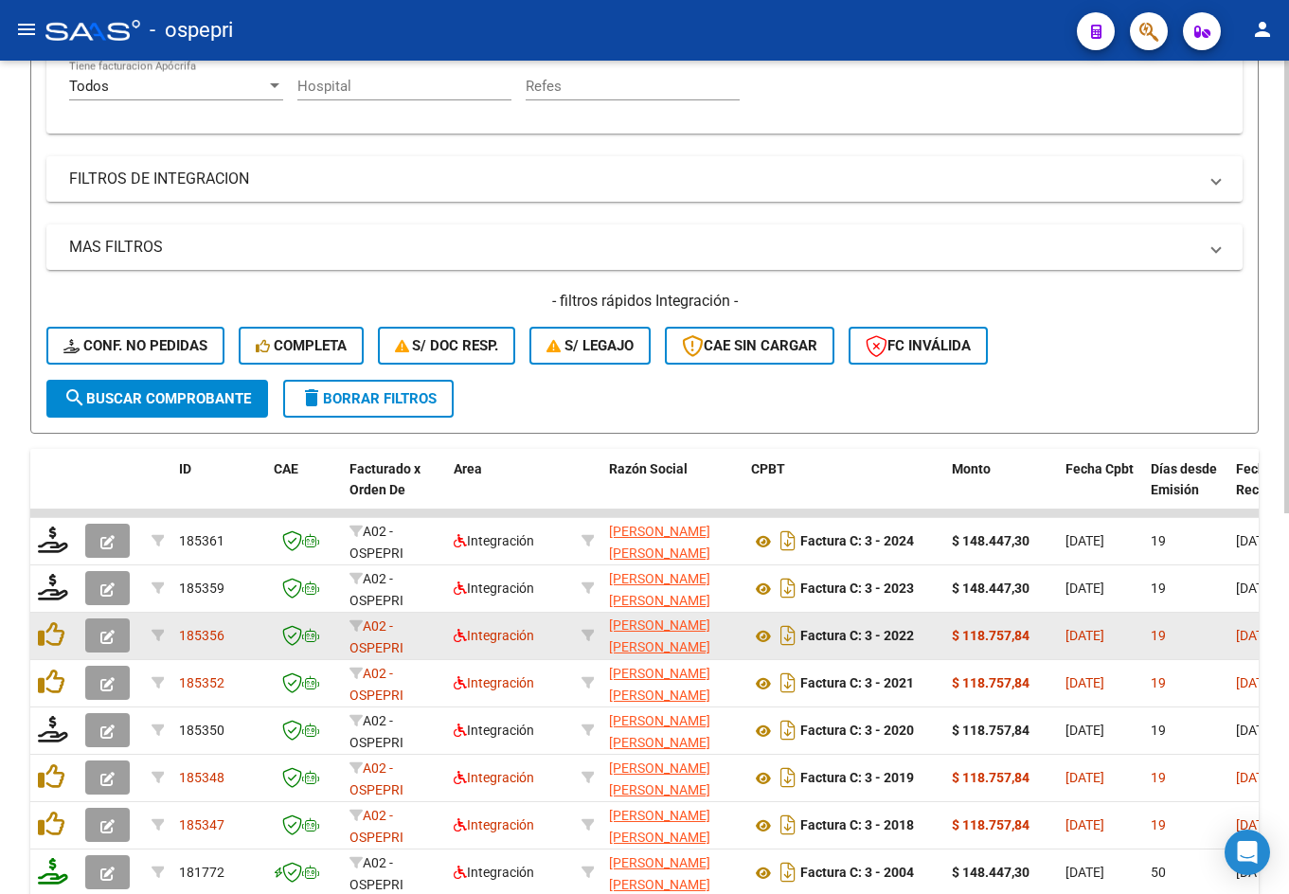
click at [104, 635] on icon "button" at bounding box center [107, 637] width 14 height 14
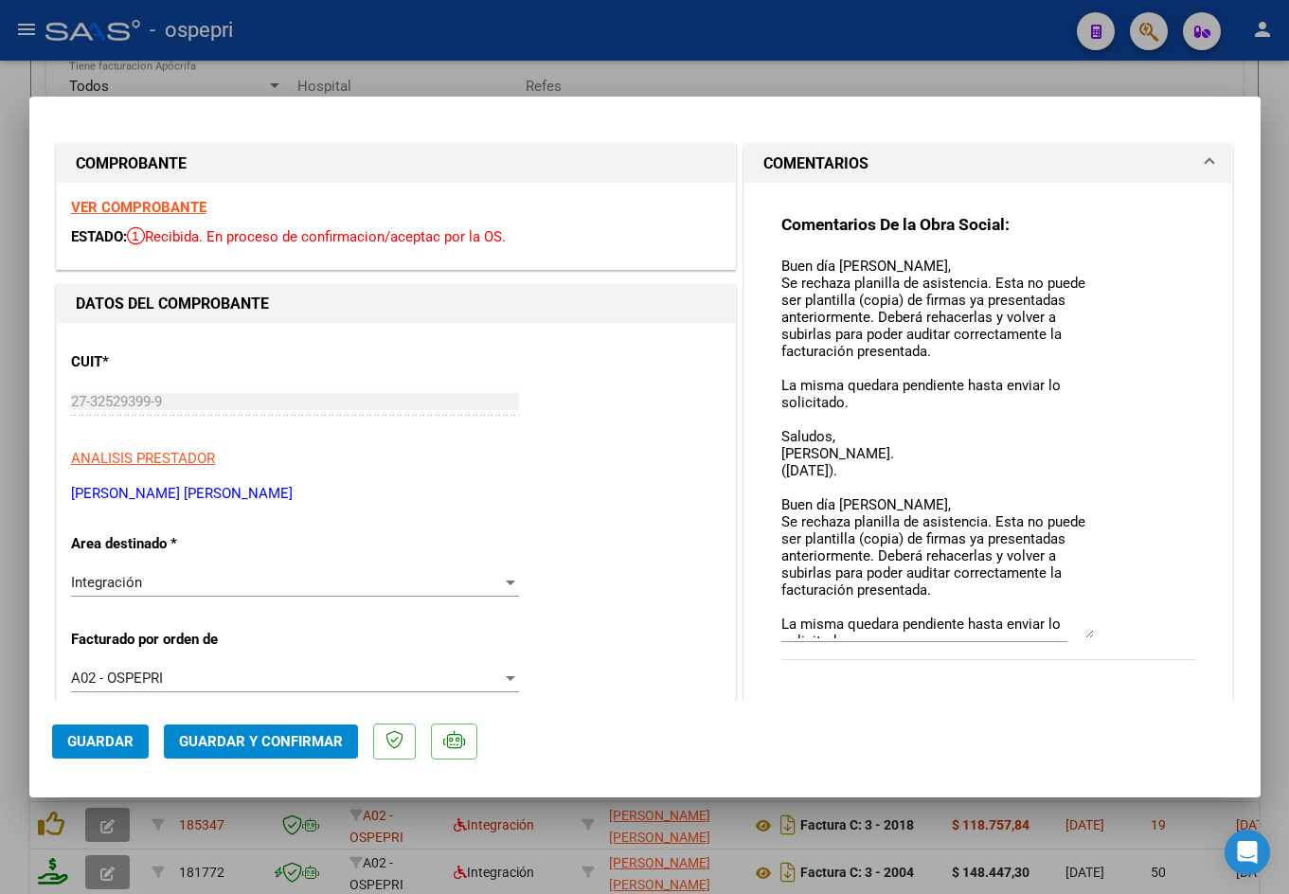
drag, startPoint x: 1081, startPoint y: 283, endPoint x: 1091, endPoint y: 628, distance: 344.9
click at [1091, 628] on div "Comentarios De la Obra Social: Buen día Cintia, Se rechaza planilla de asistenc…" at bounding box center [988, 447] width 415 height 467
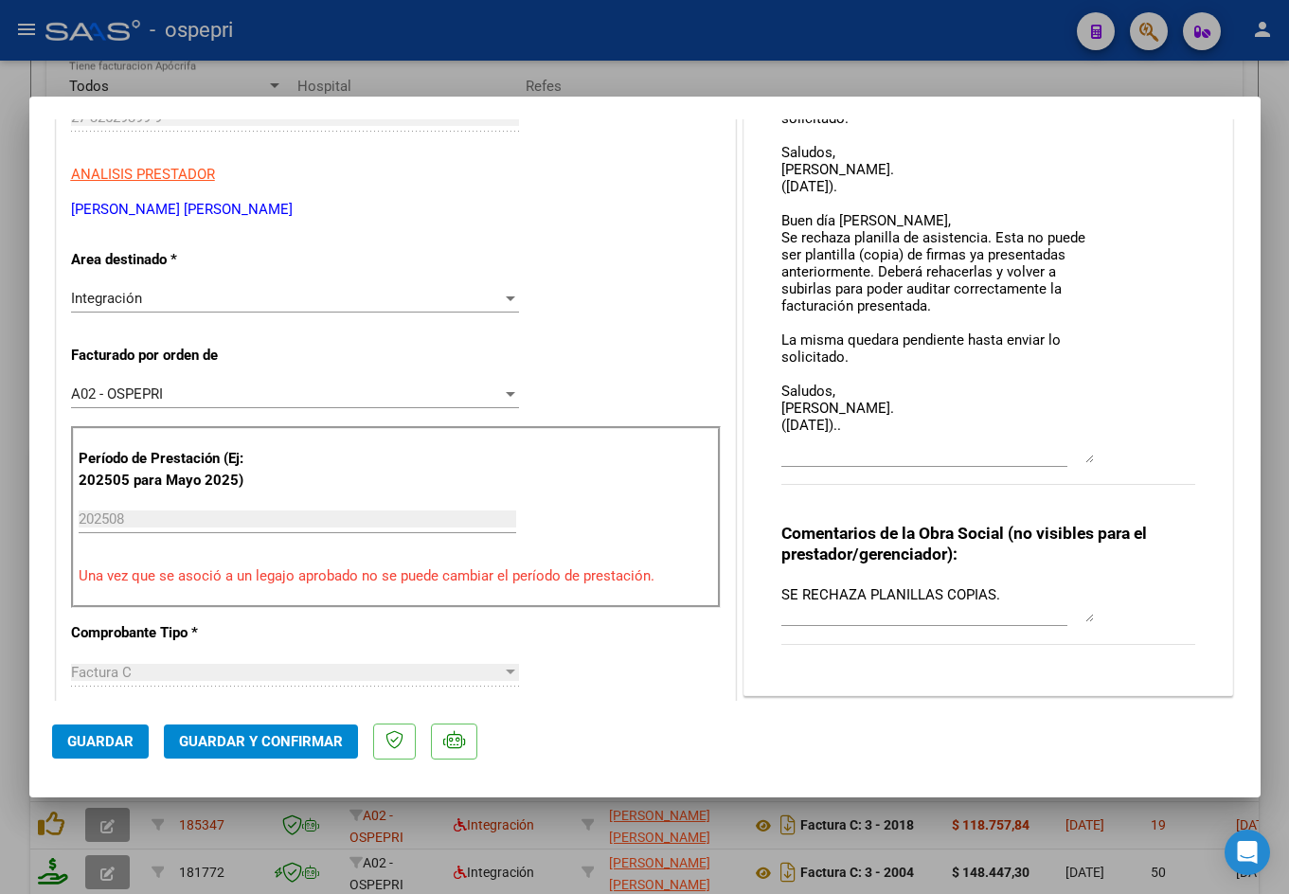
drag, startPoint x: 1082, startPoint y: 347, endPoint x: 1083, endPoint y: 456, distance: 108.9
click at [1083, 456] on textarea "Buen día Cintia, Se rechaza planilla de asistencia. Esta no puede ser plantilla…" at bounding box center [937, 218] width 313 height 492
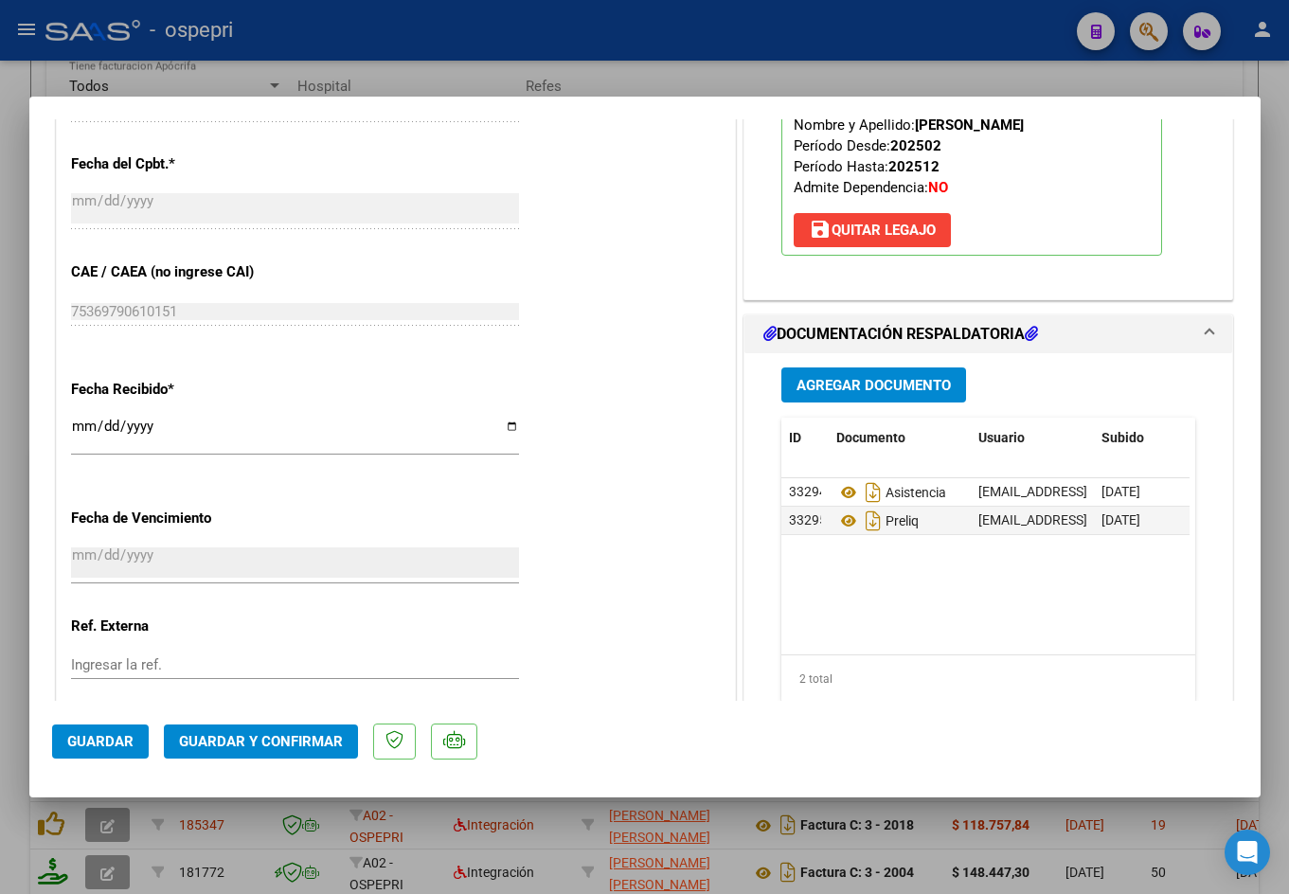
scroll to position [1247, 0]
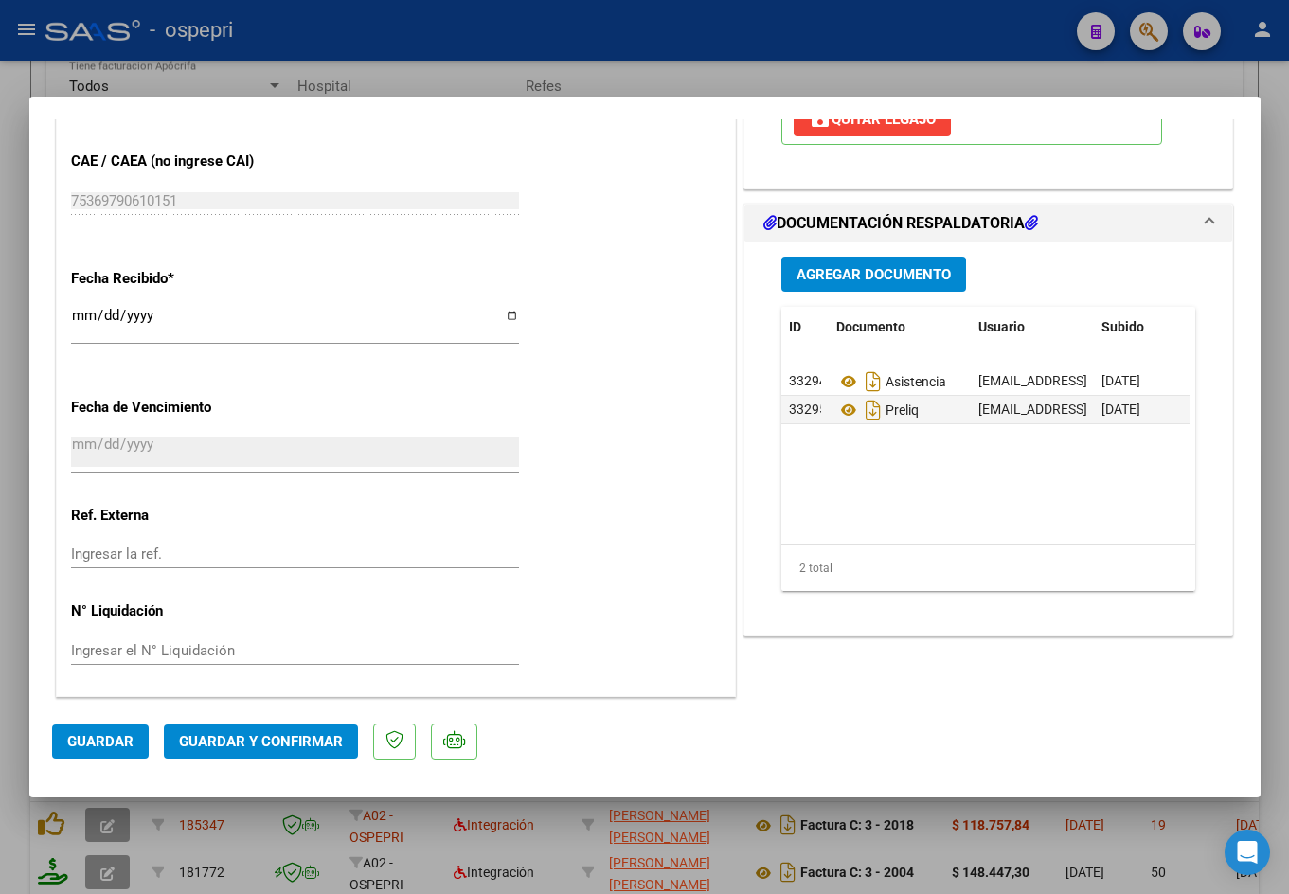
click at [465, 62] on div at bounding box center [644, 447] width 1289 height 894
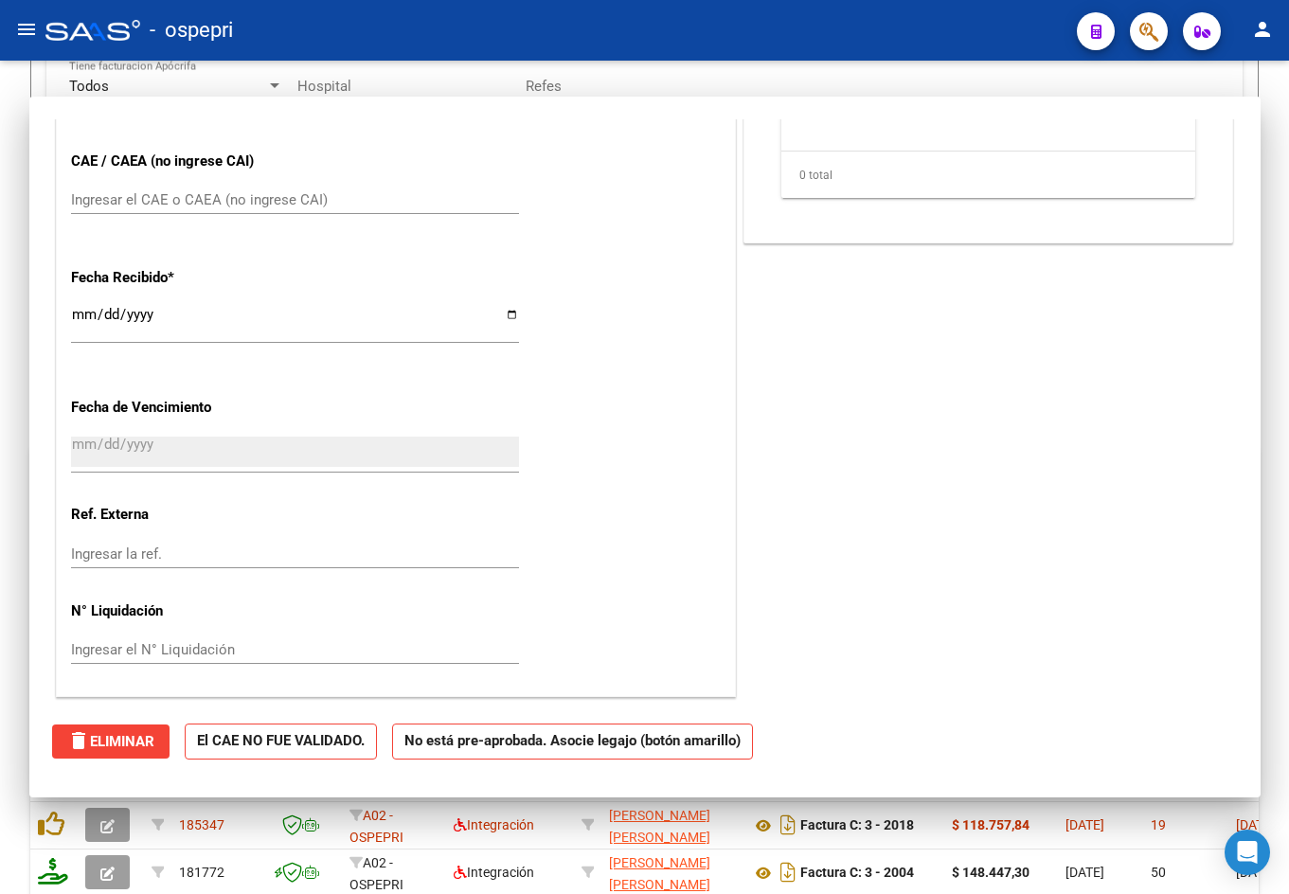
scroll to position [1183, 0]
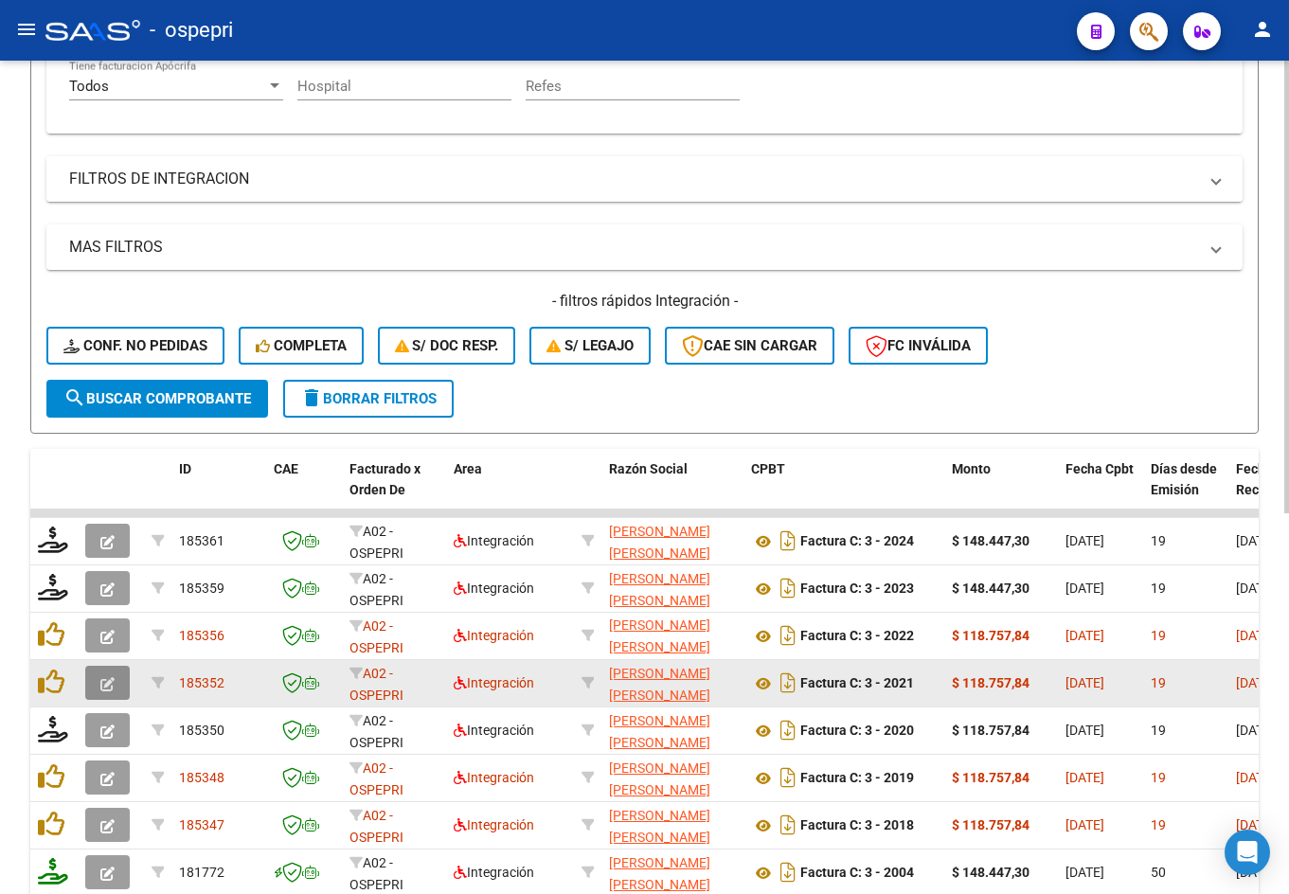
click at [110, 686] on icon "button" at bounding box center [107, 684] width 14 height 14
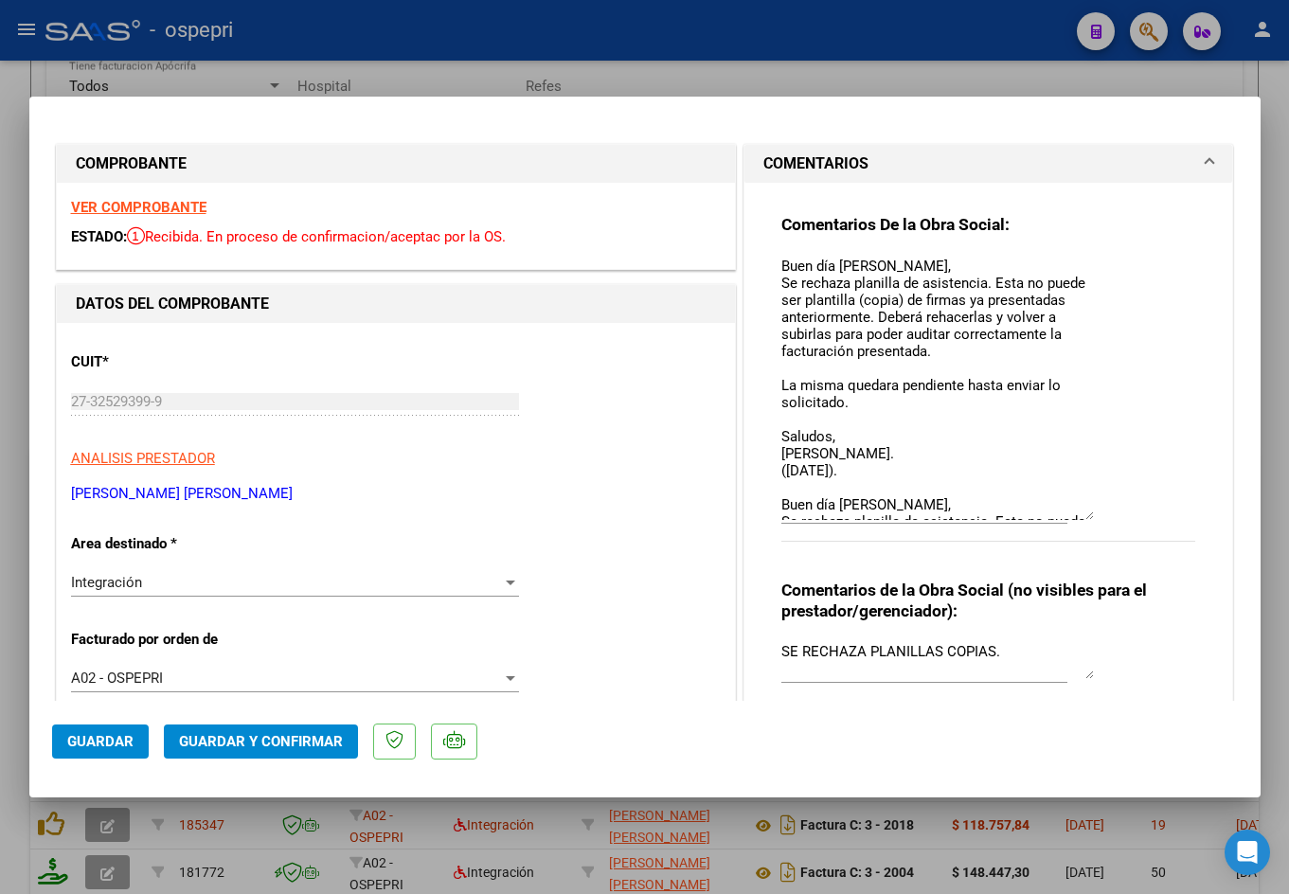
drag, startPoint x: 1083, startPoint y: 287, endPoint x: 1091, endPoint y: 528, distance: 240.7
click at [1091, 528] on div "Comentarios De la Obra Social: Buen día Cintia, Se rechaza planilla de asistenc…" at bounding box center [988, 388] width 415 height 349
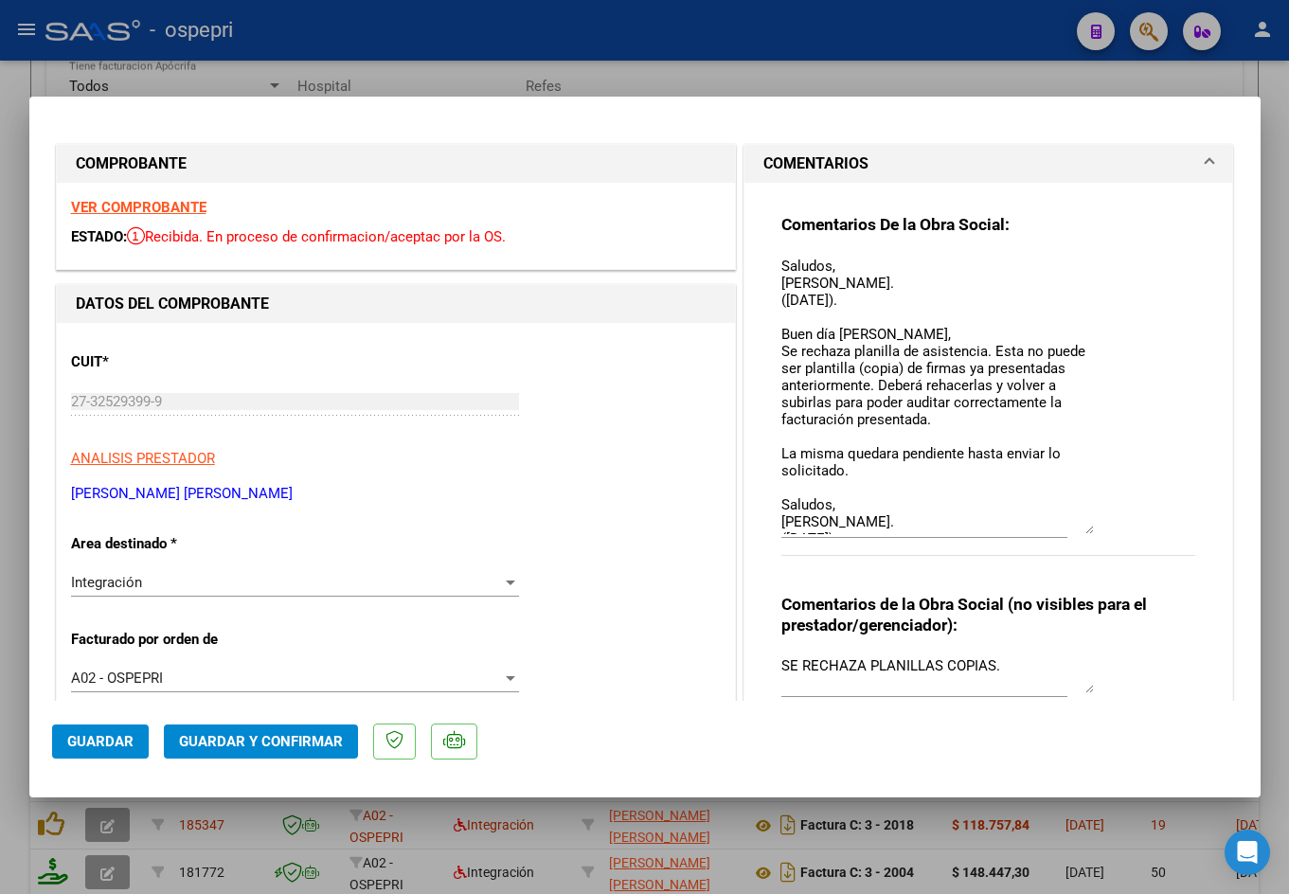
scroll to position [203, 0]
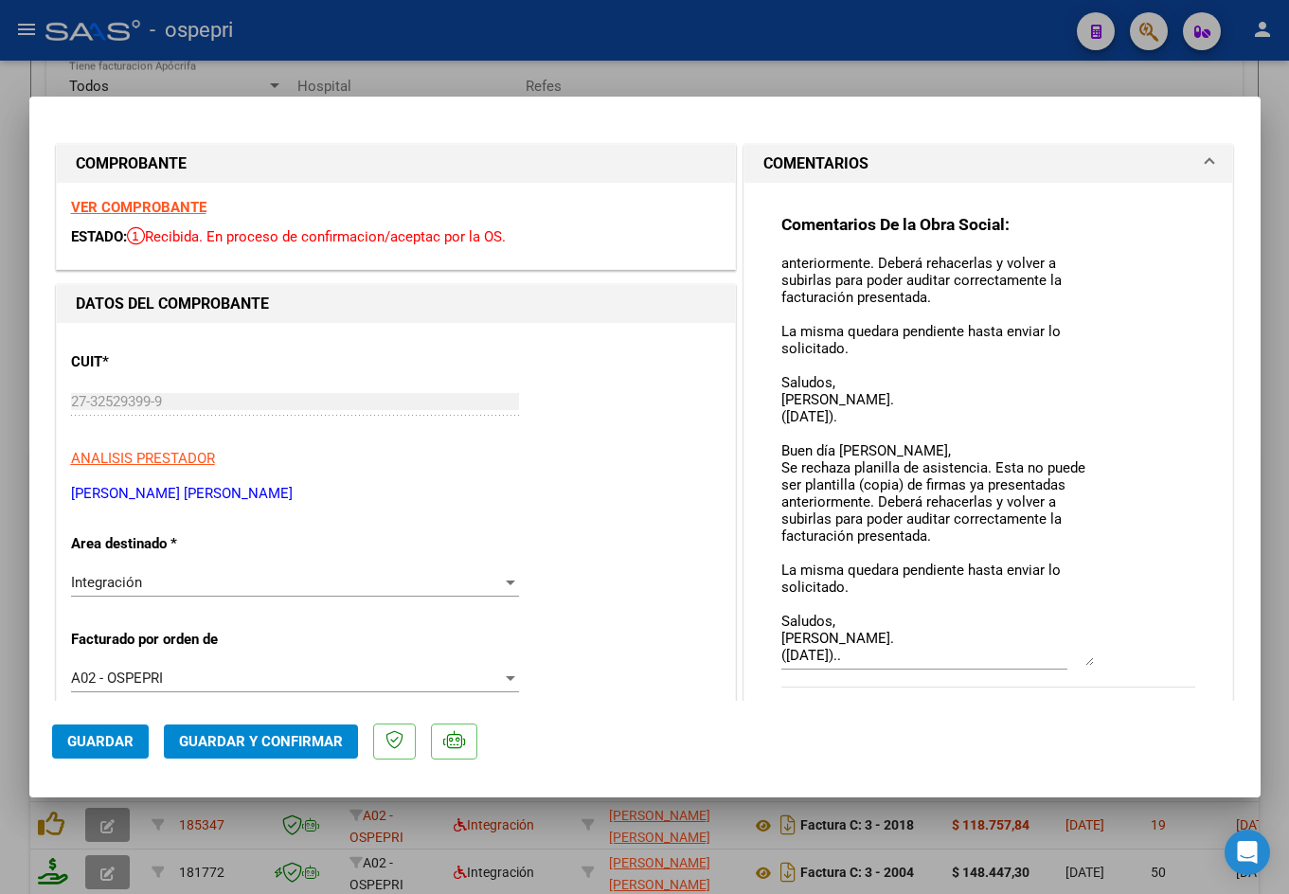
drag, startPoint x: 1082, startPoint y: 528, endPoint x: 1079, endPoint y: 616, distance: 88.1
click at [1079, 666] on textarea "Buen día Cintia, Se rechaza planilla de asistencia. Esta no puede ser plantilla…" at bounding box center [937, 461] width 313 height 410
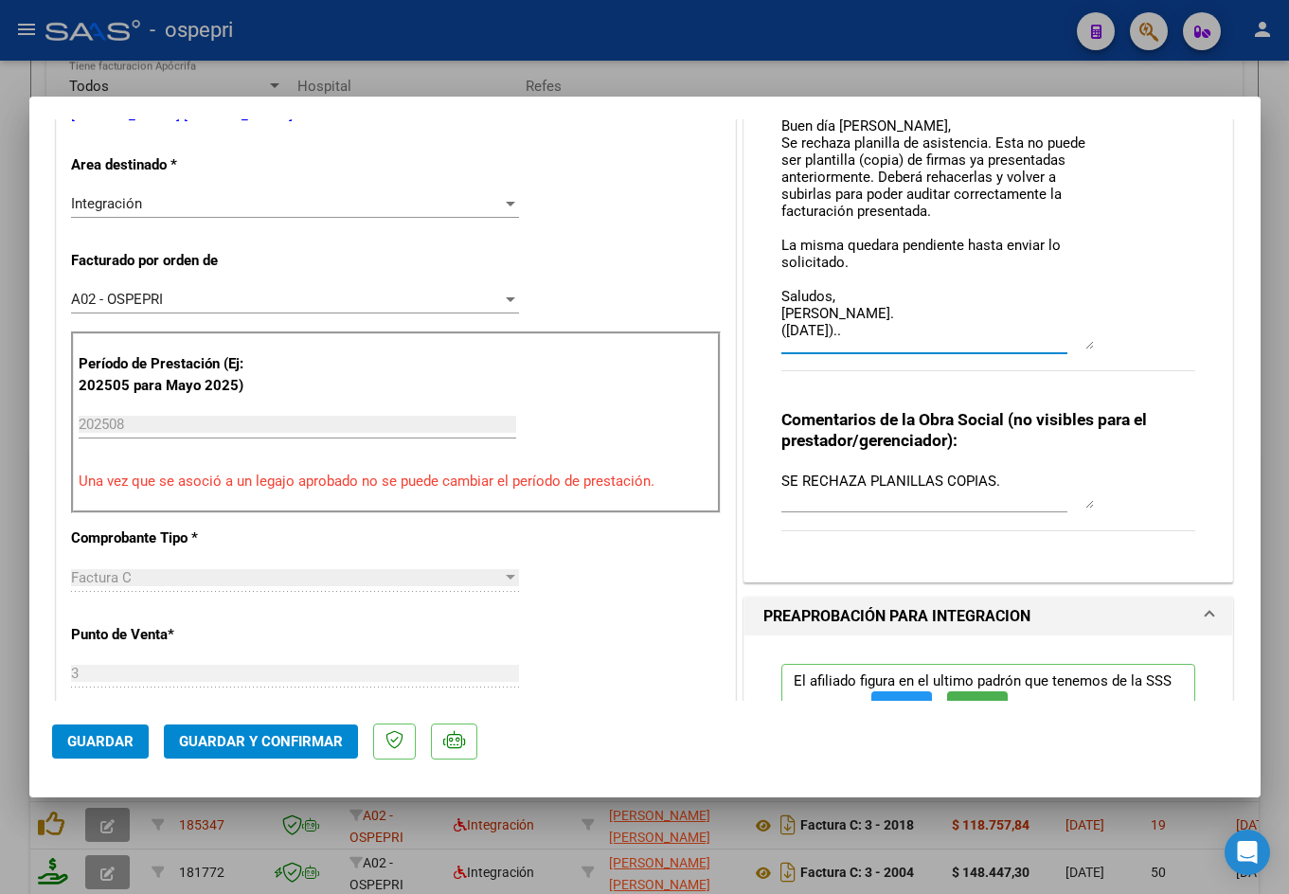
scroll to position [0, 0]
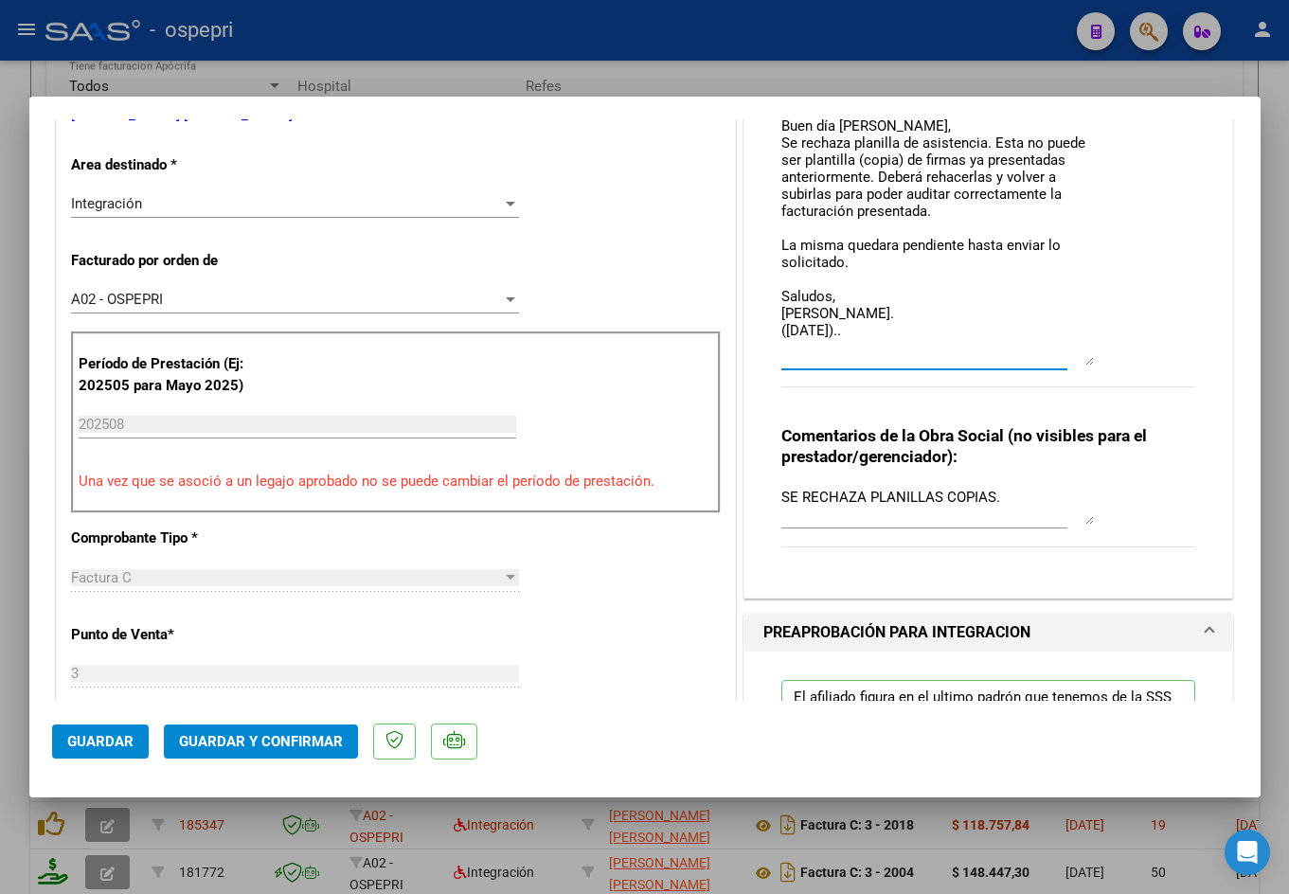
drag, startPoint x: 1081, startPoint y: 293, endPoint x: 1080, endPoint y: 361, distance: 68.2
click at [1080, 361] on textarea "Buen día Cintia, Se rechaza planilla de asistencia. Esta no puede ser plantilla…" at bounding box center [937, 121] width 313 height 489
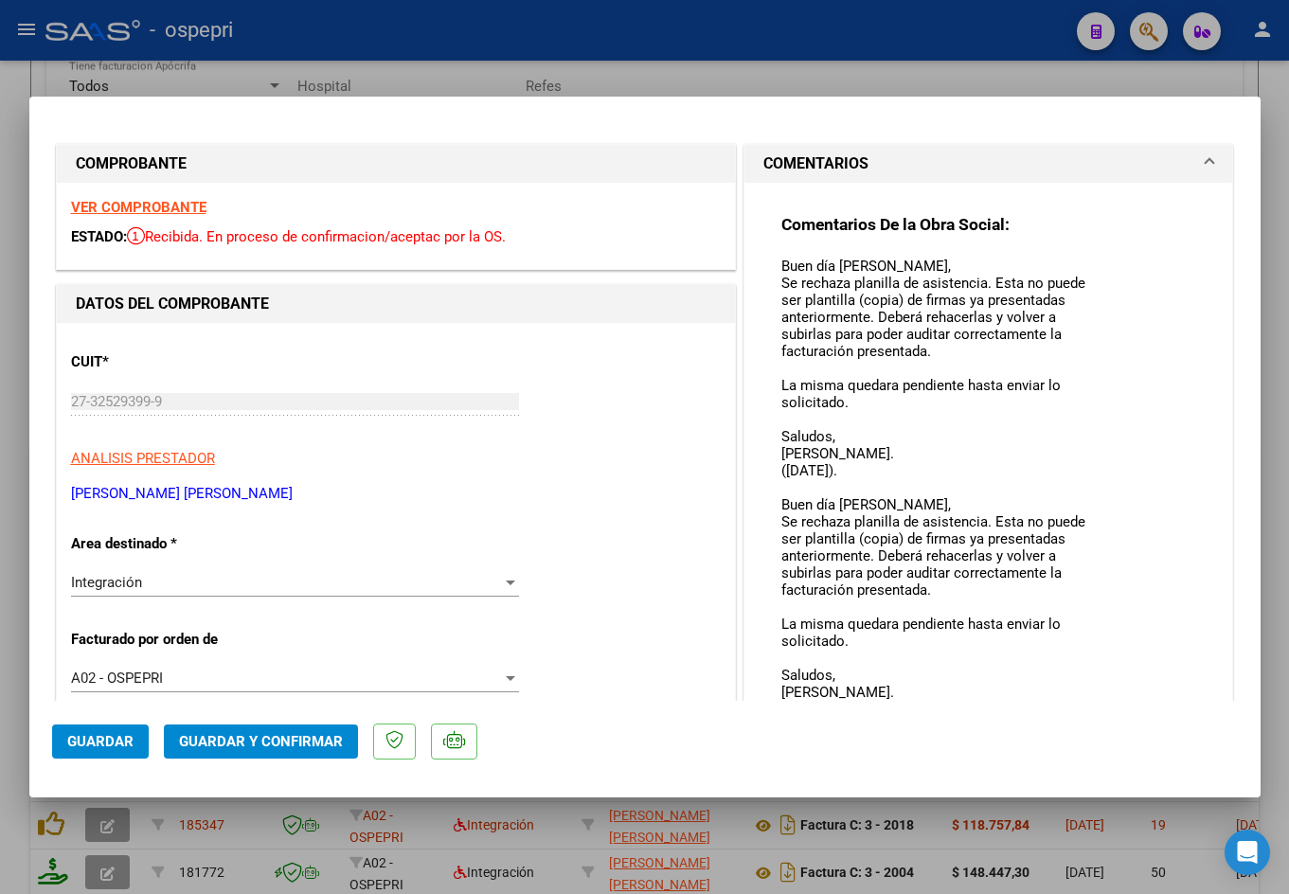
click at [832, 41] on div at bounding box center [644, 447] width 1289 height 894
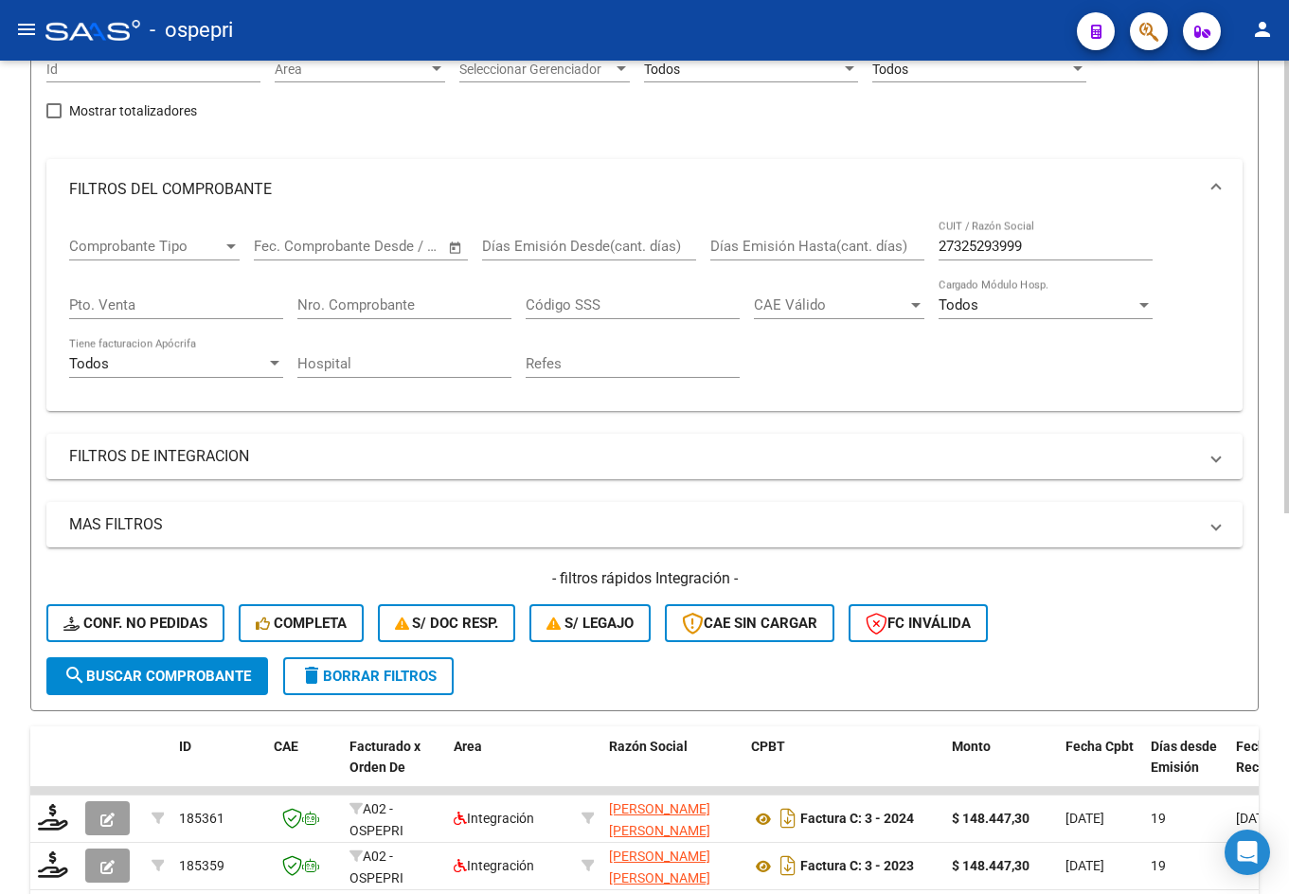
scroll to position [189, 0]
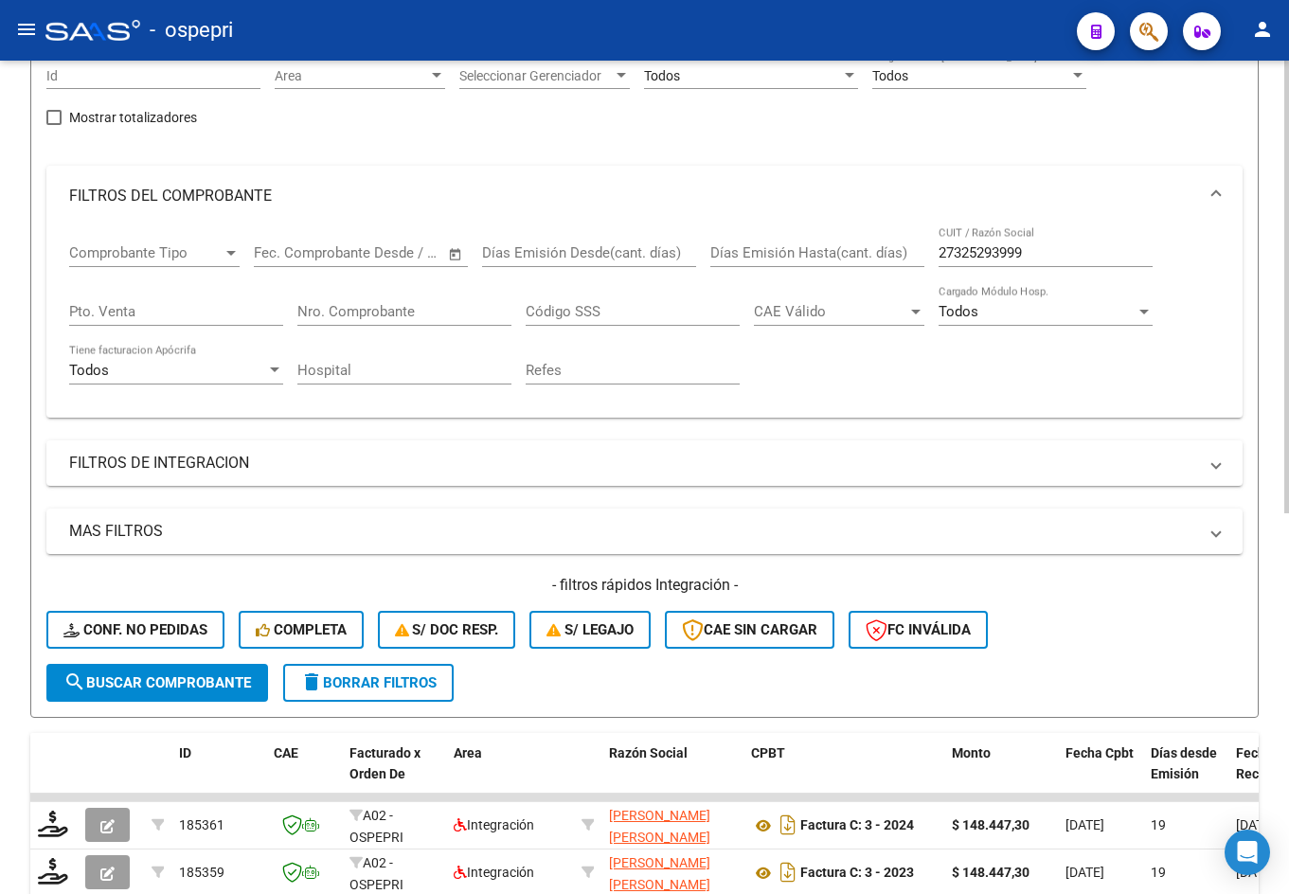
click at [1059, 251] on input "27325293999" at bounding box center [1046, 252] width 214 height 17
paste input "292876748"
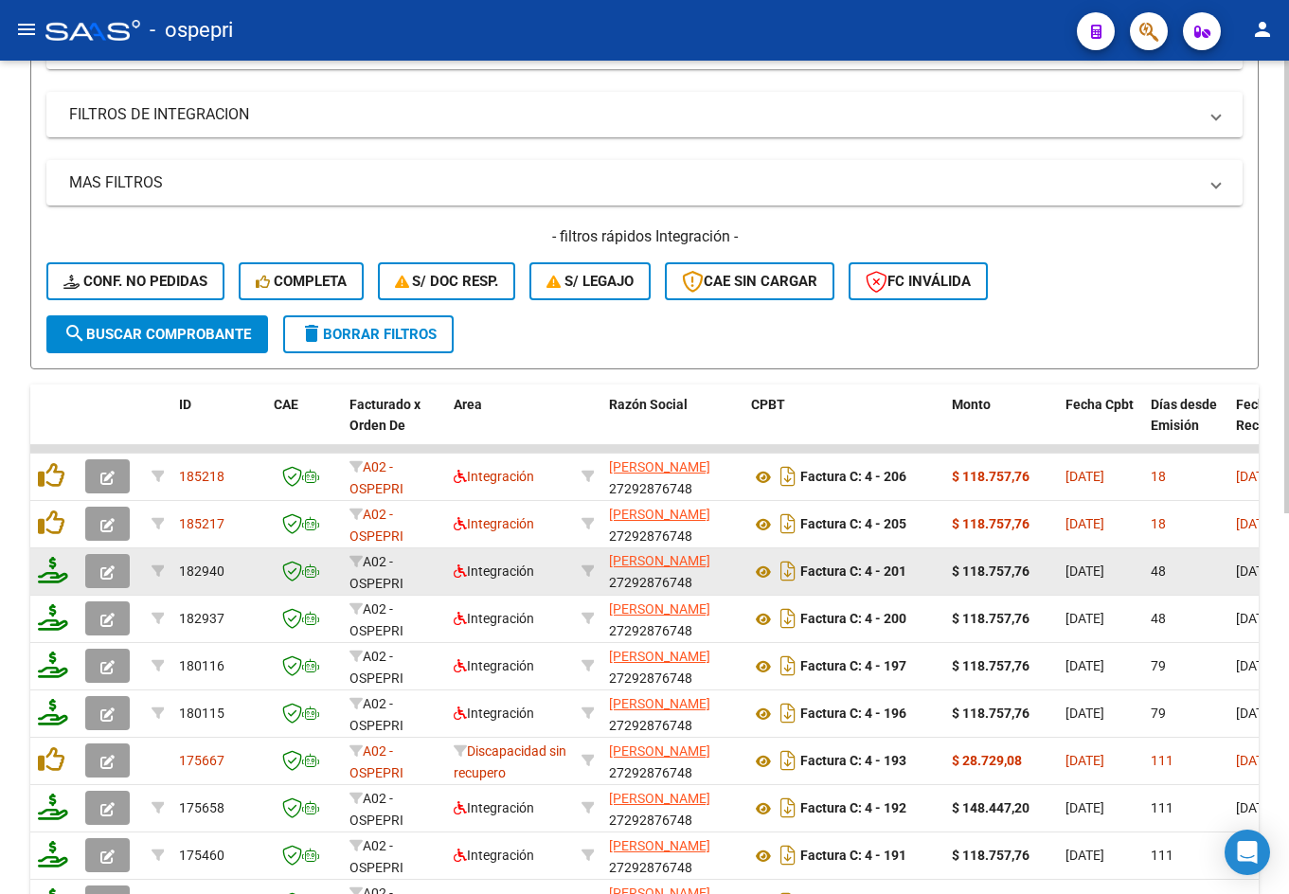
scroll to position [663, 0]
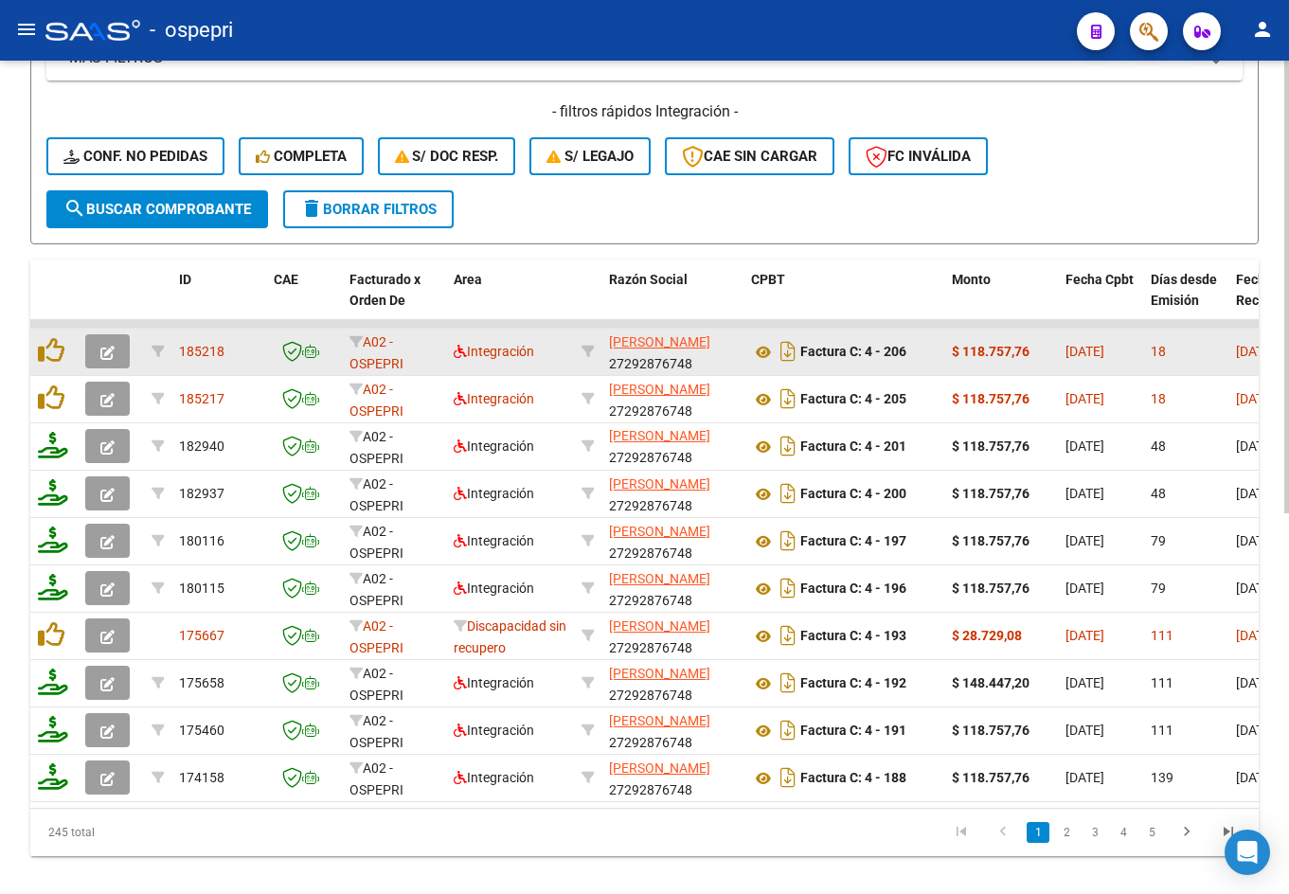
click at [113, 355] on icon "button" at bounding box center [107, 353] width 14 height 14
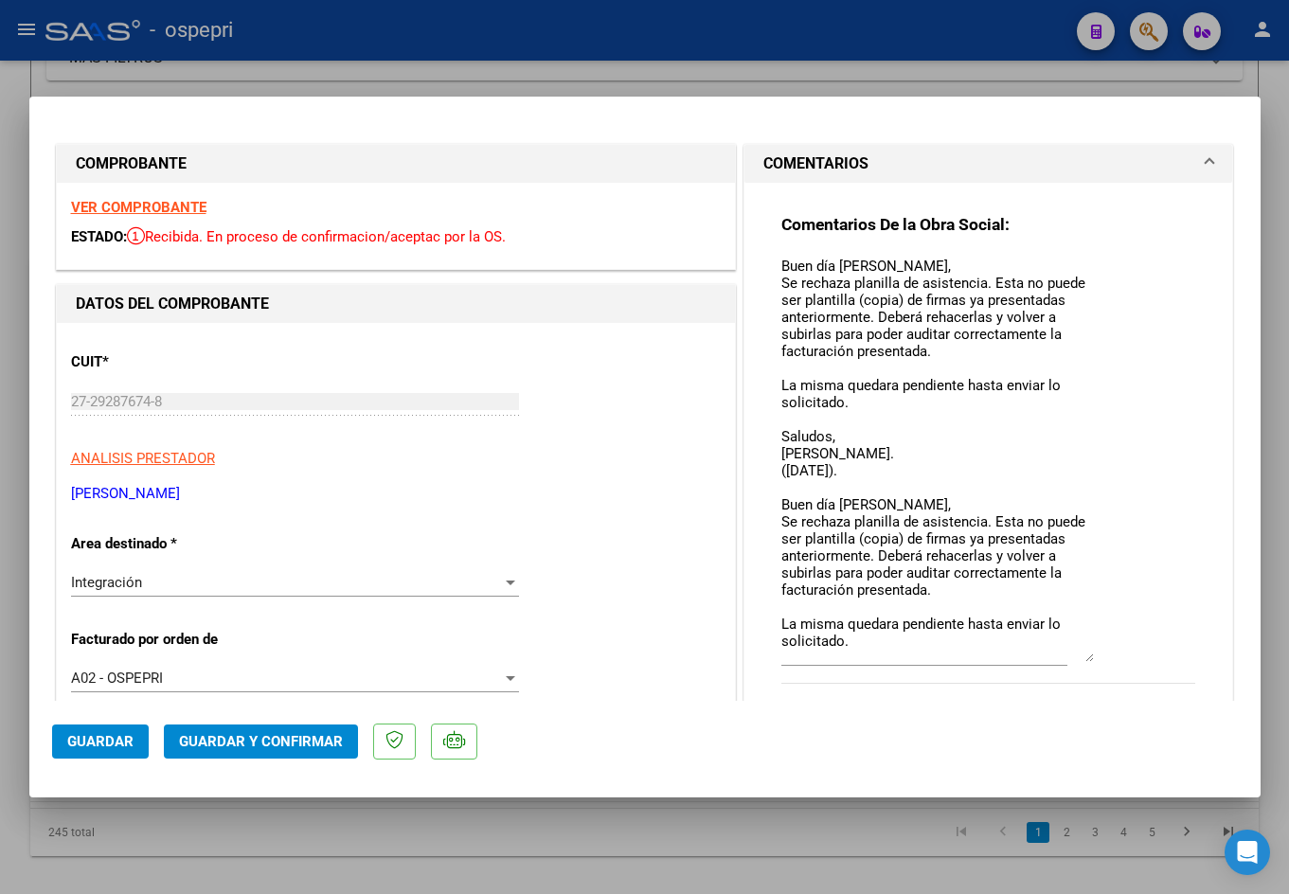
drag, startPoint x: 1084, startPoint y: 287, endPoint x: 1119, endPoint y: 655, distance: 370.1
click at [1119, 655] on div "Comentarios De la Obra Social: Buen día Mariana, Se rechaza planilla de asisten…" at bounding box center [988, 459] width 415 height 491
drag, startPoint x: 1084, startPoint y: 656, endPoint x: 1077, endPoint y: 690, distance: 34.7
click at [1083, 732] on mat-dialog-container "COMPROBANTE VER COMPROBANTE ESTADO: Recibida. En proceso de confirmacion/acepta…" at bounding box center [644, 447] width 1231 height 701
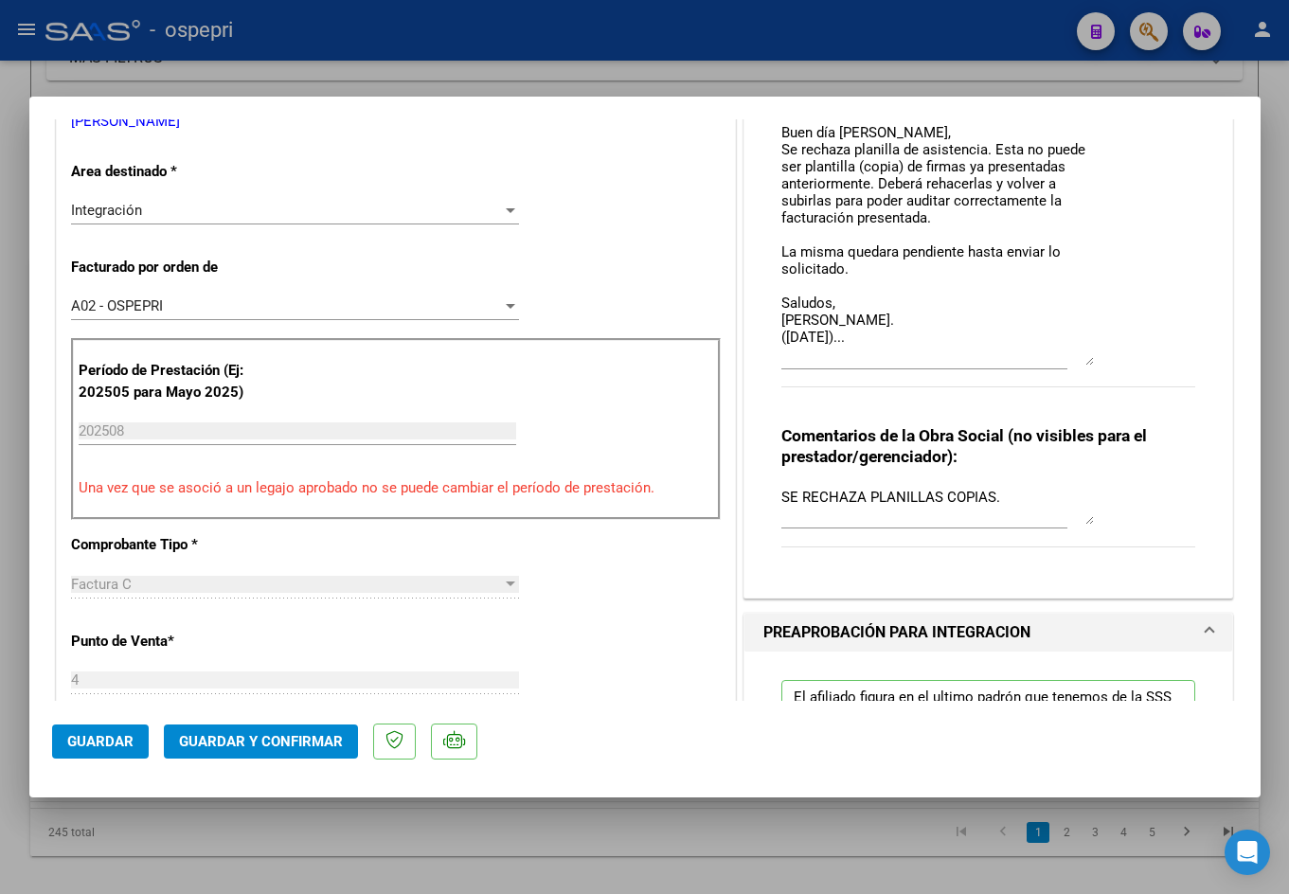
scroll to position [474, 0]
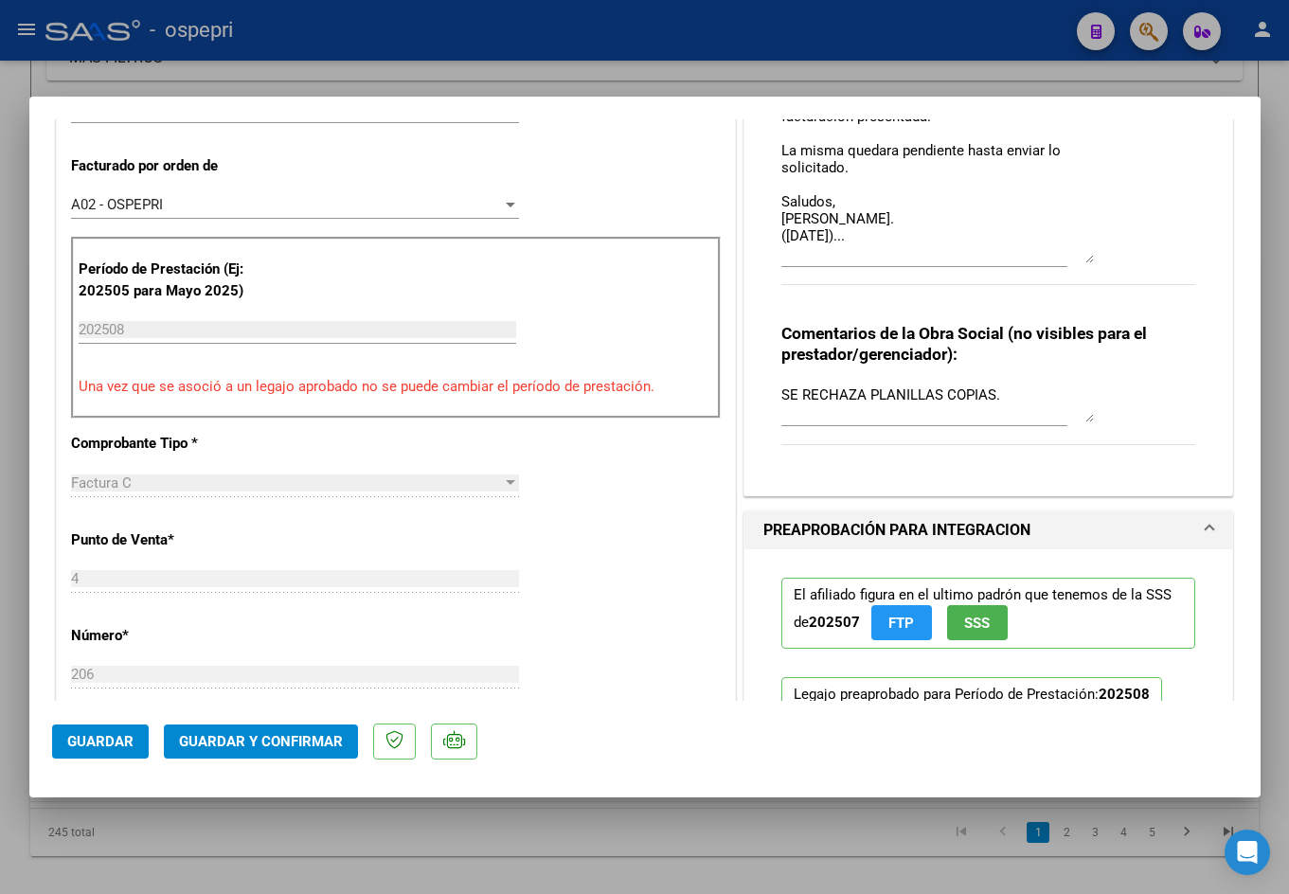
click at [1082, 259] on textarea "Buen día Mariana, Se rechaza planilla de asistencia. Esta no puede ser plantill…" at bounding box center [937, 22] width 313 height 481
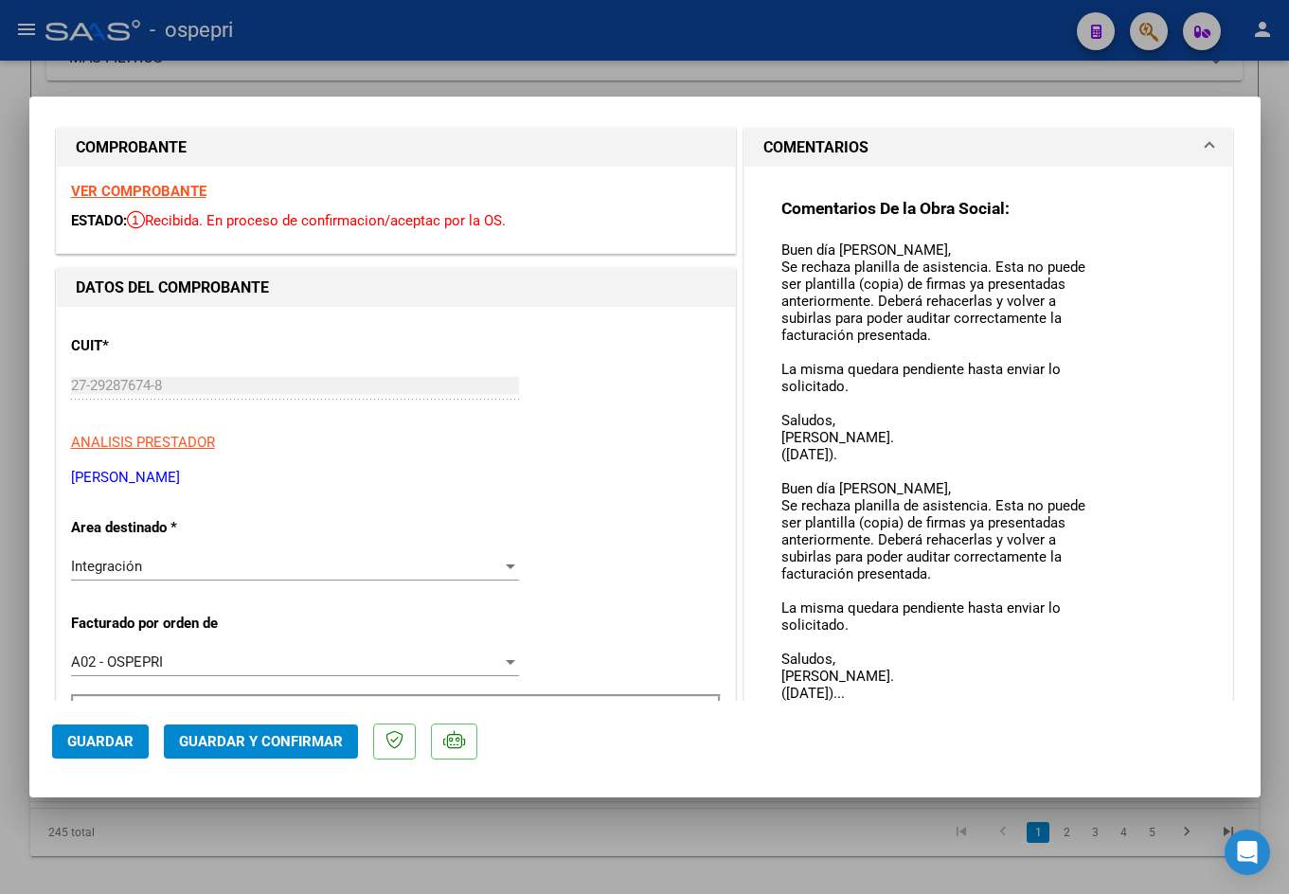
scroll to position [0, 0]
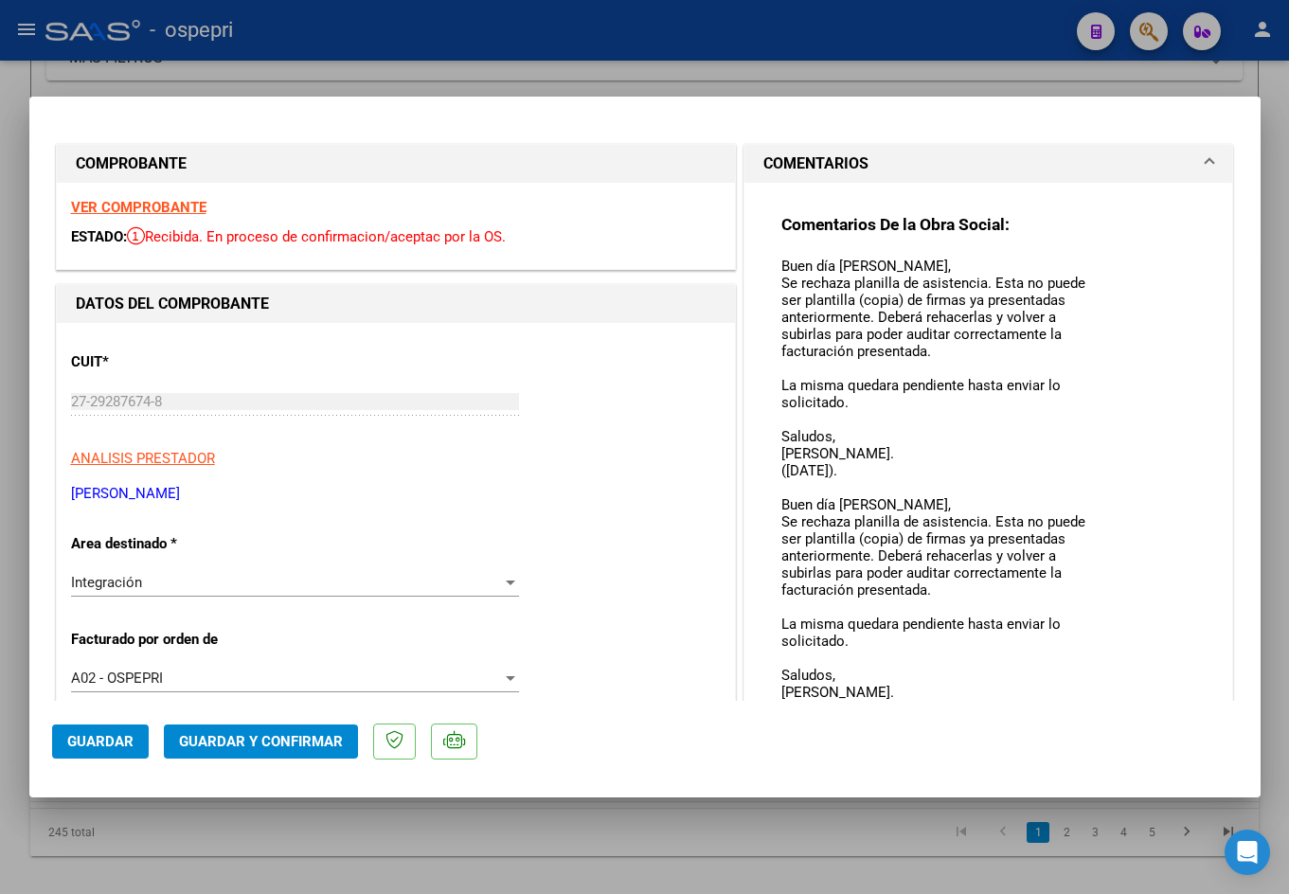
click at [786, 88] on div at bounding box center [644, 447] width 1289 height 894
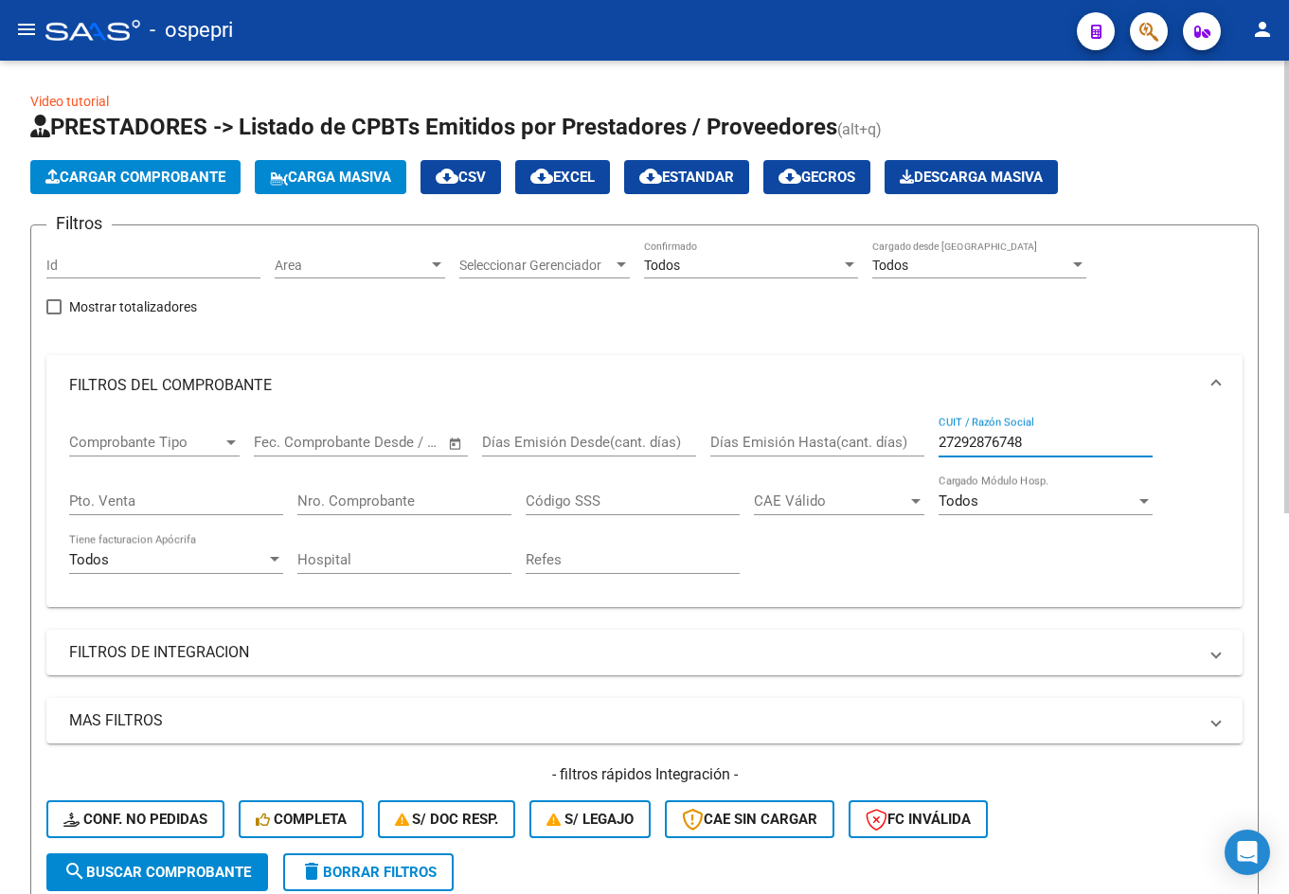
click at [1048, 443] on input "27292876748" at bounding box center [1046, 442] width 214 height 17
paste input "7968033"
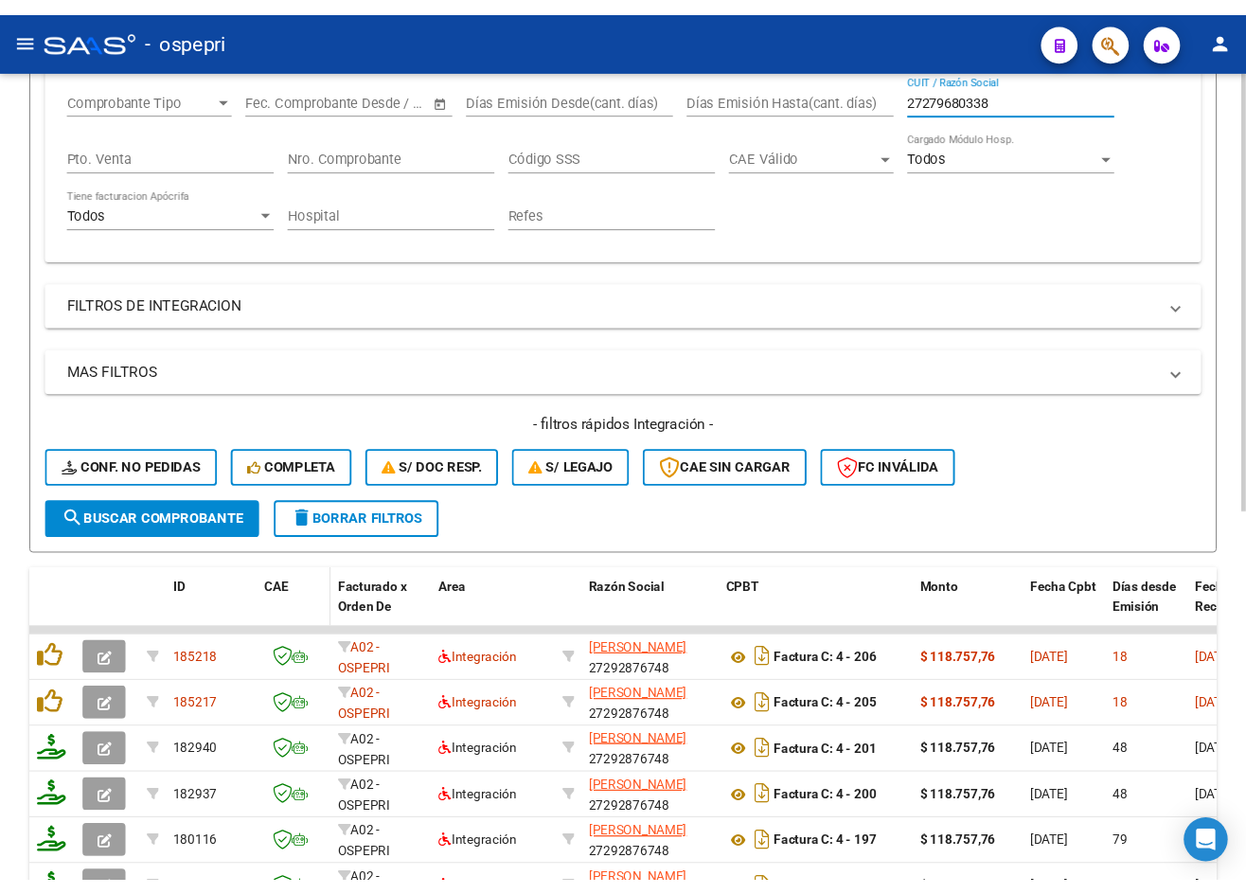
scroll to position [379, 0]
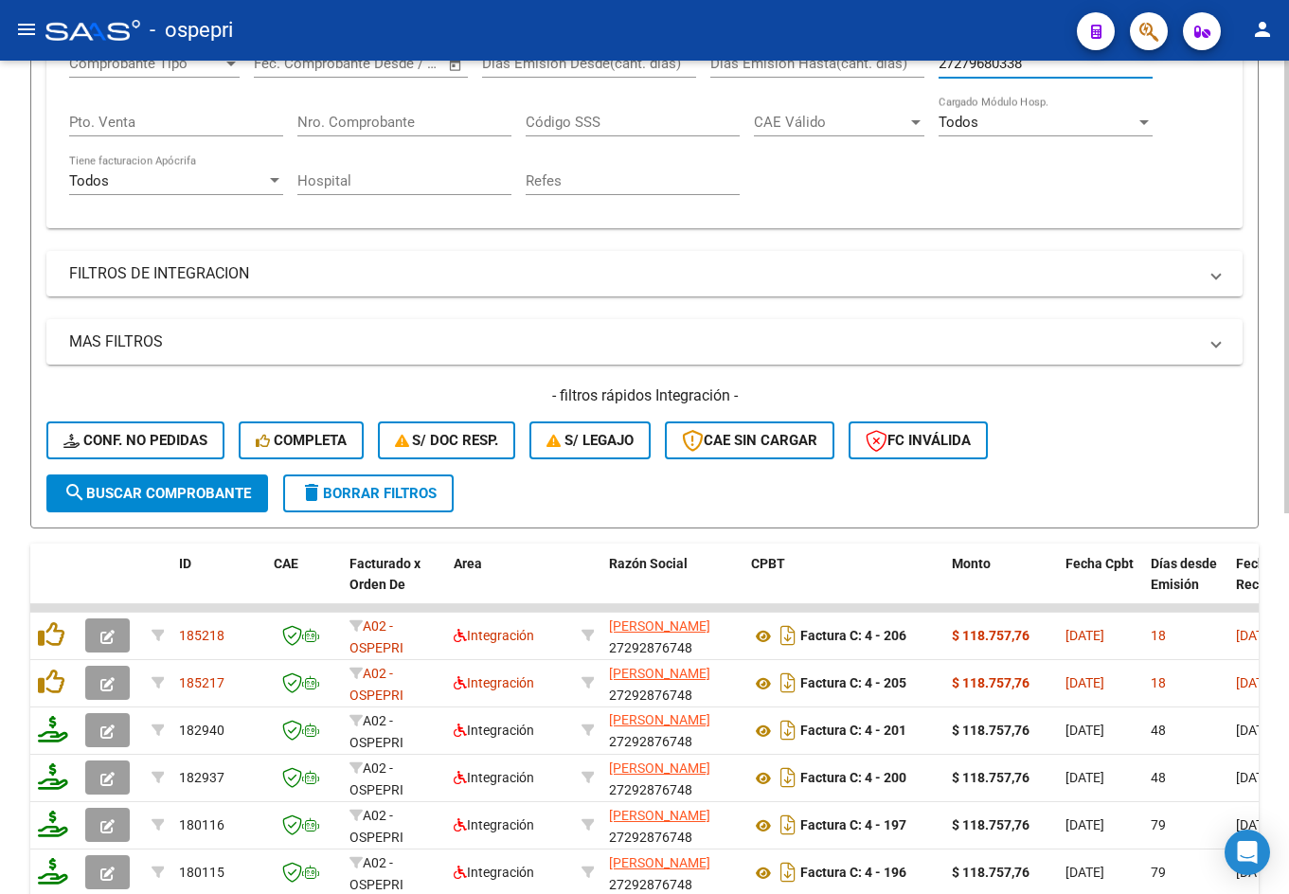
click at [194, 492] on span "search Buscar Comprobante" at bounding box center [157, 493] width 188 height 17
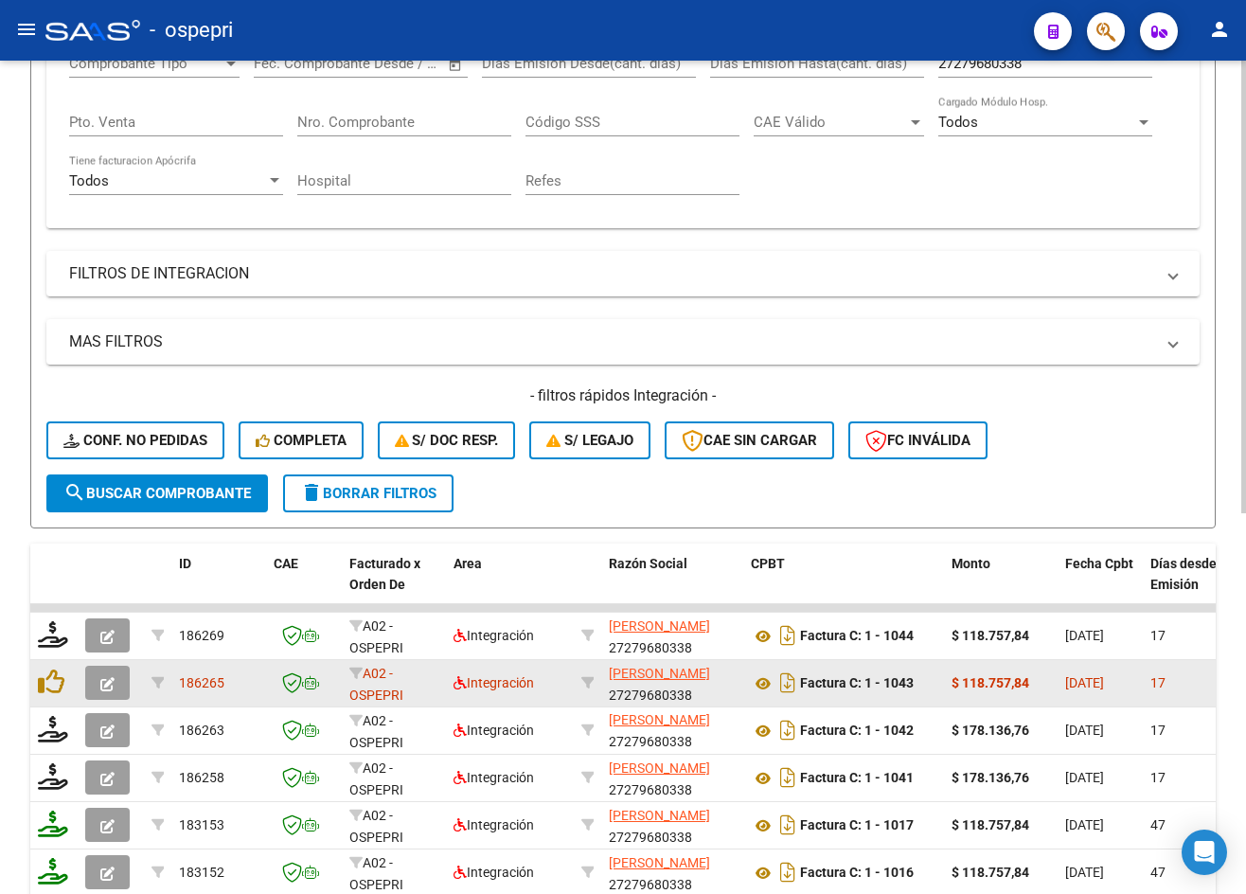
click at [102, 682] on icon "button" at bounding box center [107, 684] width 14 height 14
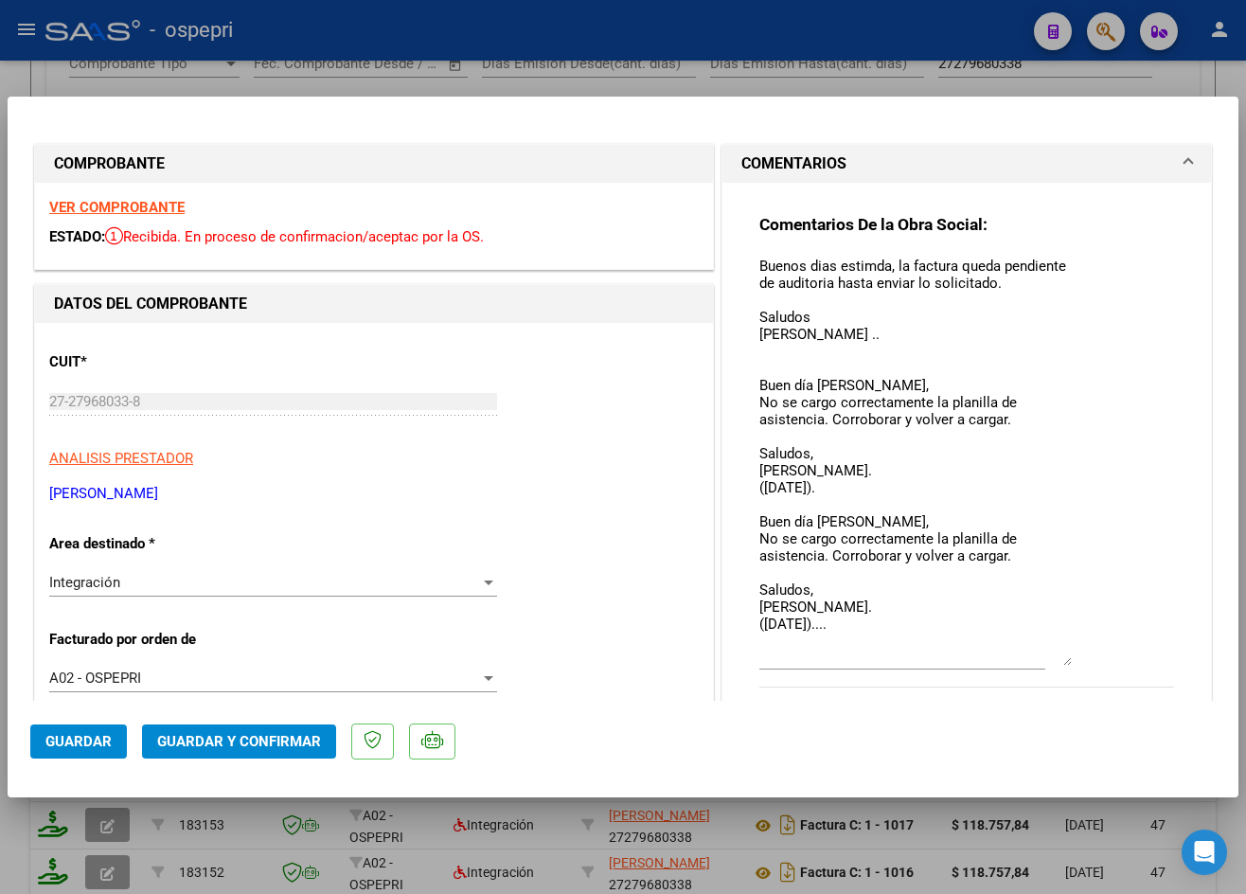
drag, startPoint x: 1058, startPoint y: 286, endPoint x: 1101, endPoint y: 658, distance: 374.7
click at [1101, 658] on div "Comentarios De la Obra Social: Buenos dias estimda, la factura queda pendiente …" at bounding box center [967, 461] width 415 height 494
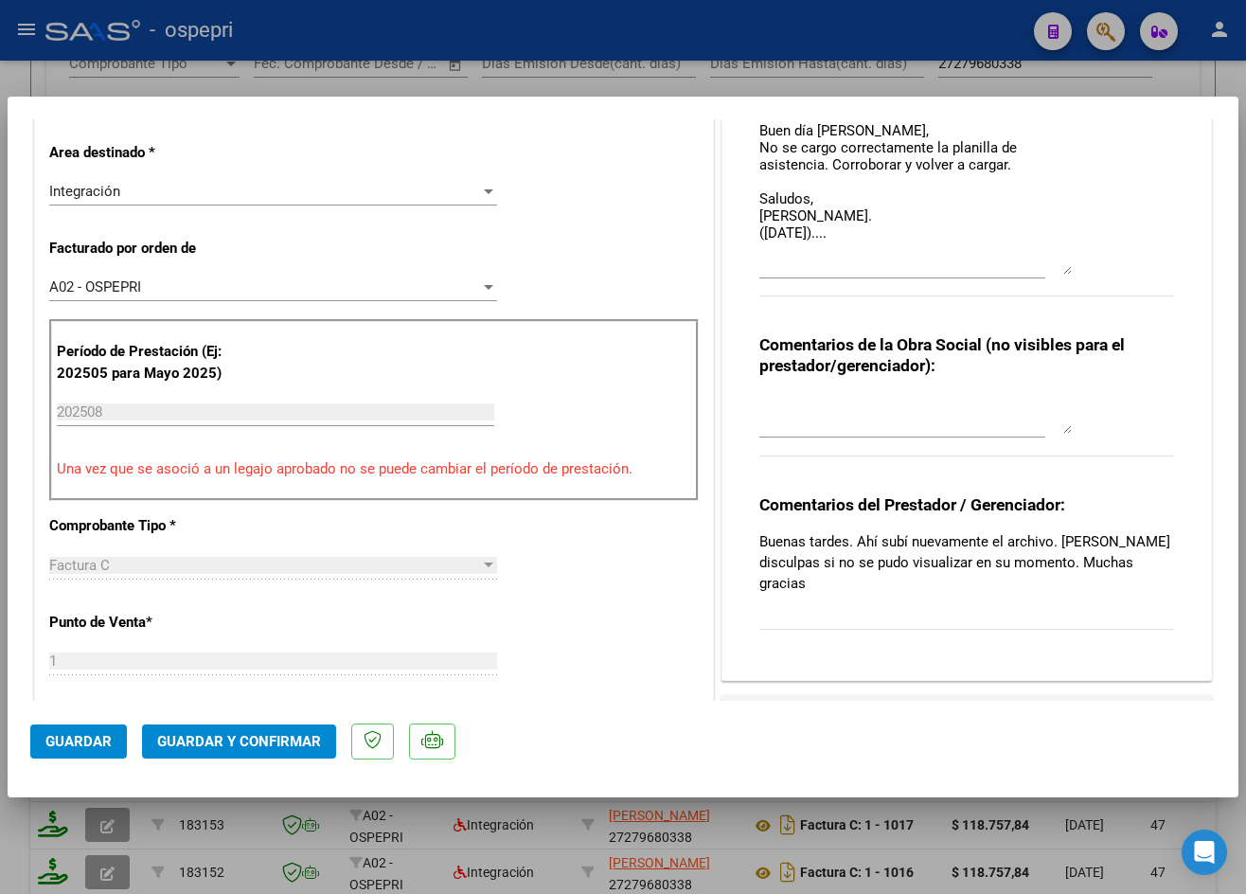
scroll to position [0, 0]
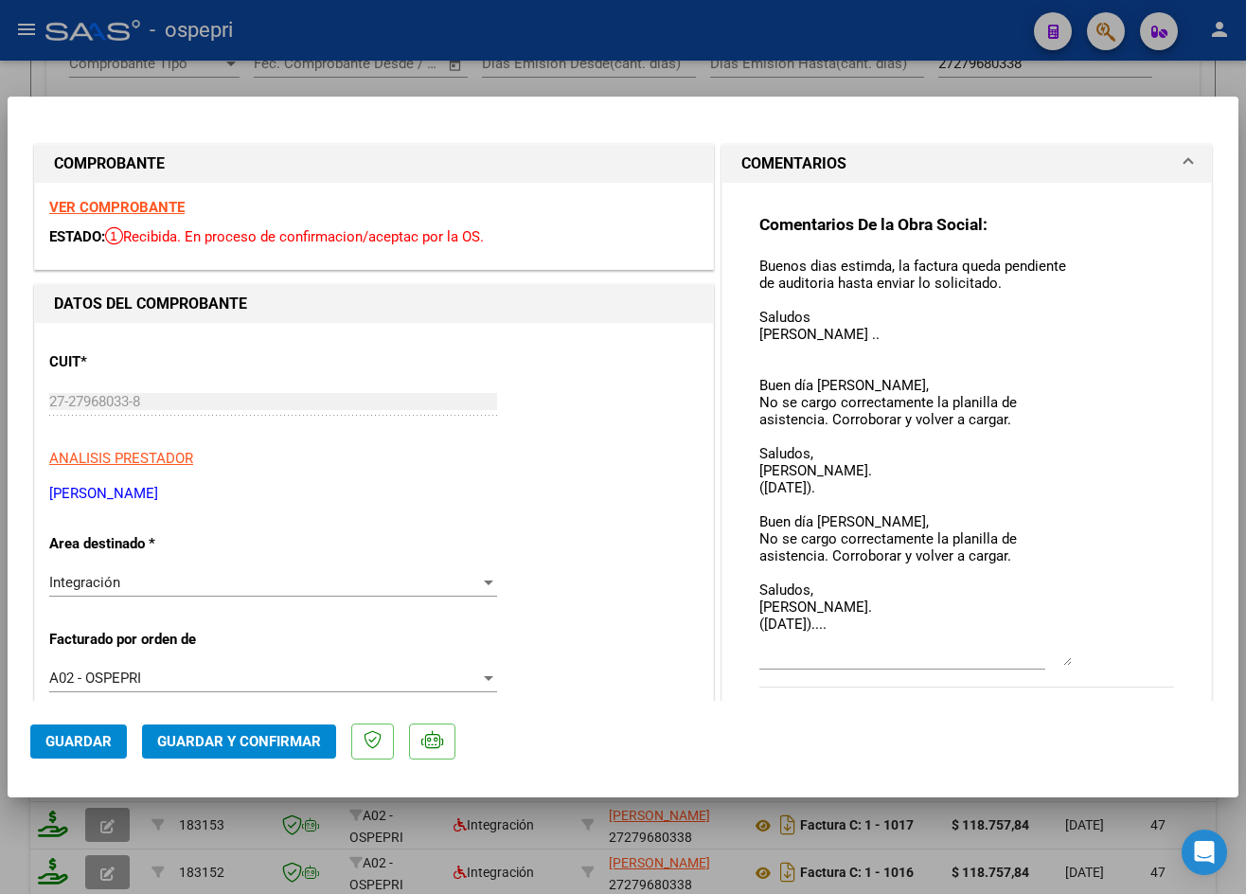
click at [166, 203] on strong "VER COMPROBANTE" at bounding box center [116, 207] width 135 height 17
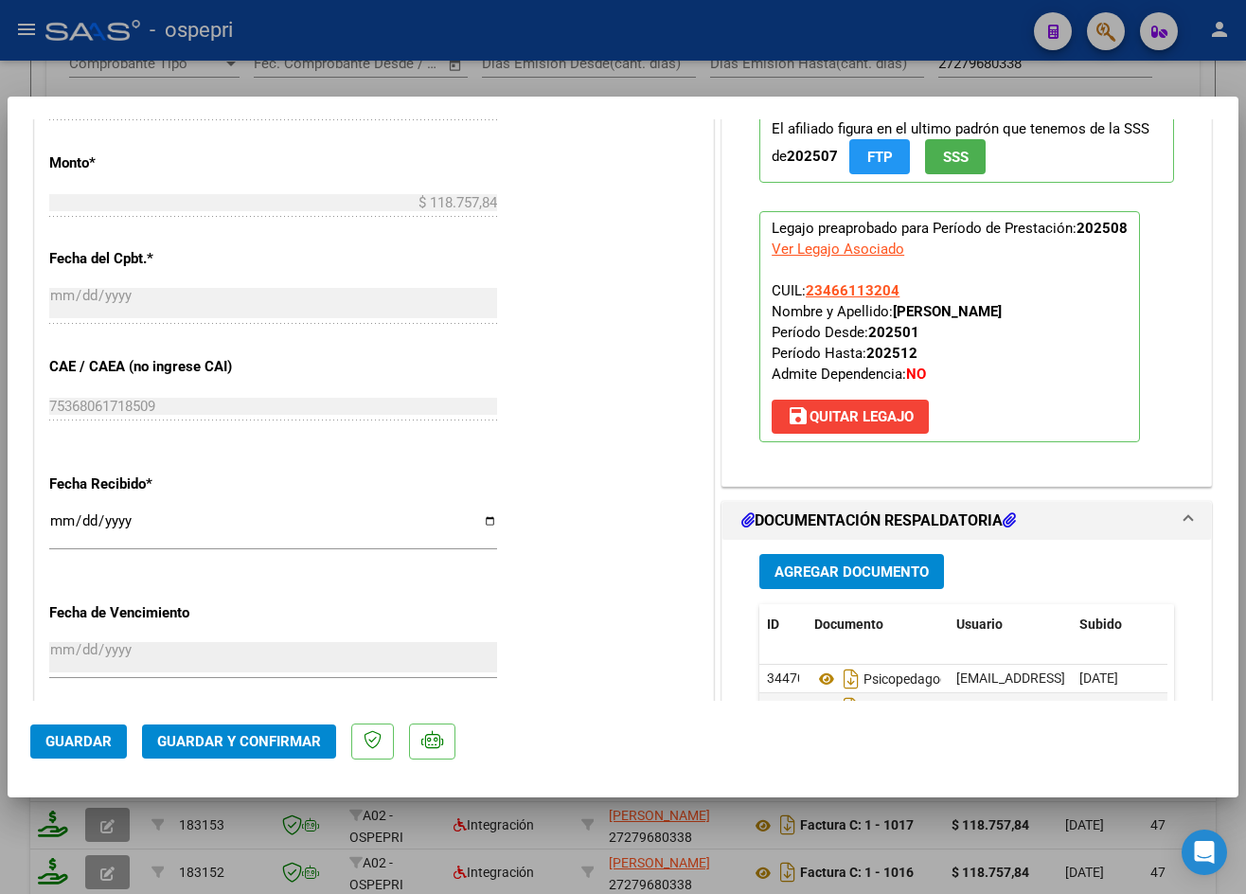
scroll to position [1137, 0]
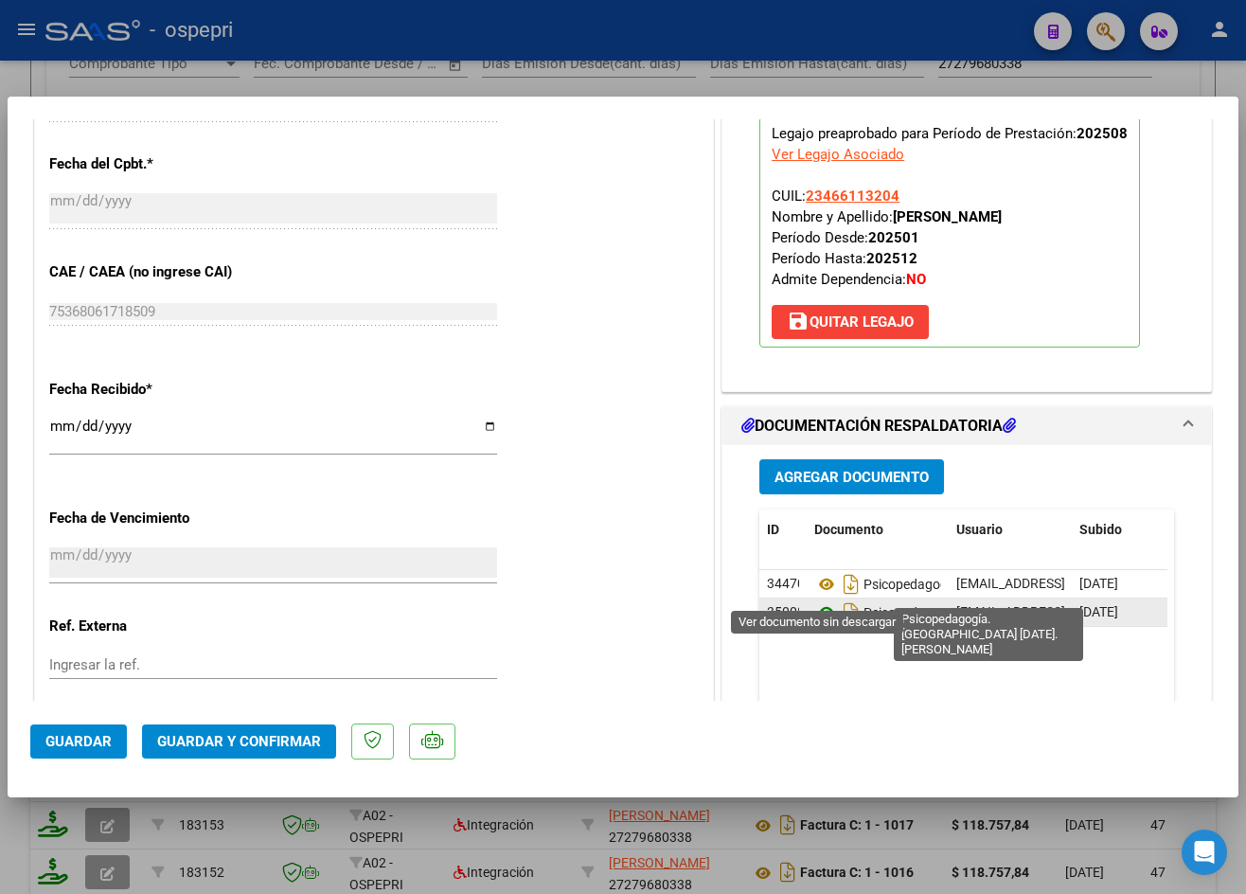
click at [819, 601] on icon at bounding box center [827, 612] width 25 height 23
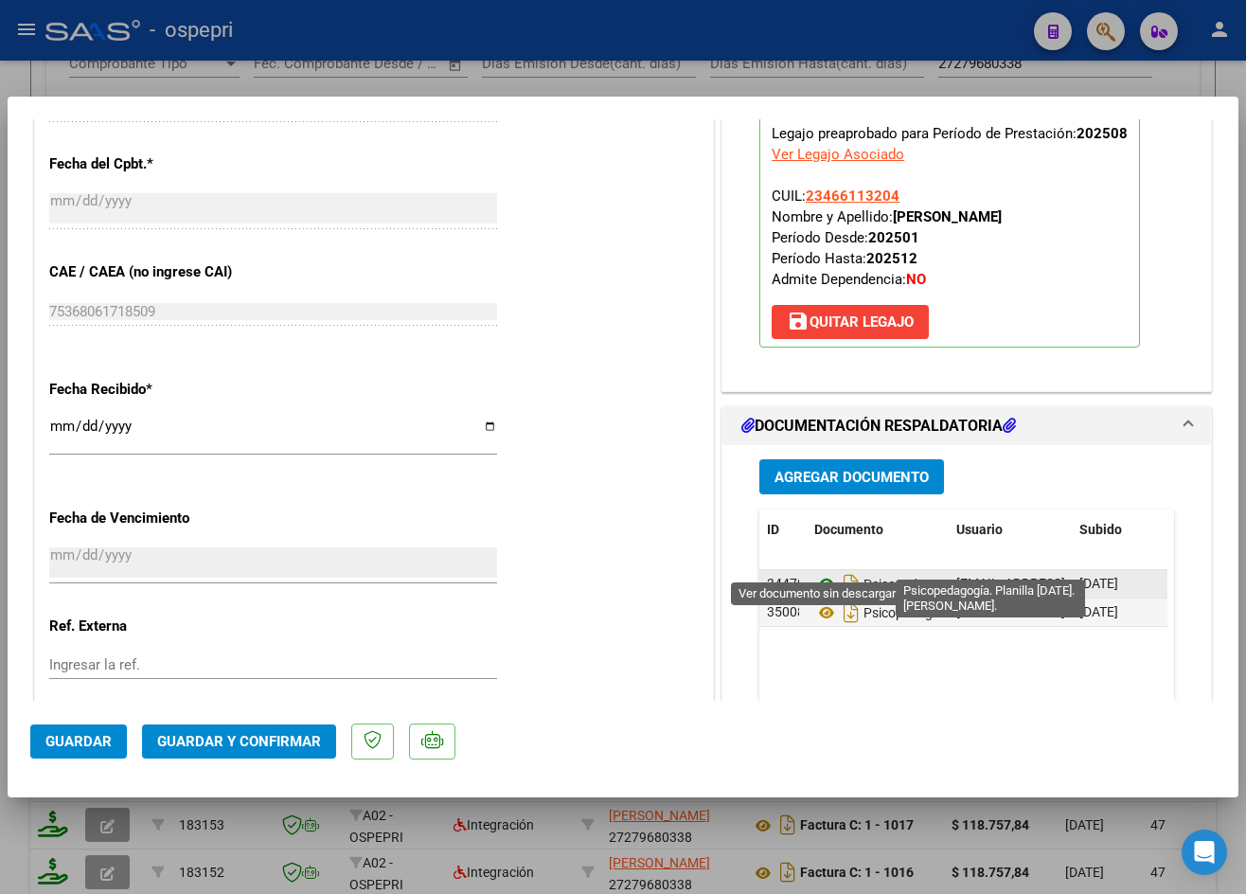
click at [819, 573] on icon at bounding box center [827, 584] width 25 height 23
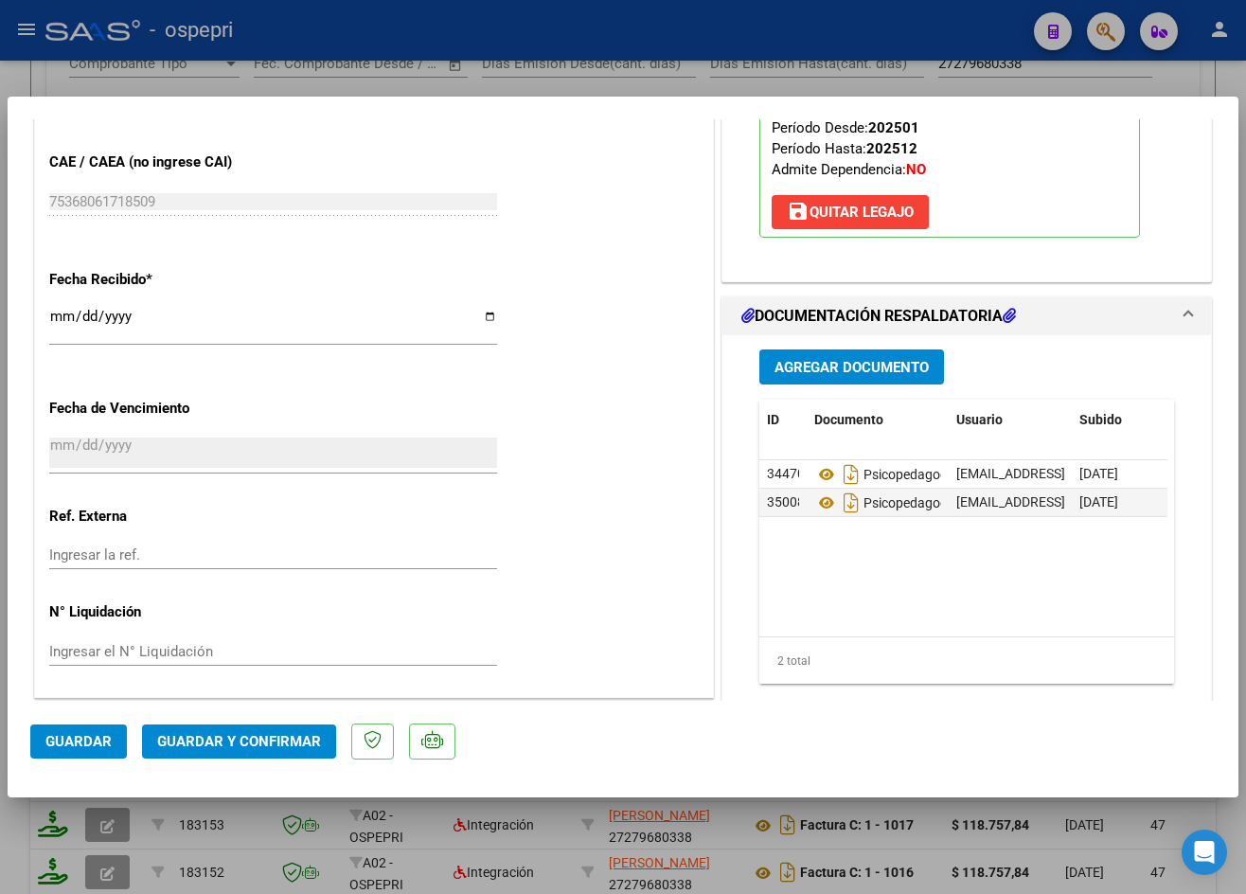
scroll to position [1268, 0]
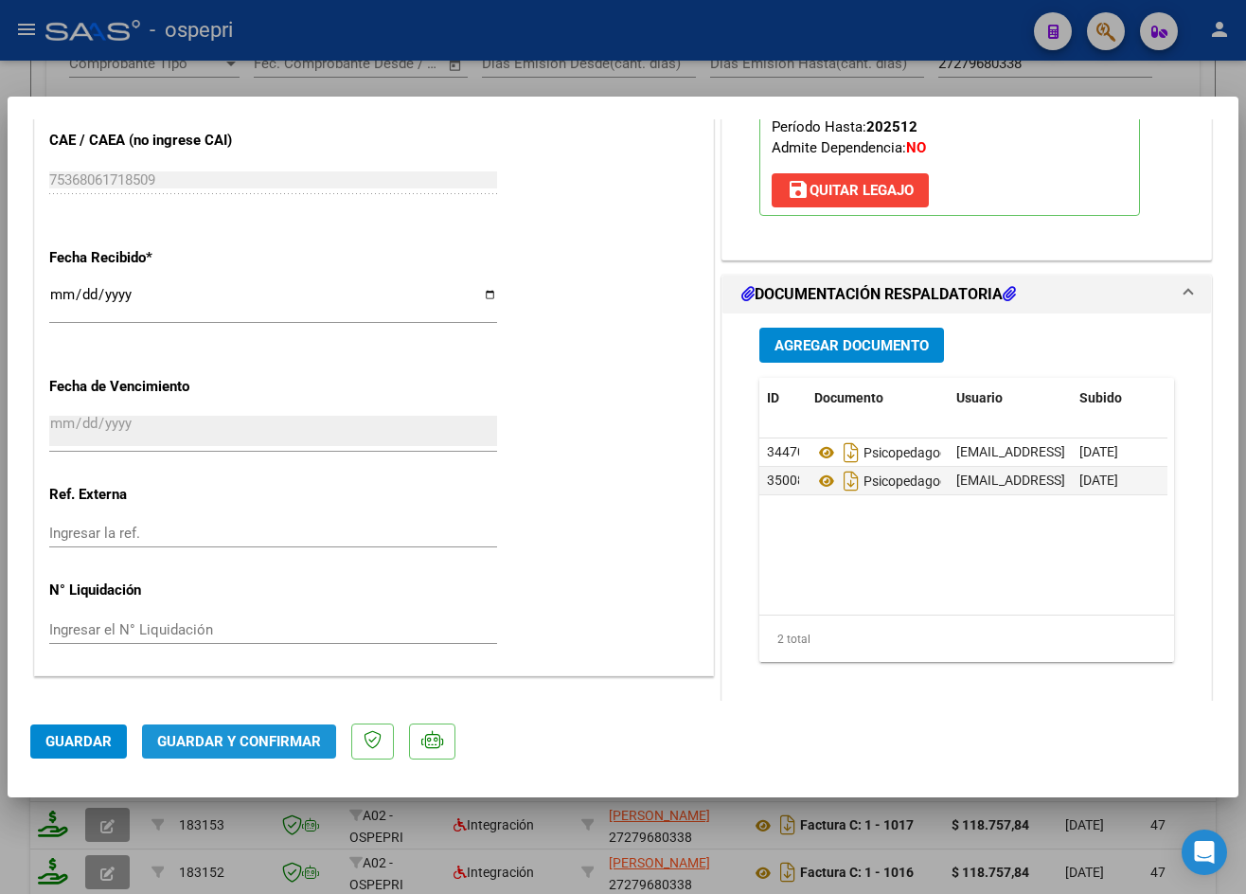
click at [221, 746] on span "Guardar y Confirmar" at bounding box center [239, 741] width 164 height 17
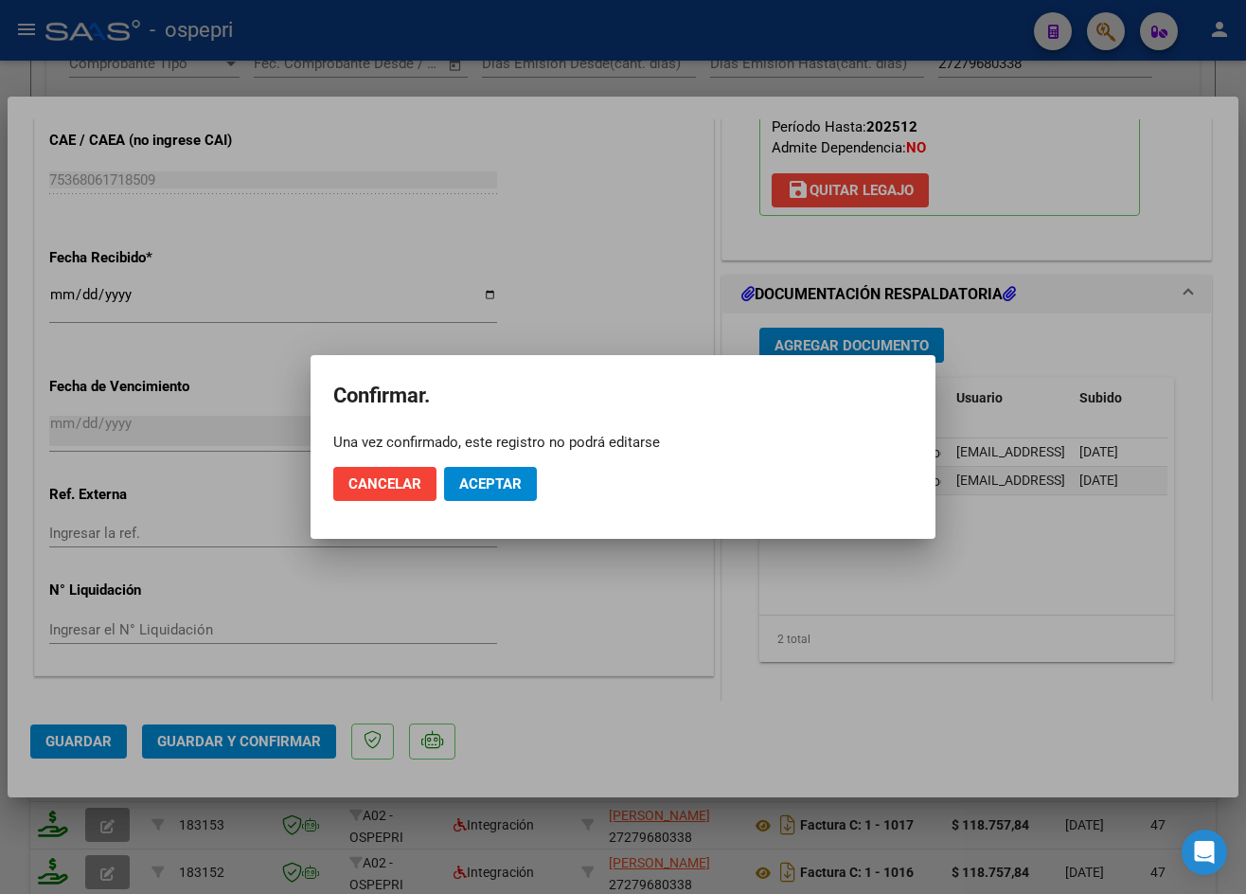
click at [512, 463] on mat-dialog-actions "Cancelar Aceptar" at bounding box center [623, 484] width 580 height 64
click at [511, 478] on span "Aceptar" at bounding box center [490, 483] width 63 height 17
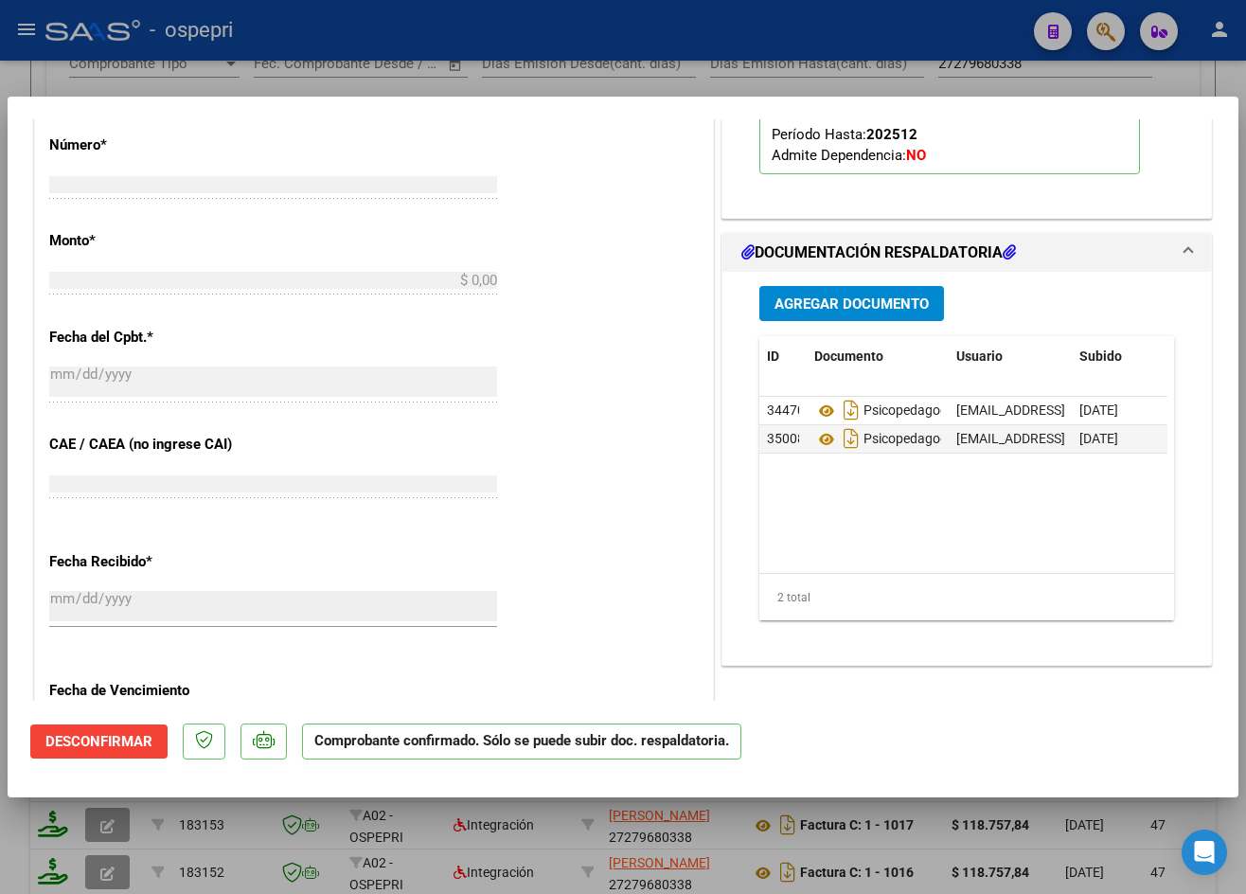
scroll to position [1199, 0]
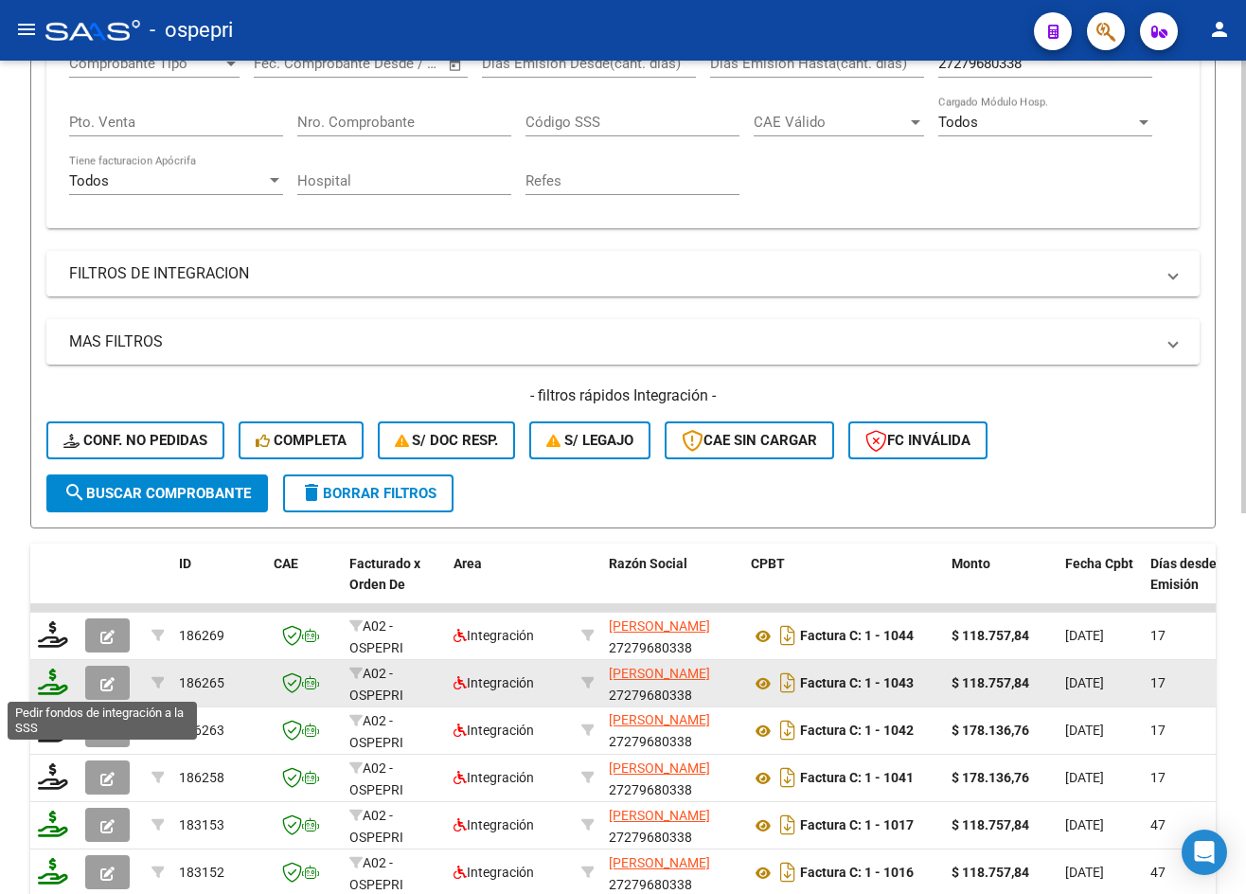
click at [56, 680] on icon at bounding box center [53, 682] width 30 height 27
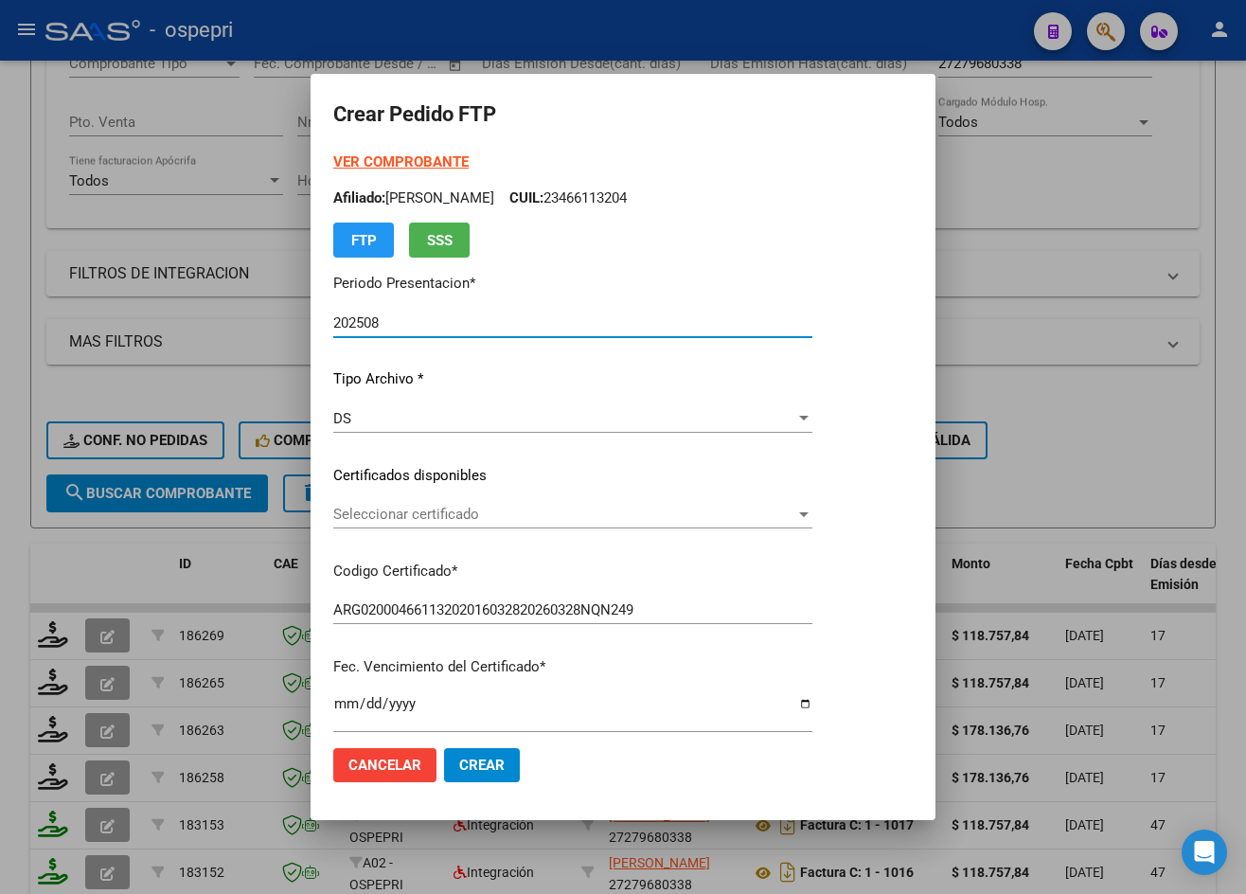
click at [444, 514] on span "Seleccionar certificado" at bounding box center [564, 514] width 462 height 17
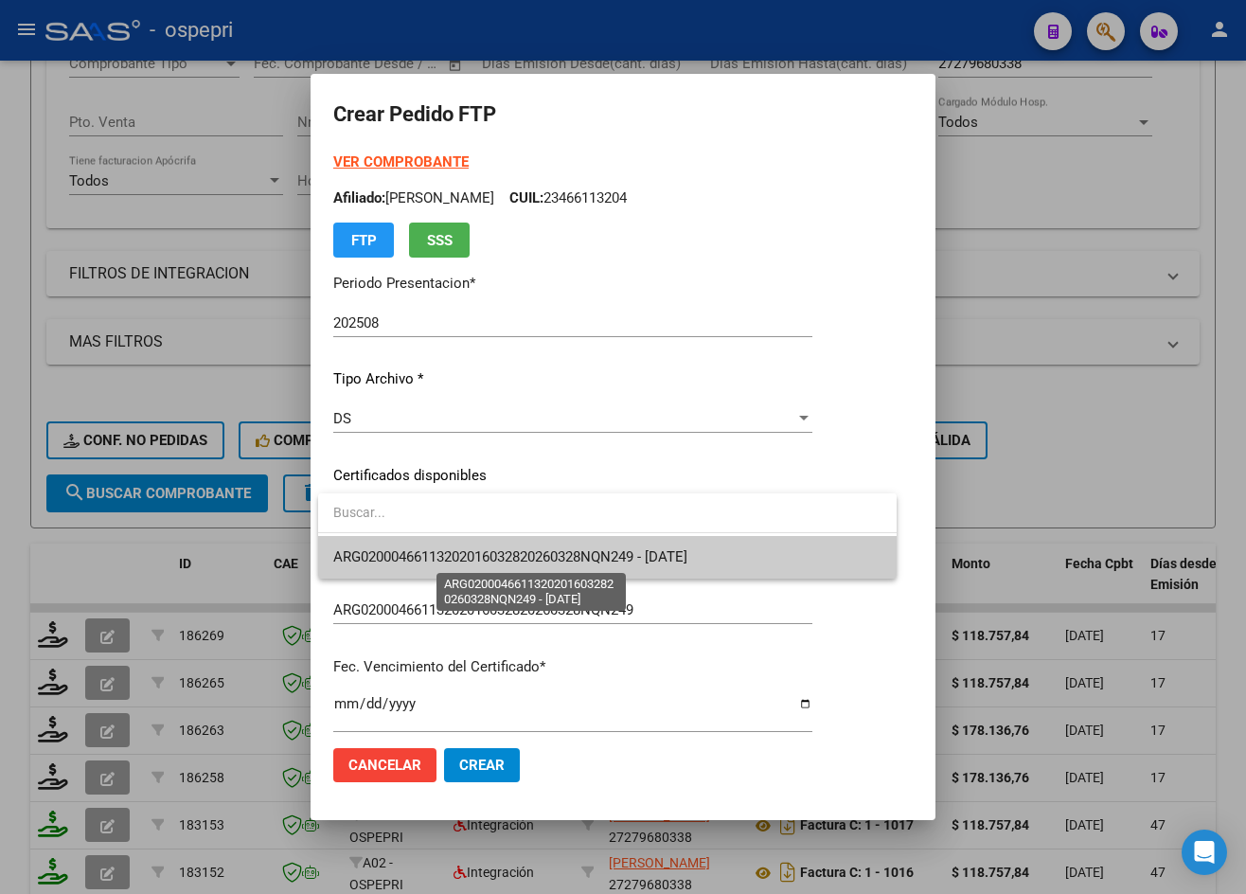
click at [447, 553] on span "ARG02000466113202016032820260328NQN249 - 2026-03-28" at bounding box center [510, 556] width 354 height 17
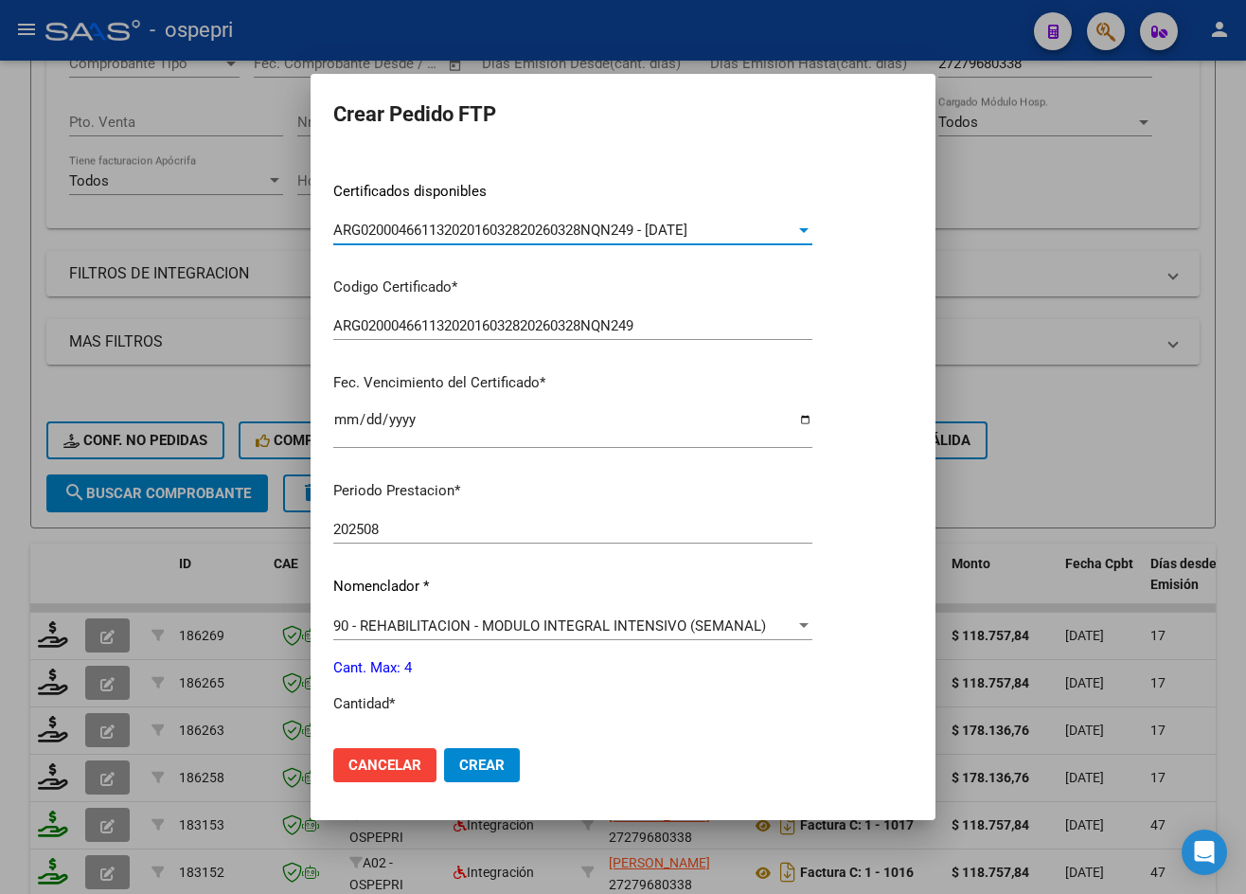
scroll to position [568, 0]
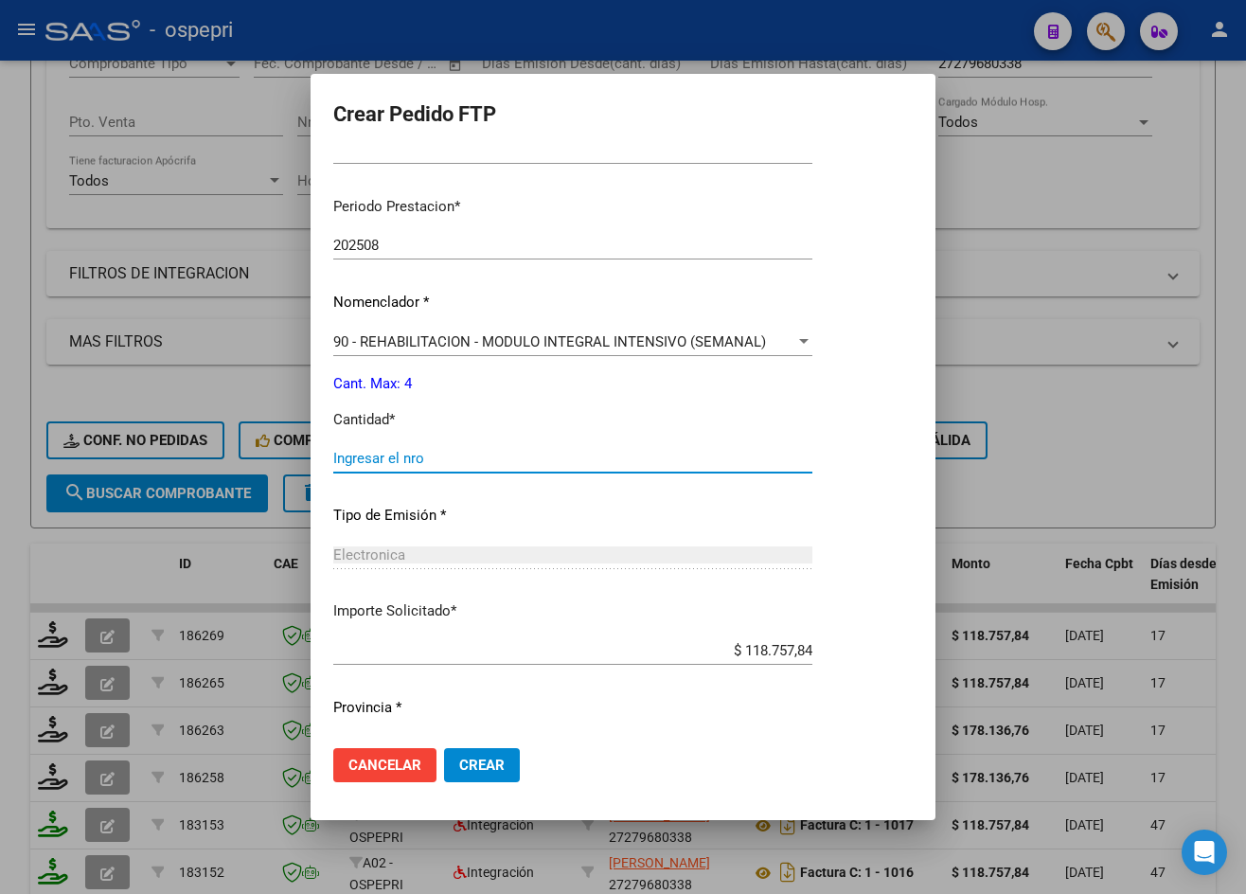
click at [480, 461] on input "Ingresar el nro" at bounding box center [572, 458] width 479 height 17
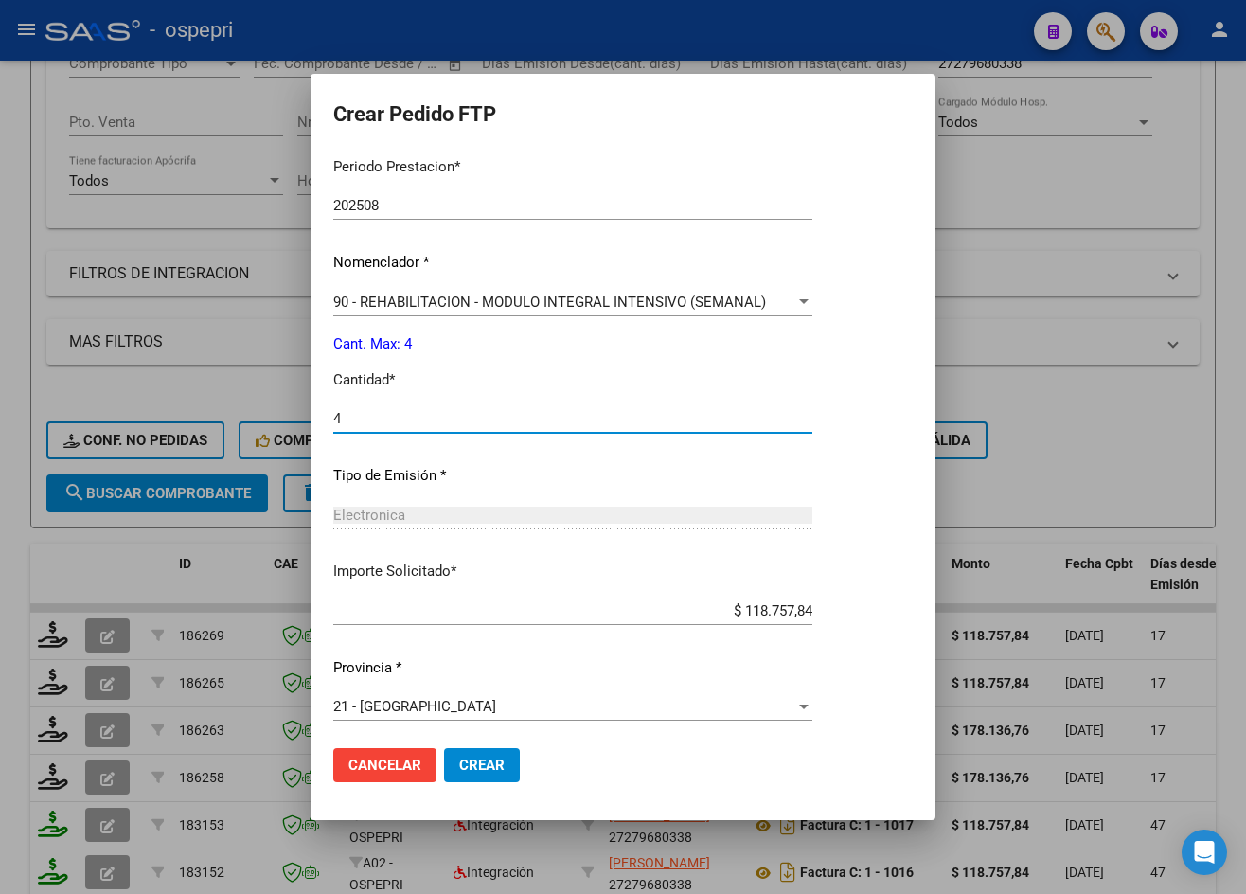
scroll to position [614, 0]
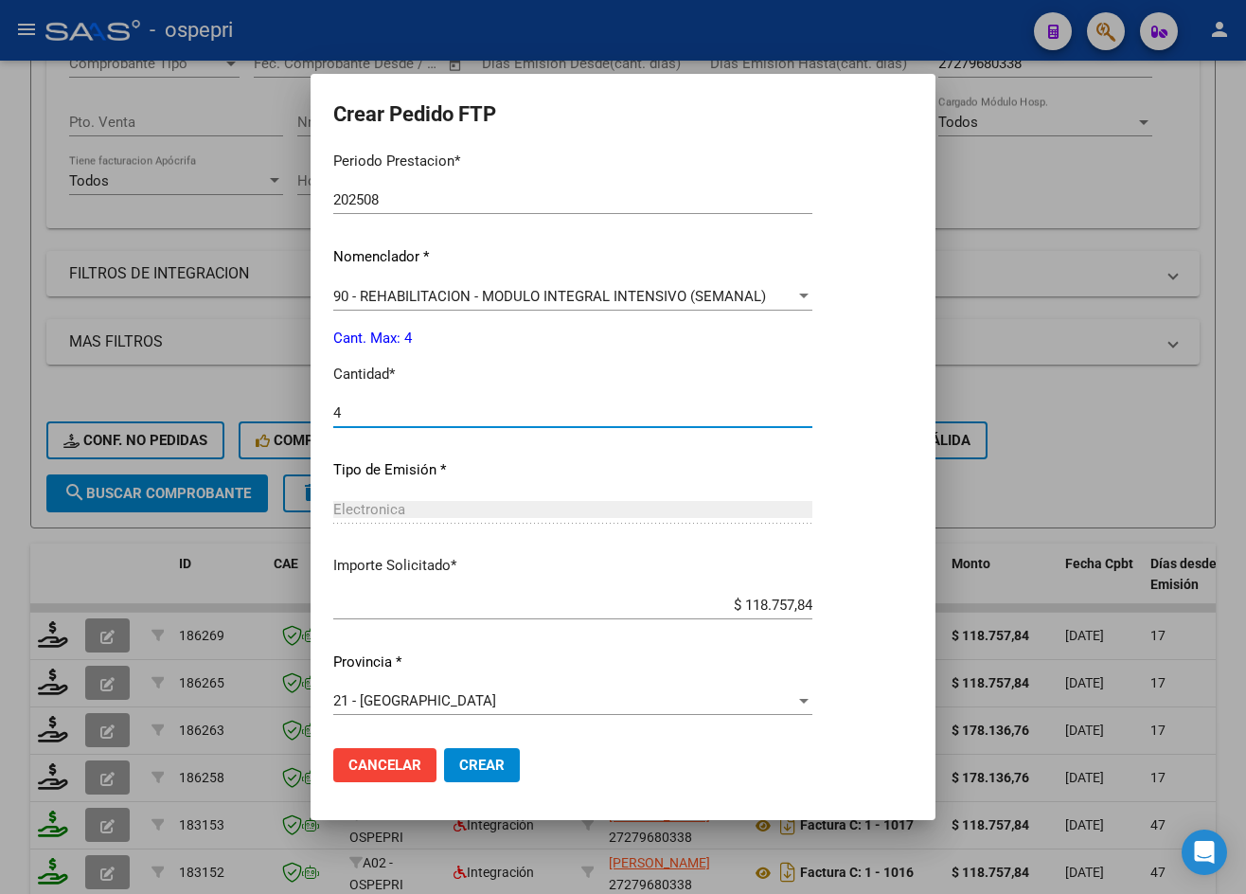
click at [475, 762] on span "Crear" at bounding box center [481, 765] width 45 height 17
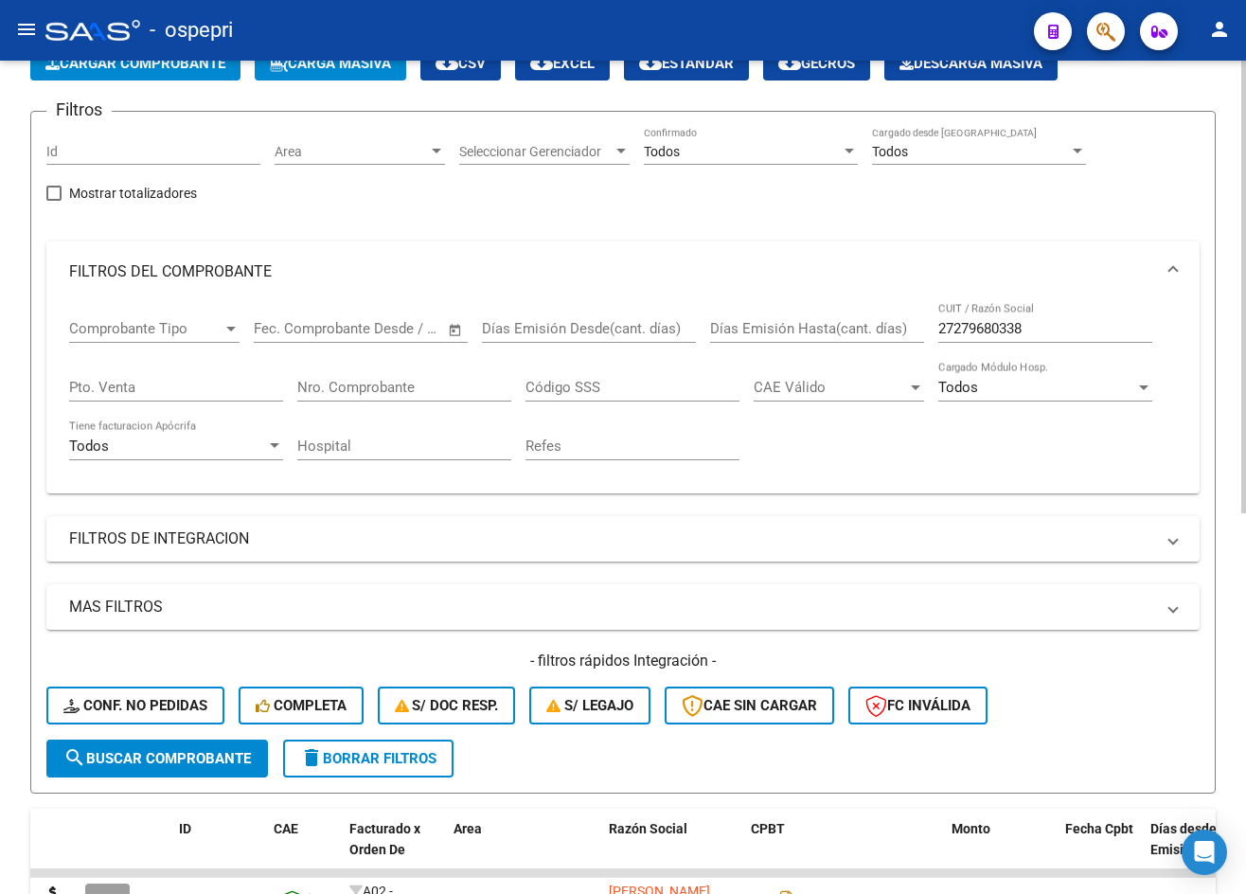
scroll to position [0, 0]
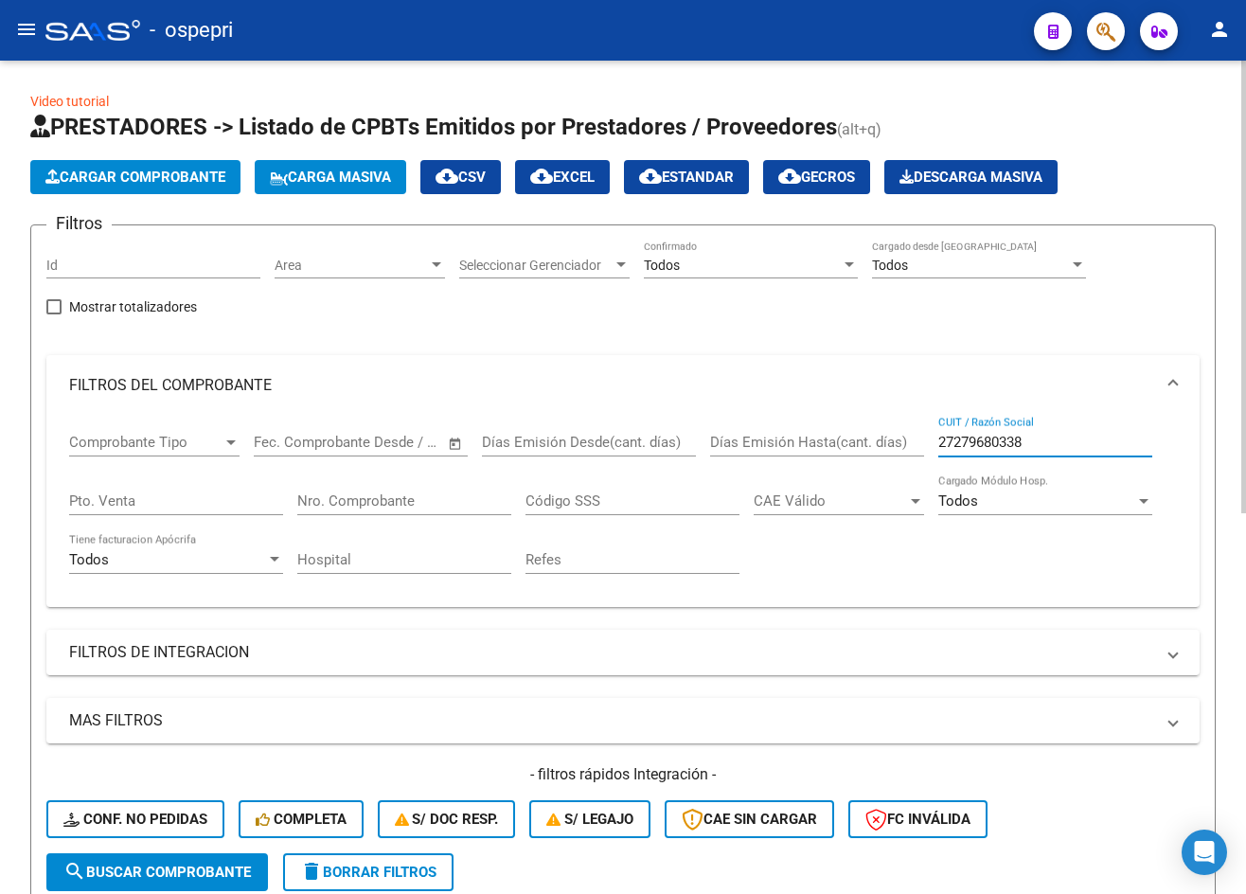
click at [1050, 444] on input "27279680338" at bounding box center [1046, 442] width 214 height 17
paste input "380820299"
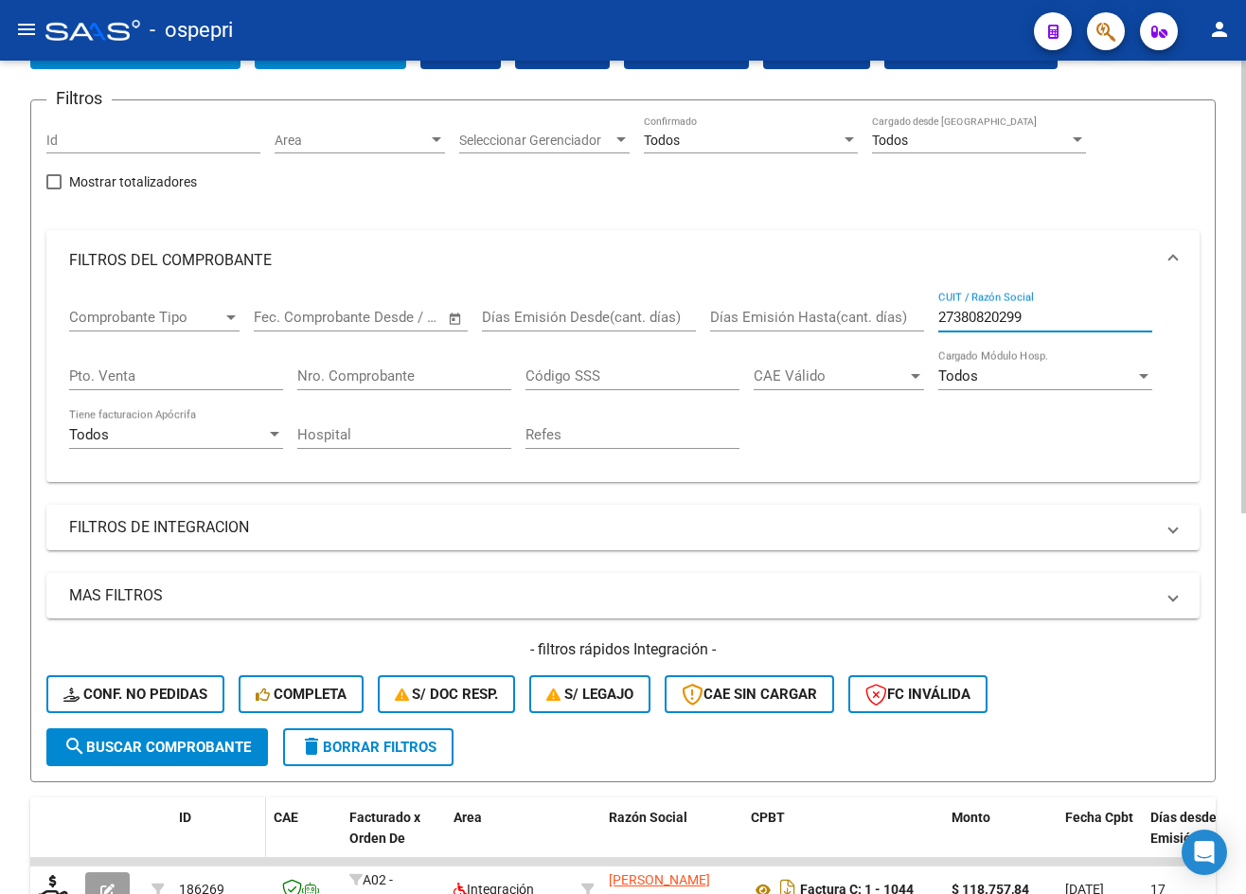
scroll to position [189, 0]
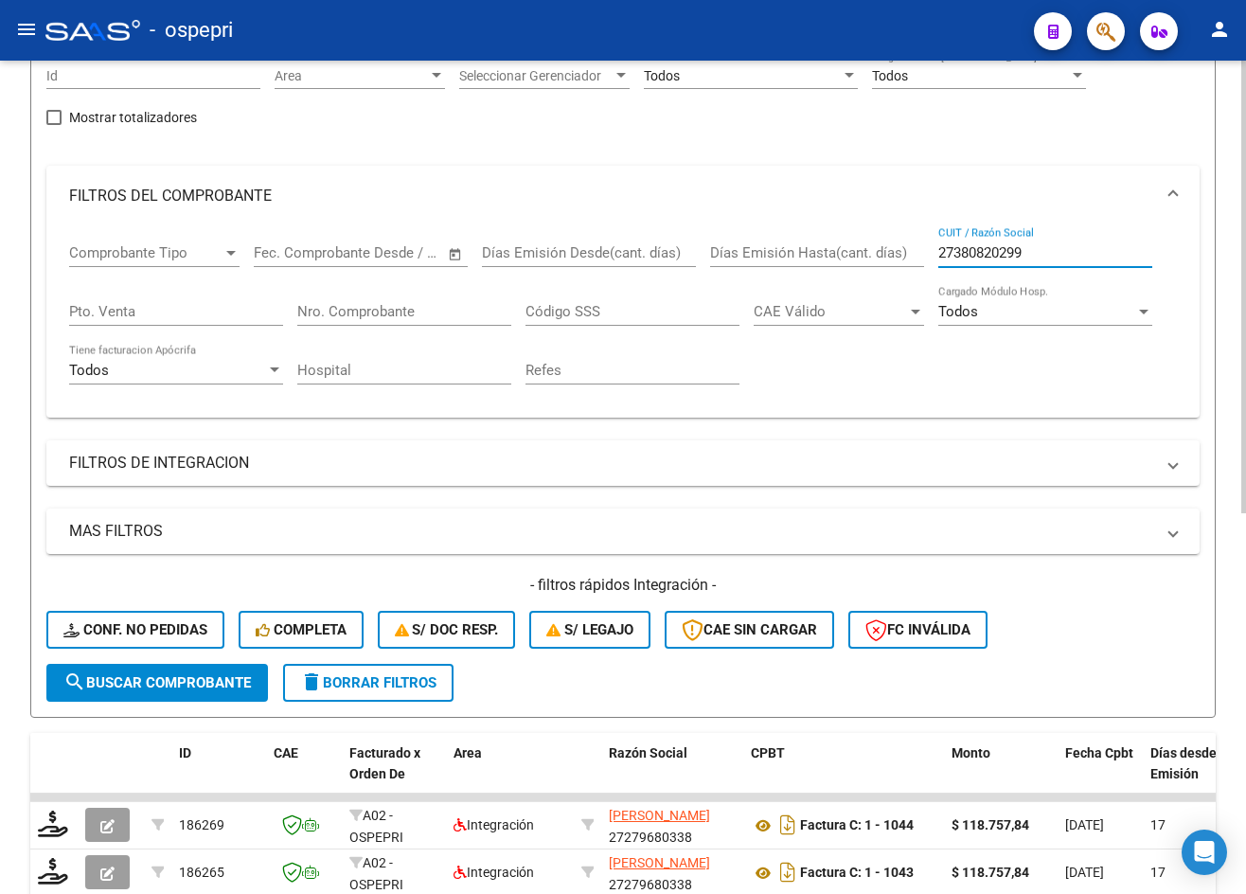
click at [206, 681] on span "search Buscar Comprobante" at bounding box center [157, 682] width 188 height 17
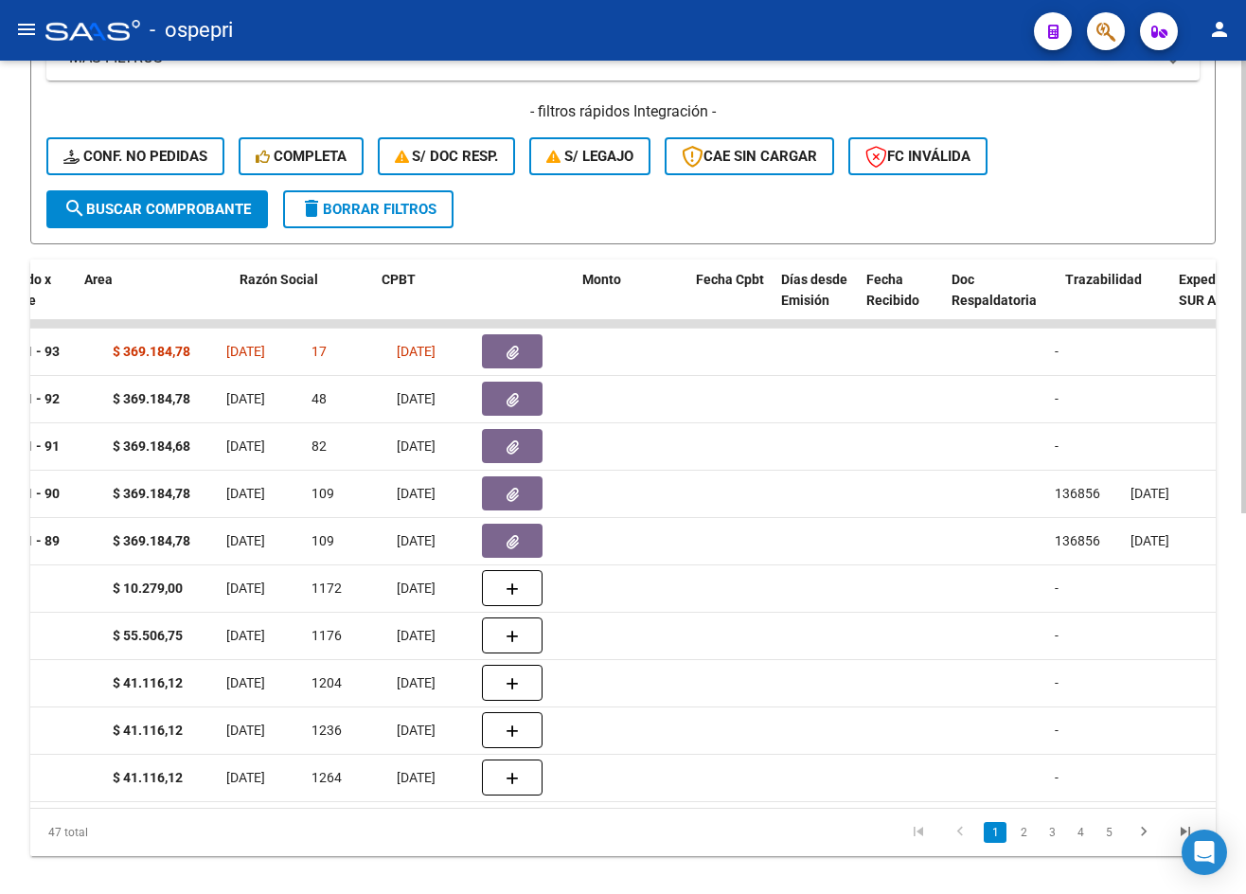
scroll to position [0, 0]
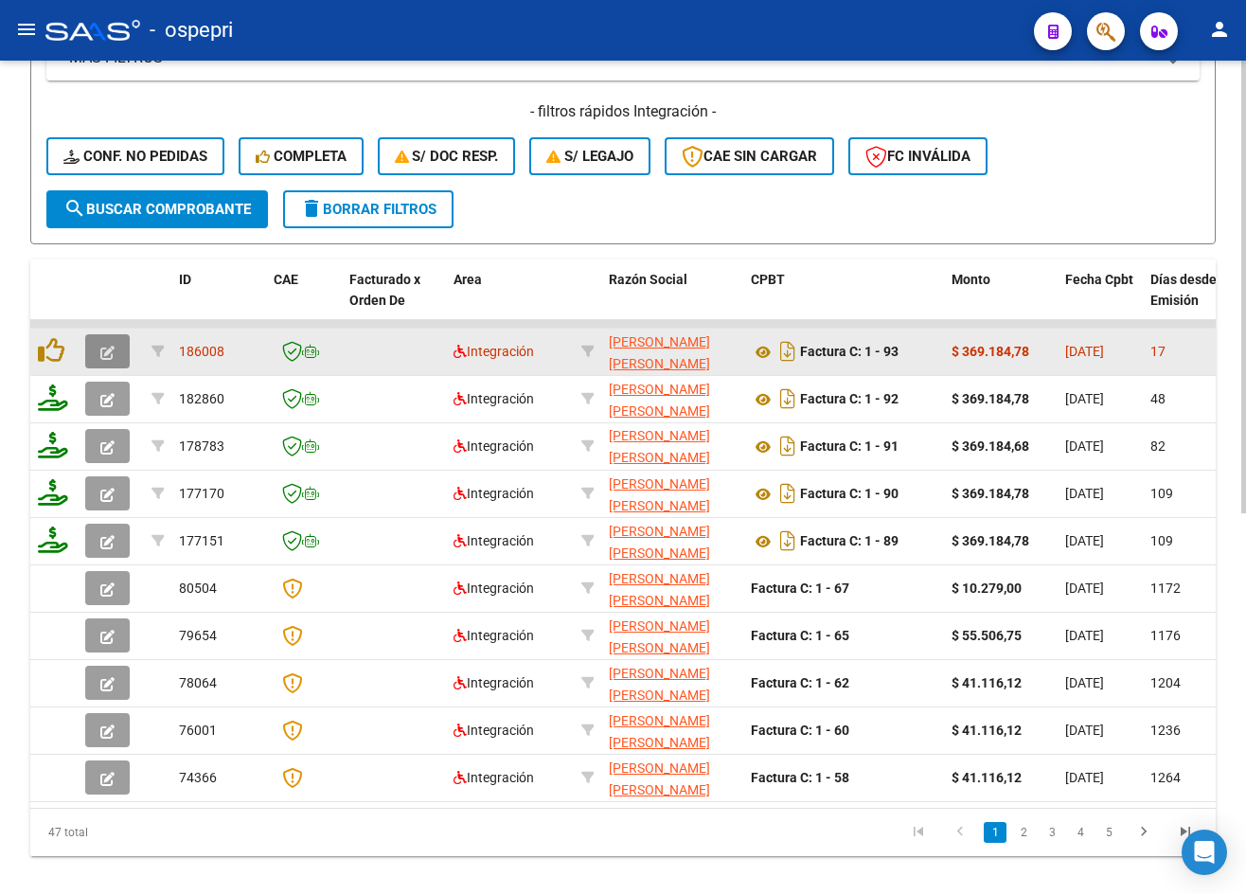
click at [104, 354] on icon "button" at bounding box center [107, 353] width 14 height 14
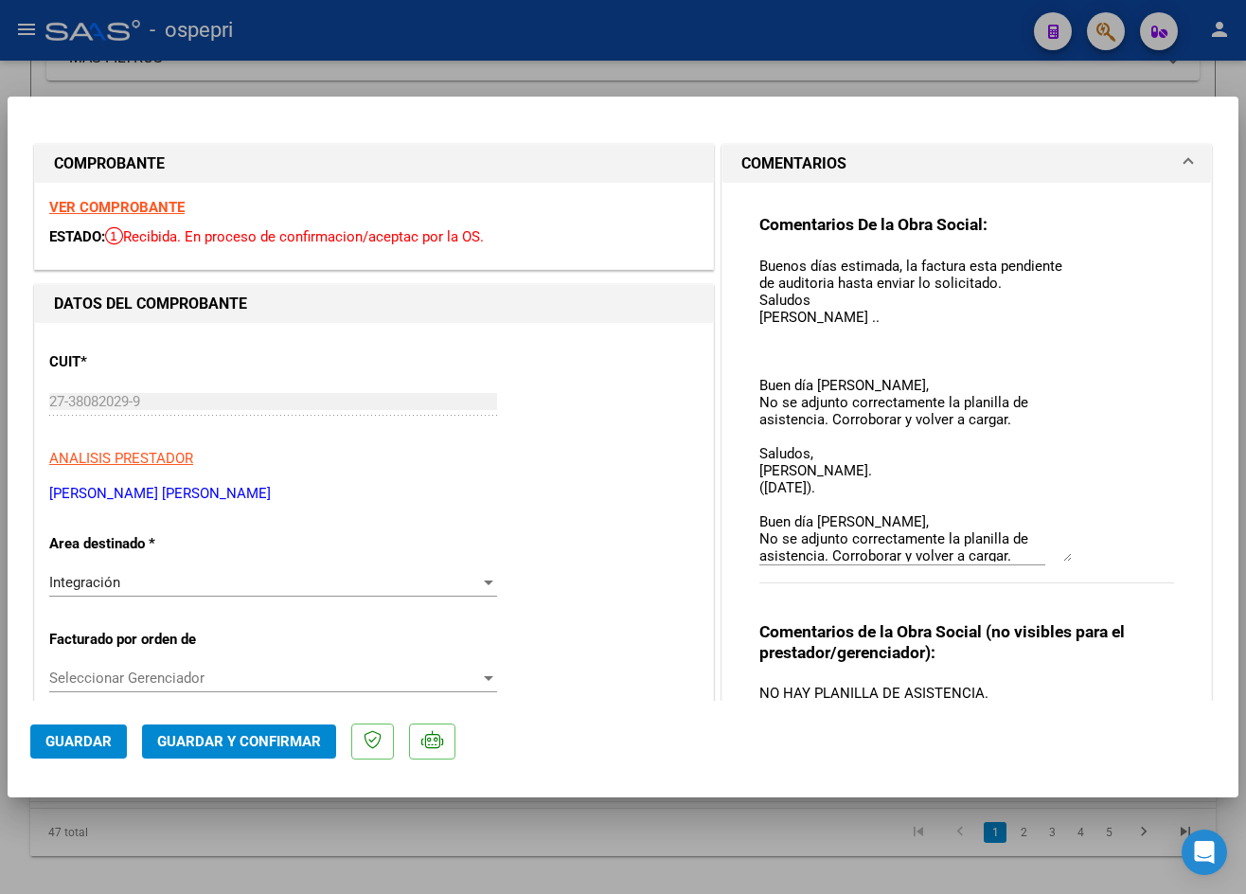
drag, startPoint x: 1060, startPoint y: 283, endPoint x: 1084, endPoint y: 551, distance: 269.1
click at [1084, 551] on div "Comentarios De la Obra Social: Buenos días estimada, la factura esta pendiente …" at bounding box center [967, 409] width 415 height 390
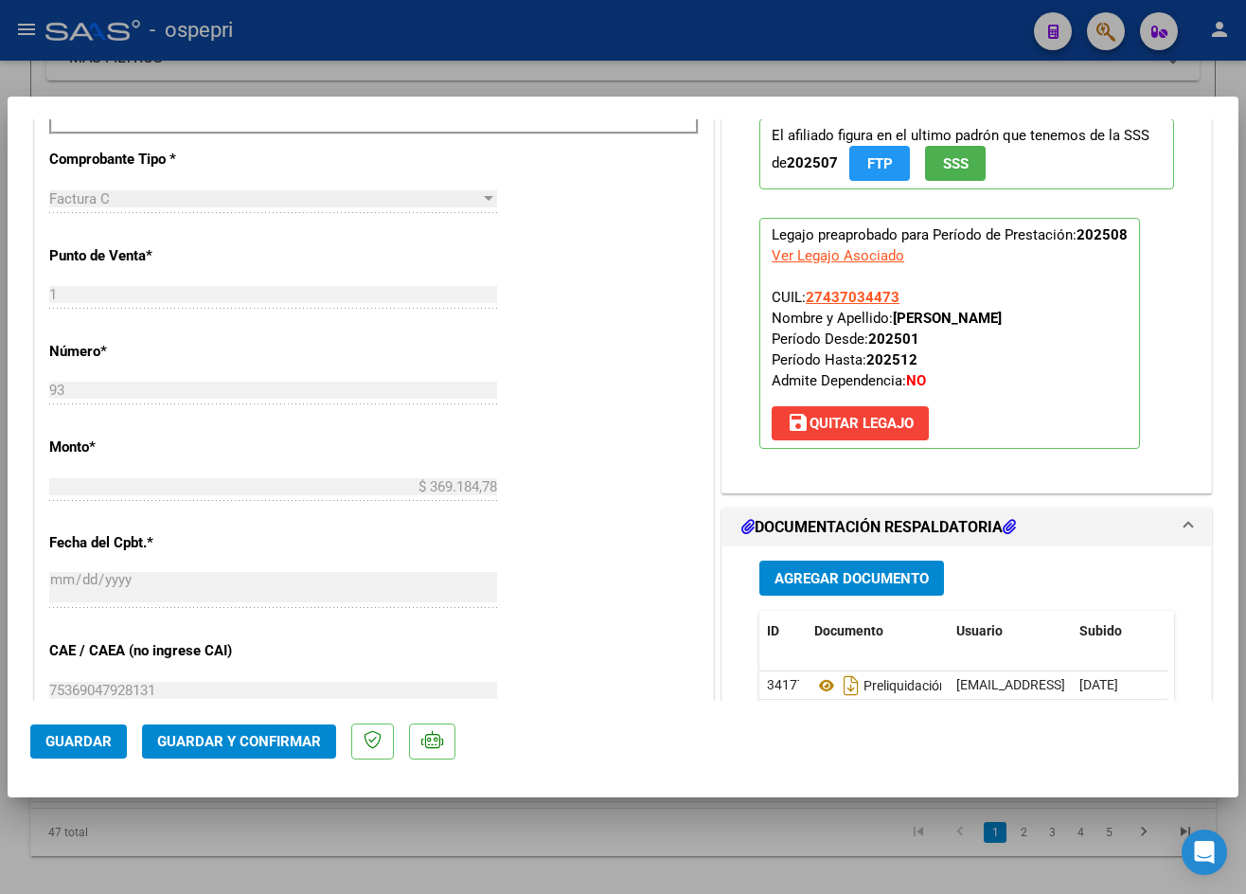
scroll to position [1137, 0]
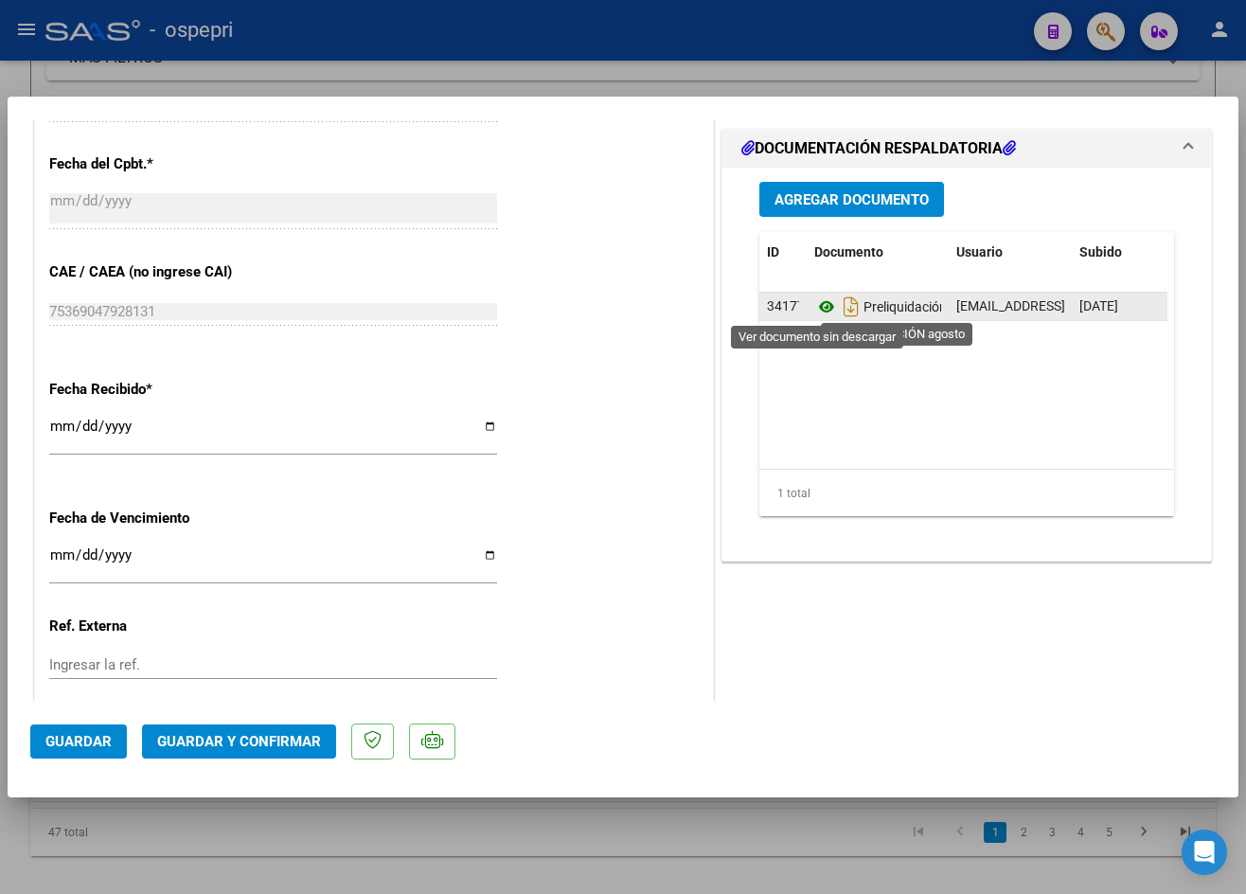
click at [821, 305] on icon at bounding box center [827, 307] width 25 height 23
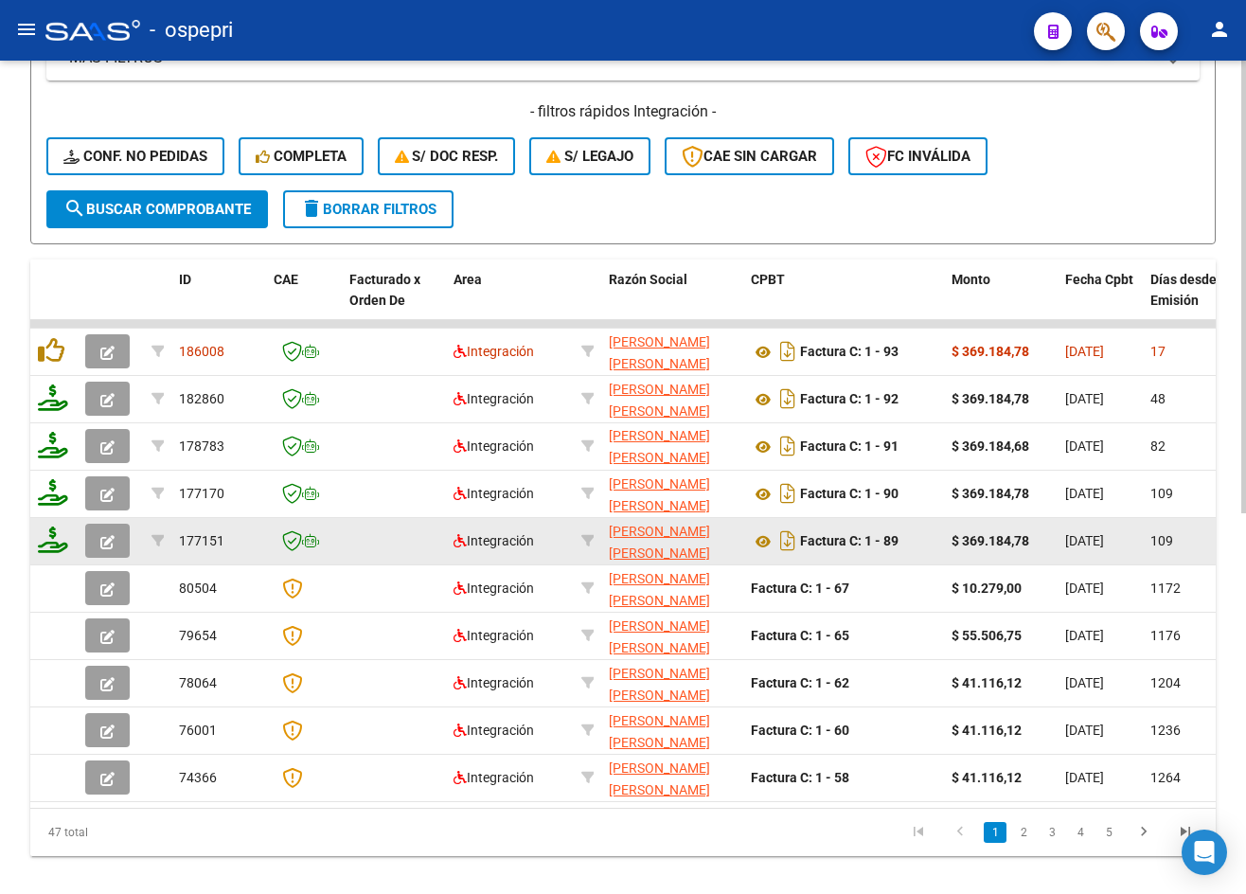
scroll to position [95, 0]
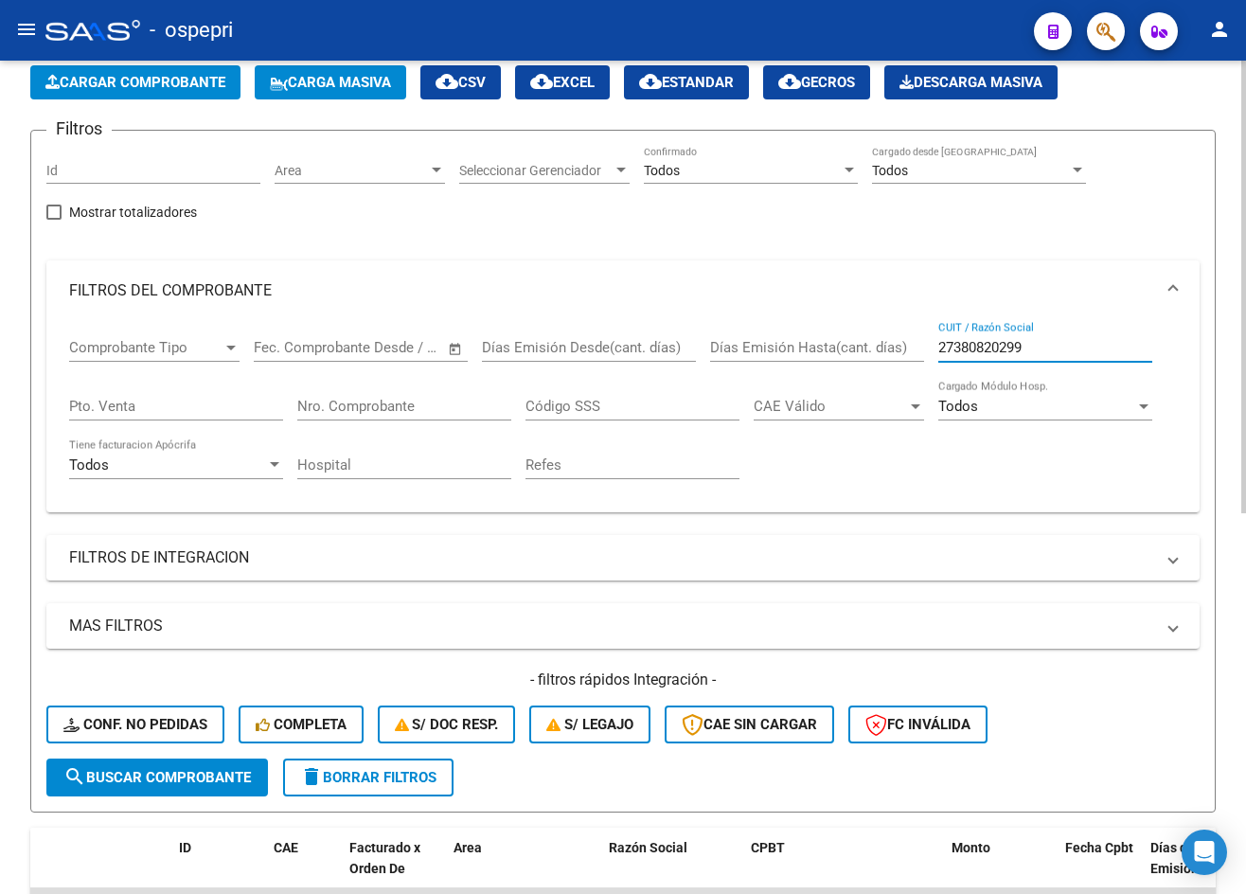
click at [1045, 351] on input "27380820299" at bounding box center [1046, 347] width 214 height 17
paste input "4302225"
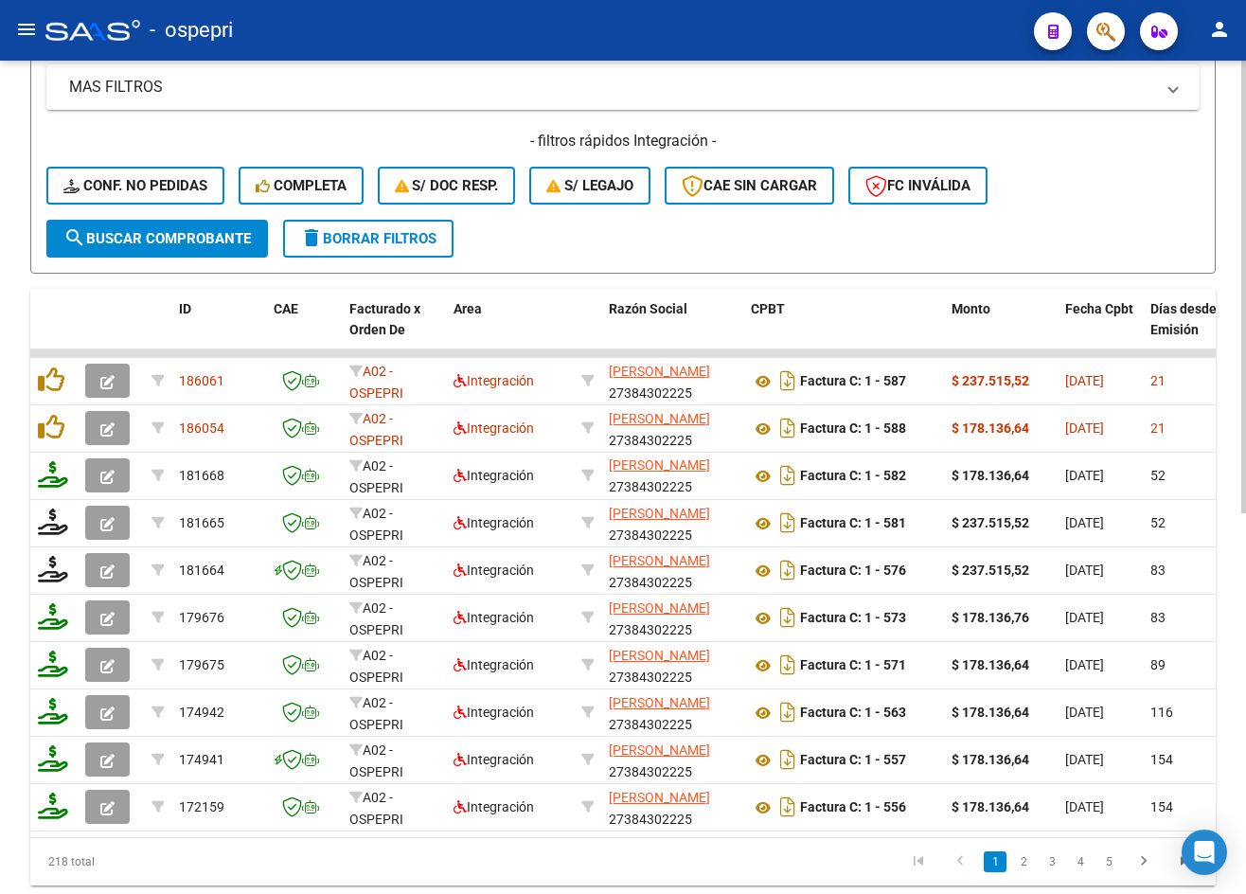
scroll to position [663, 0]
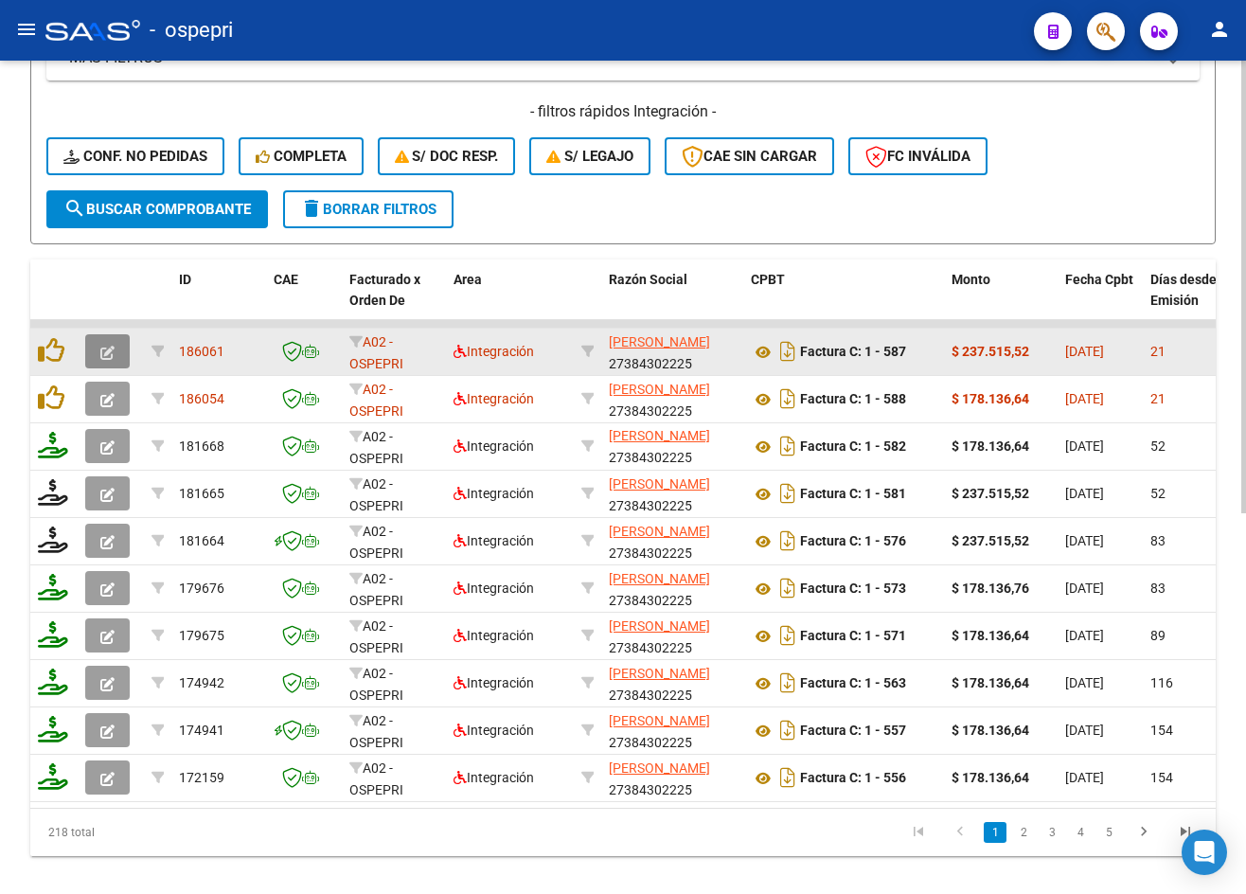
click at [99, 352] on button "button" at bounding box center [107, 351] width 45 height 34
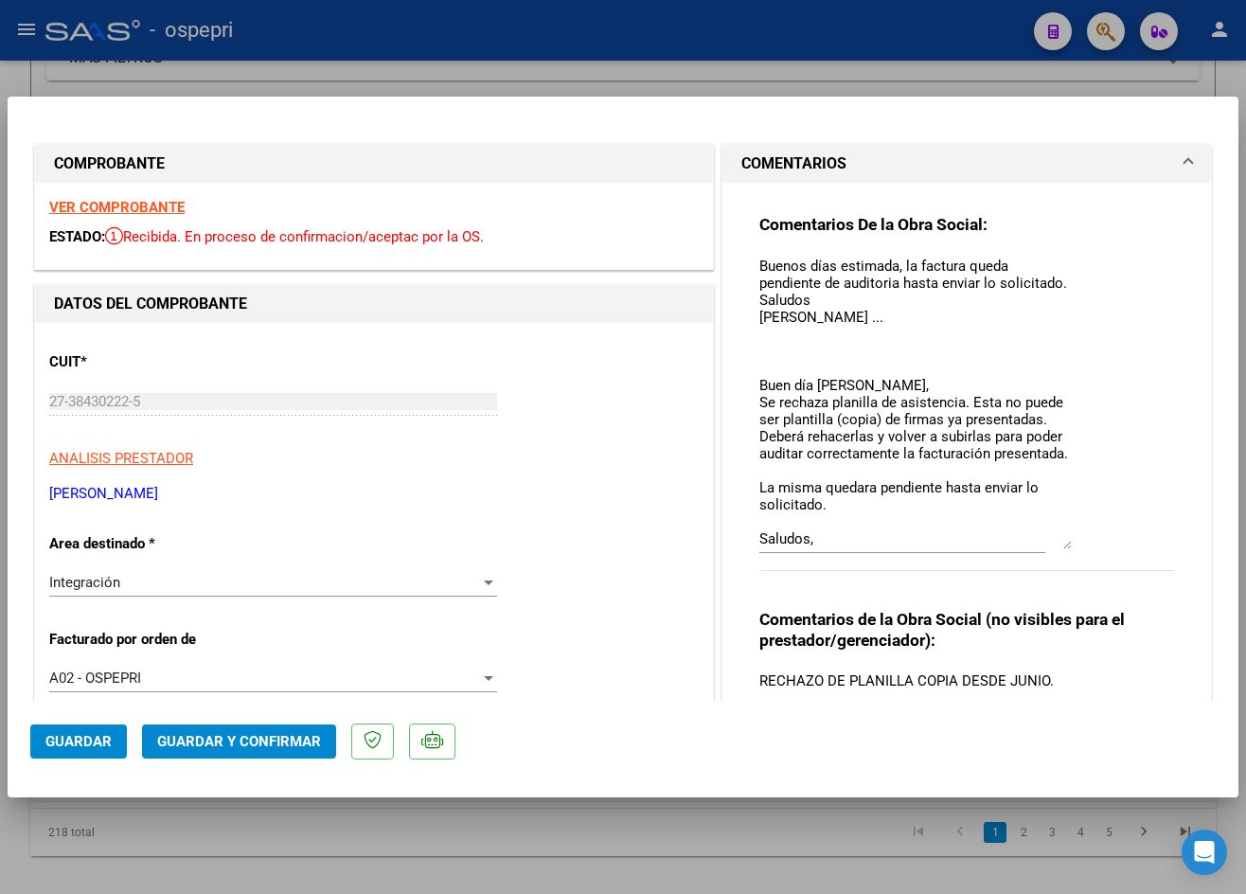
drag, startPoint x: 1059, startPoint y: 285, endPoint x: 1083, endPoint y: 541, distance: 256.8
click at [1083, 541] on div "Comentarios De la Obra Social: Buenos días estimada, la factura queda pendiente…" at bounding box center [967, 403] width 415 height 378
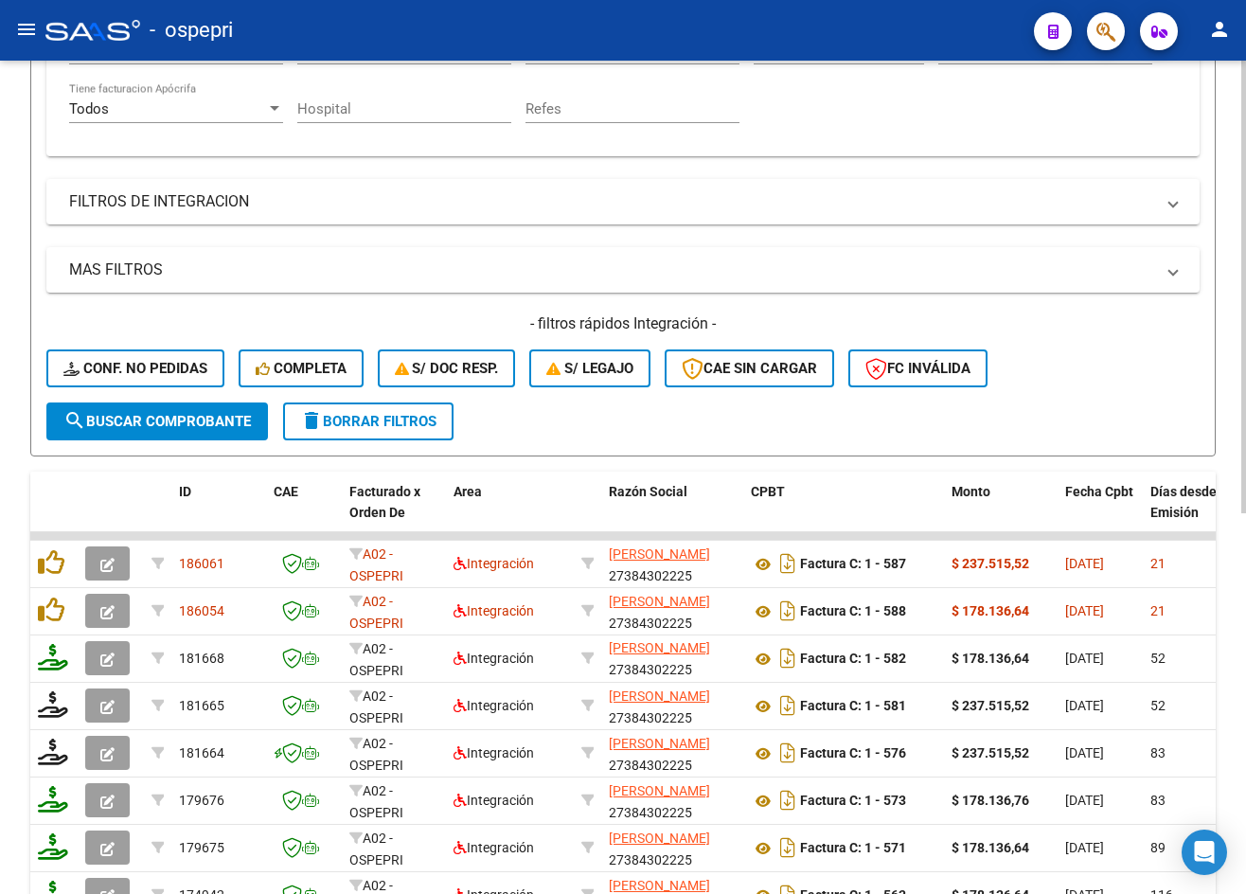
scroll to position [189, 0]
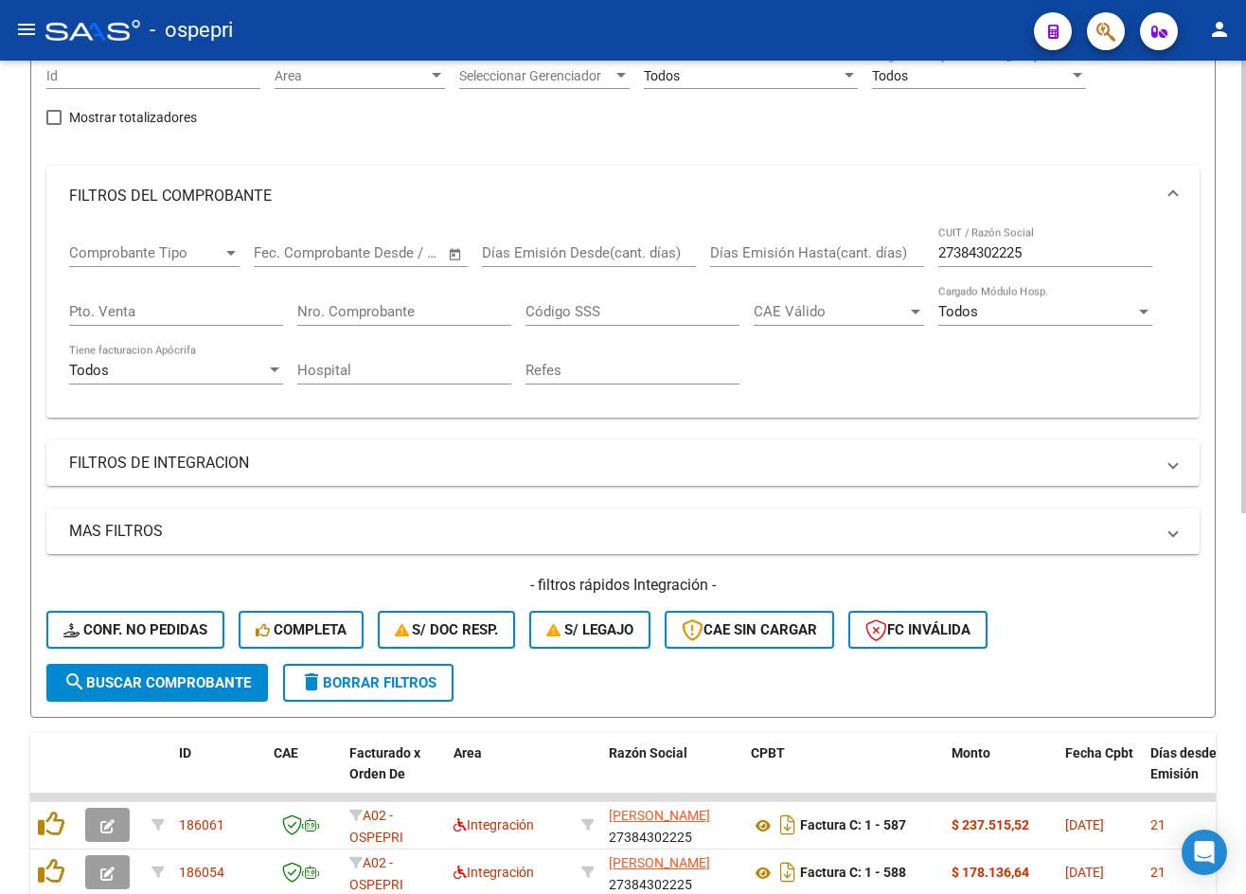
click at [1053, 258] on input "27384302225" at bounding box center [1046, 252] width 214 height 17
paste input "14522317"
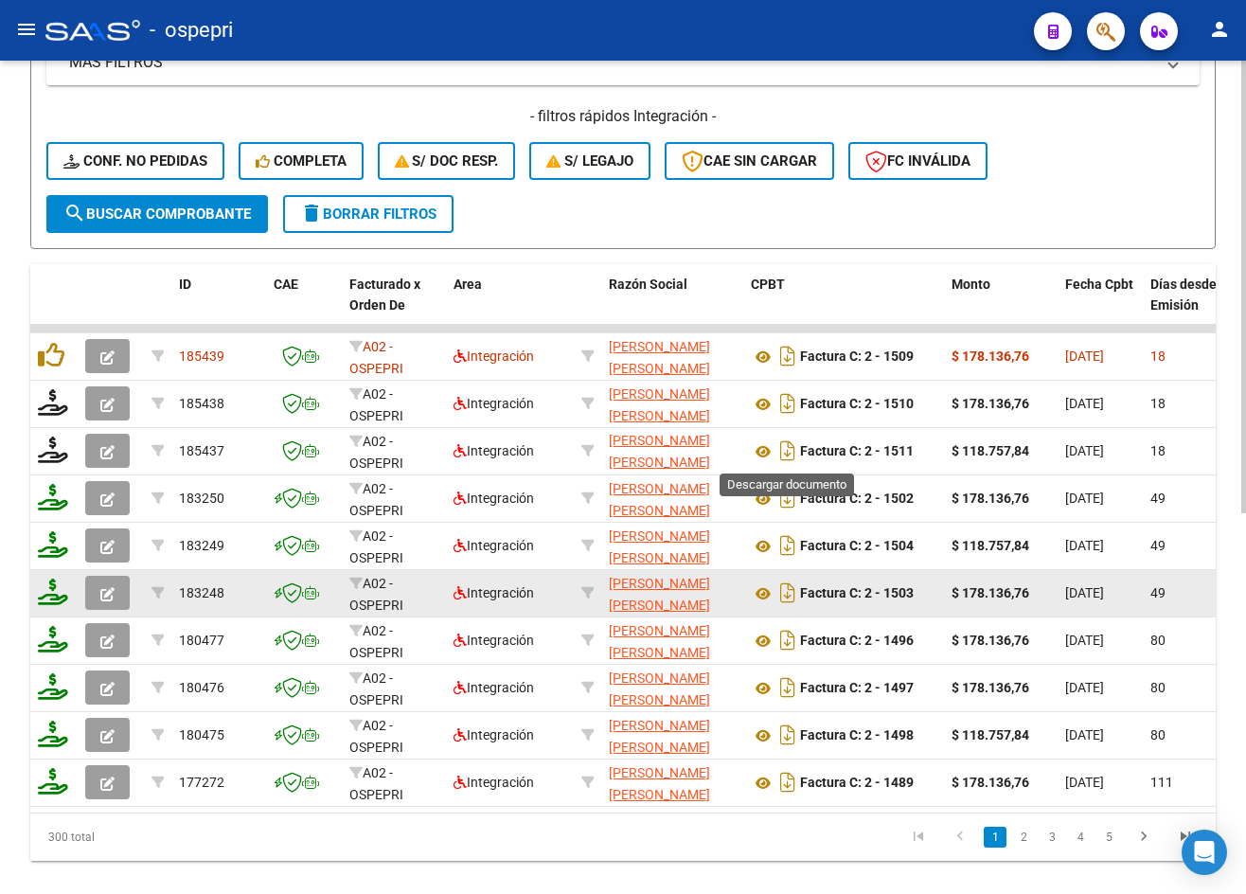
scroll to position [663, 0]
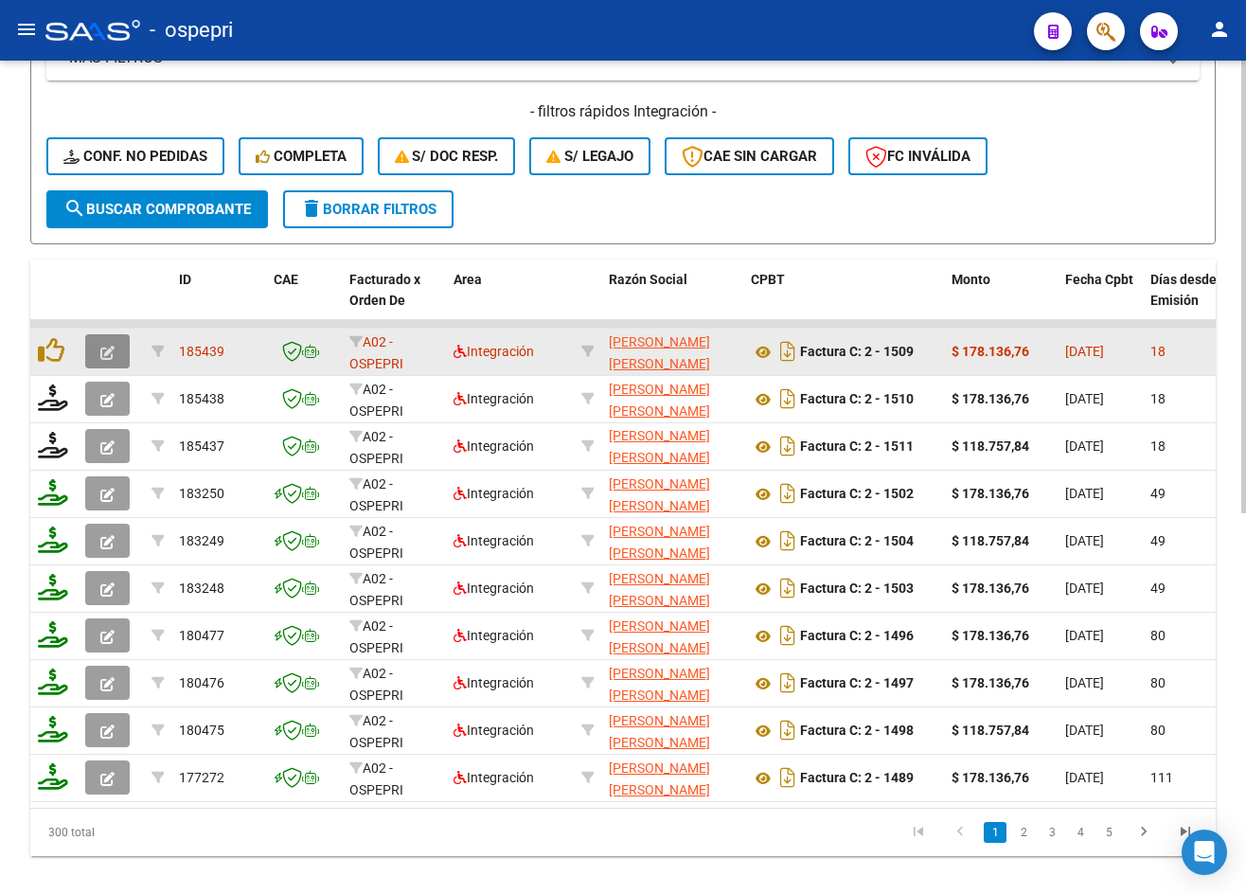
click at [113, 352] on icon "button" at bounding box center [107, 353] width 14 height 14
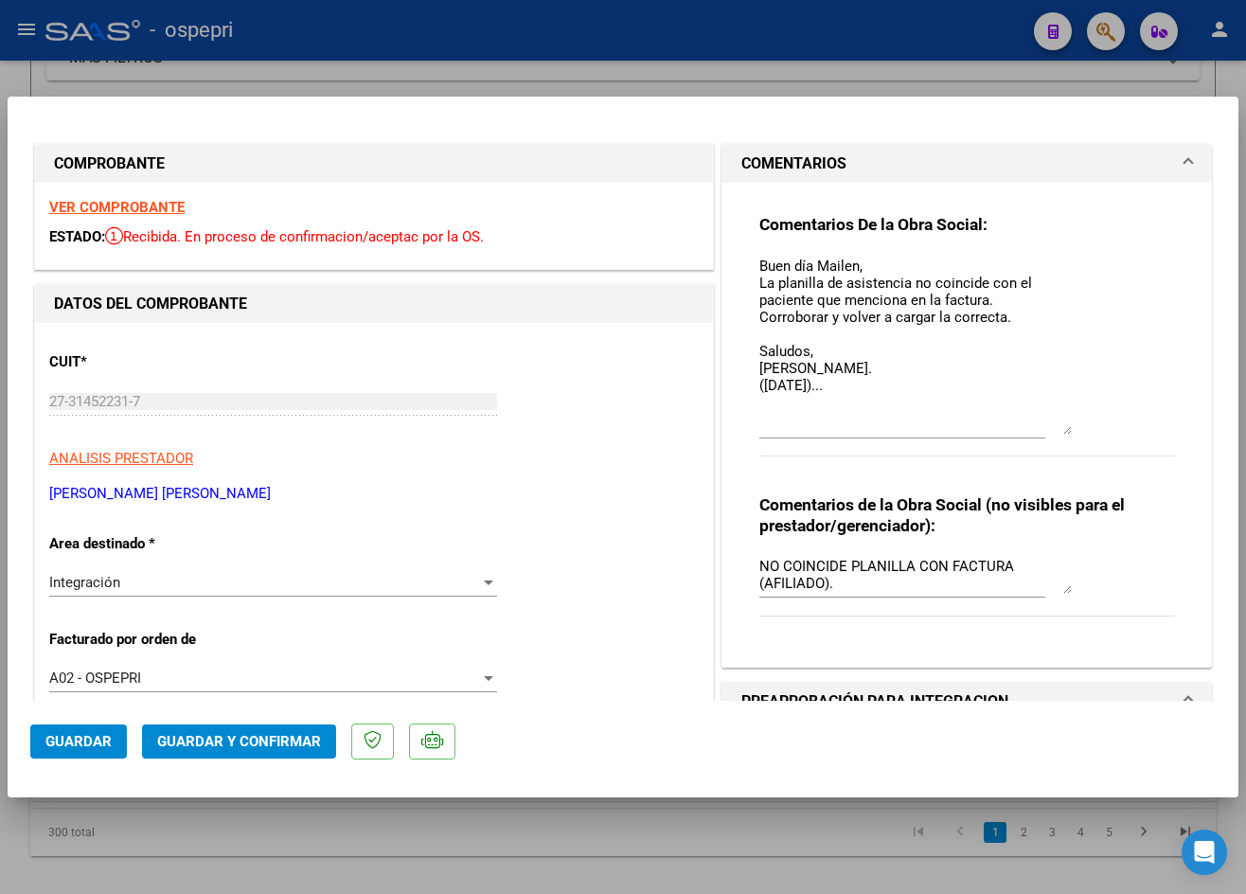
drag, startPoint x: 1061, startPoint y: 285, endPoint x: 1072, endPoint y: 426, distance: 141.6
click at [1072, 426] on div "Comentarios De la Obra Social: Buen día Mailen, La planilla de asistencia no co…" at bounding box center [967, 345] width 415 height 263
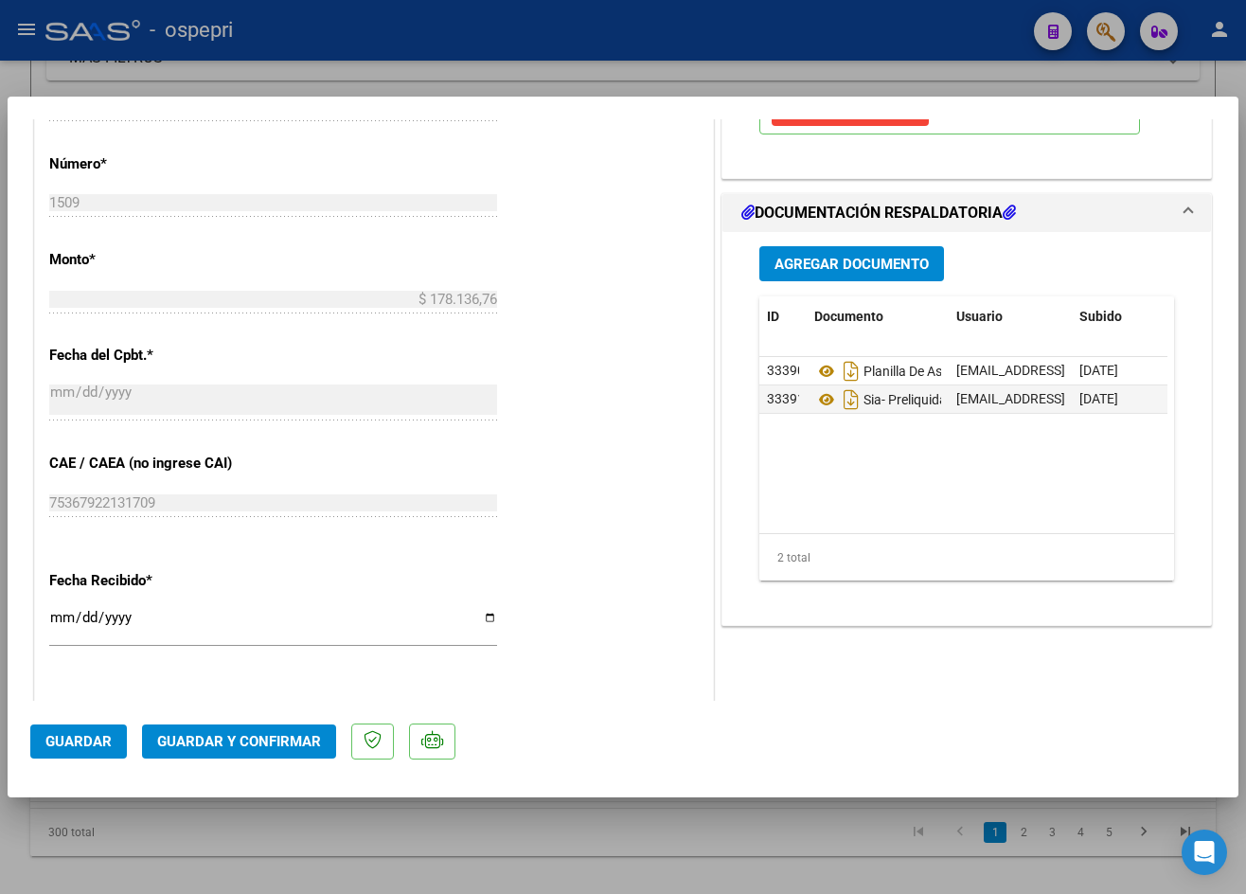
scroll to position [947, 0]
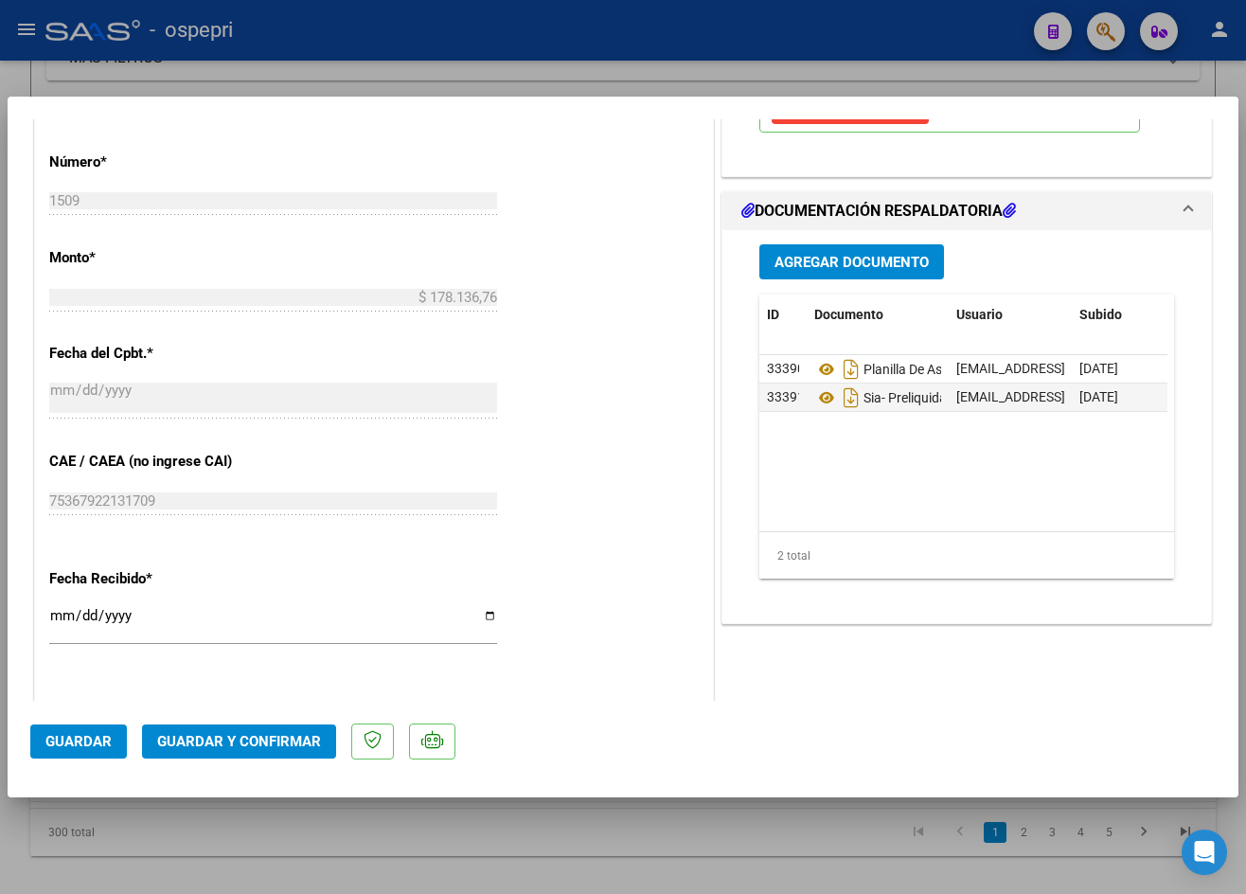
click at [754, 847] on div at bounding box center [623, 447] width 1246 height 894
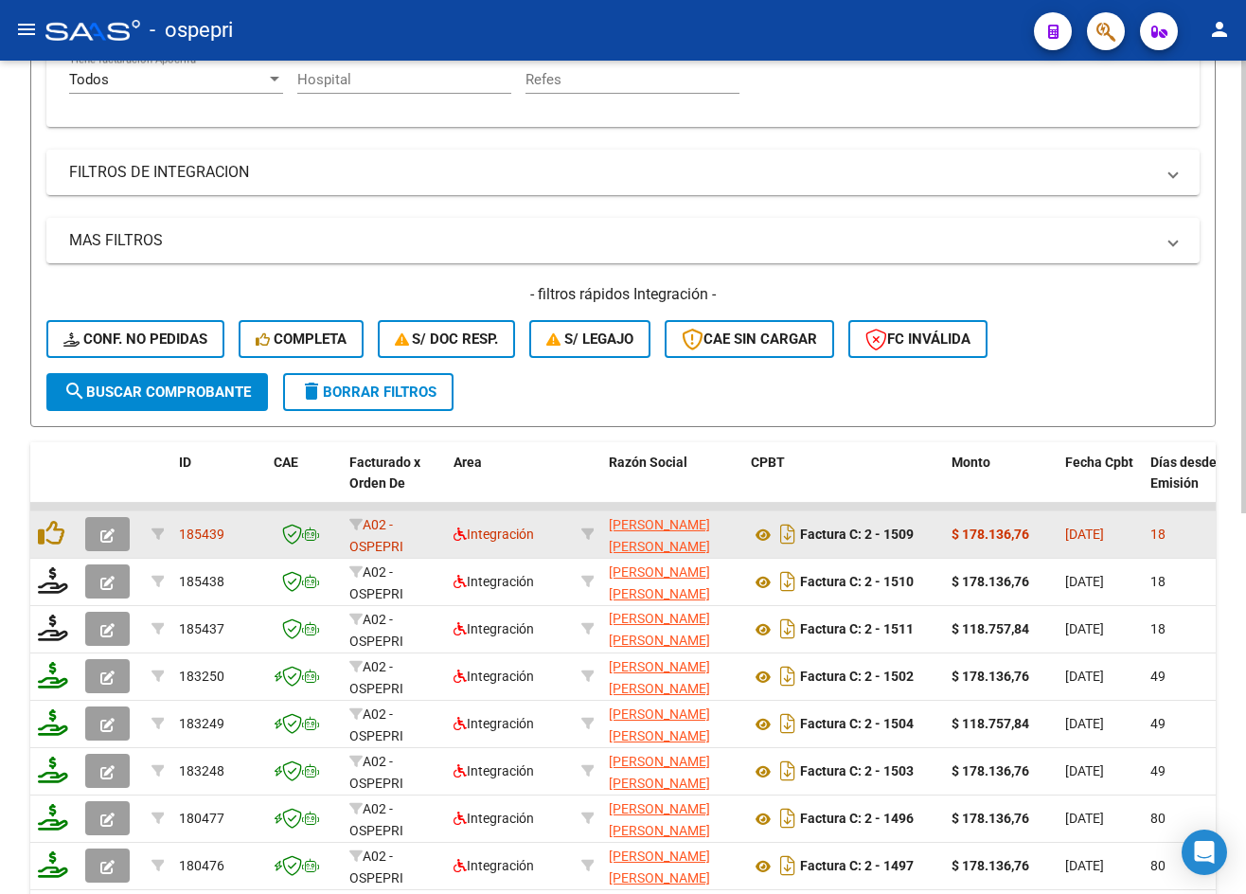
scroll to position [95, 0]
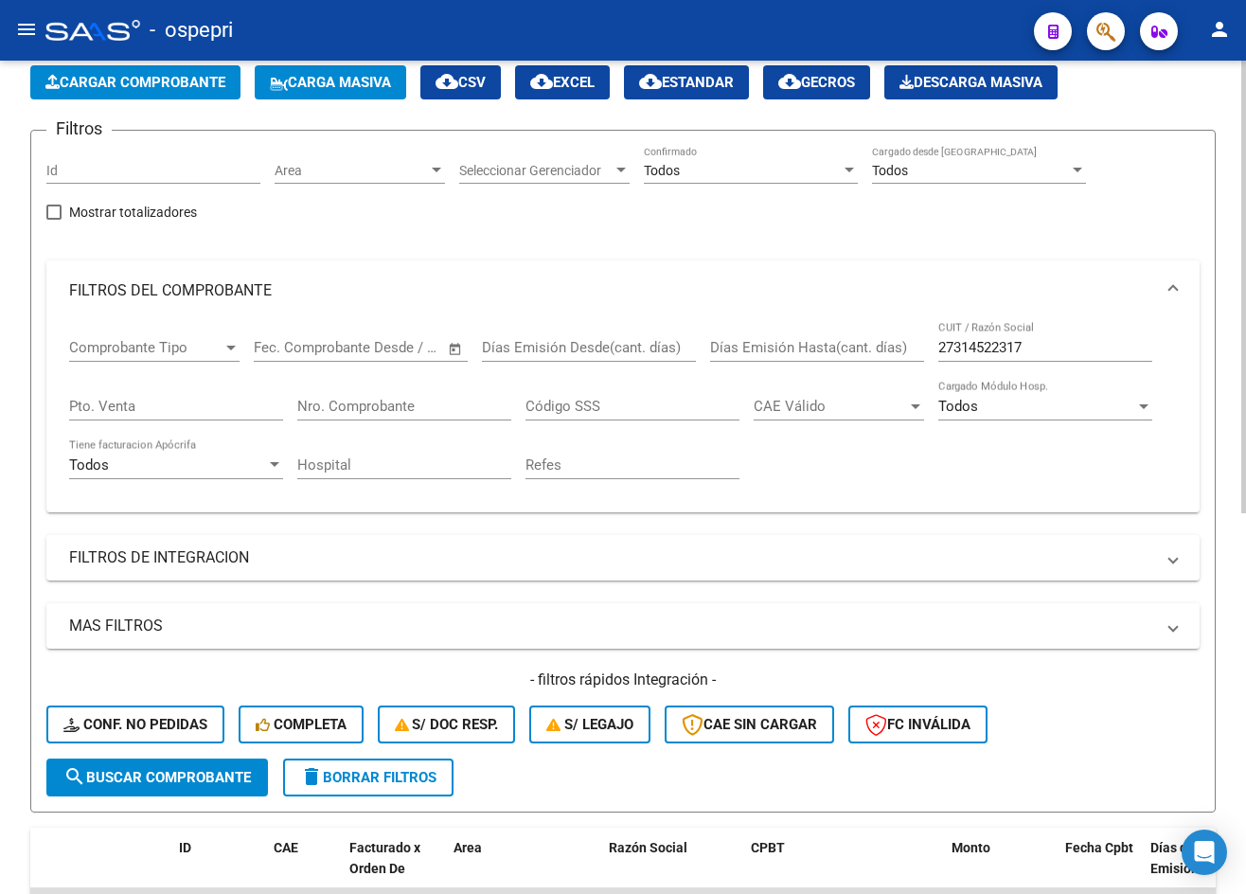
click at [1048, 342] on input "27314522317" at bounding box center [1046, 347] width 214 height 17
paste input "213848084"
click at [210, 780] on span "search Buscar Comprobante" at bounding box center [157, 777] width 188 height 17
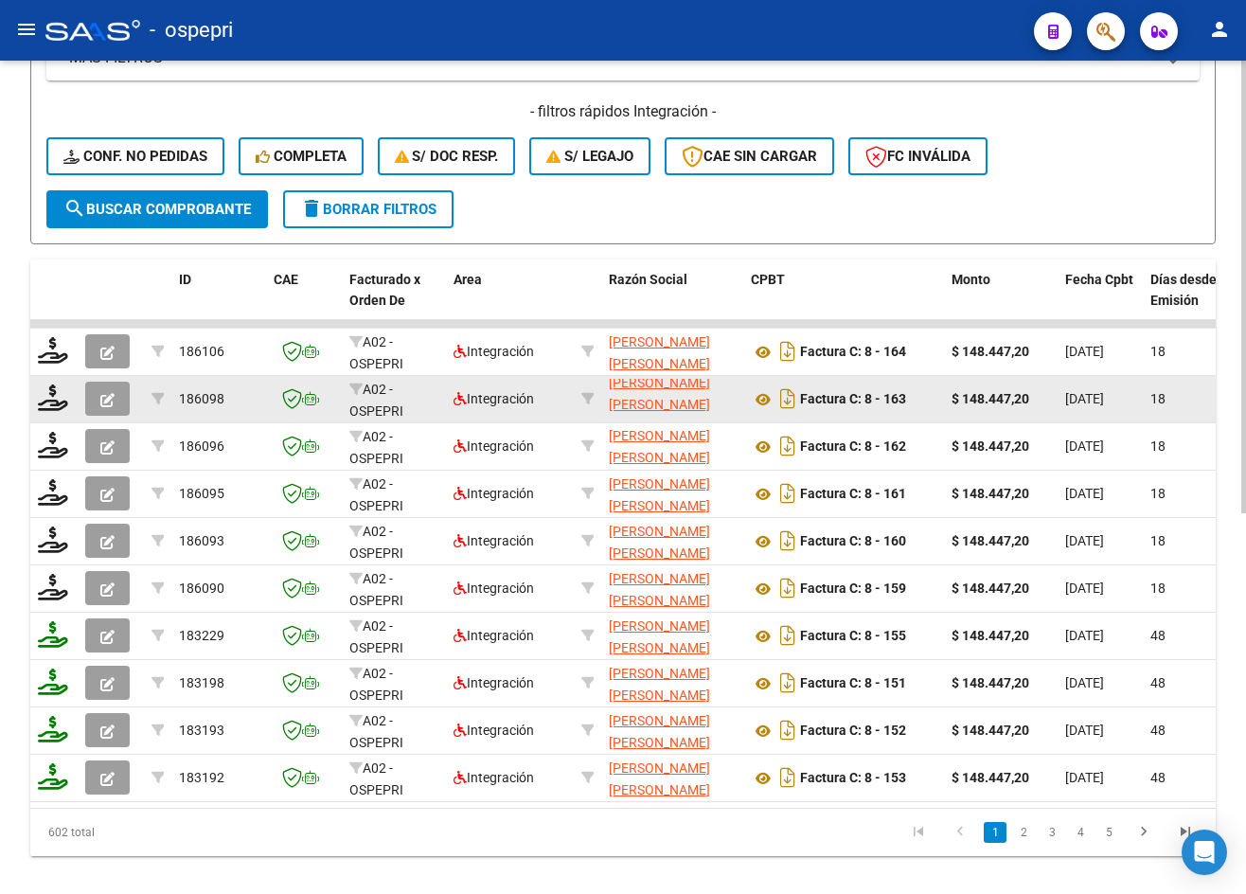
scroll to position [0, 0]
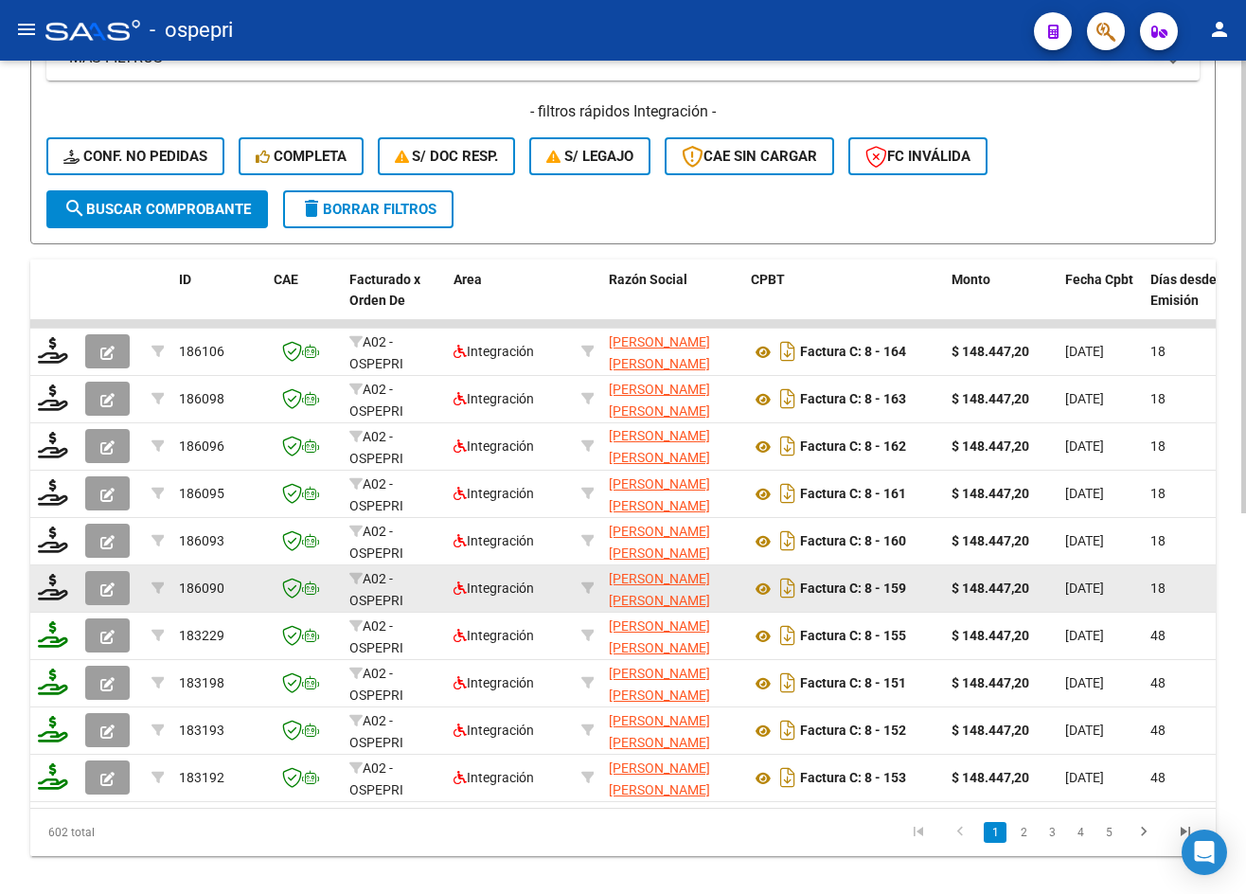
click at [110, 585] on icon "button" at bounding box center [107, 590] width 14 height 14
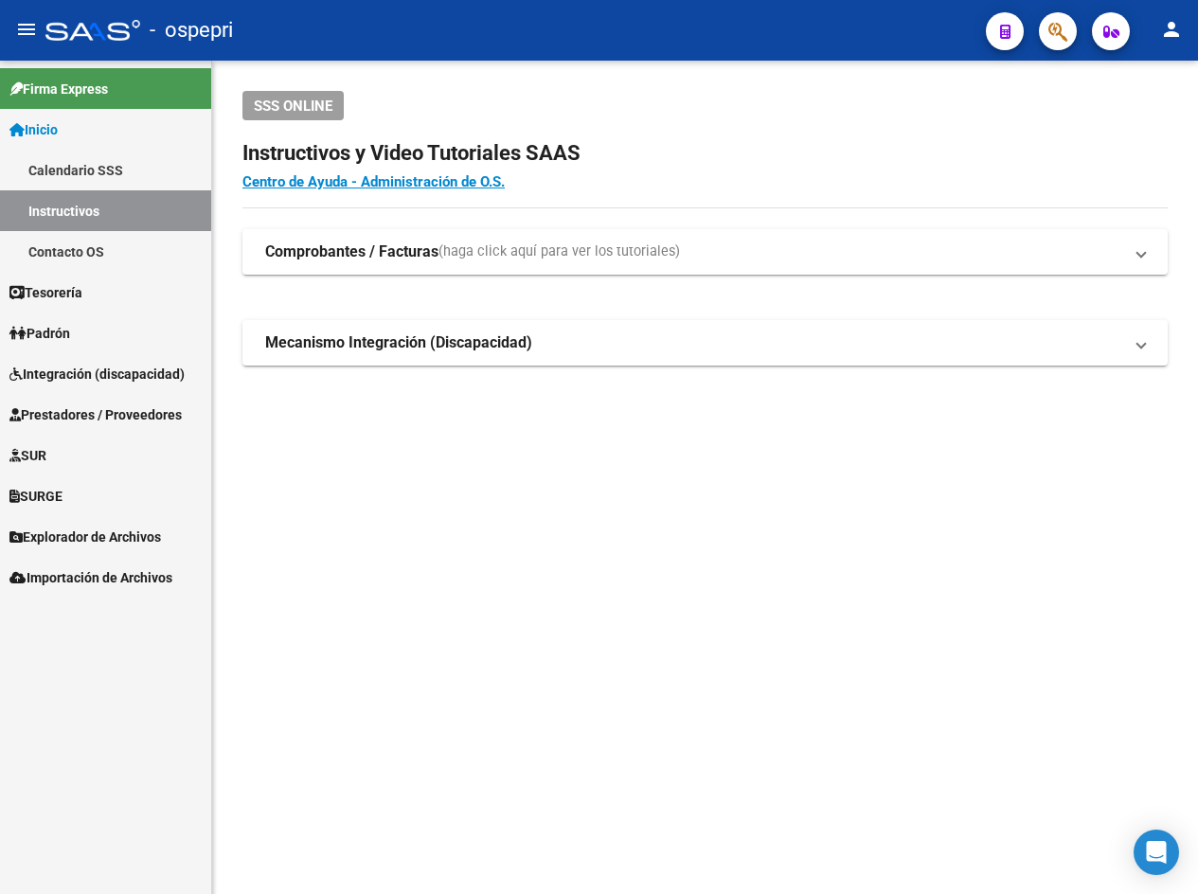
click at [76, 368] on span "Integración (discapacidad)" at bounding box center [96, 374] width 175 height 21
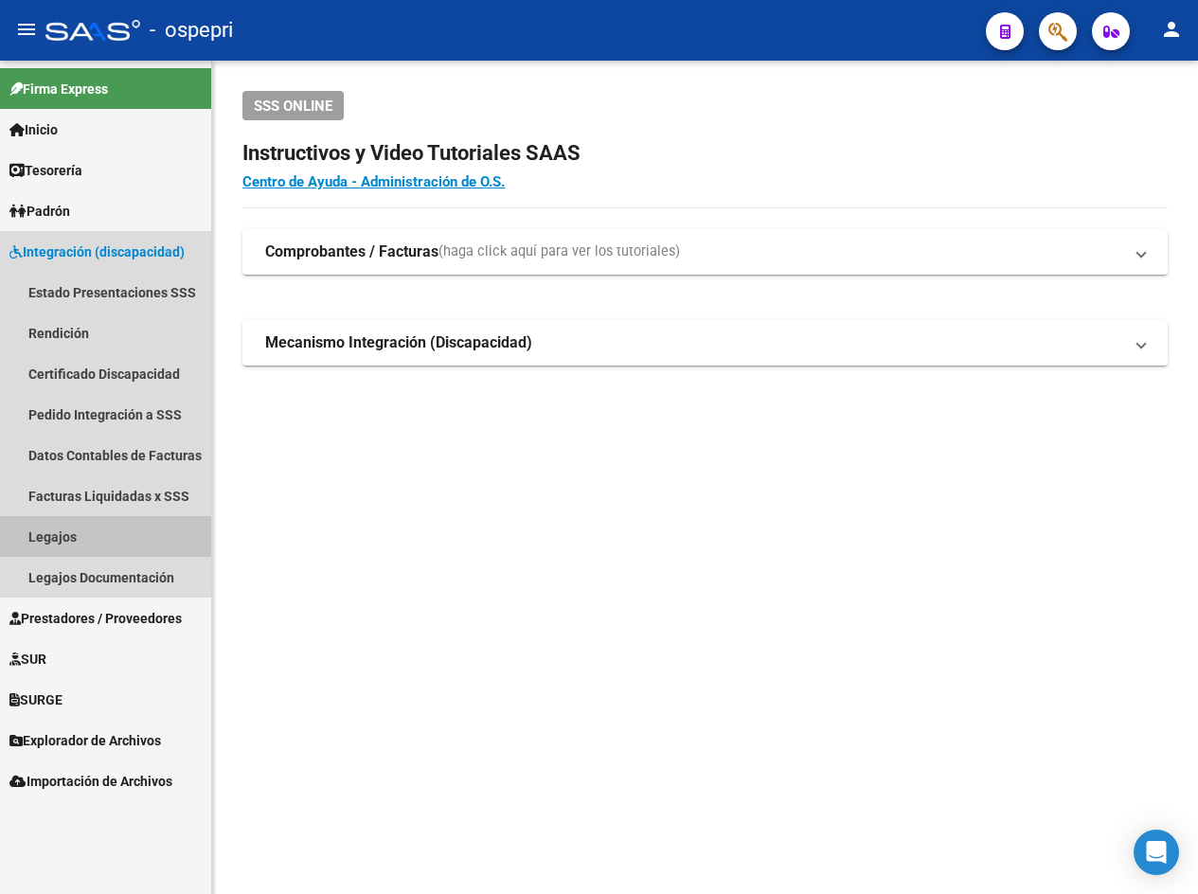
click at [57, 533] on link "Legajos" at bounding box center [105, 536] width 211 height 41
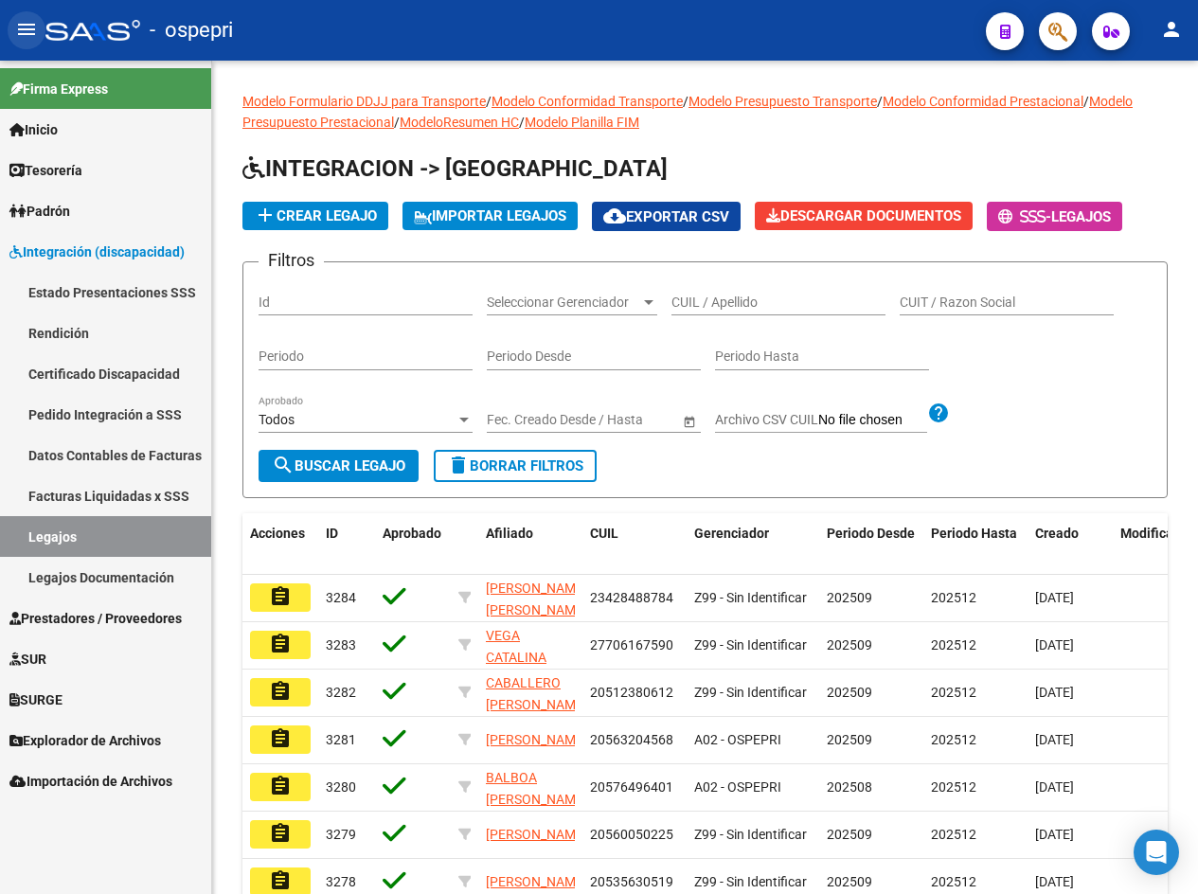
click at [33, 28] on mat-icon "menu" at bounding box center [26, 29] width 23 height 23
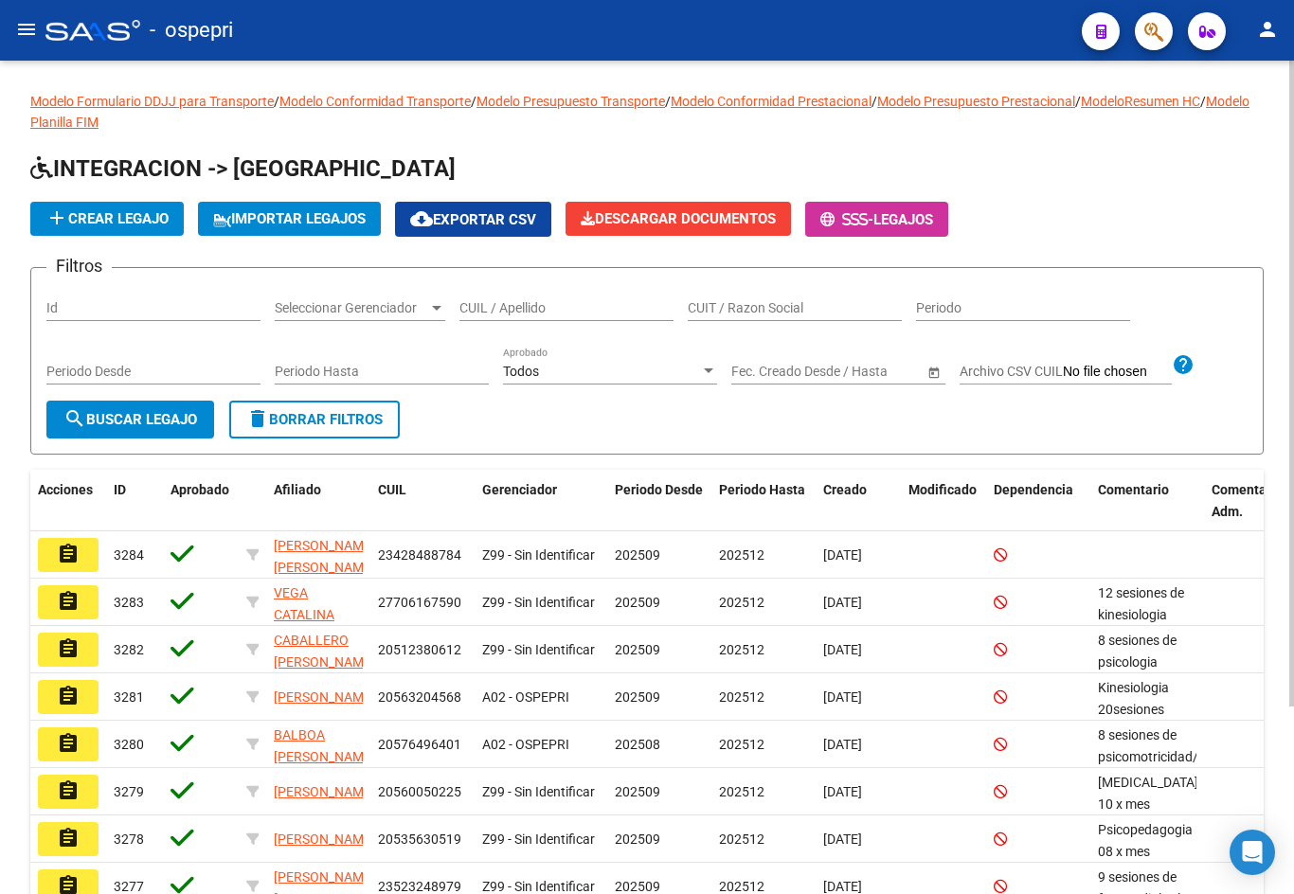
click at [541, 306] on input "CUIL / Apellido" at bounding box center [566, 308] width 214 height 16
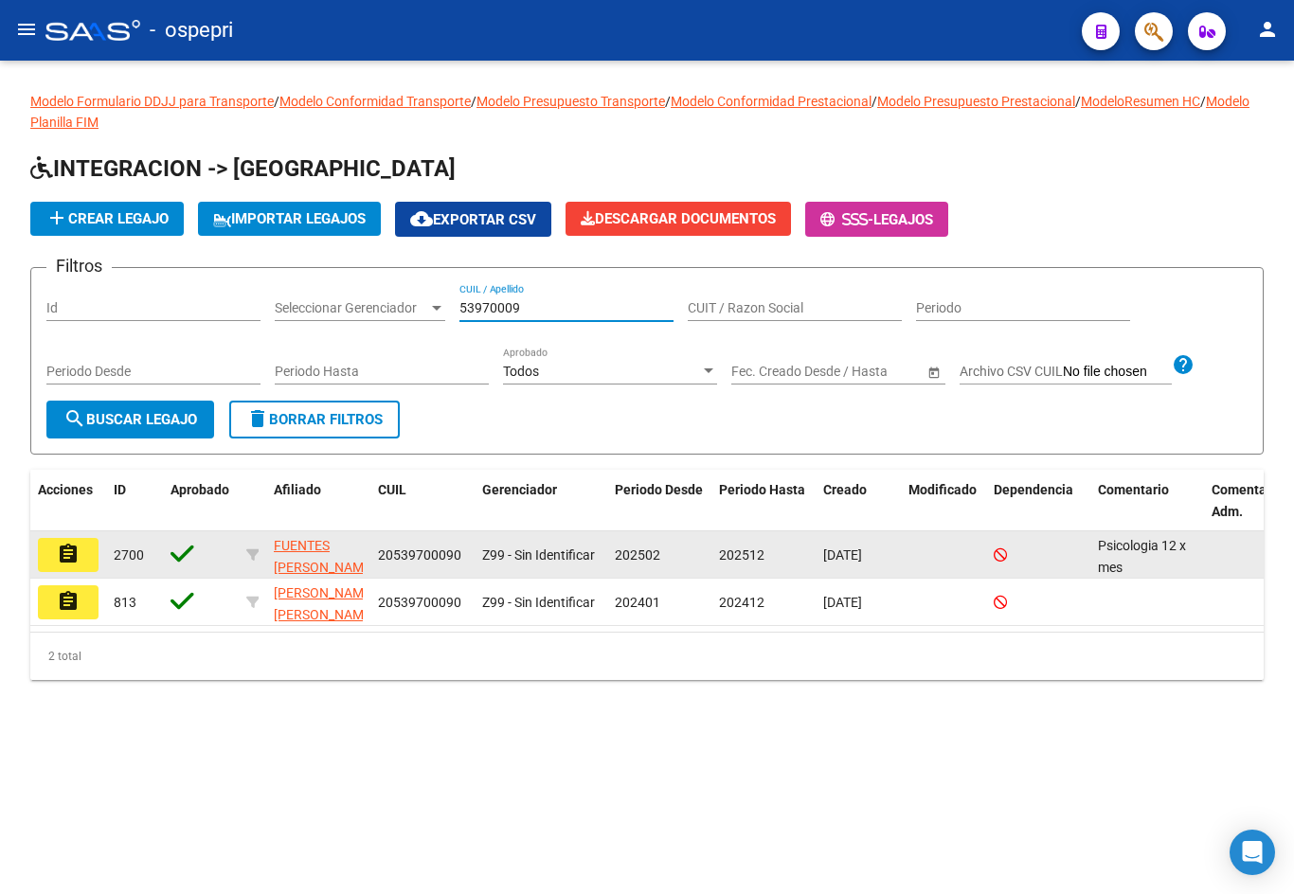
type input "53970009"
click at [50, 550] on button "assignment" at bounding box center [68, 555] width 61 height 34
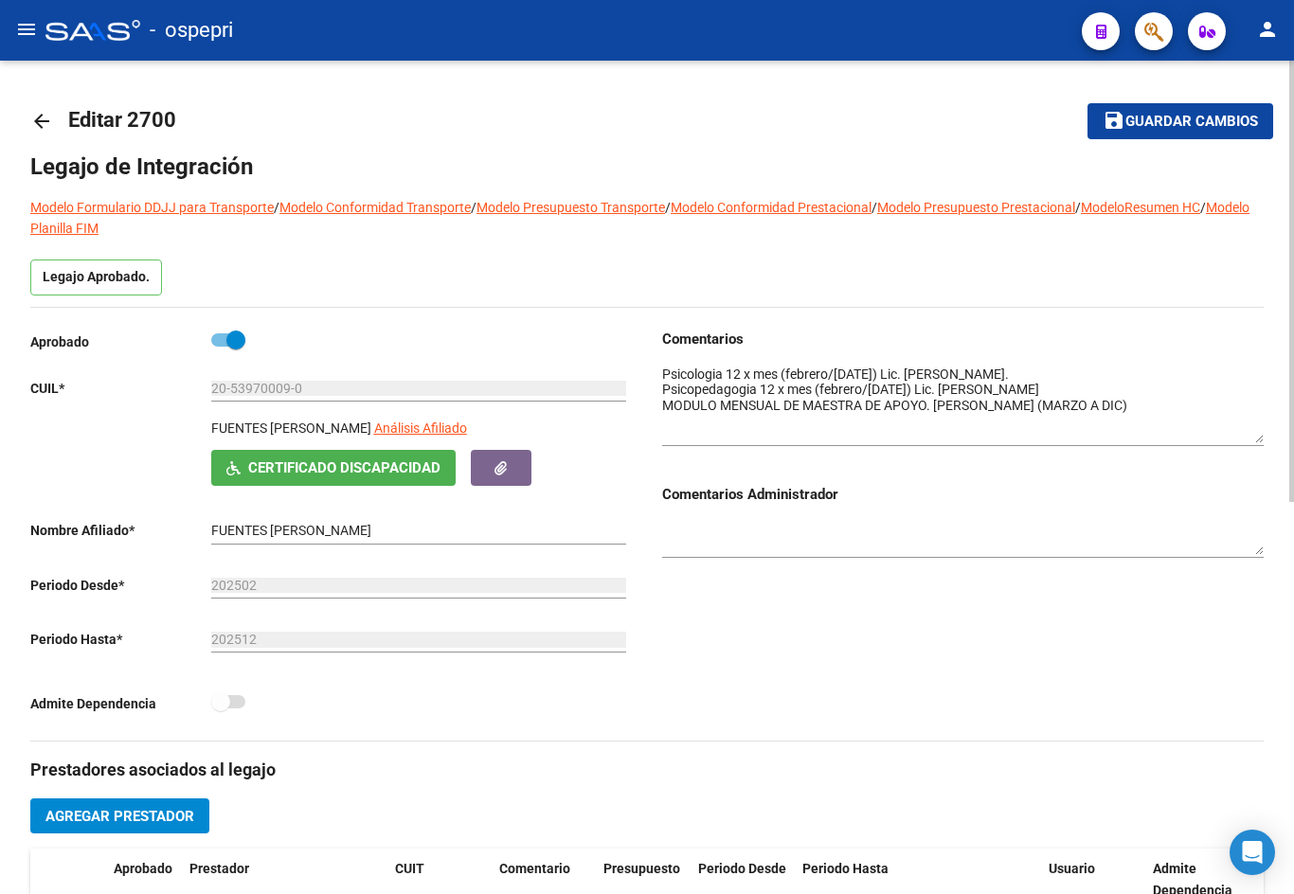
drag, startPoint x: 1257, startPoint y: 391, endPoint x: 1266, endPoint y: 434, distance: 43.7
click at [1266, 434] on div "arrow_back Editar 2700 save Guardar cambios Legajo de Integración Modelo Formul…" at bounding box center [647, 847] width 1294 height 1572
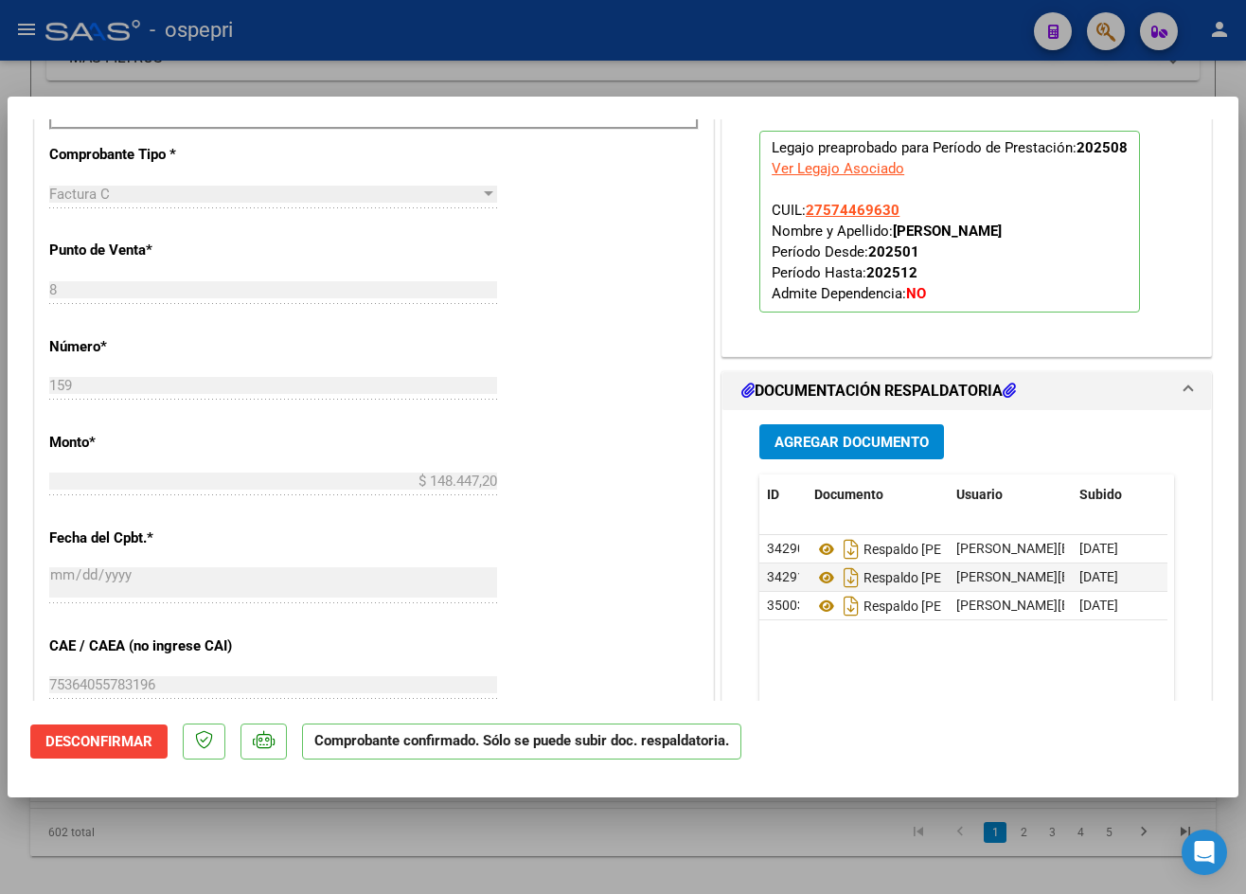
scroll to position [947, 0]
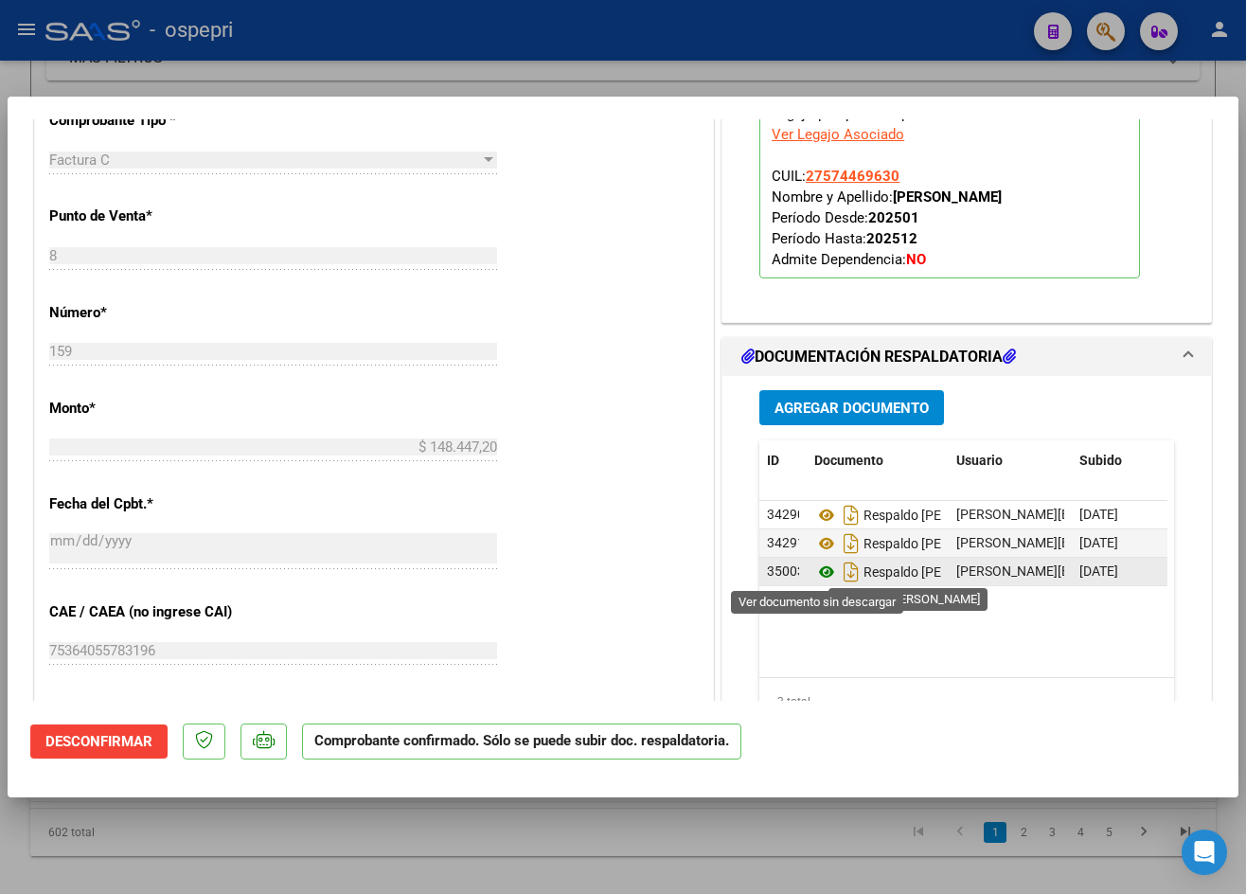
click at [816, 571] on icon at bounding box center [827, 572] width 25 height 23
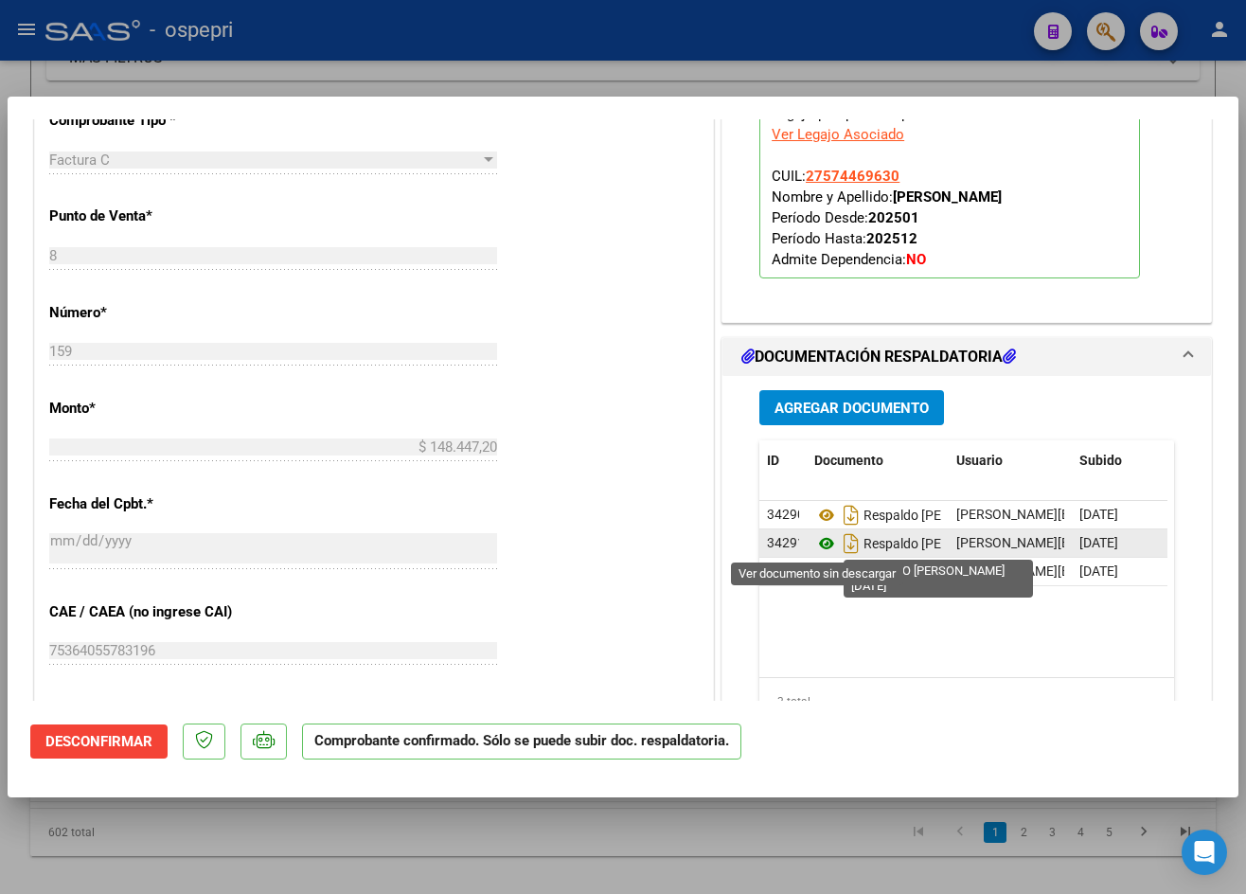
click at [819, 544] on icon at bounding box center [827, 543] width 25 height 23
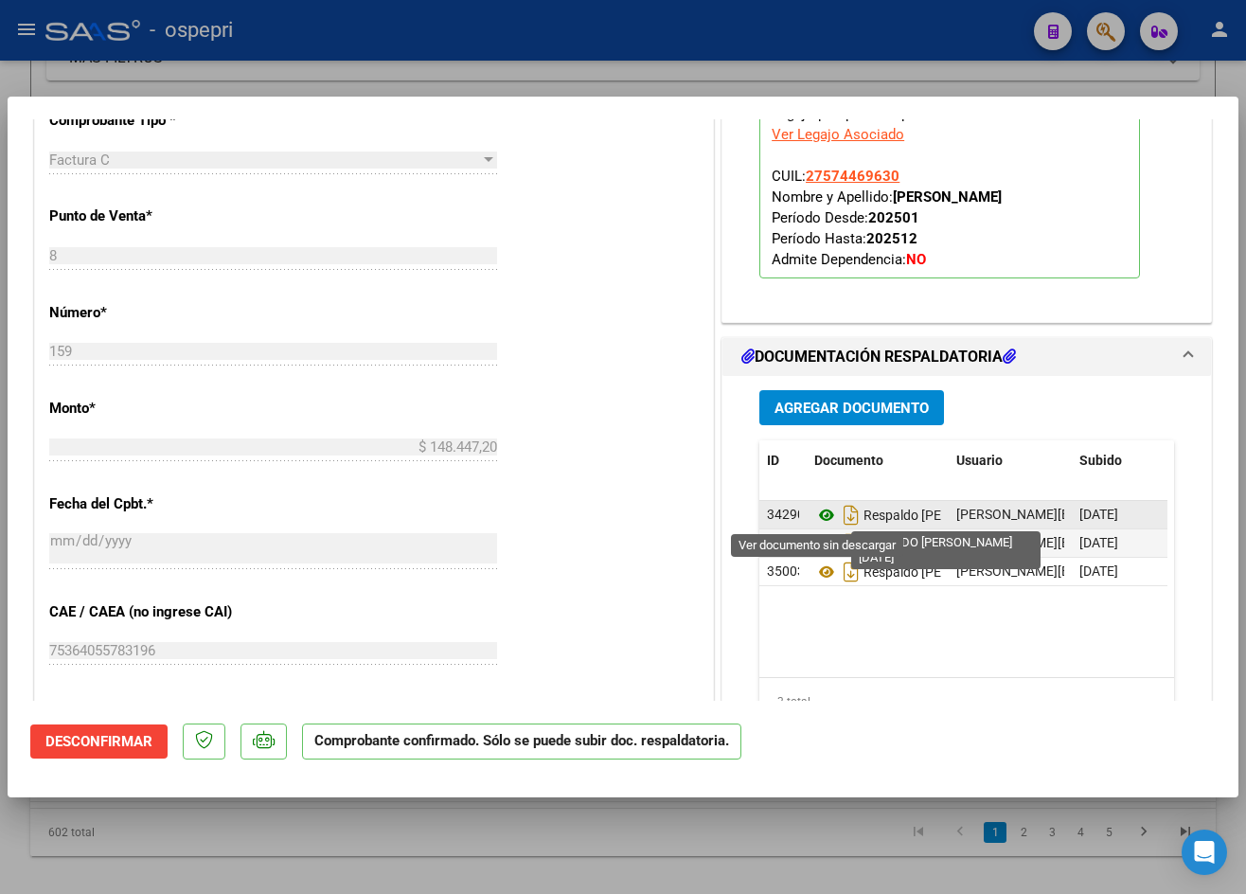
click at [816, 510] on icon at bounding box center [827, 515] width 25 height 23
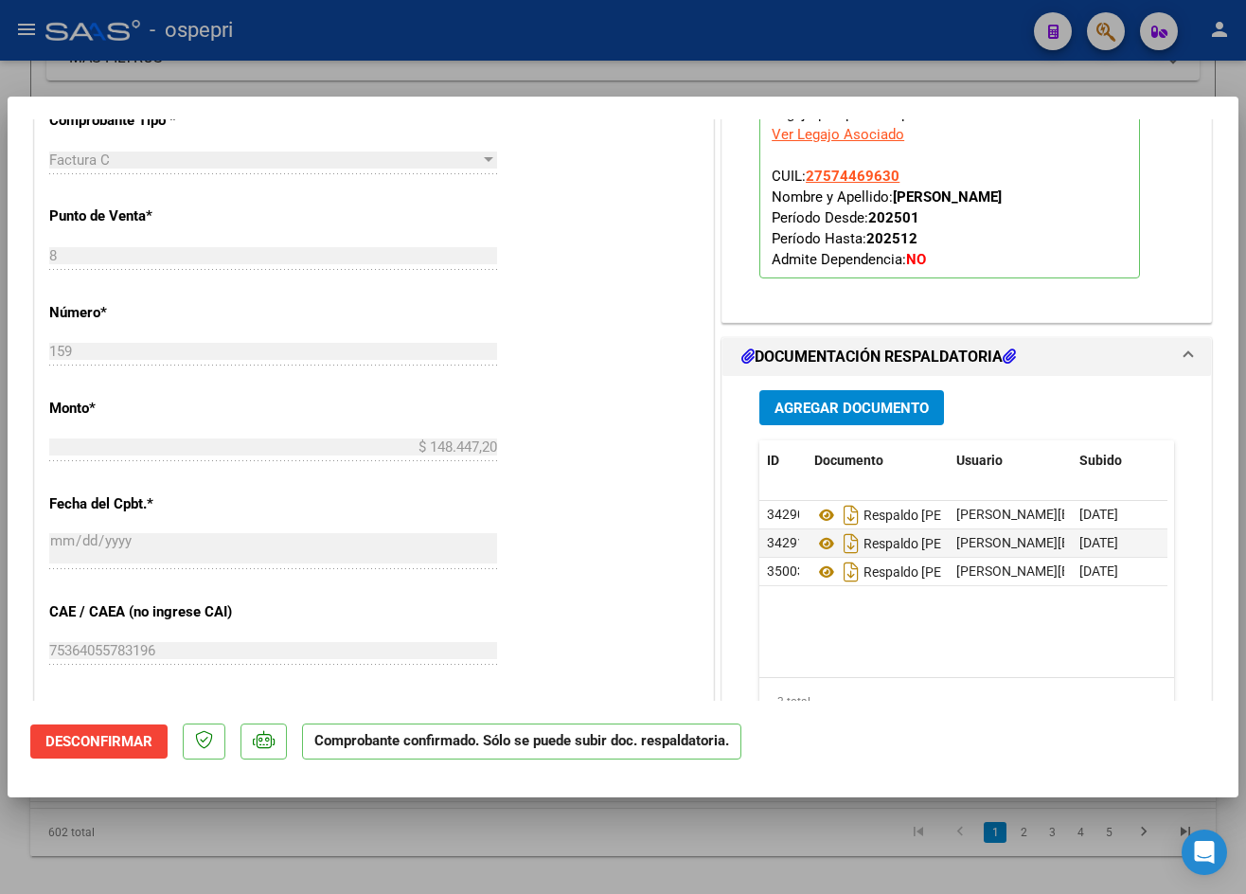
type input "$ 0,00"
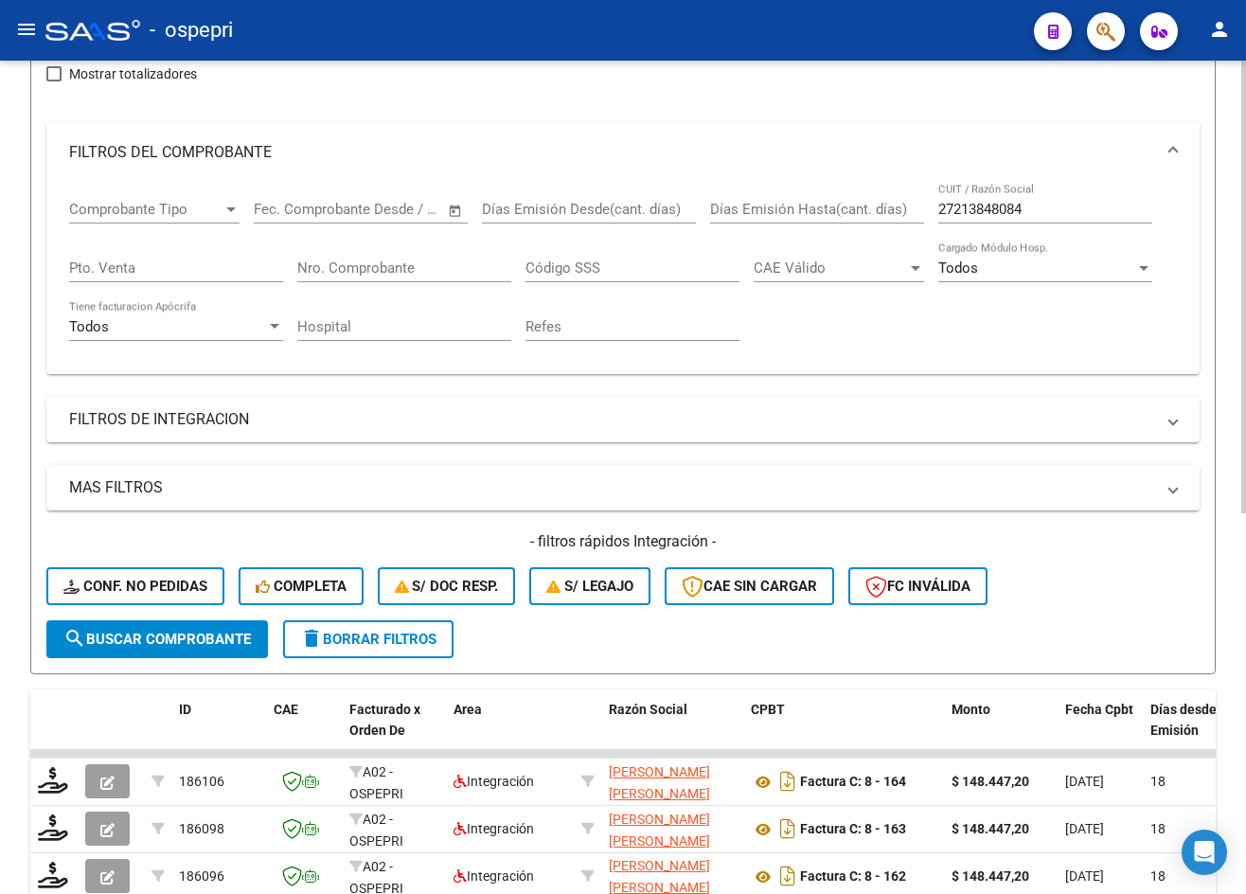
scroll to position [189, 0]
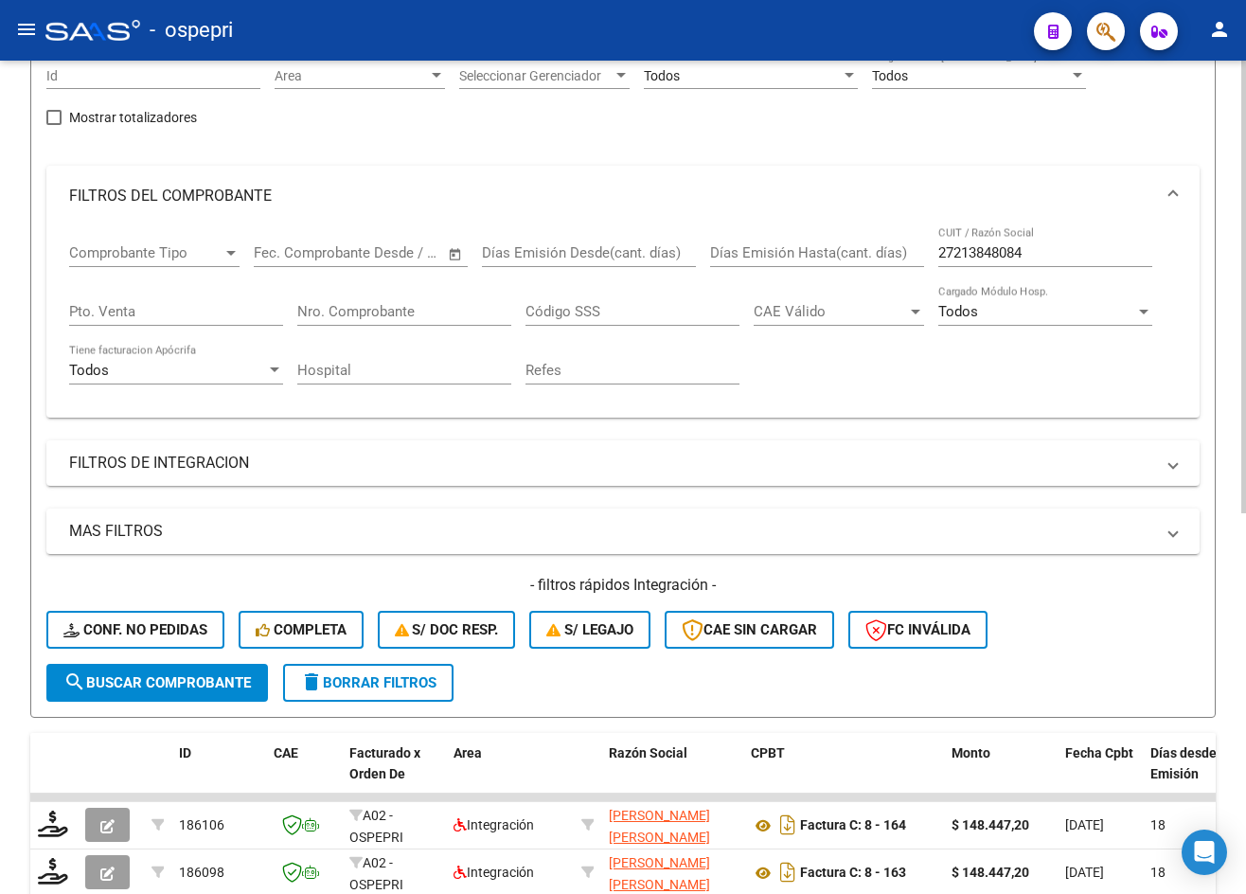
click at [1044, 255] on input "27213848084" at bounding box center [1046, 252] width 214 height 17
paste input "391443306"
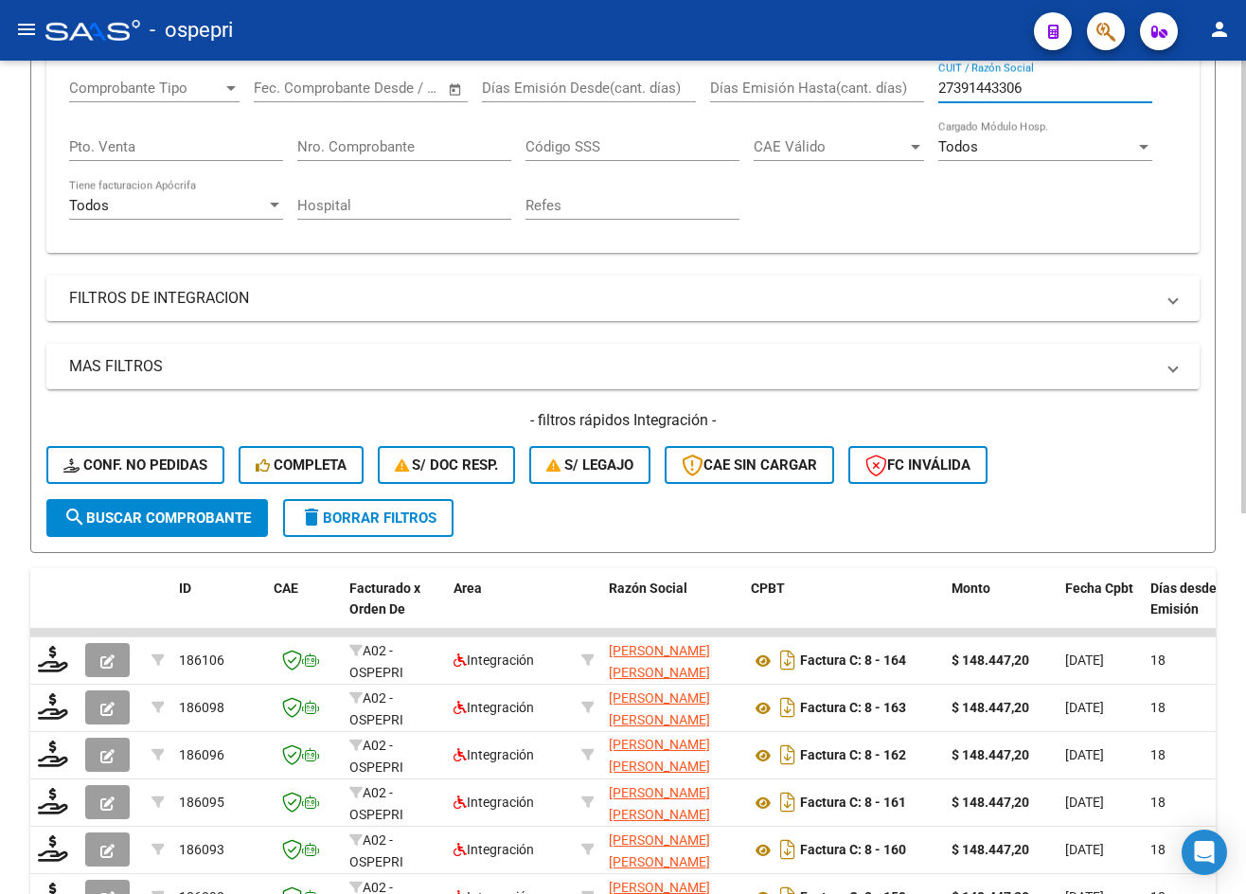
scroll to position [38, 0]
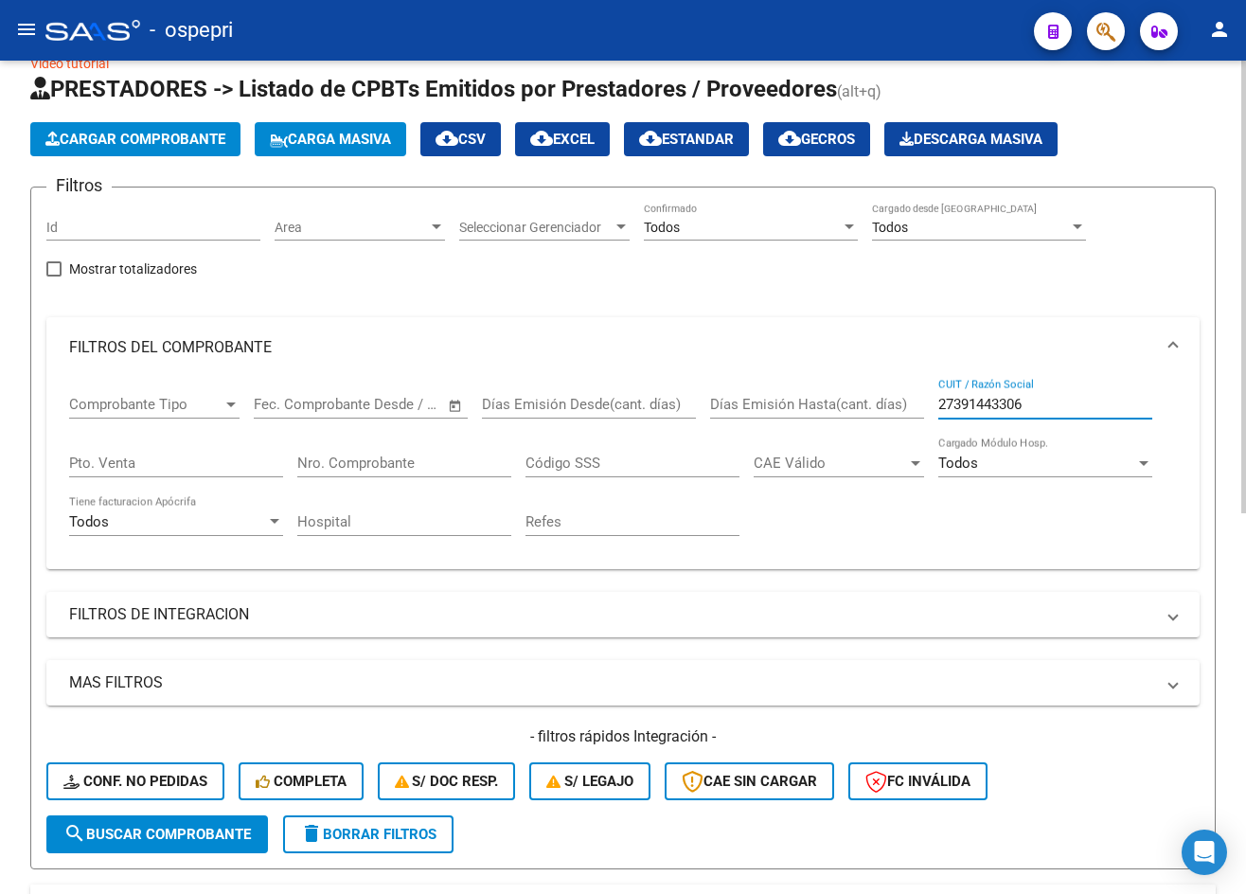
click at [1060, 406] on input "27391443306" at bounding box center [1046, 404] width 214 height 17
paste input "text"
type input "27391443306"
click at [94, 827] on span "search Buscar Comprobante" at bounding box center [157, 834] width 188 height 17
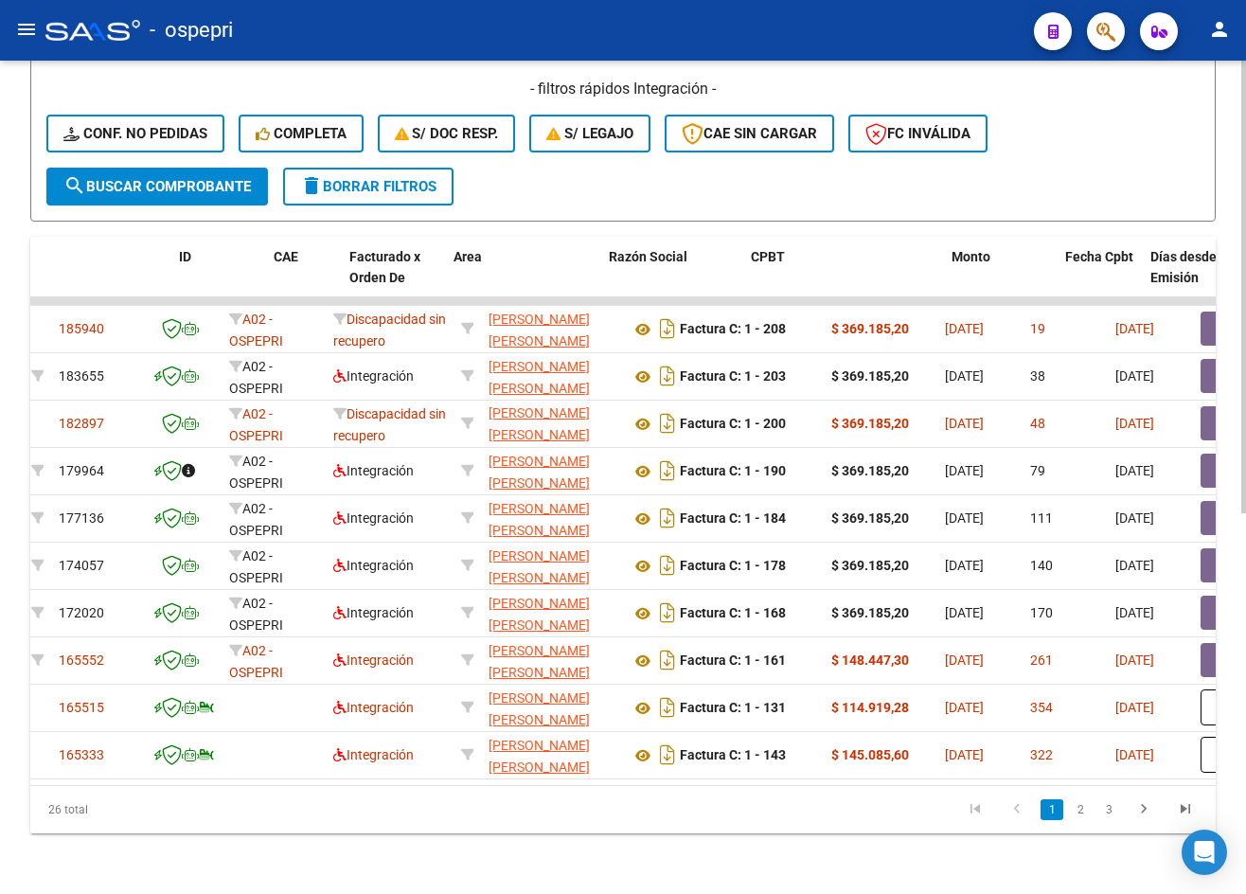
scroll to position [0, 0]
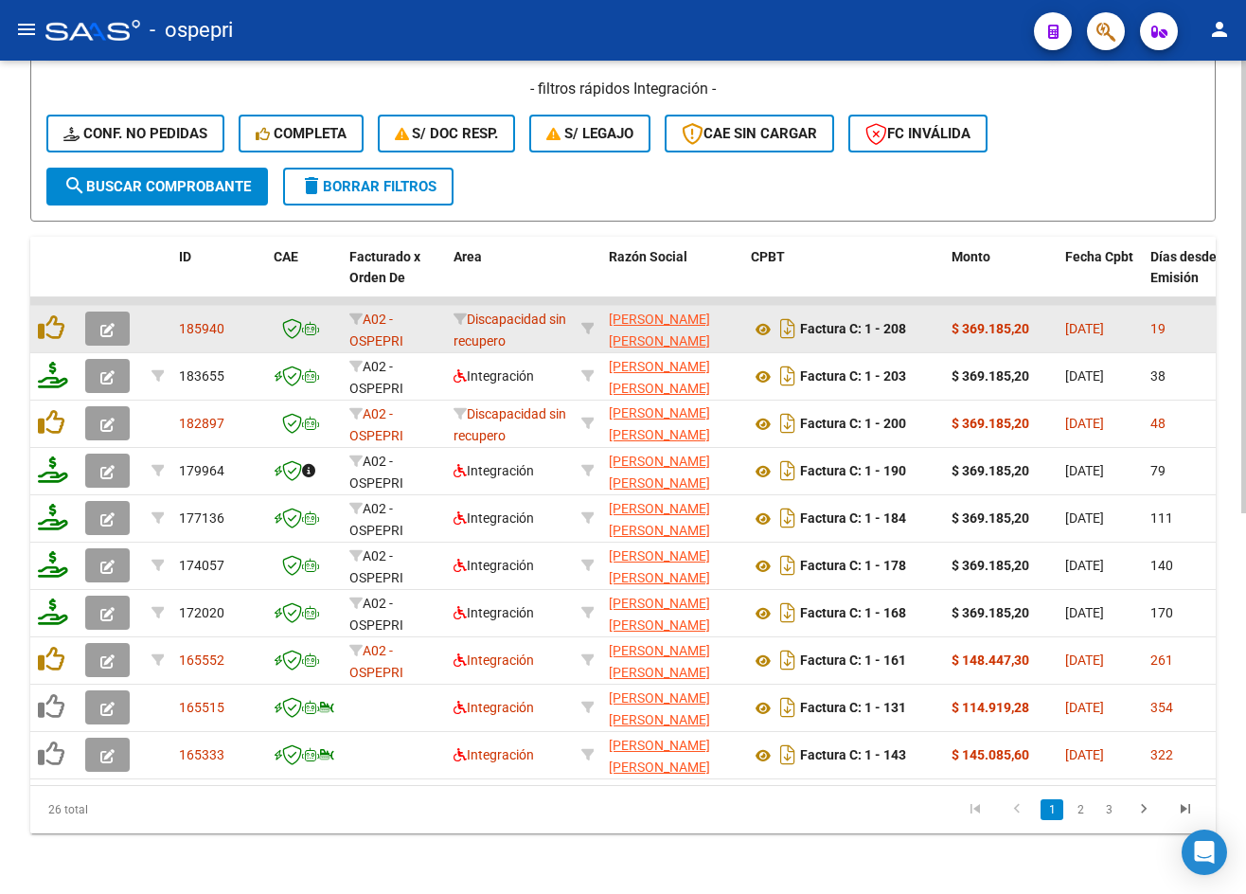
click at [102, 323] on icon "button" at bounding box center [107, 330] width 14 height 14
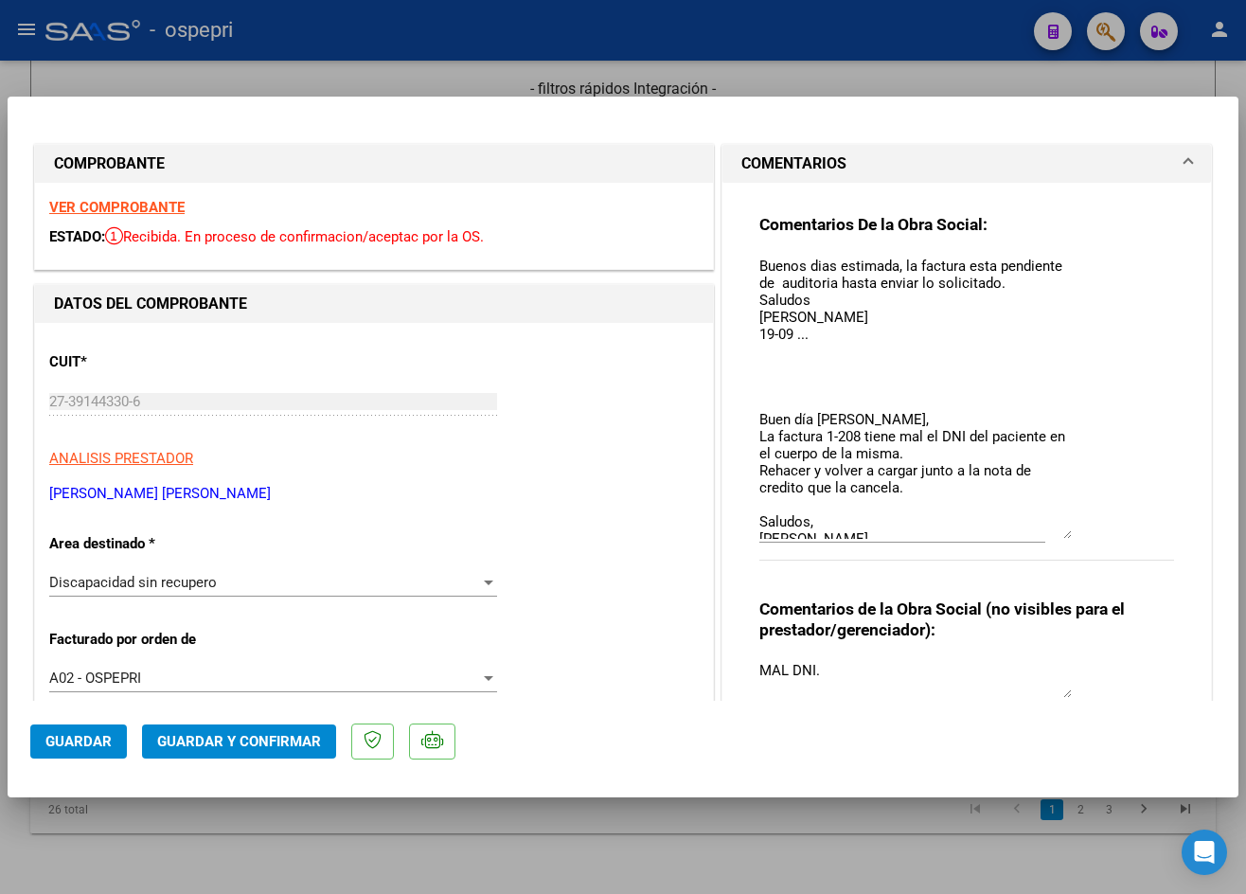
drag, startPoint x: 1059, startPoint y: 287, endPoint x: 1067, endPoint y: 532, distance: 245.5
click at [1067, 532] on div "Comentarios De la Obra Social: Buenos dias estimada, la factura esta pendiente …" at bounding box center [967, 398] width 415 height 368
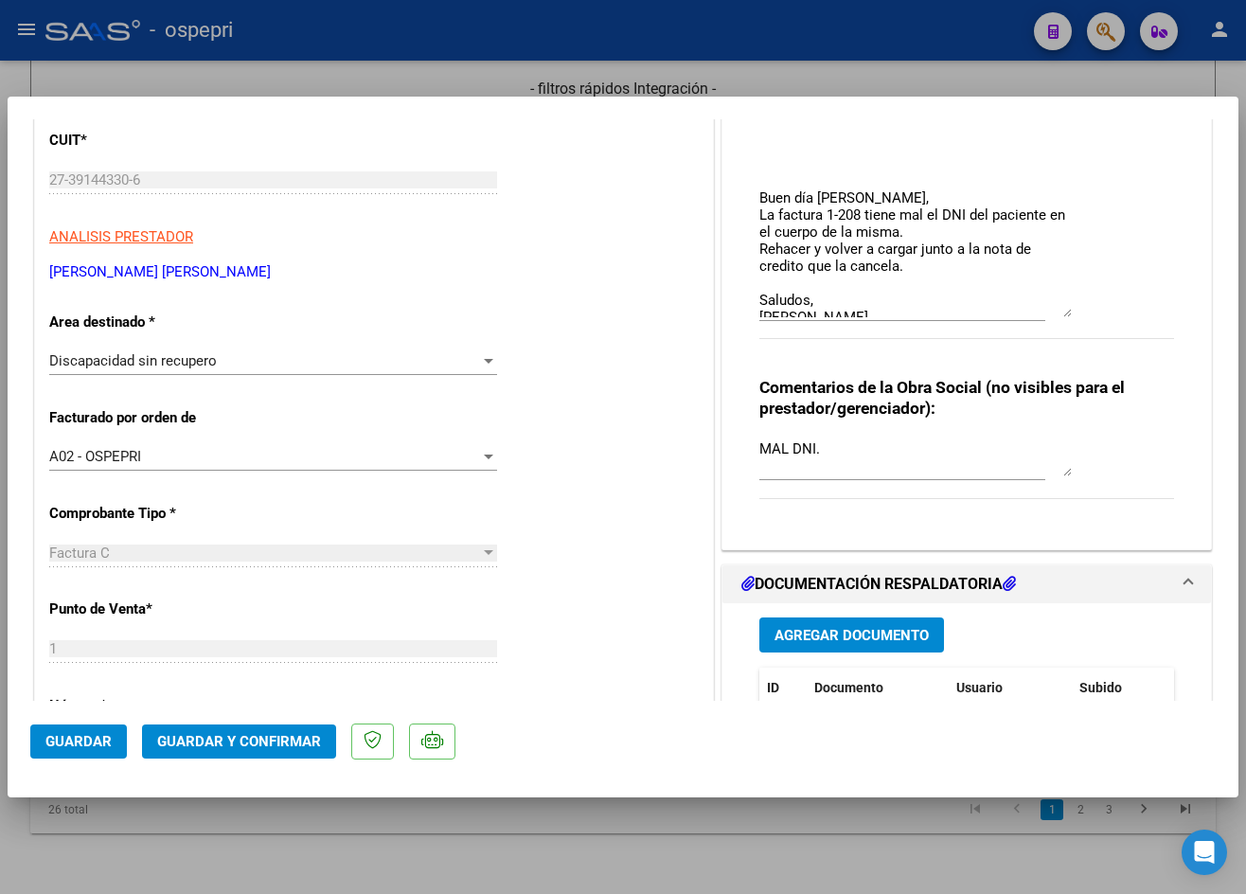
scroll to position [379, 0]
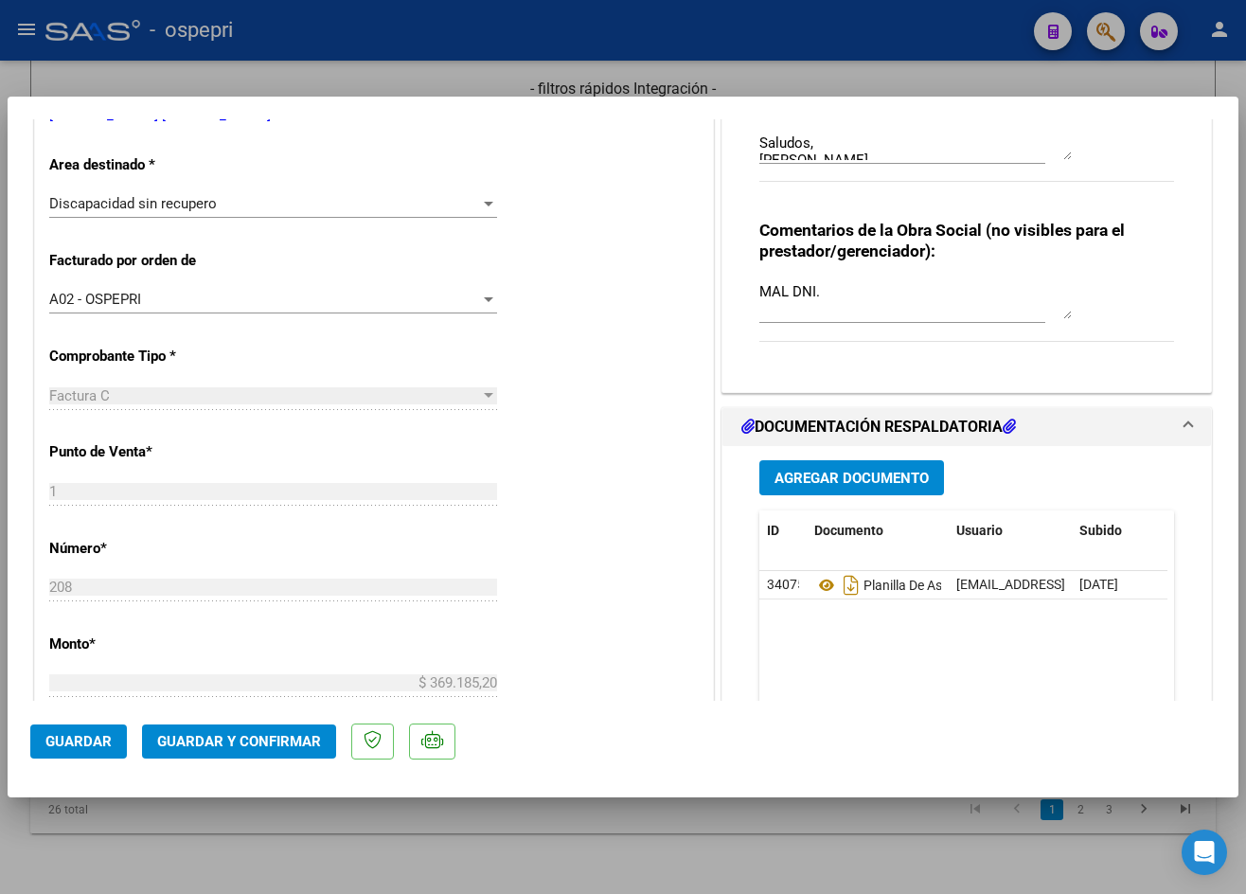
click at [499, 81] on div at bounding box center [623, 447] width 1246 height 894
type input "$ 0,00"
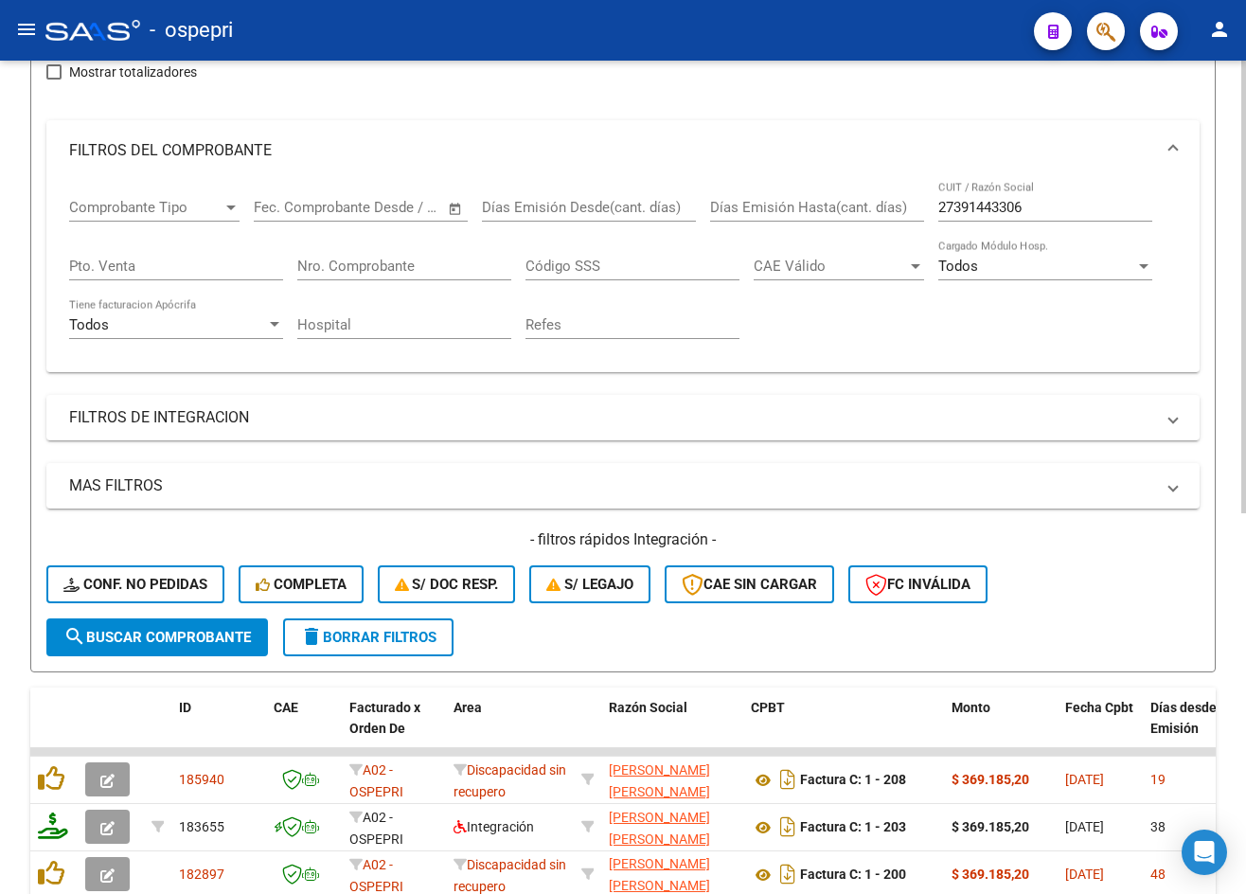
scroll to position [133, 0]
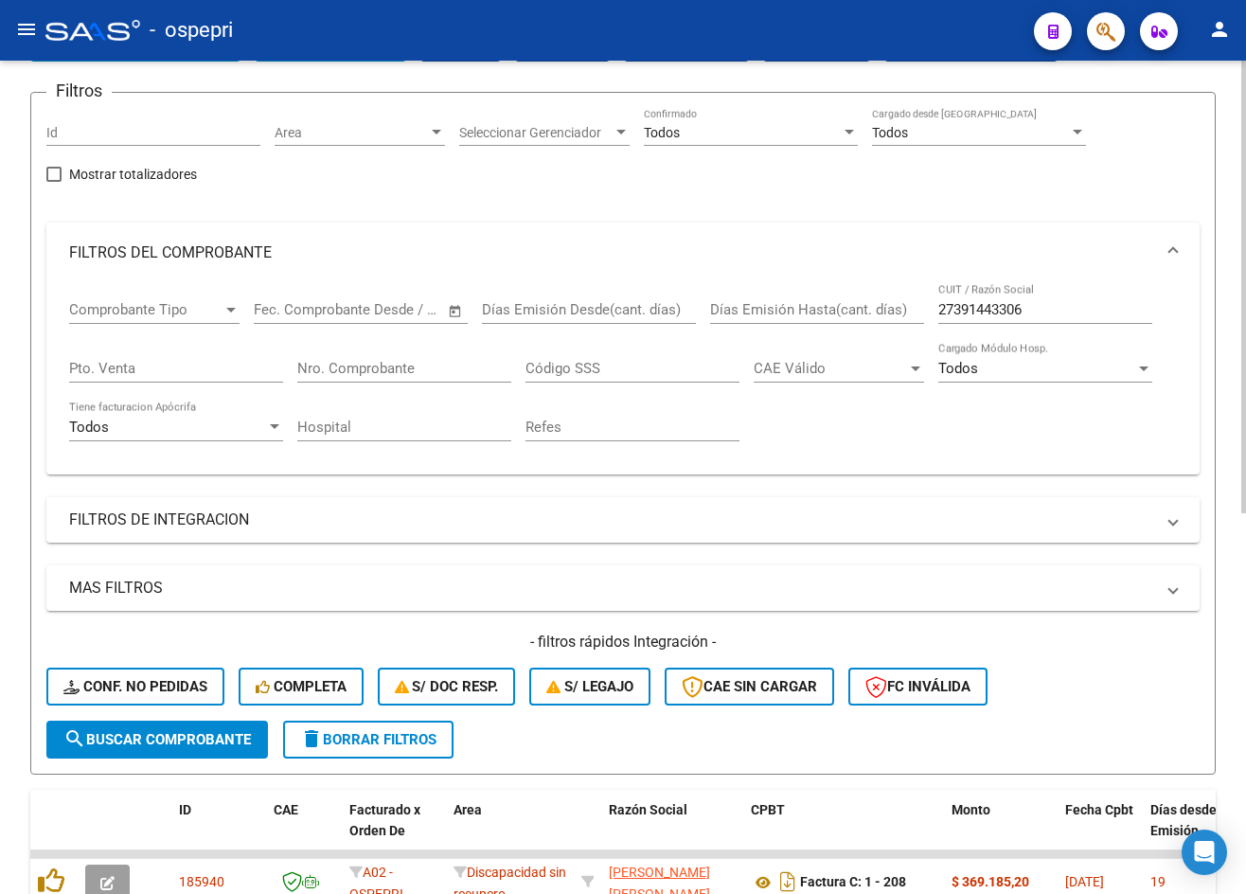
click at [1037, 314] on input "27391443306" at bounding box center [1046, 309] width 214 height 17
click at [1037, 313] on input "27391443306" at bounding box center [1046, 309] width 214 height 17
paste input "264412361"
type input "27264412361"
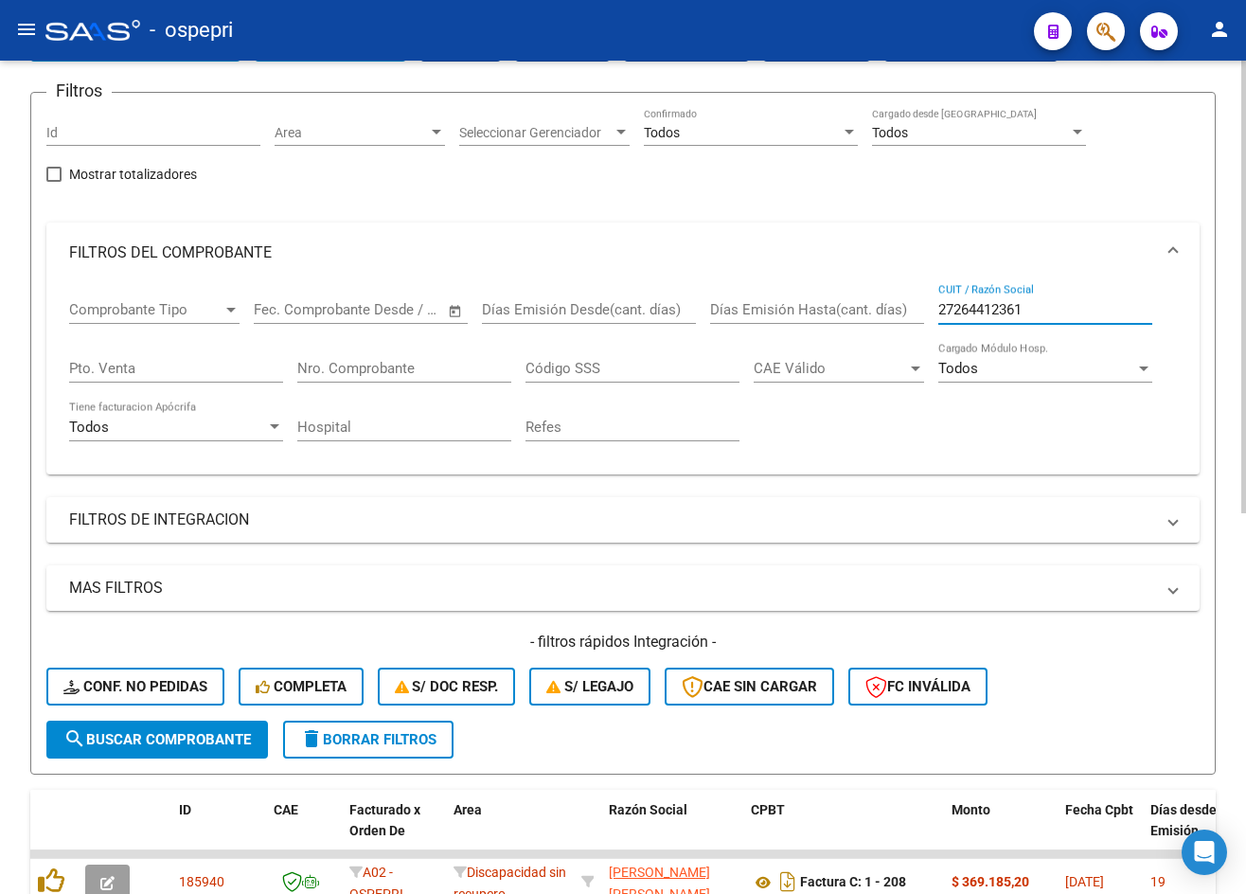
click at [258, 747] on button "search Buscar Comprobante" at bounding box center [157, 740] width 222 height 38
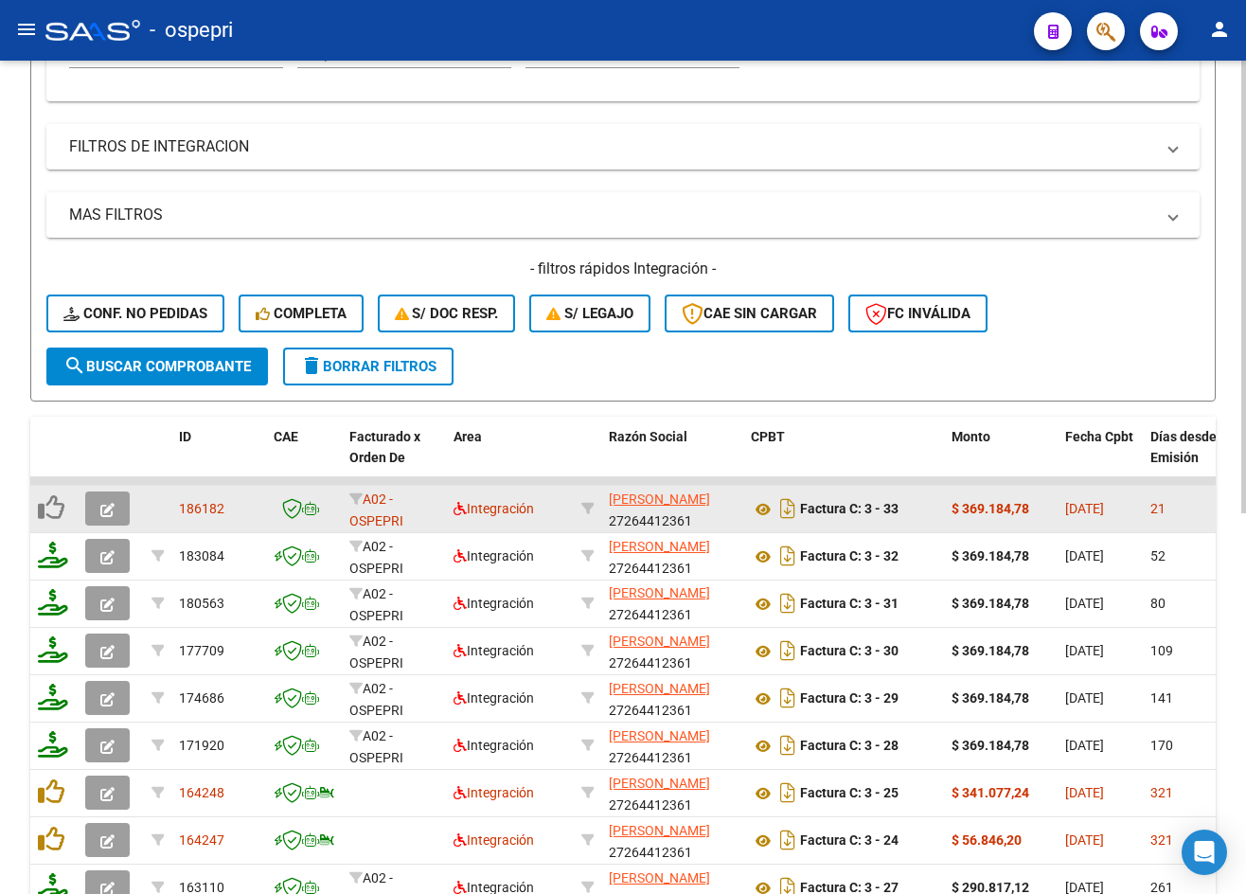
scroll to position [511, 0]
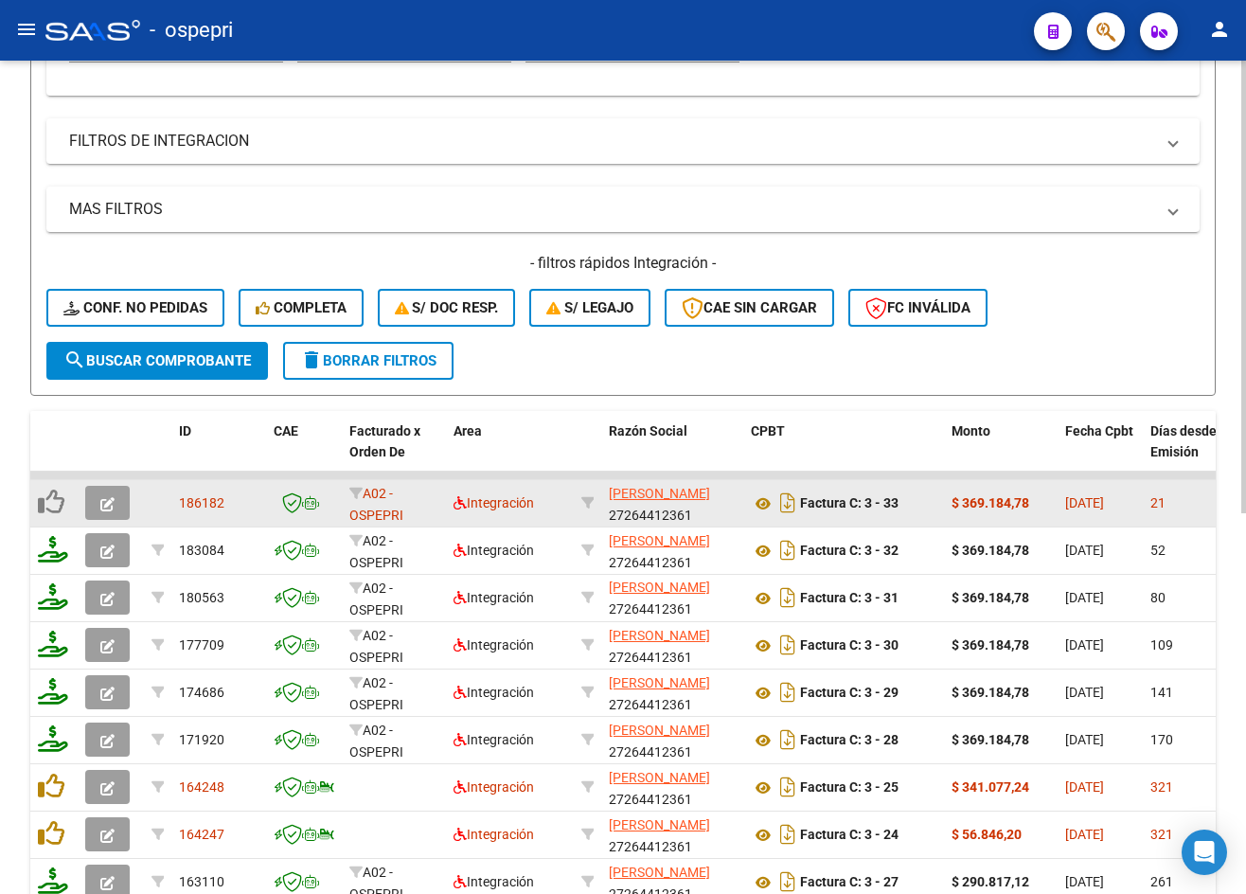
click at [110, 504] on icon "button" at bounding box center [107, 504] width 14 height 14
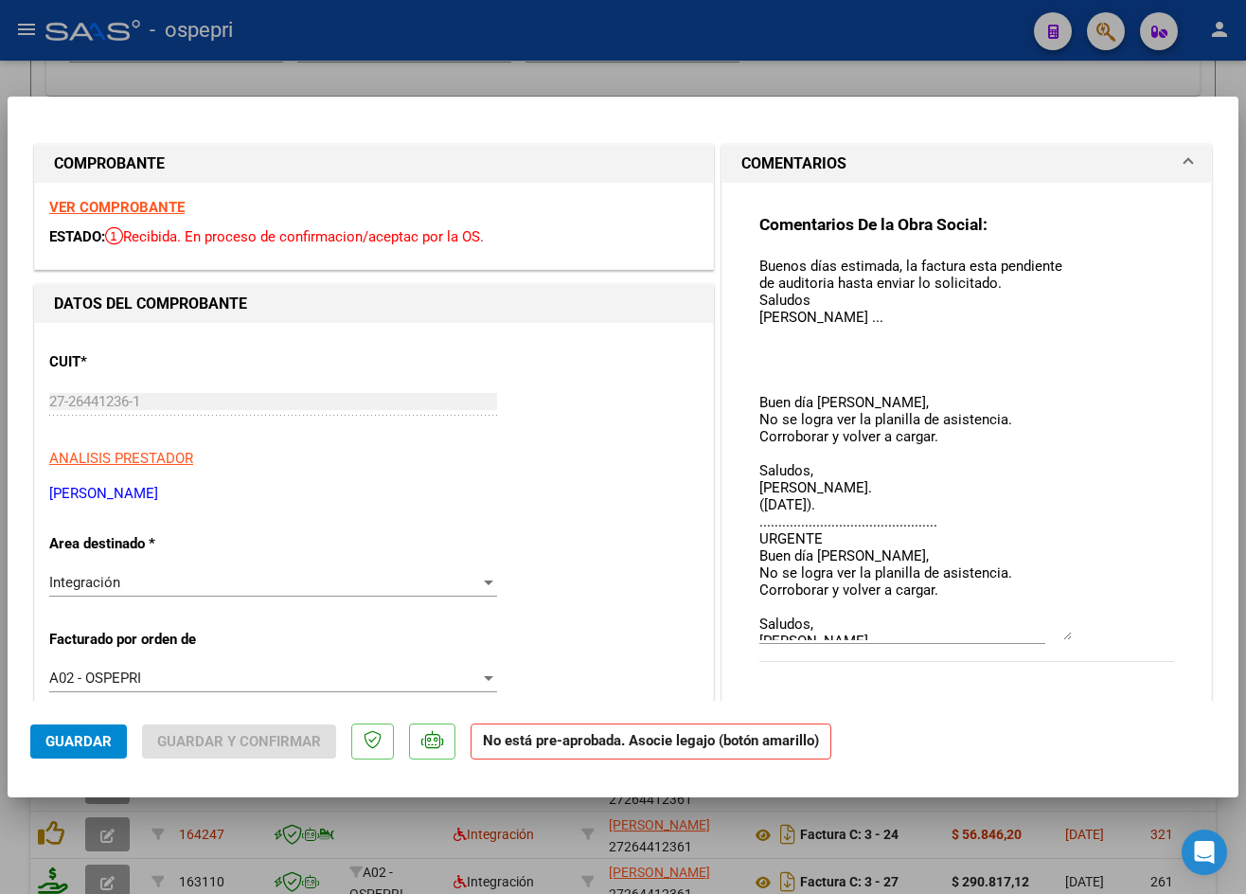
drag, startPoint x: 1056, startPoint y: 284, endPoint x: 1083, endPoint y: 631, distance: 347.7
click at [1083, 631] on div "Comentarios De la Obra Social: Buenos días estimada, la factura esta pendiente …" at bounding box center [967, 448] width 415 height 469
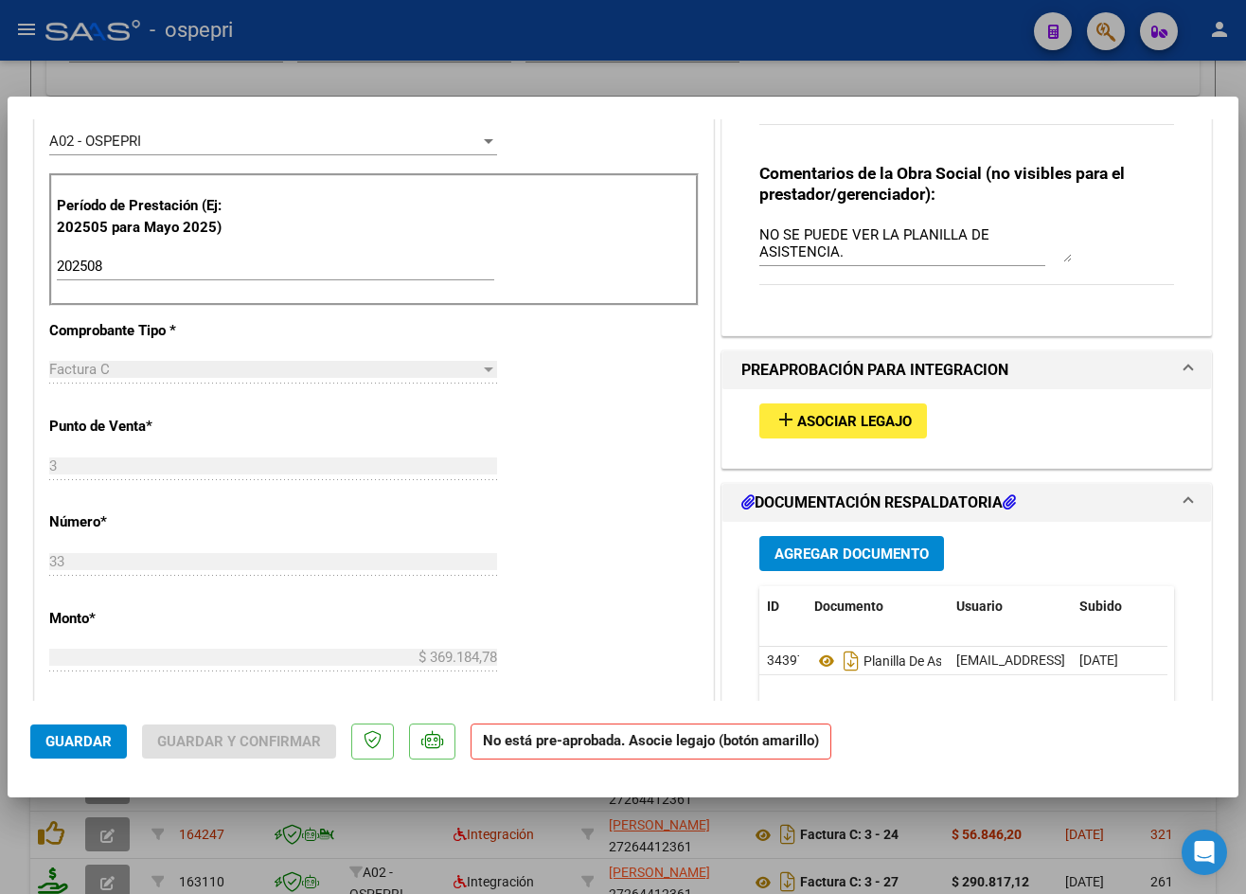
scroll to position [663, 0]
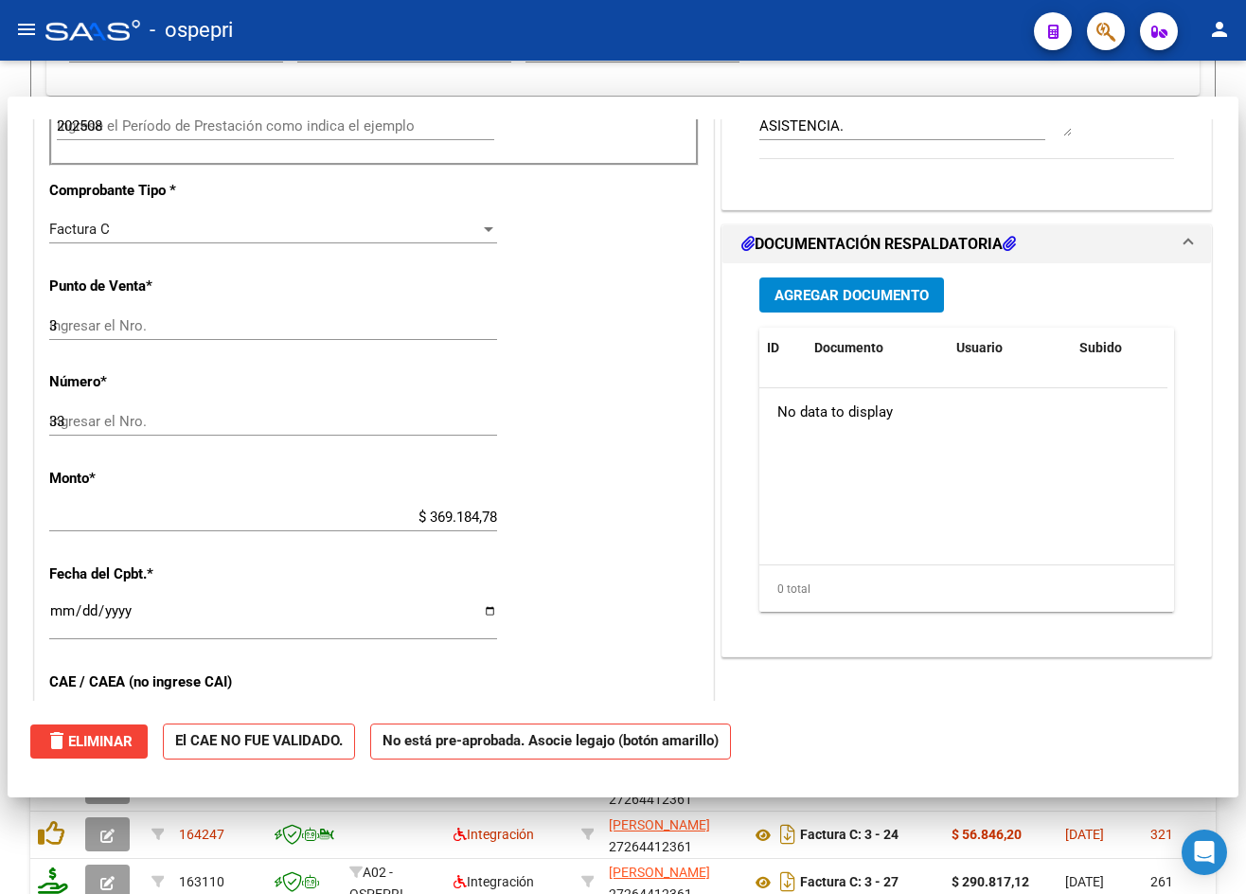
type input "$ 0,00"
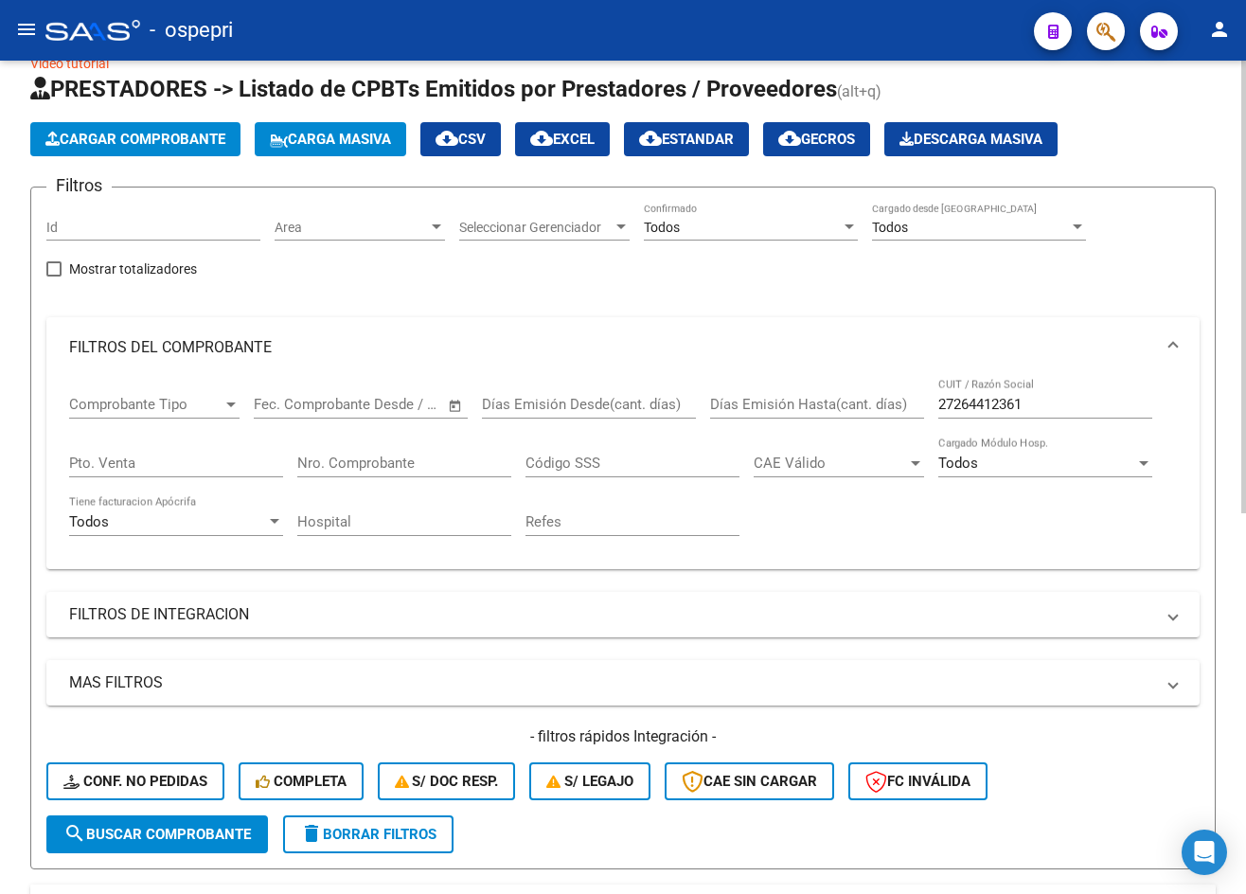
scroll to position [0, 0]
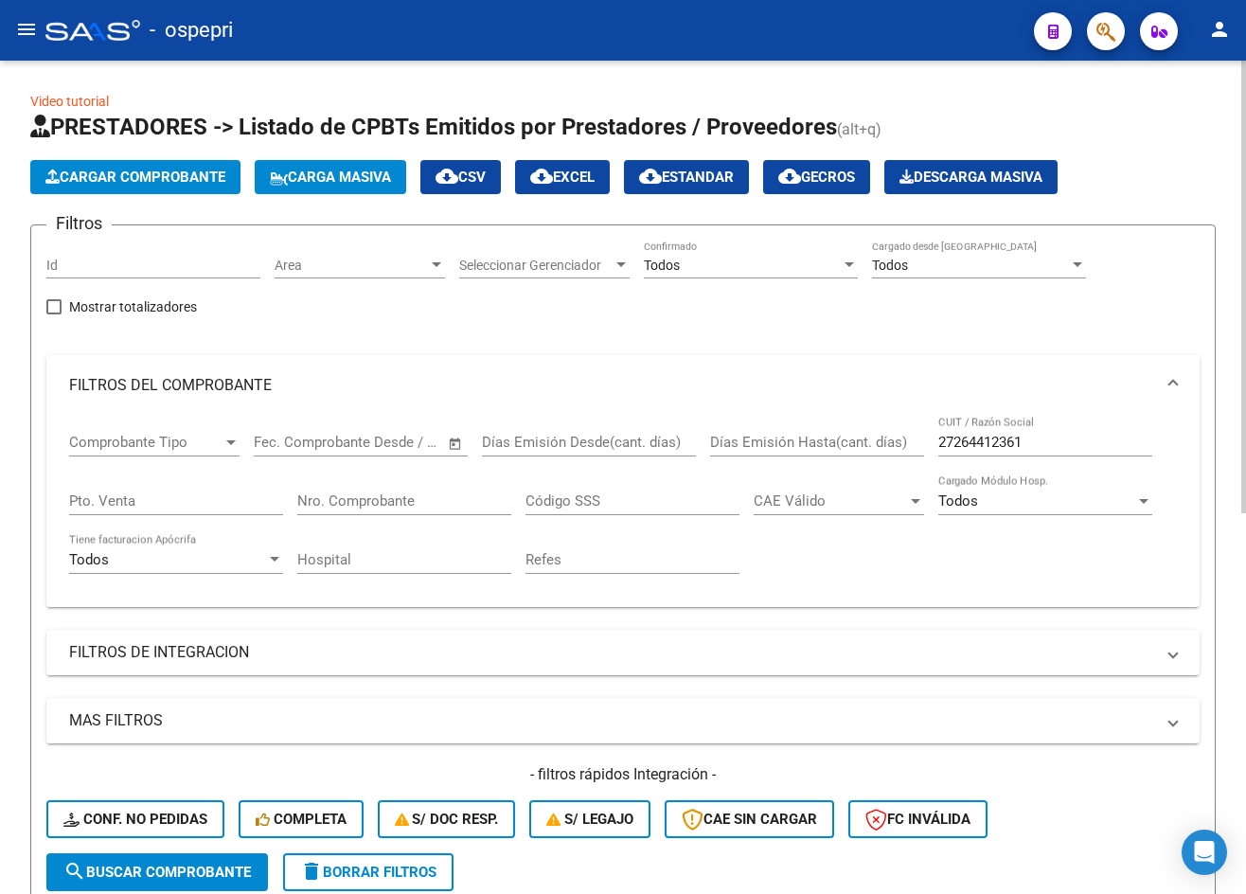
click at [1061, 446] on input "27264412361" at bounding box center [1046, 442] width 214 height 17
paste input "346429483"
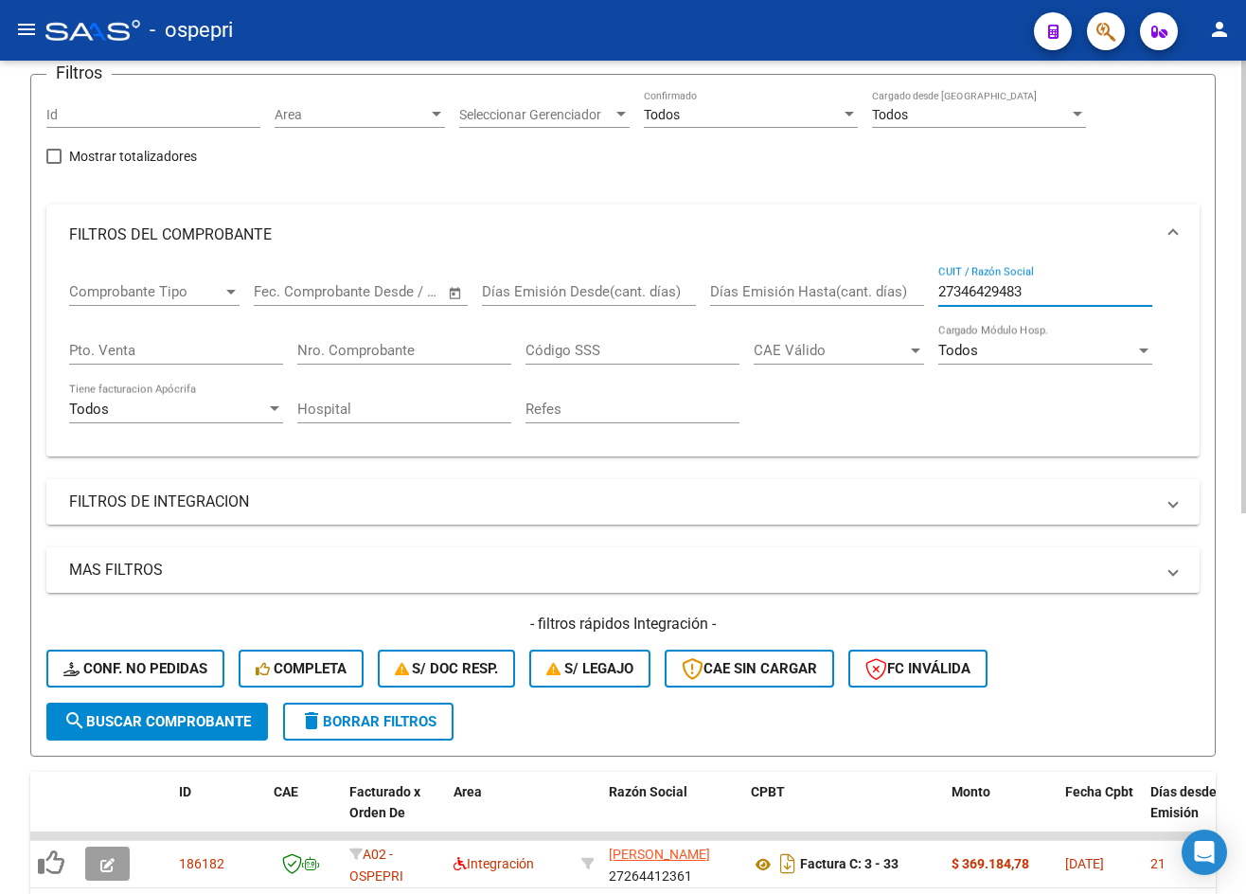
scroll to position [189, 0]
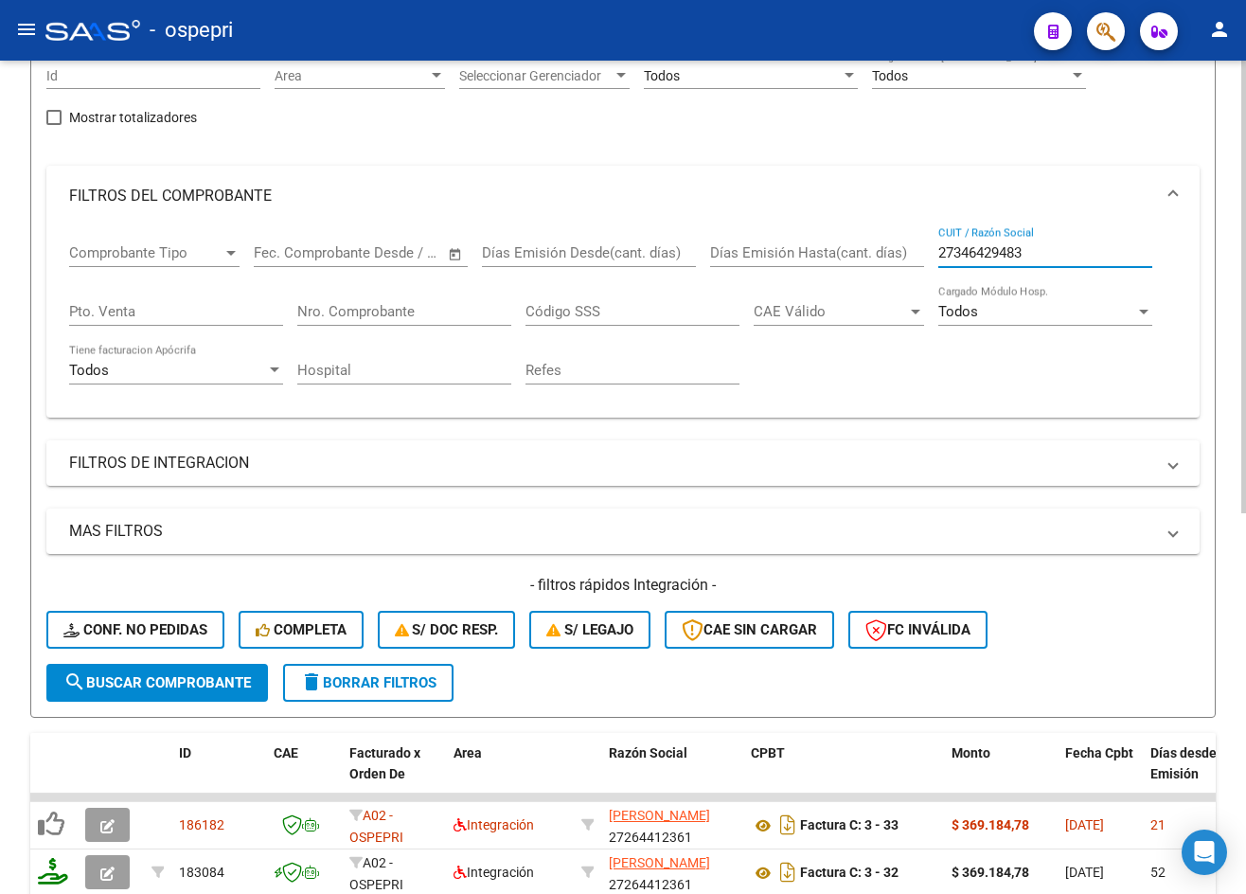
type input "27346429483"
click at [155, 674] on span "search Buscar Comprobante" at bounding box center [157, 682] width 188 height 17
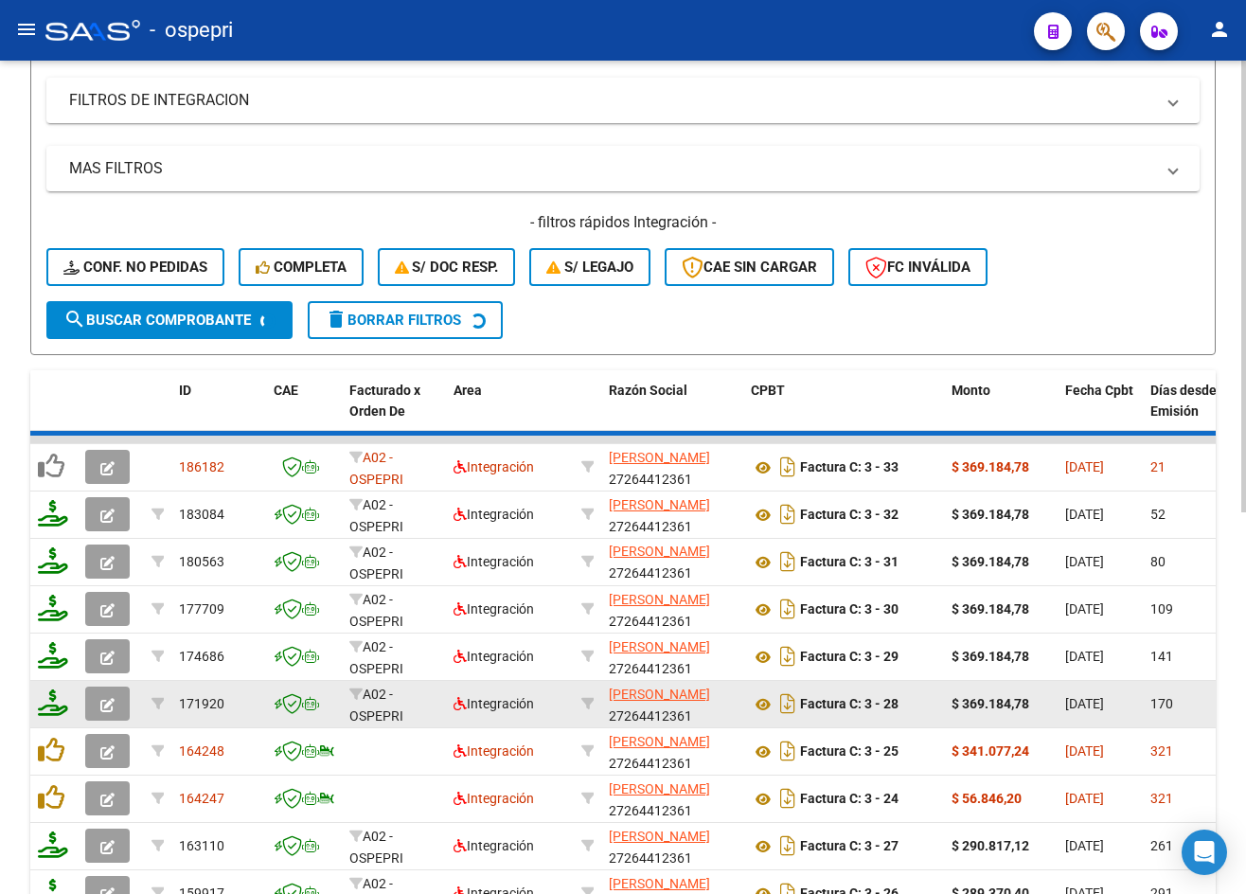
scroll to position [568, 0]
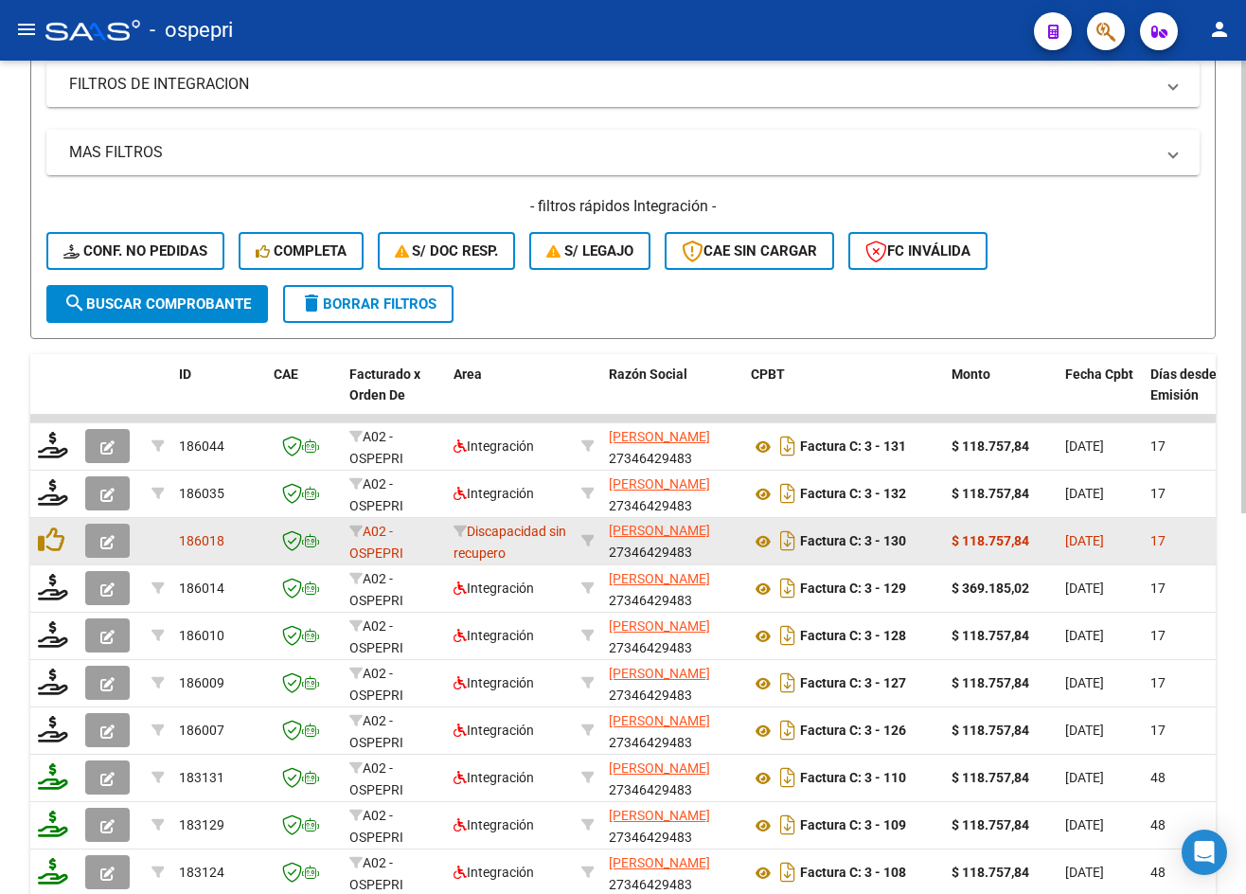
click at [111, 530] on button "button" at bounding box center [107, 541] width 45 height 34
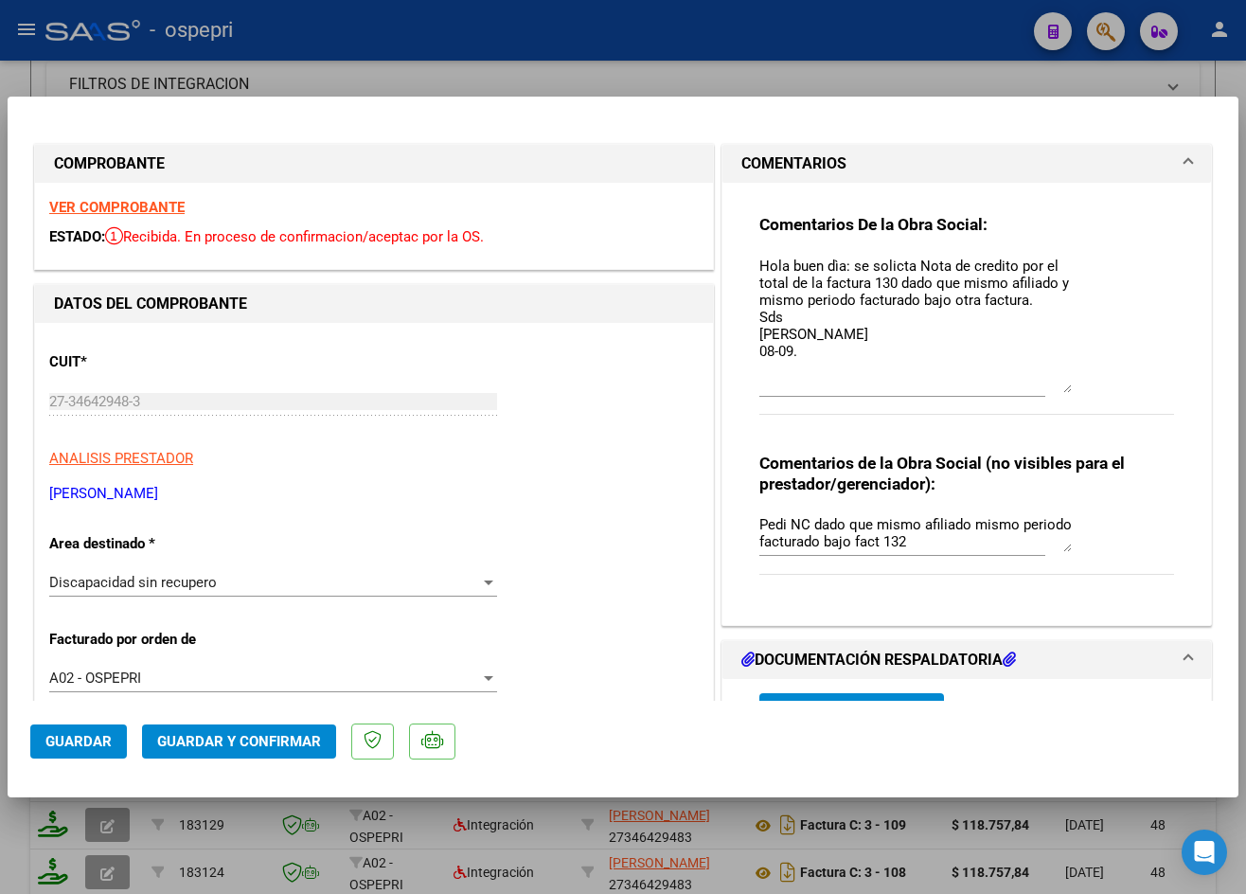
drag, startPoint x: 1058, startPoint y: 285, endPoint x: 1073, endPoint y: 385, distance: 100.6
click at [1073, 385] on div "Comentarios De la Obra Social: Hola buen dìa: se solicta Nota de credito por el…" at bounding box center [967, 325] width 415 height 222
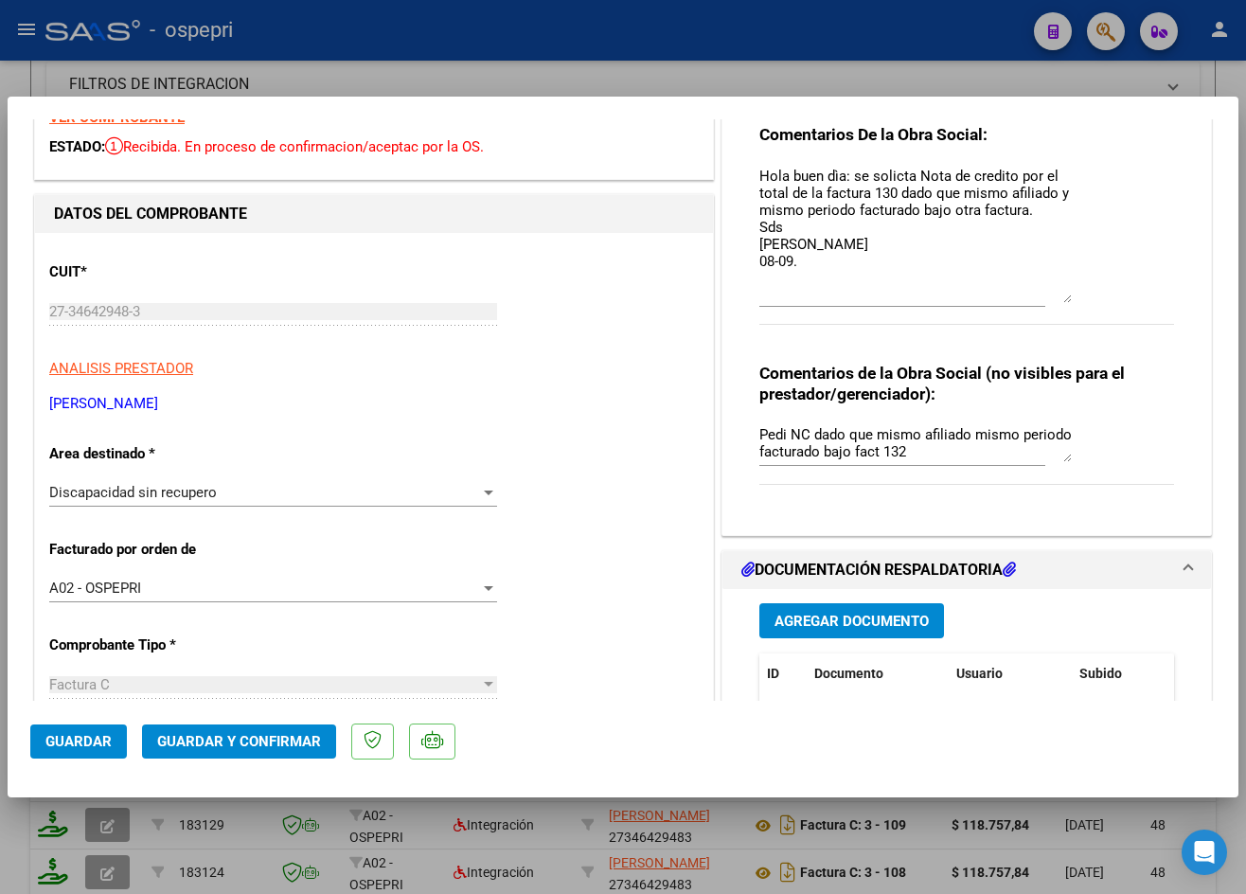
scroll to position [95, 0]
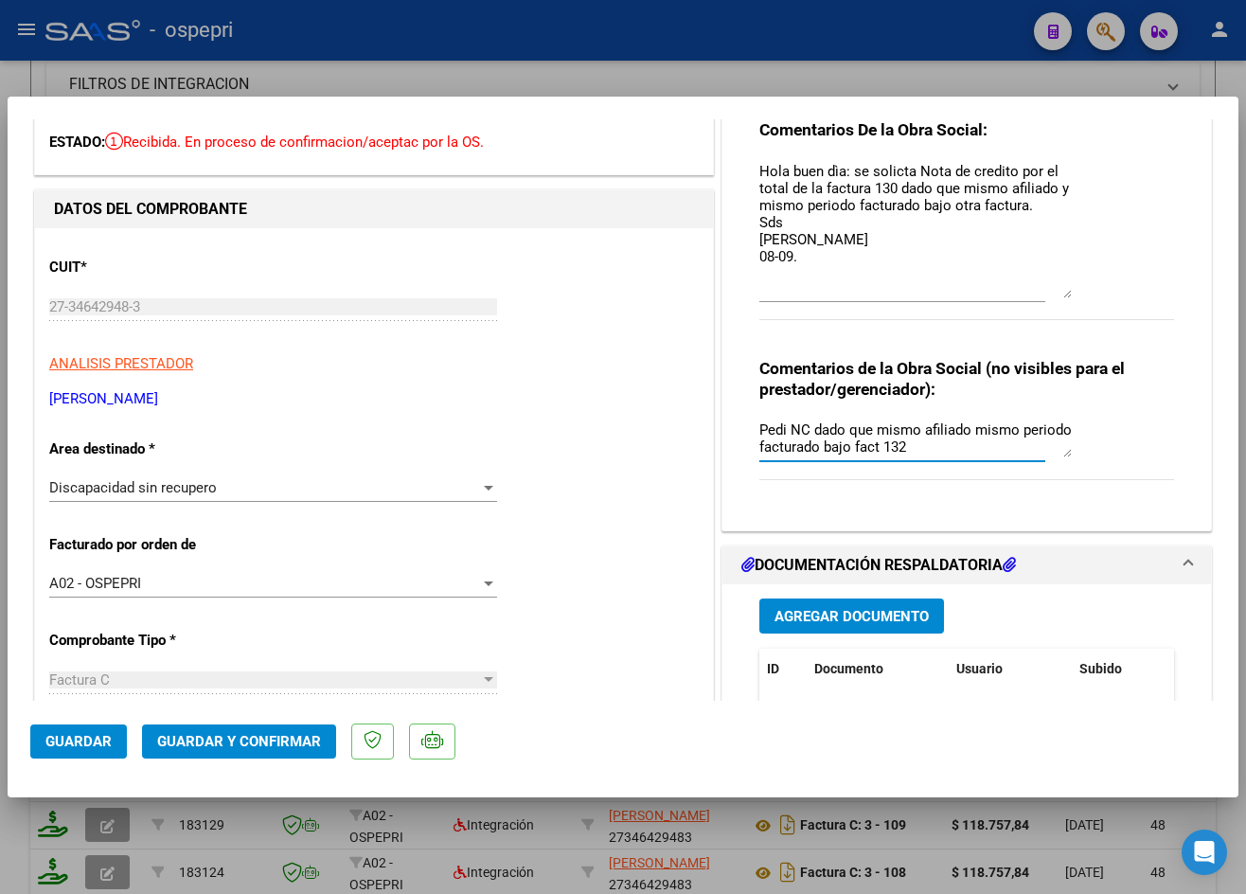
drag, startPoint x: 1064, startPoint y: 454, endPoint x: 1066, endPoint y: 480, distance: 26.6
click at [1066, 480] on div "Comentarios de la Obra Social (no visibles para el prestador/gerenciador): Pedi…" at bounding box center [967, 429] width 415 height 143
drag, startPoint x: 1064, startPoint y: 451, endPoint x: 1065, endPoint y: 493, distance: 41.7
click at [1065, 493] on div "Comentarios de la Obra Social (no visibles para el prestador/gerenciador): Pedi…" at bounding box center [967, 429] width 415 height 143
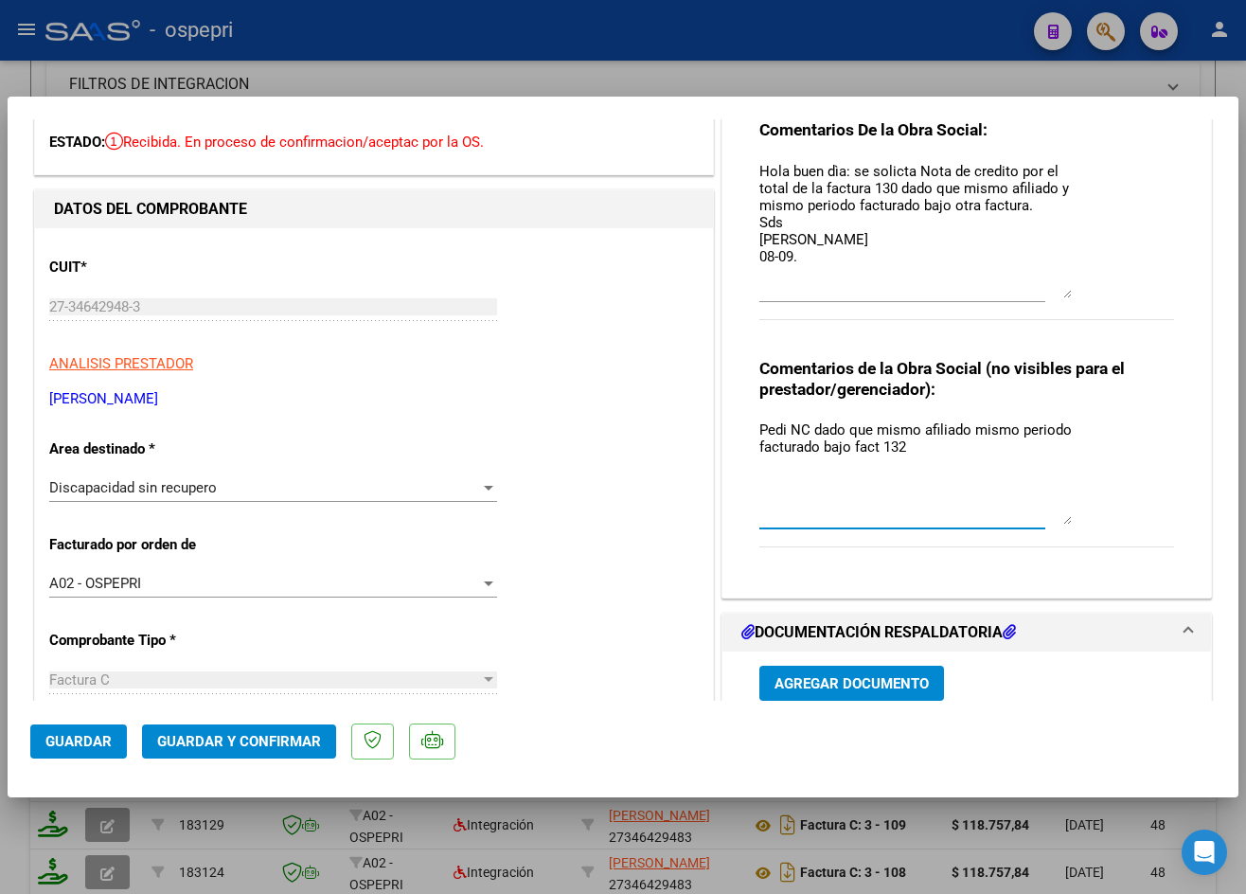
drag, startPoint x: 1058, startPoint y: 455, endPoint x: 1075, endPoint y: 521, distance: 68.5
click at [1074, 523] on div "Comentarios de la Obra Social (no visibles para el prestador/gerenciador): Pedi…" at bounding box center [967, 463] width 415 height 210
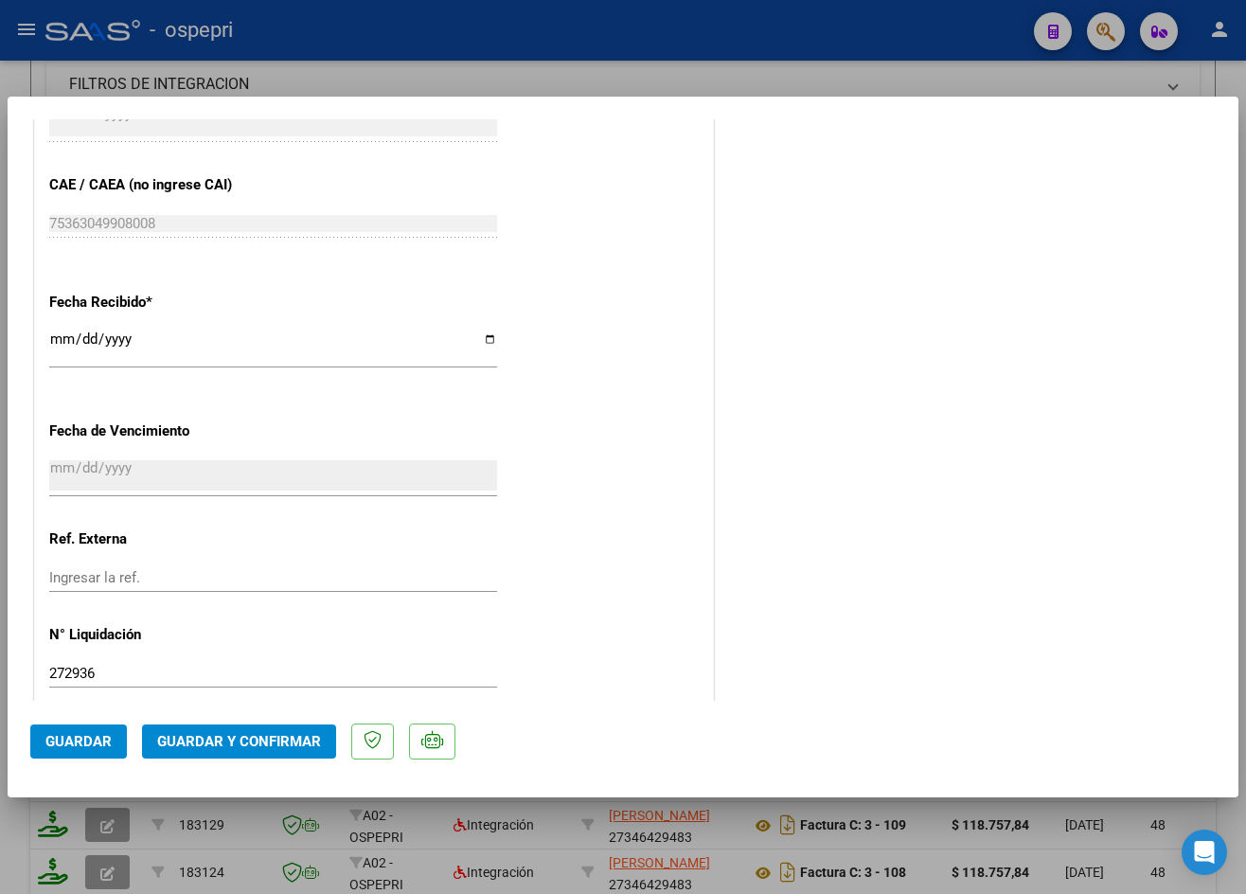
scroll to position [663, 0]
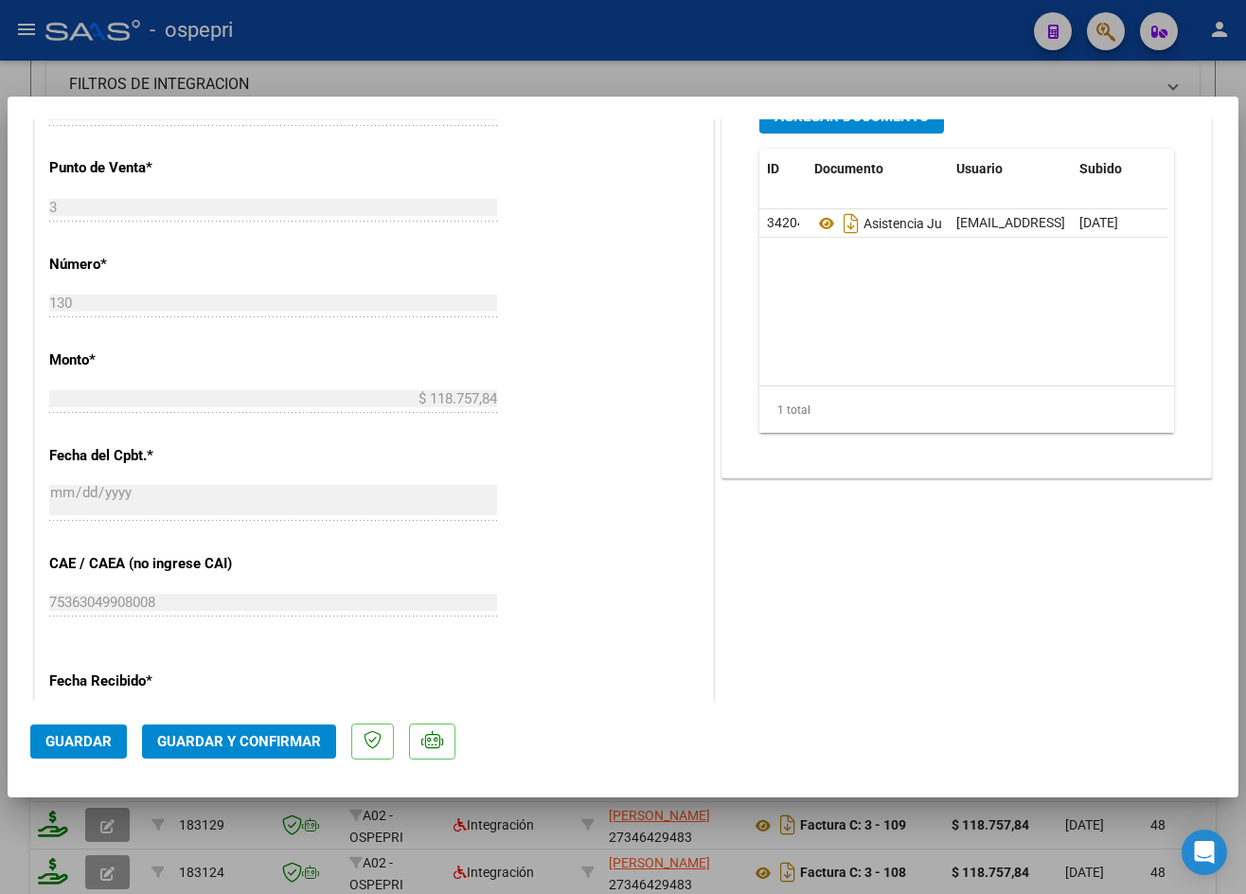
click at [613, 73] on div at bounding box center [623, 447] width 1246 height 894
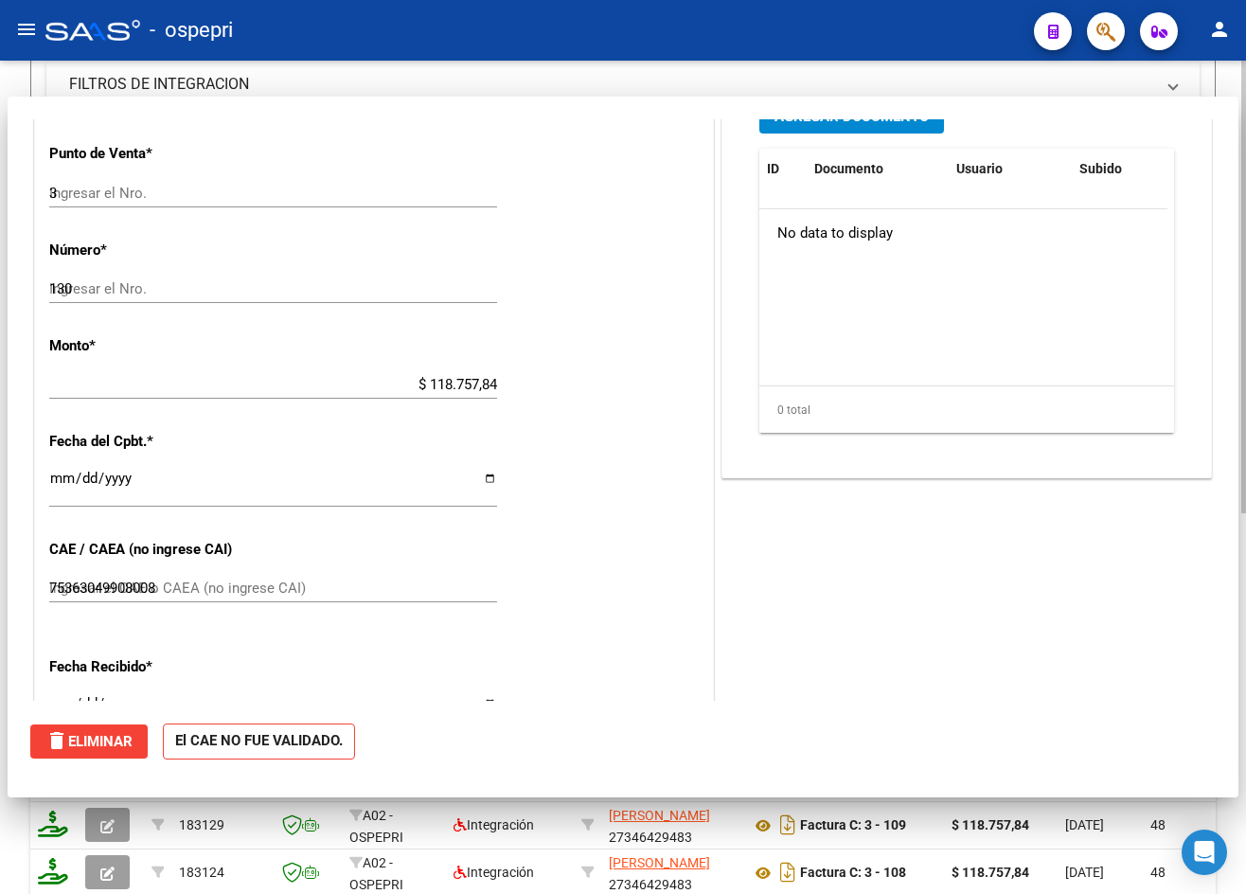
type input "$ 0,00"
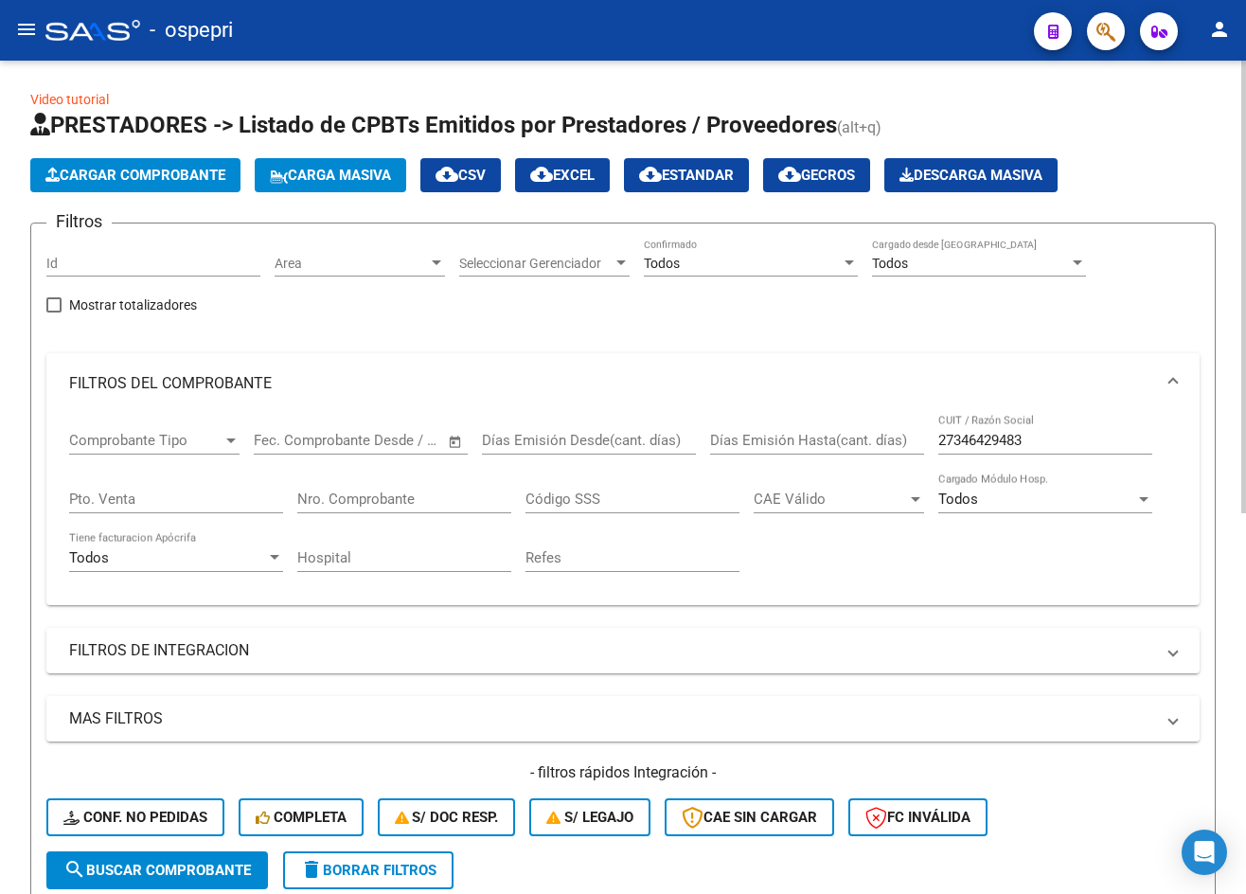
scroll to position [0, 0]
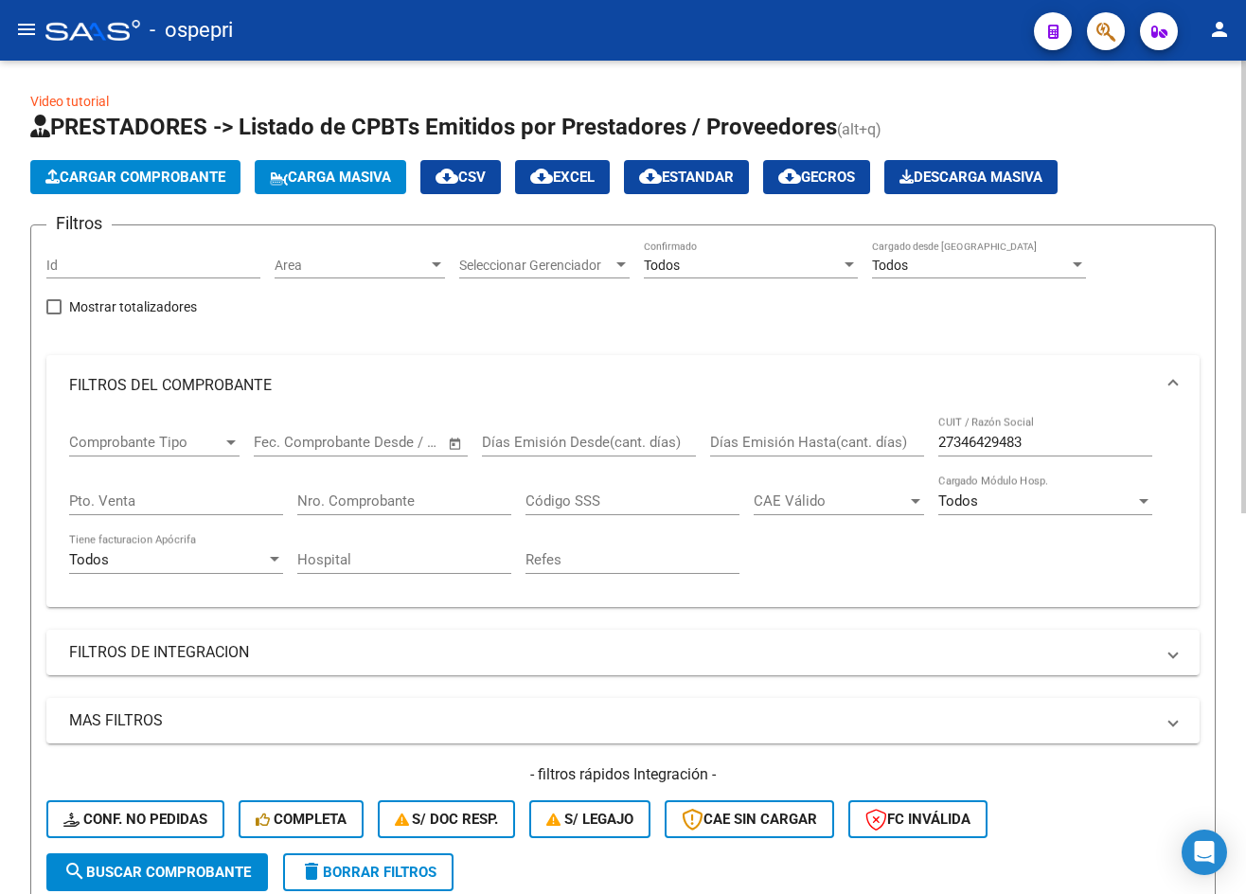
click at [1071, 449] on input "27346429483" at bounding box center [1046, 442] width 214 height 17
paste input "19398584"
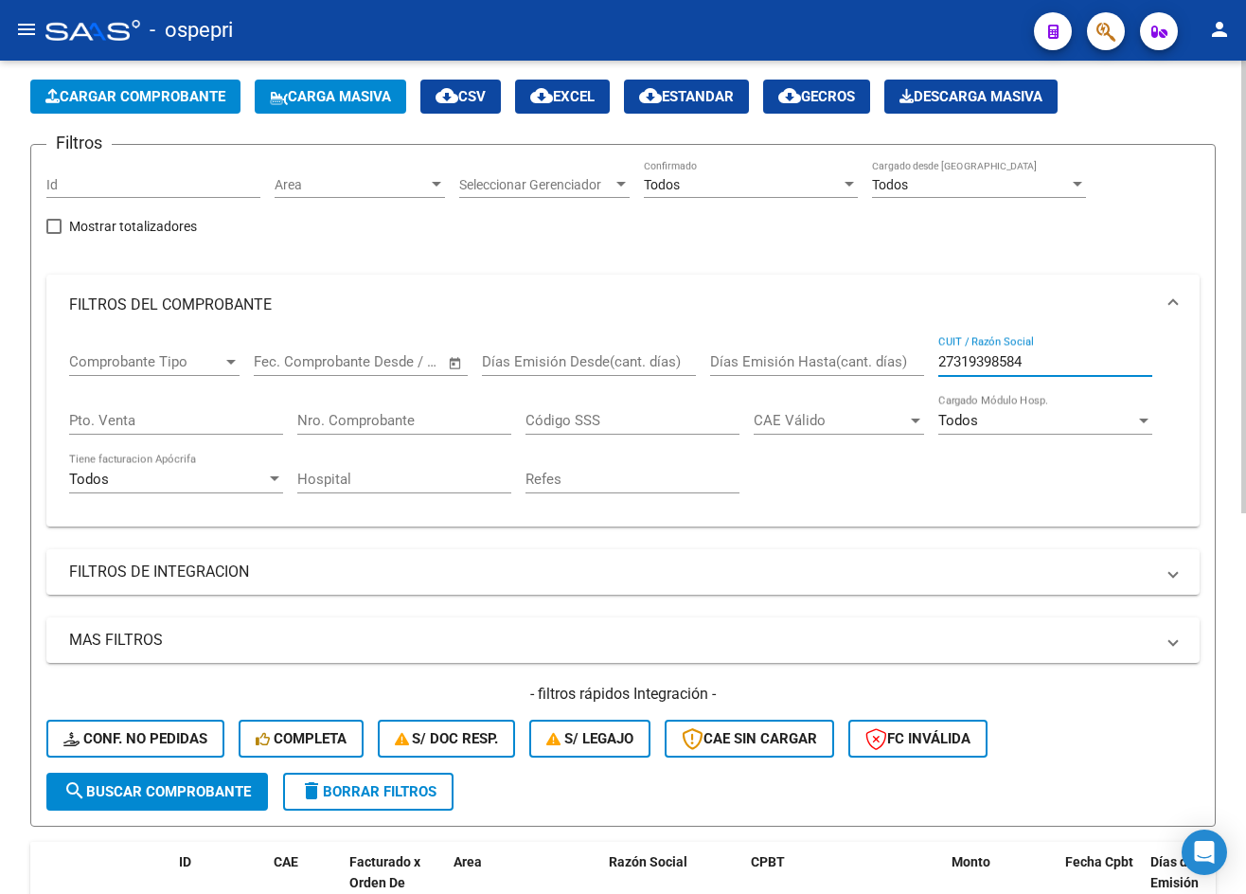
scroll to position [284, 0]
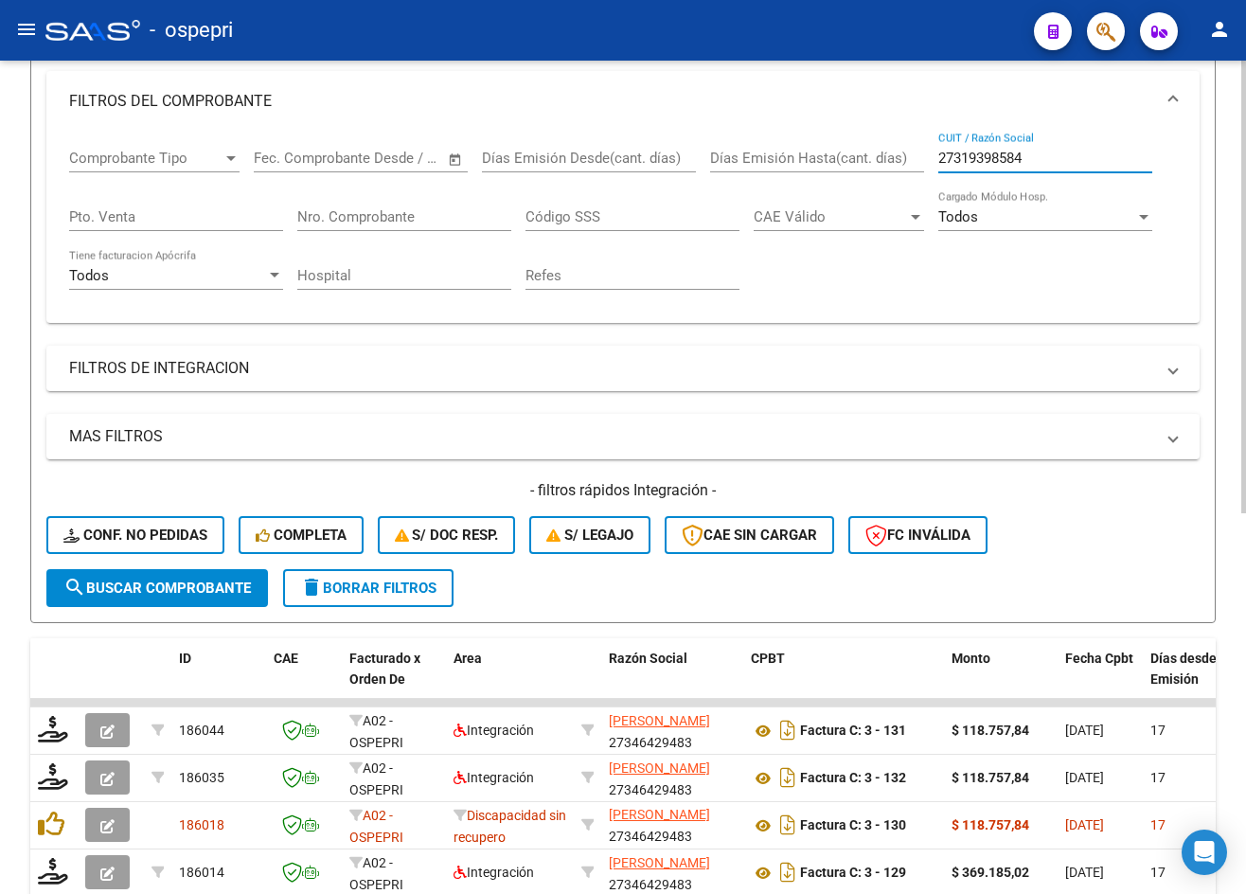
type input "27319398584"
click at [102, 603] on button "search Buscar Comprobante" at bounding box center [157, 588] width 222 height 38
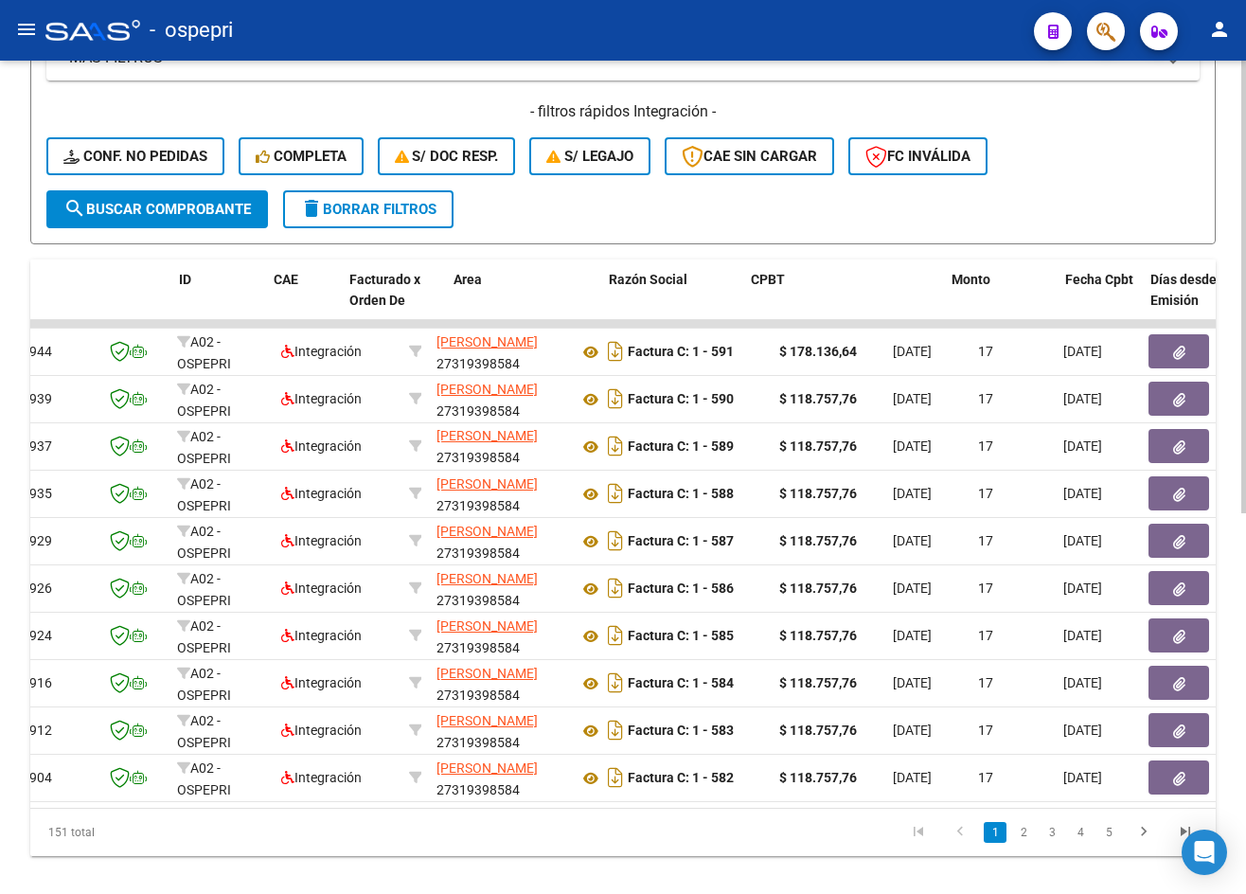
scroll to position [0, 0]
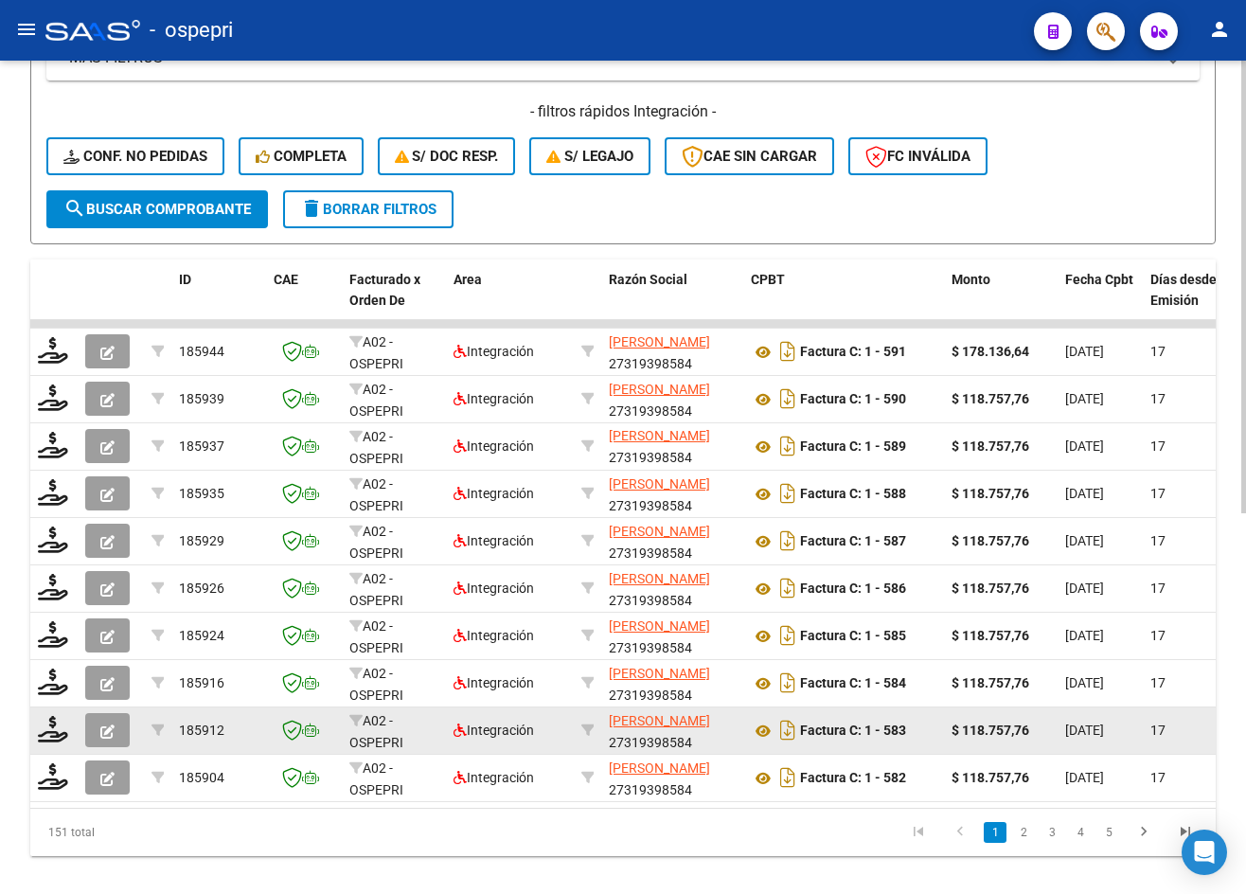
click at [125, 723] on button "button" at bounding box center [107, 730] width 45 height 34
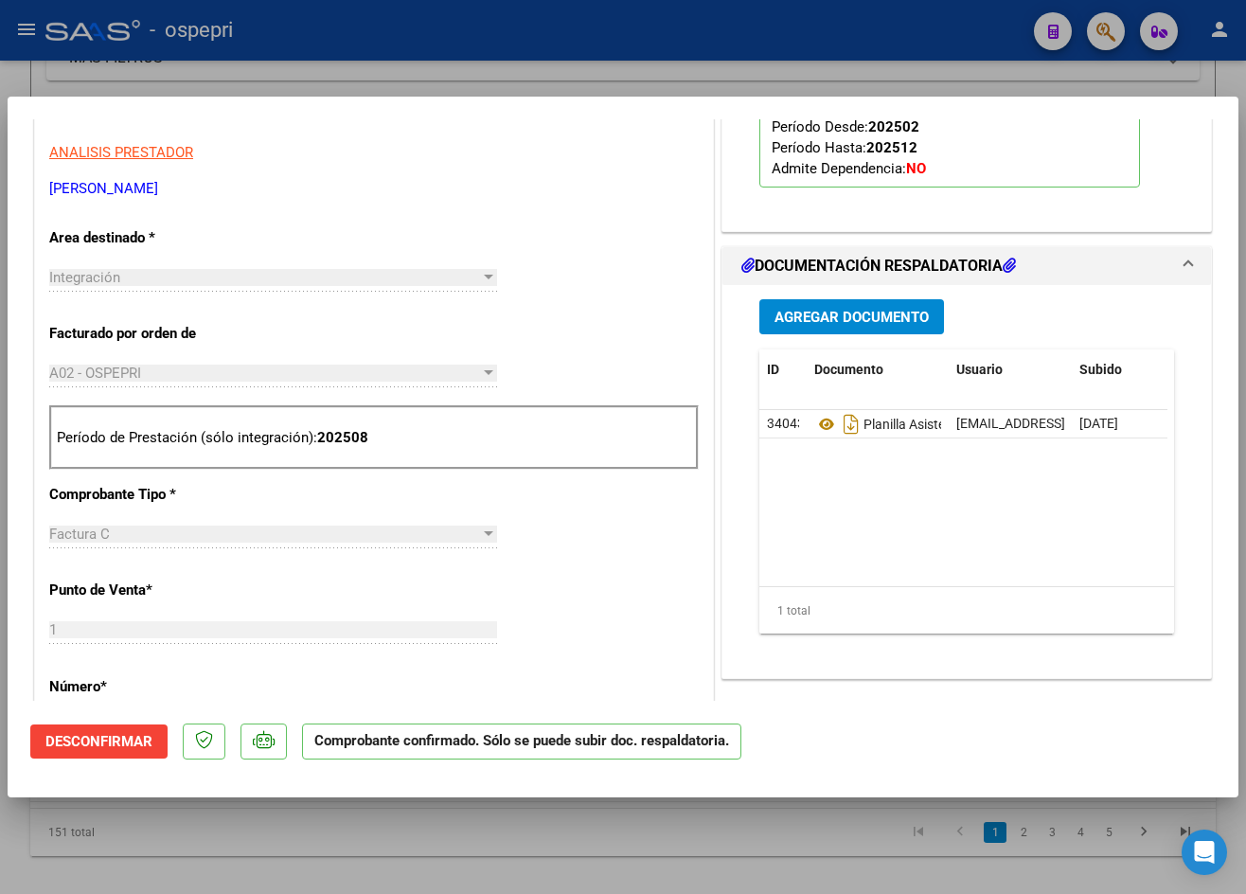
scroll to position [663, 0]
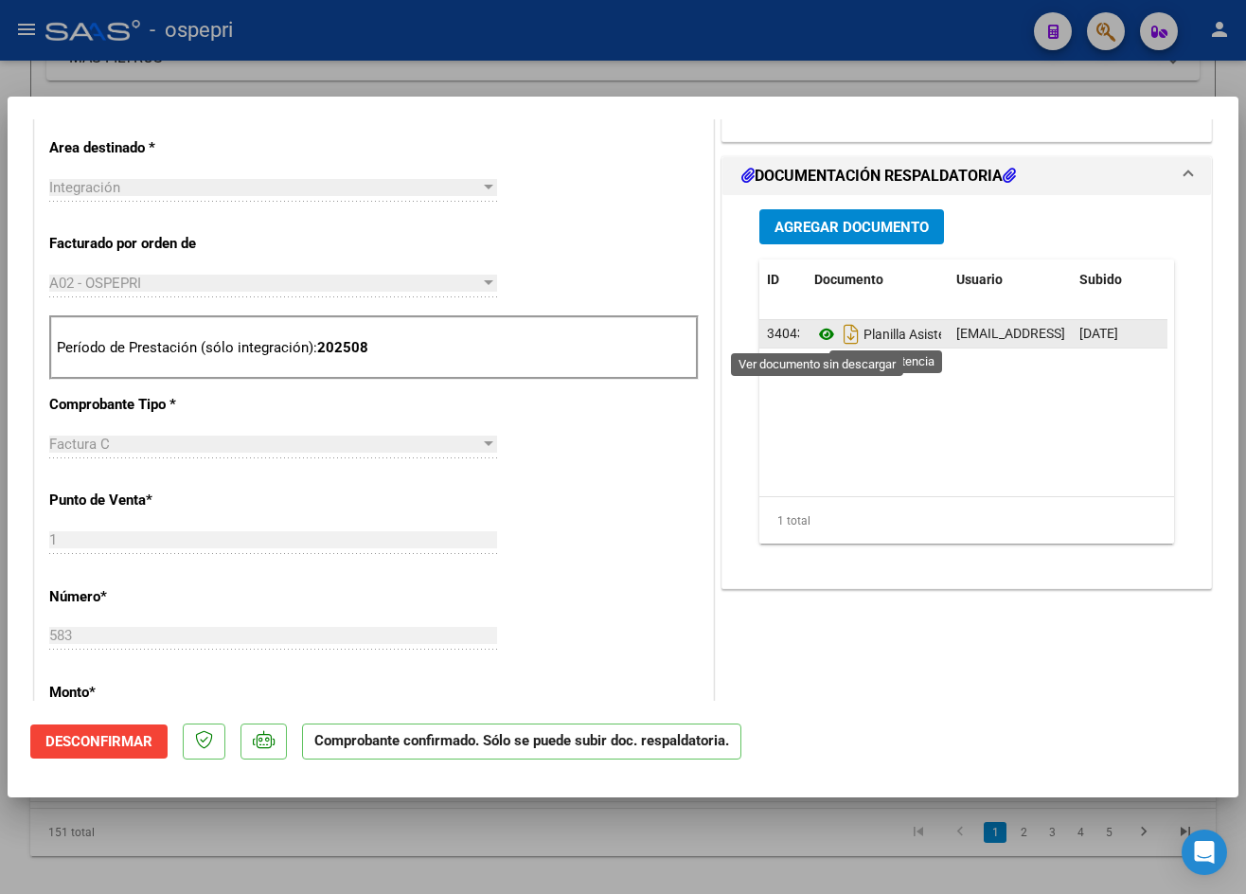
click at [823, 333] on icon at bounding box center [827, 334] width 25 height 23
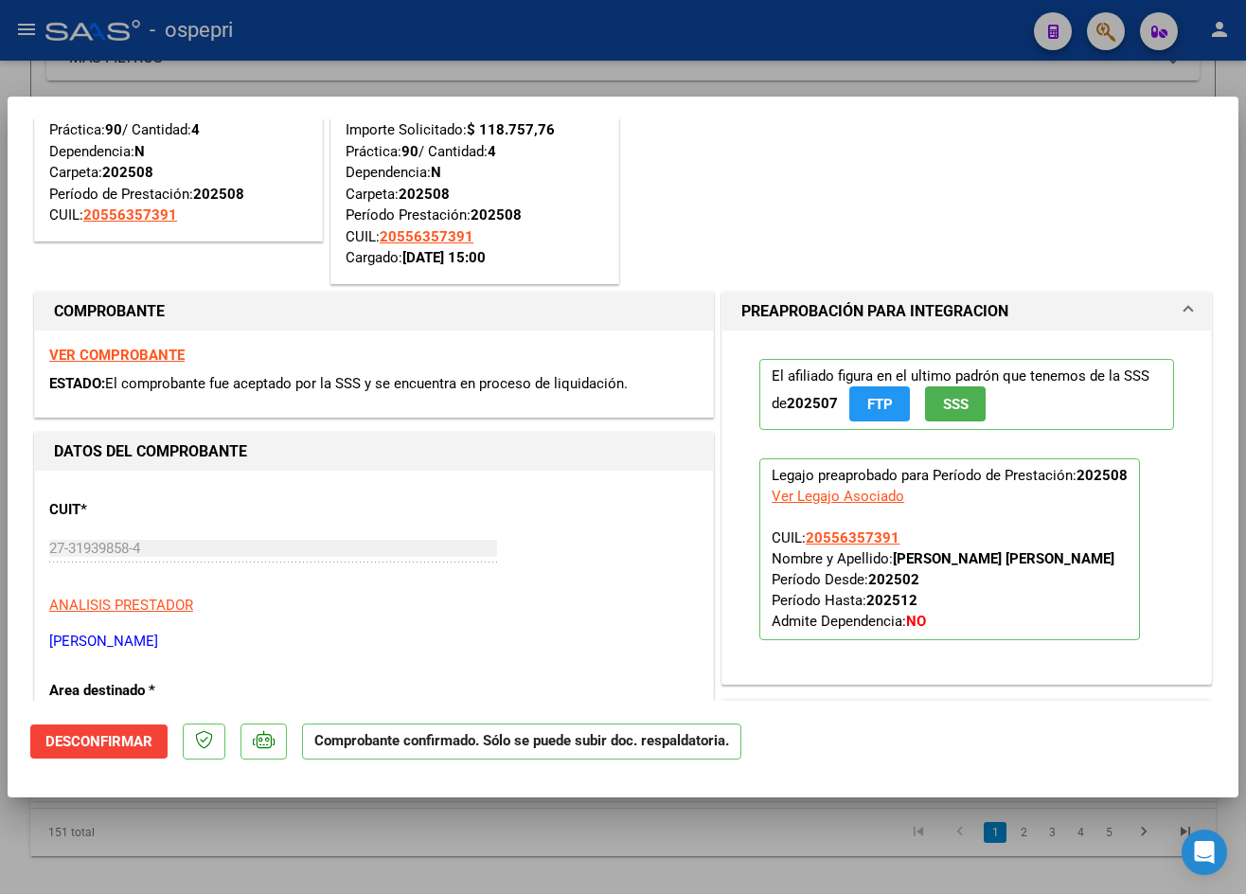
scroll to position [0, 0]
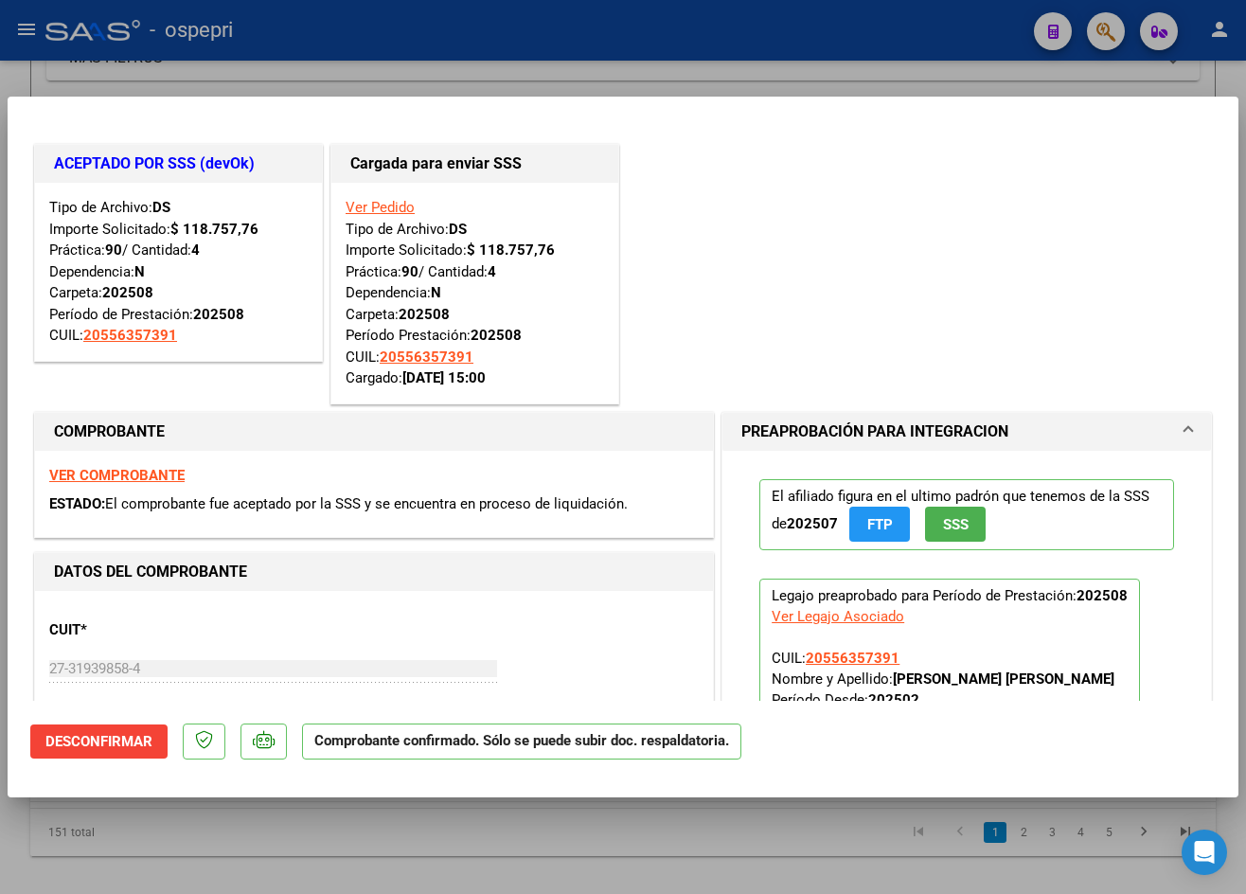
click at [127, 479] on strong "VER COMPROBANTE" at bounding box center [116, 475] width 135 height 17
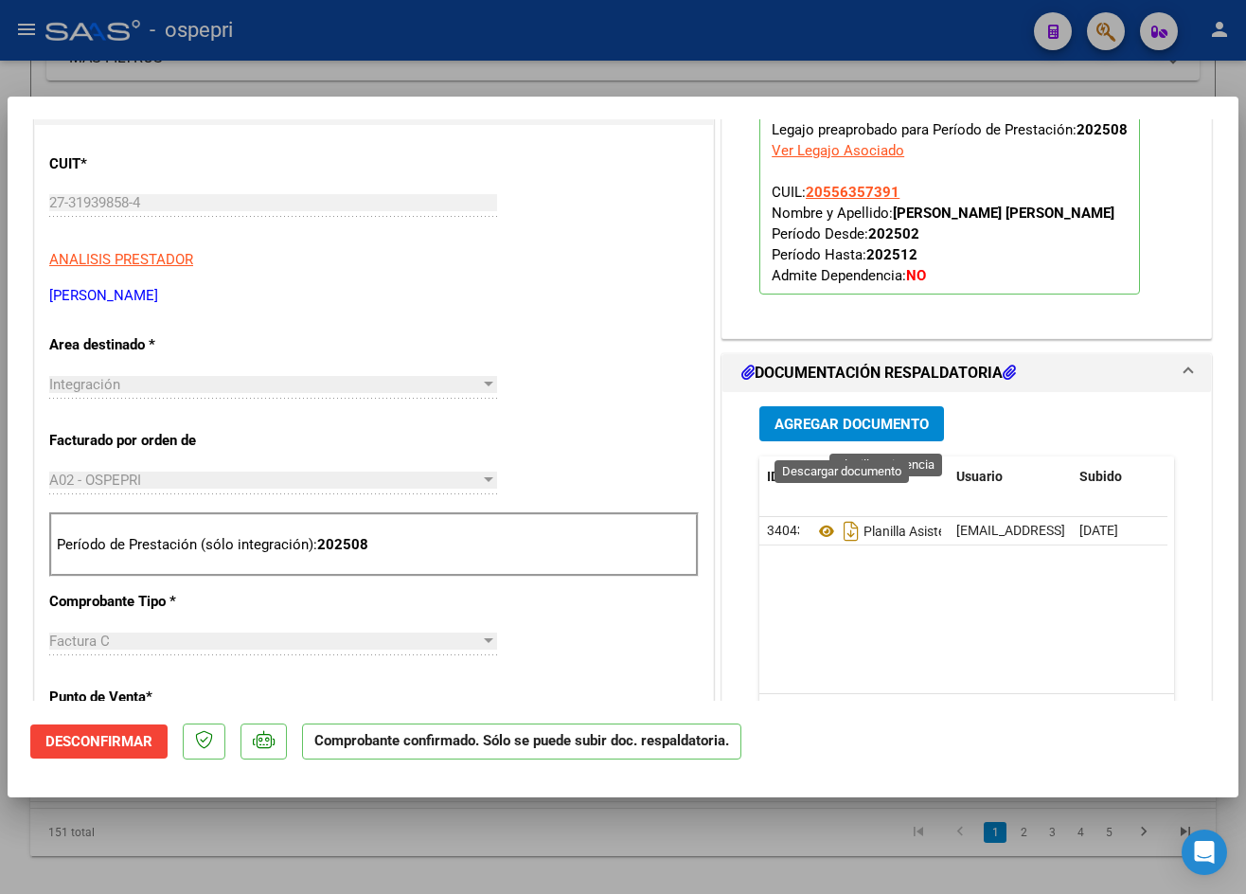
scroll to position [568, 0]
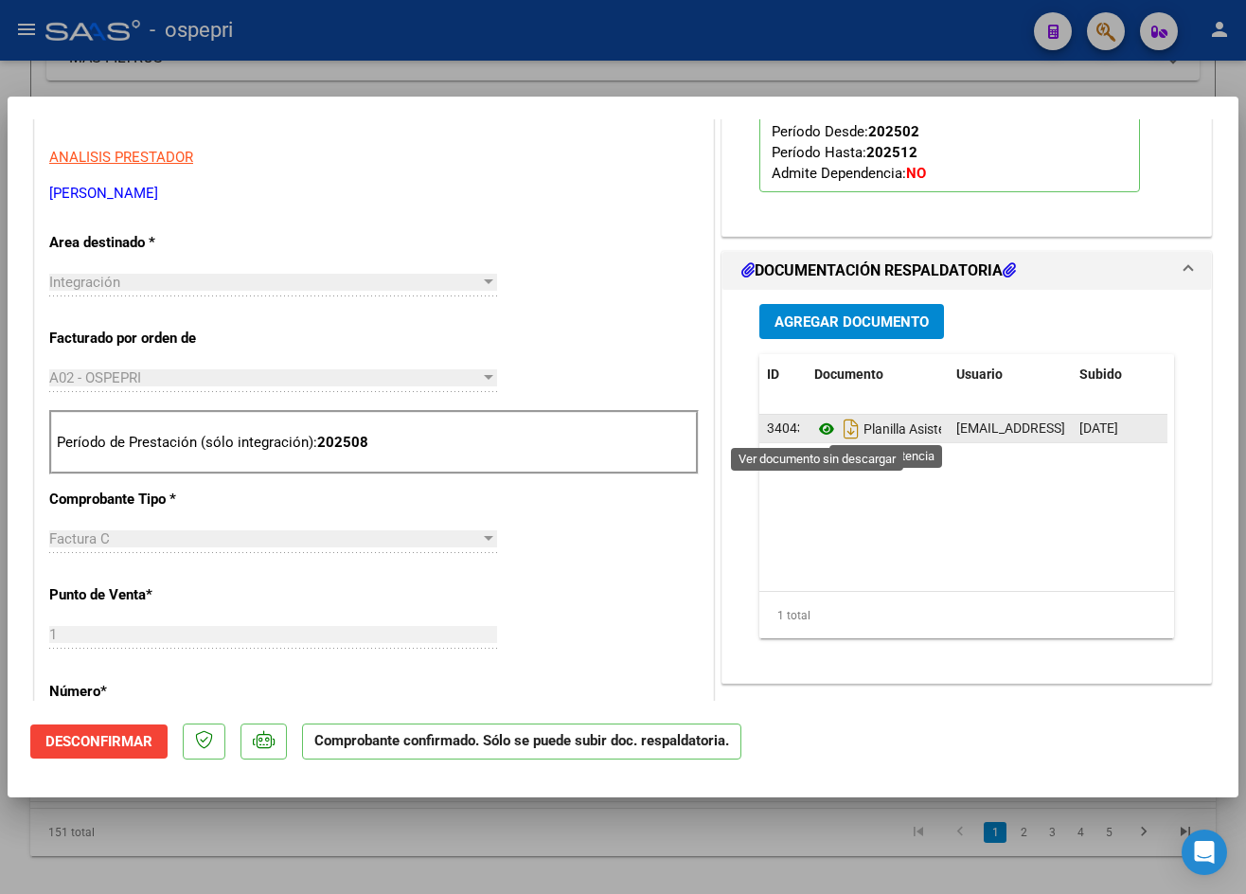
click at [816, 425] on icon at bounding box center [827, 429] width 25 height 23
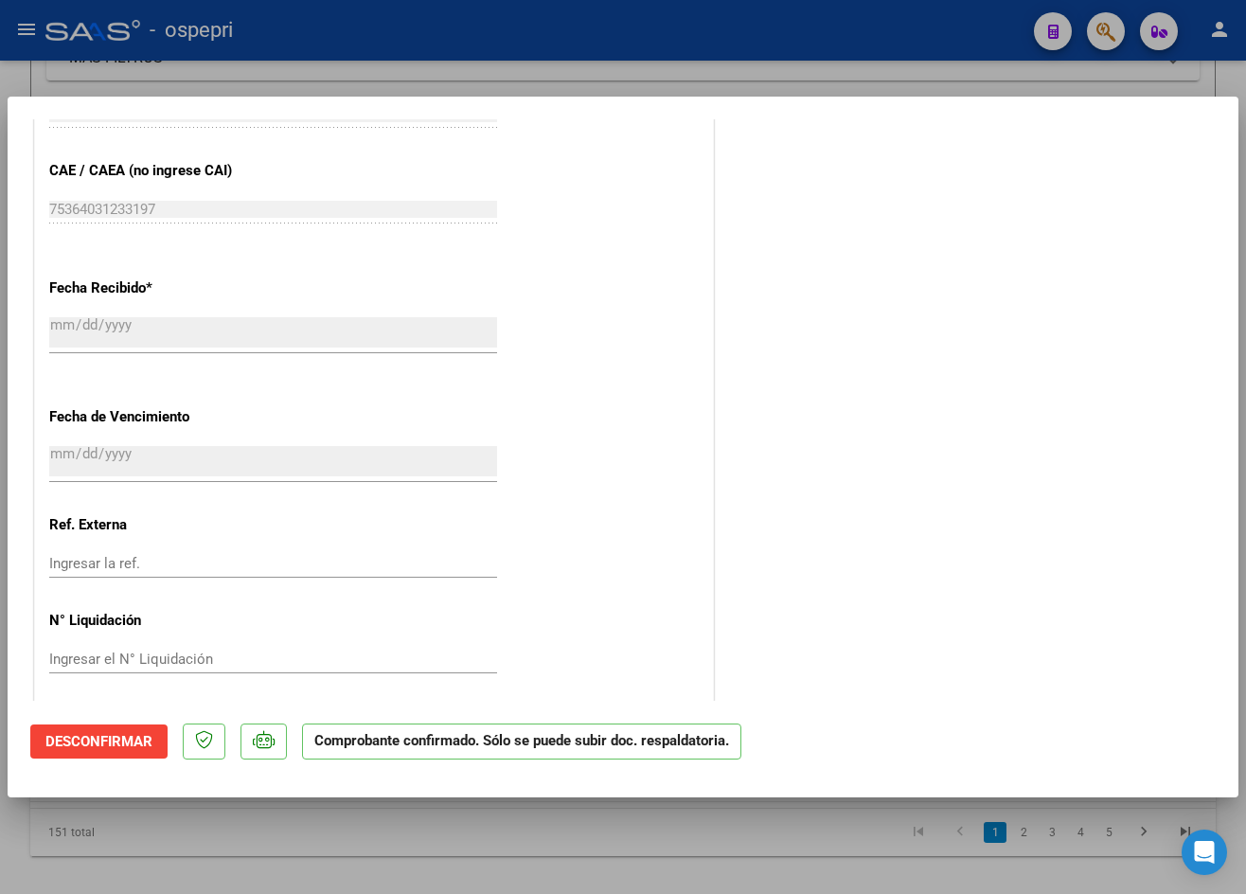
scroll to position [1398, 0]
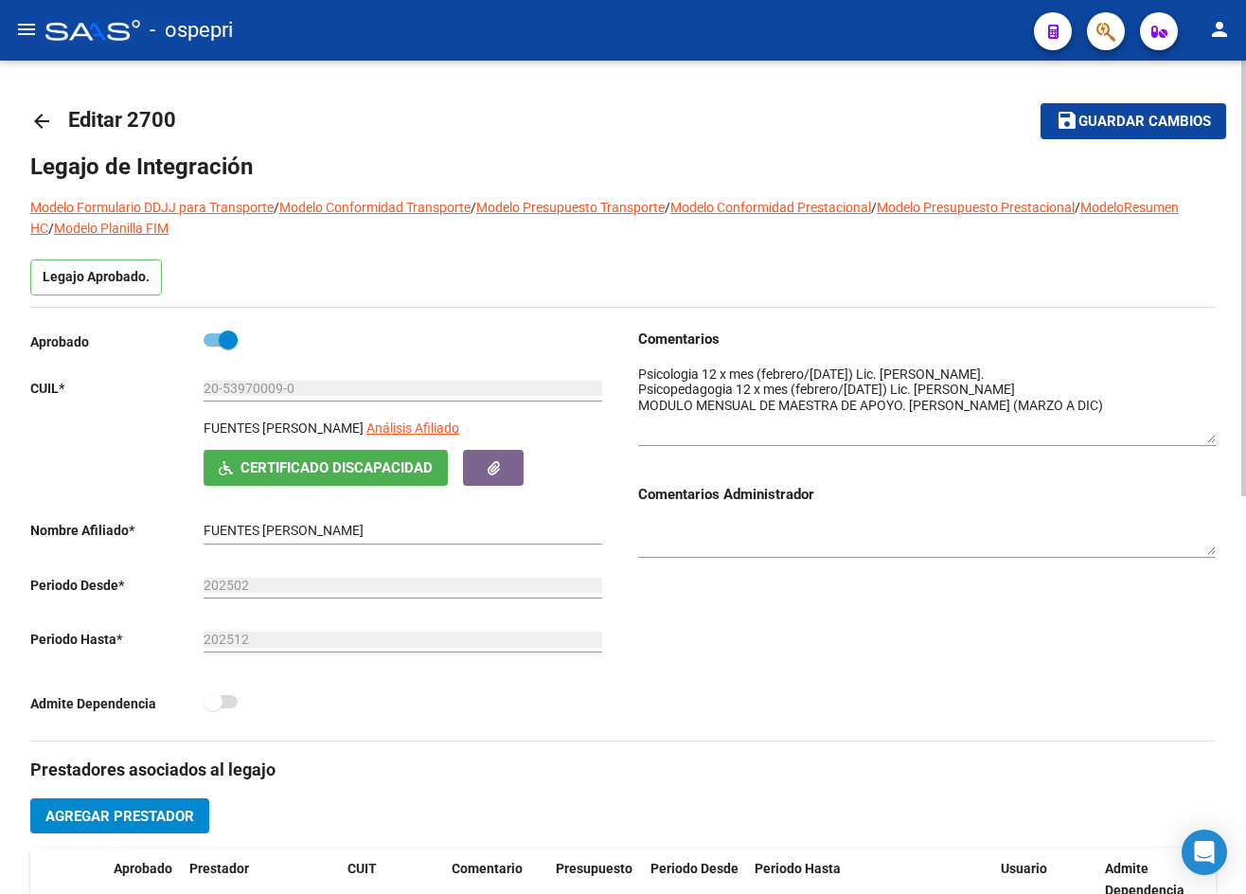
click at [46, 118] on mat-icon "arrow_back" at bounding box center [41, 121] width 23 height 23
